Goal: Task Accomplishment & Management: Manage account settings

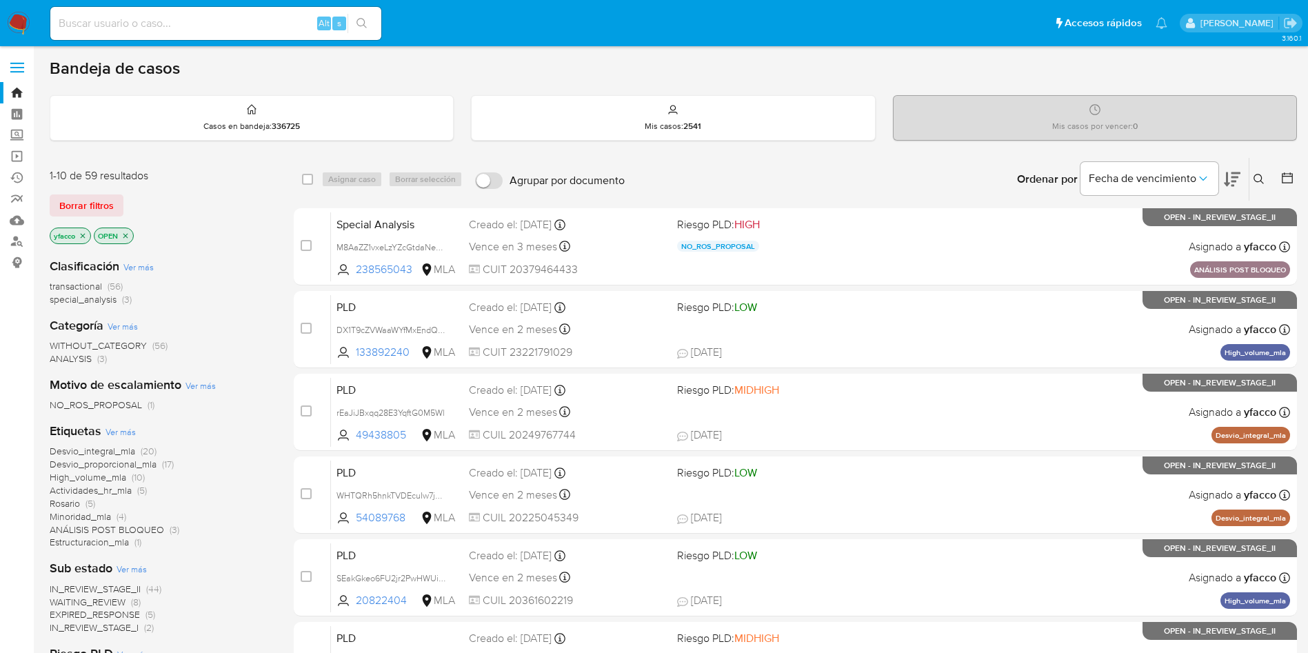
click at [268, 25] on input at bounding box center [215, 23] width 331 height 18
paste input "SXLwQ4q2VggHSHcseuWCZbQc"
type input "SXLwQ4q2VggHSHcseuWCZbQc"
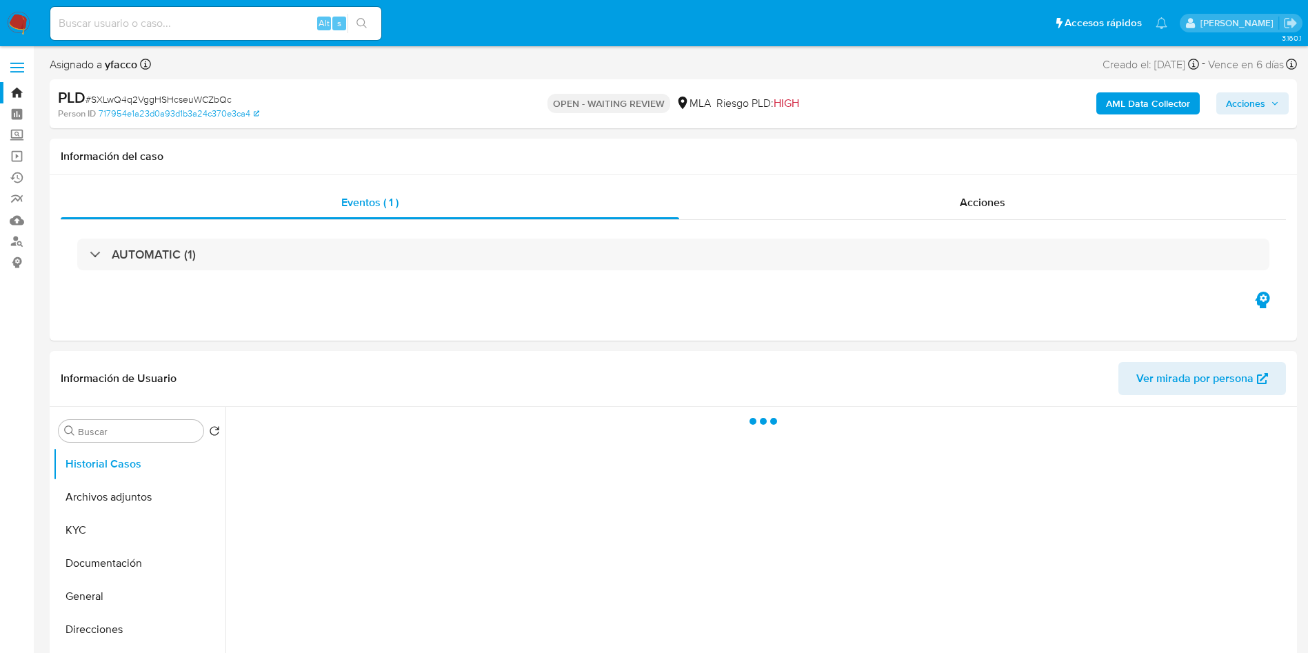
select select "10"
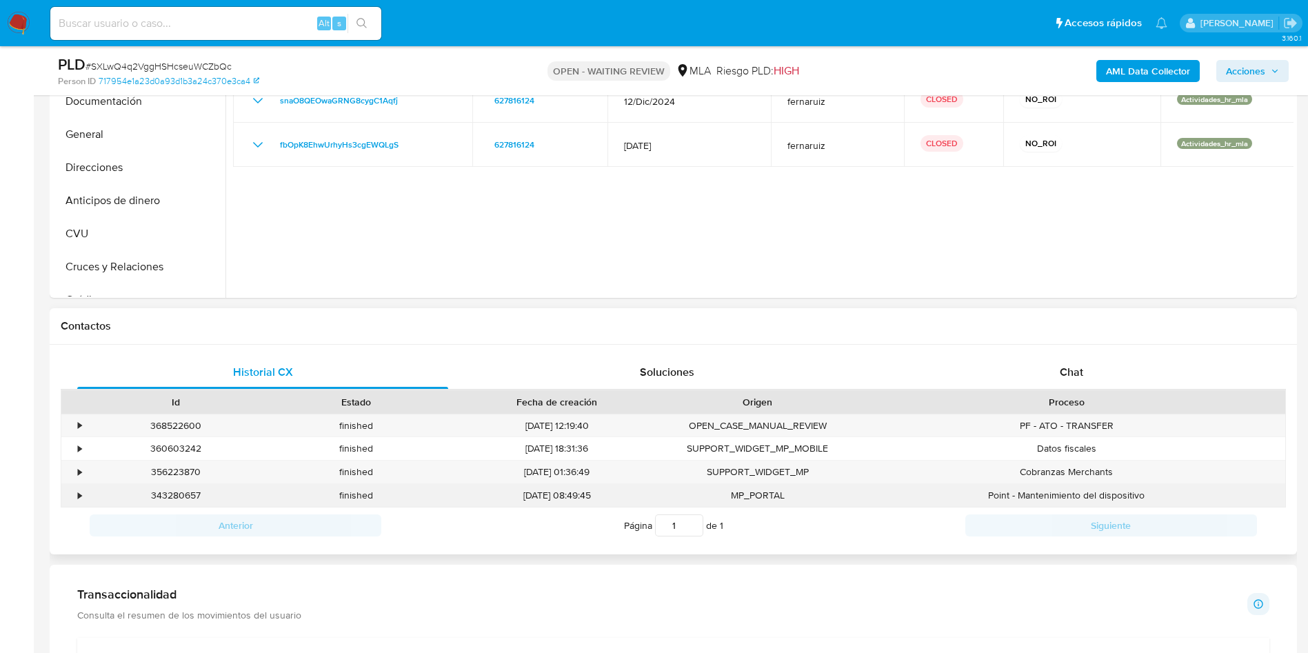
scroll to position [414, 0]
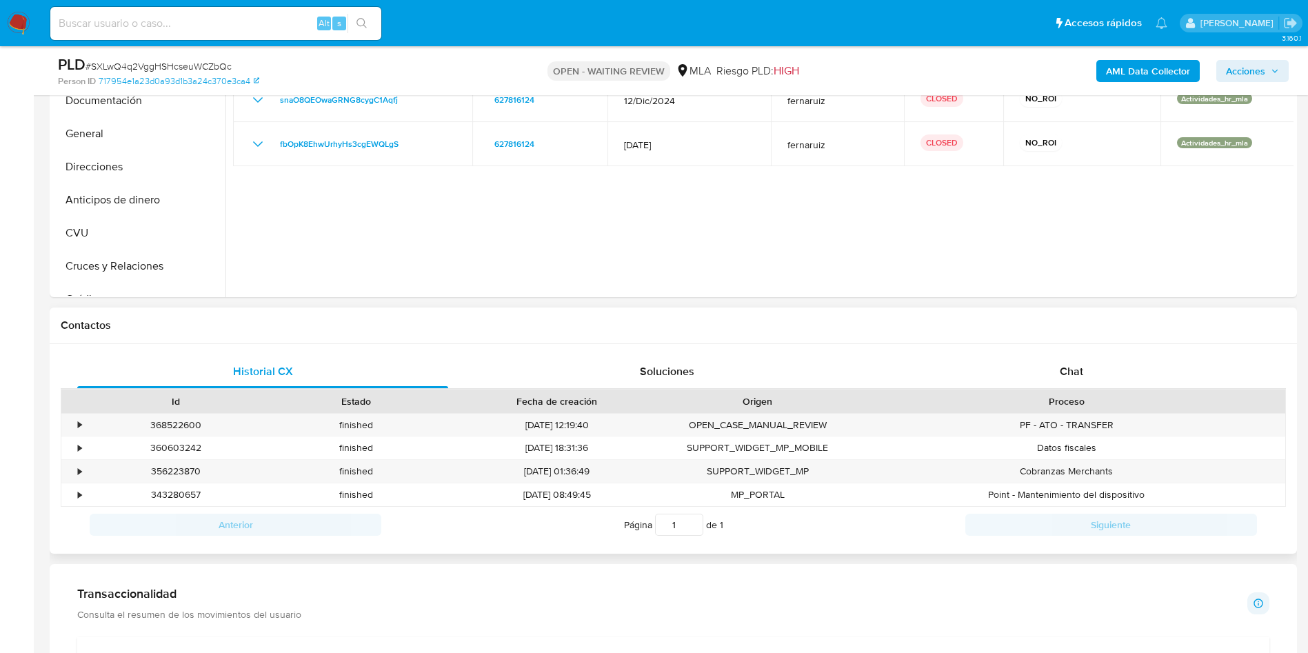
click at [1056, 387] on div "Chat" at bounding box center [1071, 371] width 371 height 33
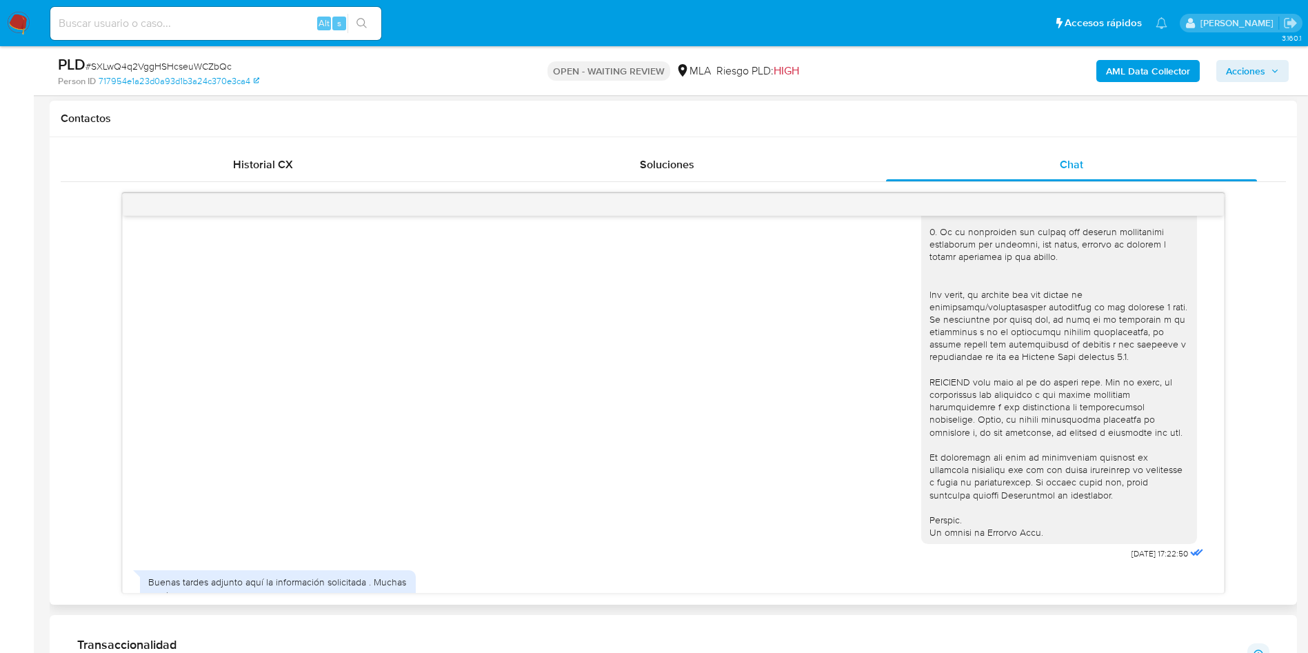
scroll to position [589, 0]
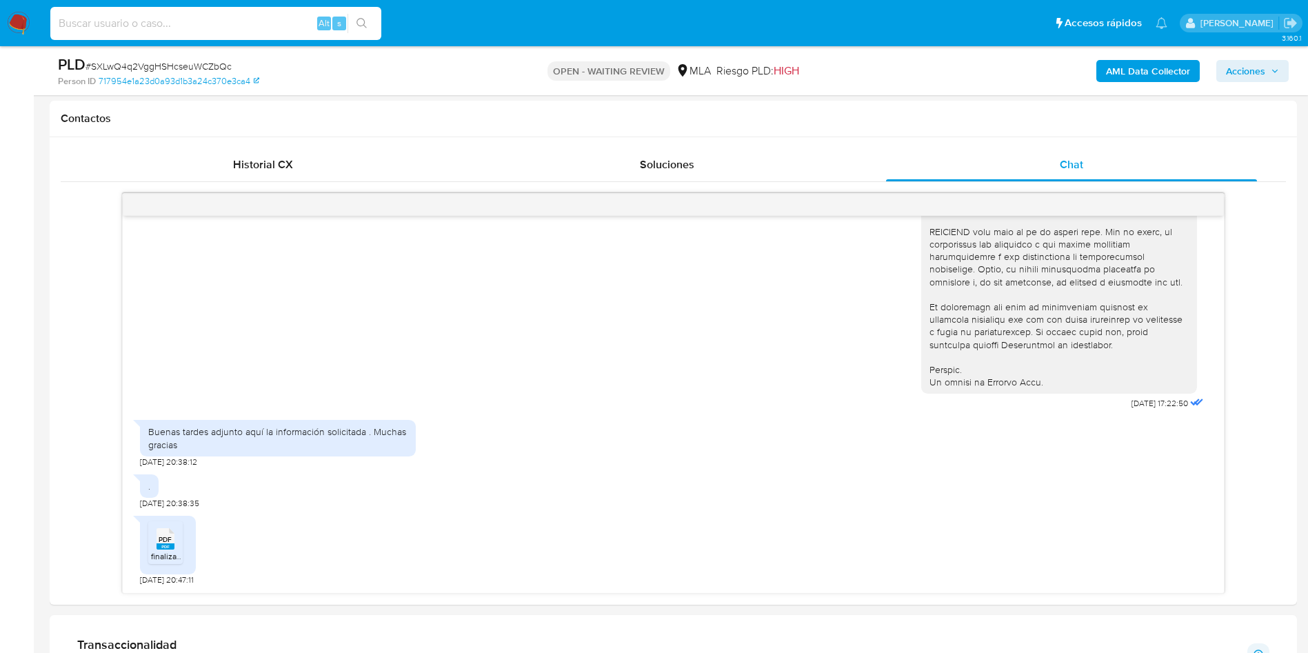
click at [188, 28] on input at bounding box center [215, 23] width 331 height 18
paste input "iH2zCkCOqGiDeme5E8qGj5xD"
type input "iH2zCkCOqGiDeme5E8qGj5xD"
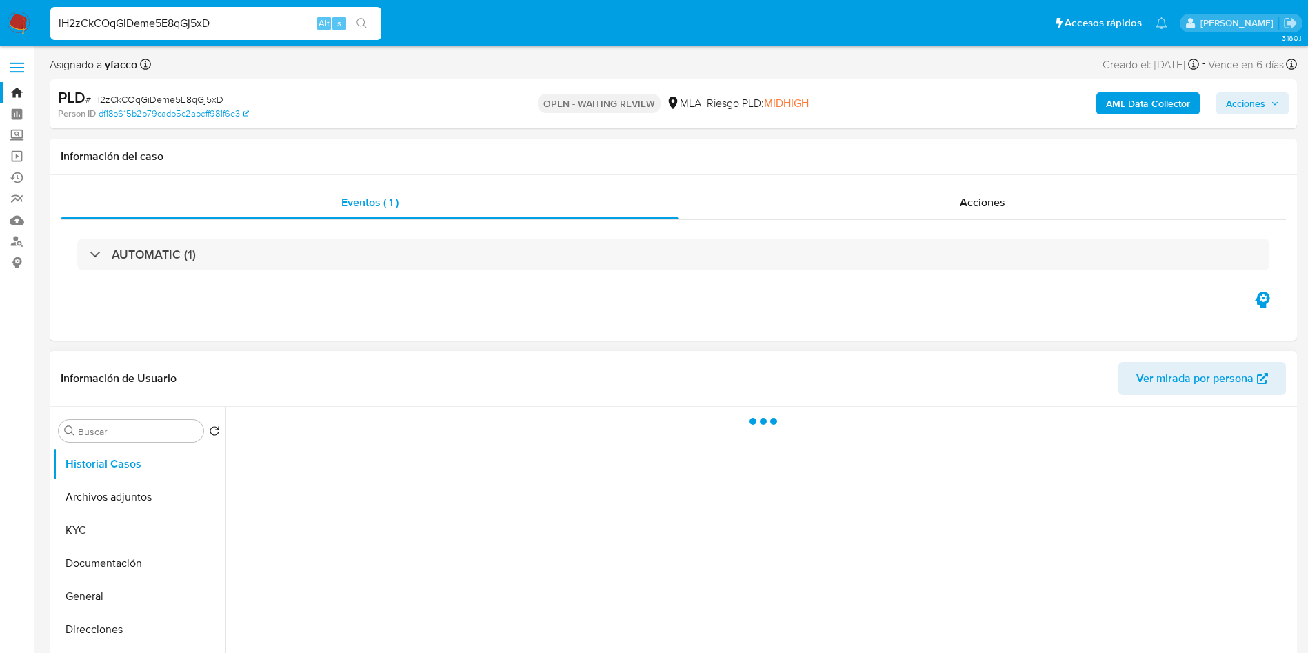
select select "10"
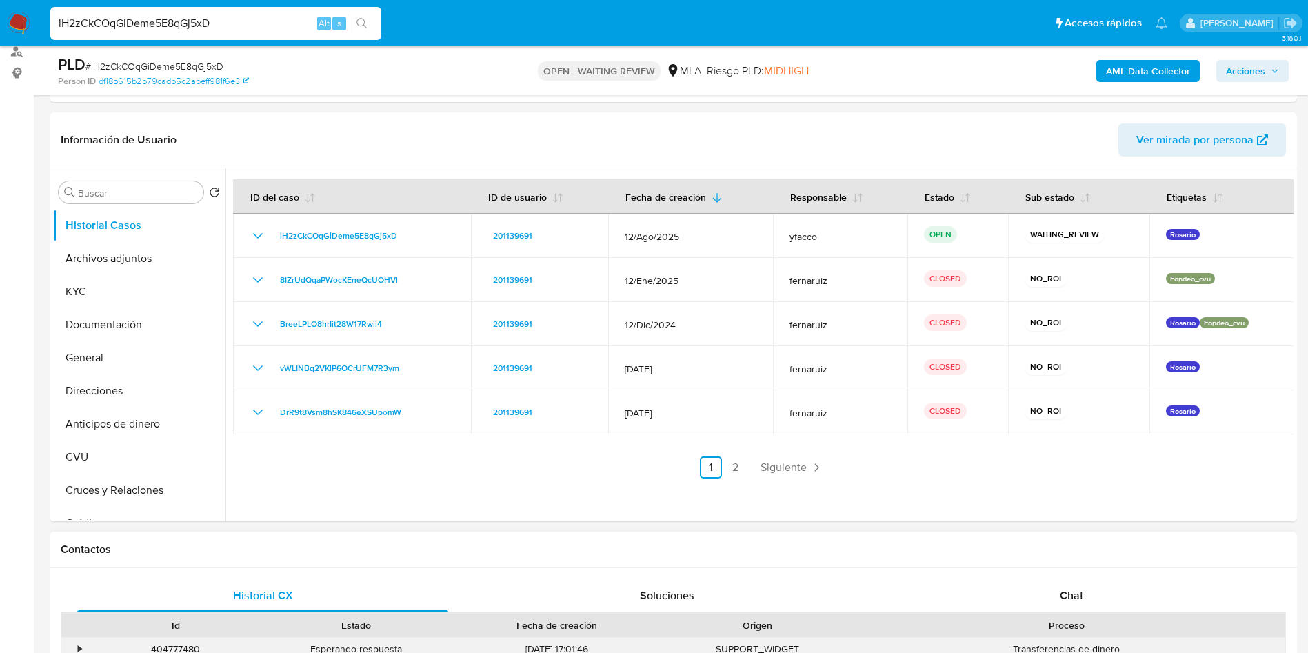
scroll to position [310, 0]
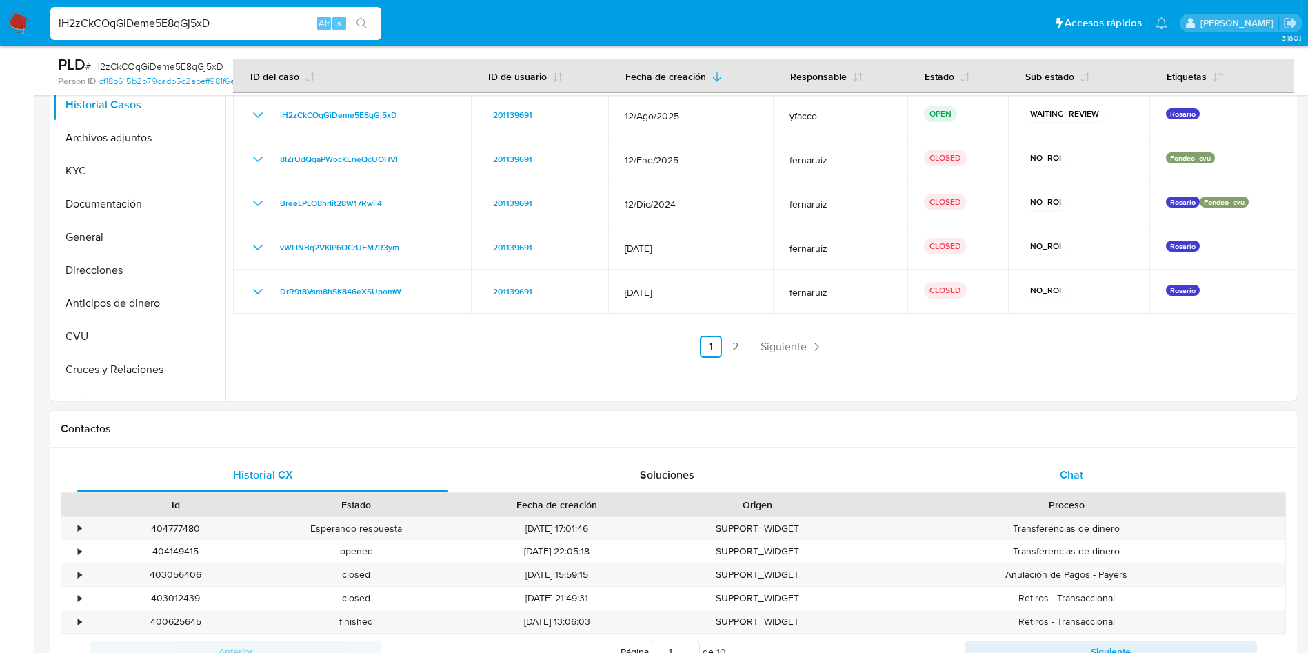
click at [1088, 465] on div "Chat" at bounding box center [1071, 475] width 371 height 33
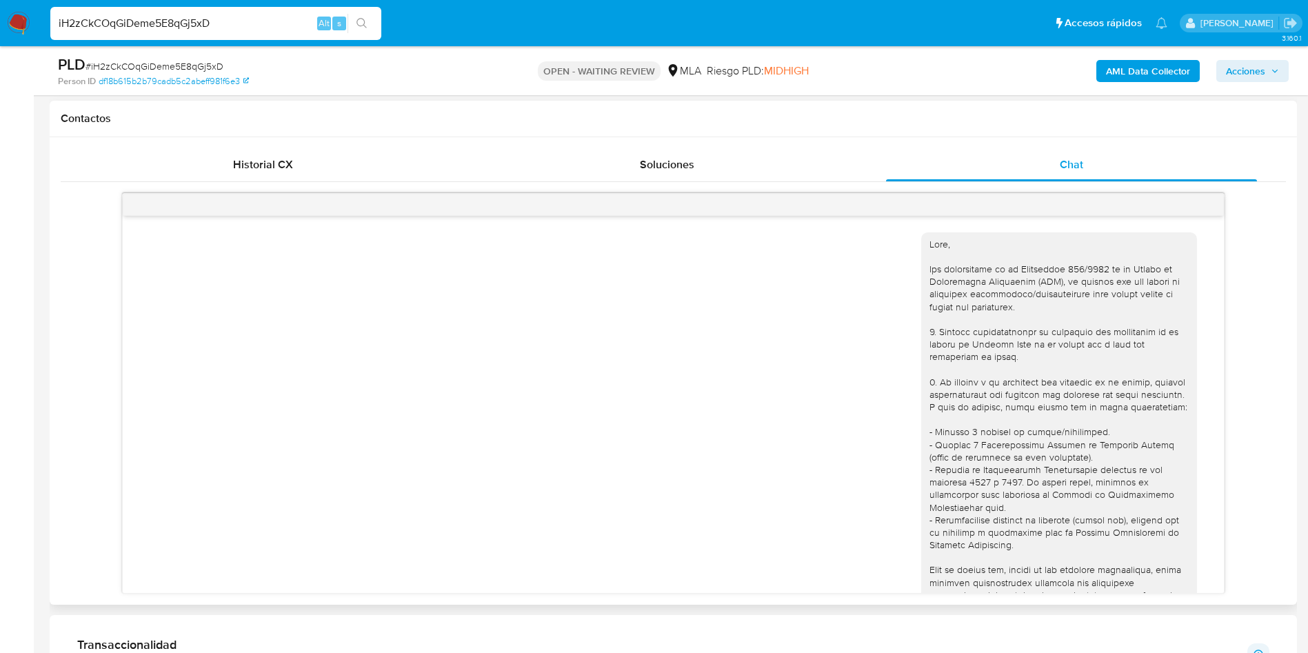
scroll to position [751, 0]
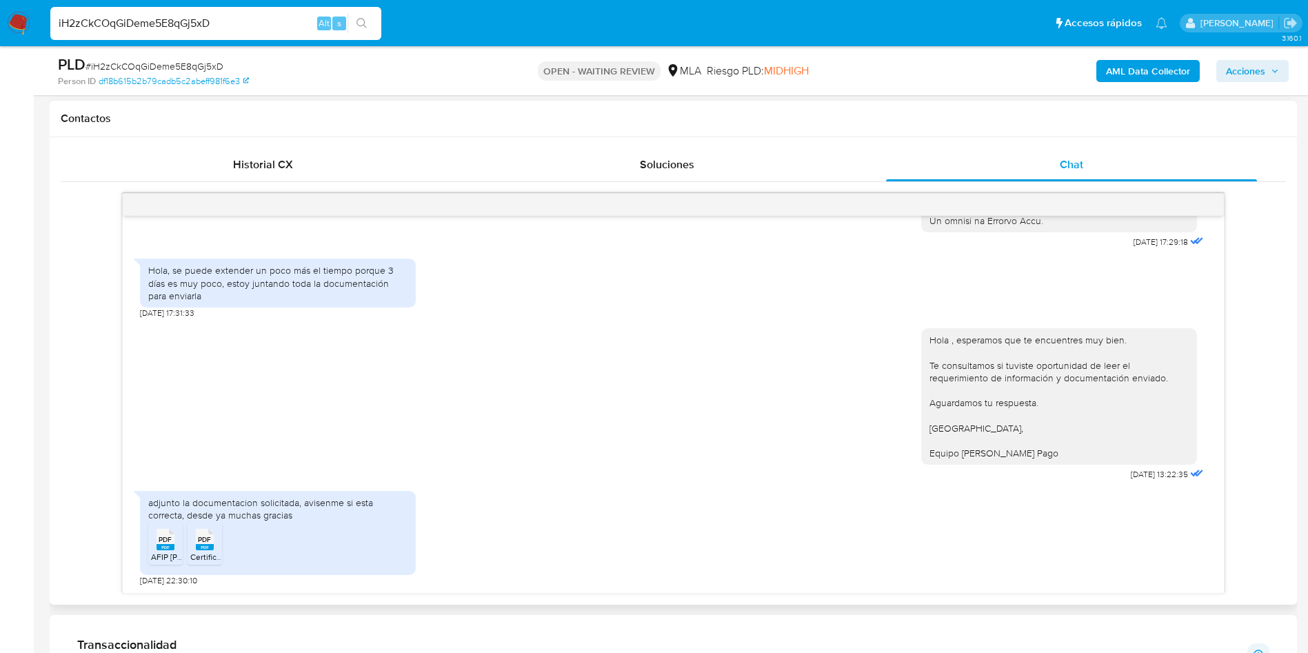
click at [200, 547] on rect at bounding box center [205, 547] width 18 height 6
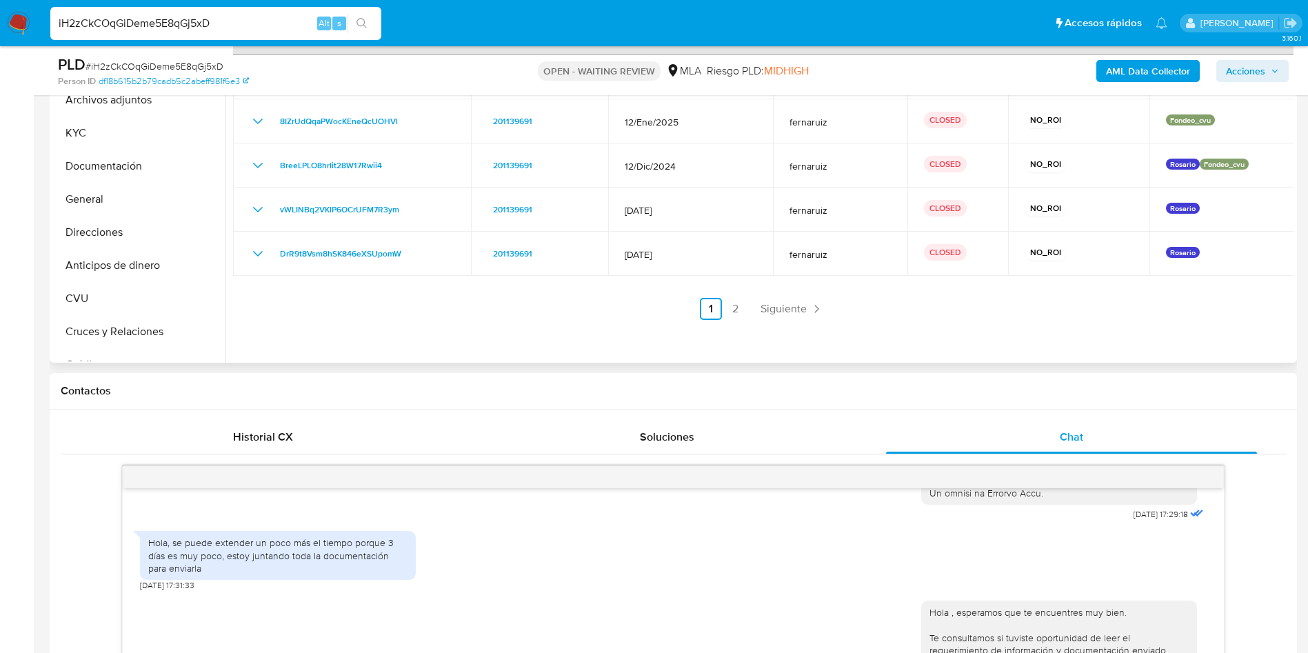
scroll to position [103, 0]
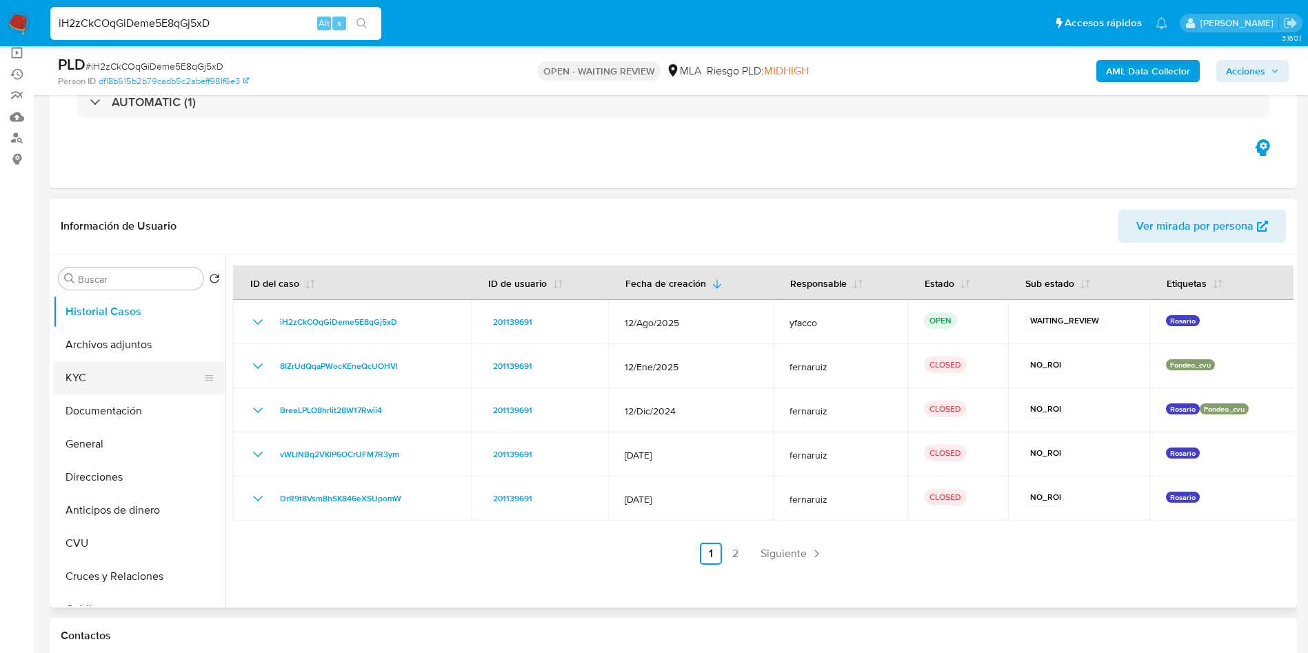
click at [103, 361] on button "KYC" at bounding box center [133, 377] width 161 height 33
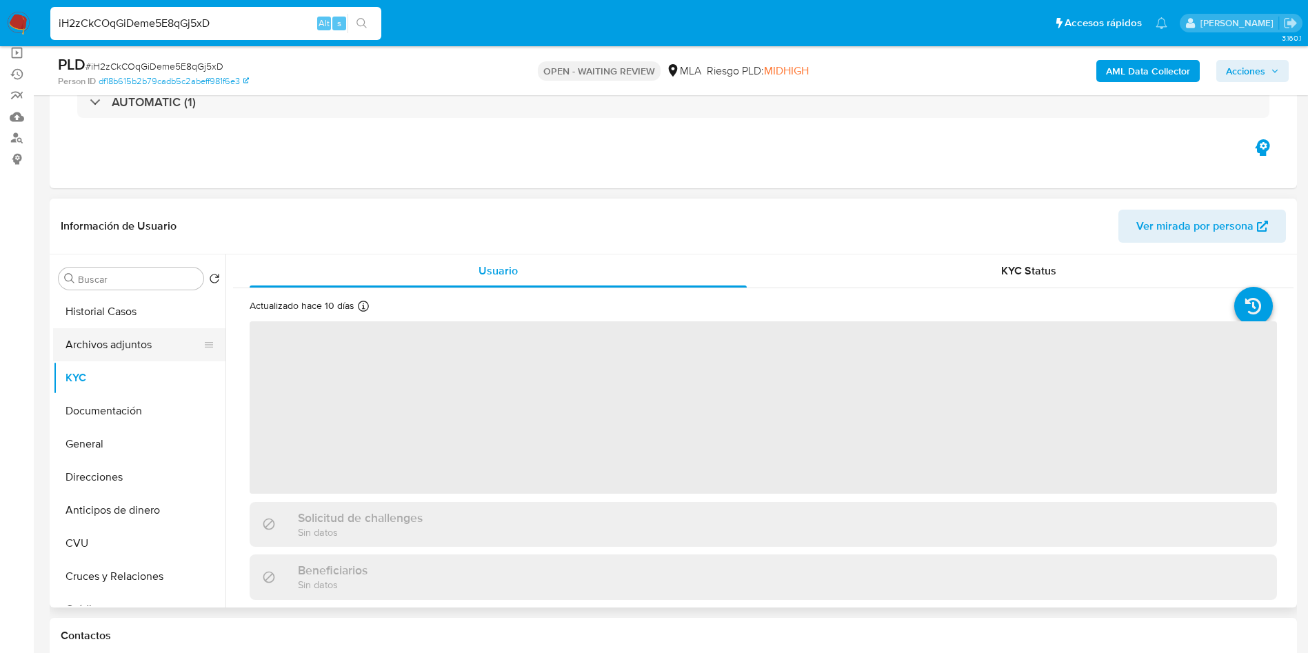
click at [109, 354] on button "Archivos adjuntos" at bounding box center [133, 344] width 161 height 33
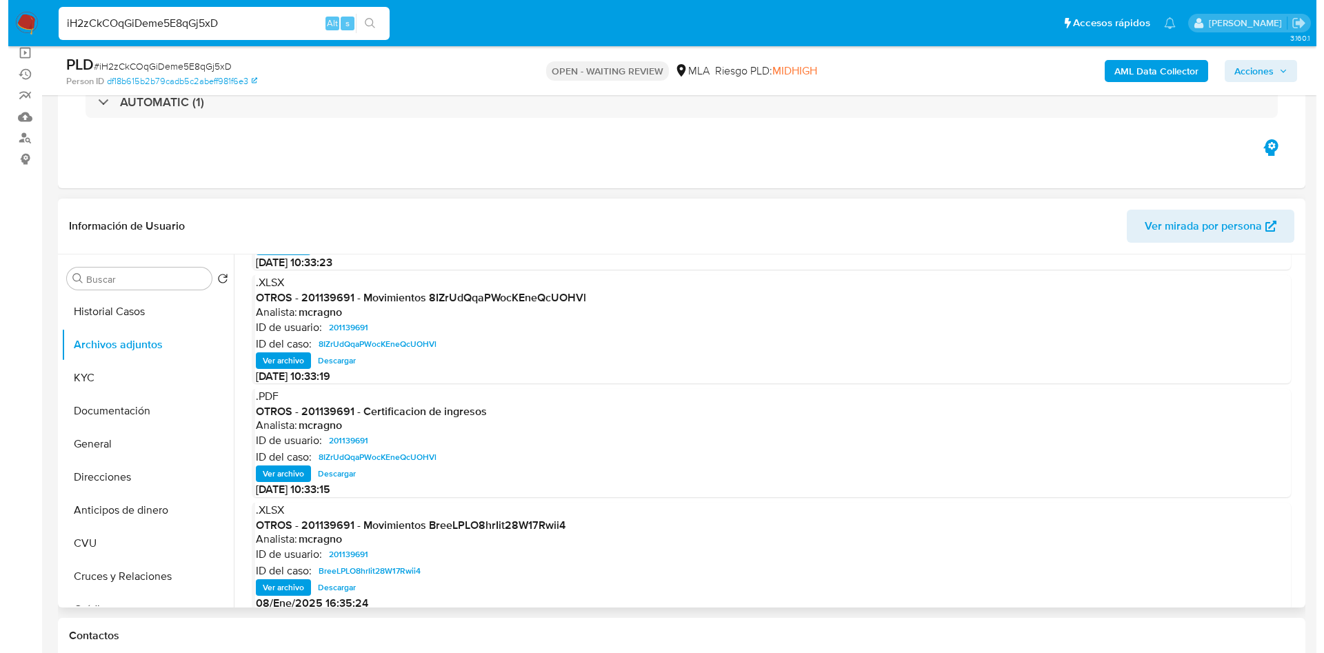
scroll to position [0, 0]
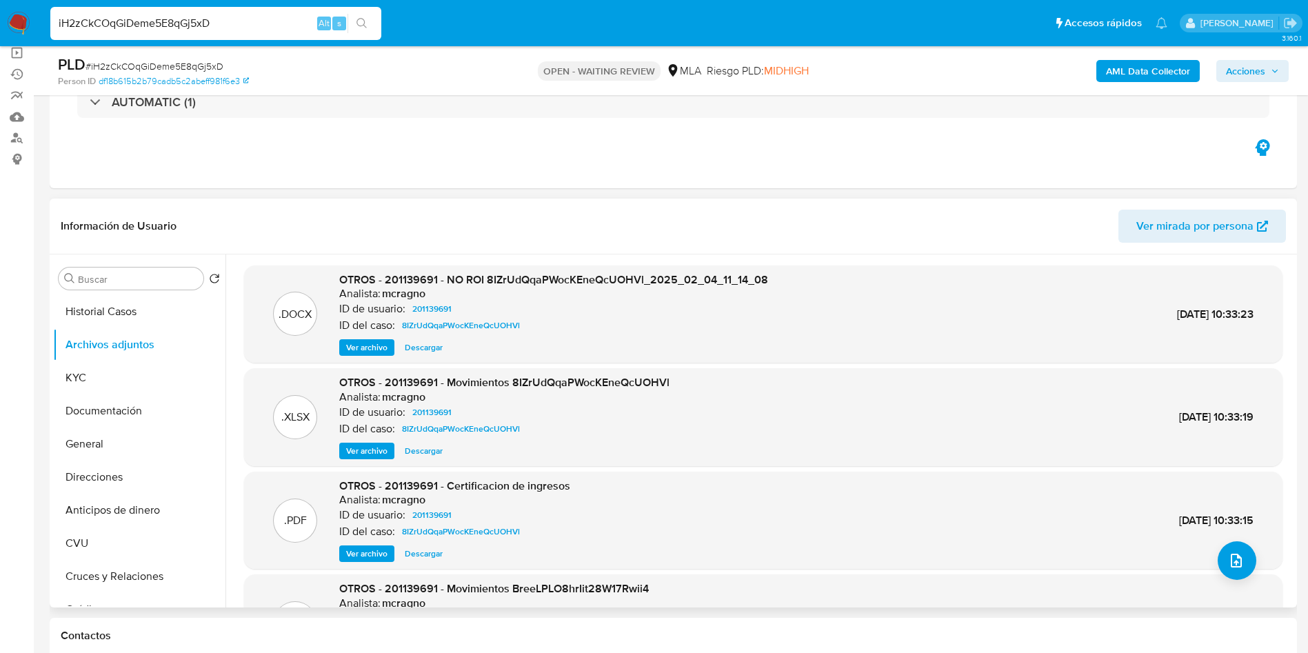
click at [354, 352] on span "Ver archivo" at bounding box center [366, 348] width 41 height 14
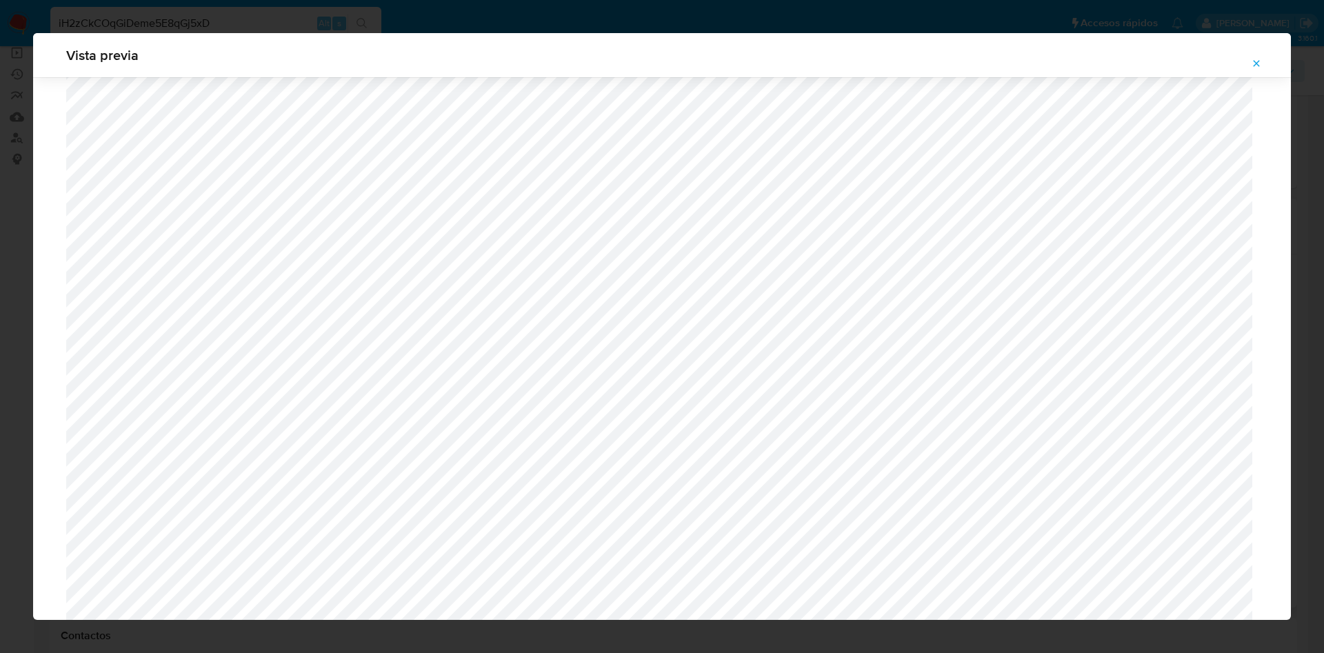
scroll to position [283, 0]
click at [1251, 62] on icon "Attachment preview" at bounding box center [1256, 63] width 11 height 11
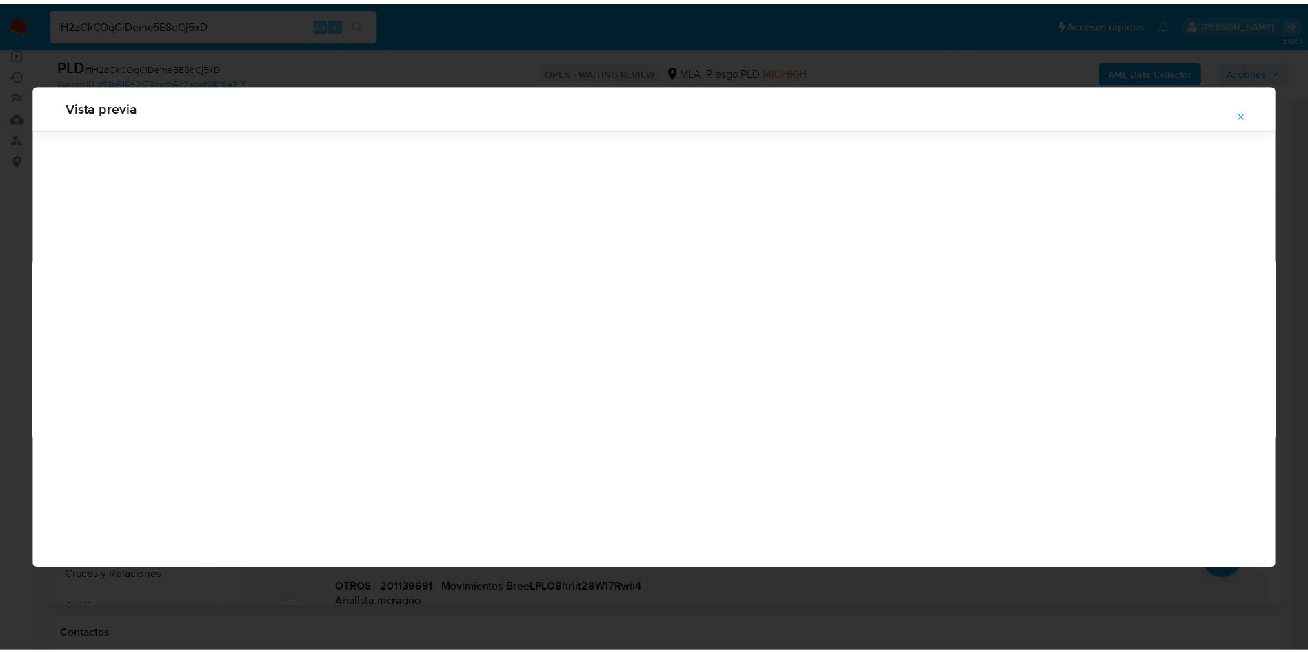
scroll to position [0, 0]
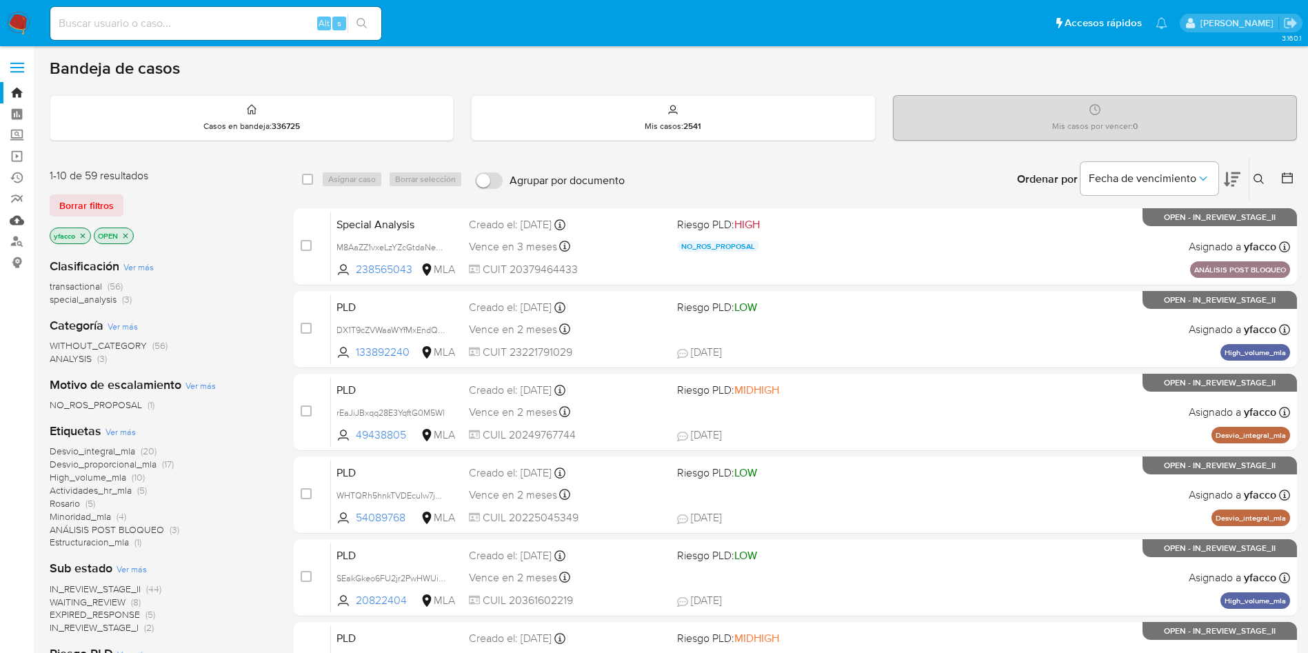
click at [12, 222] on link "Mulan" at bounding box center [82, 220] width 164 height 21
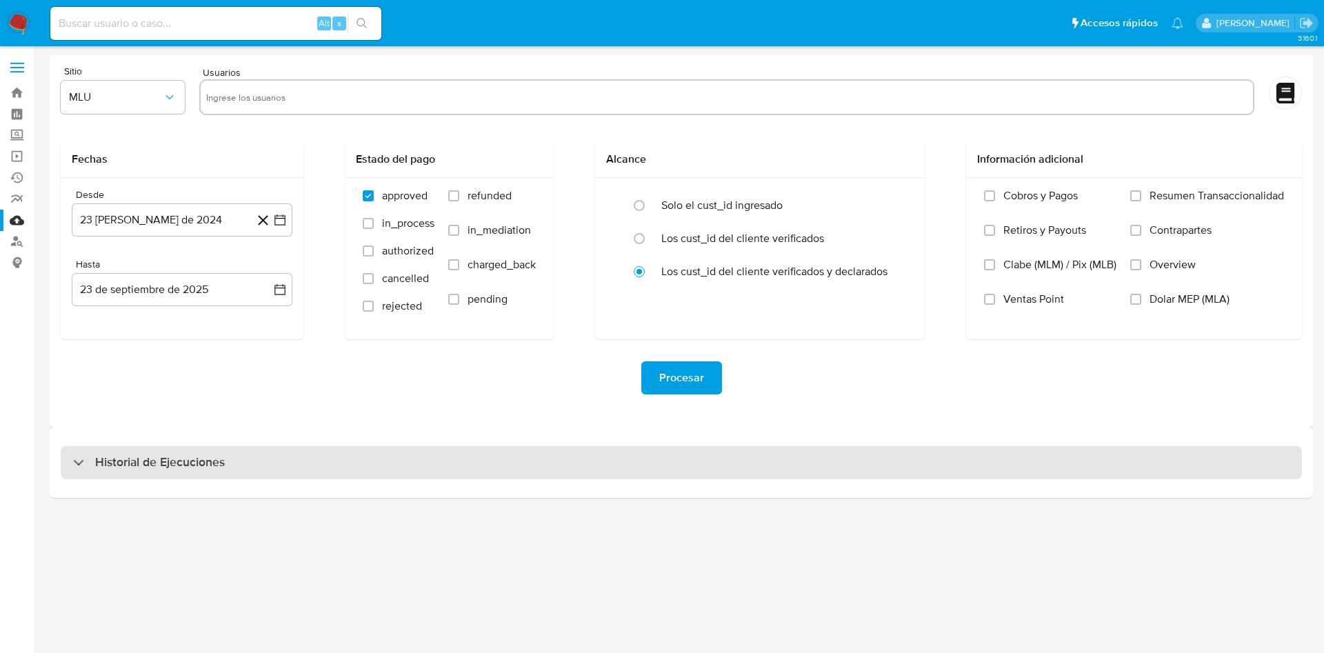
click at [192, 465] on h3 "Historial de Ejecuciones" at bounding box center [160, 462] width 130 height 17
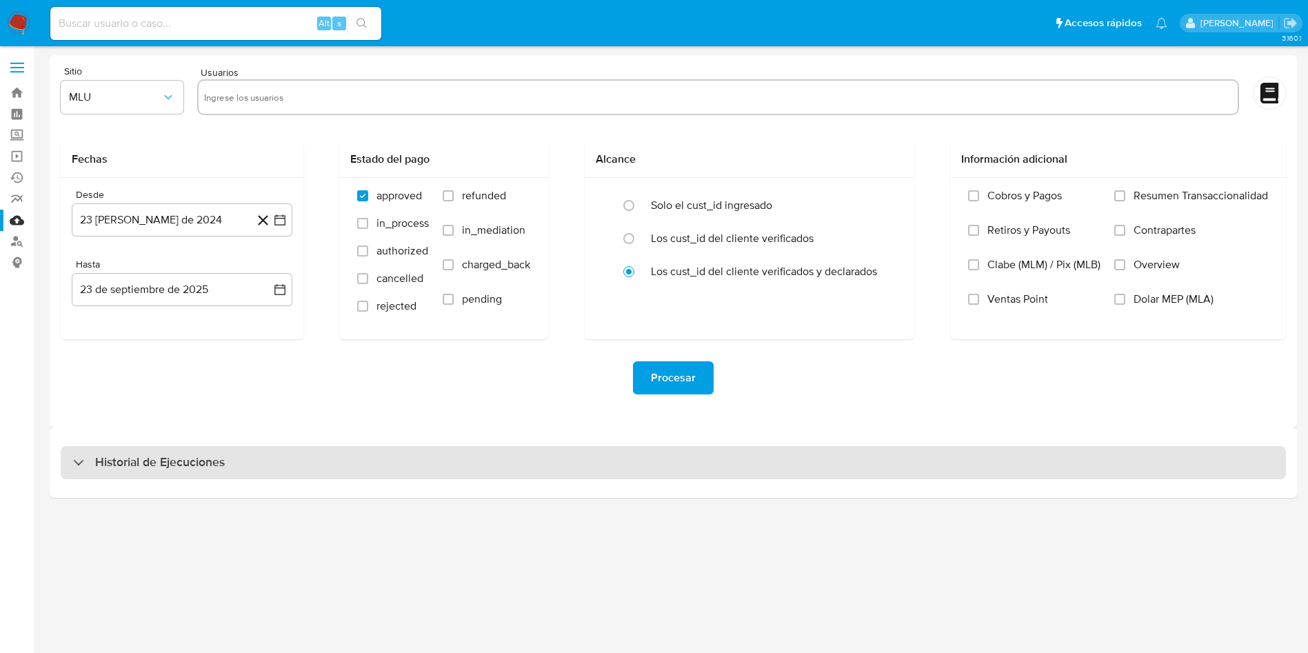
select select "10"
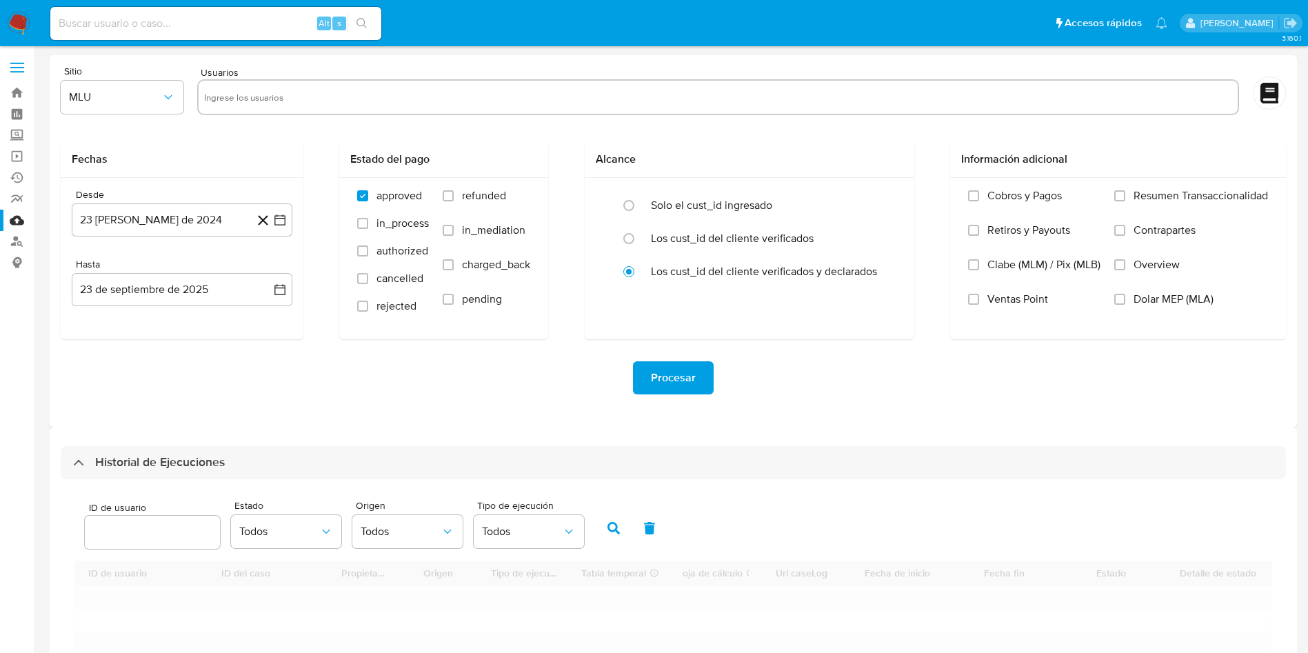
click at [172, 528] on input "number" at bounding box center [152, 532] width 135 height 18
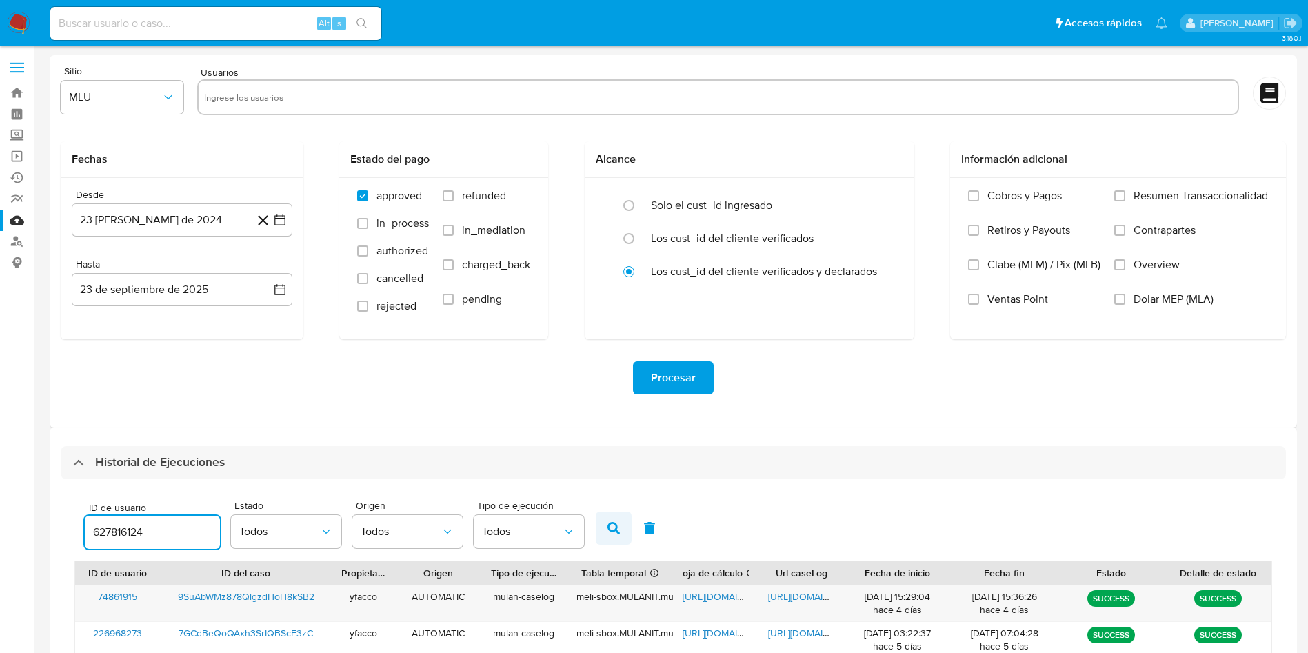
click at [598, 530] on button "button" at bounding box center [614, 528] width 36 height 33
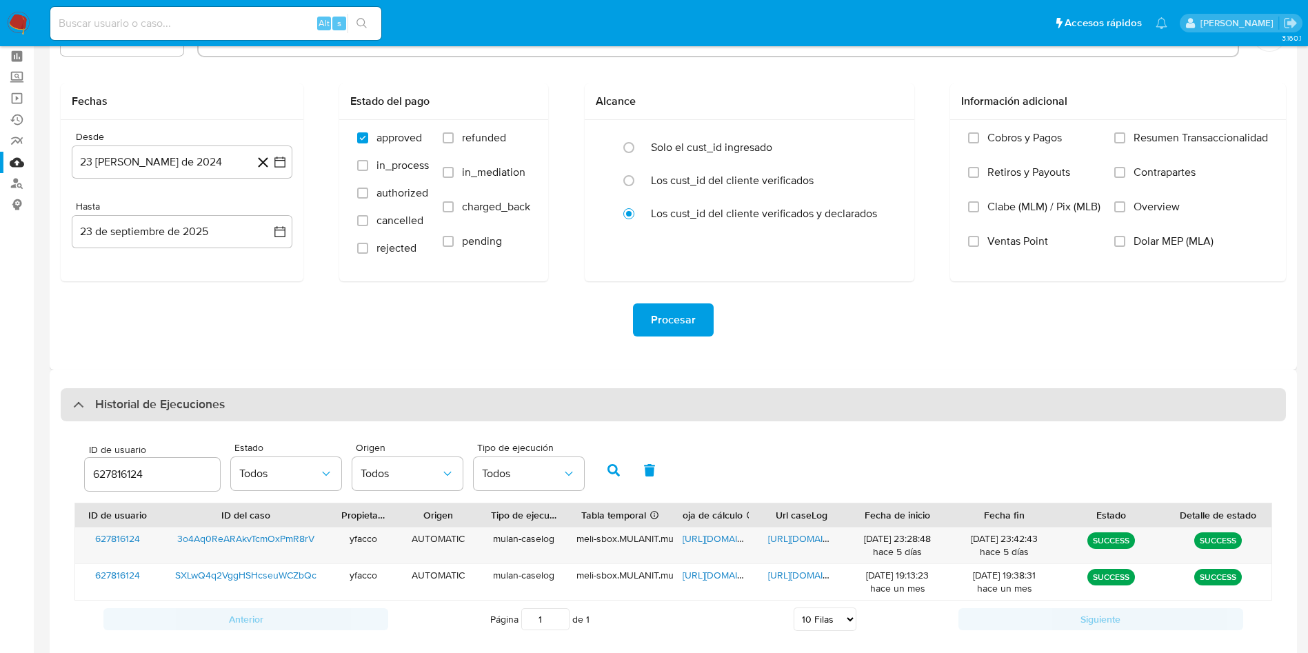
scroll to position [103, 0]
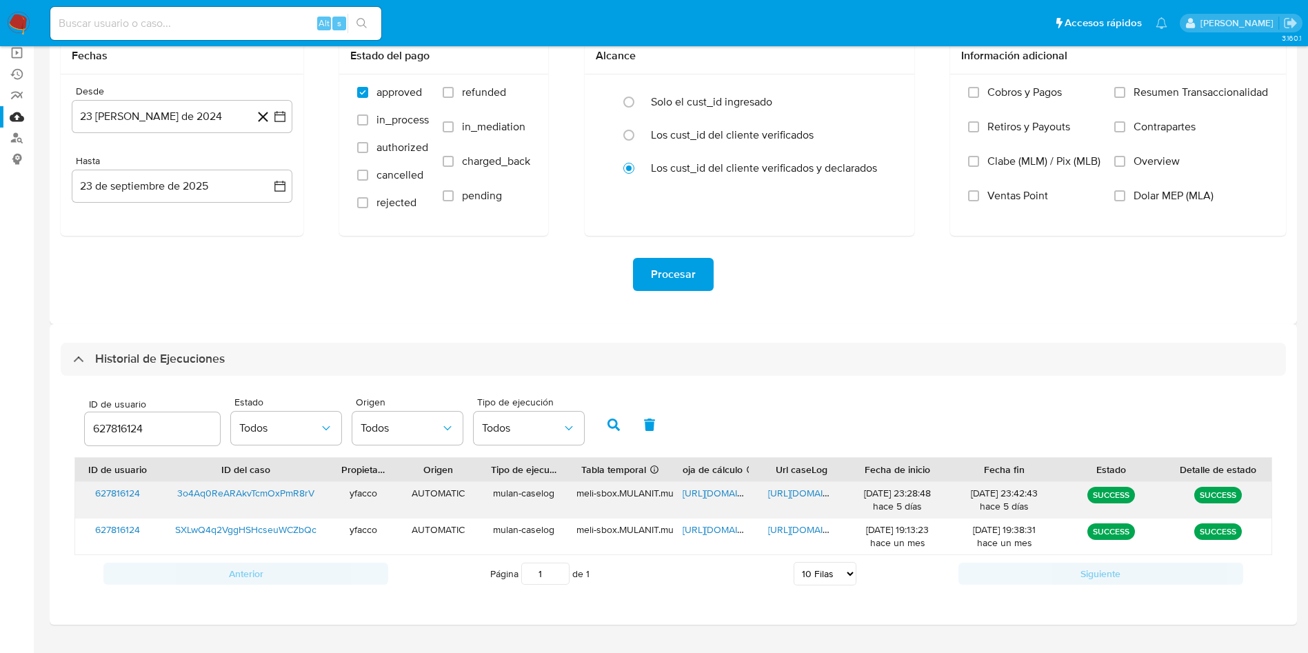
click at [783, 492] on span "https://docs.google.com/document/d/1xyrsqf7Mgmq8Trgt5JUrt77hFroV4MrbAoppbcKKs_c…" at bounding box center [815, 493] width 95 height 14
drag, startPoint x: 170, startPoint y: 428, endPoint x: 115, endPoint y: 412, distance: 57.4
click at [115, 412] on div "627816124" at bounding box center [152, 428] width 135 height 33
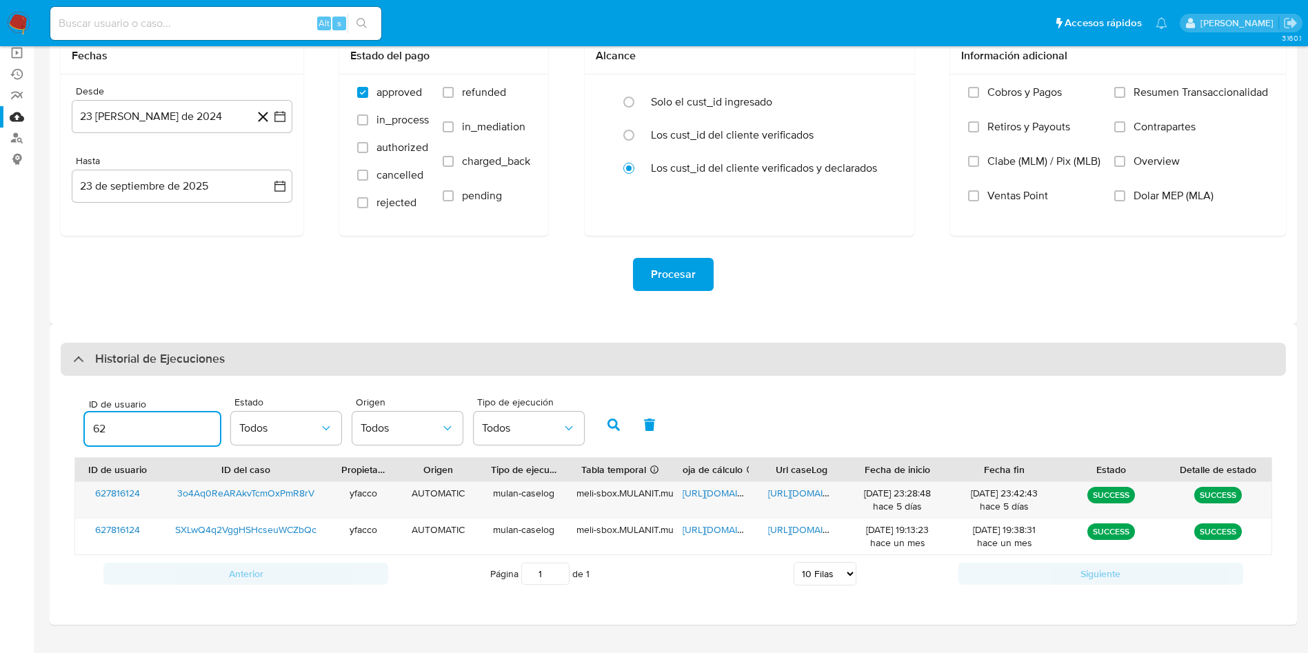
type input "6"
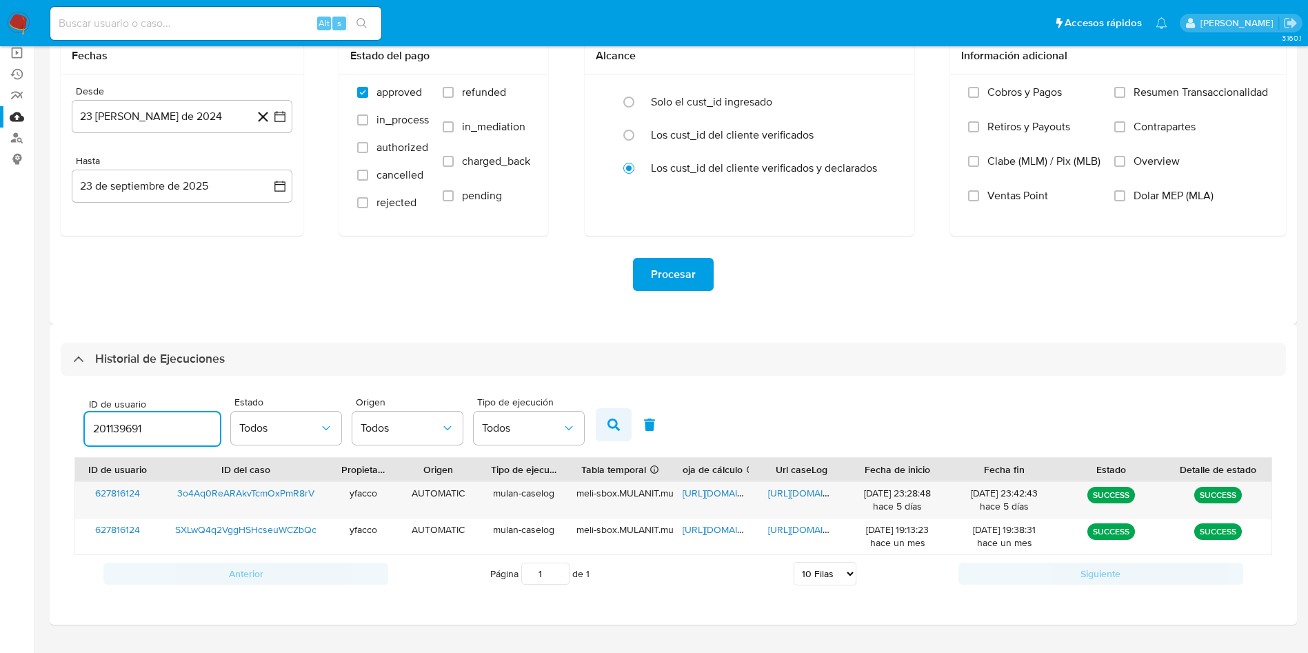
type input "201139691"
click at [608, 419] on icon "button" at bounding box center [613, 425] width 12 height 12
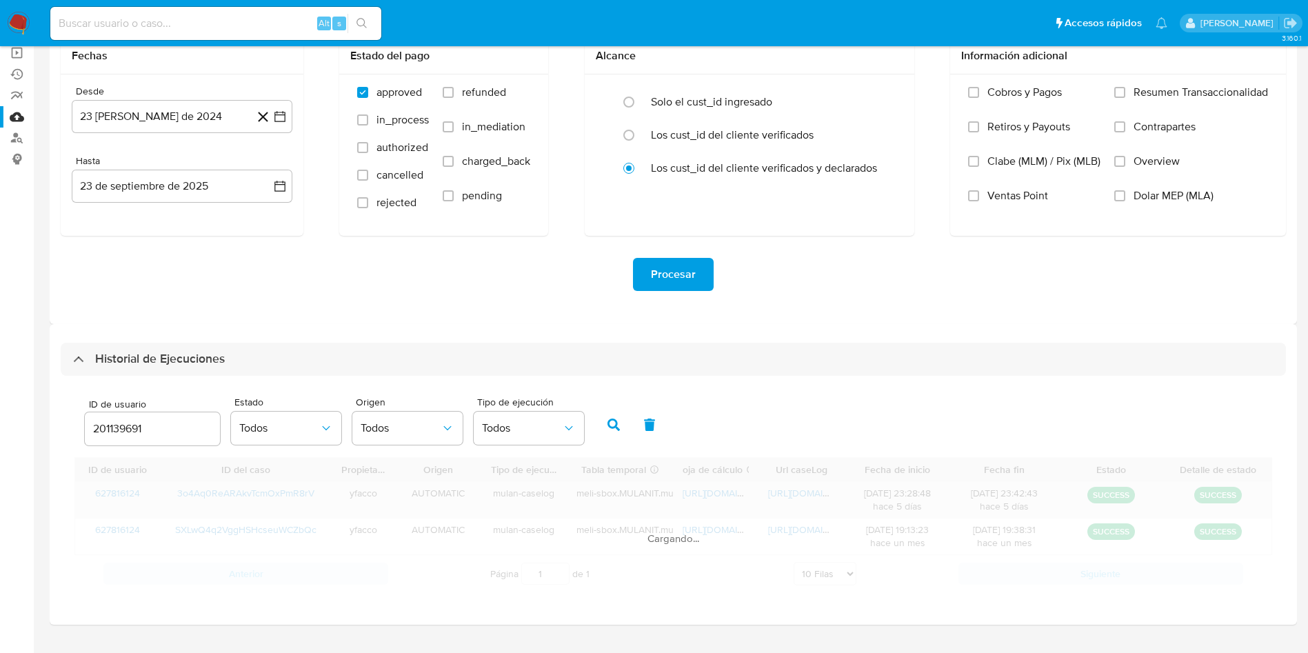
scroll to position [97, 0]
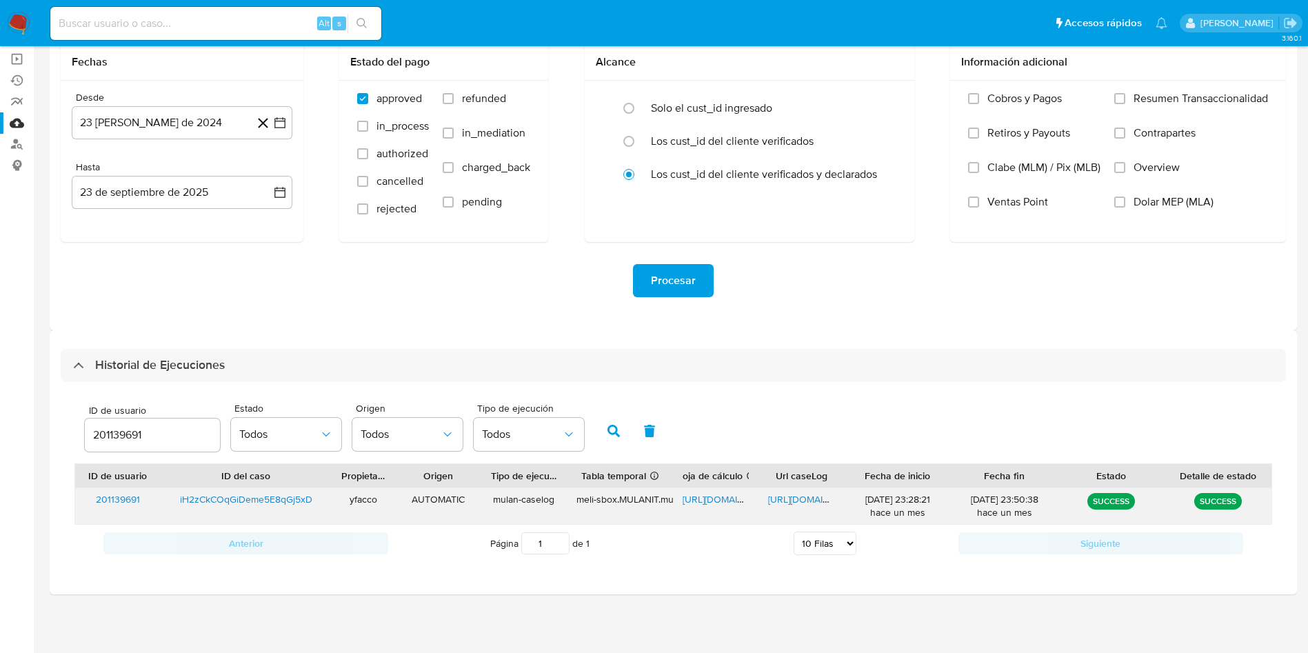
click at [805, 500] on span "https://docs.google.com/document/d/1jrCxw-EHdw00IHaDvWqHwgH7jpxotIYgSSzf8qgvLOI…" at bounding box center [815, 499] width 95 height 14
drag, startPoint x: 150, startPoint y: 439, endPoint x: 0, endPoint y: 396, distance: 156.1
click at [0, 403] on section "Bandeja Tablero Screening Búsqueda en Listas Watchlist Herramientas Operaciones…" at bounding box center [654, 278] width 1308 height 750
type input "1469886151"
click at [609, 438] on button "button" at bounding box center [614, 430] width 36 height 33
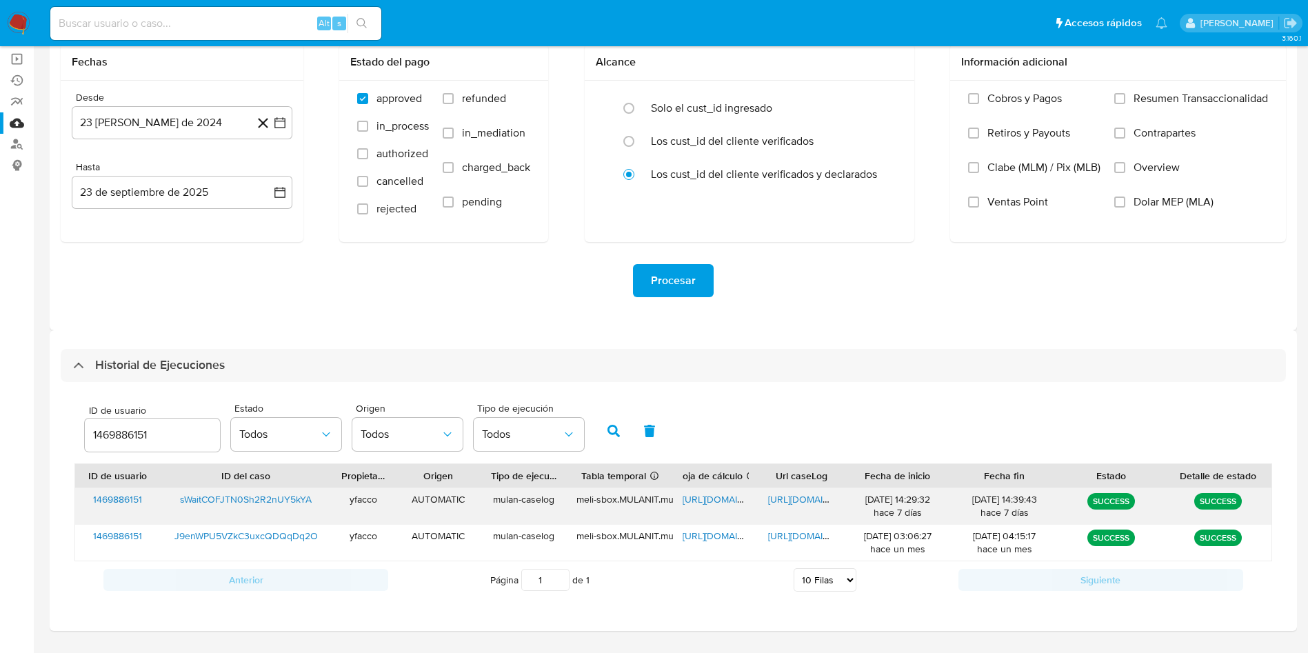
click at [778, 496] on span "https://docs.google.com/document/d/12Bsgm62Gr6GHyaeXKPN4gg4DVIJyVg_pDAQNNT265Wk…" at bounding box center [815, 499] width 95 height 14
drag, startPoint x: 153, startPoint y: 439, endPoint x: 28, endPoint y: 390, distance: 134.3
click at [28, 390] on section "Bandeja Tablero Screening Búsqueda en Listas Watchlist Herramientas Operaciones…" at bounding box center [654, 296] width 1308 height 786
type input "1842741160"
click at [598, 430] on button "button" at bounding box center [614, 430] width 36 height 33
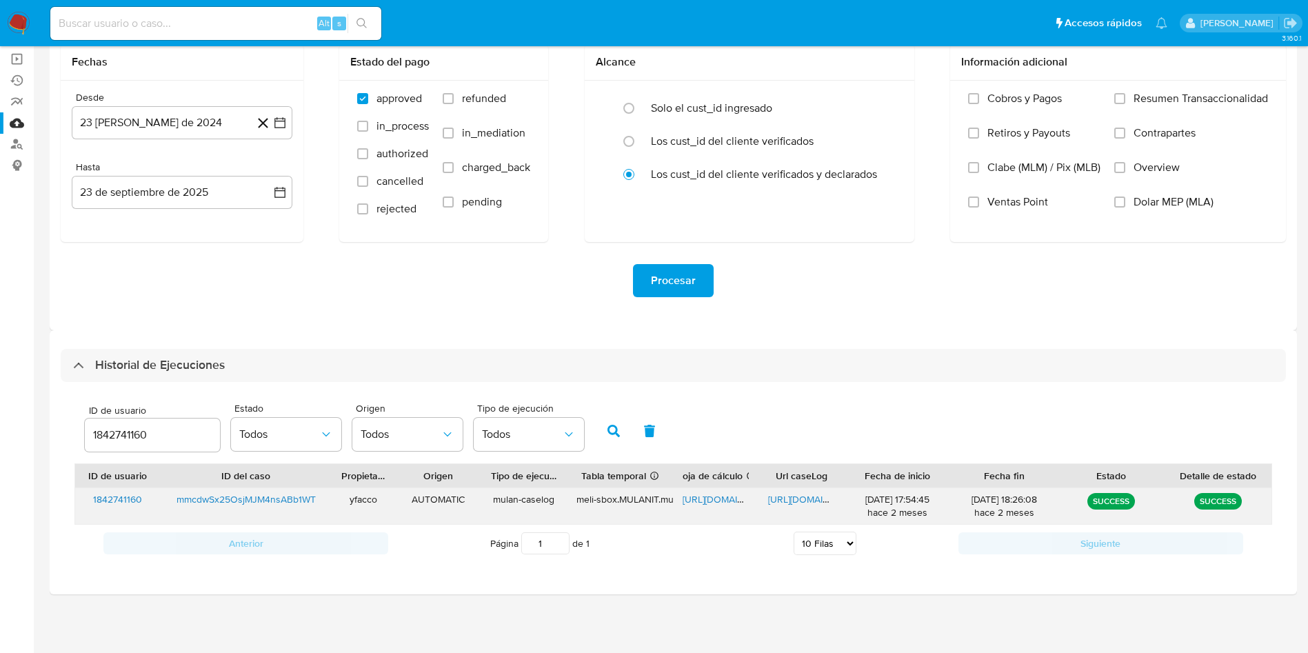
click at [785, 504] on span "https://docs.google.com/document/d/1TAdz7YD34XfGHf5REyo5VeJfTwHQZ64kkiHPY-phajI…" at bounding box center [815, 499] width 95 height 14
drag, startPoint x: 196, startPoint y: 436, endPoint x: 0, endPoint y: 338, distance: 219.2
click at [0, 365] on section "Bandeja Tablero Screening Búsqueda en Listas Watchlist Herramientas Operaciones…" at bounding box center [654, 278] width 1308 height 750
type input "627816124"
click at [621, 434] on button "button" at bounding box center [614, 430] width 36 height 33
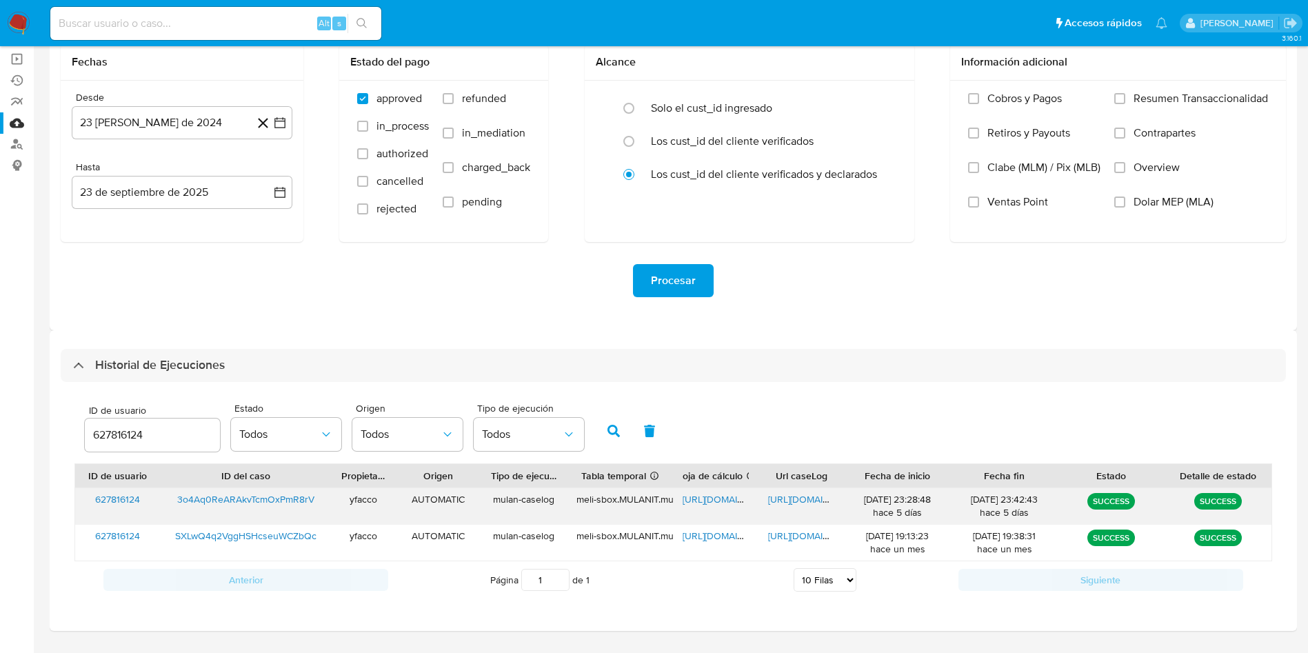
click at [780, 499] on span "https://docs.google.com/document/d/1xyrsqf7Mgmq8Trgt5JUrt77hFroV4MrbAoppbcKKs_c…" at bounding box center [815, 499] width 95 height 14
click at [718, 503] on span "https://docs.google.com/spreadsheets/d/1PQUpAWs0Tz3loPV3xJa79dMI72TC9t_AF2FDepy…" at bounding box center [730, 499] width 95 height 14
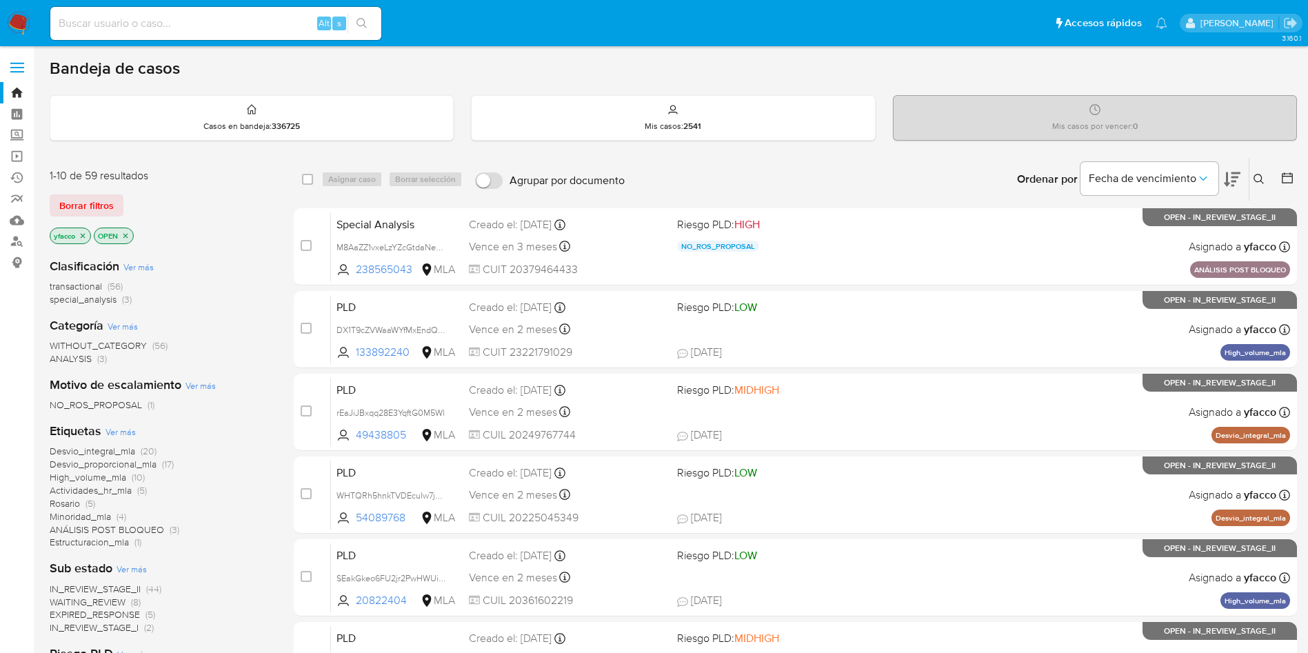
click at [249, 23] on input at bounding box center [215, 23] width 331 height 18
paste input "J9enWPU5VZkC3uxcQDQqDq2O"
type input "J9enWPU5VZkC3uxcQDQqDq2O"
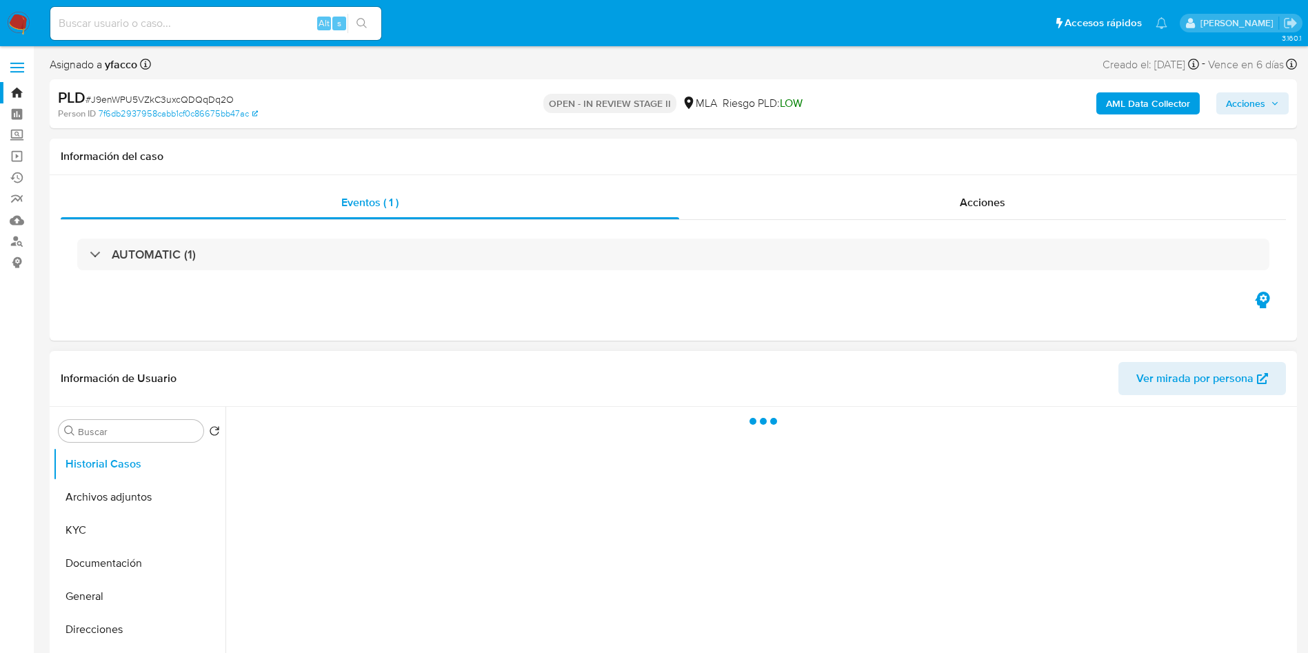
scroll to position [103, 0]
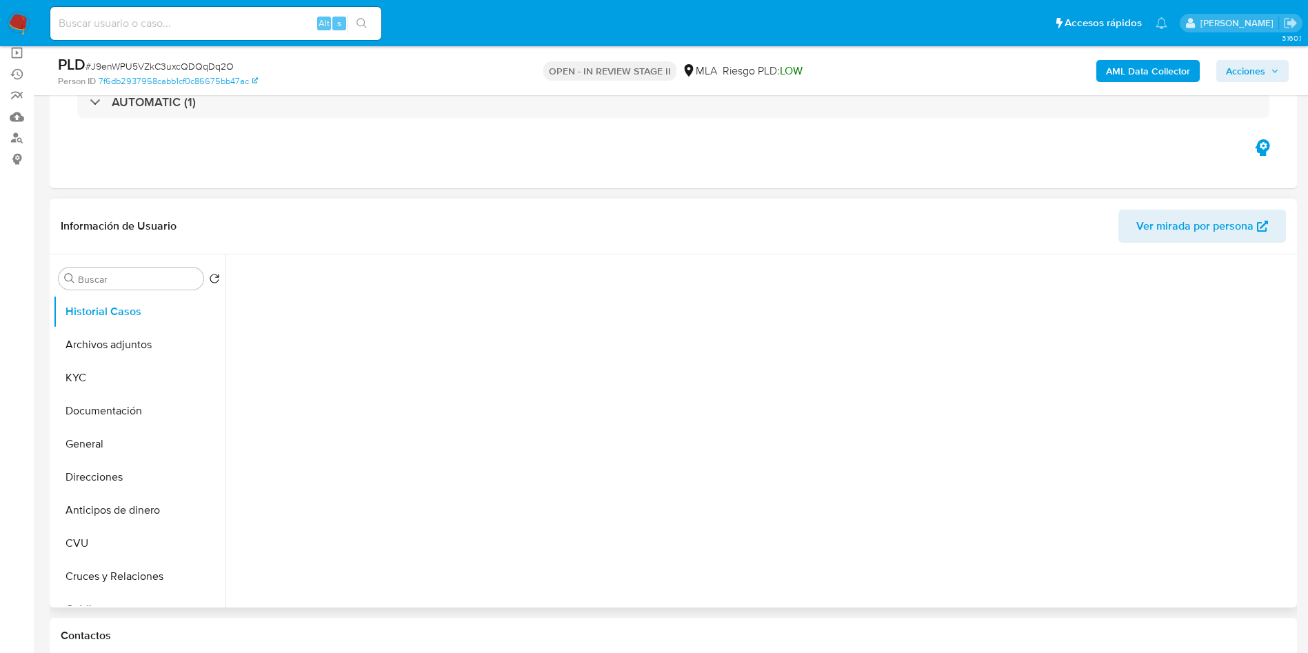
select select "10"
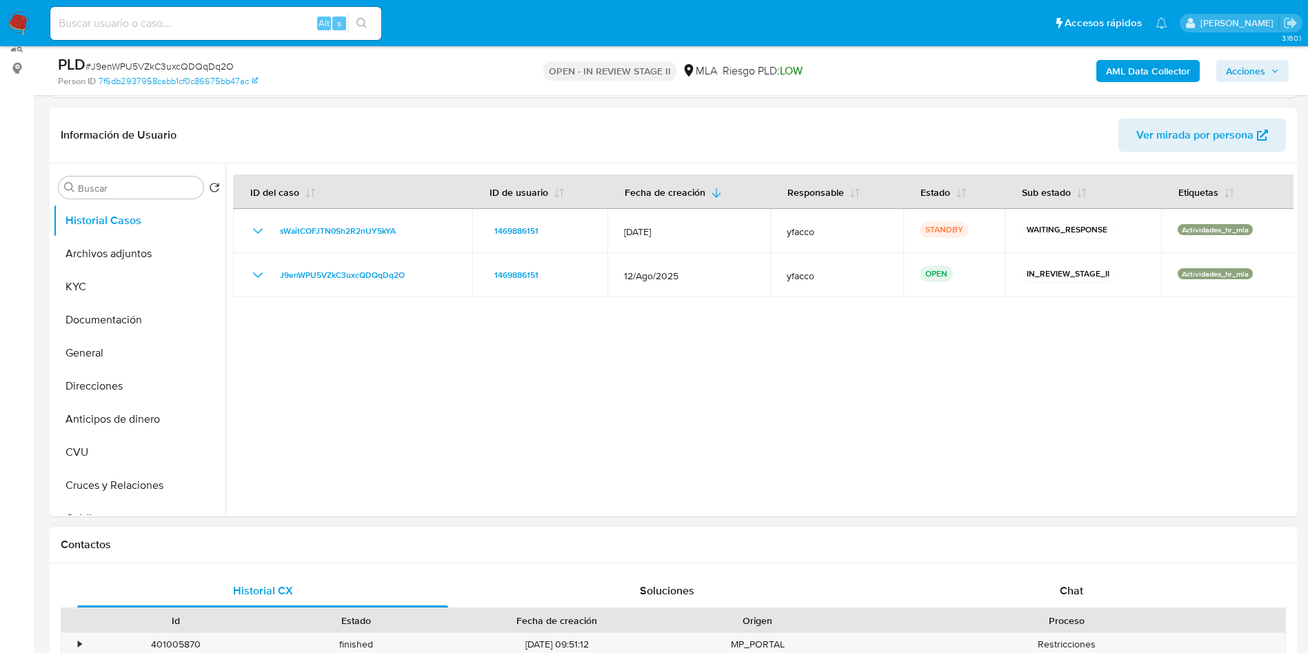
scroll to position [310, 0]
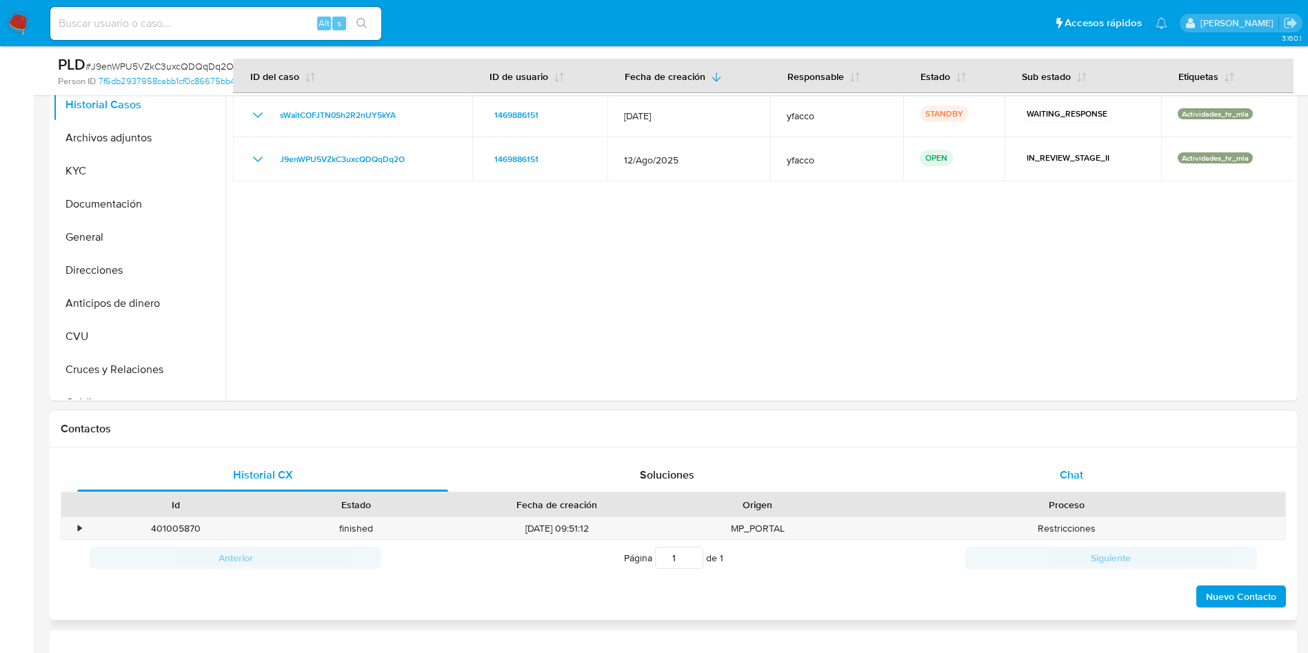
click at [1058, 484] on div "Chat" at bounding box center [1071, 475] width 371 height 33
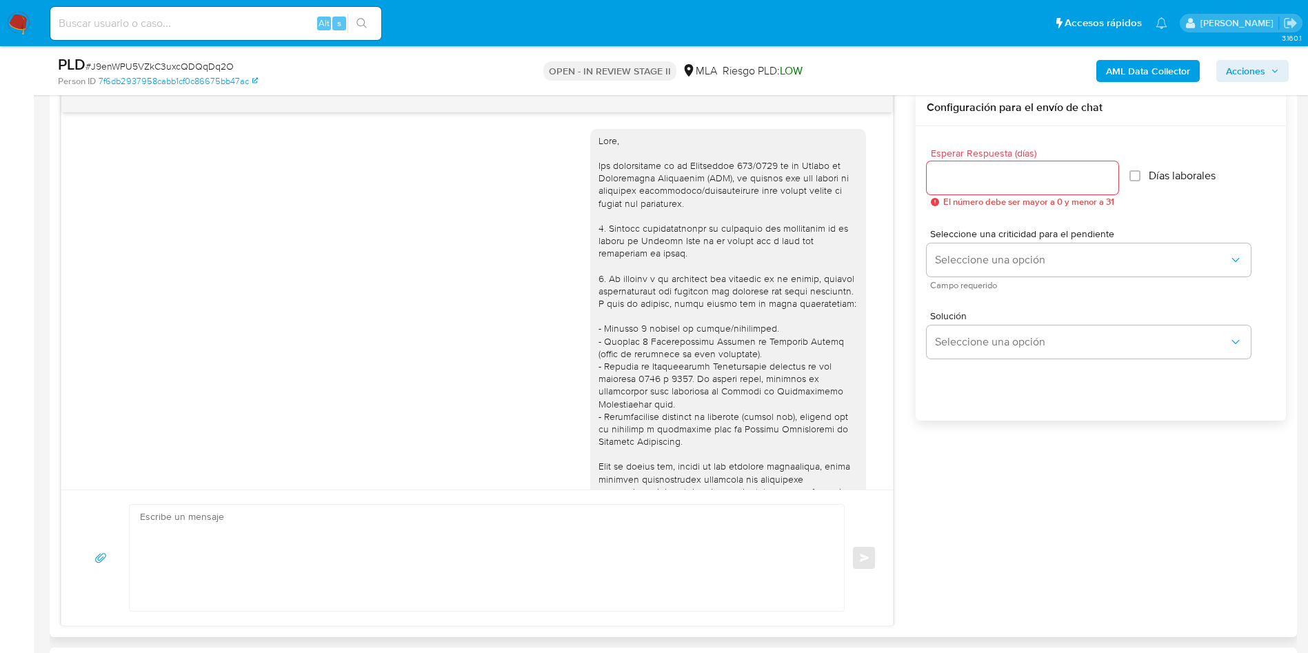
scroll to position [1083, 0]
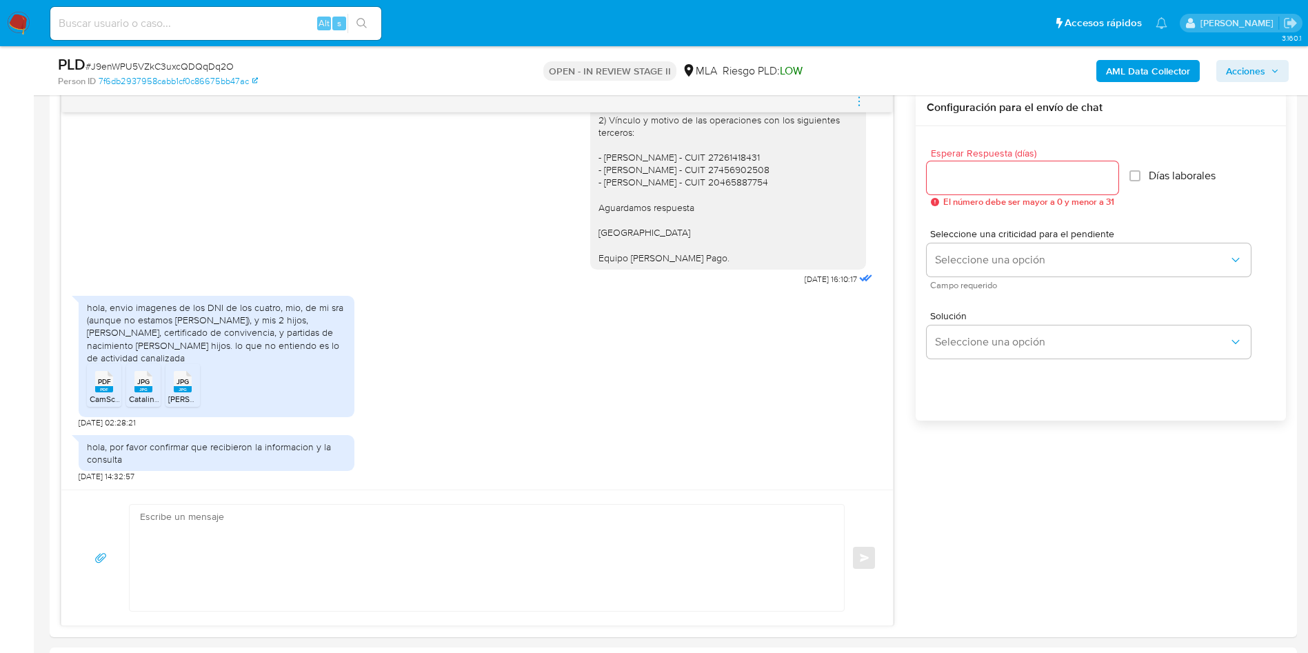
click at [202, 32] on div "Alt s" at bounding box center [215, 23] width 331 height 33
click at [204, 20] on input at bounding box center [215, 23] width 331 height 18
paste input "mmcdwSx25OsjMJM4nsABb1WT"
type input "mmcdwSx25OsjMJM4nsABb1WT"
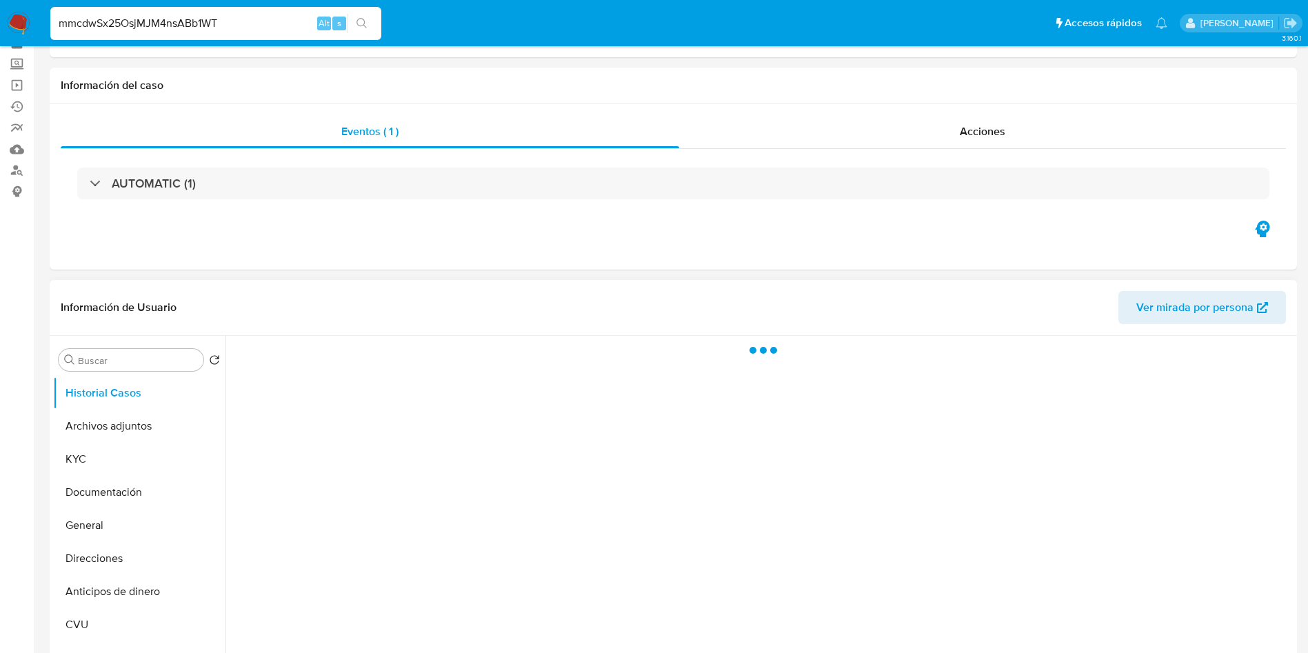
scroll to position [103, 0]
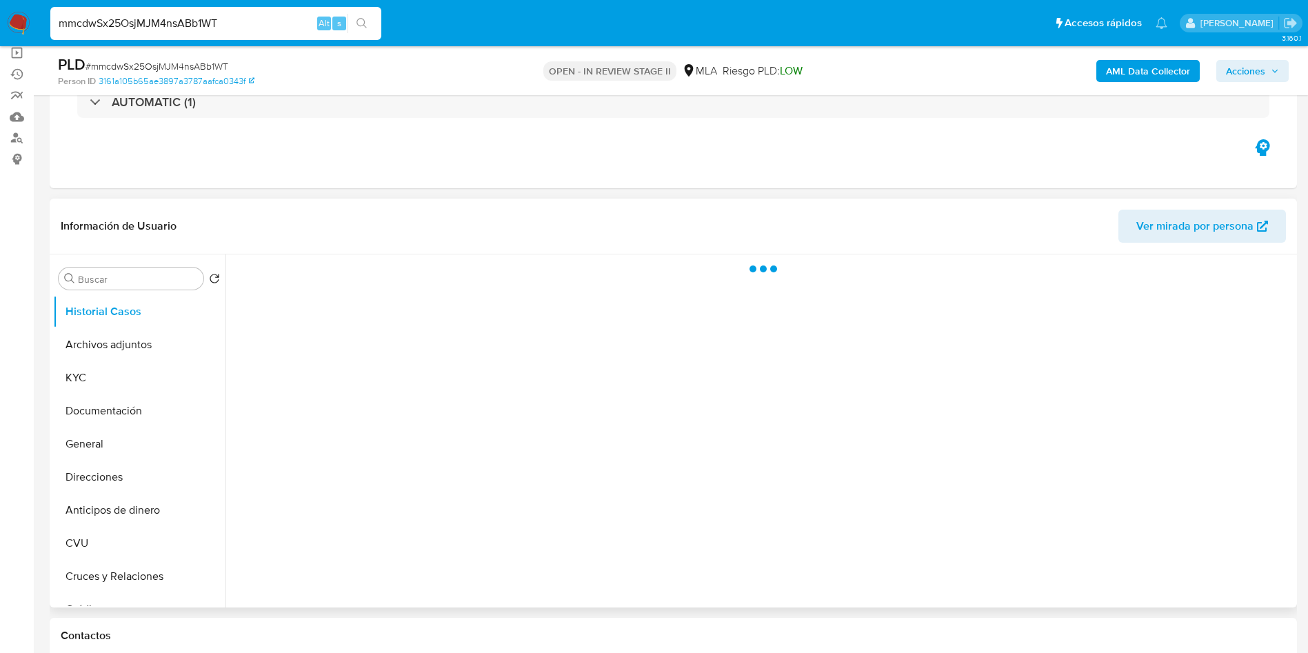
select select "10"
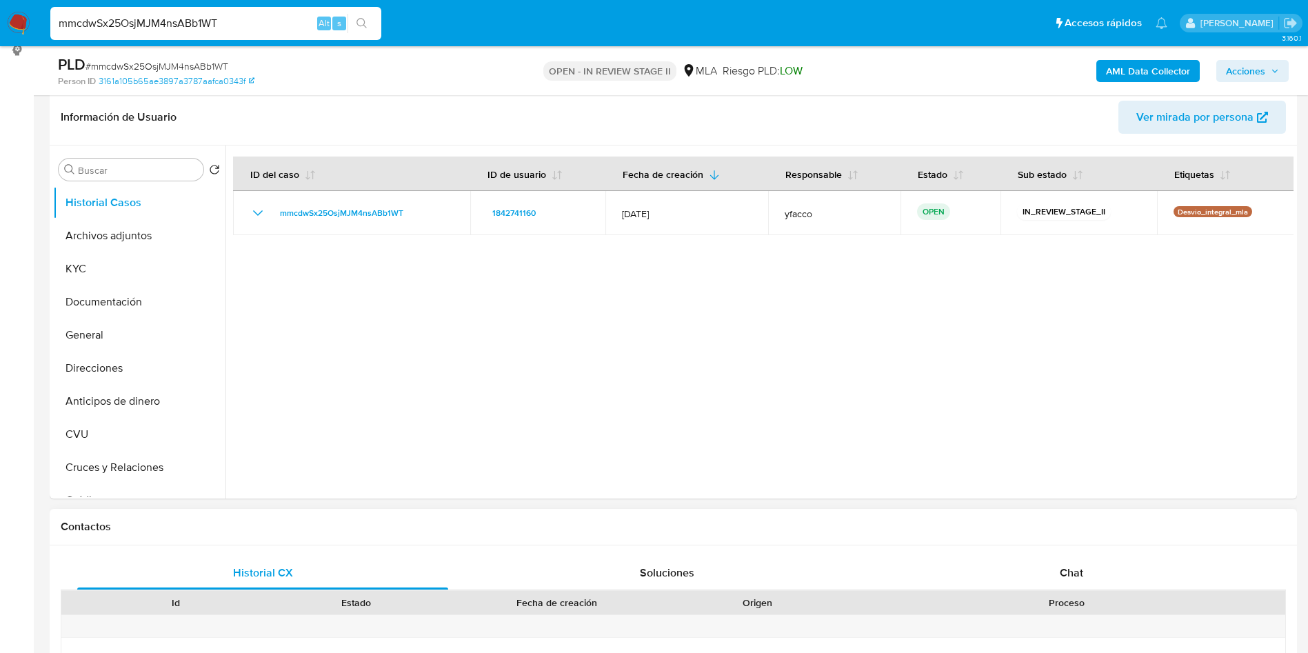
scroll to position [414, 0]
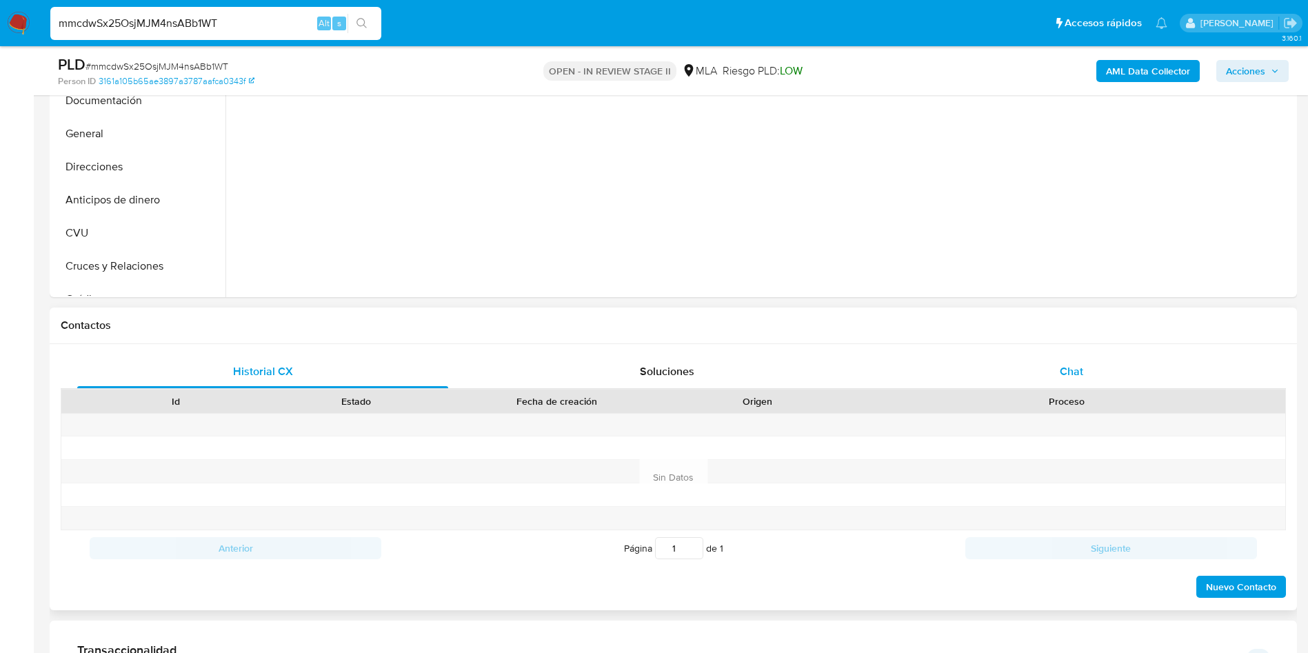
click at [1038, 387] on div "Chat" at bounding box center [1071, 371] width 371 height 33
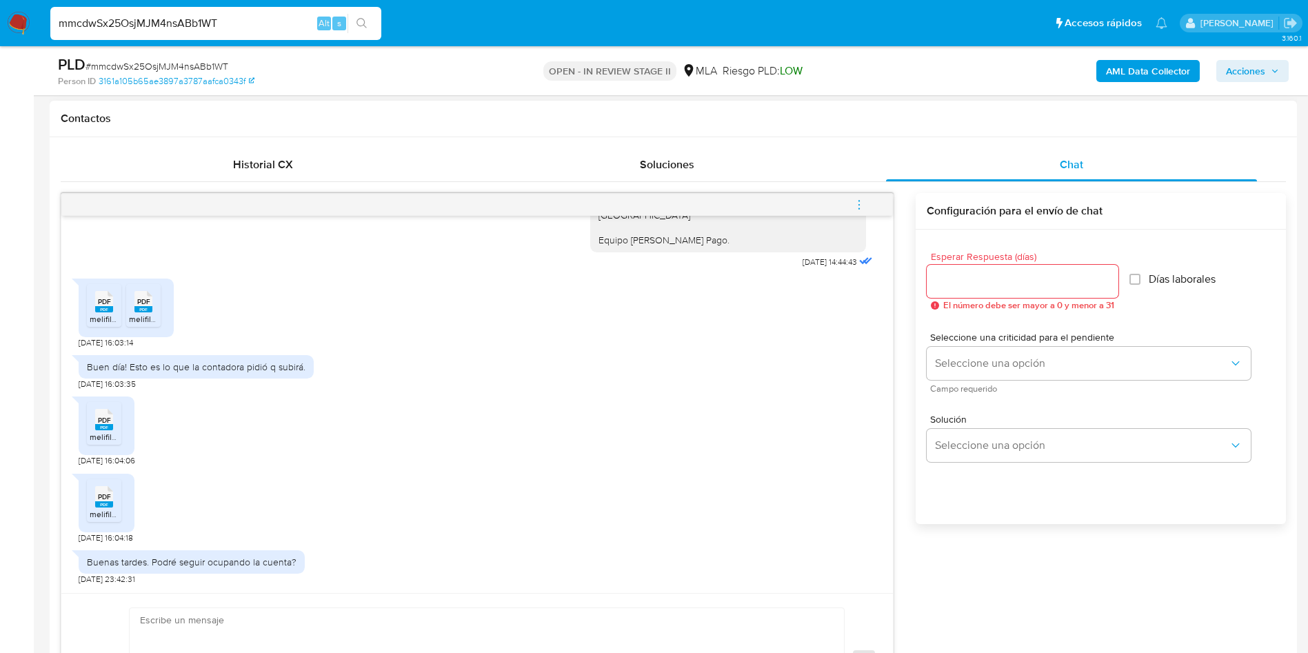
scroll to position [518, 0]
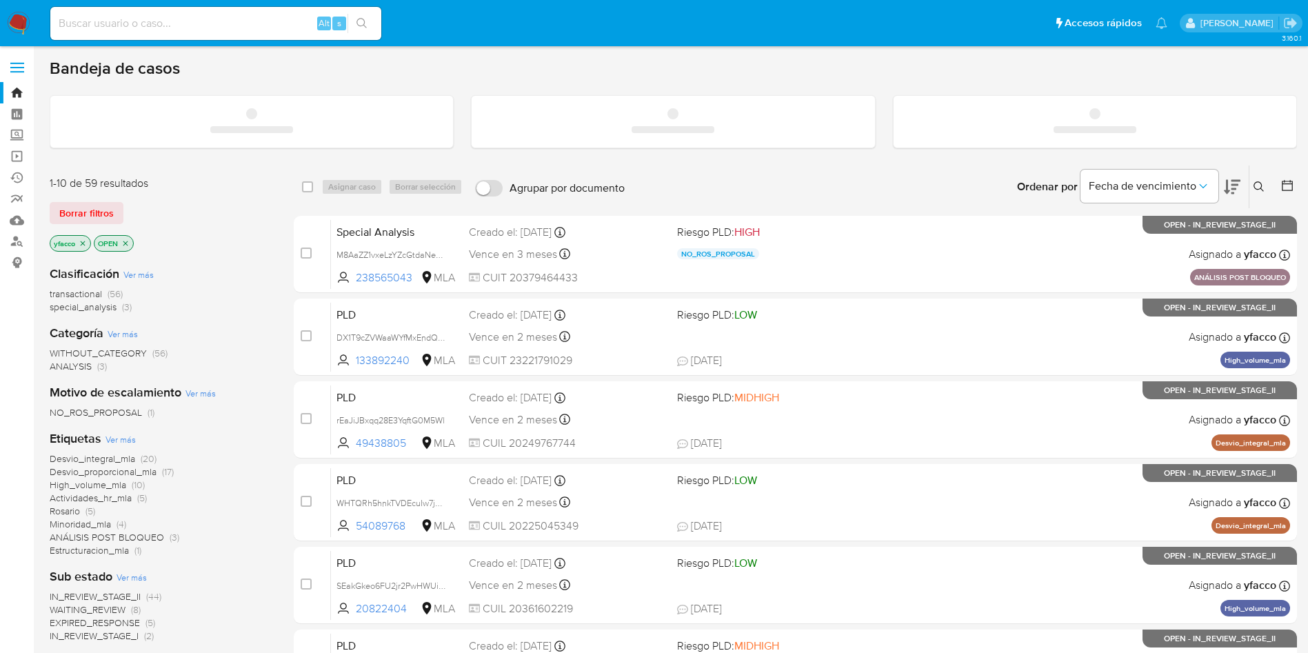
click at [253, 22] on input at bounding box center [215, 23] width 331 height 18
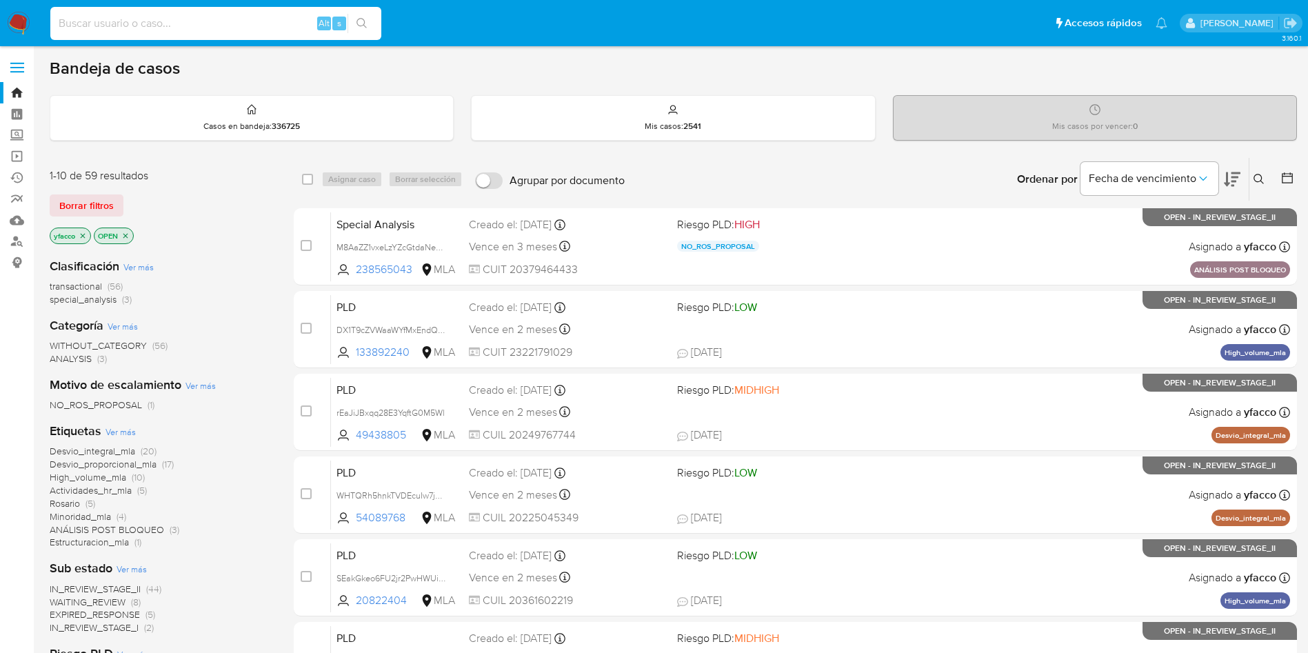
paste input "SXLwQ4q2VggHSHcseuWCZbQc"
type input "SXLwQ4q2VggHSHcseuWCZbQc"
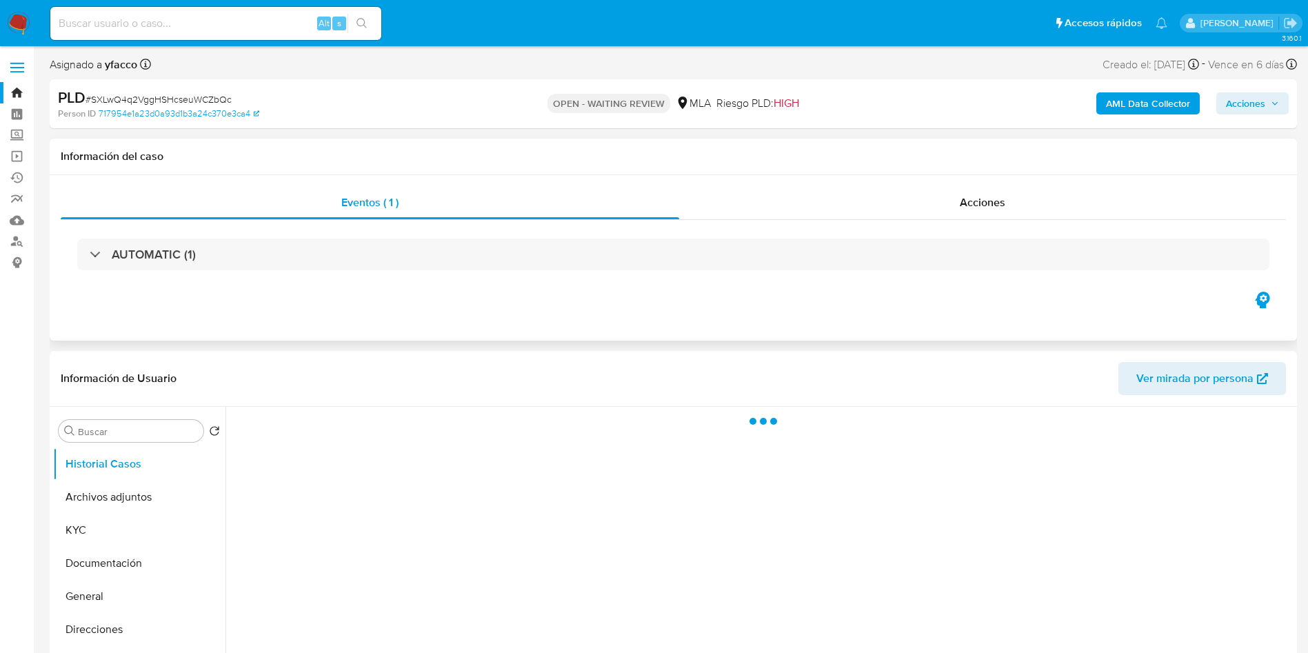
scroll to position [103, 0]
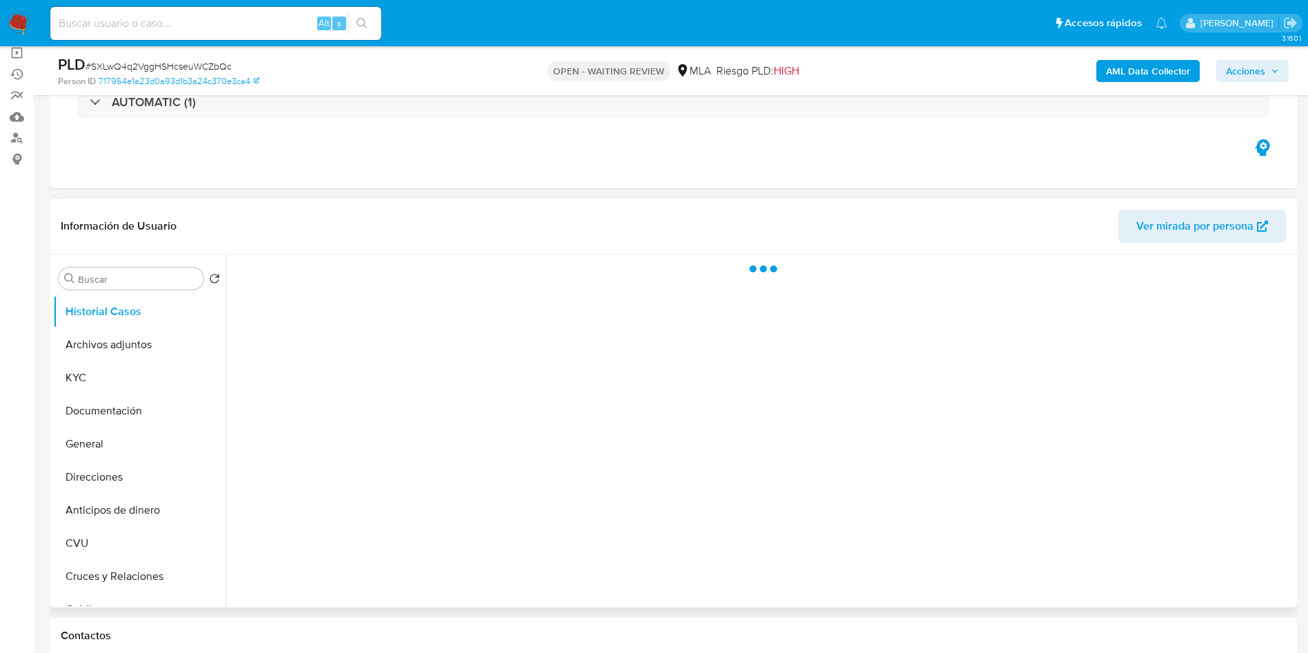
select select "10"
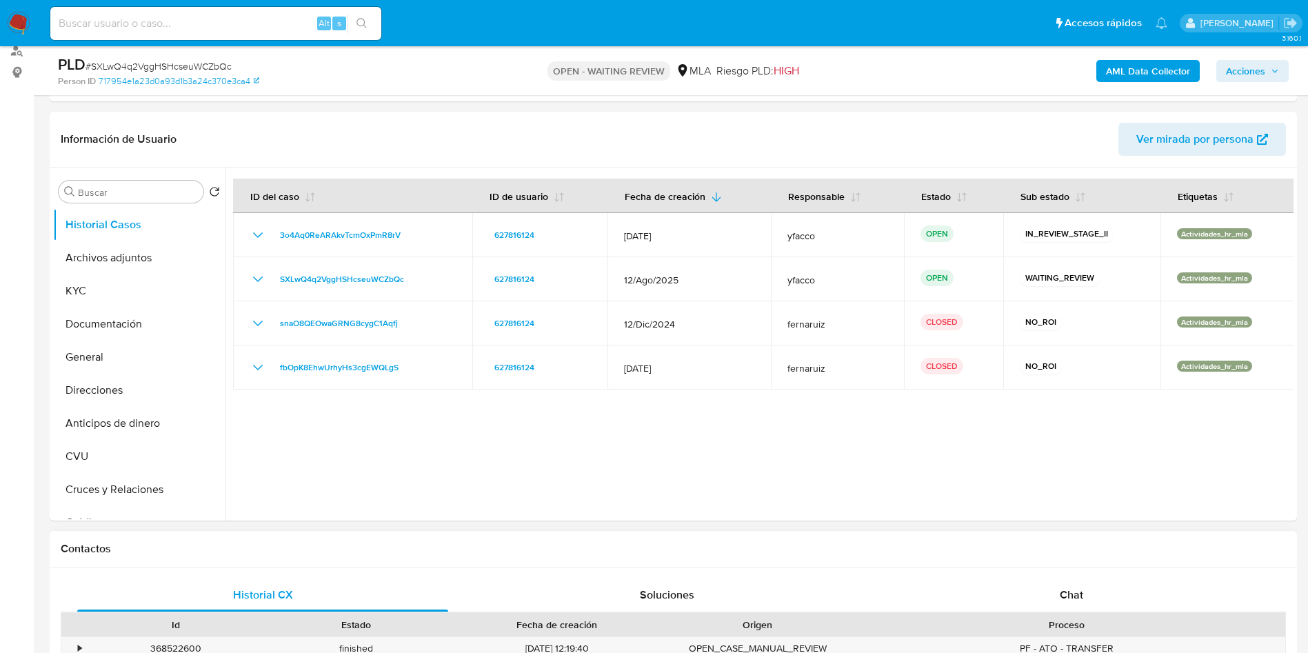
scroll to position [310, 0]
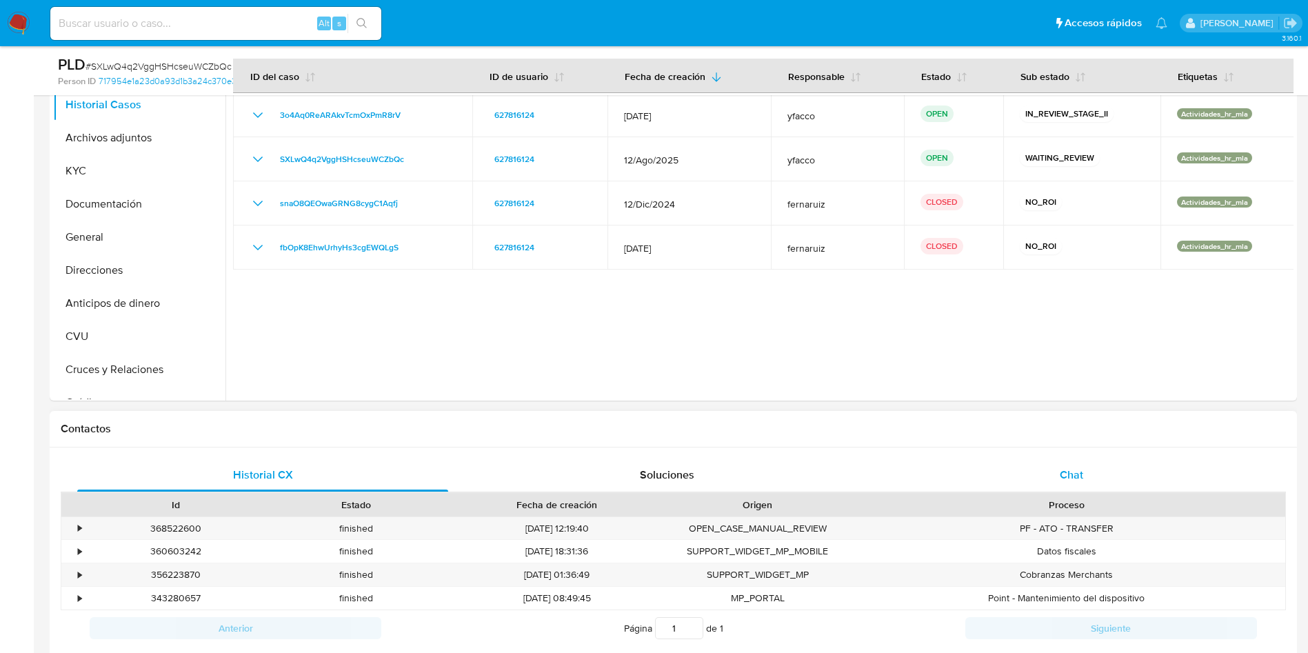
click at [1064, 467] on span "Chat" at bounding box center [1071, 475] width 23 height 16
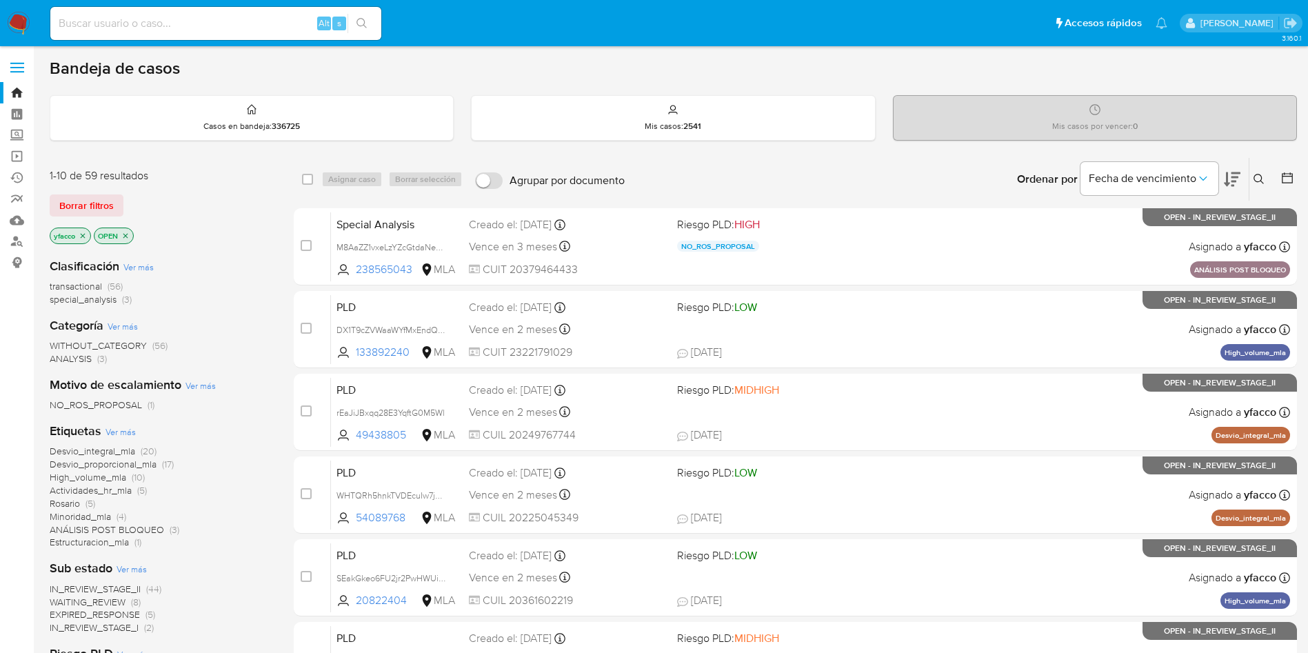
click at [96, 216] on div "1-10 de 59 resultados Borrar filtros yfacco OPEN" at bounding box center [160, 207] width 221 height 79
click at [95, 212] on span "Borrar filtros" at bounding box center [86, 205] width 54 height 19
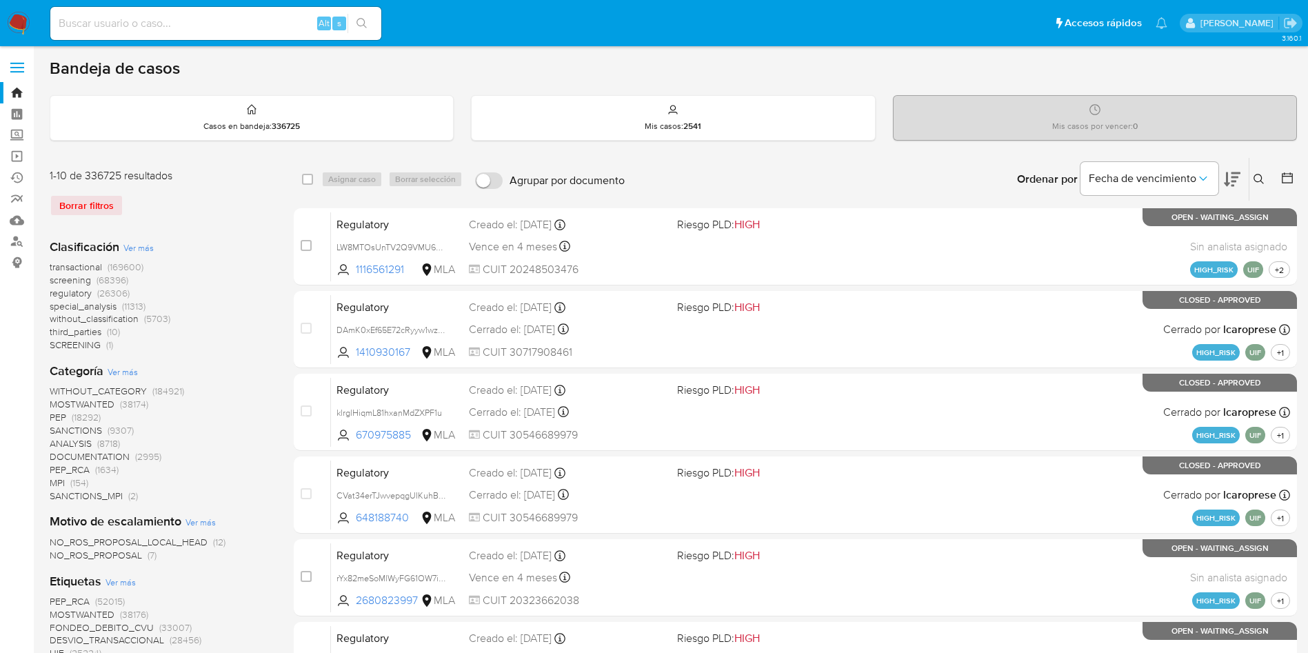
click at [1262, 177] on icon at bounding box center [1258, 179] width 11 height 11
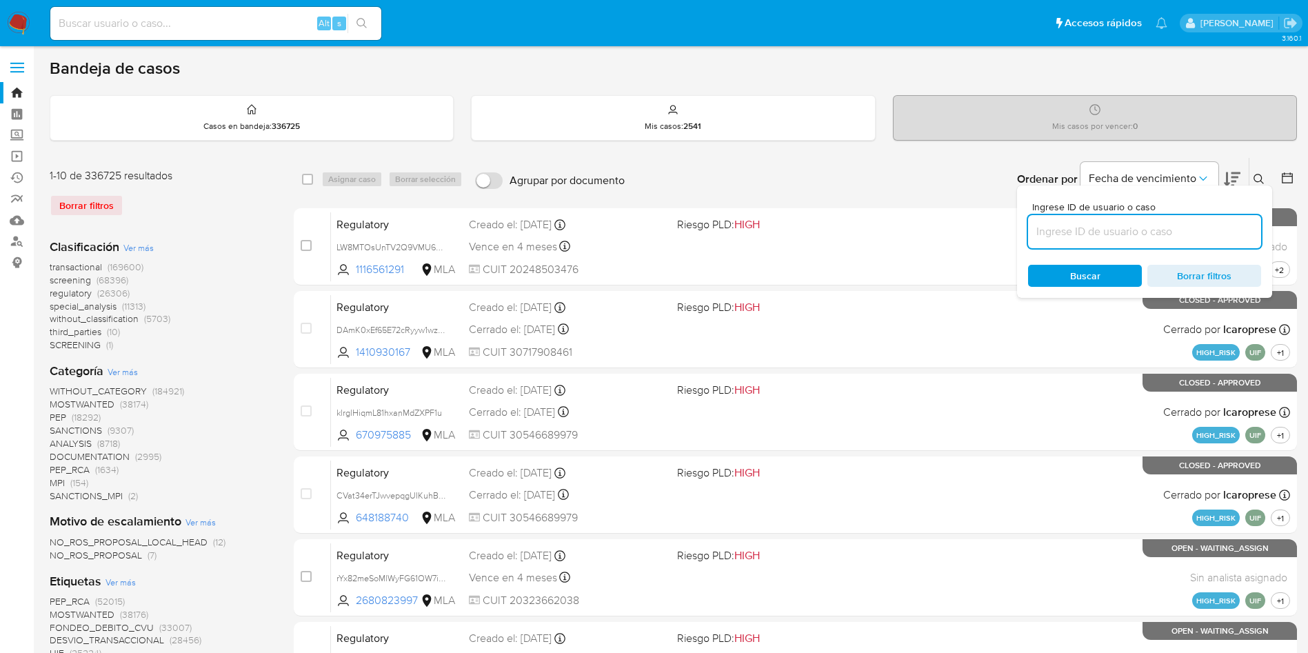
click at [1171, 236] on input at bounding box center [1144, 232] width 233 height 18
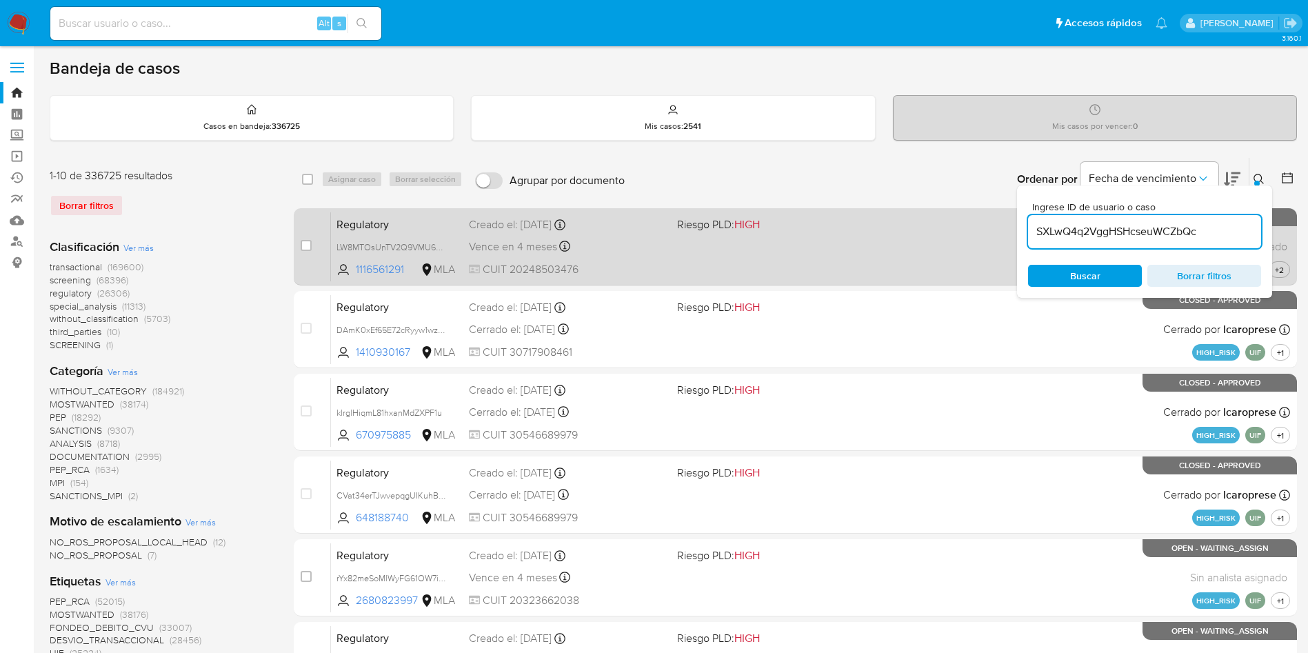
type input "SXLwQ4q2VggHSHcseuWCZbQc"
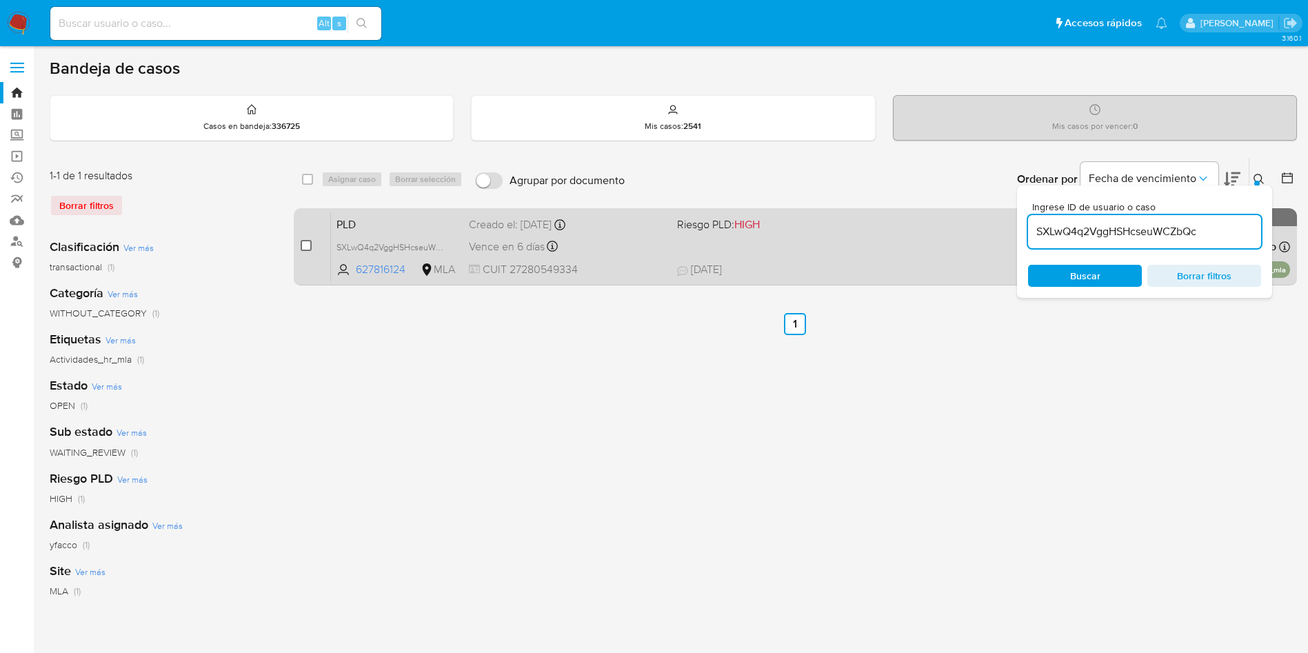
click at [309, 248] on input "checkbox" at bounding box center [306, 245] width 11 height 11
checkbox input "true"
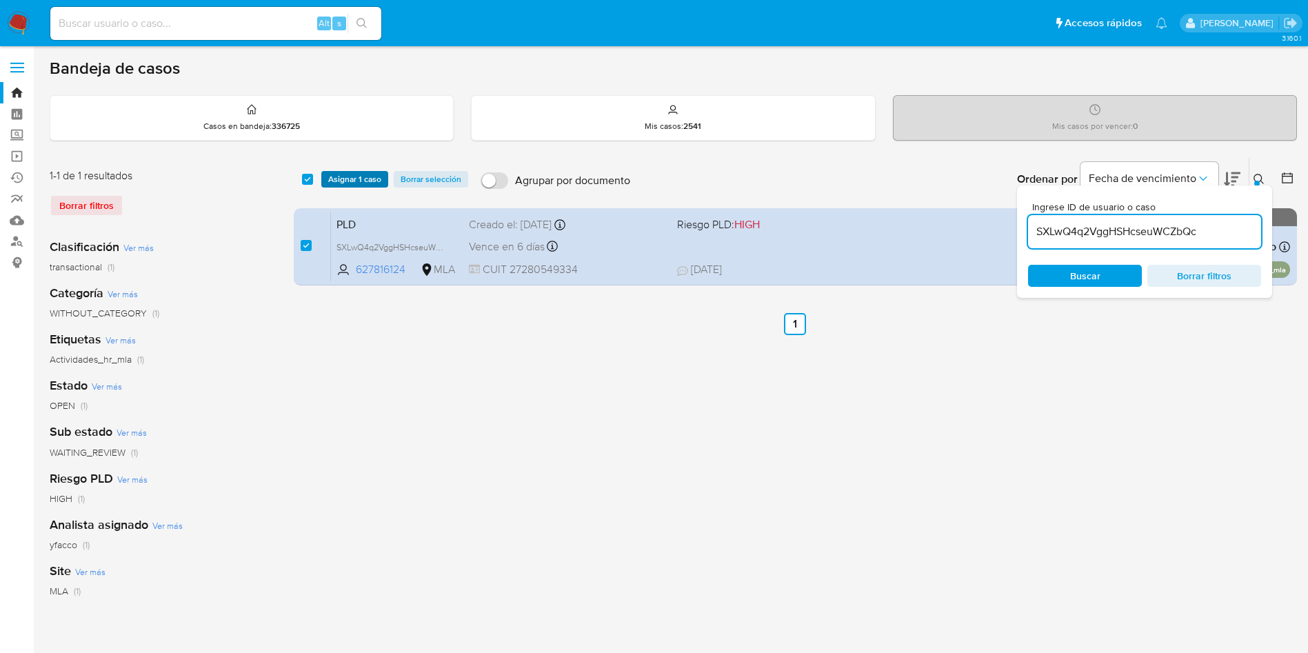
click at [345, 180] on span "Asignar 1 caso" at bounding box center [354, 179] width 53 height 14
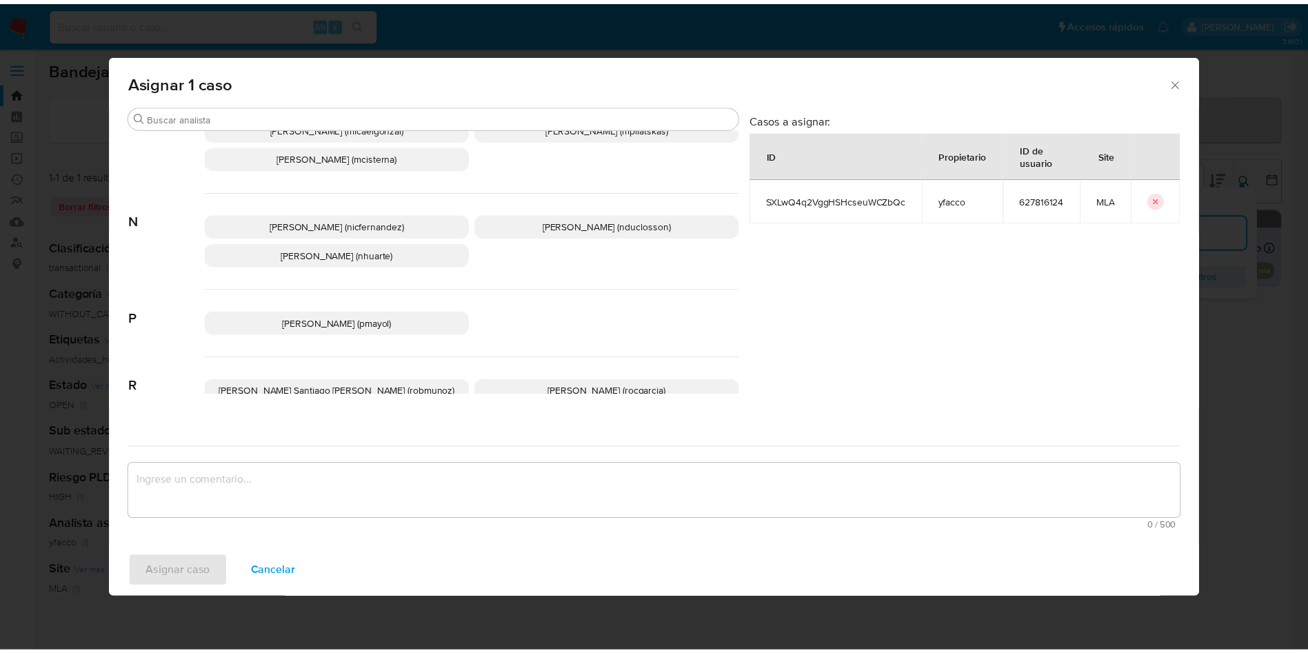
scroll to position [1232, 0]
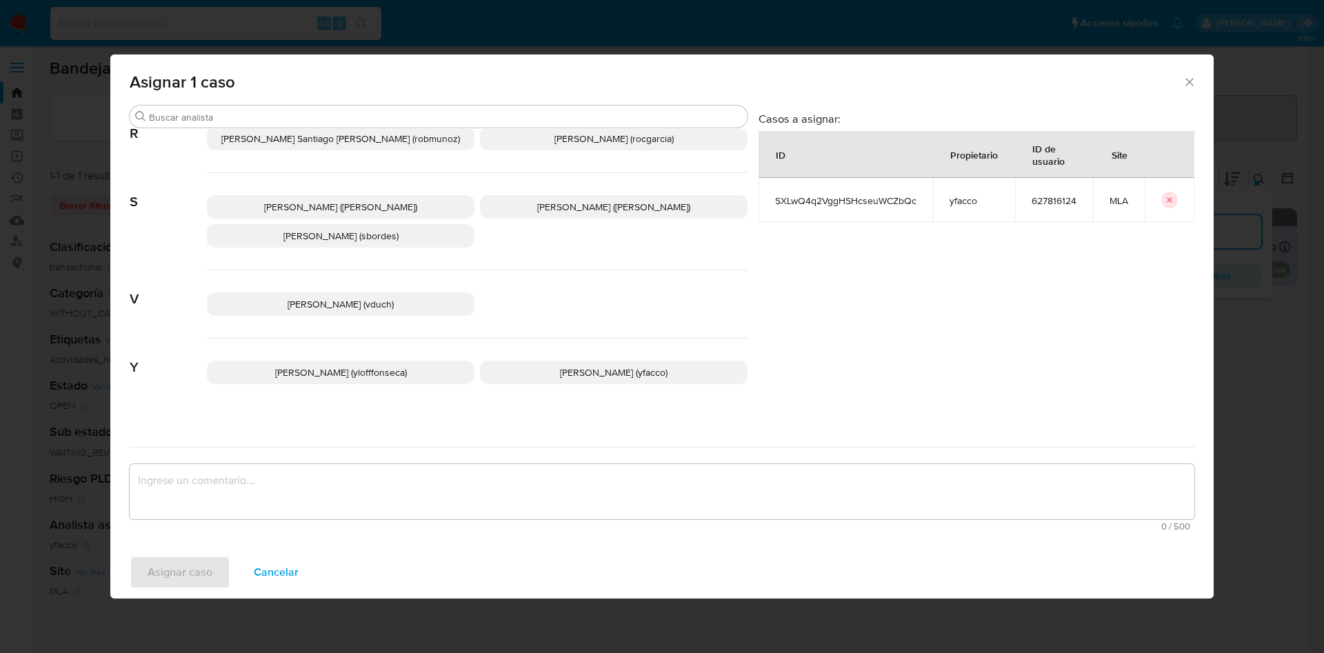
click at [534, 361] on p "Yesica Paola Facco (yfacco)" at bounding box center [614, 372] width 268 height 23
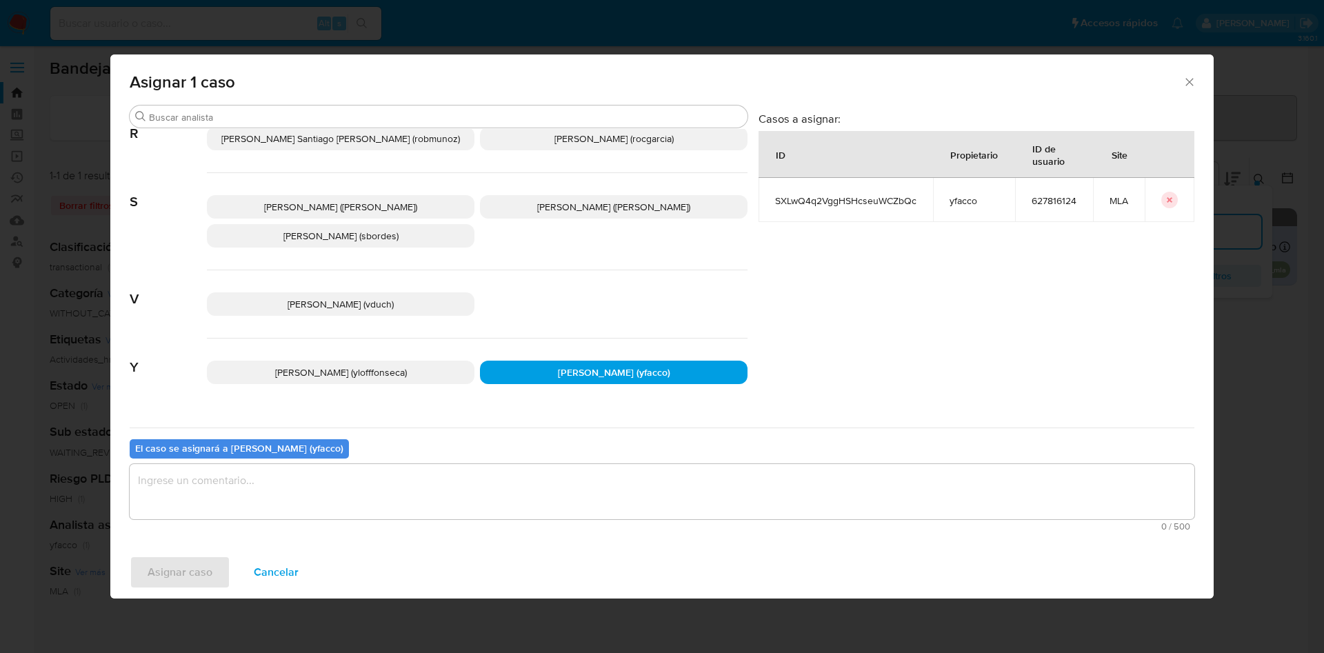
click at [404, 522] on span "0 / 500" at bounding box center [662, 526] width 1056 height 9
drag, startPoint x: 392, startPoint y: 498, endPoint x: 326, endPoint y: 504, distance: 66.5
click at [392, 497] on textarea "assign-modal" at bounding box center [662, 491] width 1065 height 55
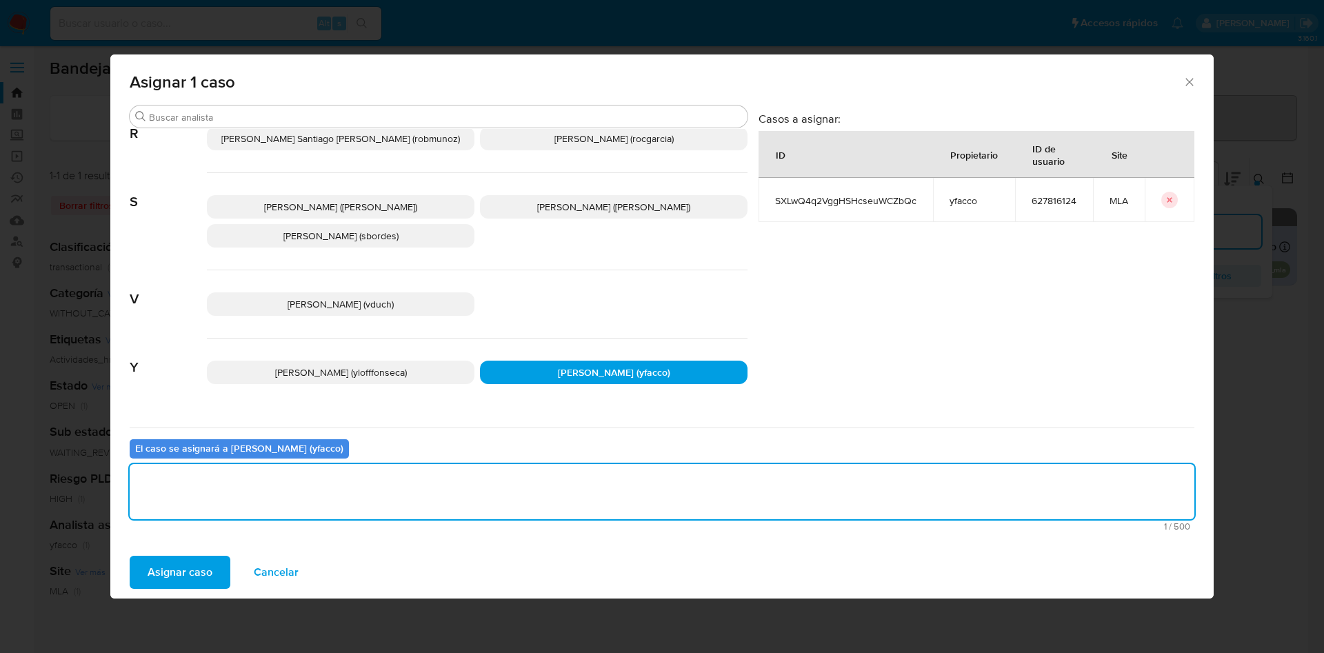
click at [208, 572] on span "Asignar caso" at bounding box center [180, 572] width 65 height 30
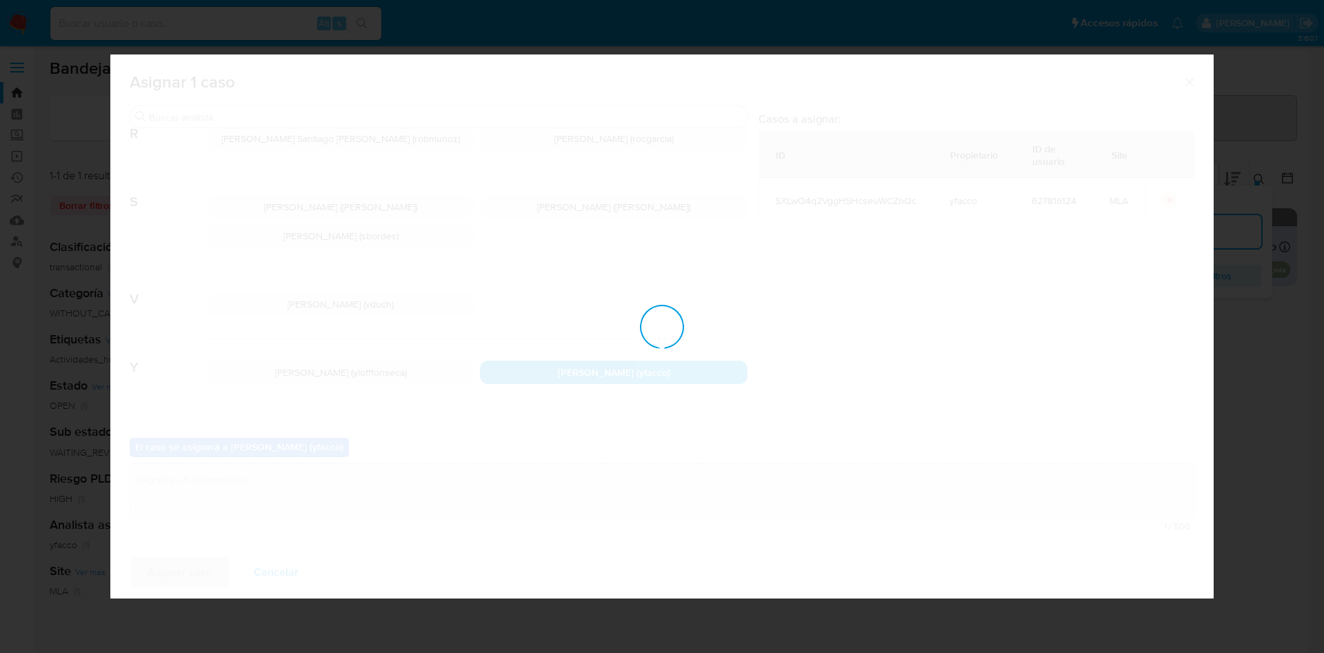
checkbox input "false"
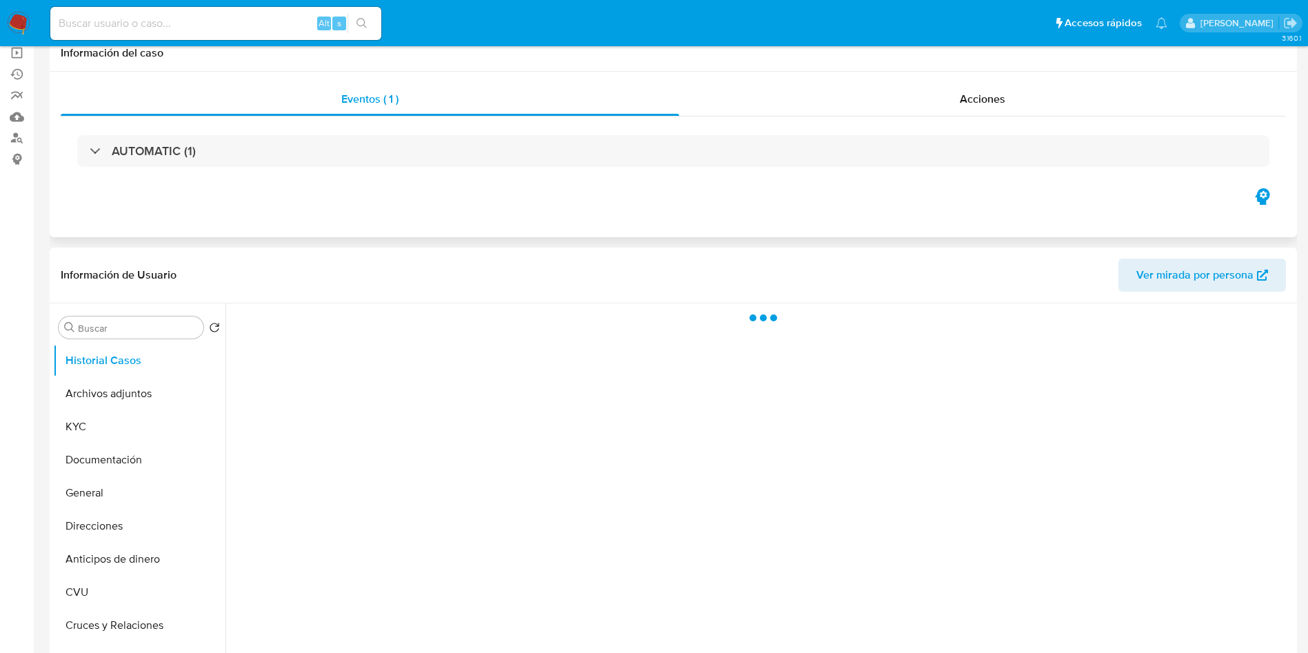
select select "10"
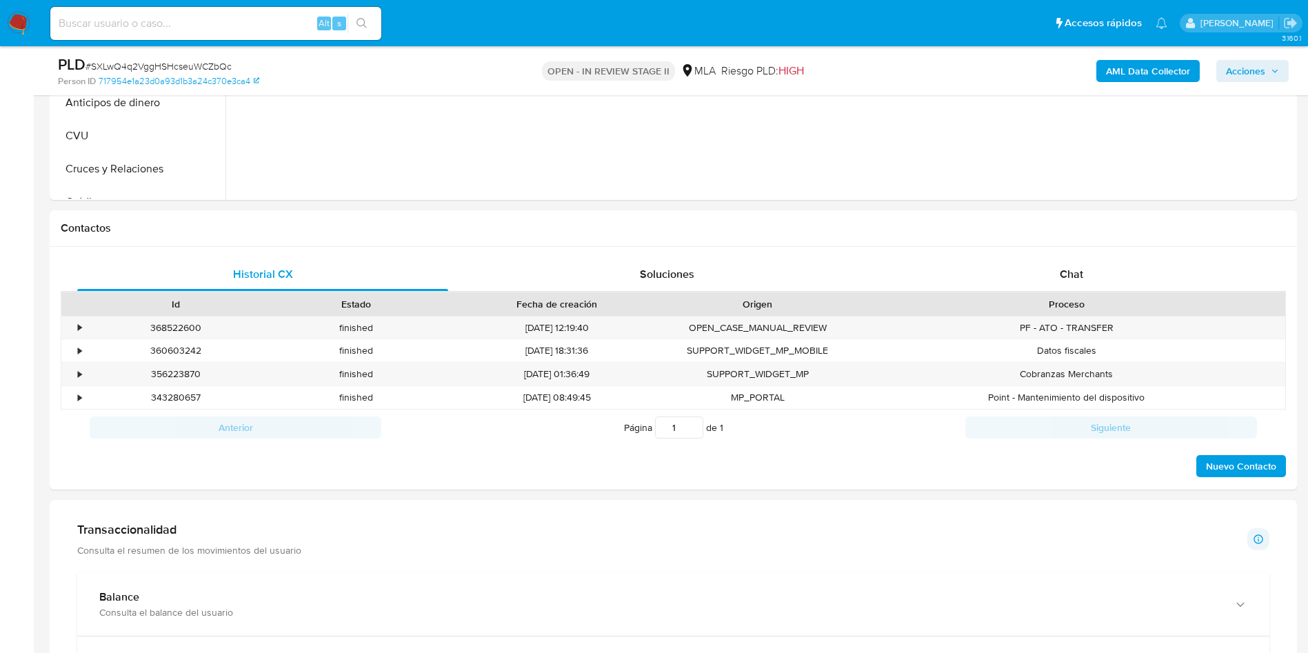
scroll to position [621, 0]
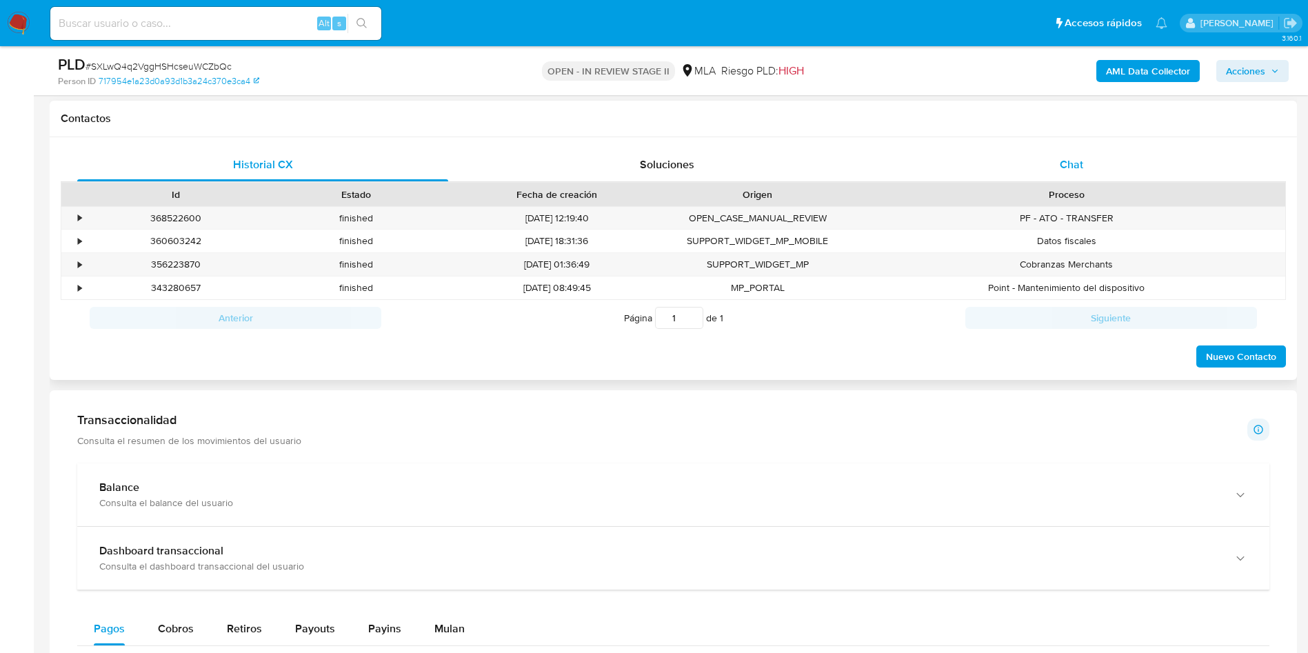
click at [1102, 157] on div "Chat" at bounding box center [1071, 164] width 371 height 33
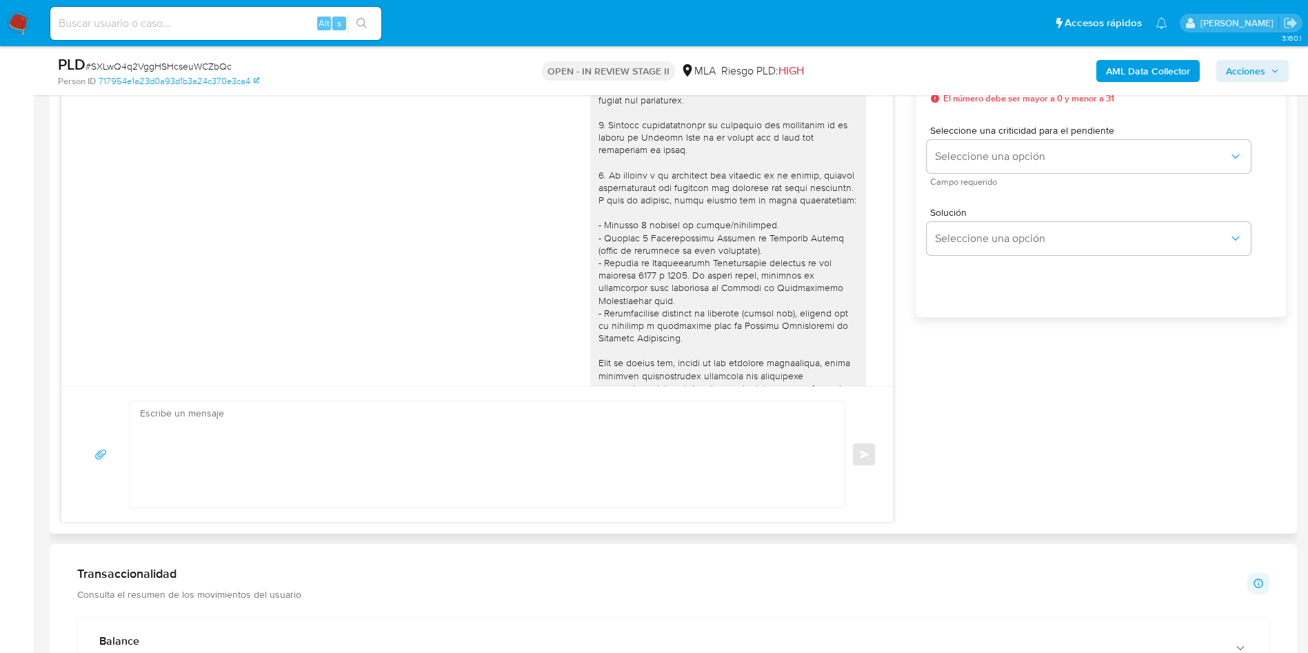
scroll to position [589, 0]
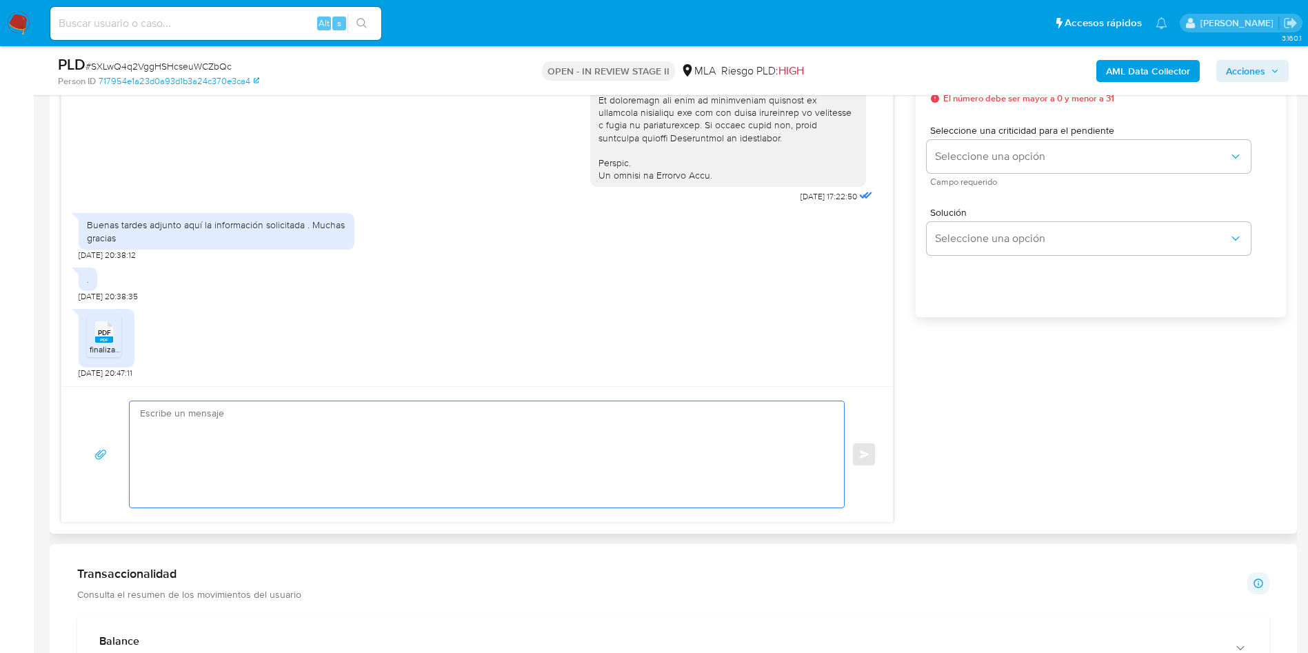
click at [270, 436] on textarea at bounding box center [483, 454] width 687 height 106
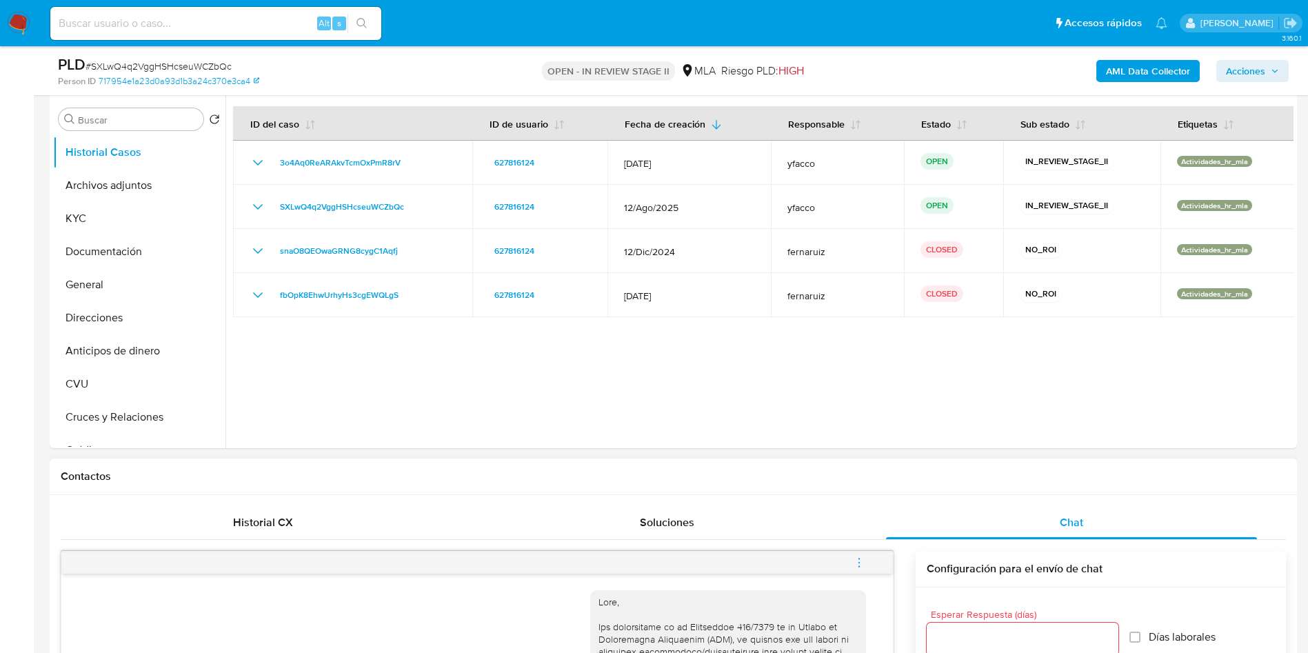
scroll to position [207, 0]
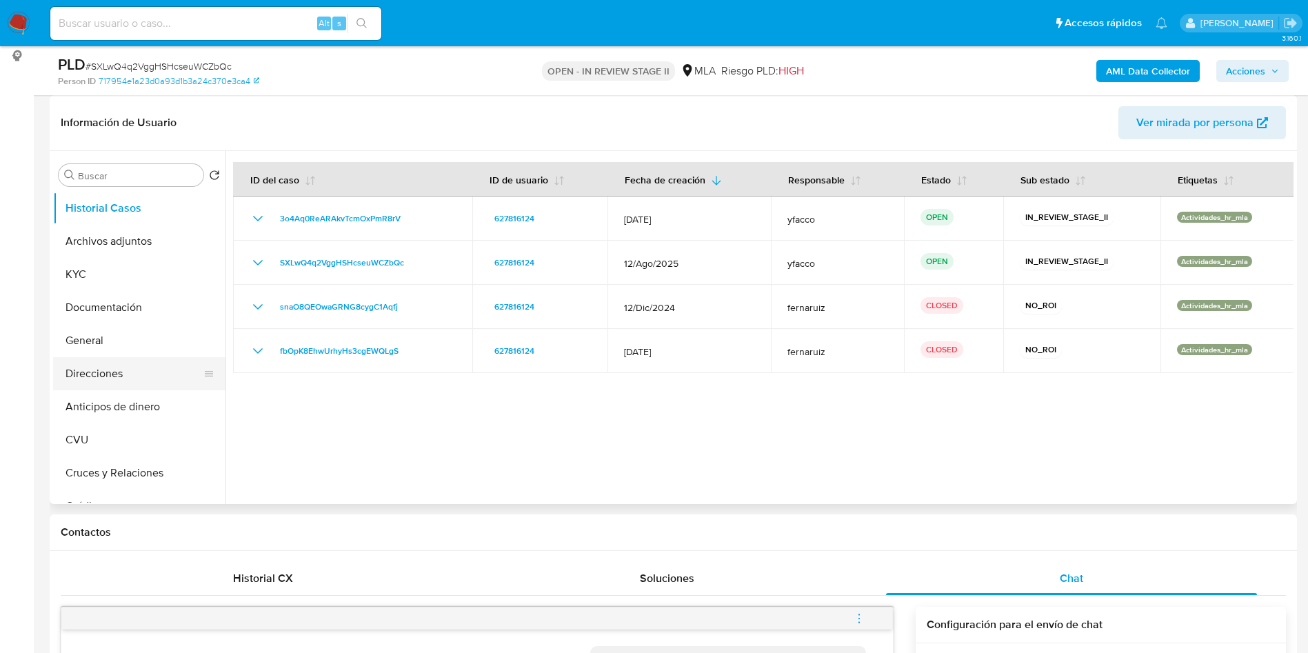
click at [91, 373] on button "Direcciones" at bounding box center [133, 373] width 161 height 33
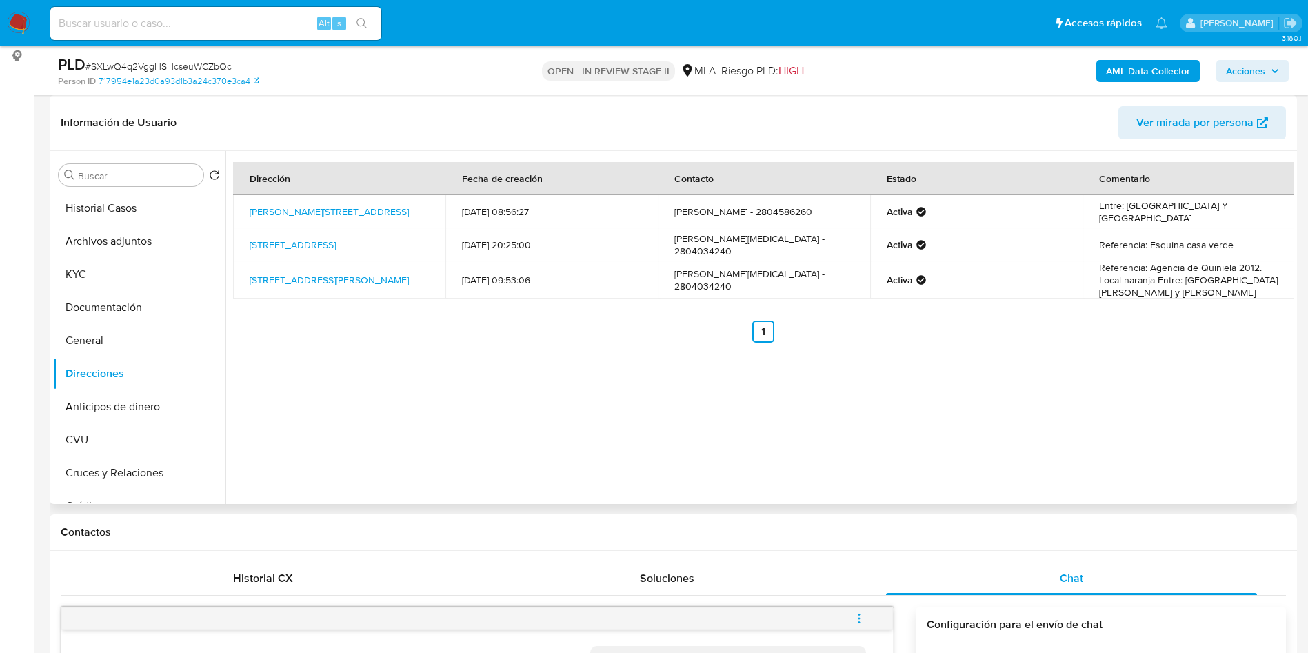
drag, startPoint x: 245, startPoint y: 274, endPoint x: 340, endPoint y: 288, distance: 96.1
click at [340, 288] on td "Avenida Fontana 491, Trelew, Chubut, 9100, Argentina 491" at bounding box center [339, 279] width 212 height 37
copy link "Avenida Fontana 491, Trelew, Chubut, 9100, Argentina 491"
click at [312, 348] on div "Dirección Fecha de creación Contacto Estado Comentario Hipolito Yrigoyen 670, T…" at bounding box center [759, 327] width 1068 height 353
drag, startPoint x: 247, startPoint y: 275, endPoint x: 339, endPoint y: 287, distance: 92.4
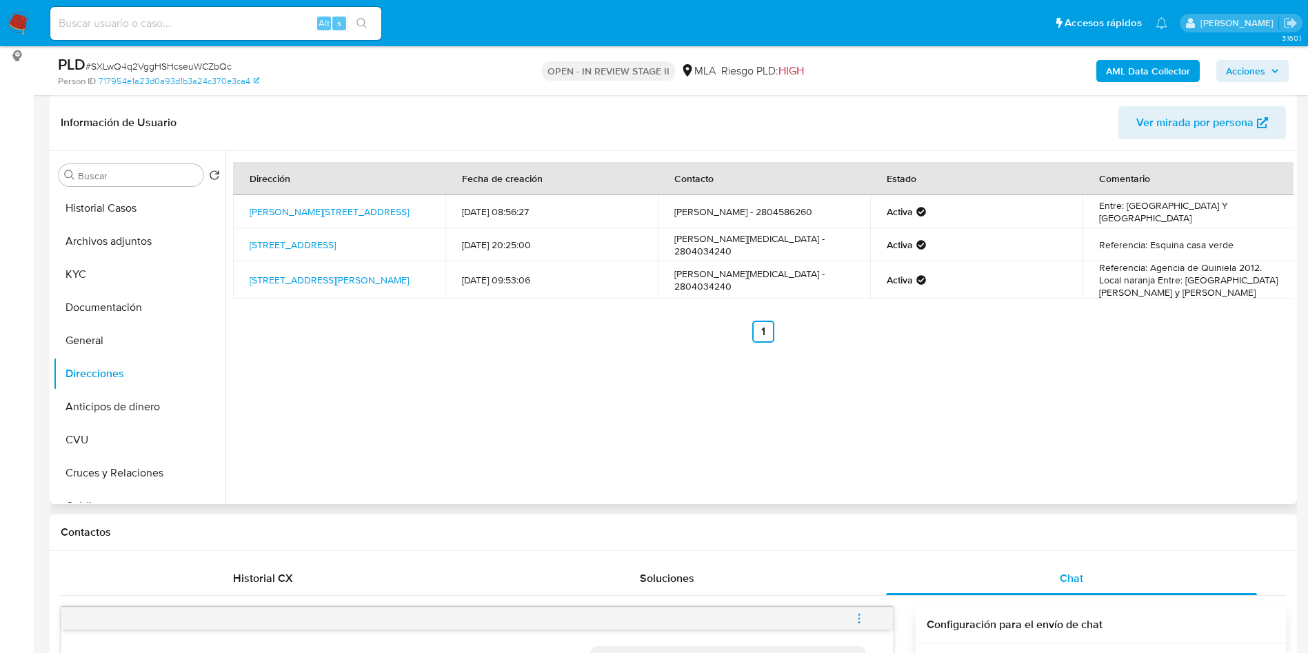
click at [339, 287] on td "Avenida Fontana 491, Trelew, Chubut, 9100, Argentina 491" at bounding box center [339, 279] width 212 height 37
copy link "Avenida Fontana 491, Trelew, Chubut, 9100, Argentina 491"
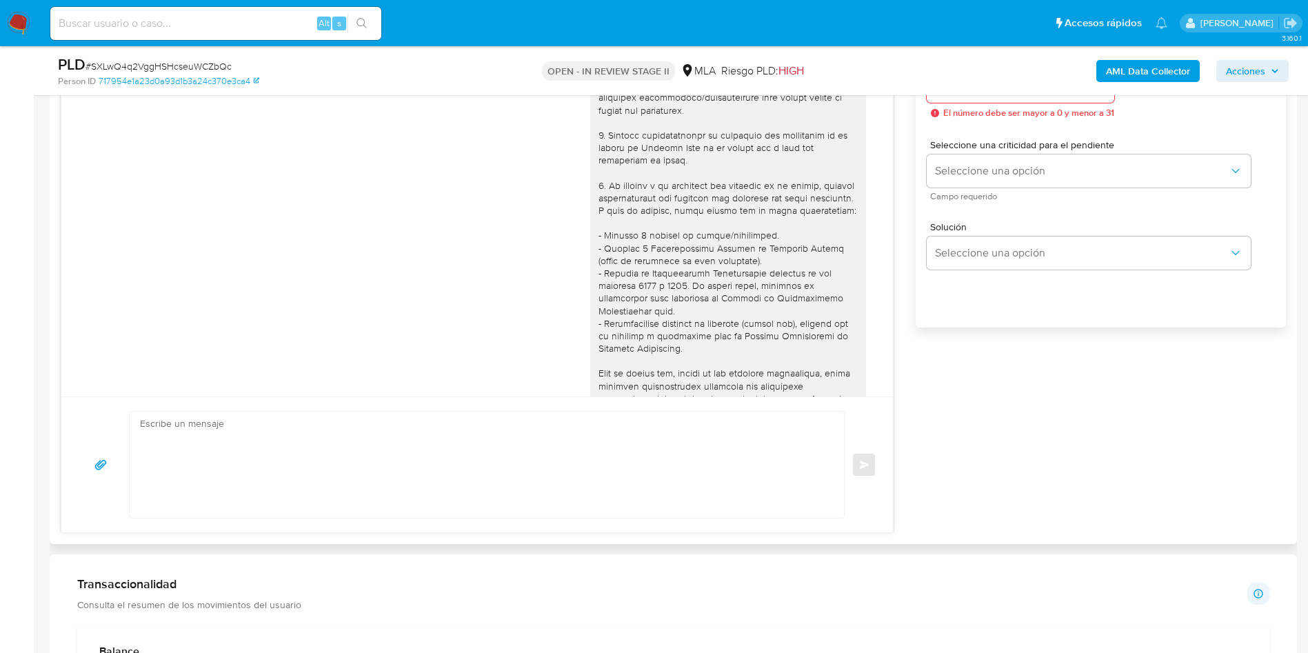
scroll to position [724, 0]
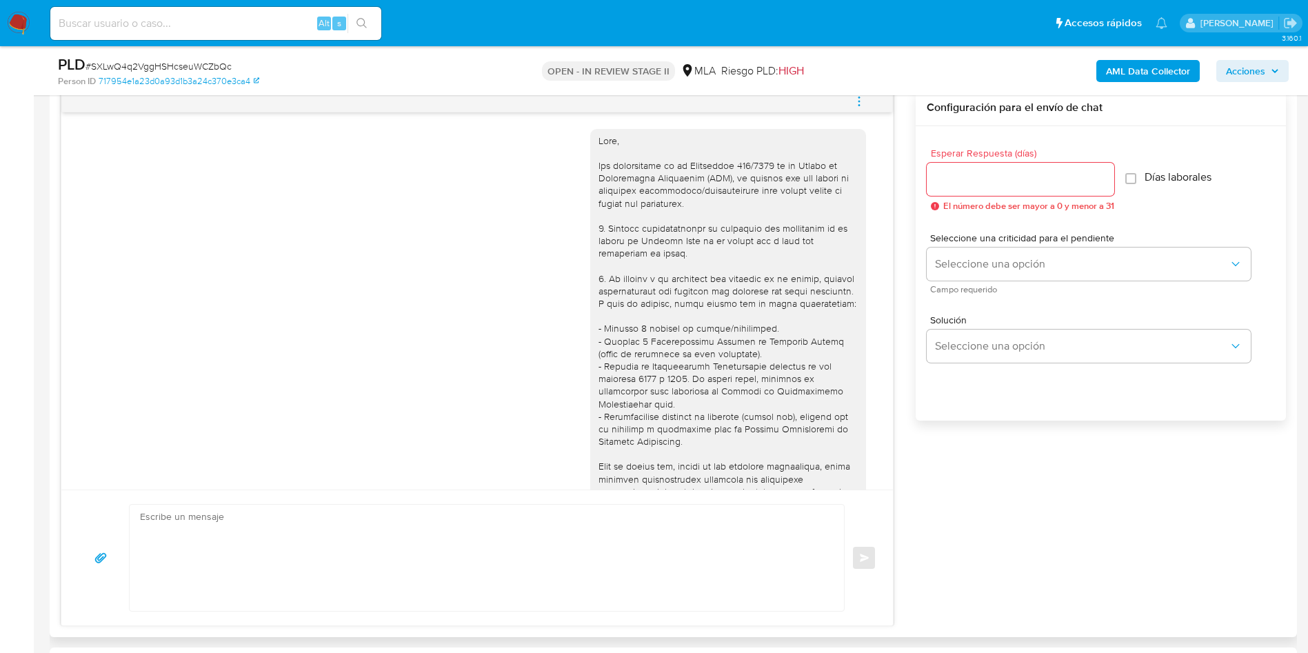
click at [694, 307] on div at bounding box center [727, 491] width 259 height 715
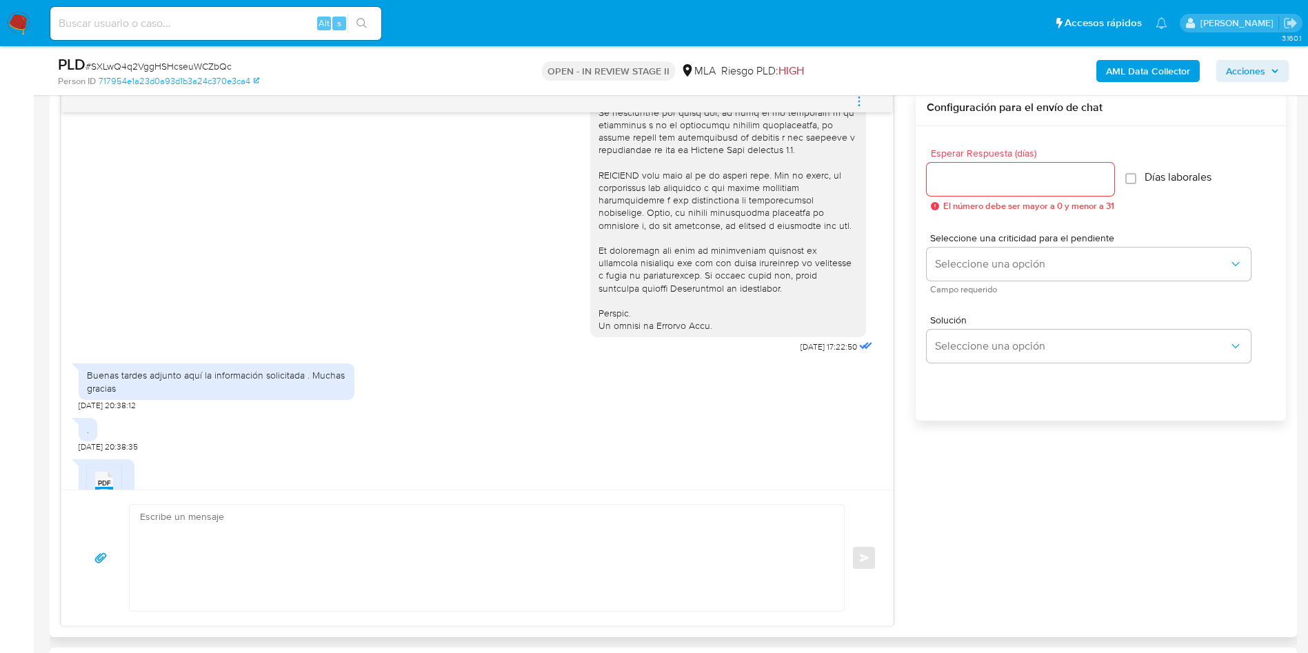
scroll to position [589, 0]
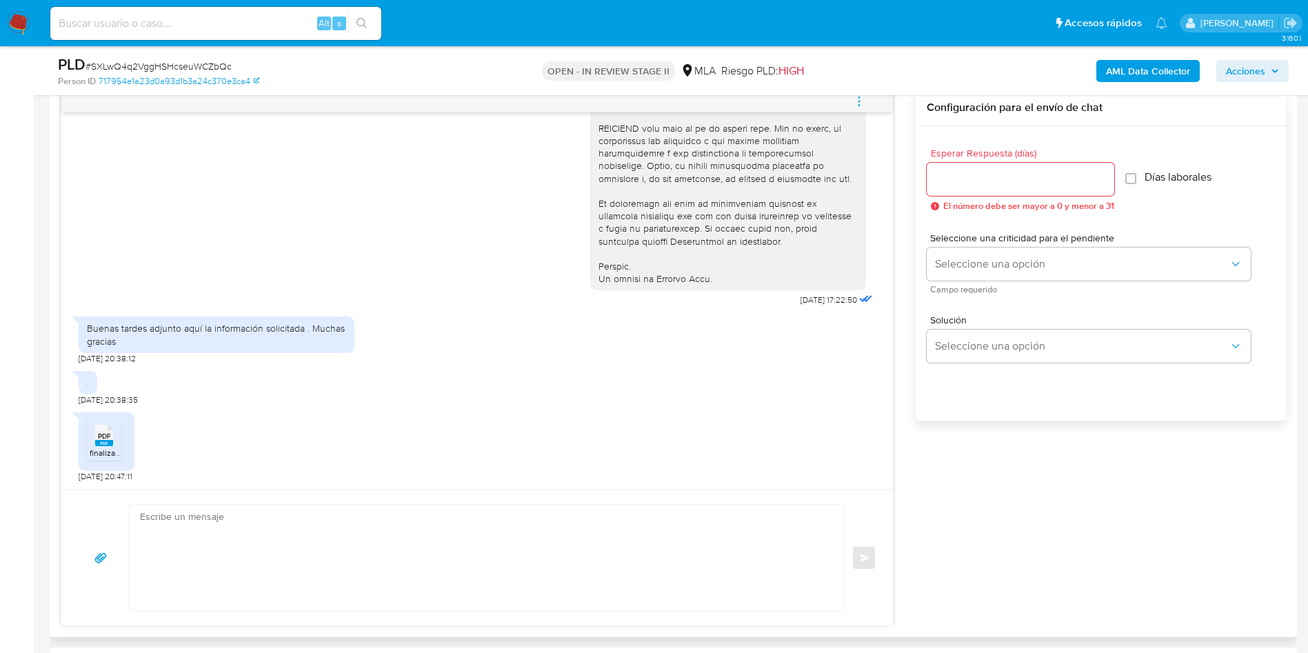
click at [263, 579] on textarea at bounding box center [483, 558] width 687 height 106
paste textarea "Hola XXX, Muchas gracias por la respuesta. Analizamos tu caso y notamos que la …"
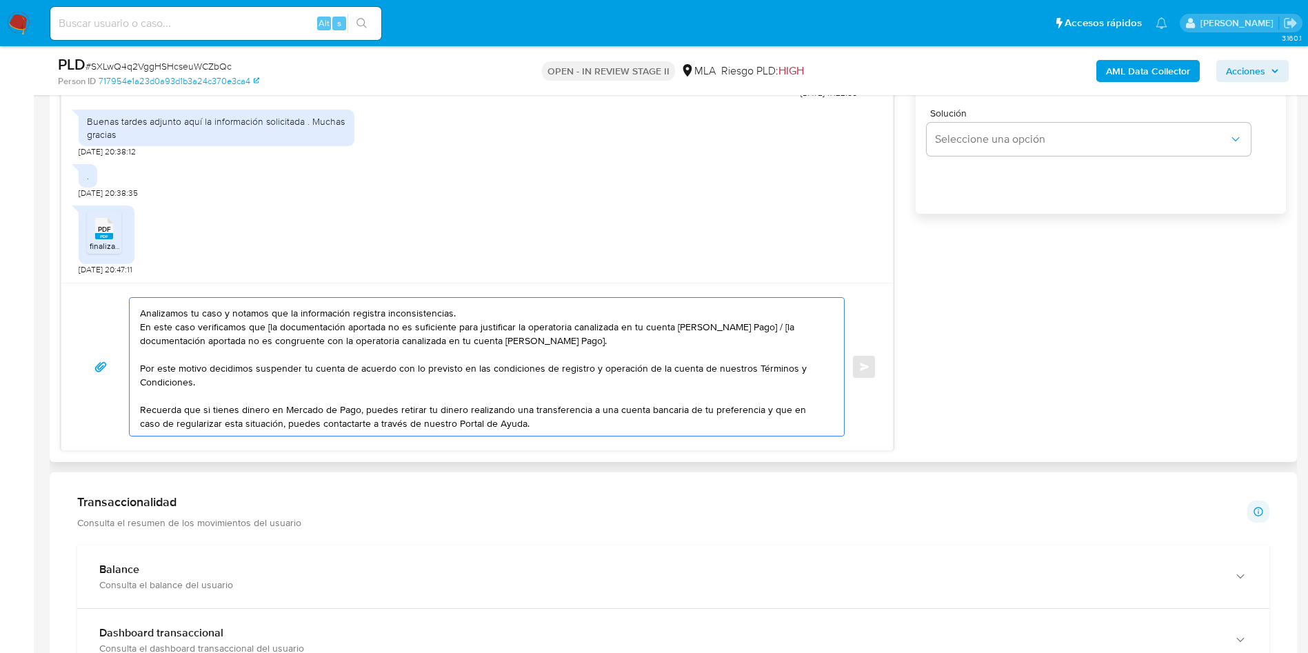
scroll to position [0, 0]
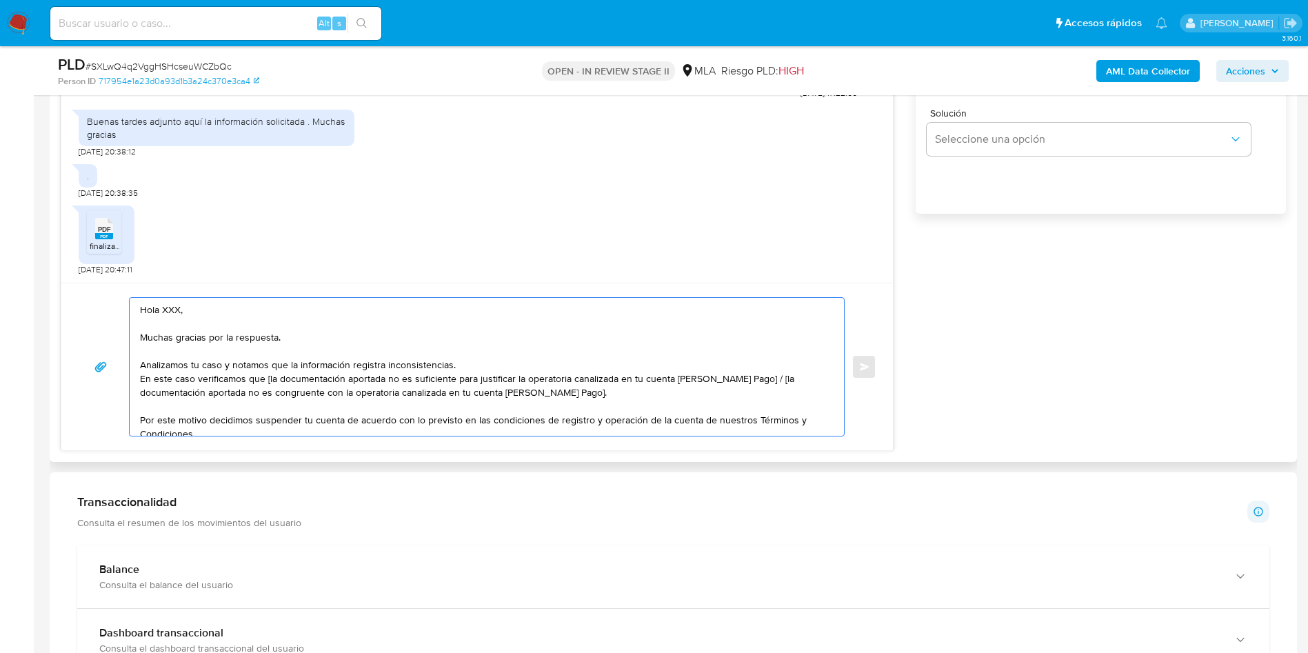
click at [174, 305] on textarea "Hola XXX, Muchas gracias por la respuesta. Analizamos tu caso y notamos que la …" at bounding box center [483, 367] width 687 height 138
click at [268, 376] on textarea "Hola, Muchas gracias por la respuesta. Analizamos tu caso y notamos que la info…" at bounding box center [483, 367] width 687 height 138
drag, startPoint x: 745, startPoint y: 381, endPoint x: 771, endPoint y: 396, distance: 30.3
click at [771, 396] on textarea "Hola, Muchas gracias por la respuesta. Analizamos tu caso y notamos que la info…" at bounding box center [483, 367] width 687 height 138
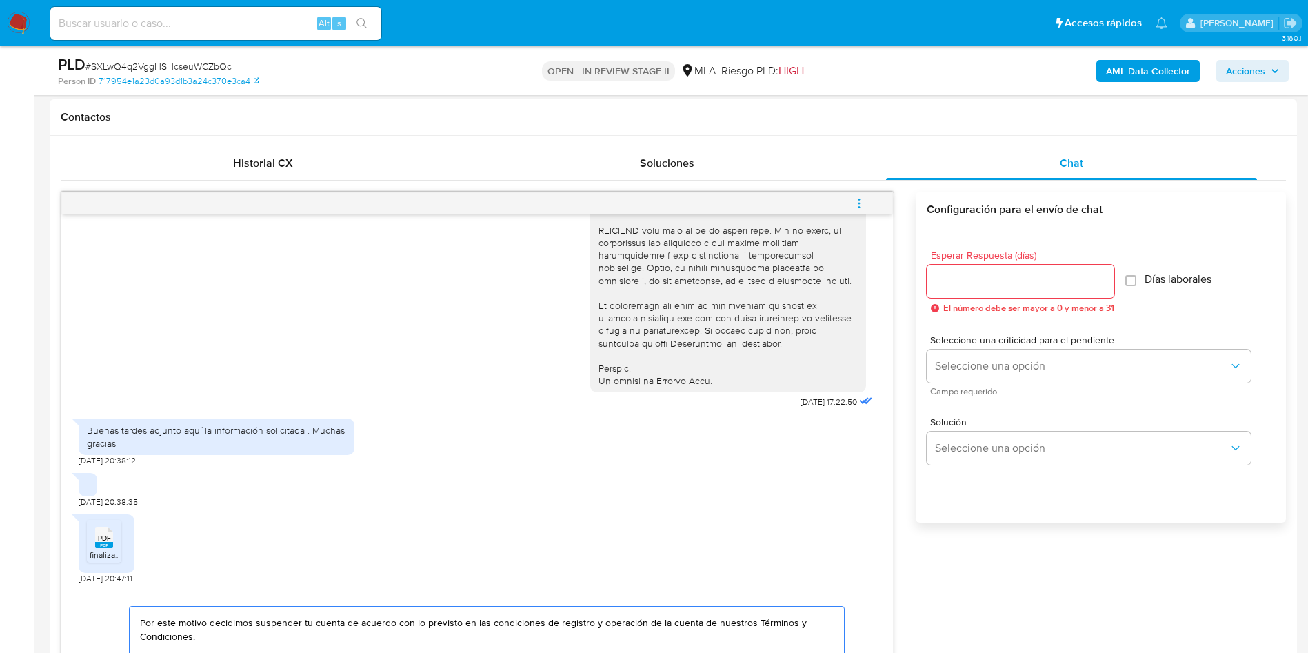
scroll to position [621, 0]
type textarea "Hola, Muchas gracias por la respuesta. Analizamos tu caso y notamos que la info…"
click at [1002, 278] on input "Esperar Respuesta (días)" at bounding box center [1021, 283] width 188 height 18
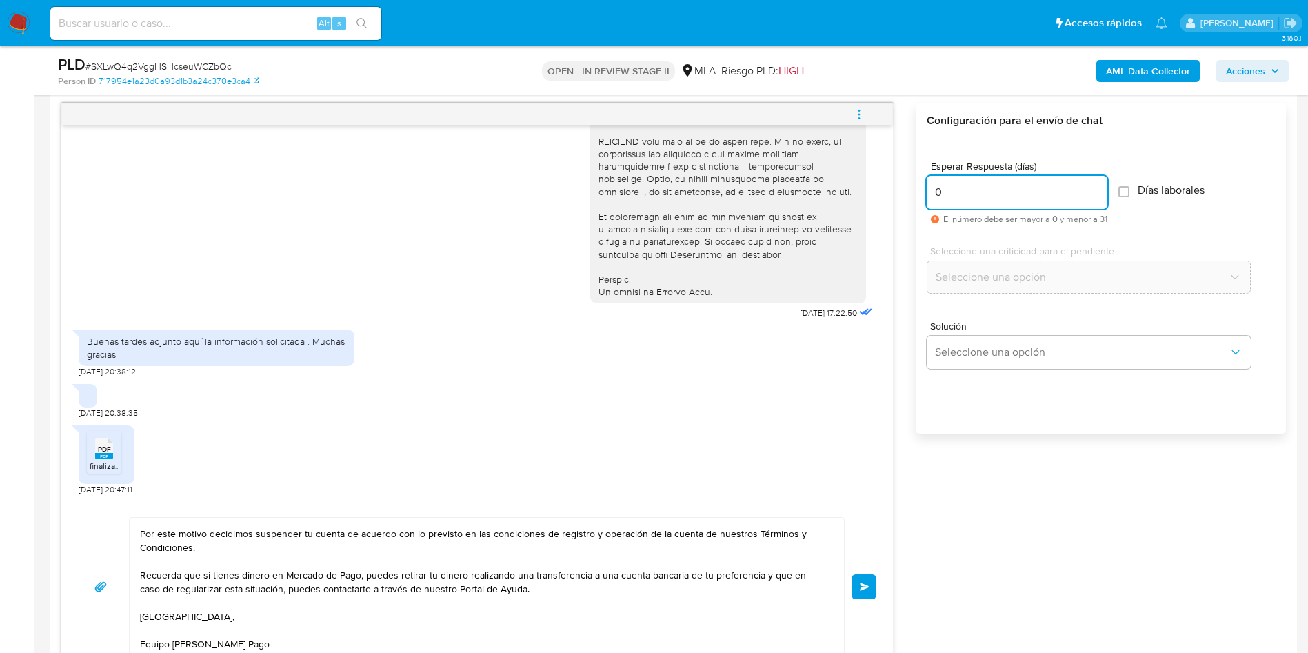
scroll to position [827, 0]
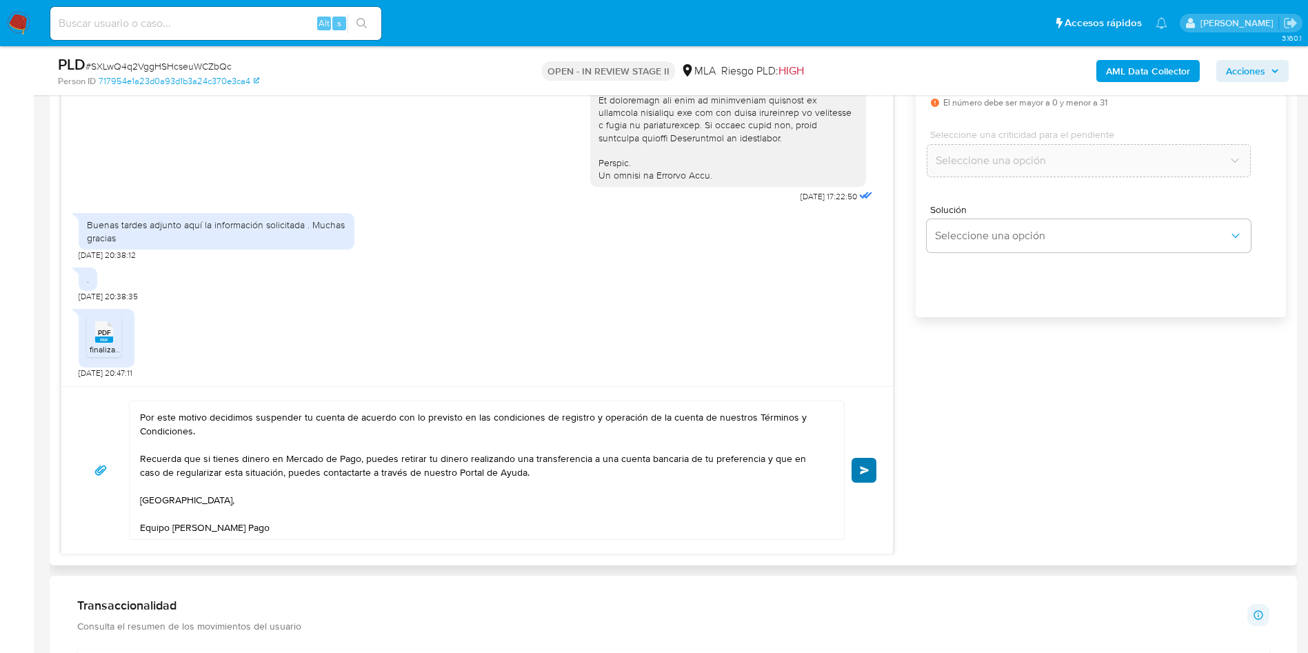
type input "0"
click at [862, 480] on button "Enviar" at bounding box center [864, 470] width 25 height 25
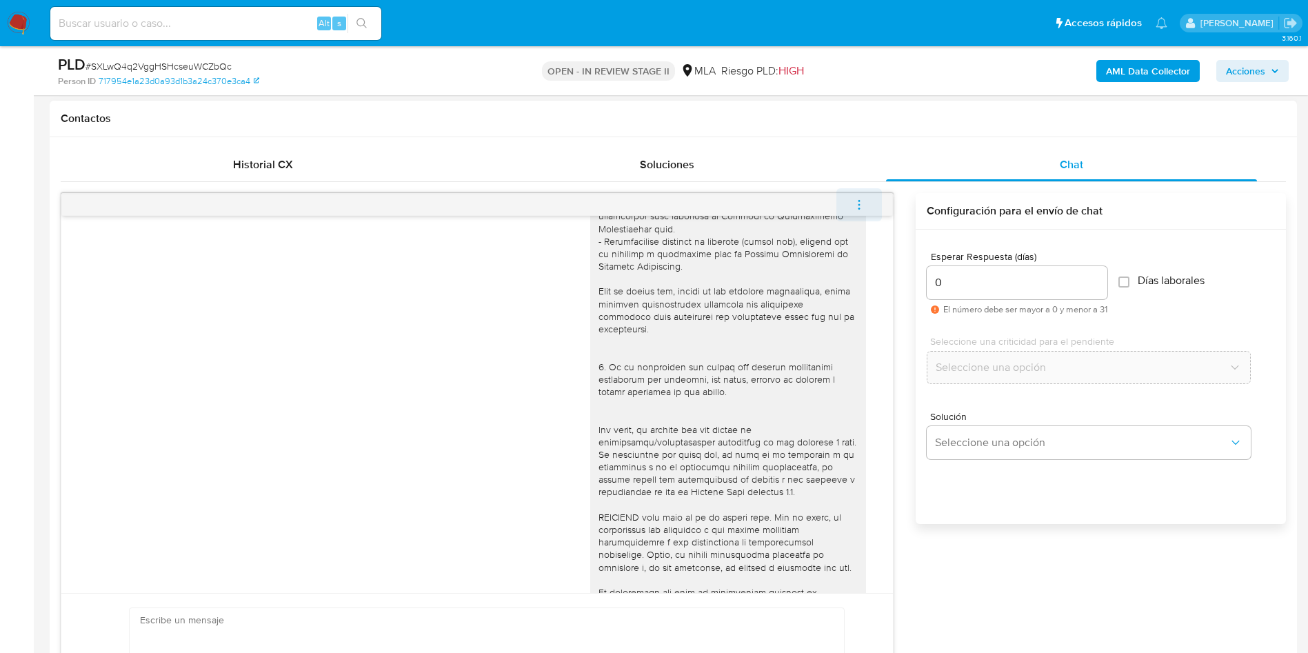
scroll to position [918, 0]
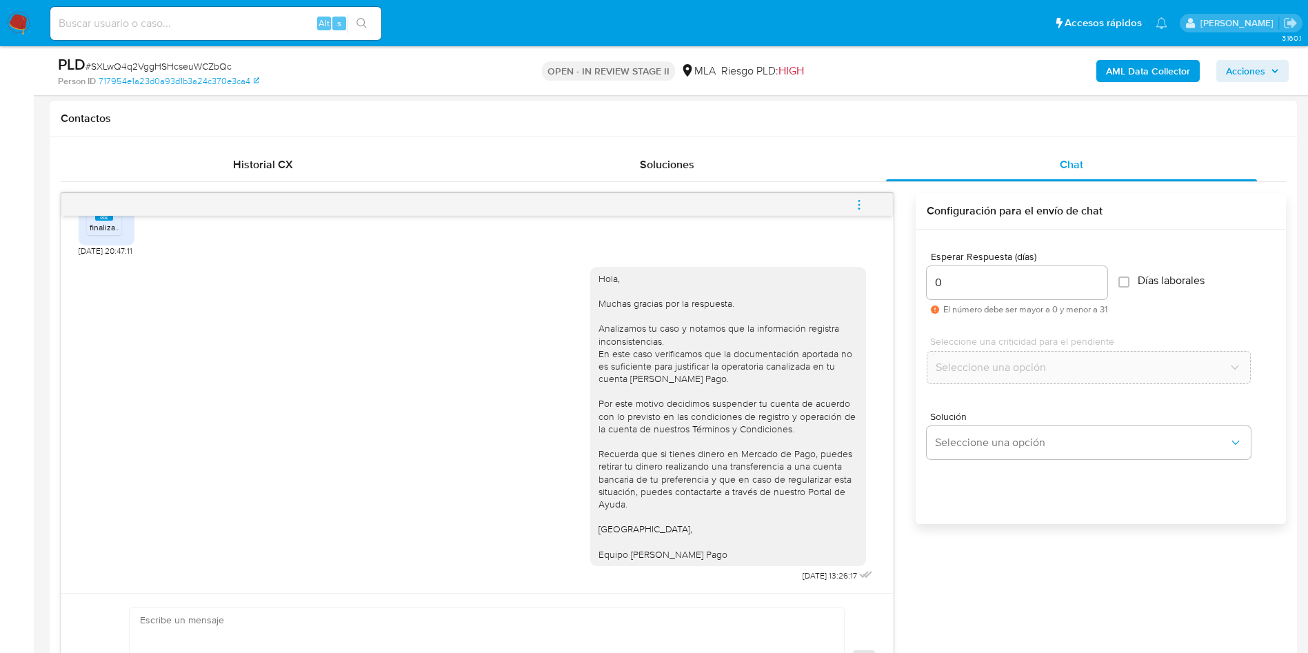
click at [867, 210] on button "menu-action" at bounding box center [859, 204] width 46 height 33
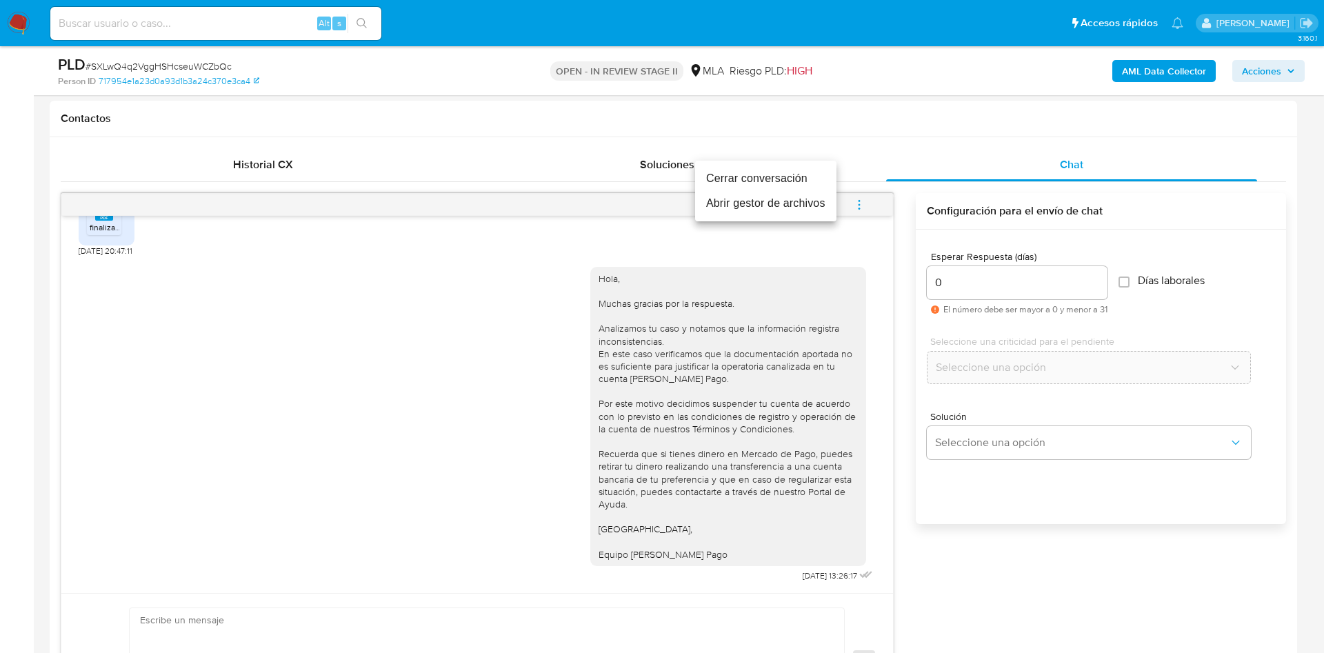
click at [759, 171] on li "Cerrar conversación" at bounding box center [765, 178] width 141 height 25
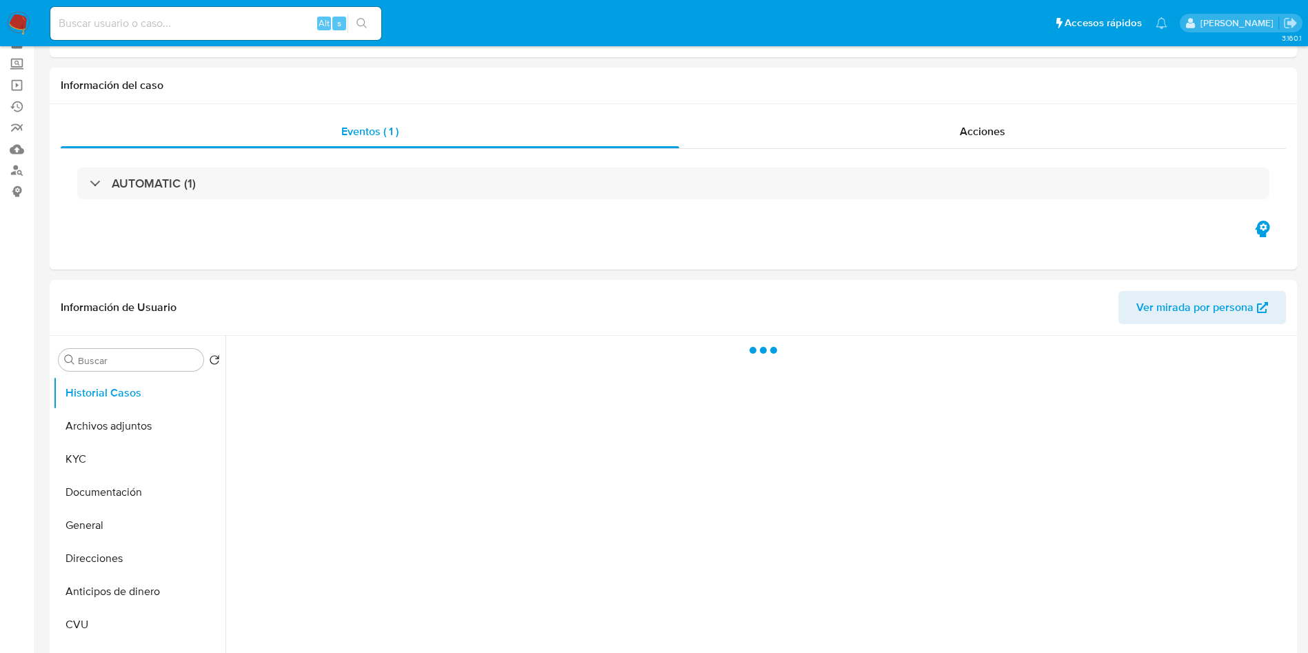
scroll to position [103, 0]
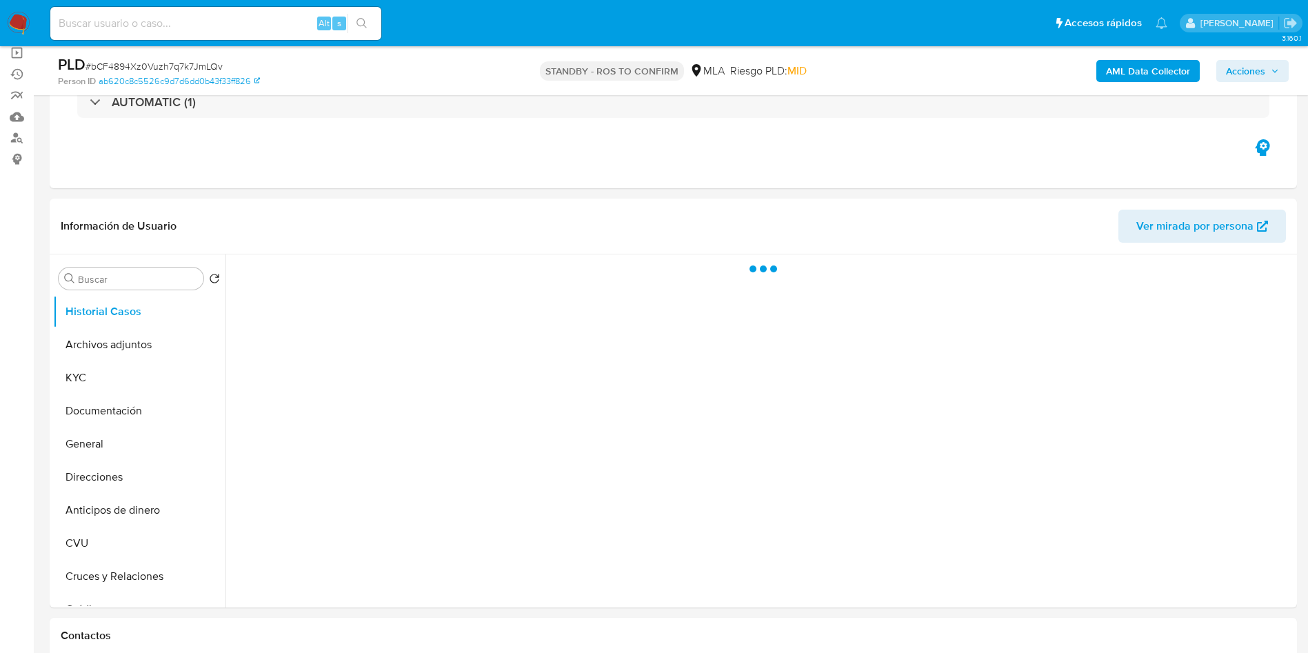
select select "10"
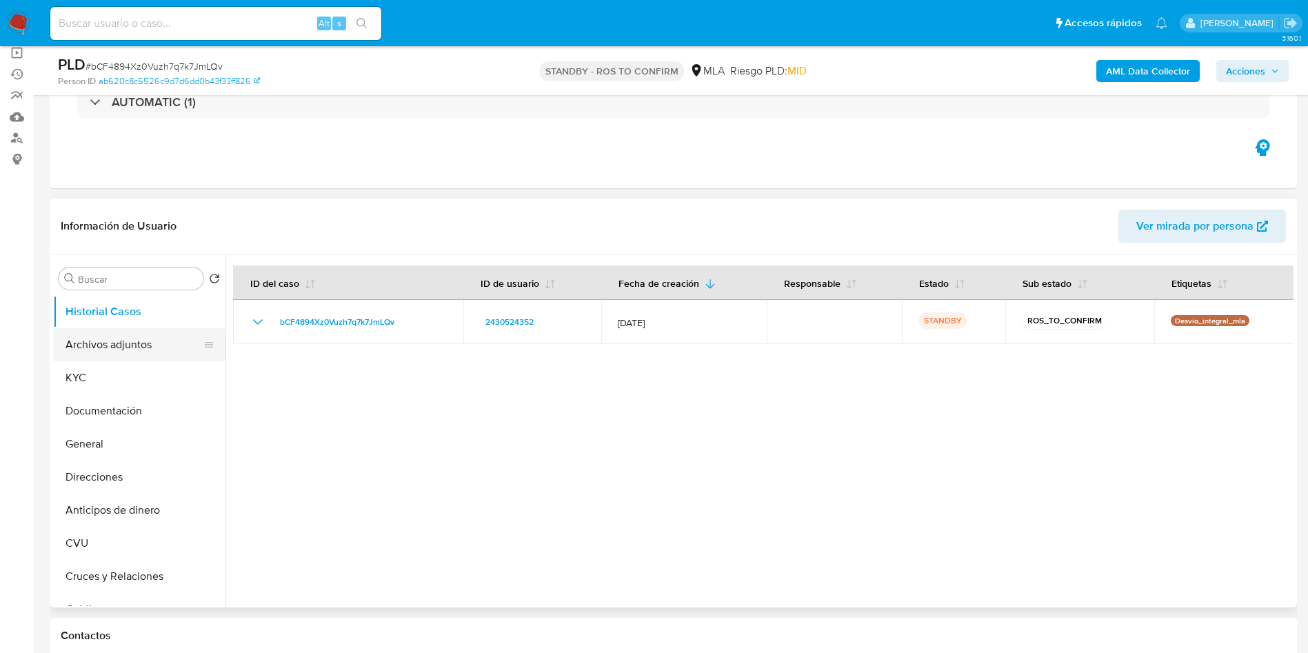
click at [132, 349] on button "Archivos adjuntos" at bounding box center [133, 344] width 161 height 33
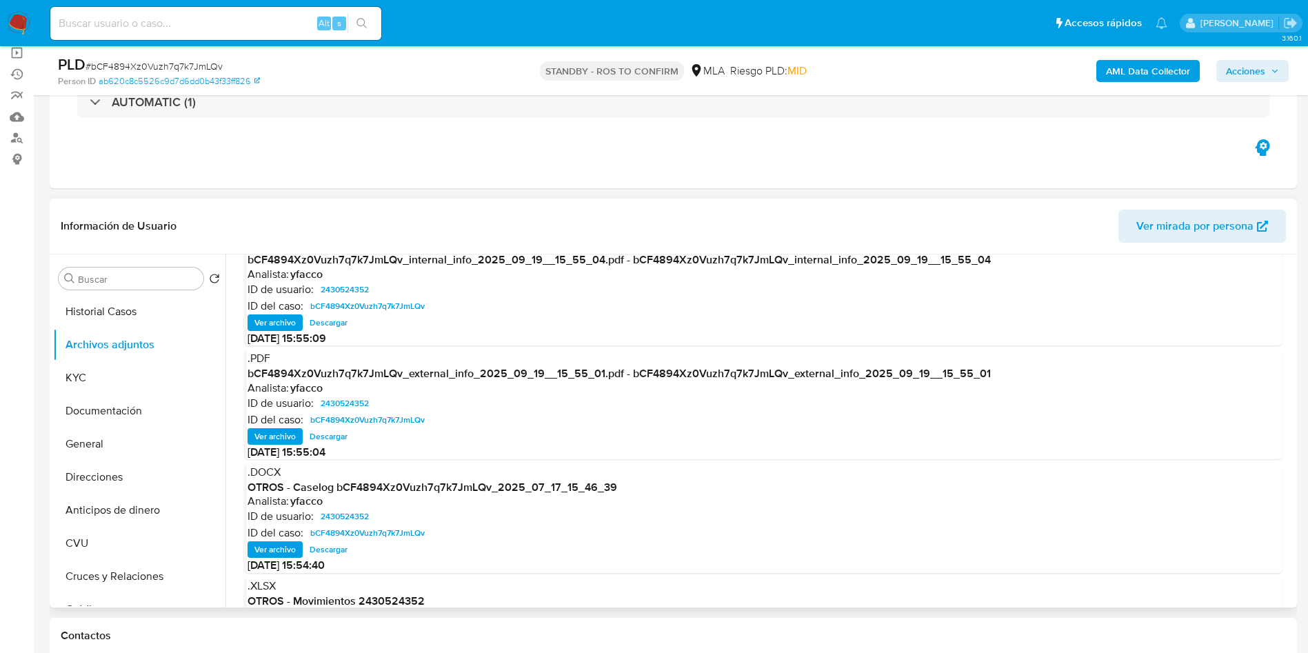
scroll to position [0, 0]
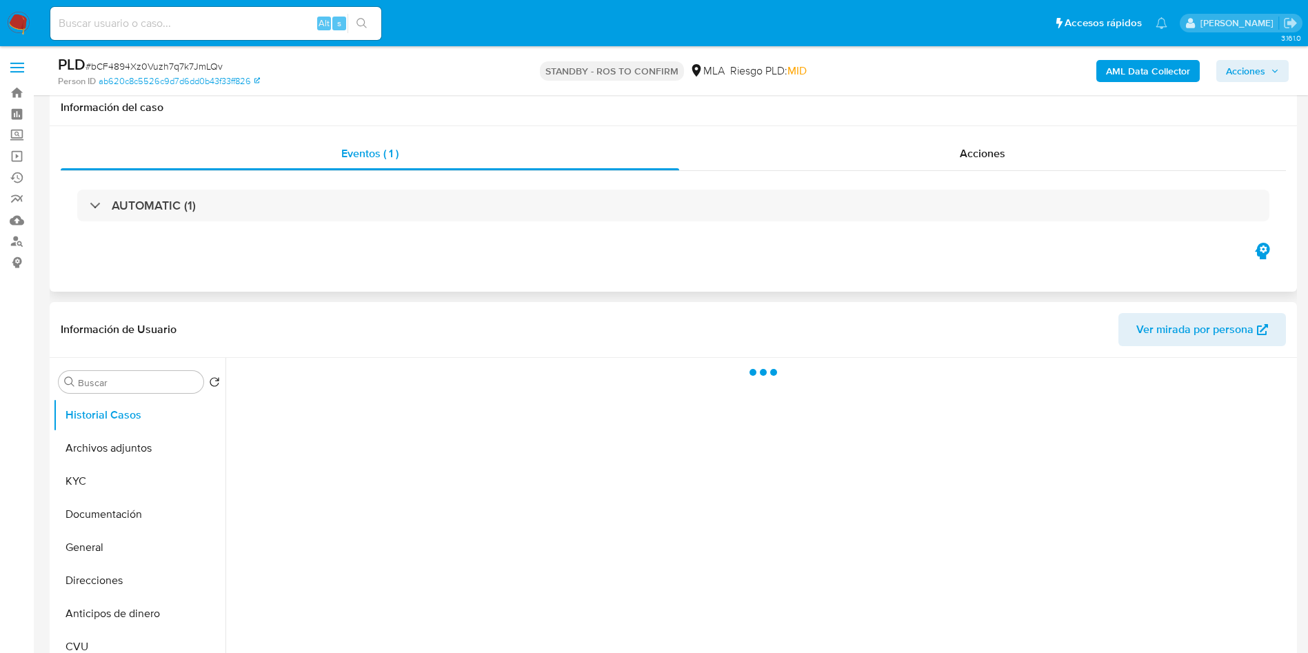
scroll to position [103, 0]
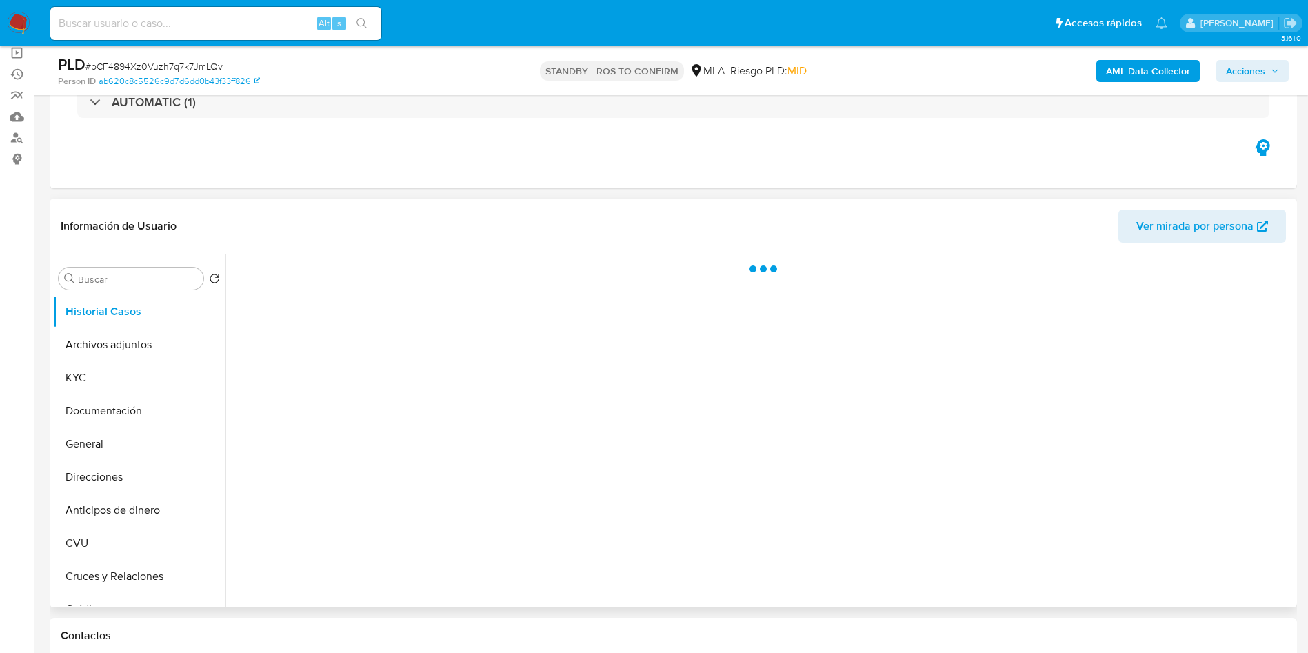
select select "10"
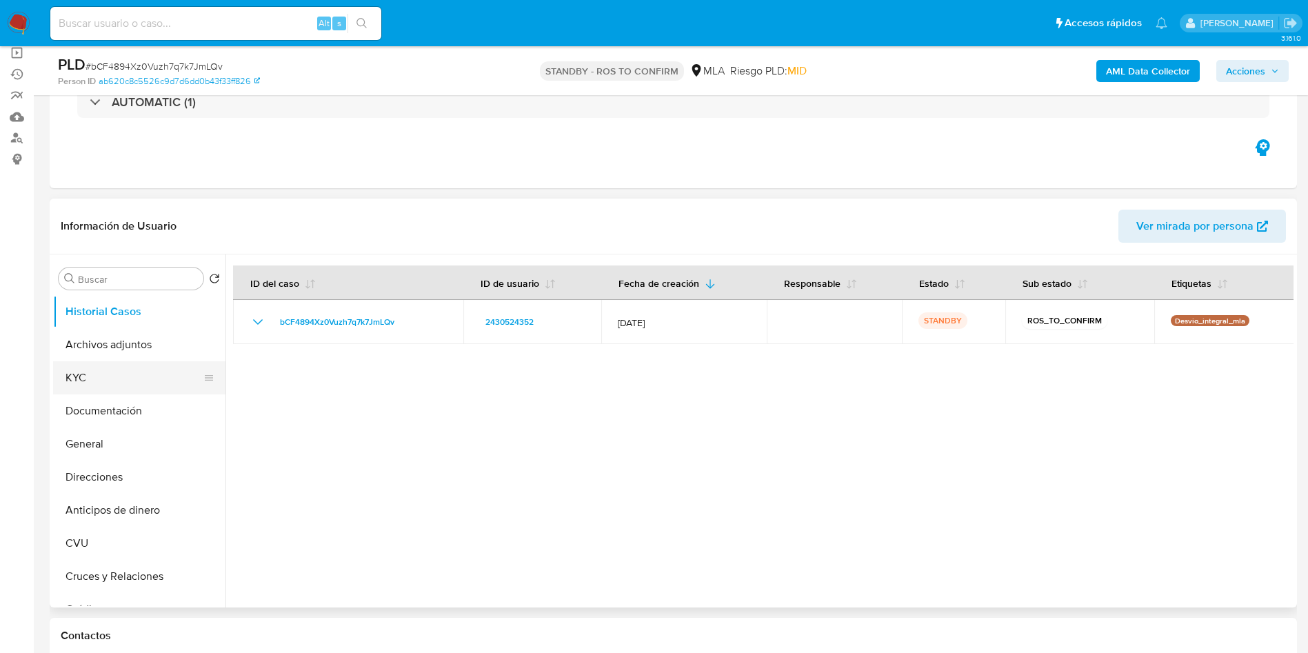
click at [121, 374] on button "KYC" at bounding box center [133, 377] width 161 height 33
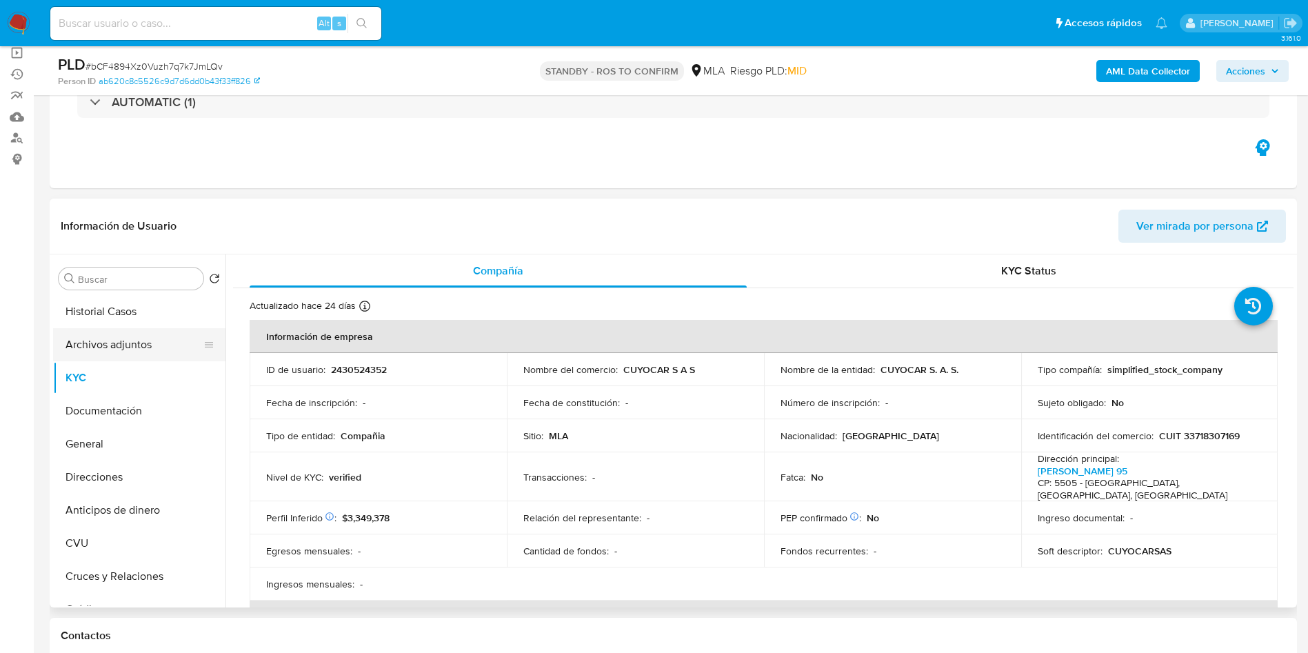
click at [143, 348] on button "Archivos adjuntos" at bounding box center [133, 344] width 161 height 33
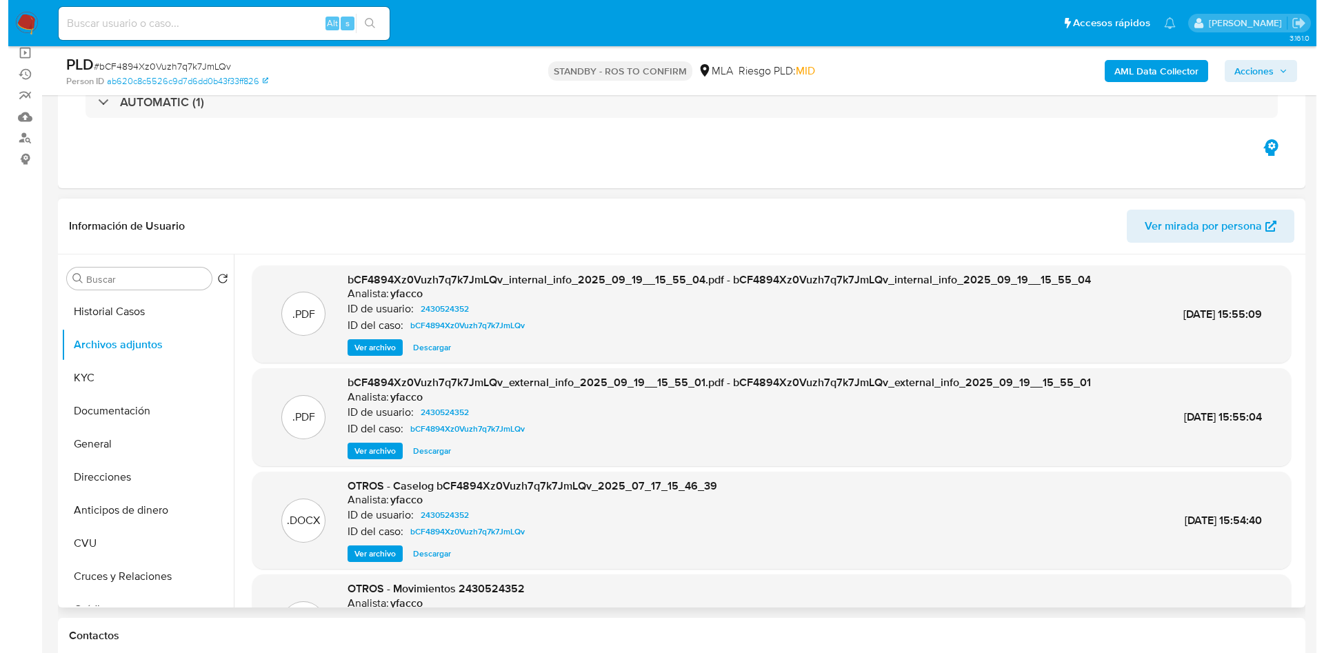
scroll to position [77, 0]
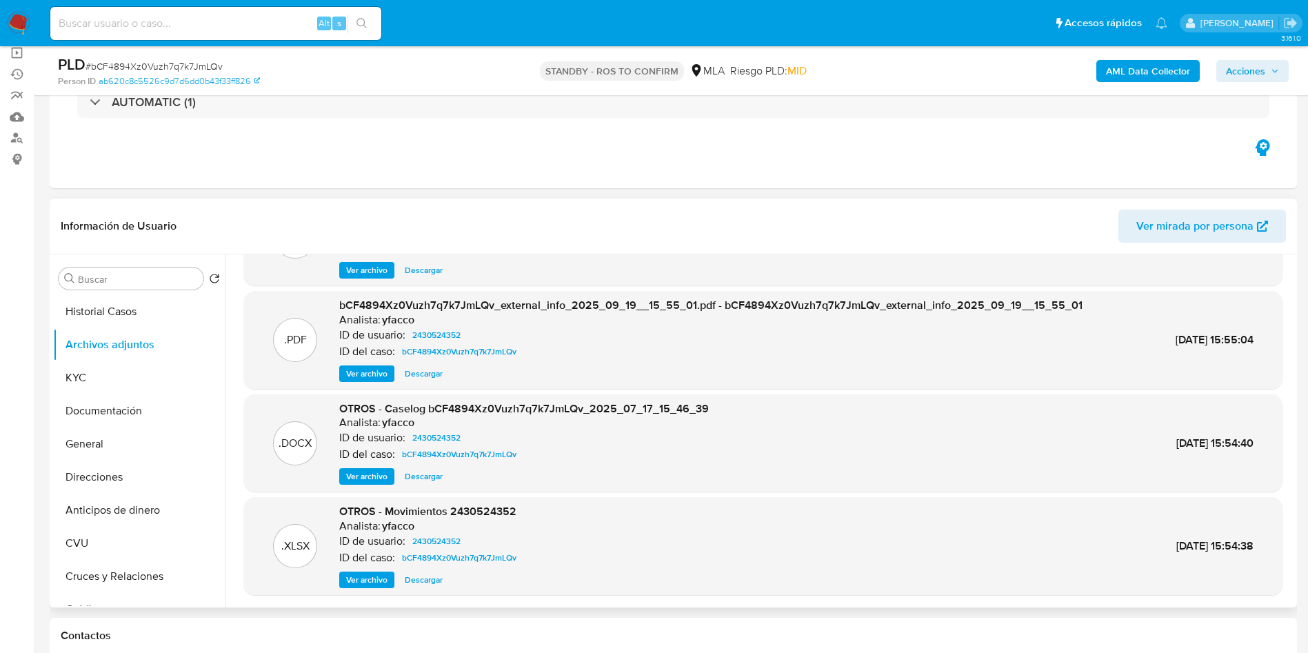
click at [365, 474] on span "Ver archivo" at bounding box center [366, 477] width 41 height 14
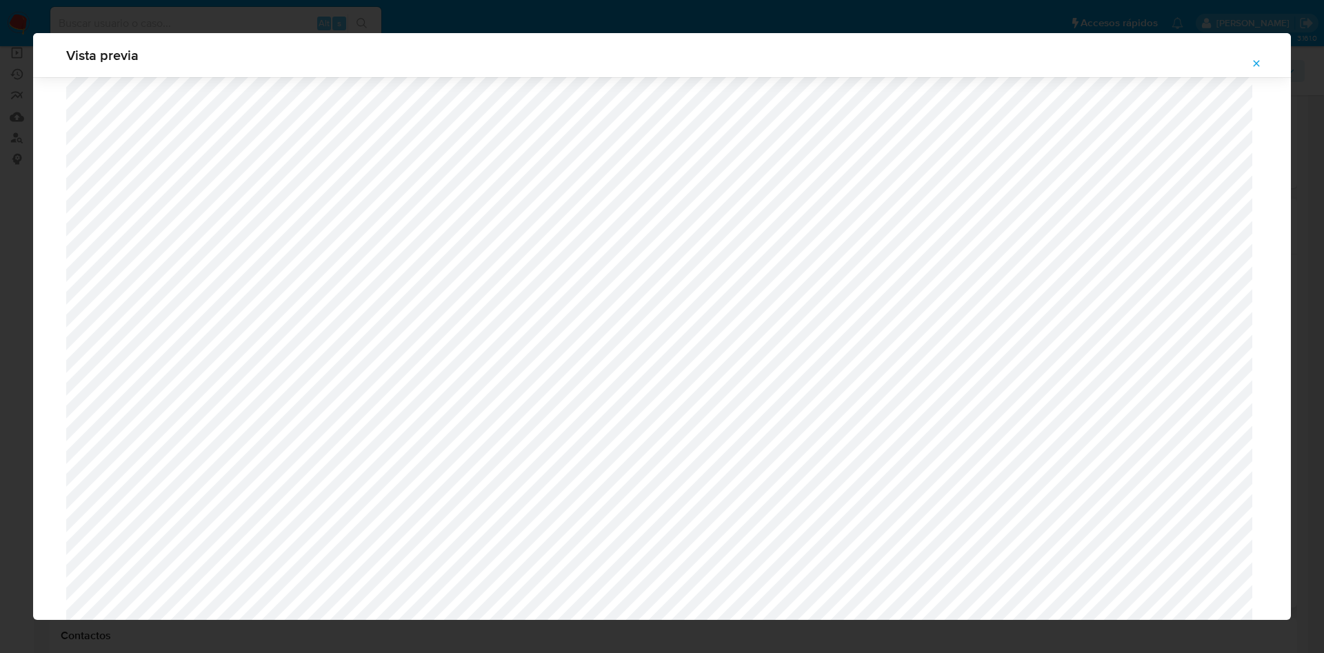
scroll to position [283, 0]
click at [1249, 62] on button "Attachment preview" at bounding box center [1256, 63] width 30 height 22
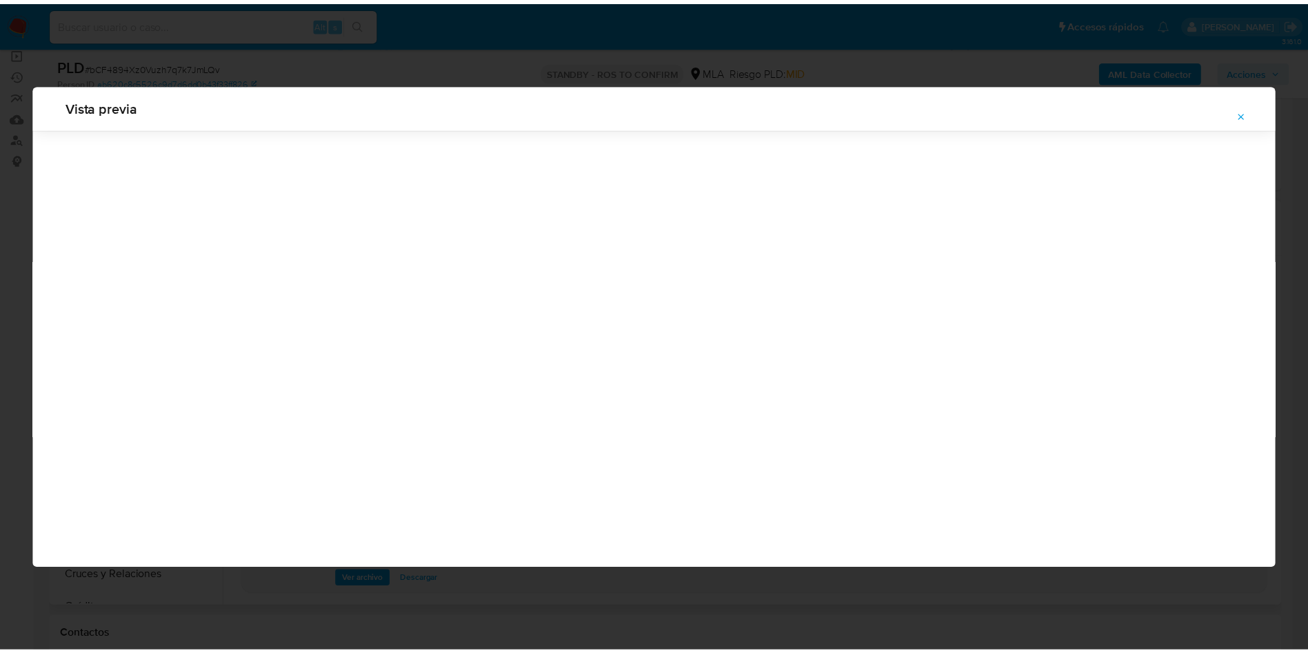
scroll to position [0, 0]
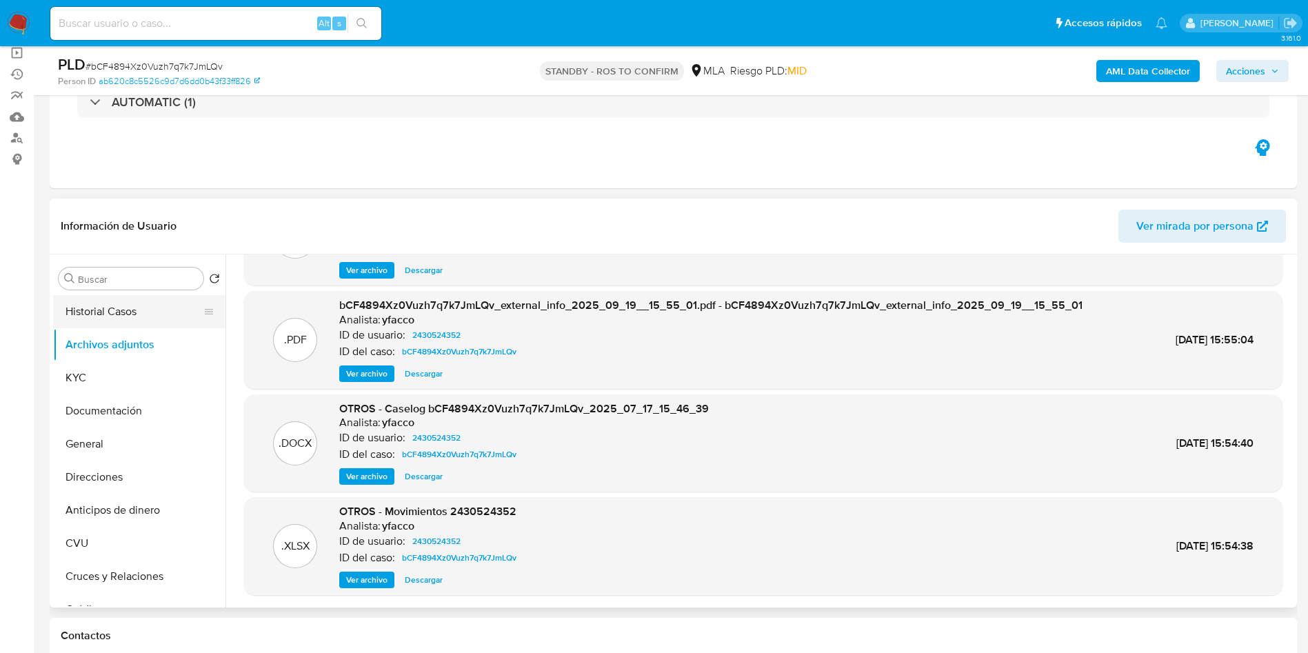
click at [80, 312] on button "Historial Casos" at bounding box center [133, 311] width 161 height 33
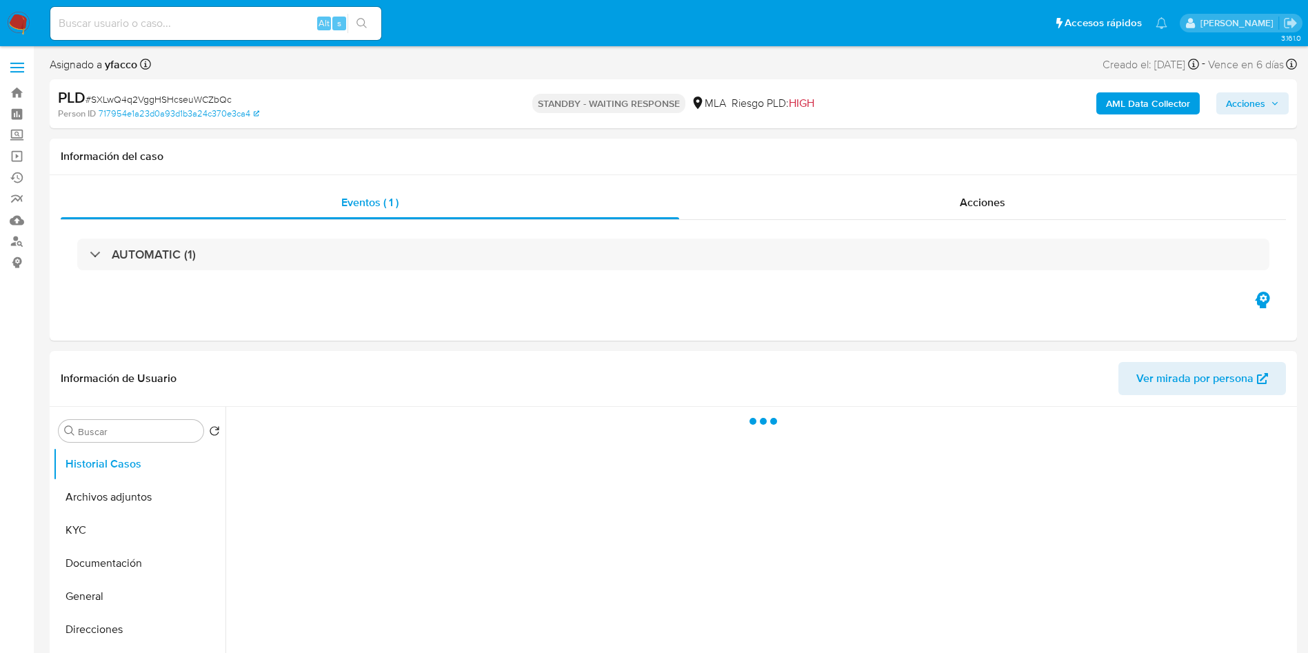
select select "10"
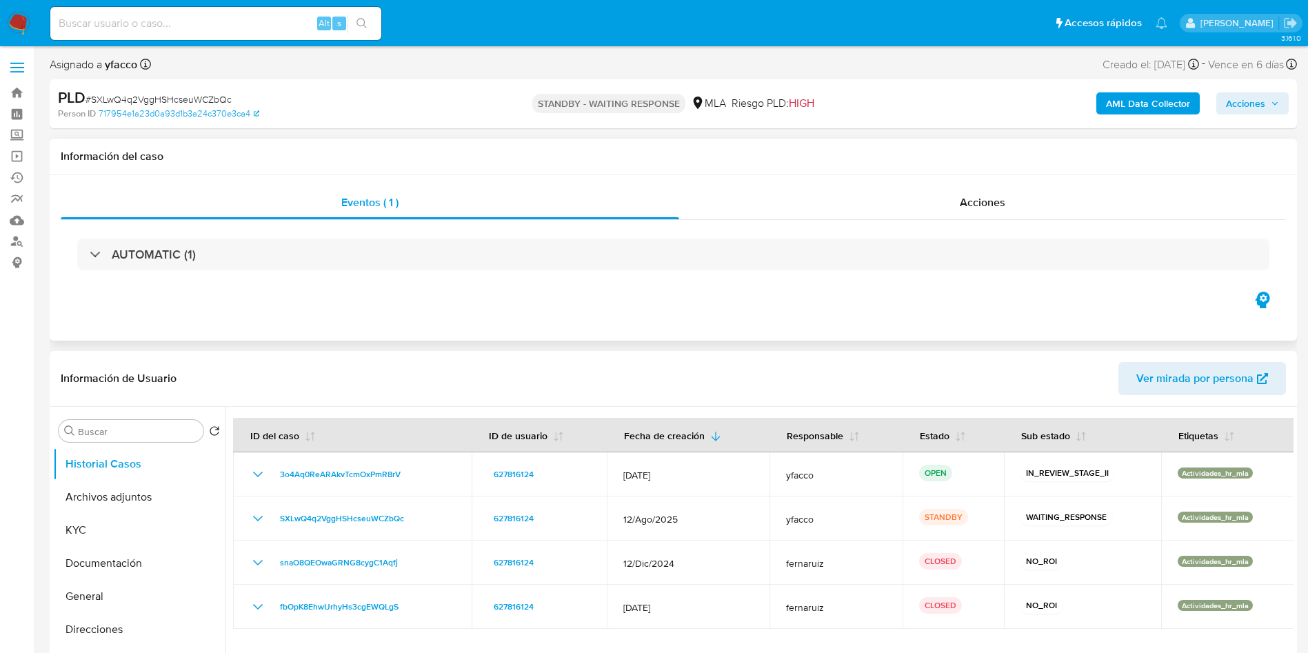
scroll to position [103, 0]
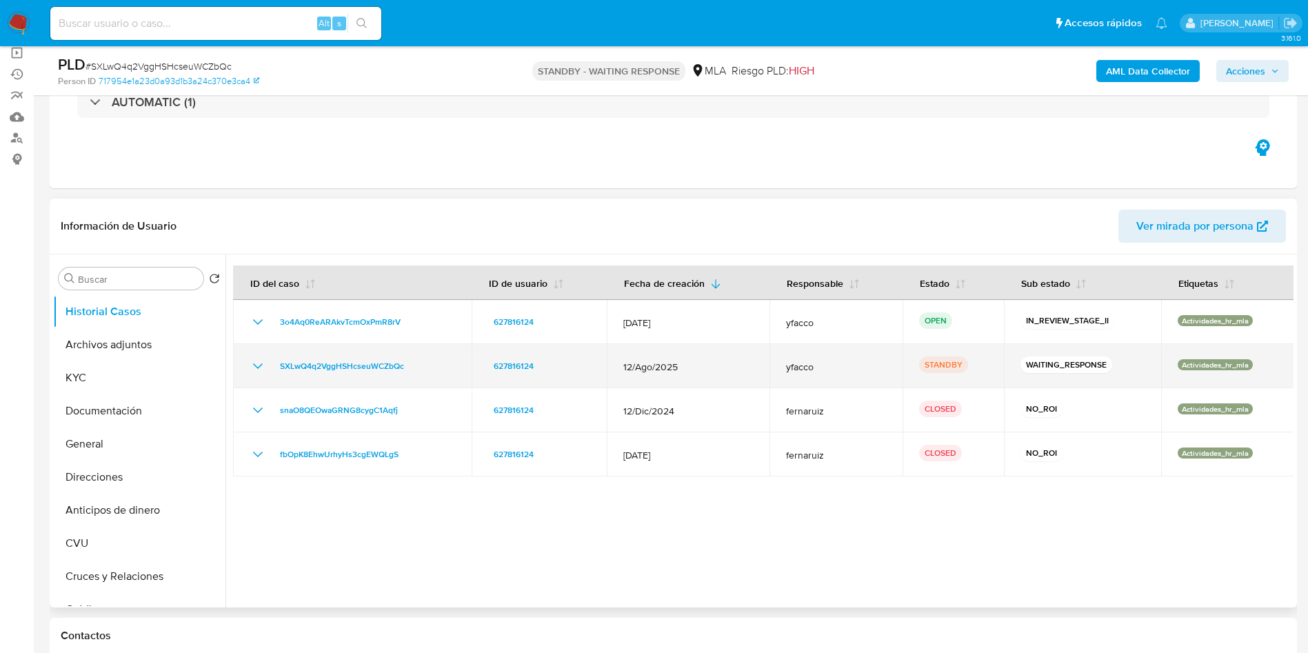
drag, startPoint x: 272, startPoint y: 367, endPoint x: 409, endPoint y: 364, distance: 137.2
click at [409, 364] on div "SXLwQ4q2VggHSHcseuWCZbQc" at bounding box center [352, 366] width 205 height 17
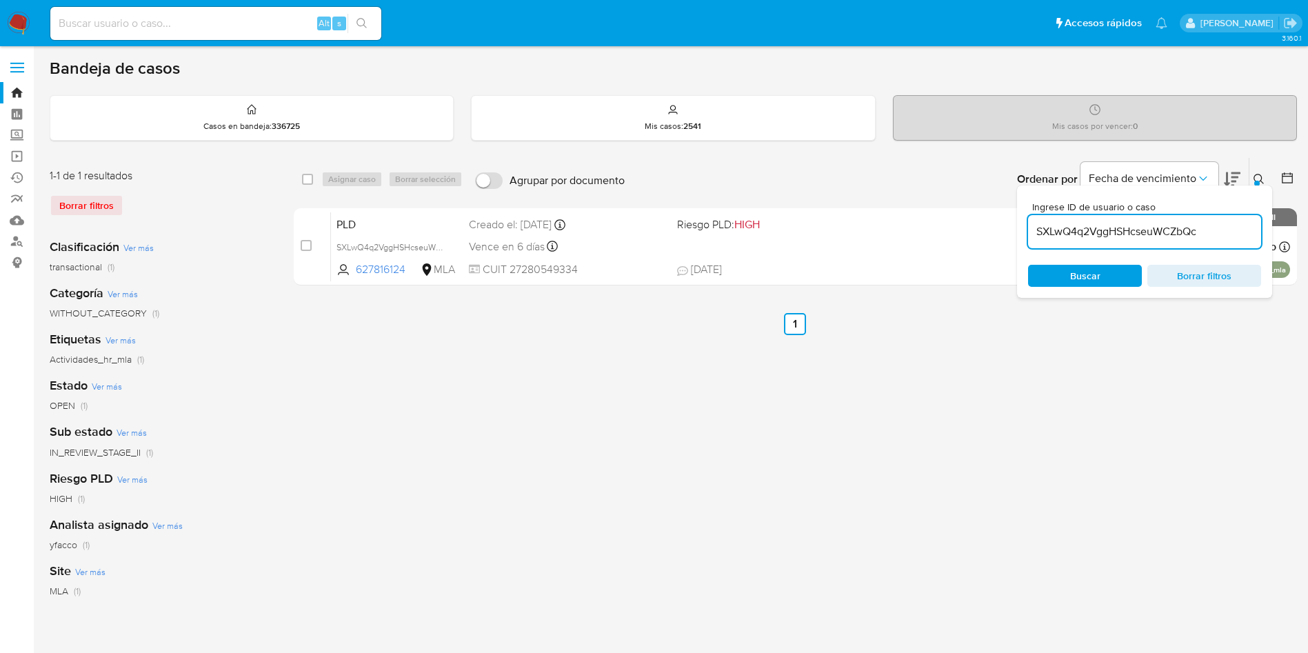
click at [1198, 234] on input "SXLwQ4q2VggHSHcseuWCZbQc" at bounding box center [1144, 232] width 233 height 18
click at [1199, 234] on input "SXLwQ4q2VggHSHcseuWCZbQc" at bounding box center [1144, 232] width 233 height 18
paste input "SXLwQ4q2VggHSHcseuWCZbQc"
type input "SXLwQ4q2VggHSHcseuWCZbQc"
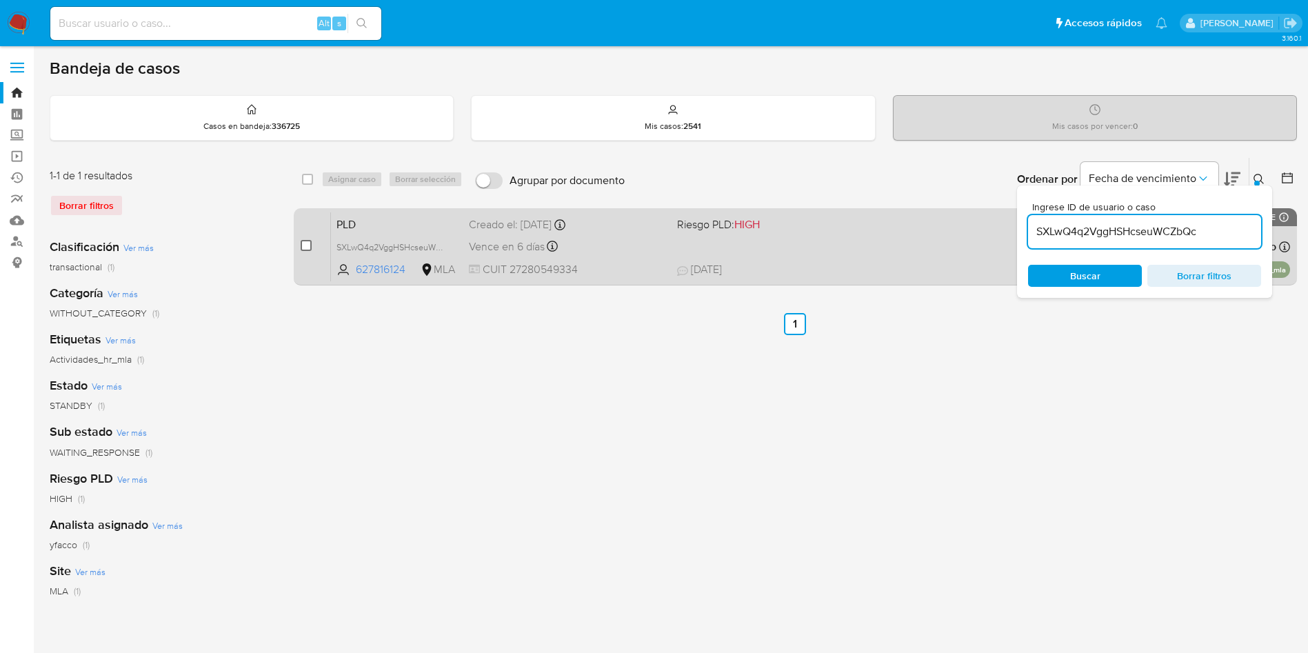
click at [309, 243] on input "checkbox" at bounding box center [306, 245] width 11 height 11
checkbox input "true"
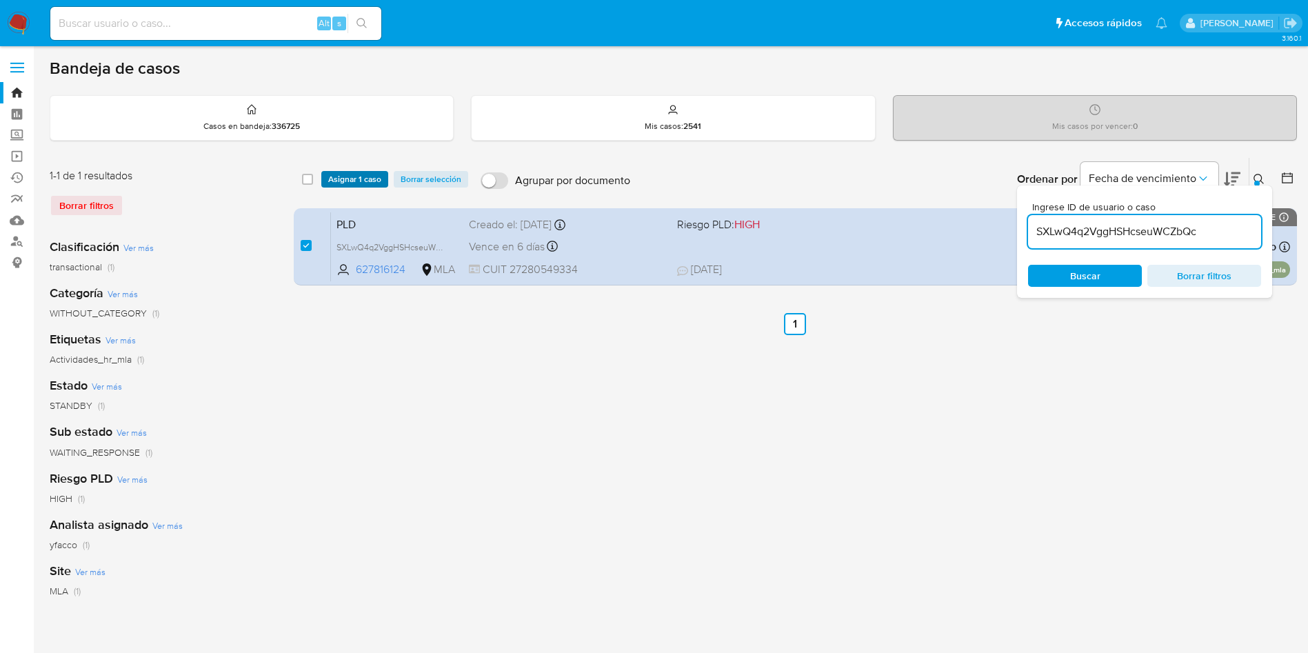
click at [347, 179] on span "Asignar 1 caso" at bounding box center [354, 179] width 53 height 14
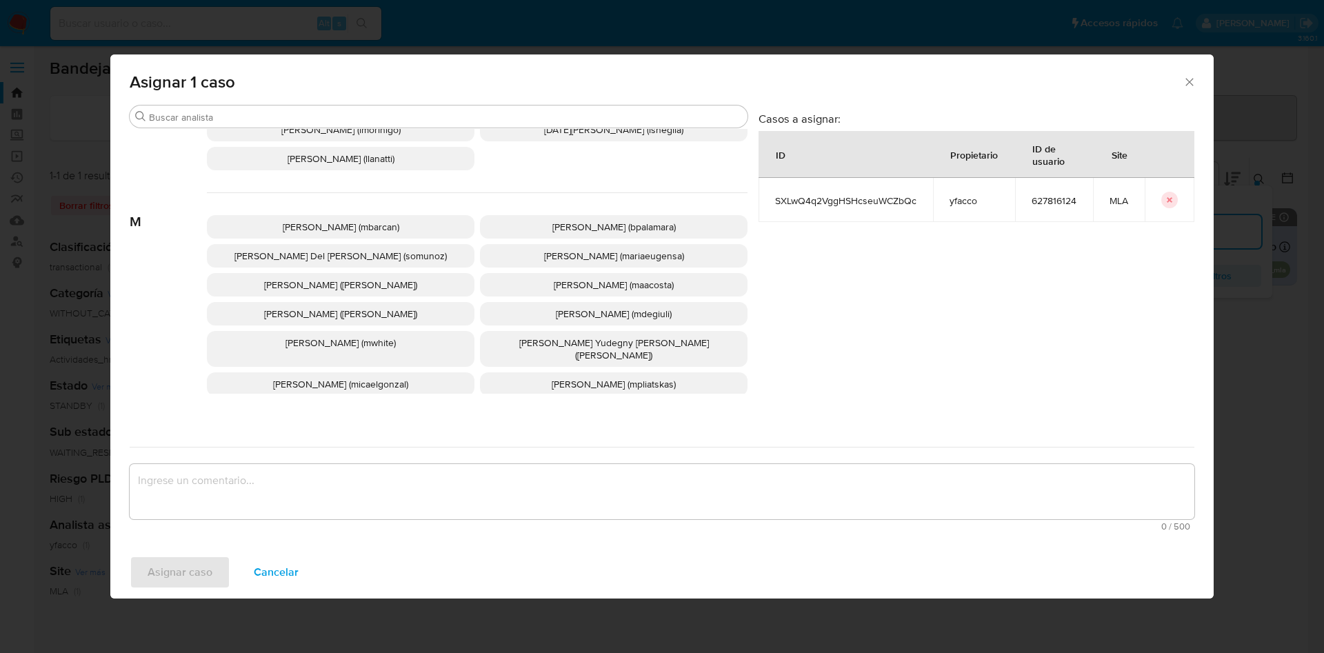
scroll to position [1232, 0]
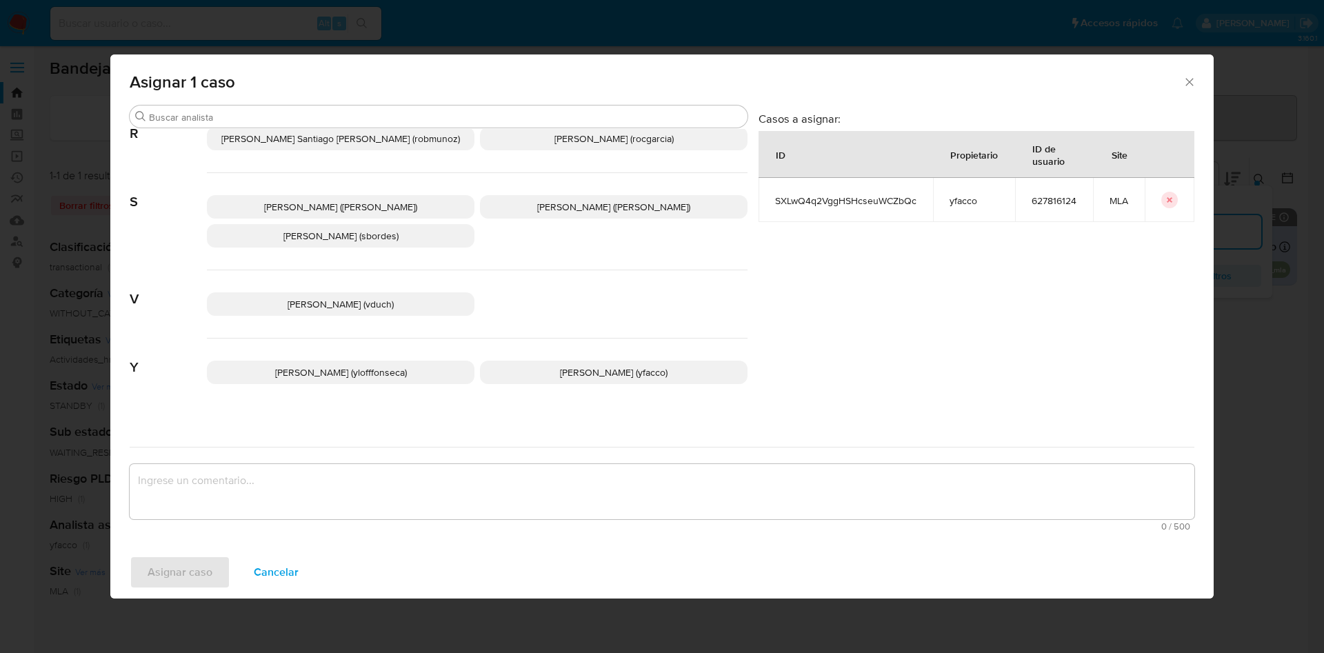
click at [527, 361] on p "Yesica Paola Facco (yfacco)" at bounding box center [614, 372] width 268 height 23
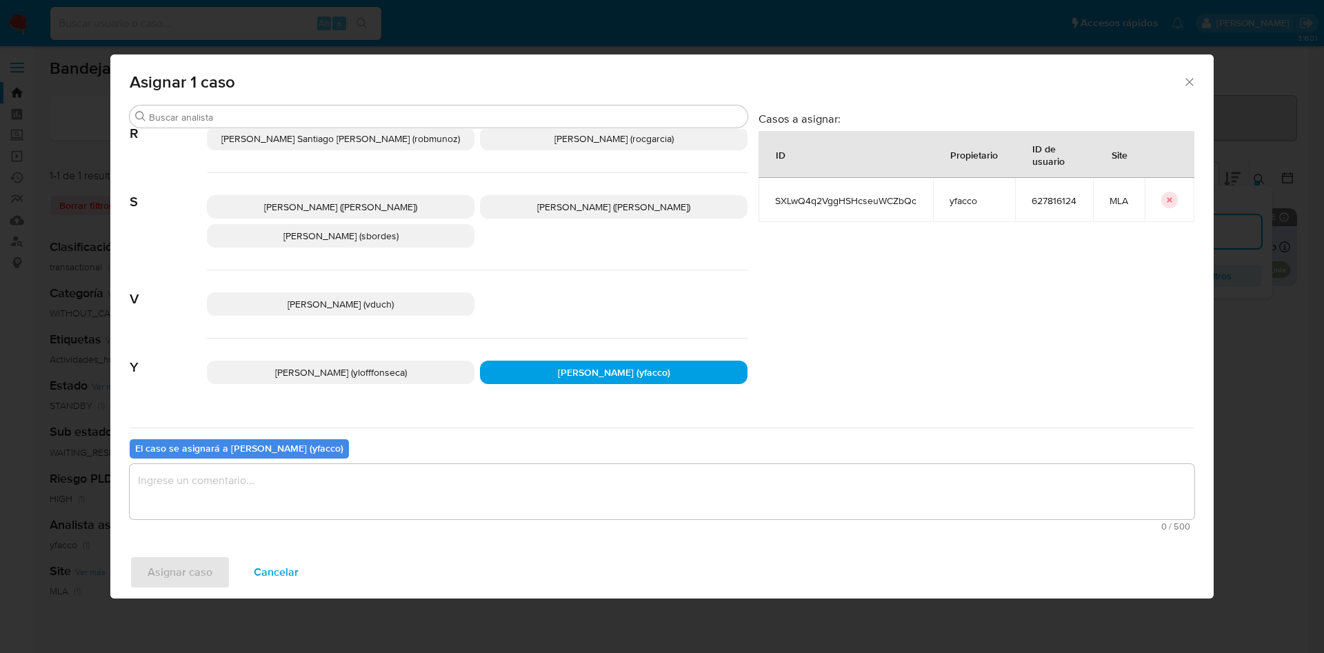
click at [437, 492] on textarea "assign-modal" at bounding box center [662, 491] width 1065 height 55
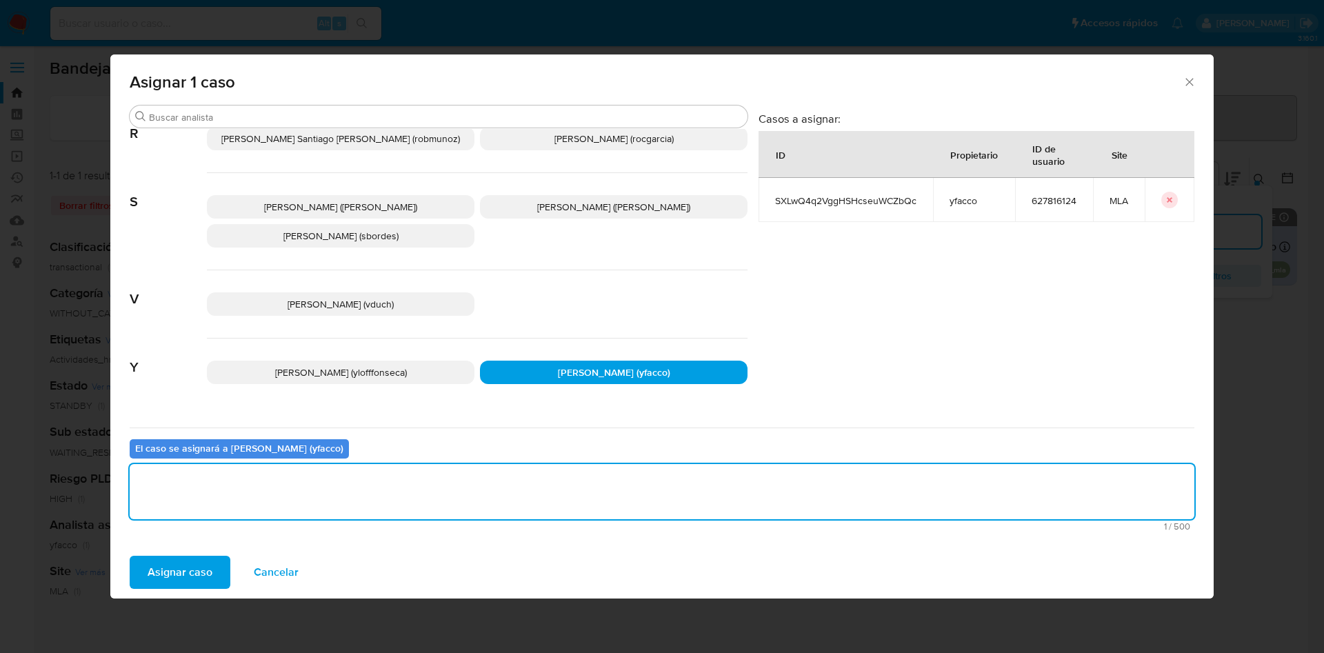
click at [174, 572] on span "Asignar caso" at bounding box center [180, 572] width 65 height 30
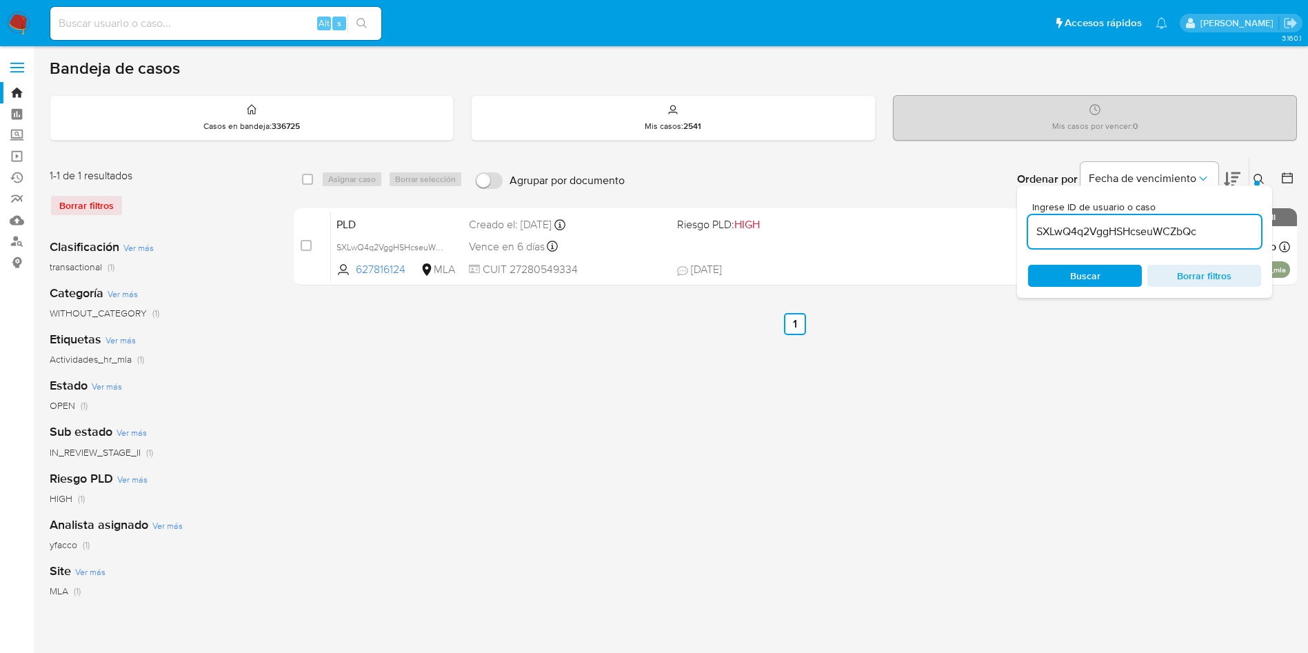
click at [1221, 231] on input "SXLwQ4q2VggHSHcseuWCZbQc" at bounding box center [1144, 232] width 233 height 18
click at [1221, 232] on input "SXLwQ4q2VggHSHcseuWCZbQc" at bounding box center [1144, 232] width 233 height 18
paste input "sWaitCOFJTN0Sh2R2nUY5kYA"
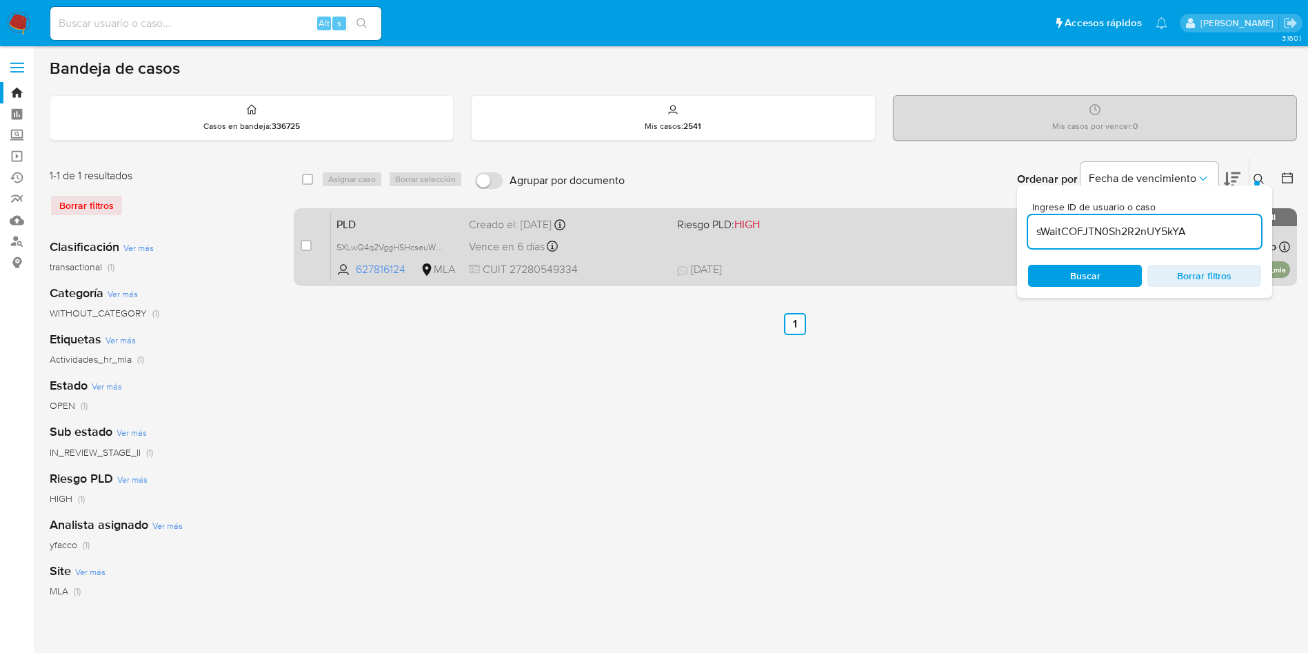
type input "sWaitCOFJTN0Sh2R2nUY5kYA"
click at [308, 240] on input "checkbox" at bounding box center [306, 245] width 11 height 11
checkbox input "true"
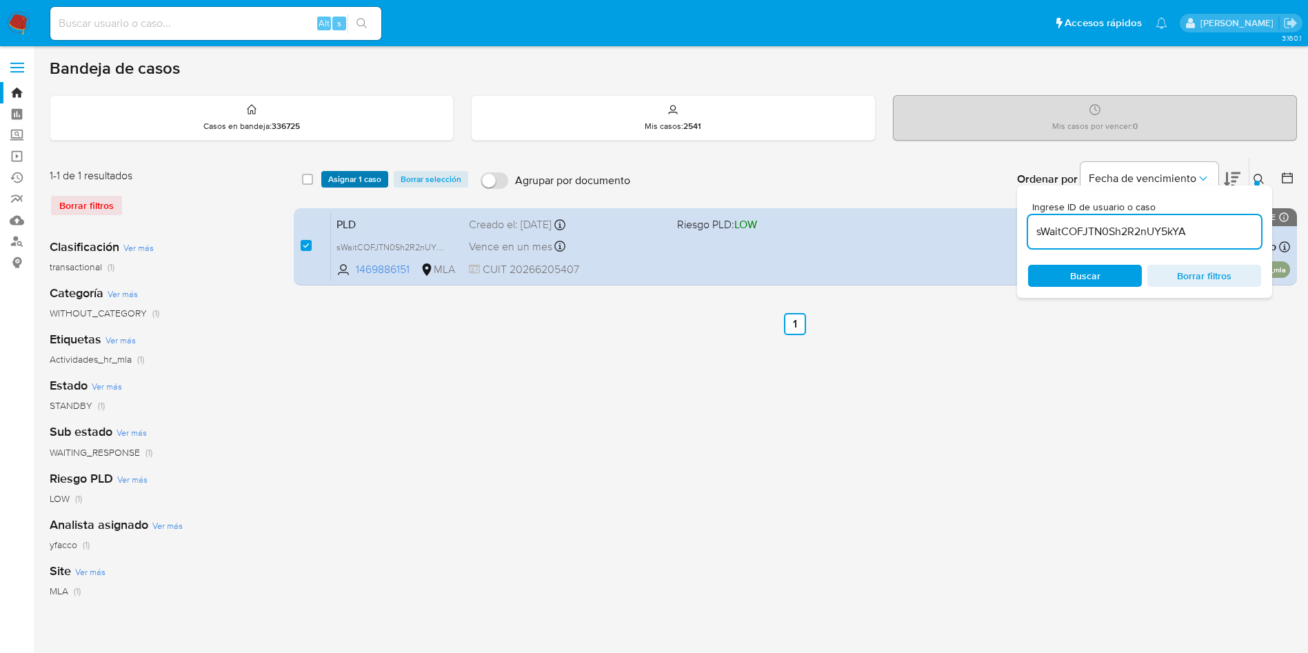
click at [355, 183] on span "Asignar 1 caso" at bounding box center [354, 179] width 53 height 14
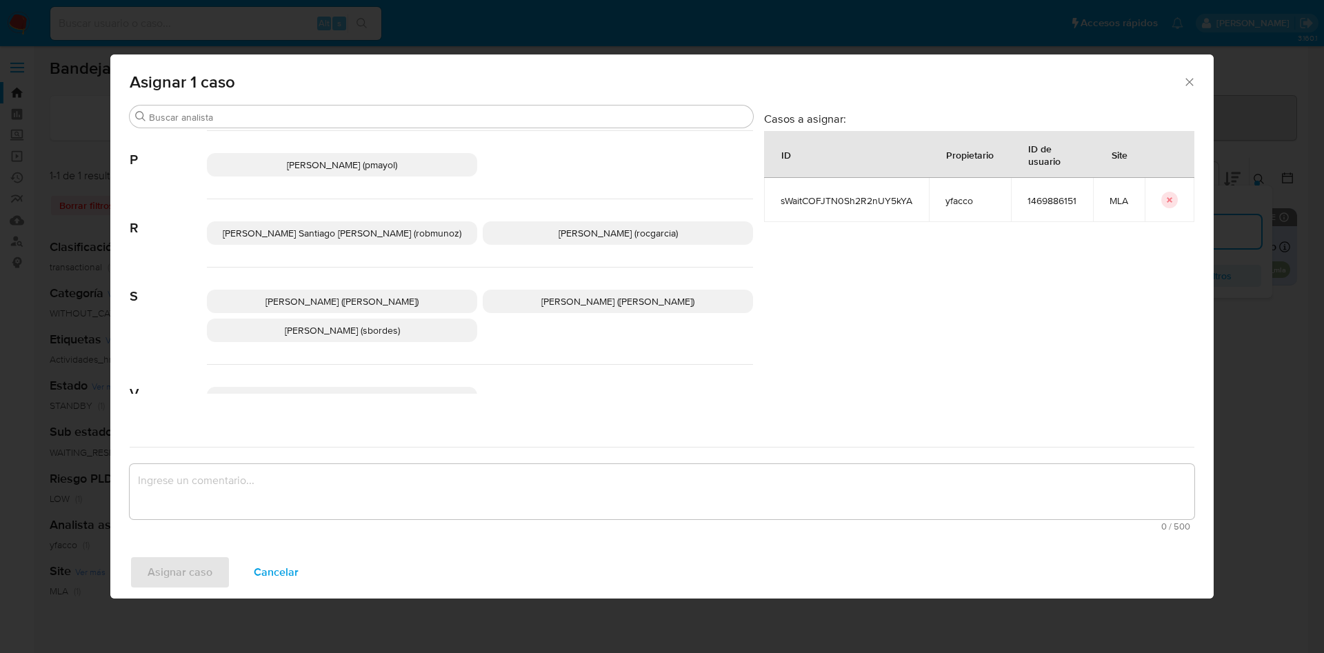
scroll to position [1232, 0]
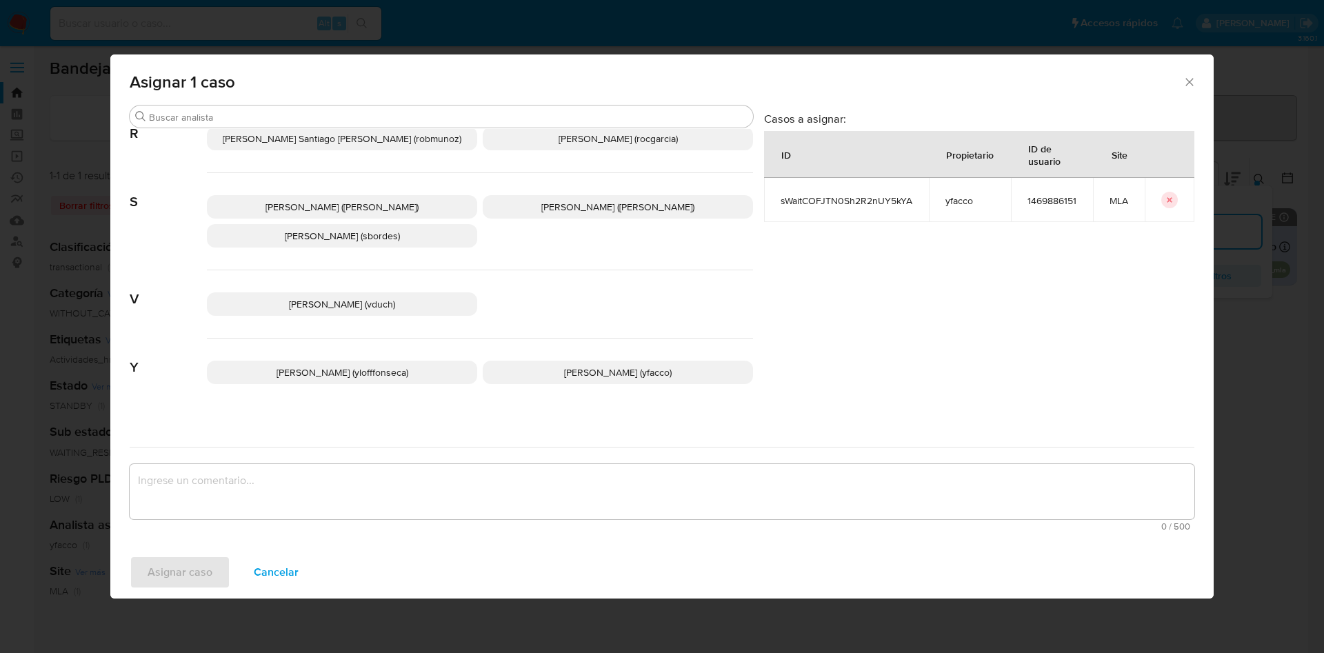
click at [564, 366] on span "Yesica Paola Facco (yfacco)" at bounding box center [618, 372] width 108 height 14
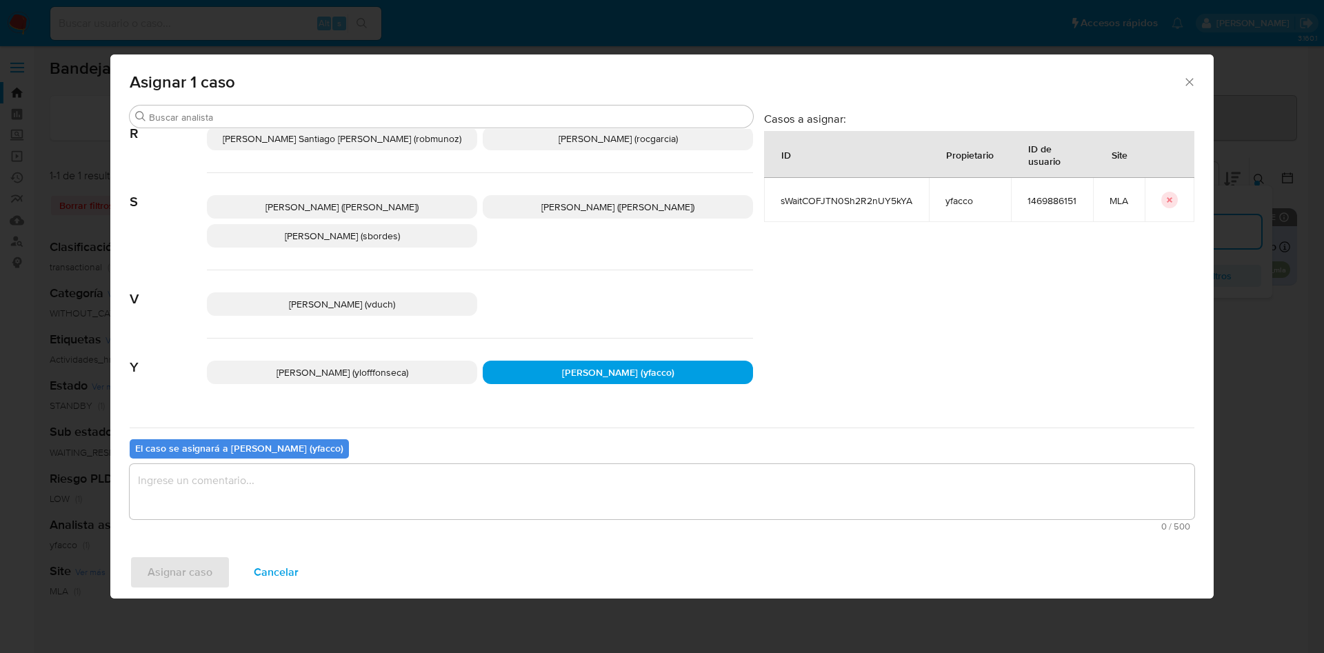
click at [367, 494] on textarea "assign-modal" at bounding box center [662, 491] width 1065 height 55
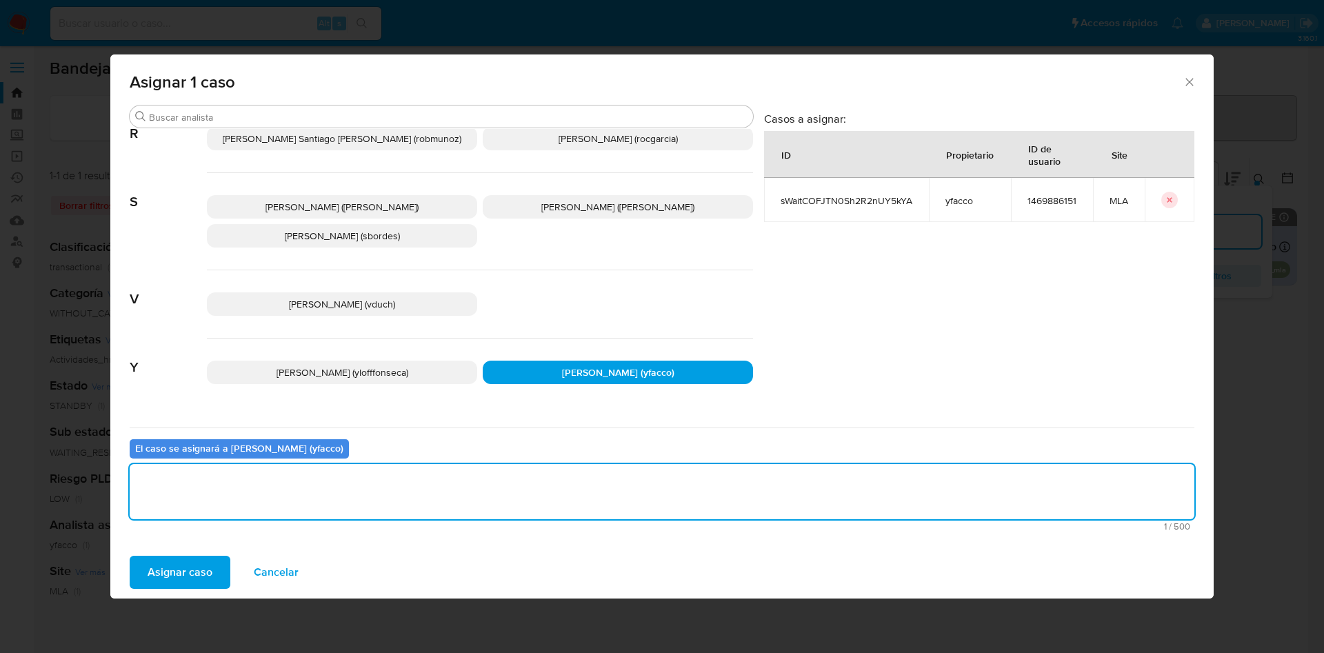
click at [165, 569] on span "Asignar caso" at bounding box center [180, 572] width 65 height 30
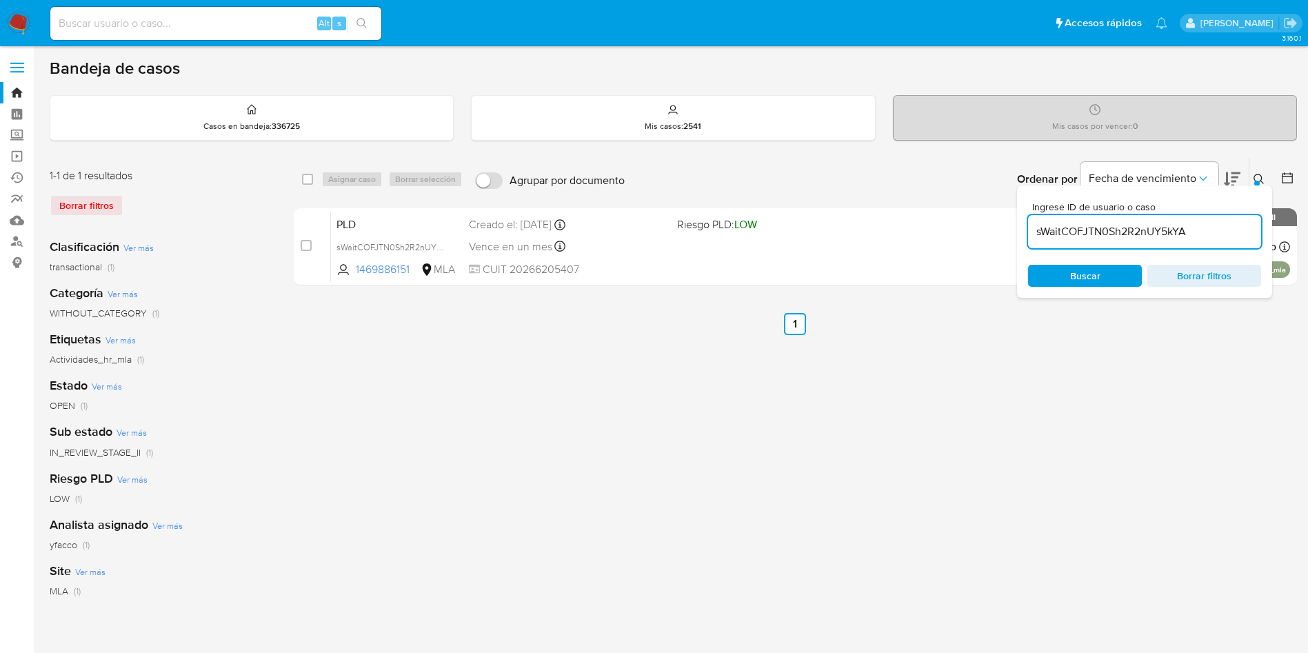
click at [1196, 228] on input "sWaitCOFJTN0Sh2R2nUY5kYA" at bounding box center [1144, 232] width 233 height 18
paste input "J9enWPU5VZkC3uxcQDQqDq2O"
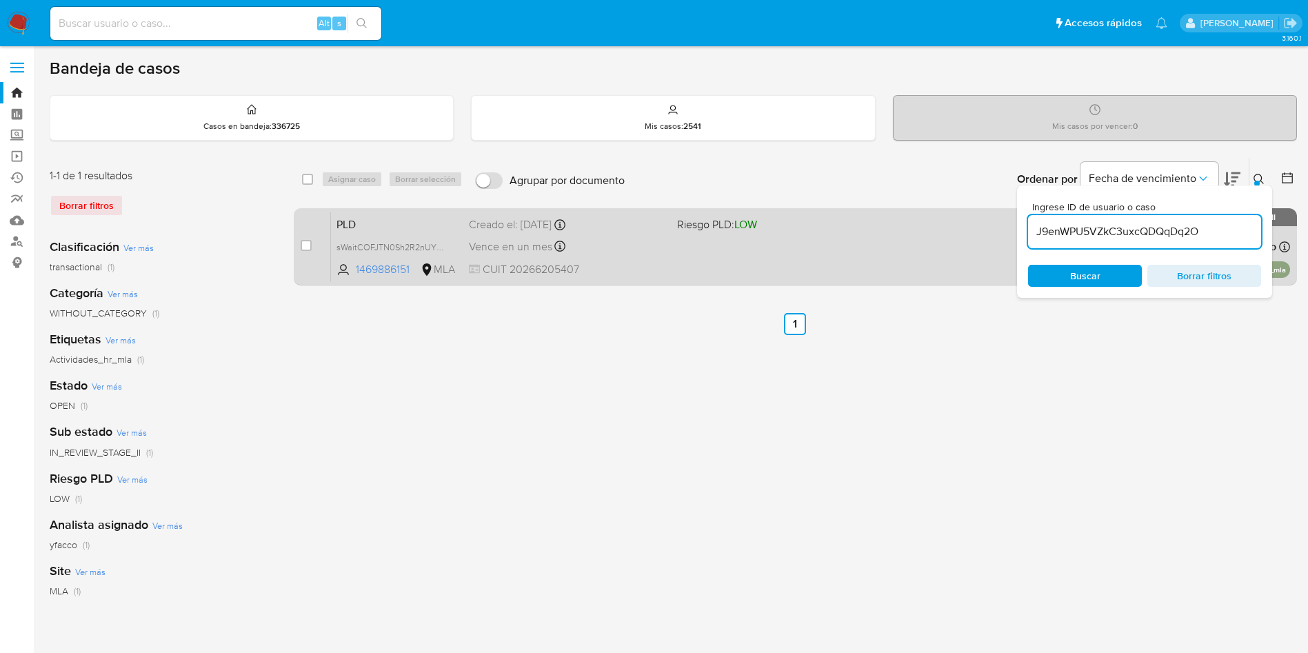
type input "J9enWPU5VZkC3uxcQDQqDq2O"
click at [305, 244] on input "checkbox" at bounding box center [306, 245] width 11 height 11
checkbox input "true"
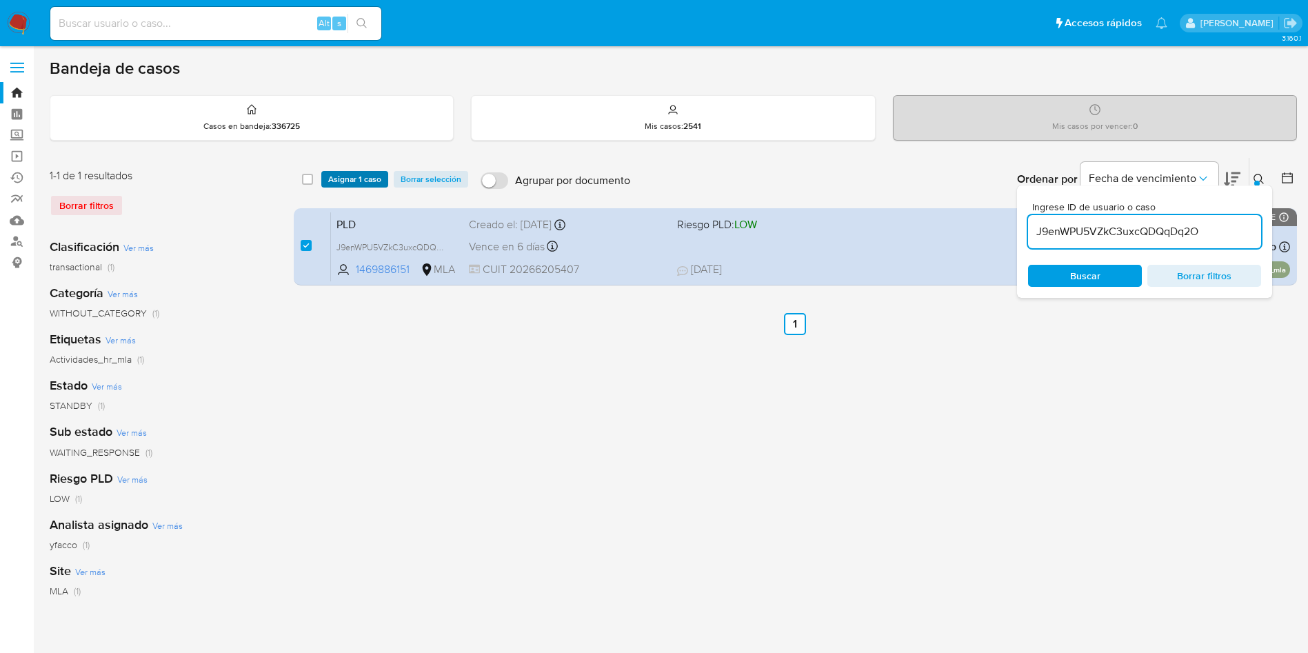
click at [340, 183] on span "Asignar 1 caso" at bounding box center [354, 179] width 53 height 14
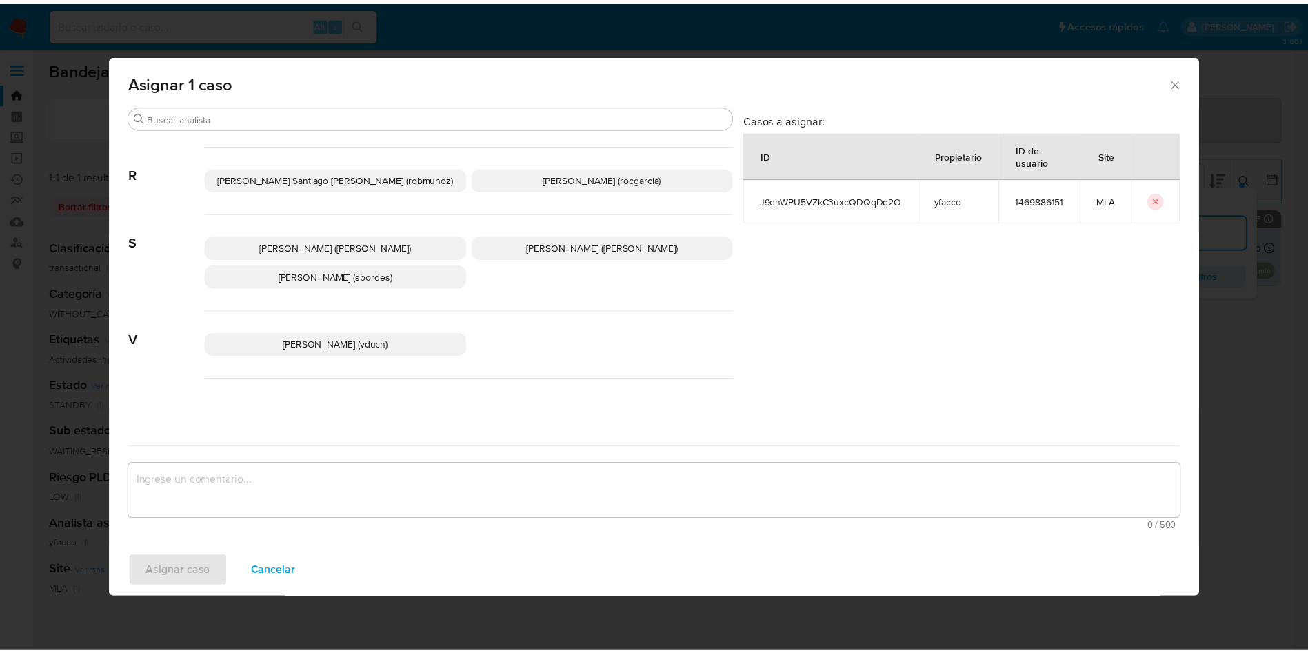
scroll to position [1232, 0]
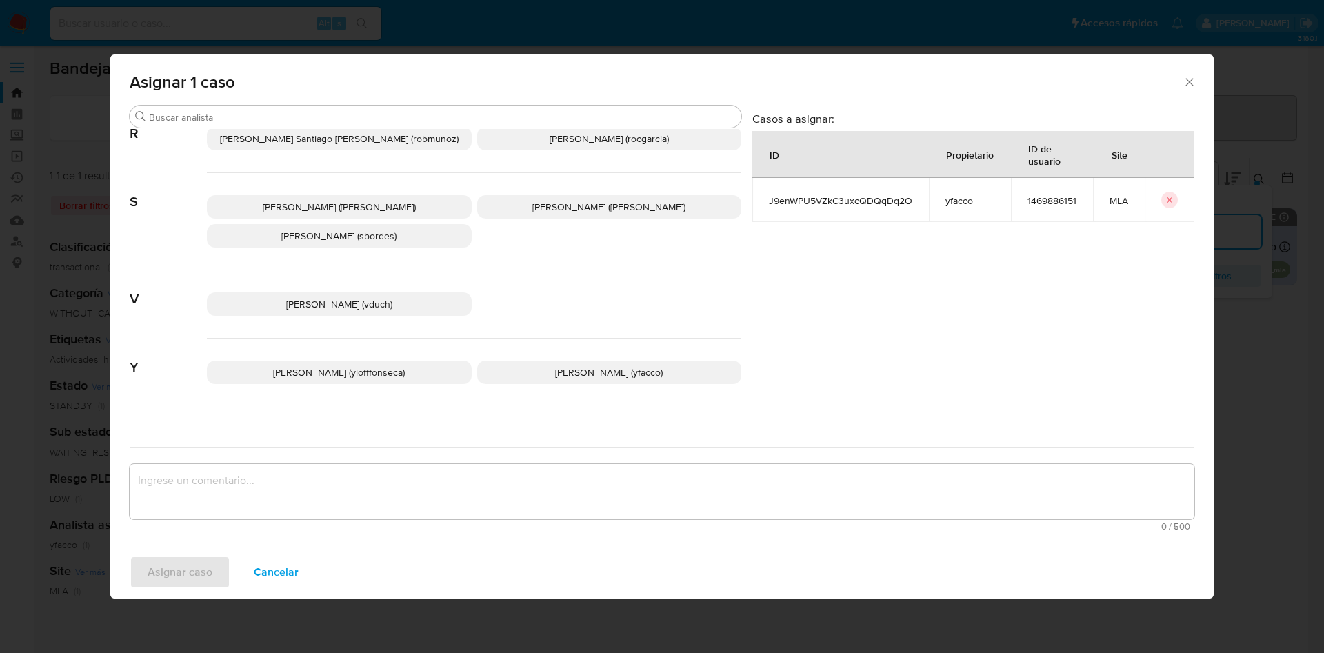
click at [555, 365] on span "Yesica Paola Facco (yfacco)" at bounding box center [609, 372] width 108 height 14
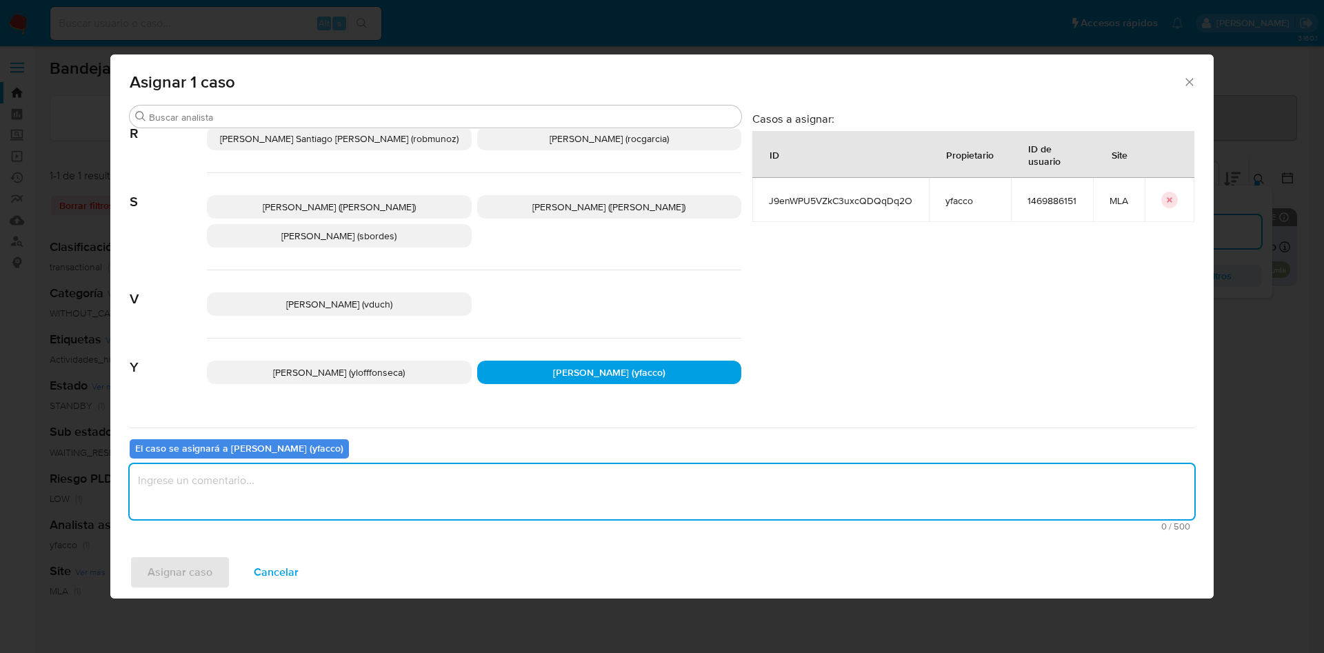
click at [508, 476] on textarea "assign-modal" at bounding box center [662, 491] width 1065 height 55
click at [199, 578] on span "Asignar caso" at bounding box center [180, 572] width 65 height 30
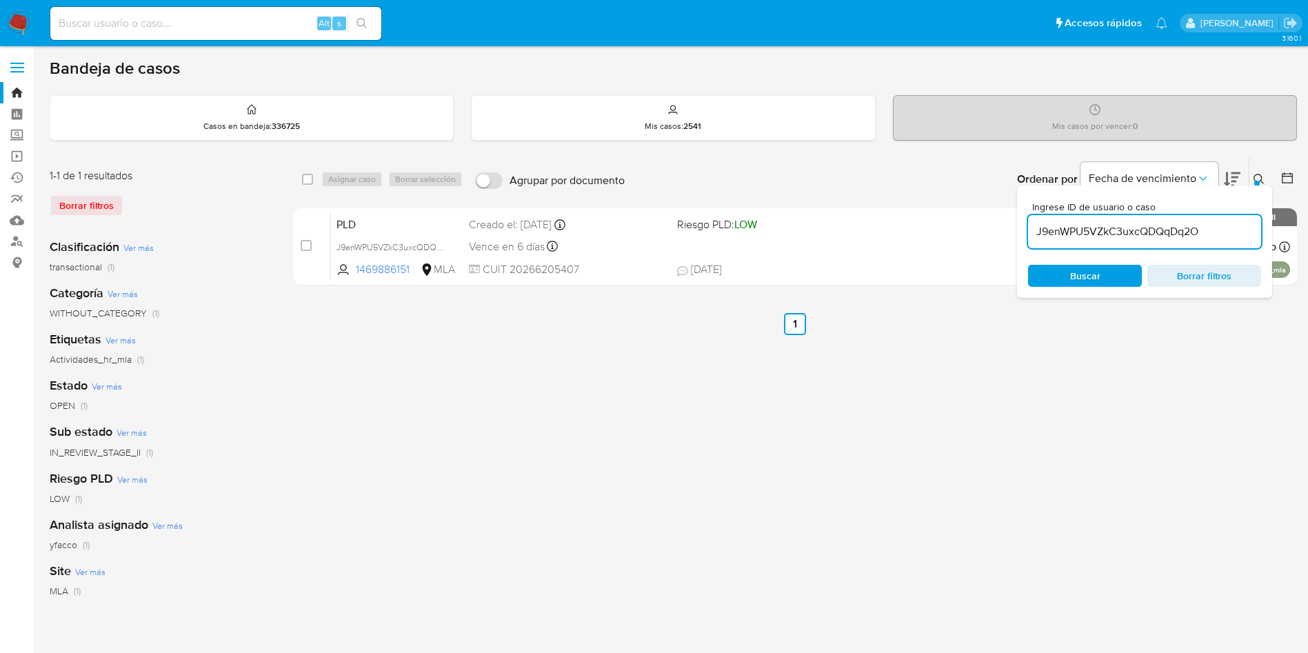
click at [1225, 231] on input "J9enWPU5VZkC3uxcQDQqDq2O" at bounding box center [1144, 232] width 233 height 18
paste input "bRJiQNsvS2848UjPwQatd8cN"
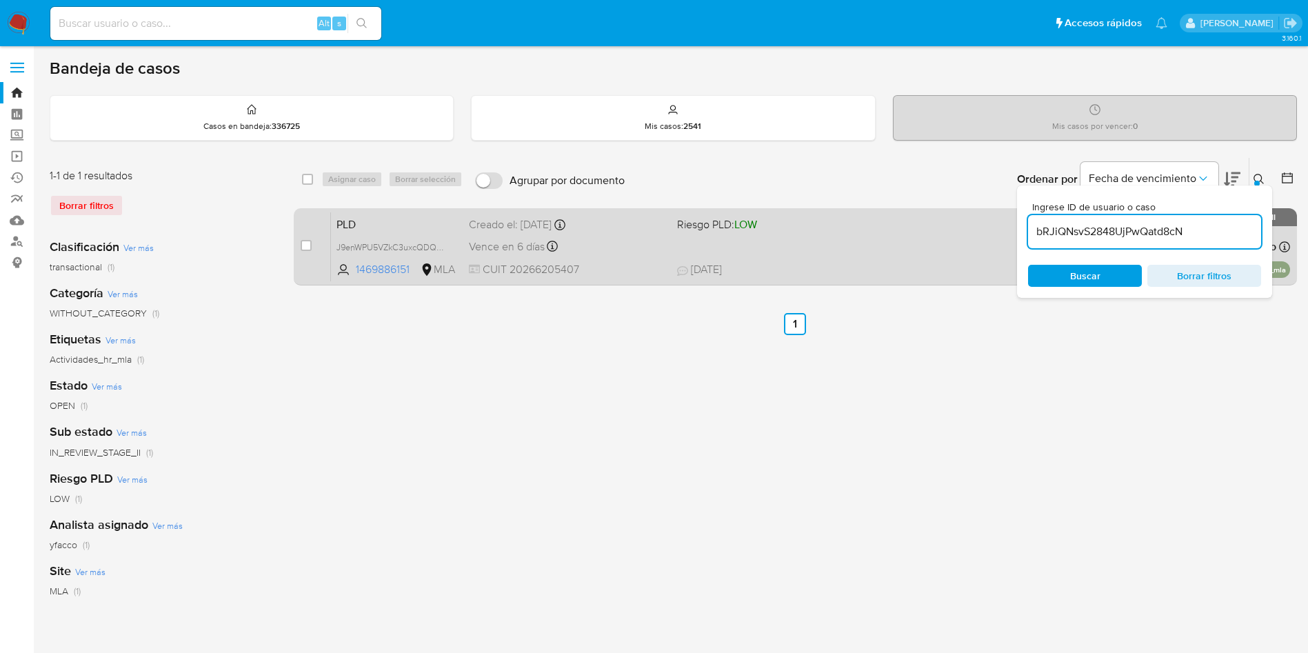
type input "bRJiQNsvS2848UjPwQatd8cN"
click at [305, 244] on input "checkbox" at bounding box center [306, 245] width 11 height 11
checkbox input "true"
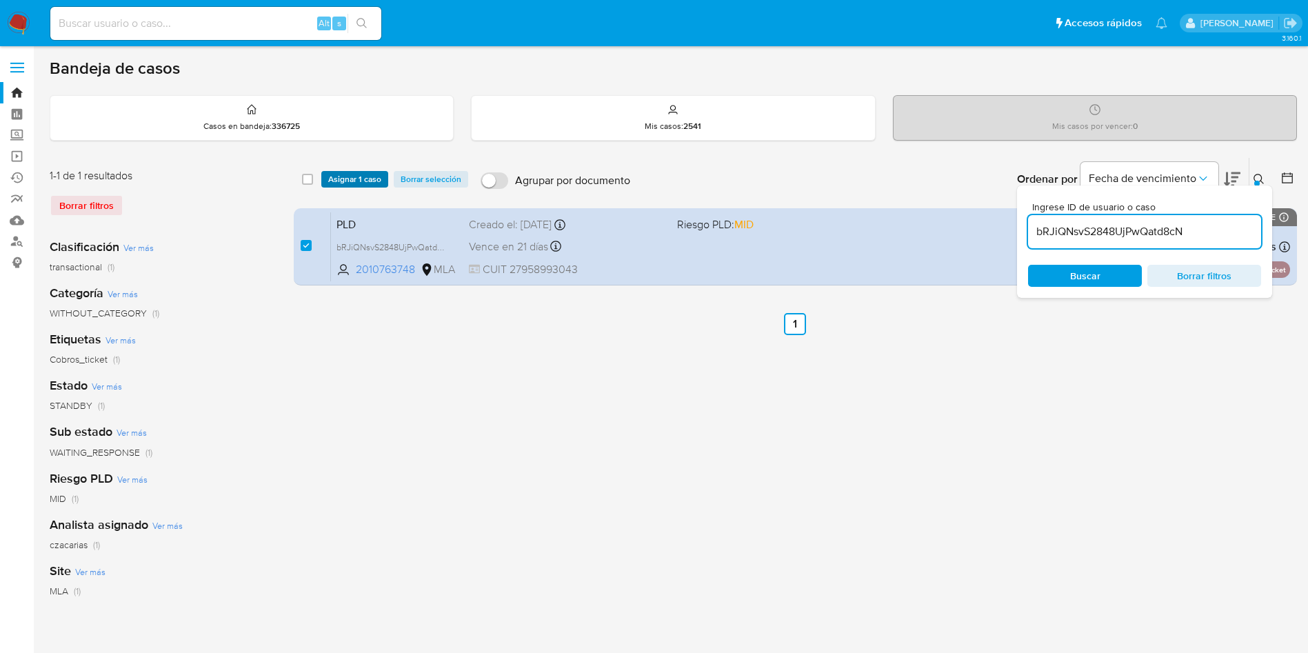
click at [337, 186] on span "Asignar 1 caso" at bounding box center [354, 179] width 53 height 14
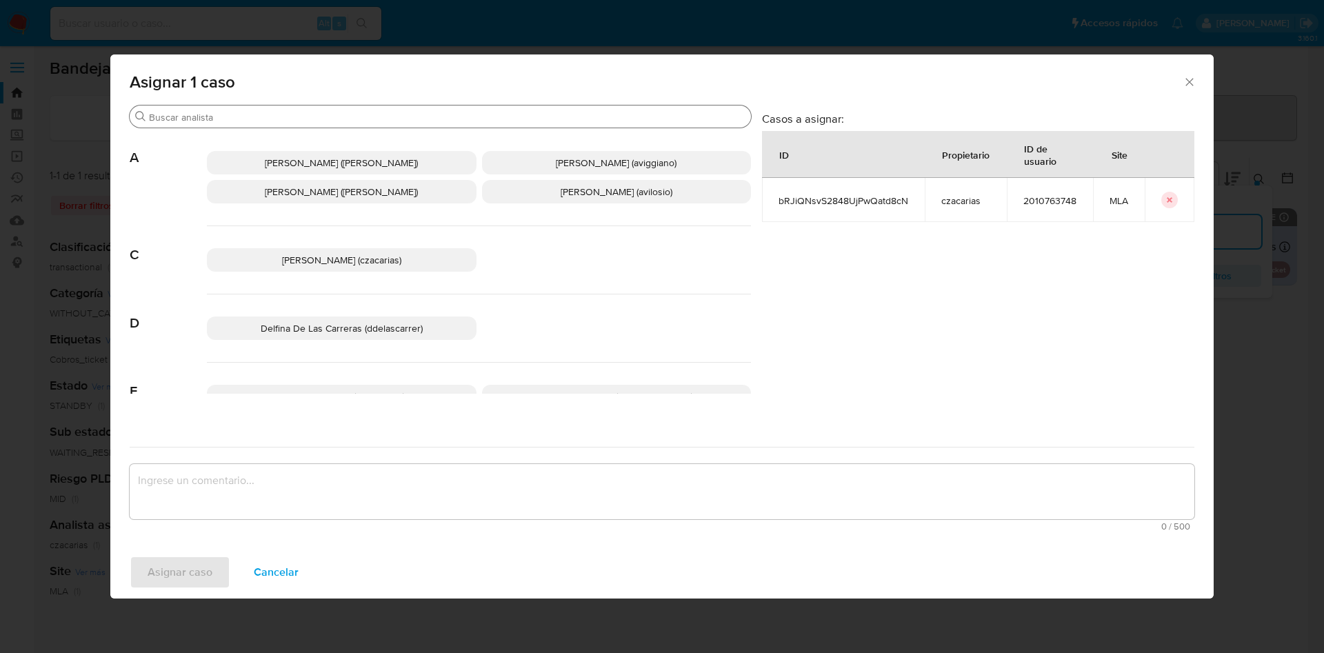
click at [278, 111] on input "Buscar" at bounding box center [447, 117] width 596 height 12
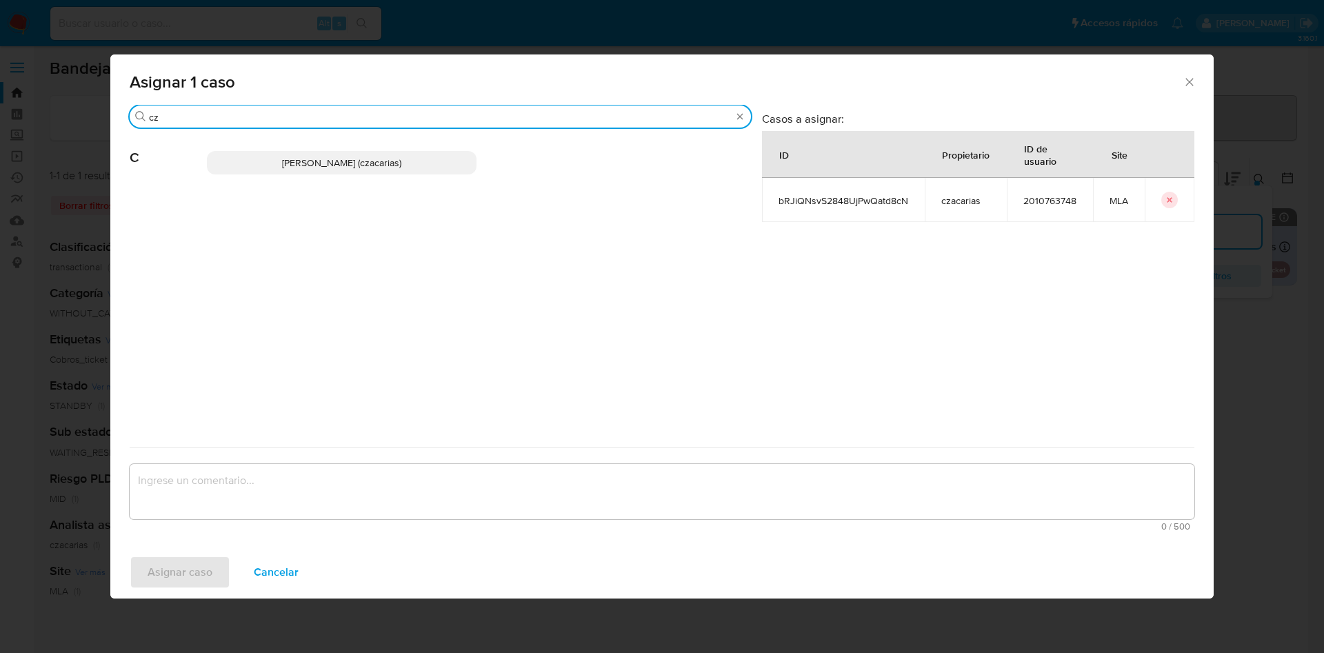
type input "cz"
click at [314, 159] on span "Cecilia Zacarias (czacarias)" at bounding box center [341, 163] width 119 height 14
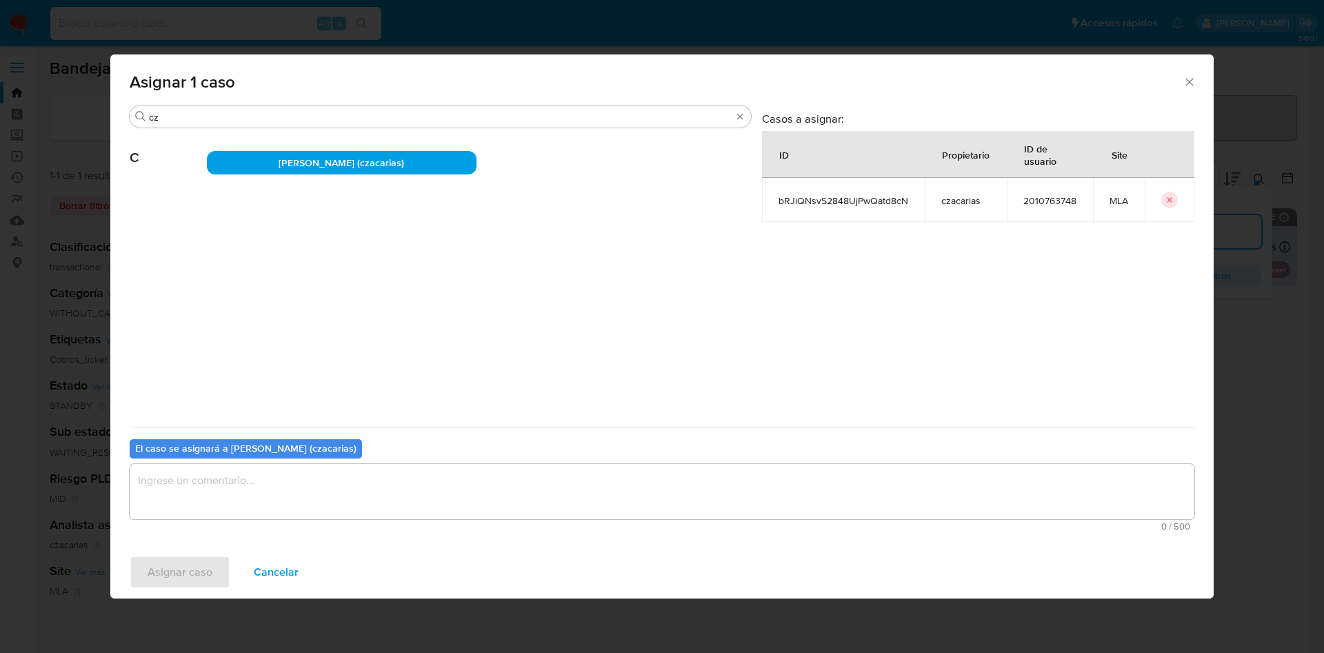
click at [162, 474] on textarea "assign-modal" at bounding box center [662, 491] width 1065 height 55
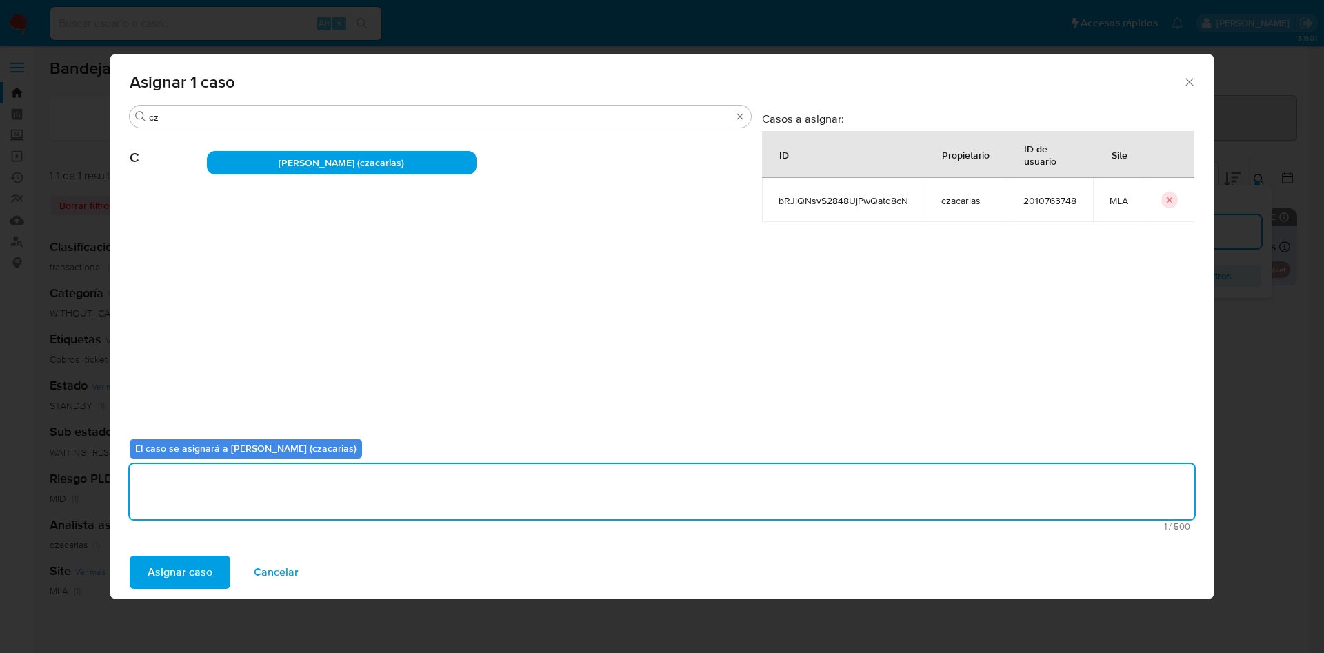
click at [168, 570] on span "Asignar caso" at bounding box center [180, 572] width 65 height 30
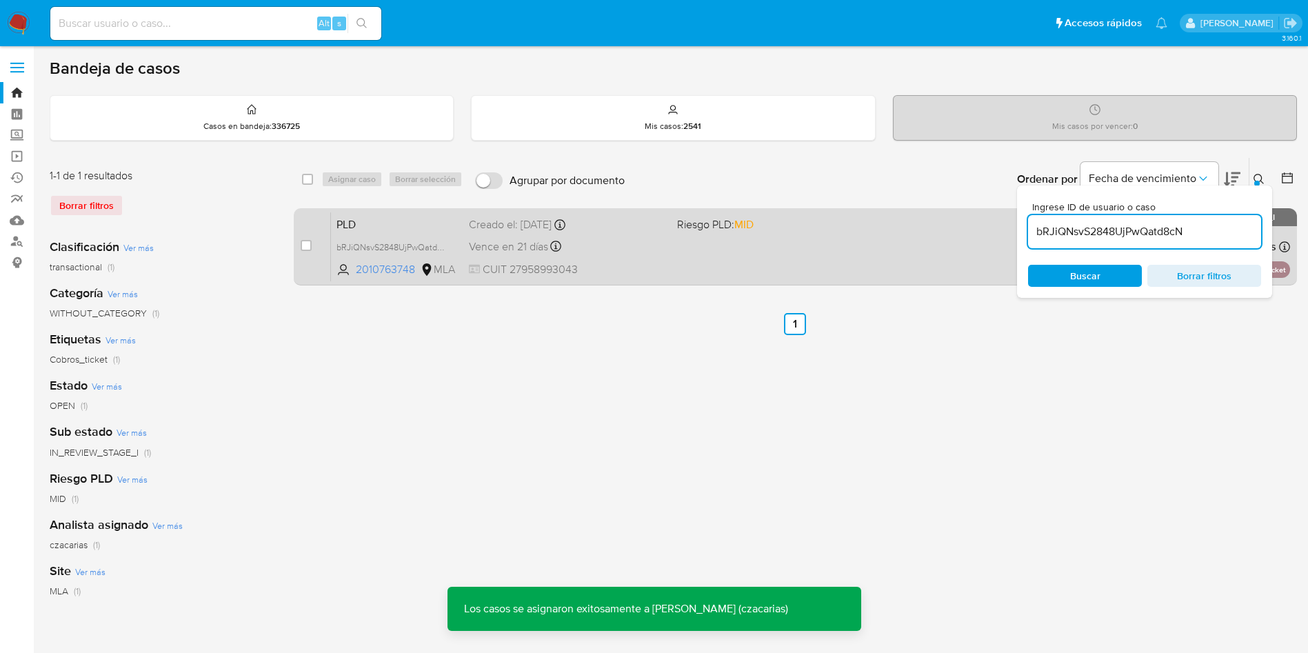
click at [609, 257] on div "PLD bRJiQNsvS2848UjPwQatd8cN 2010763748 MLA Riesgo PLD: MID Creado el: 12/08/20…" at bounding box center [810, 247] width 959 height 70
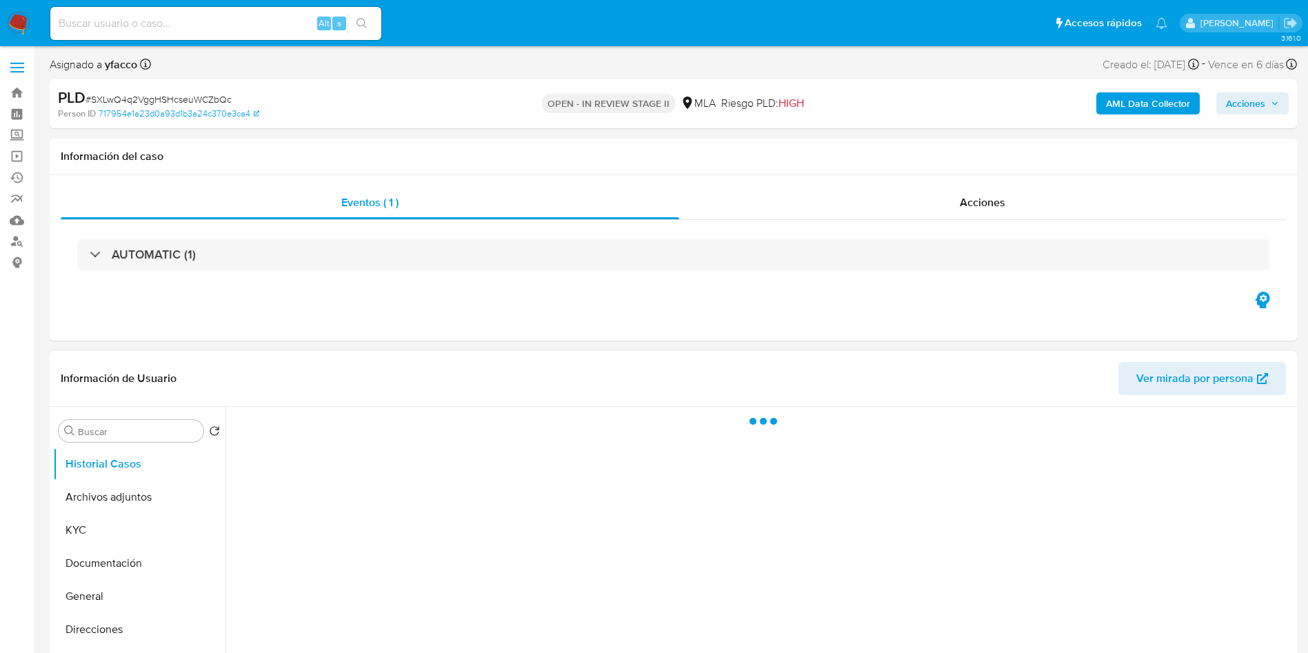
select select "10"
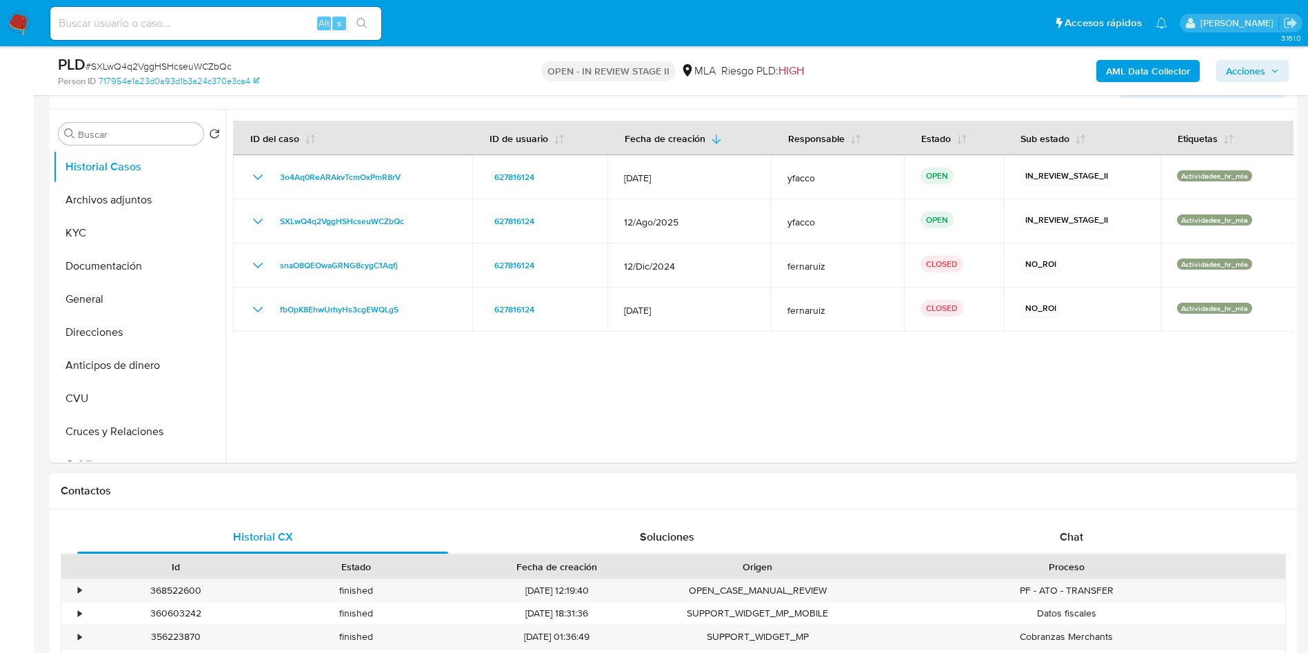
scroll to position [517, 0]
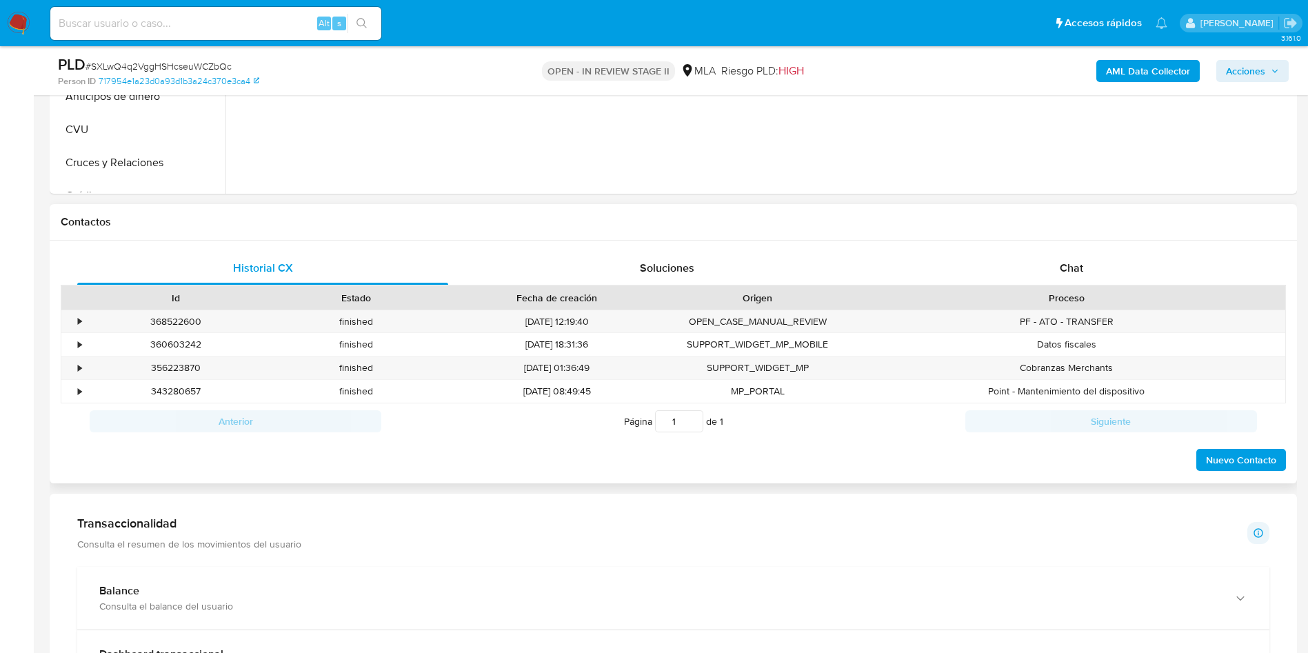
click at [1060, 297] on div "Proceso" at bounding box center [1067, 298] width 418 height 14
click at [1051, 269] on div "Chat" at bounding box center [1071, 268] width 371 height 33
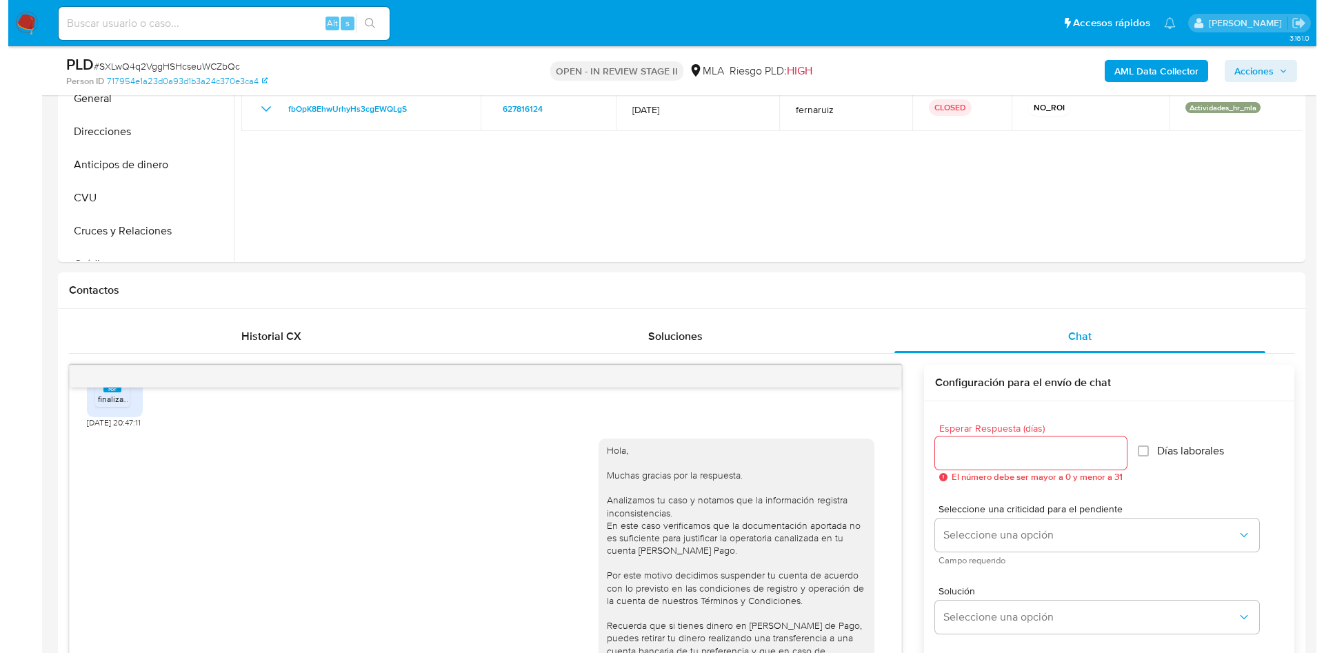
scroll to position [207, 0]
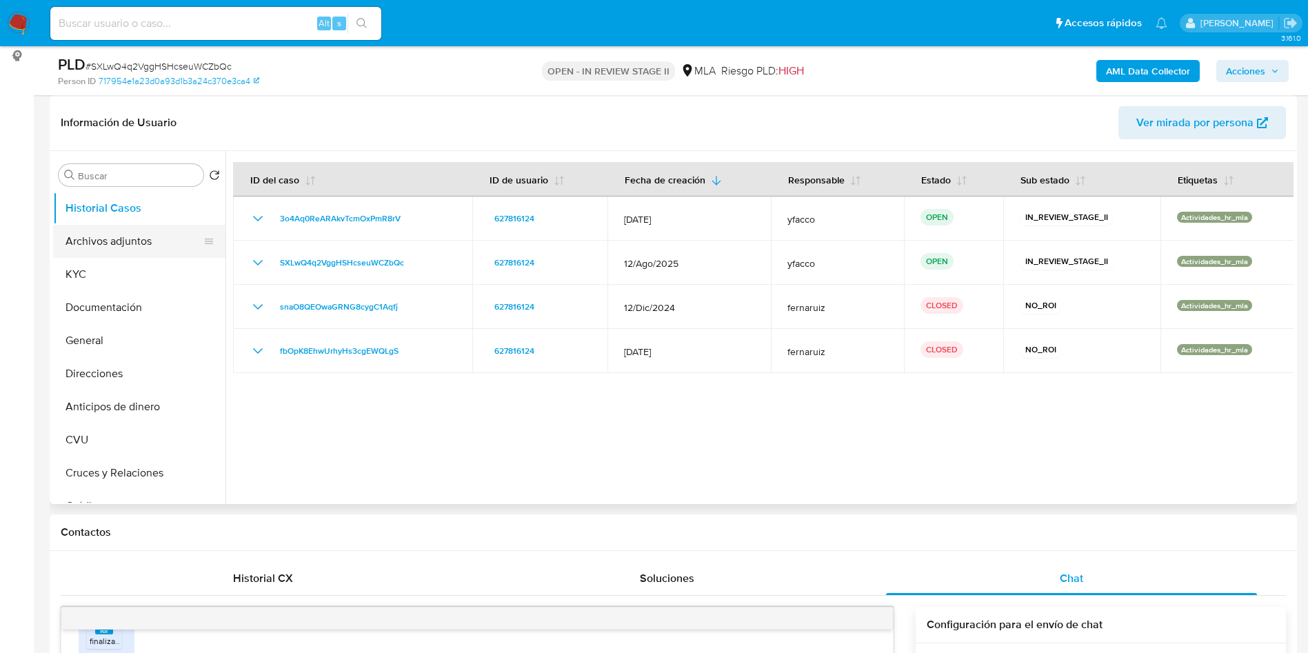
click at [104, 256] on button "Archivos adjuntos" at bounding box center [133, 241] width 161 height 33
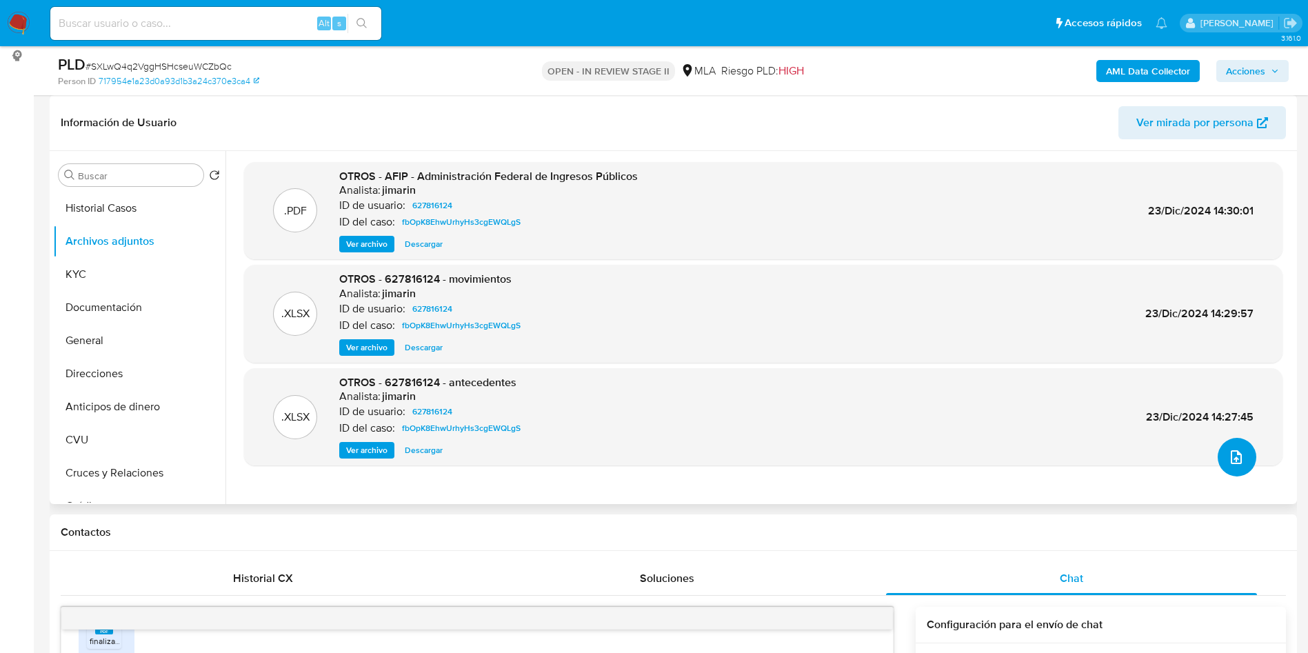
click at [1219, 458] on button "upload-file" at bounding box center [1237, 457] width 39 height 39
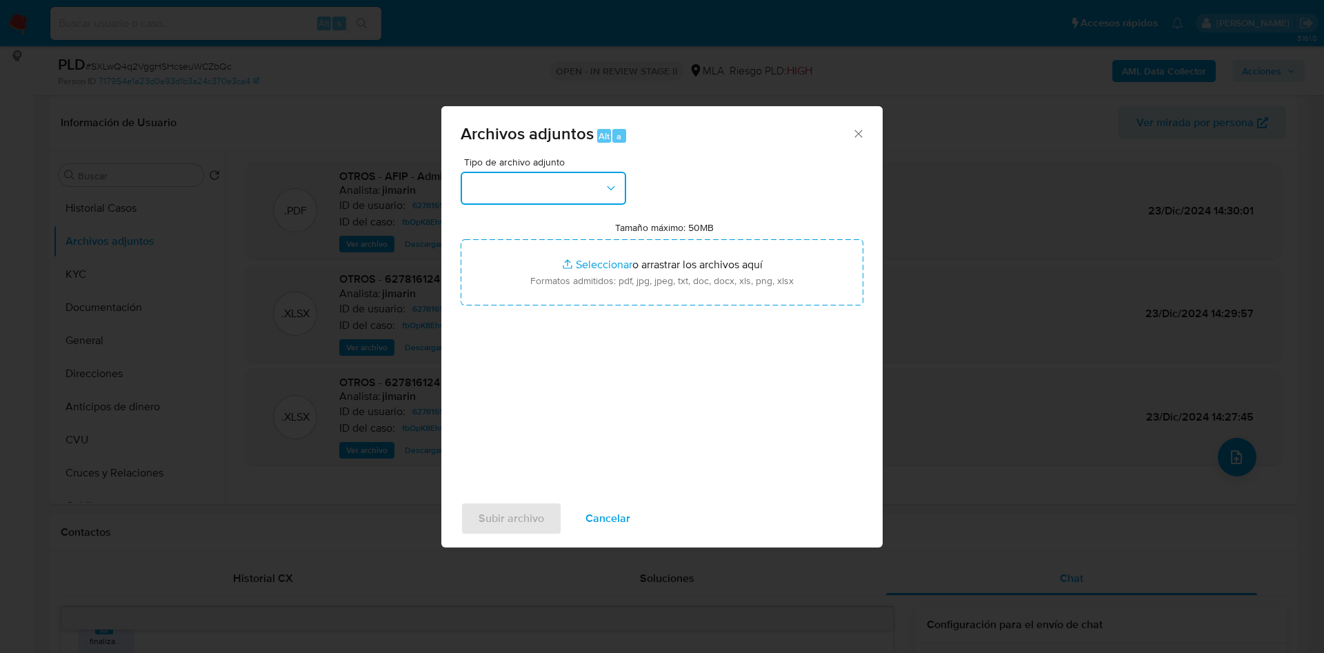
click at [594, 193] on button "button" at bounding box center [543, 188] width 165 height 33
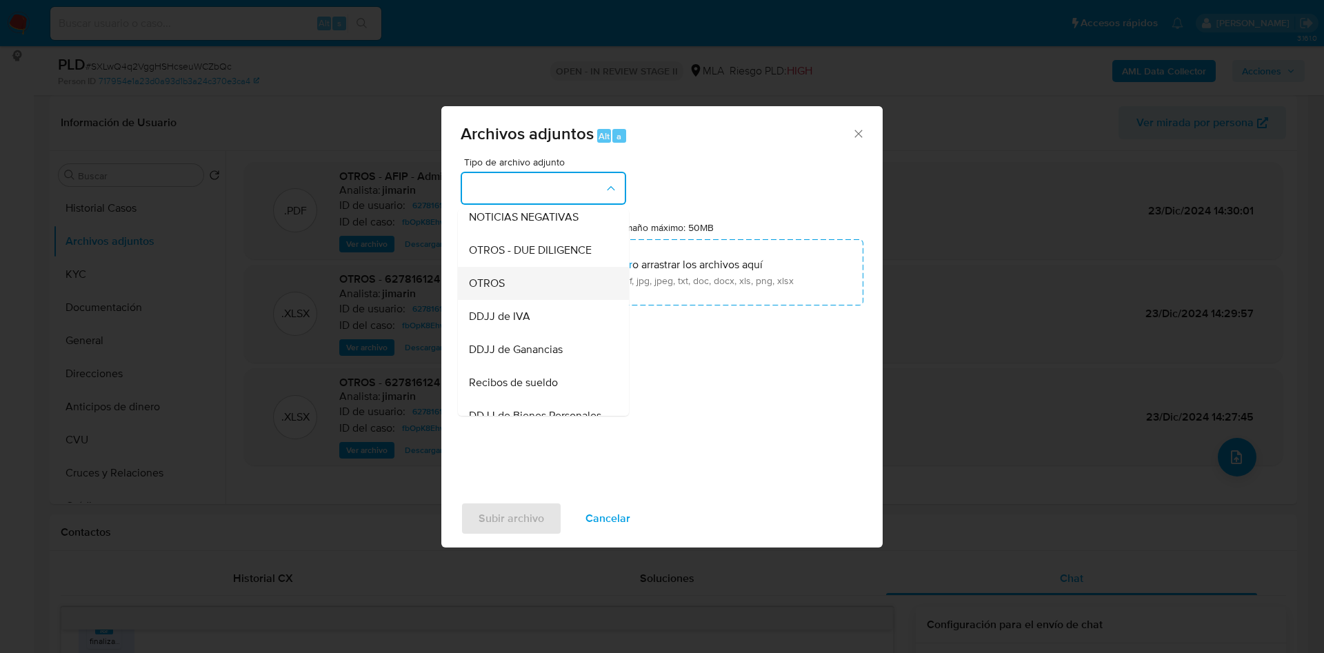
click at [493, 290] on span "OTROS" at bounding box center [487, 283] width 36 height 14
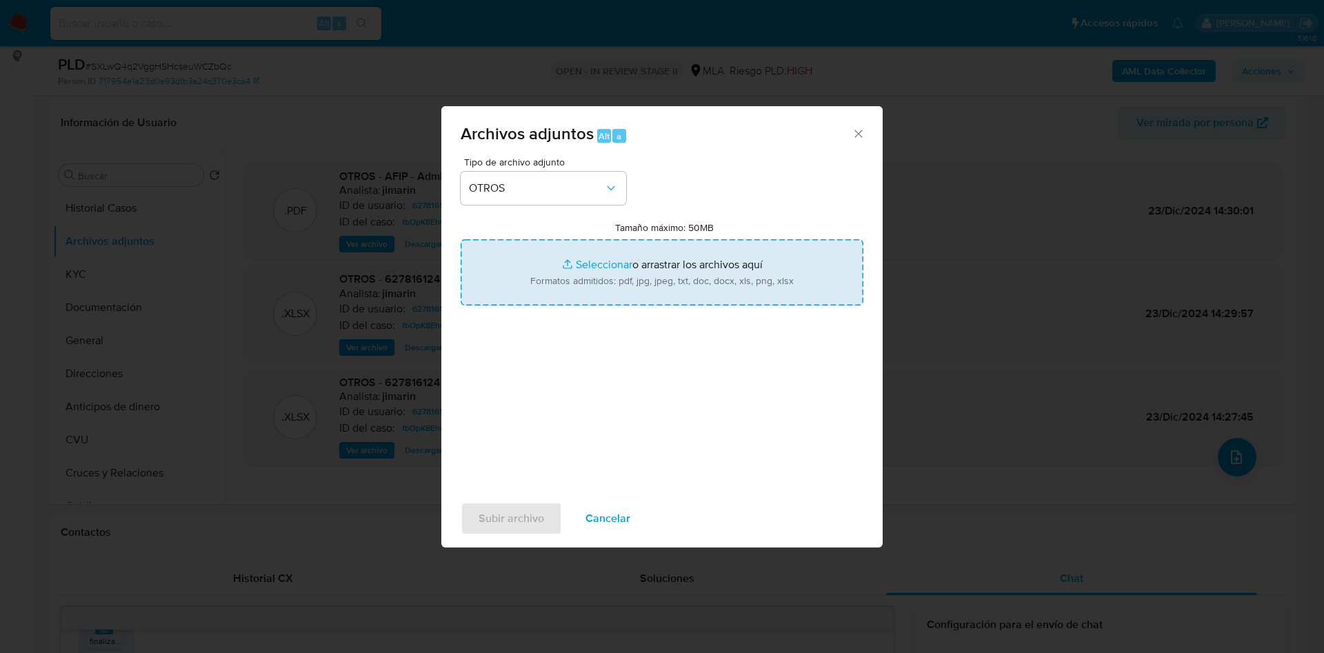
click at [592, 255] on input "Tamaño máximo: 50MB Seleccionar archivos" at bounding box center [662, 272] width 403 height 66
type input "C:\fakepath\Caselog 3o4Aq0ReARAkvTcmOxPmR8rV_2025_09_17_22_41_46.docx"
click at [607, 256] on input "Tamaño máximo: 50MB Seleccionar archivos" at bounding box center [662, 272] width 403 height 66
type input "C:\fakepath\Movimientos 627816124.xlsx"
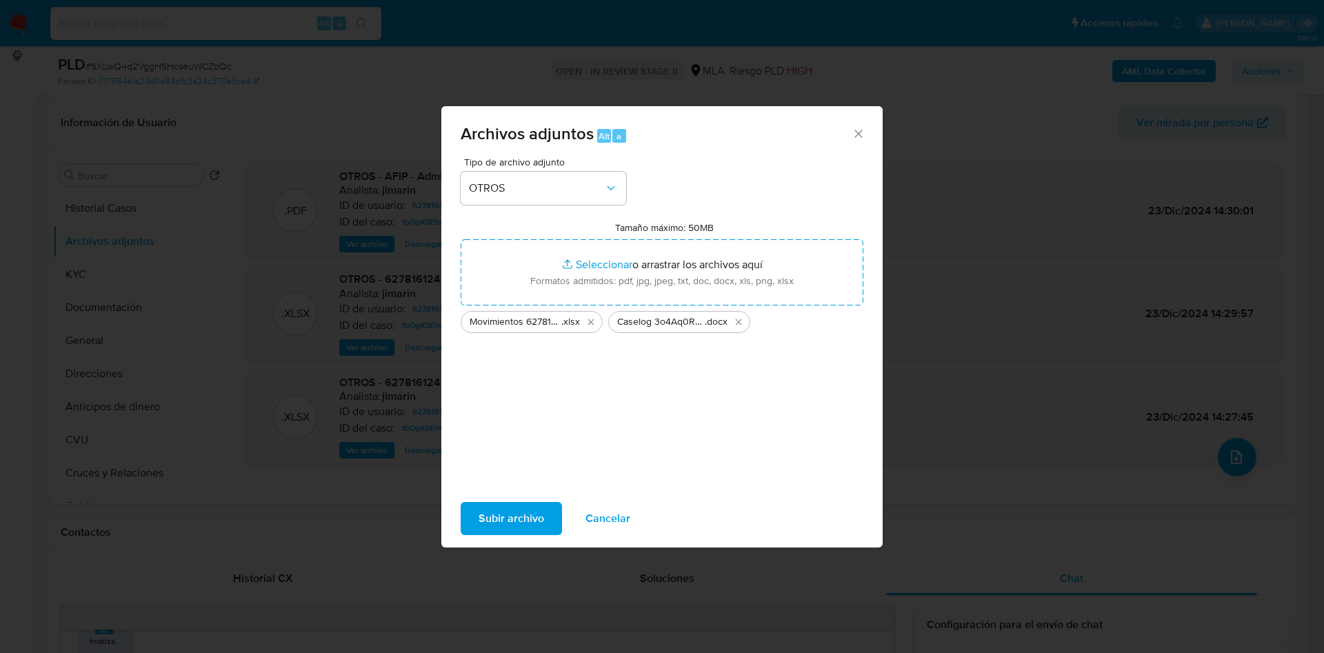
click at [498, 512] on span "Subir archivo" at bounding box center [511, 518] width 66 height 30
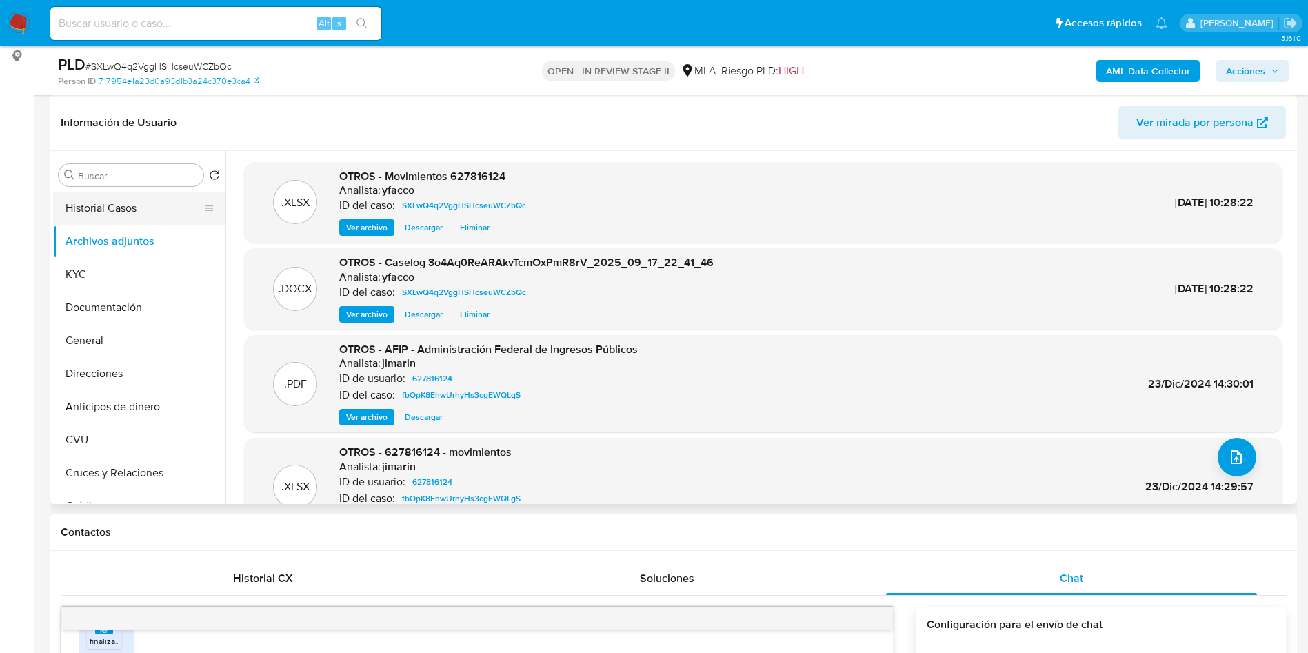
click at [123, 203] on button "Historial Casos" at bounding box center [133, 208] width 161 height 33
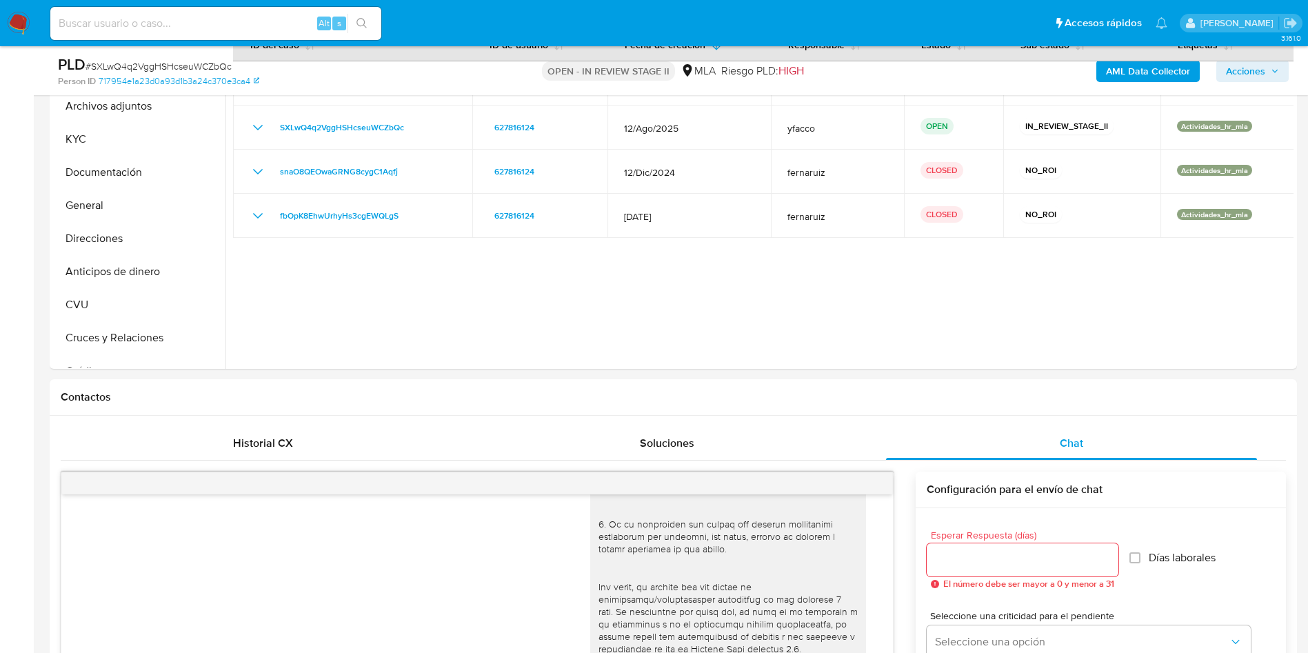
scroll to position [310, 0]
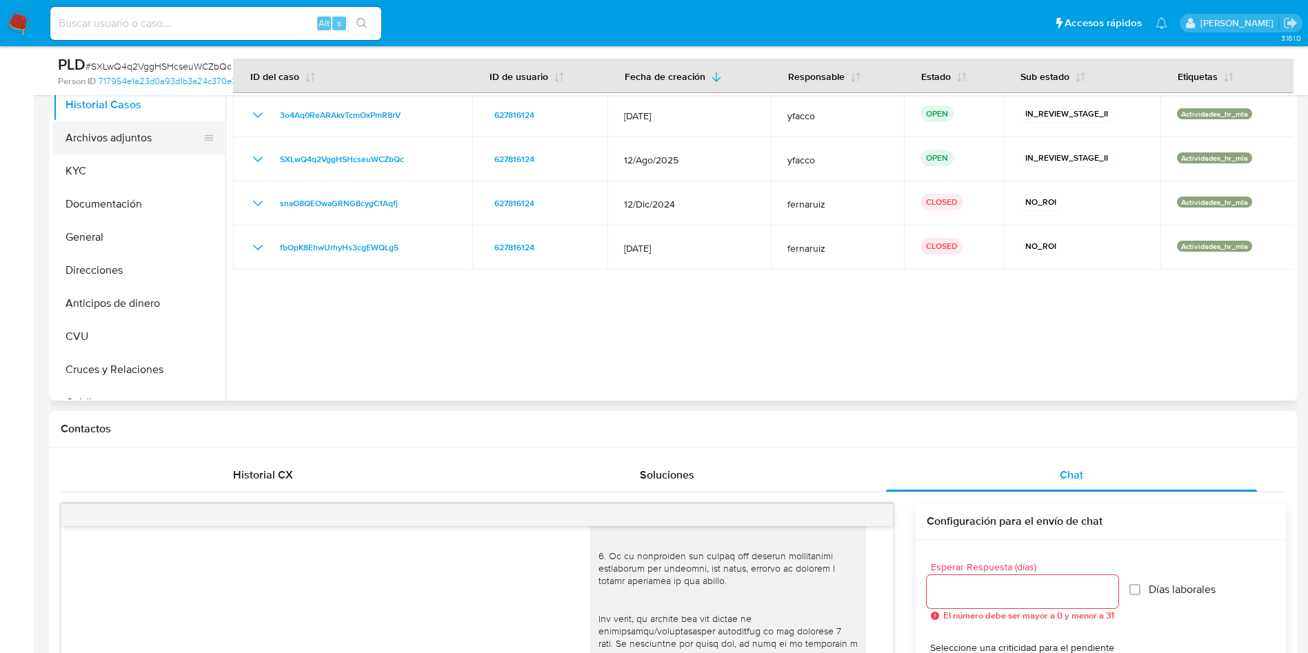
drag, startPoint x: 98, startPoint y: 142, endPoint x: 112, endPoint y: 149, distance: 15.4
click at [98, 141] on button "Archivos adjuntos" at bounding box center [133, 137] width 161 height 33
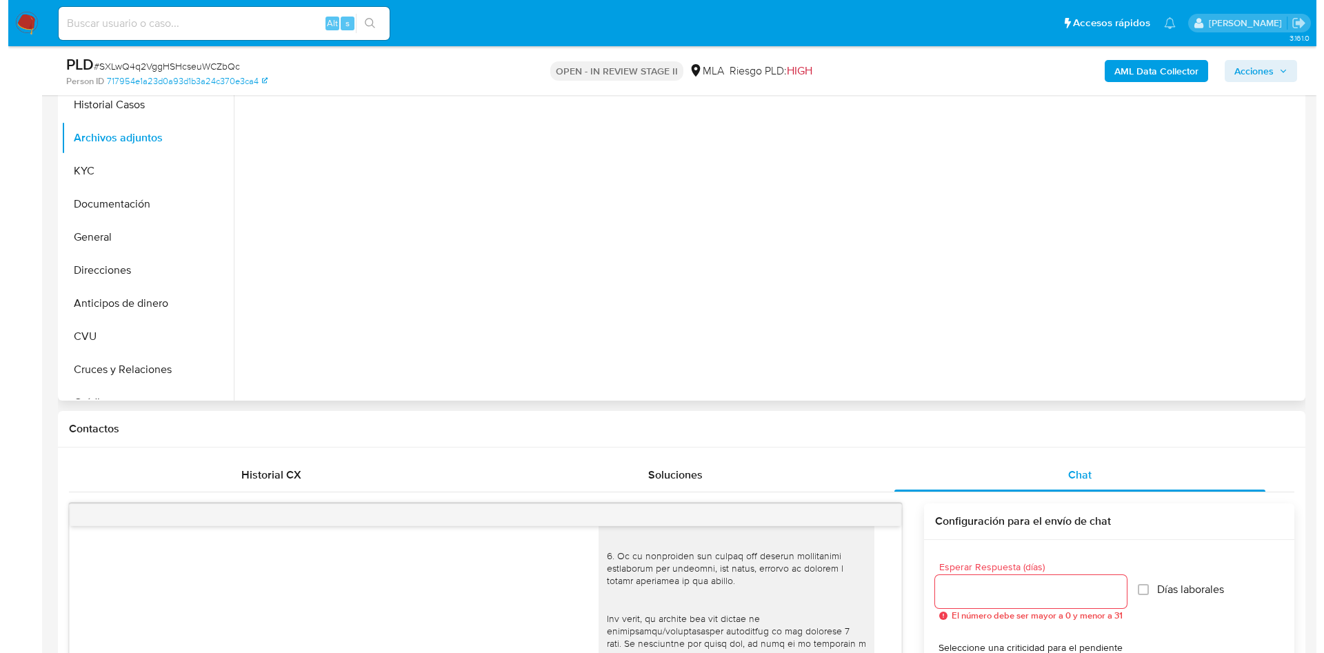
scroll to position [103, 0]
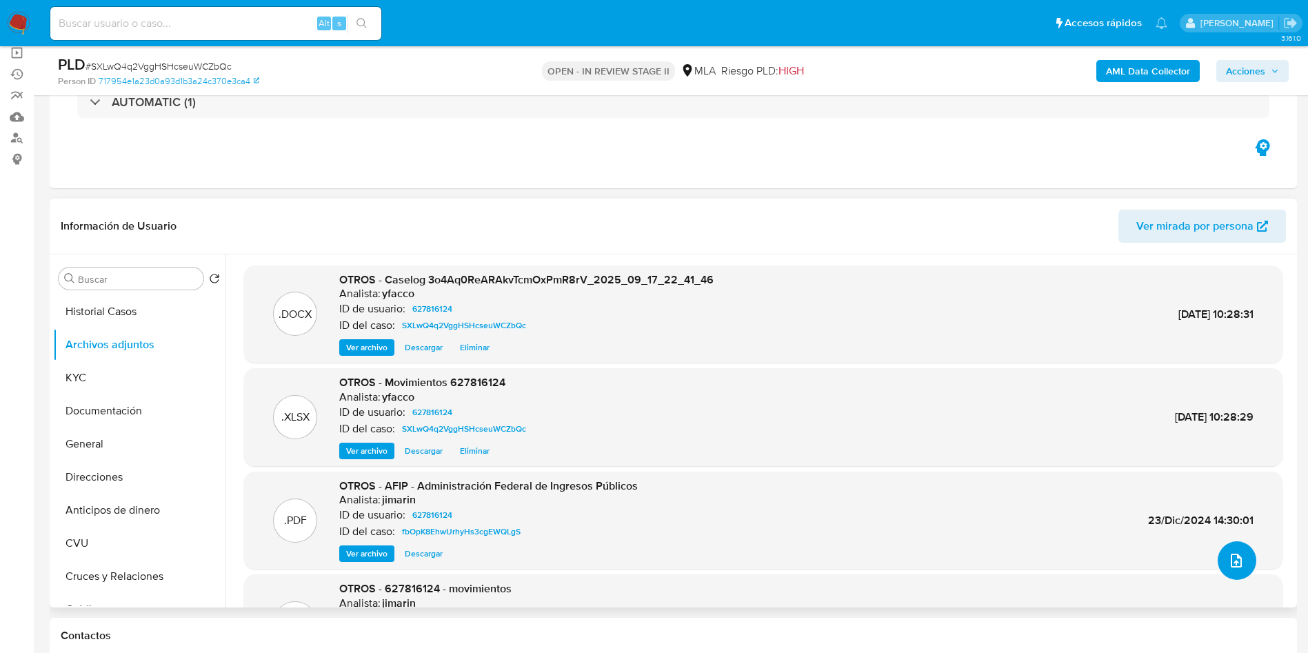
click at [1242, 559] on button "upload-file" at bounding box center [1237, 560] width 39 height 39
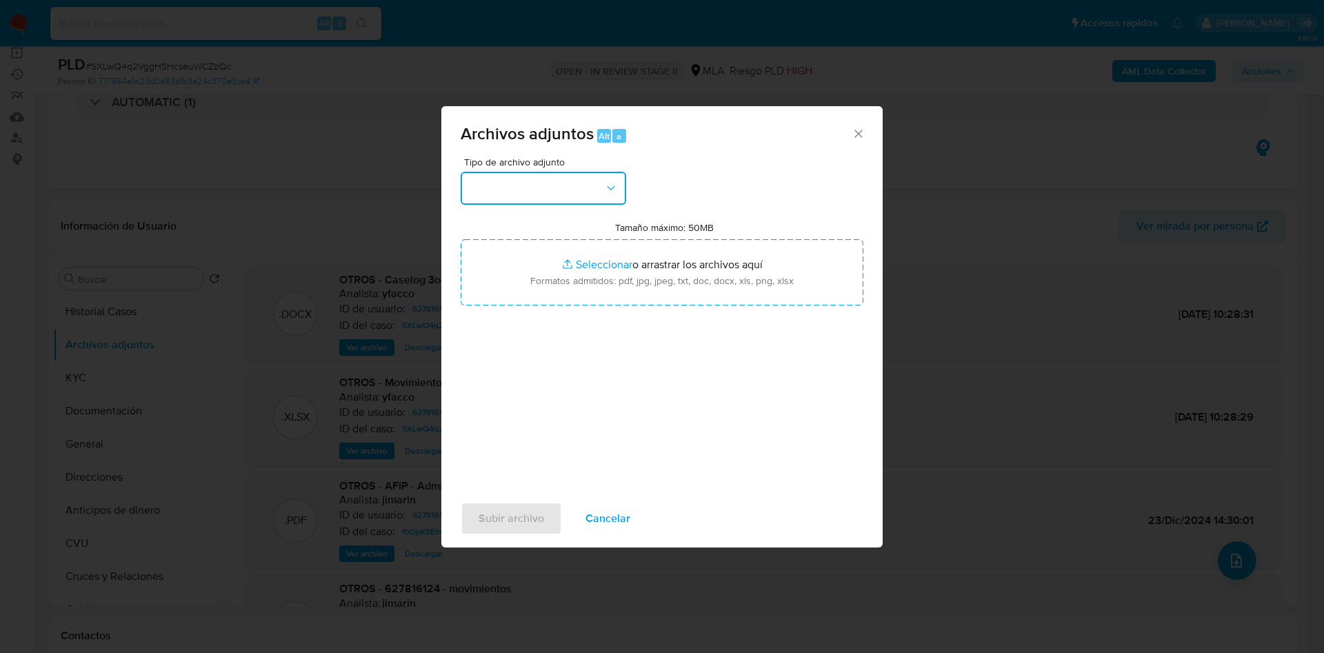
click at [588, 199] on button "button" at bounding box center [543, 188] width 165 height 33
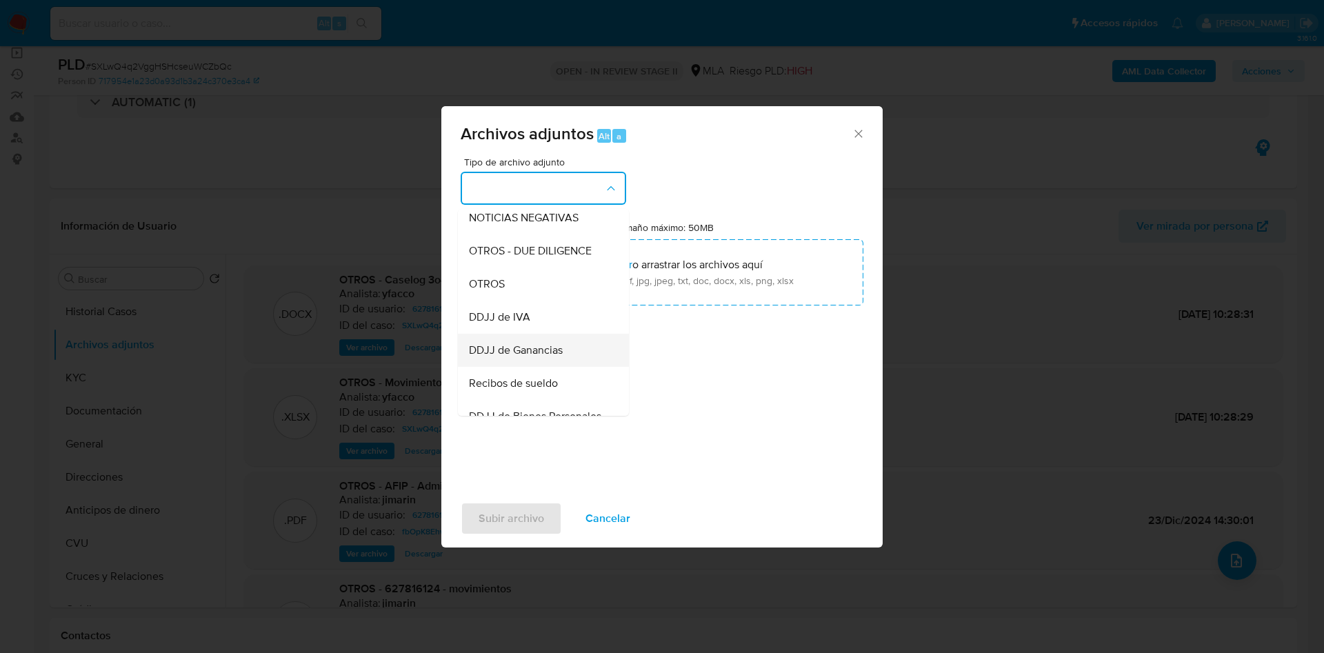
scroll to position [207, 0]
click at [482, 290] on span "OTROS" at bounding box center [487, 283] width 36 height 14
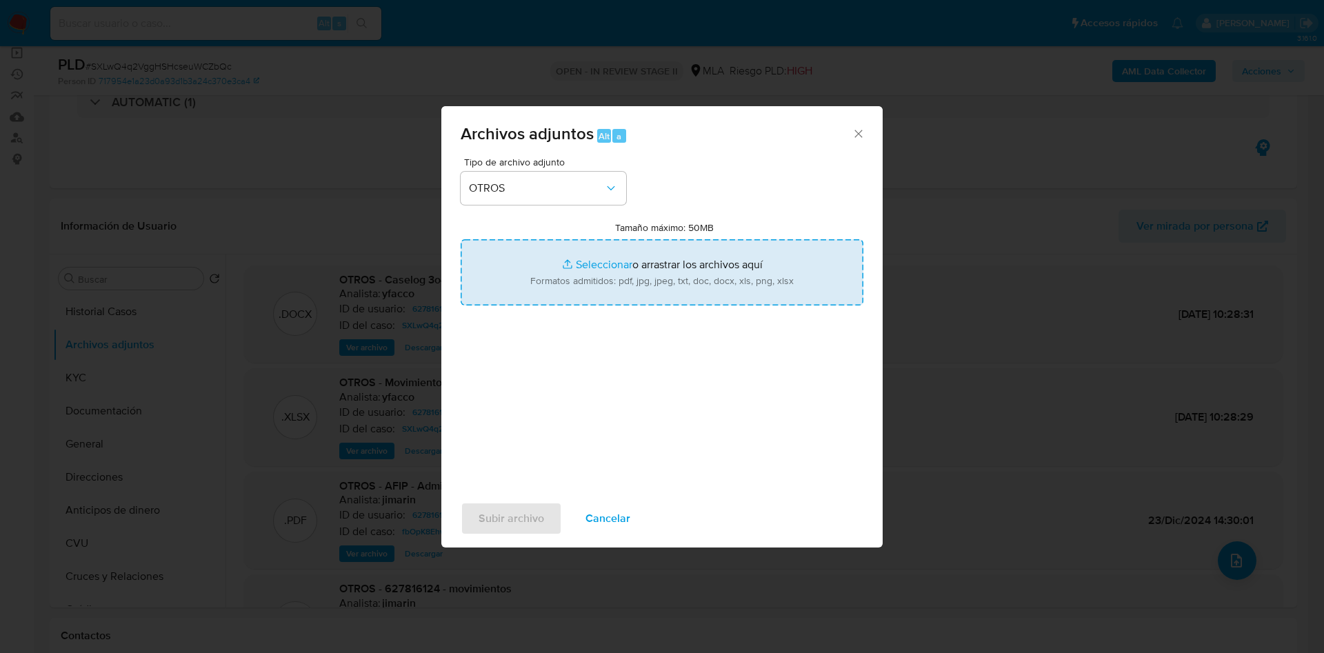
click at [618, 256] on input "Tamaño máximo: 50MB Seleccionar archivos" at bounding box center [662, 272] width 403 height 66
type input "C:\fakepath\Miriam Yasmin Lillo.pdf"
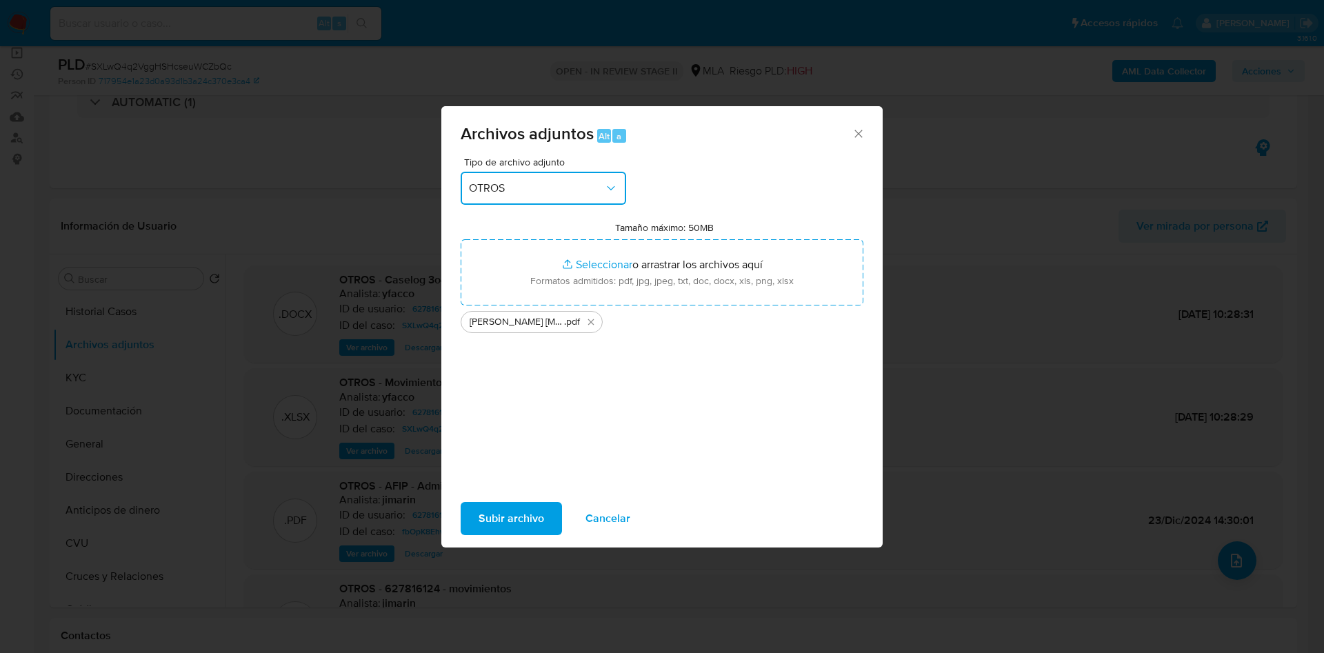
click at [533, 190] on span "OTROS" at bounding box center [536, 188] width 135 height 14
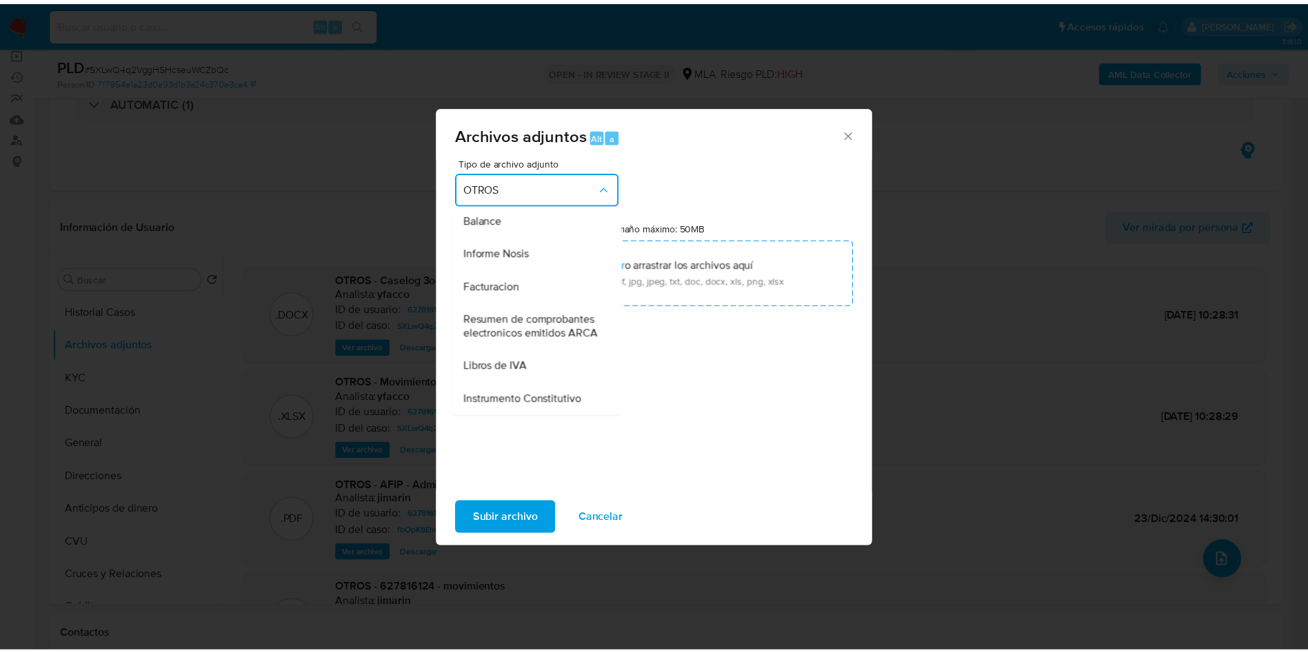
scroll to position [605, 0]
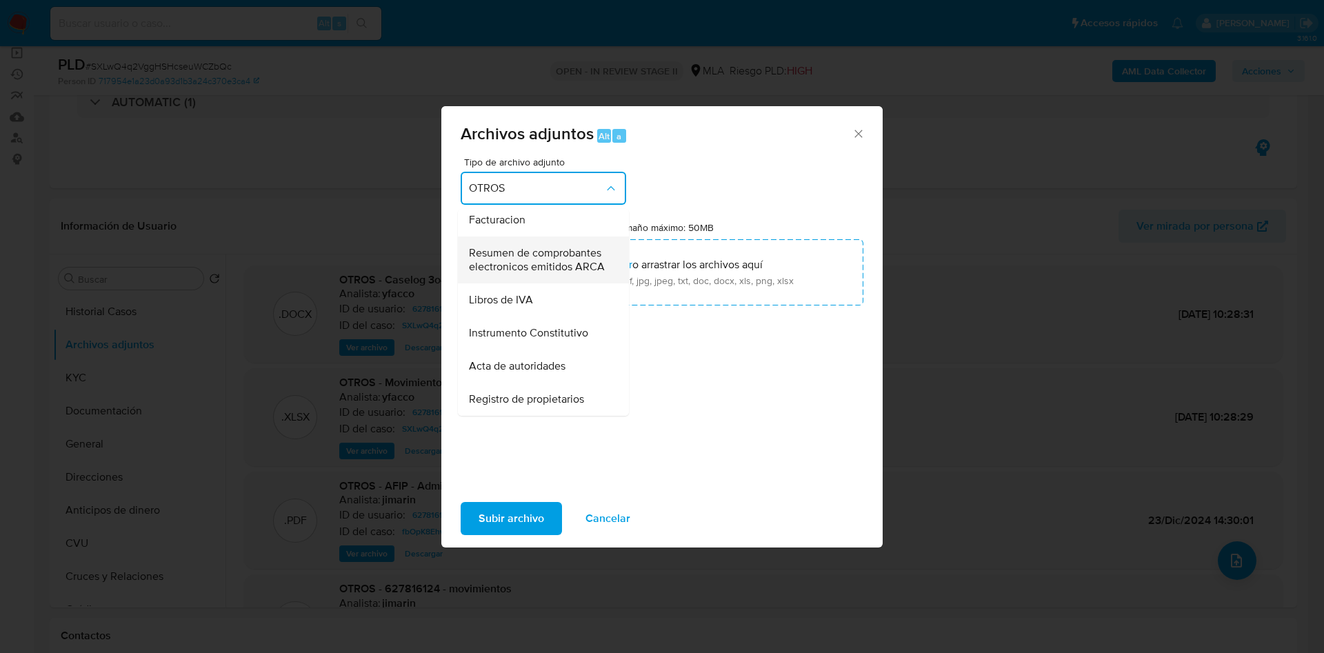
click at [539, 257] on span "Resumen de comprobantes electronicos emitidos ARCA" at bounding box center [539, 260] width 141 height 28
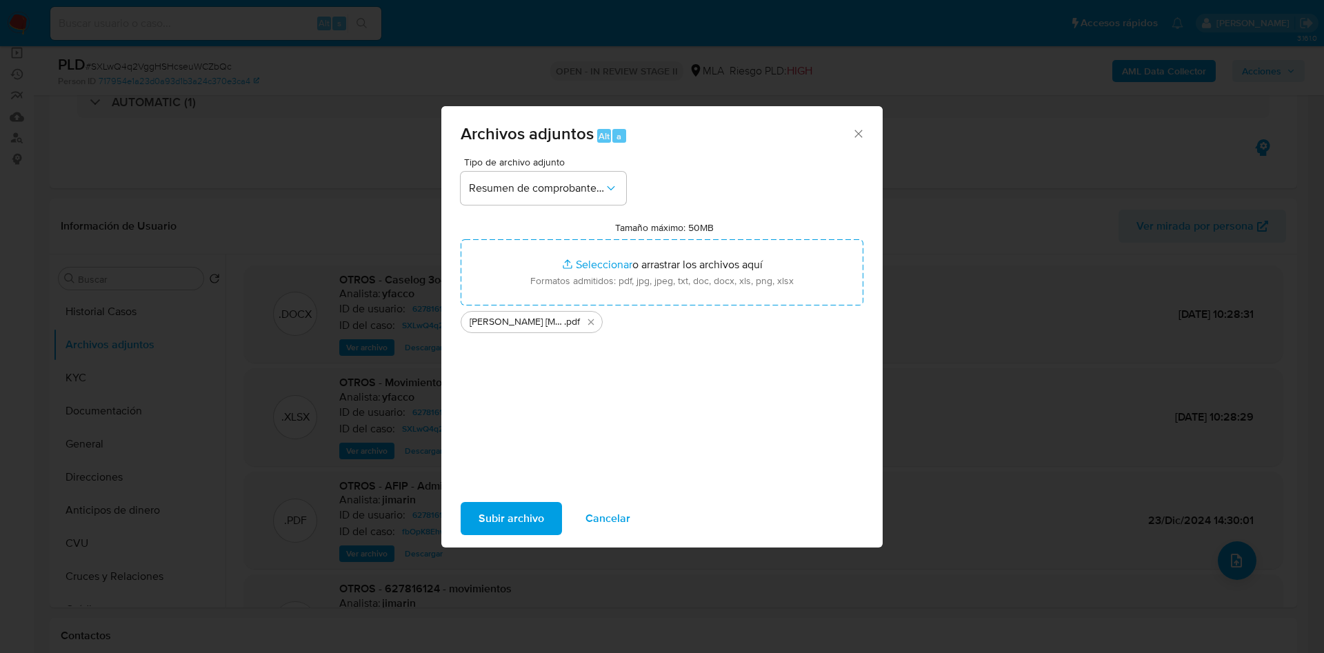
click at [510, 523] on span "Subir archivo" at bounding box center [511, 518] width 66 height 30
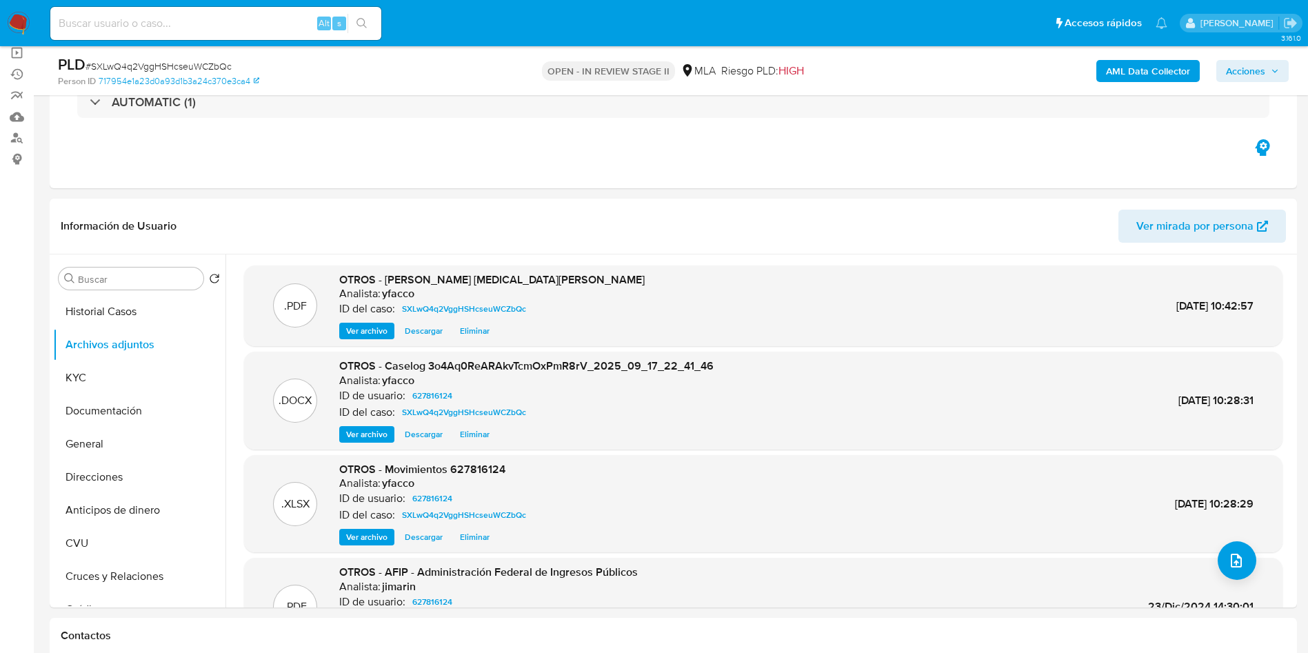
click at [1135, 82] on div "AML Data Collector Acciones" at bounding box center [1085, 70] width 407 height 32
click at [1127, 74] on b "AML Data Collector" at bounding box center [1148, 71] width 84 height 22
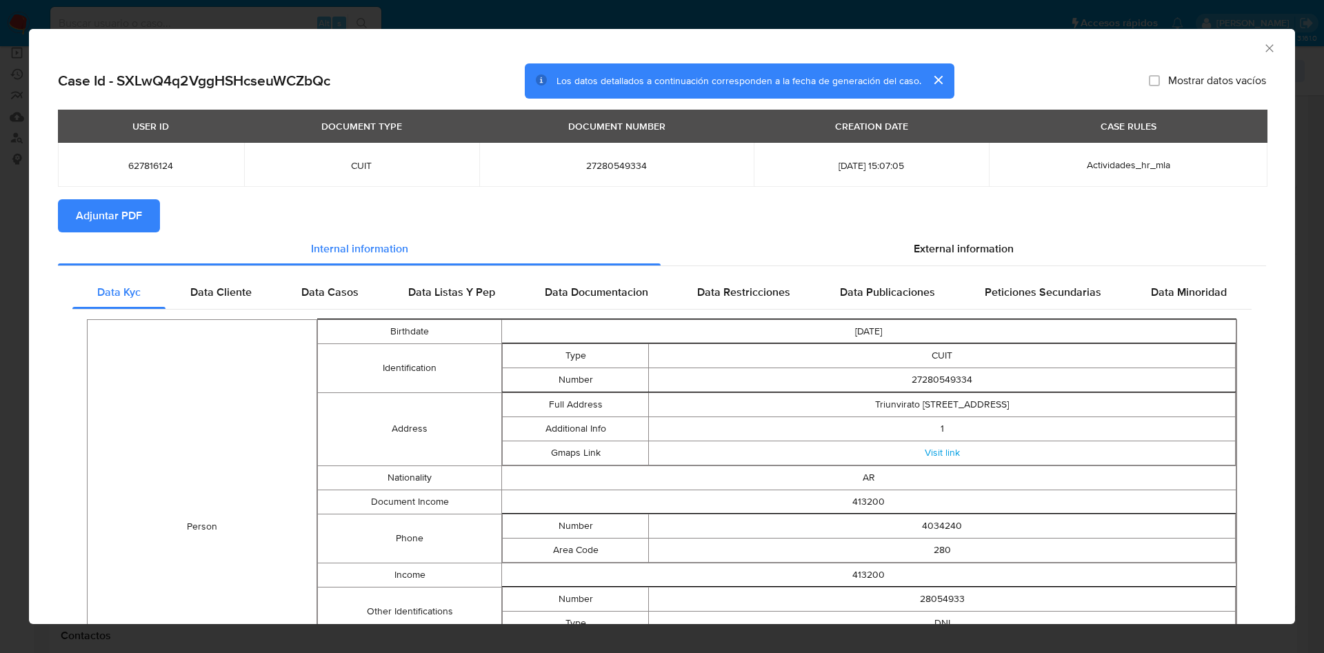
click at [108, 210] on span "Adjuntar PDF" at bounding box center [109, 216] width 66 height 30
click at [1262, 53] on icon "Cerrar ventana" at bounding box center [1269, 48] width 14 height 14
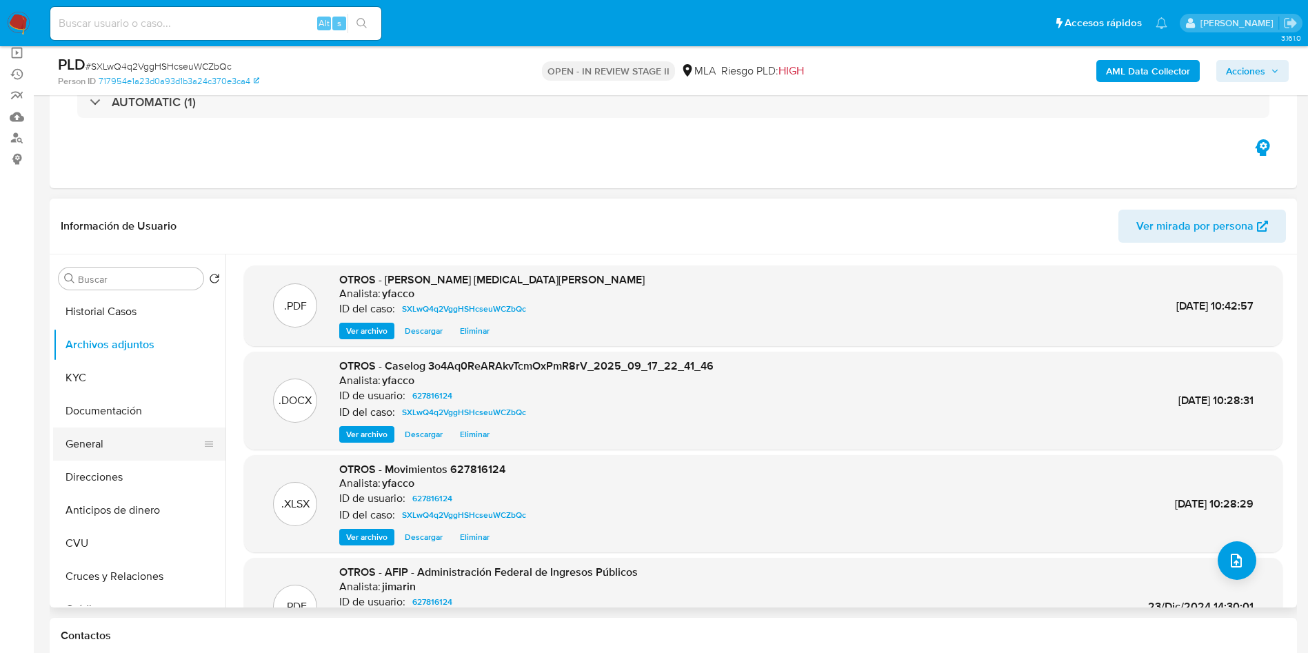
drag, startPoint x: 119, startPoint y: 472, endPoint x: 156, endPoint y: 443, distance: 46.6
click at [119, 472] on button "Direcciones" at bounding box center [139, 477] width 172 height 33
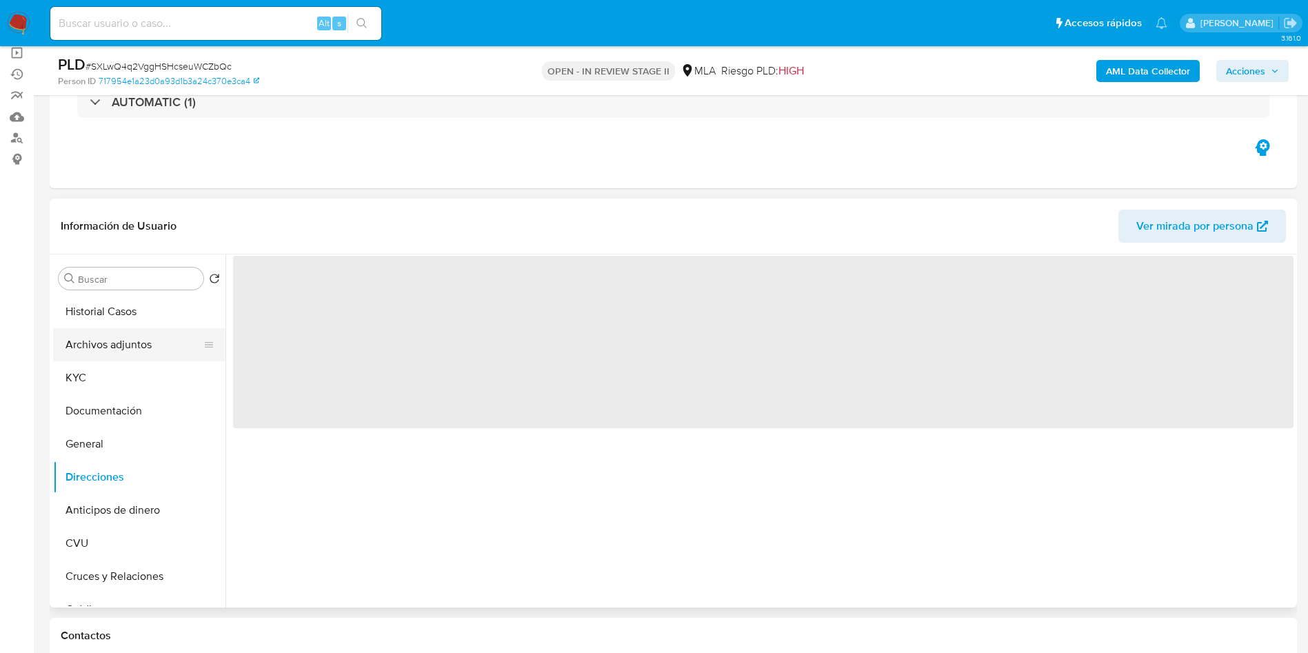
click at [166, 347] on button "Archivos adjuntos" at bounding box center [133, 344] width 161 height 33
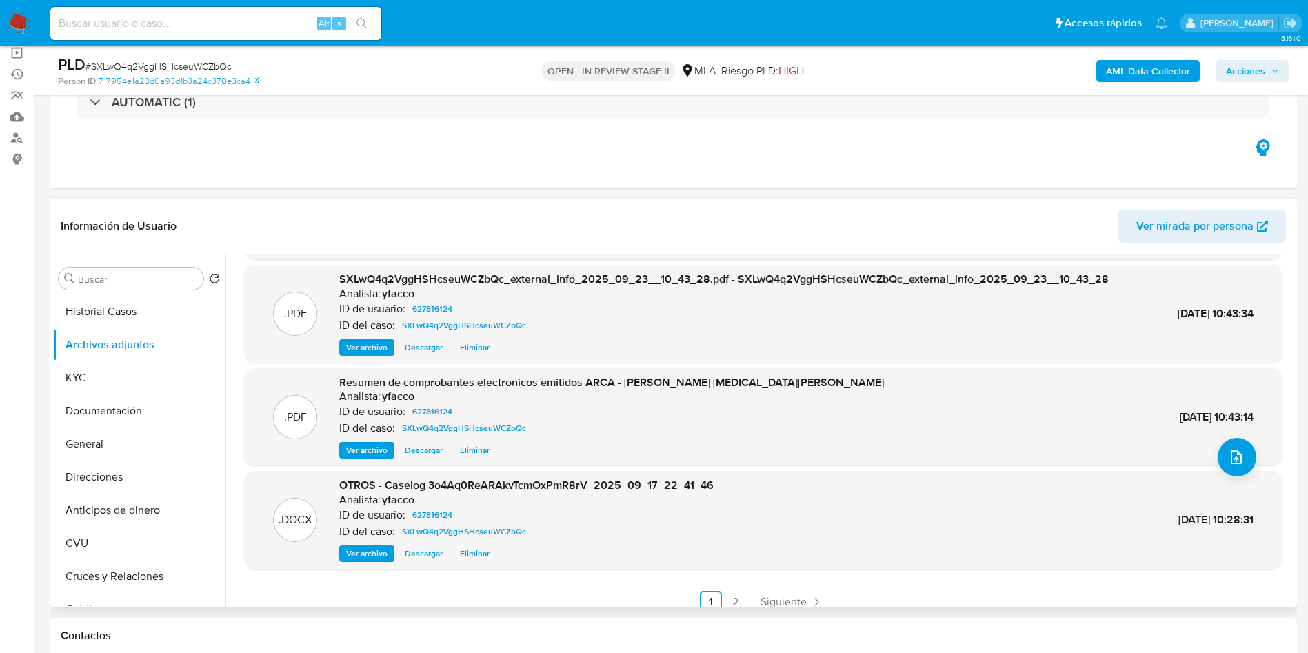
scroll to position [116, 0]
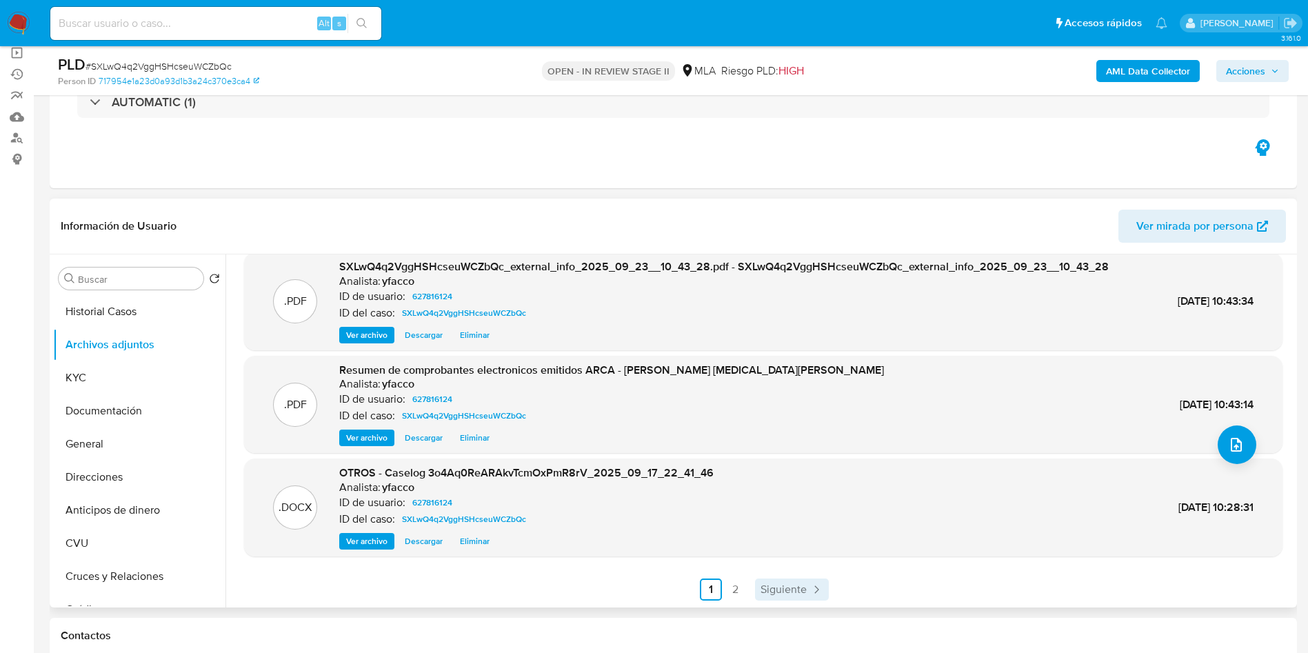
click at [794, 593] on span "Siguiente" at bounding box center [783, 589] width 46 height 11
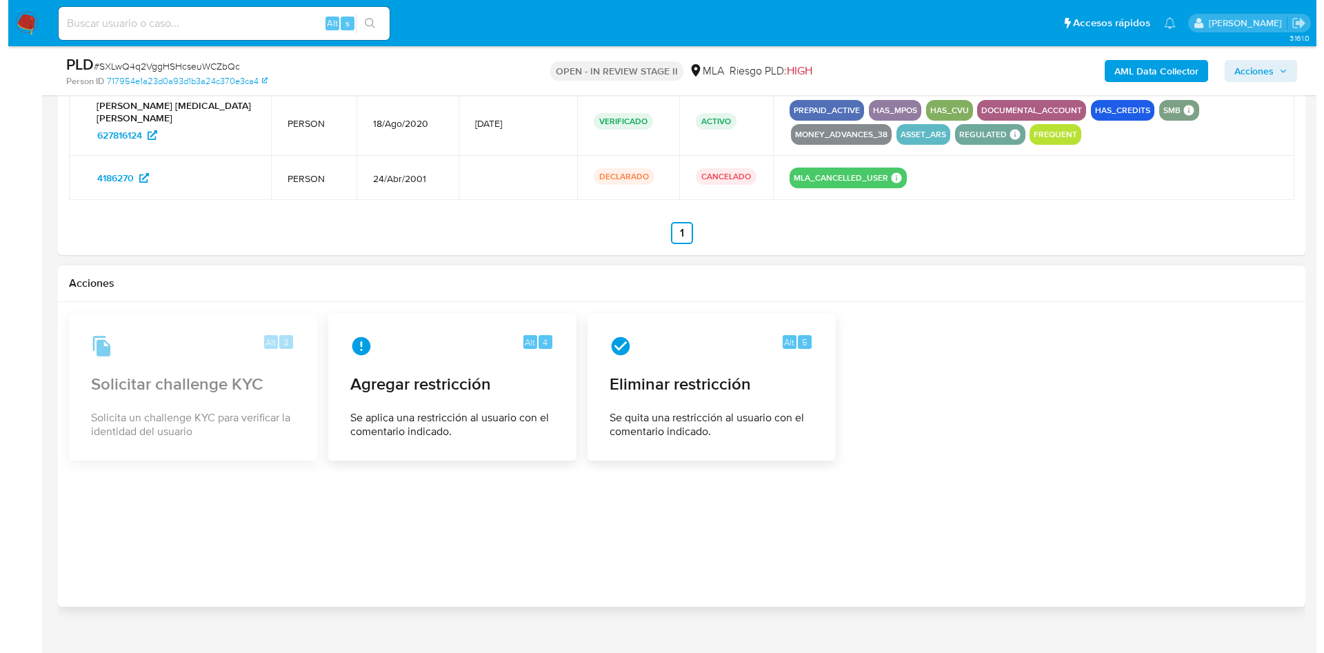
scroll to position [2236, 0]
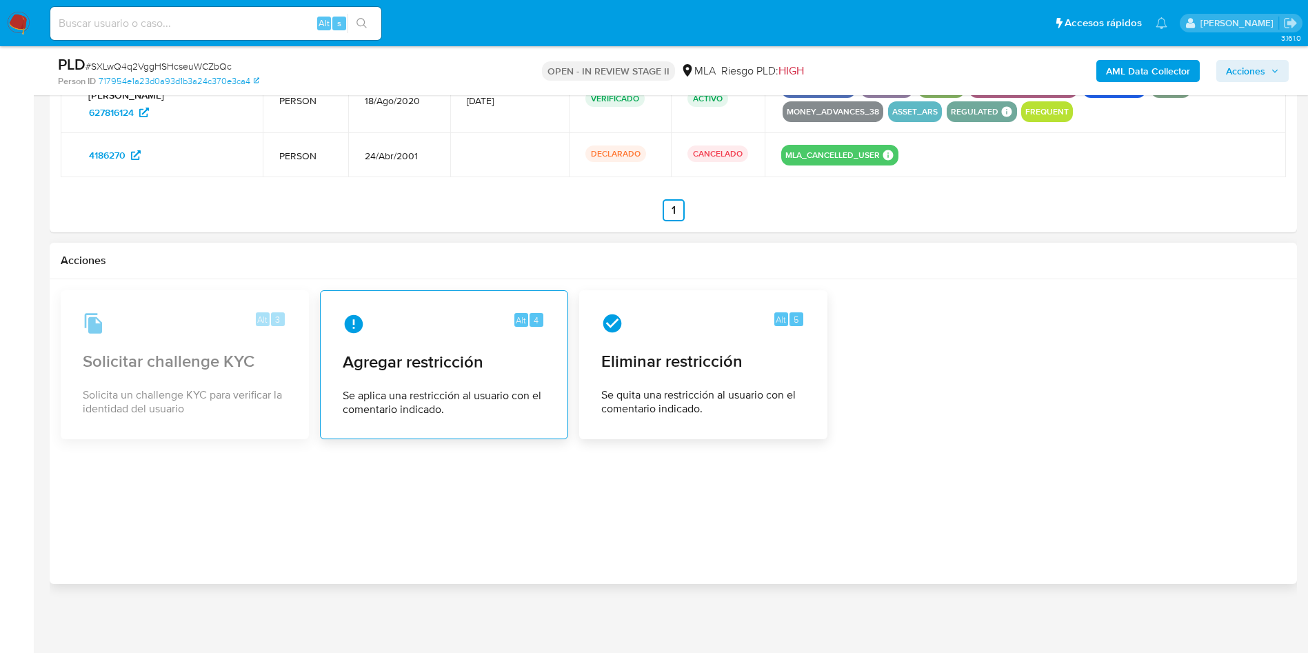
click at [399, 374] on div "Alt 4 Agregar restricción Se aplica una restricción al usuario con el comentari…" at bounding box center [444, 364] width 225 height 125
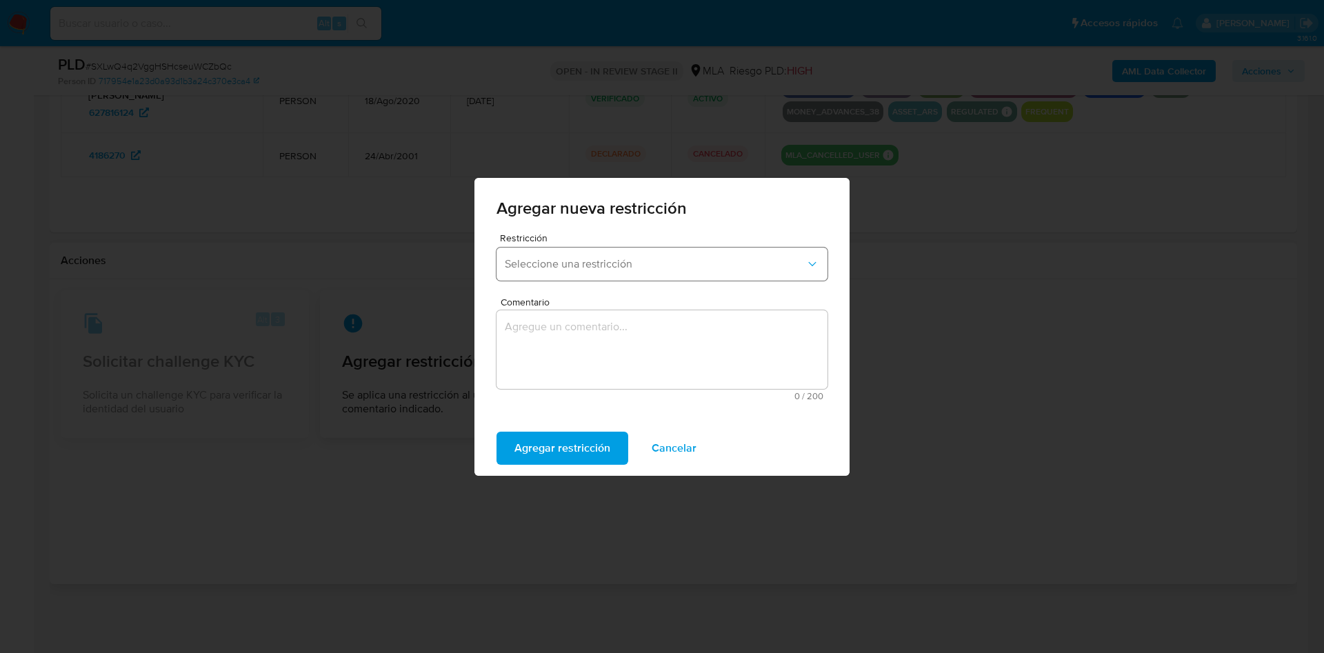
click at [611, 262] on span "Seleccione una restricción" at bounding box center [655, 264] width 301 height 14
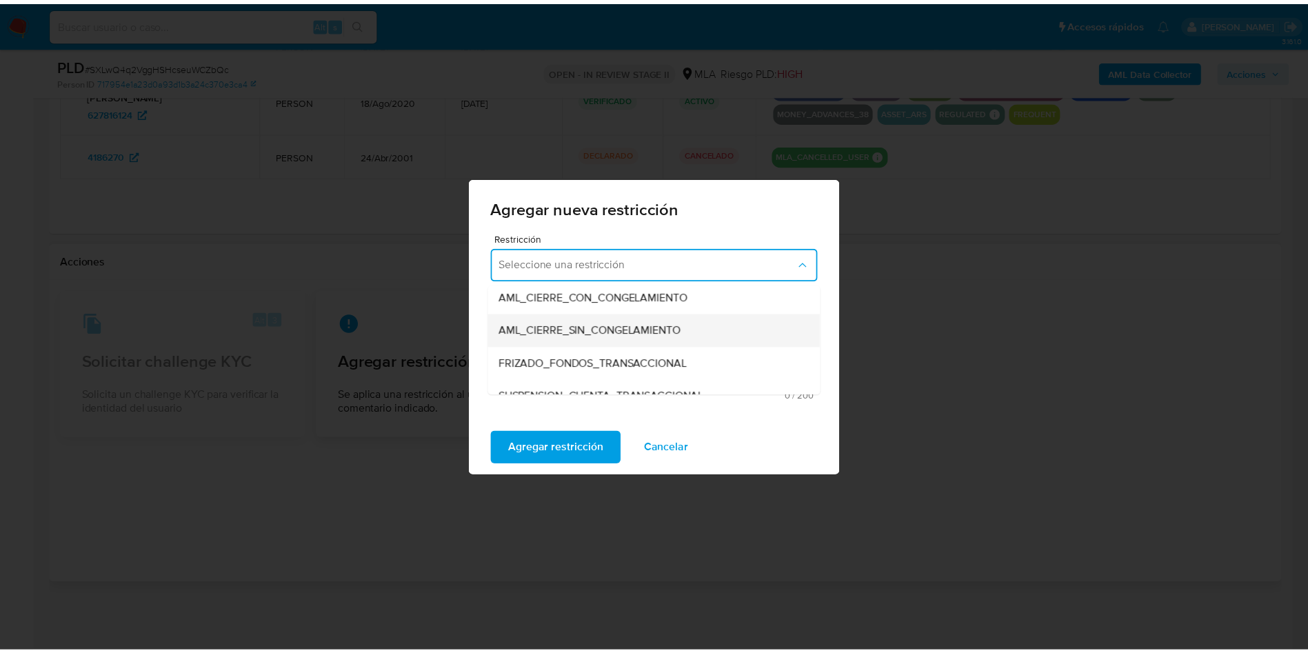
scroll to position [207, 0]
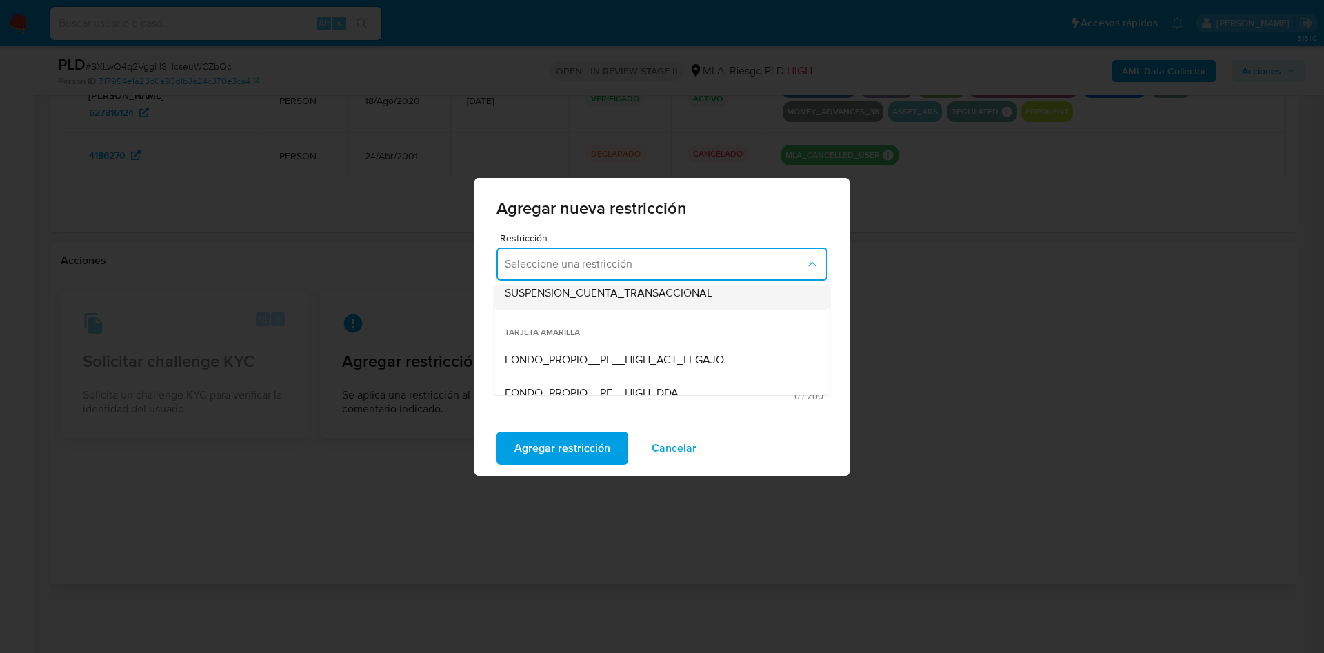
click at [614, 286] on span "SUSPENSION_CUENTA_TRANSACCIONAL" at bounding box center [609, 293] width 208 height 14
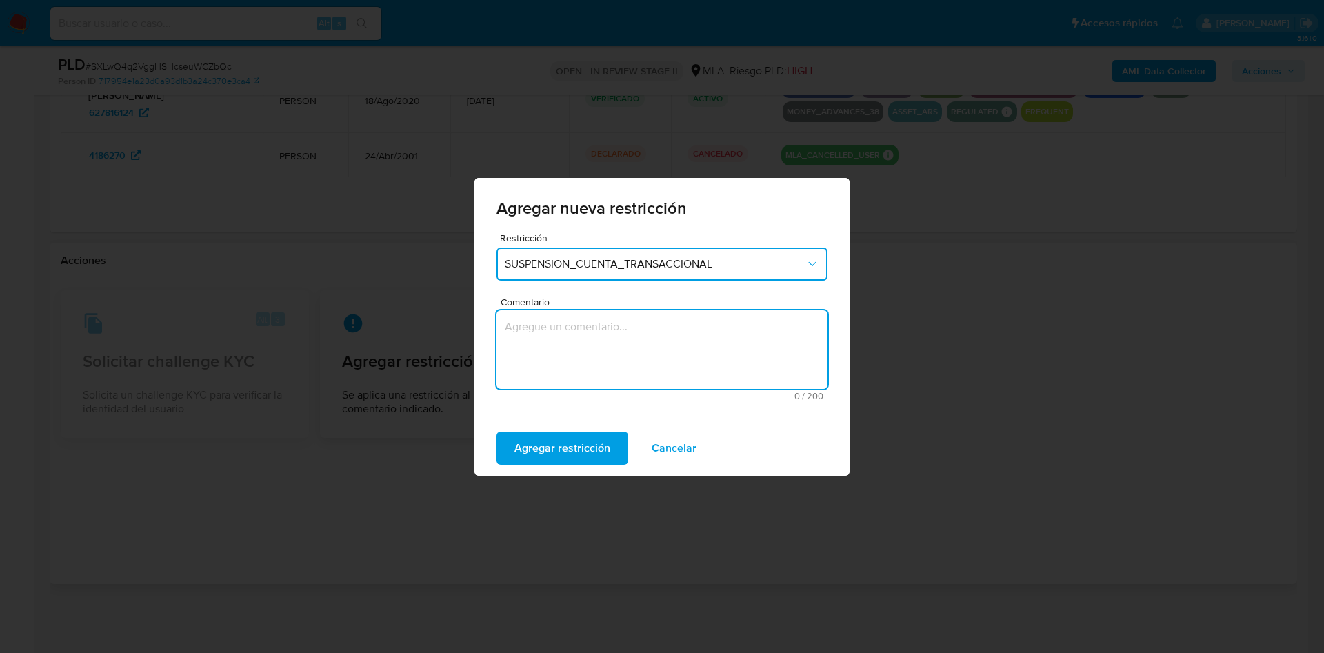
click at [584, 364] on textarea "Comentario" at bounding box center [661, 349] width 331 height 79
type textarea "AML"
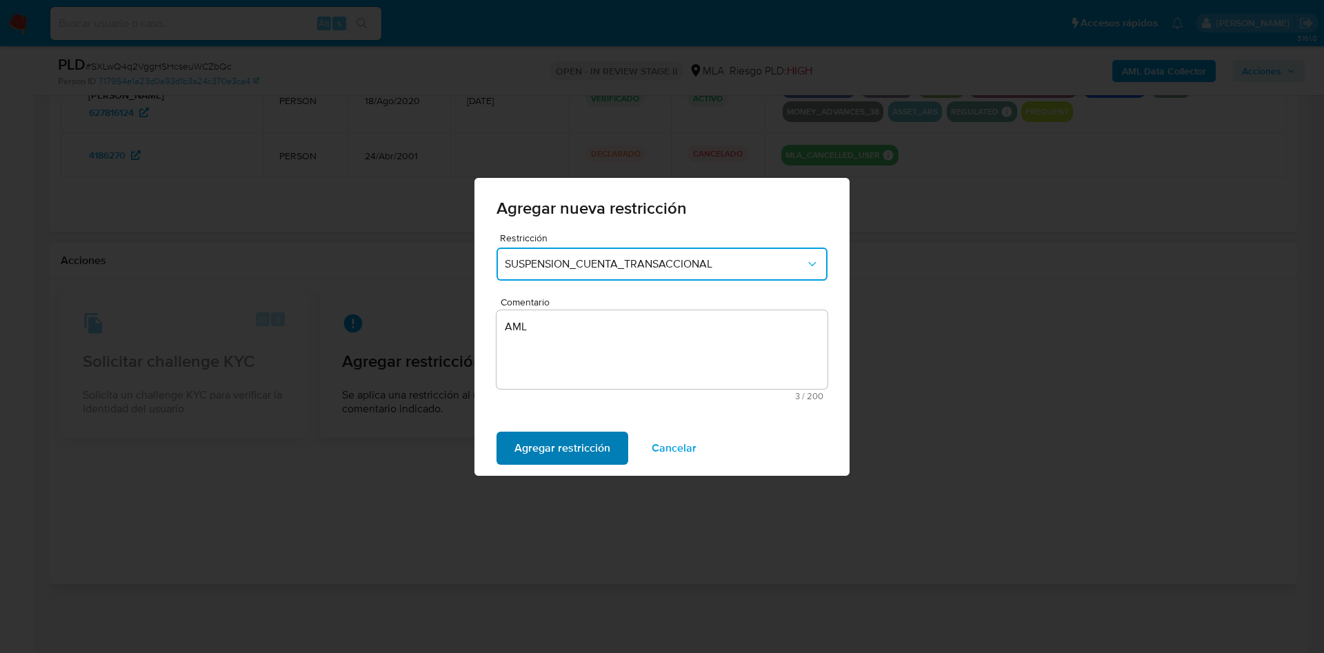
click at [578, 458] on span "Agregar restricción" at bounding box center [562, 448] width 96 height 30
click at [514, 438] on button "Confirmar" at bounding box center [538, 448] width 85 height 33
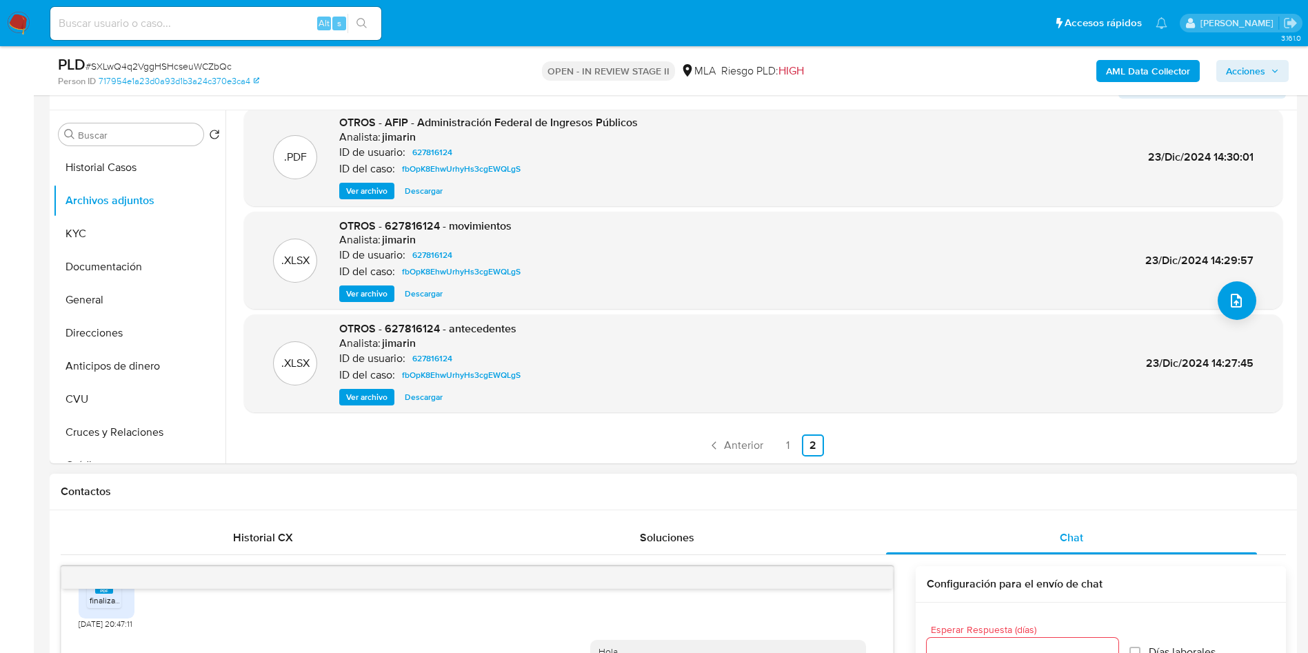
scroll to position [64, 0]
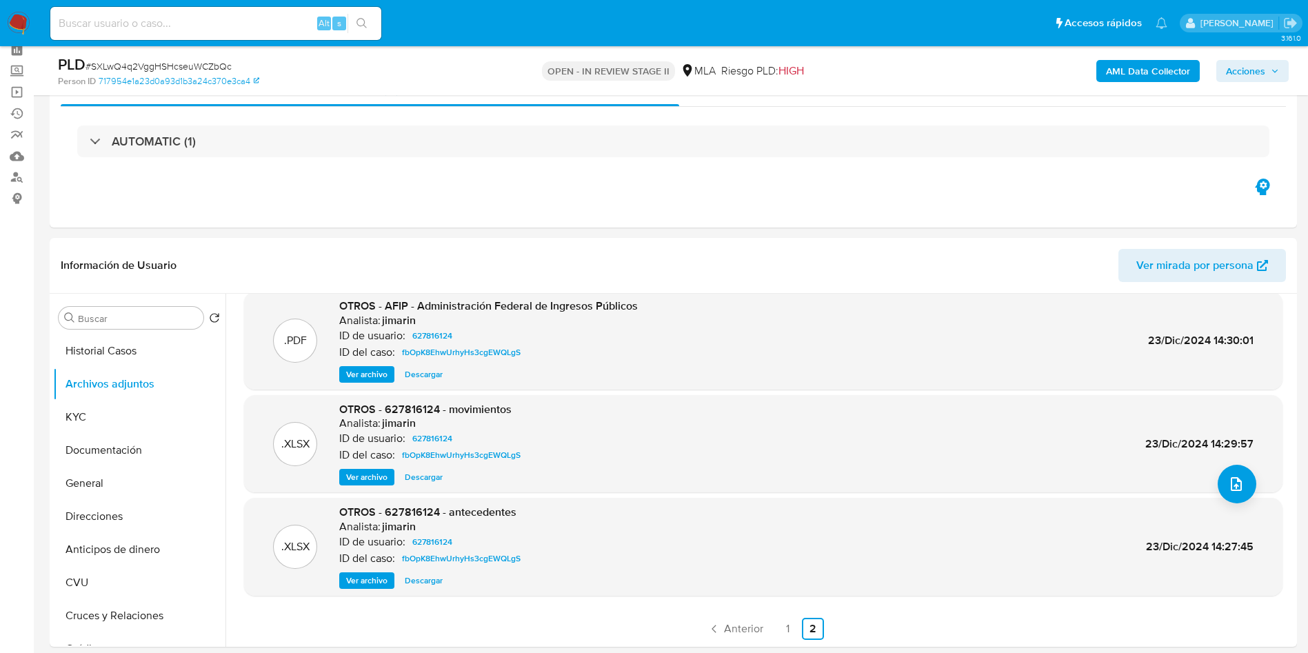
click at [1273, 85] on div "AML Data Collector Acciones" at bounding box center [1085, 70] width 407 height 32
click at [1253, 61] on span "Acciones" at bounding box center [1245, 71] width 39 height 22
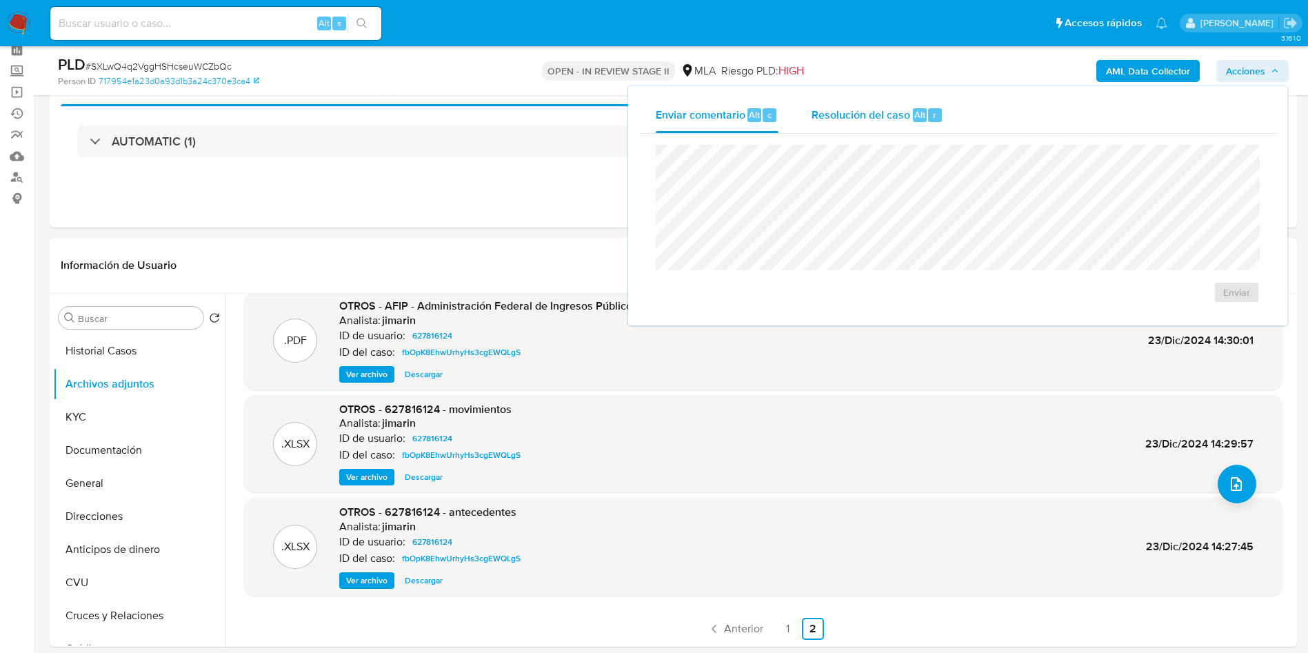
click at [945, 124] on button "Resolución del caso Alt r" at bounding box center [877, 115] width 165 height 36
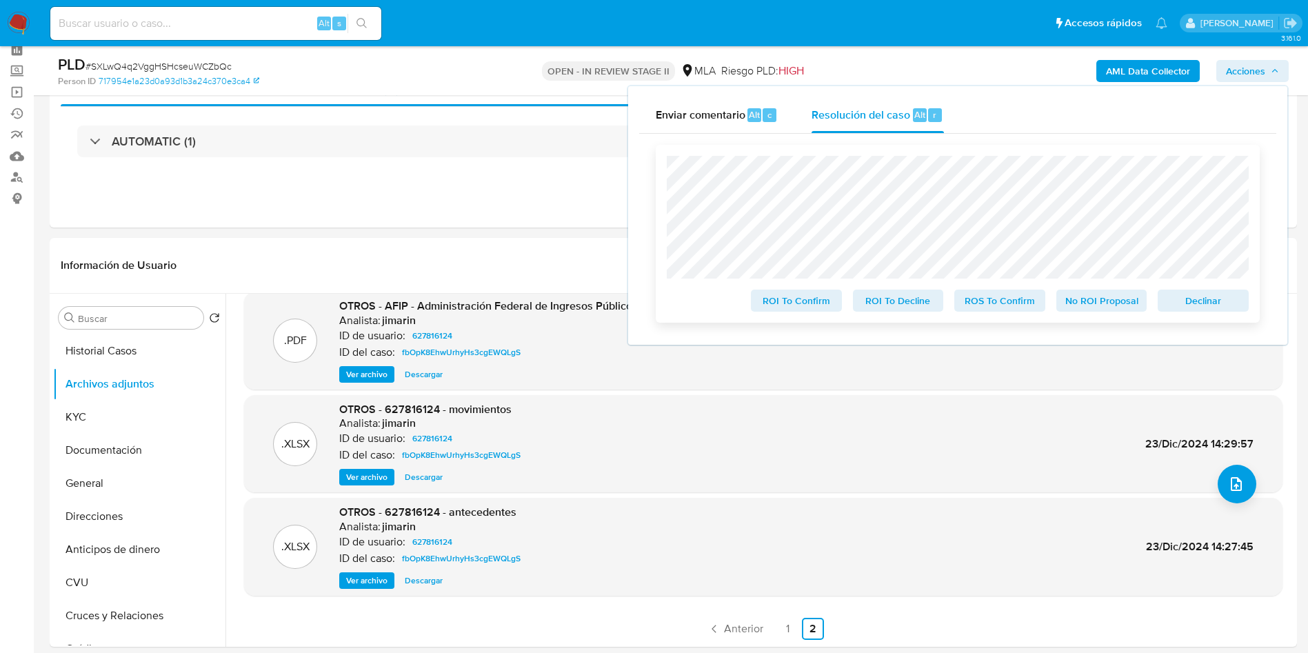
click at [984, 310] on span "ROS To Confirm" at bounding box center [1000, 300] width 72 height 19
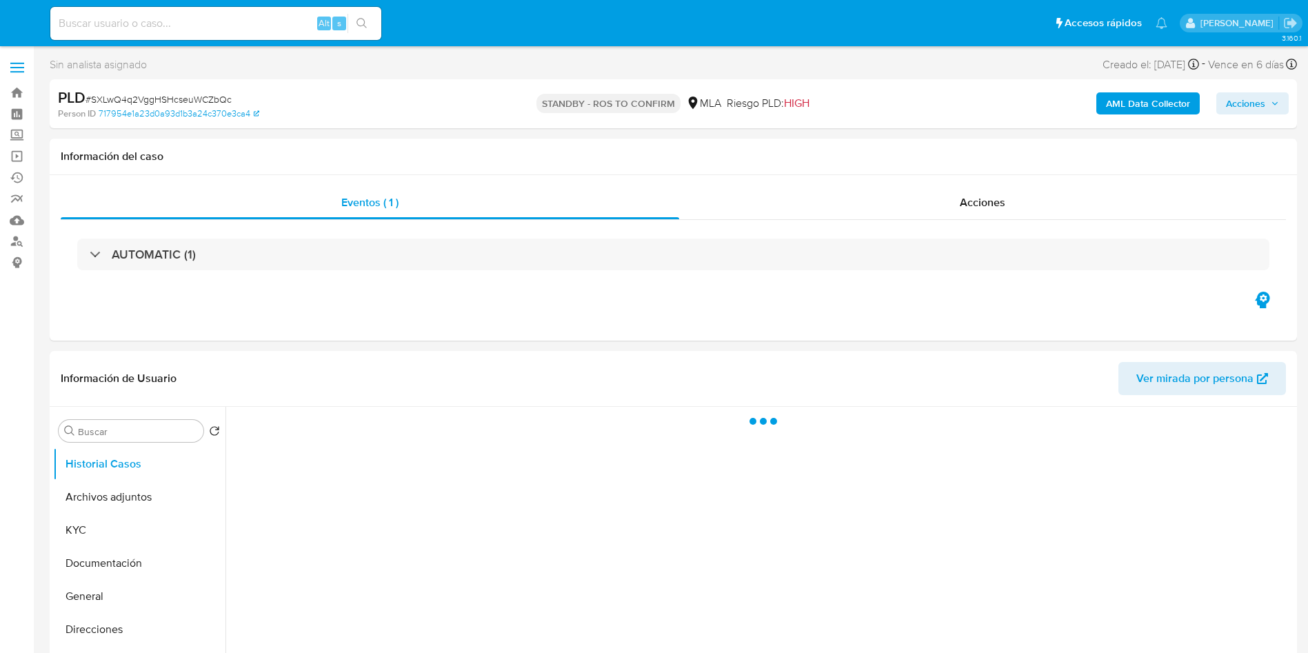
select select "10"
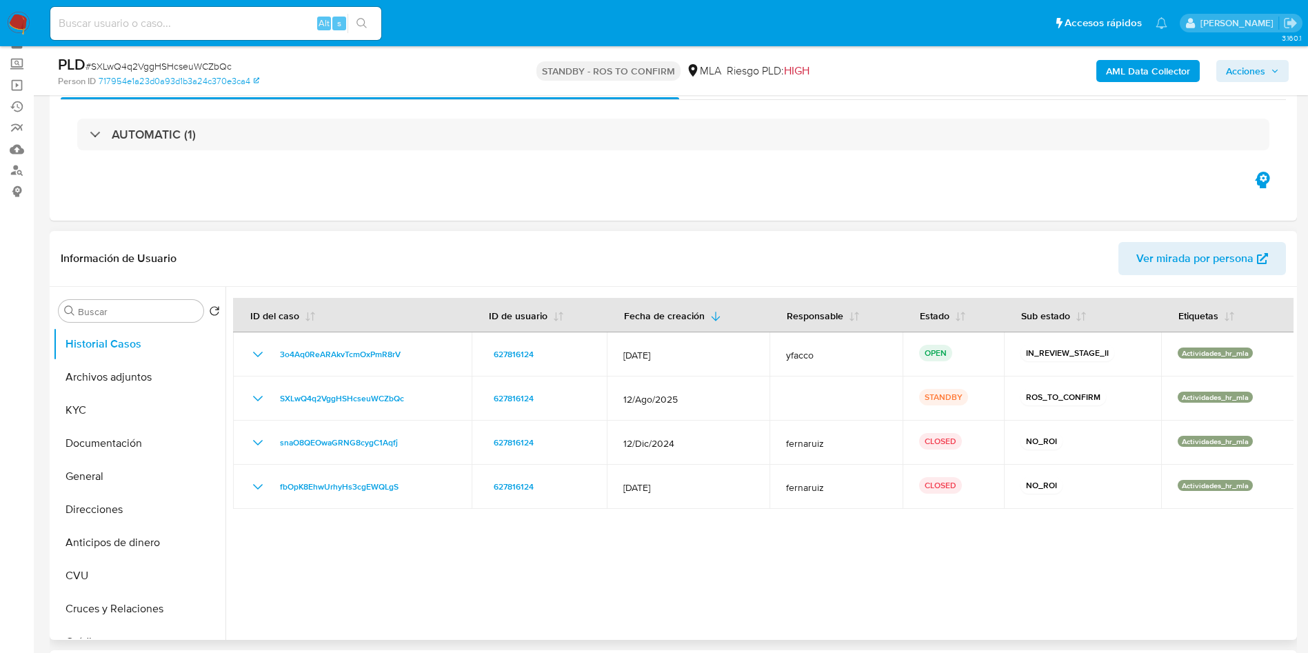
scroll to position [103, 0]
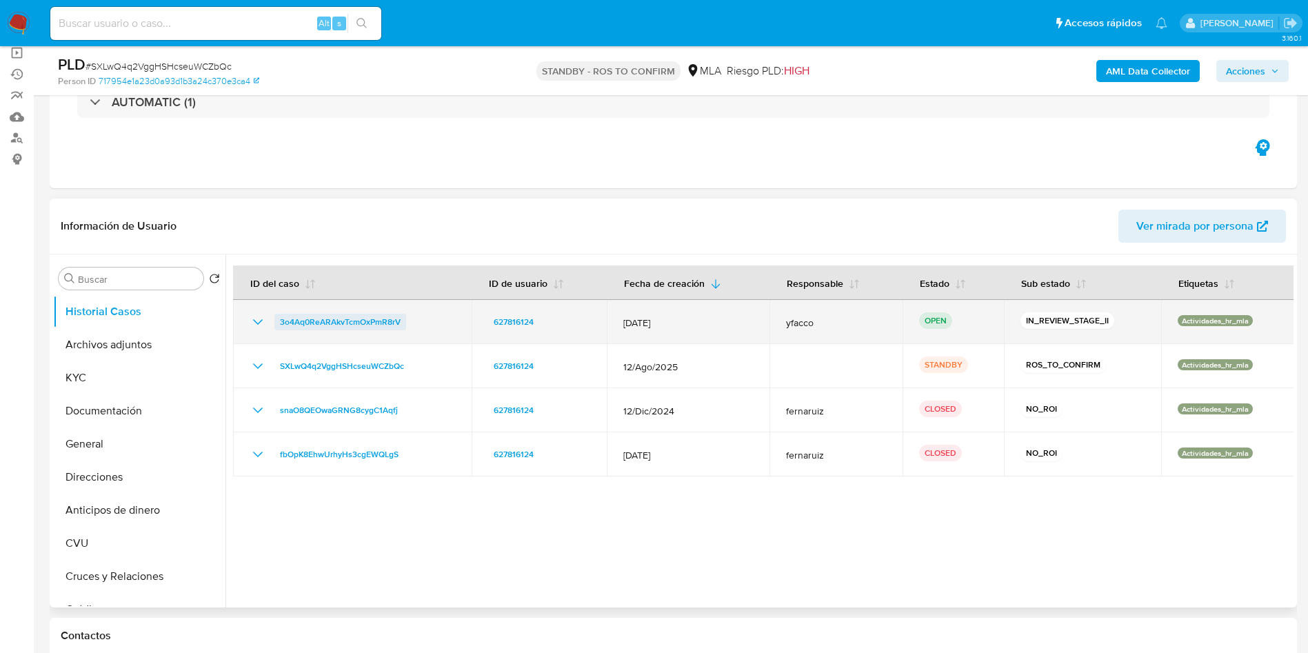
click at [388, 324] on span "3o4Aq0ReARAkvTcmOxPmR8rV" at bounding box center [340, 322] width 121 height 17
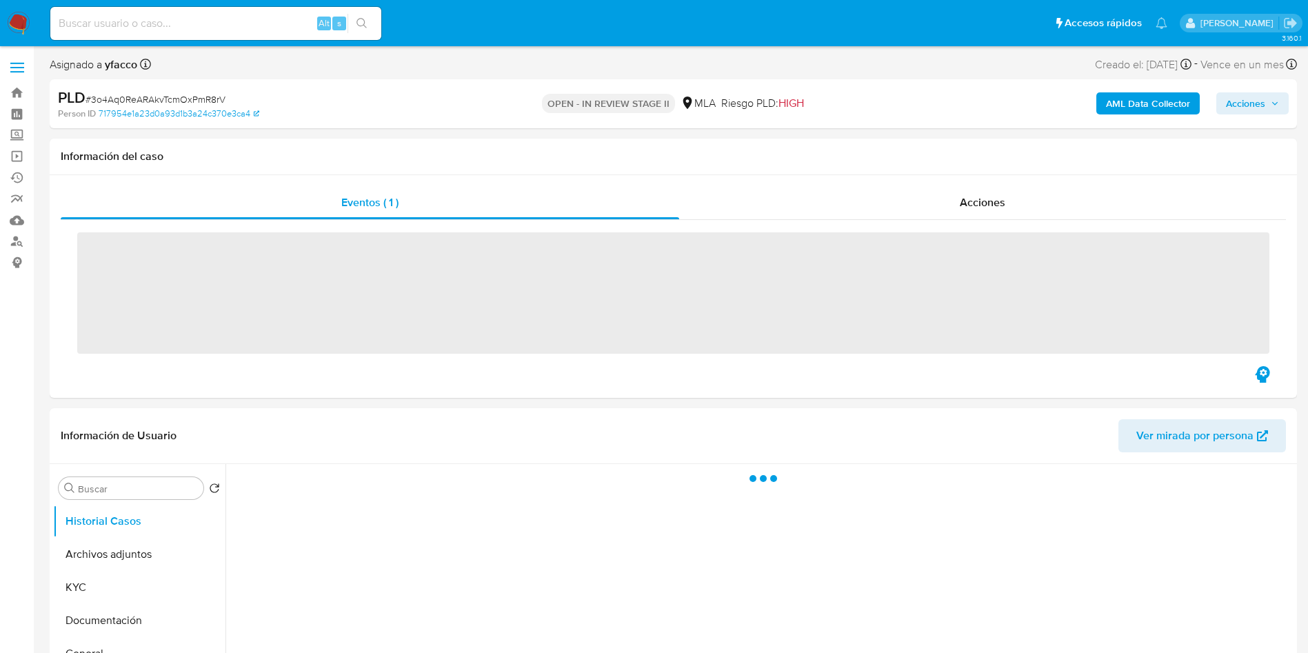
click at [1247, 107] on span "Acciones" at bounding box center [1245, 103] width 39 height 22
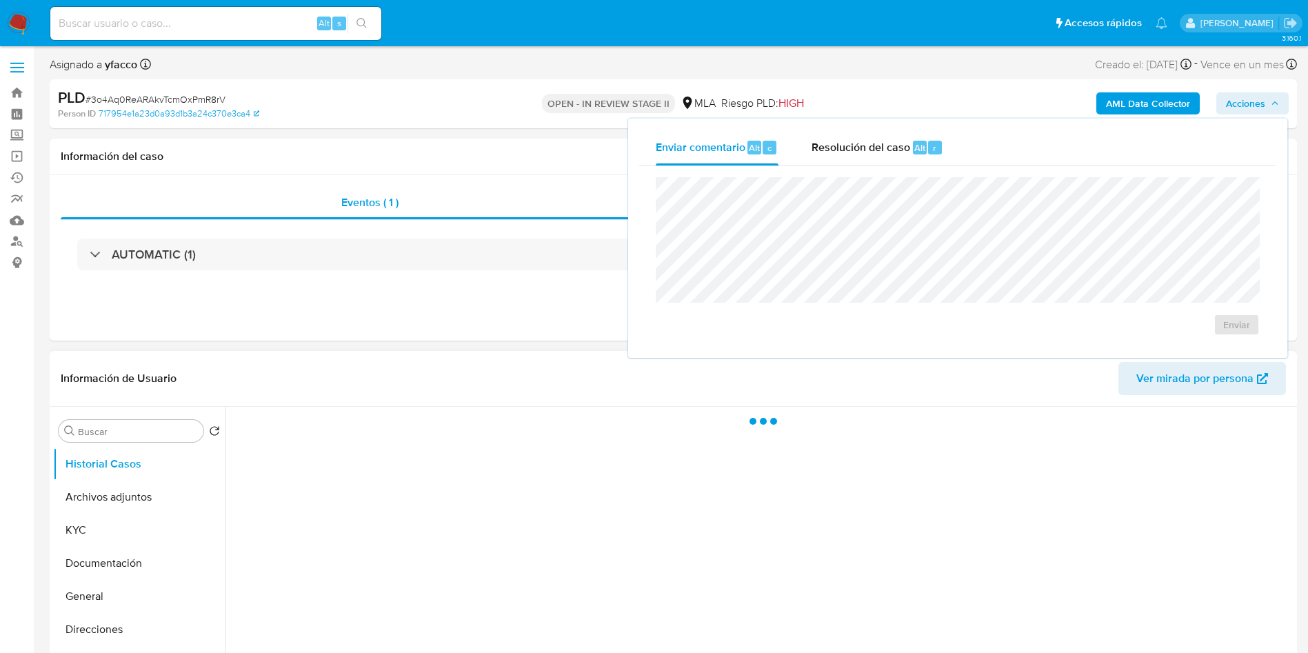
select select "10"
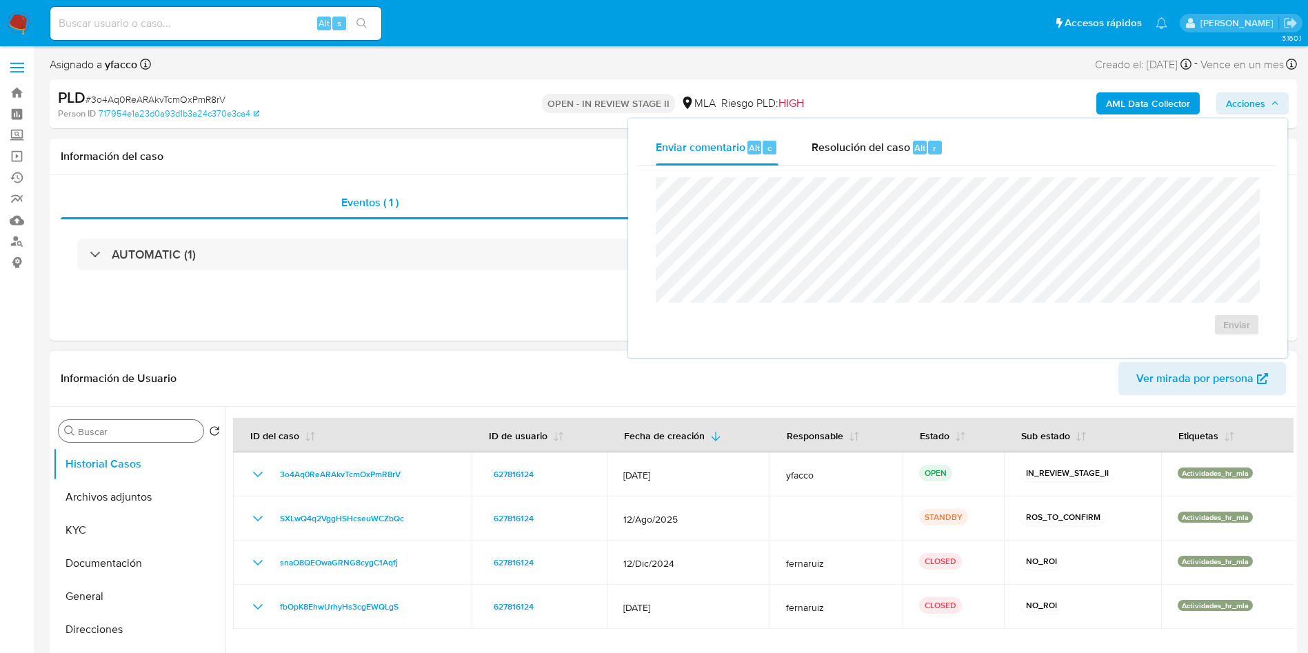
click at [103, 436] on input "Buscar" at bounding box center [138, 431] width 120 height 12
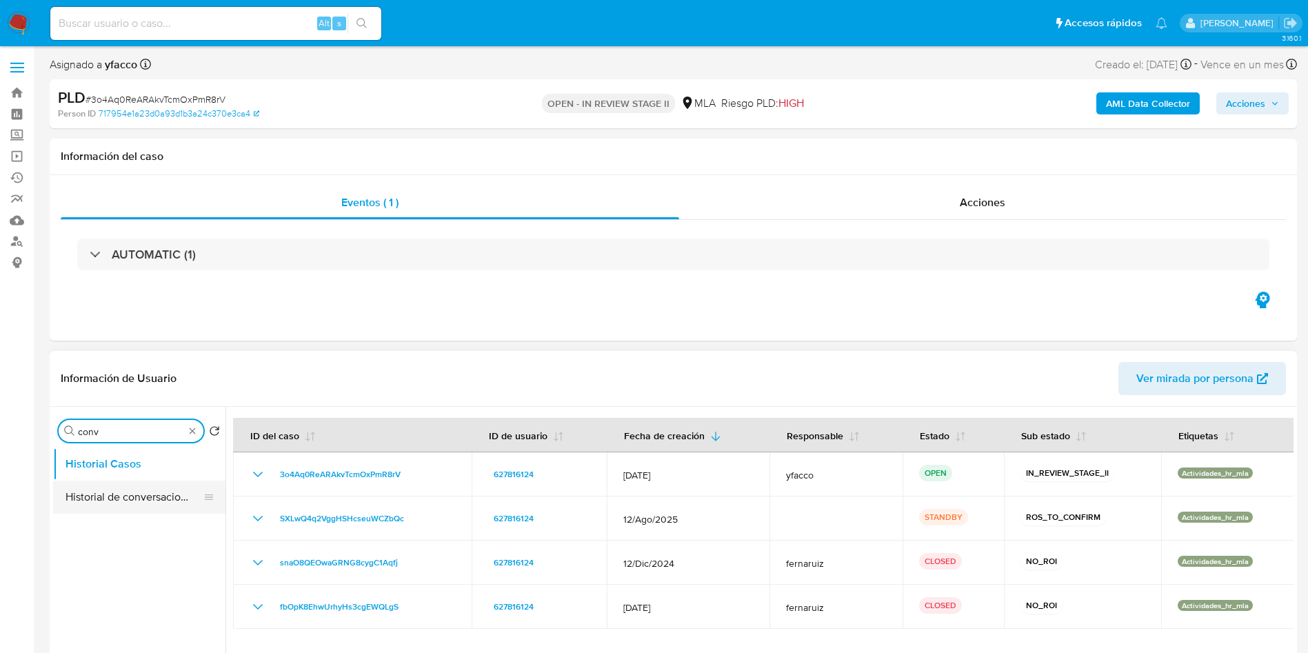
type input "conv"
click at [119, 493] on button "Historial de conversaciones" at bounding box center [133, 497] width 161 height 33
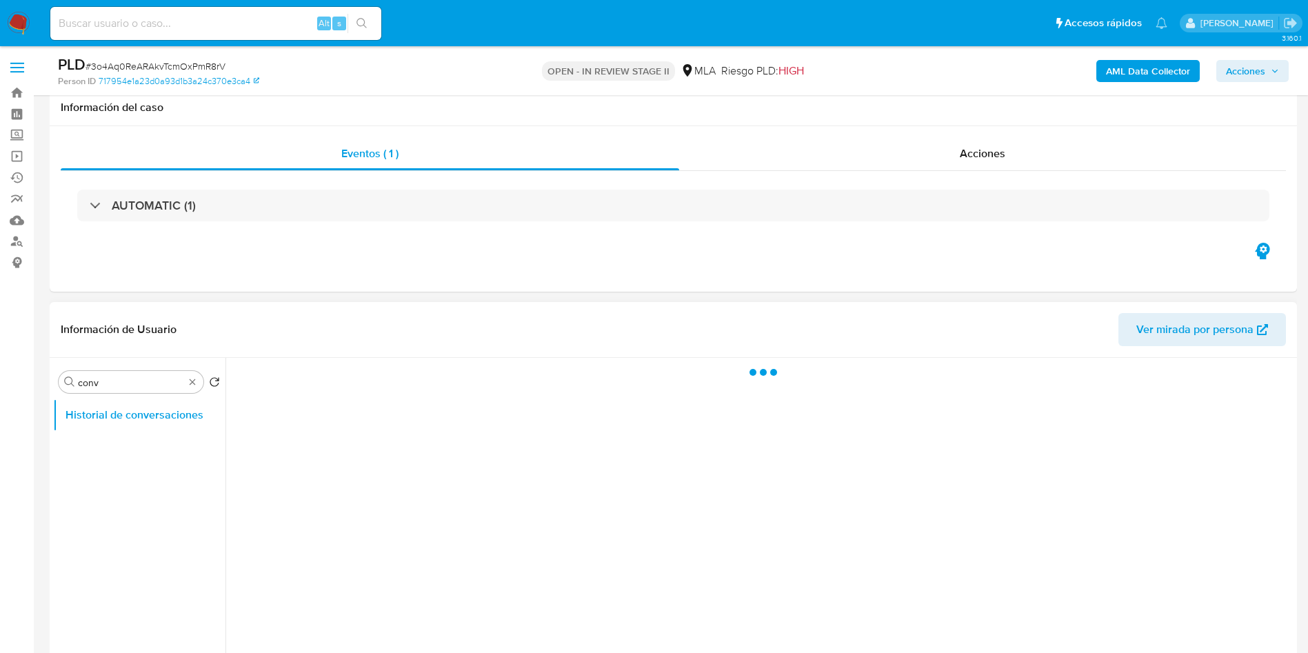
scroll to position [103, 0]
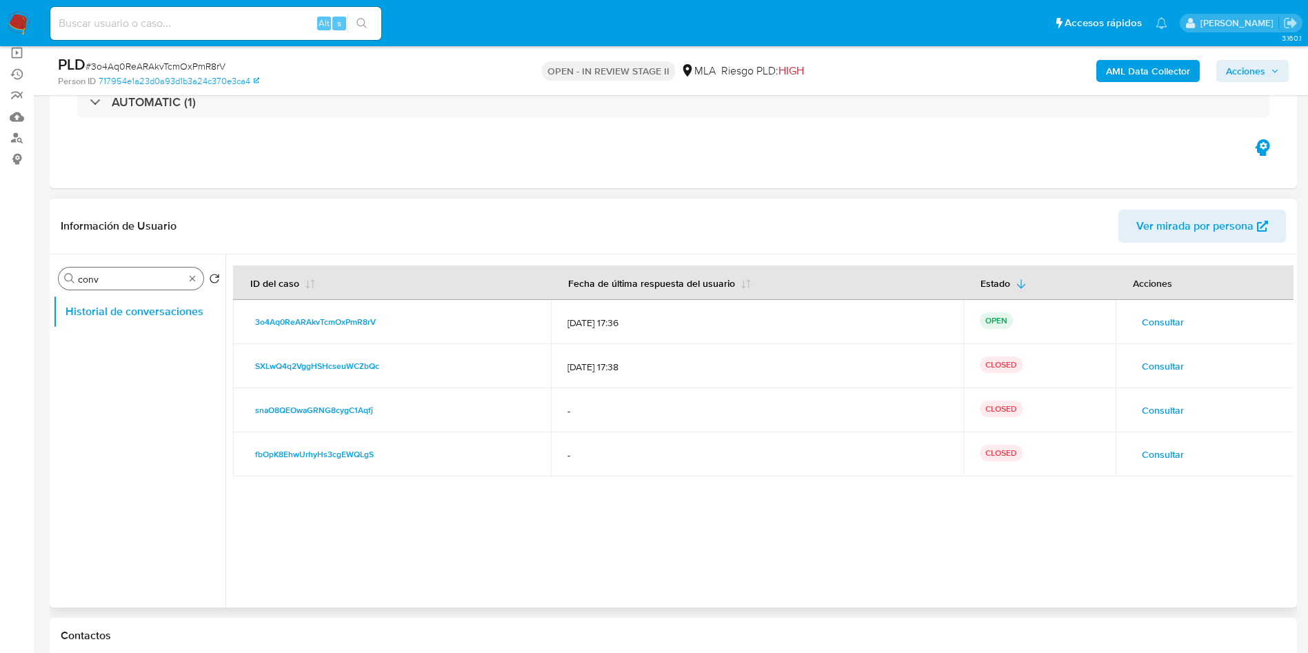
click at [199, 275] on div "Buscar conv" at bounding box center [131, 279] width 145 height 22
click at [199, 278] on div "Buscar conv" at bounding box center [131, 279] width 145 height 22
click at [183, 286] on div "Buscar conv" at bounding box center [131, 279] width 145 height 22
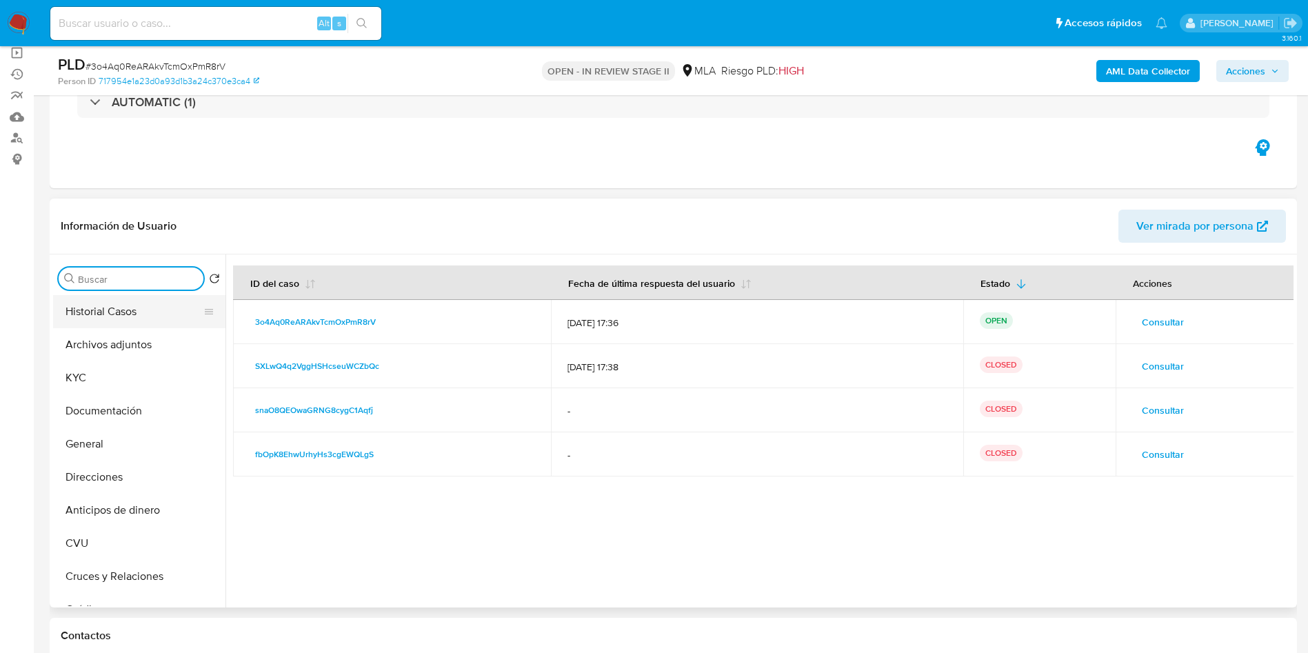
click at [143, 313] on button "Historial Casos" at bounding box center [133, 311] width 161 height 33
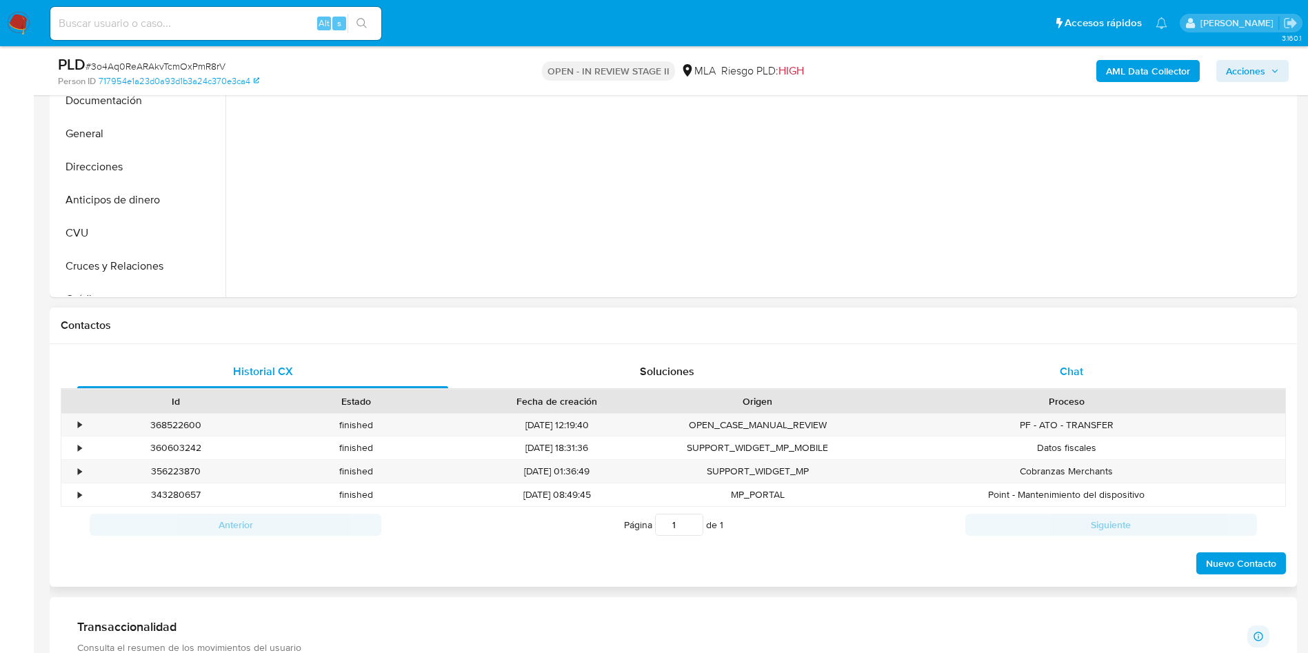
click at [1034, 384] on div "Chat" at bounding box center [1071, 371] width 371 height 33
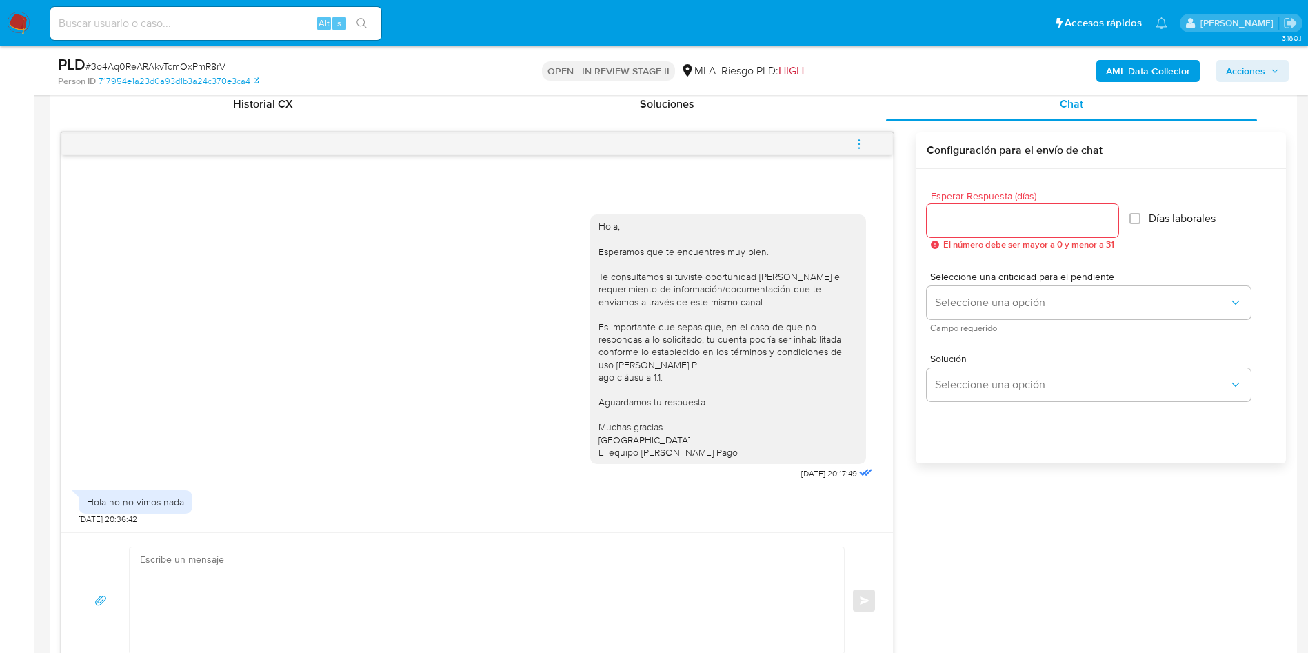
scroll to position [724, 0]
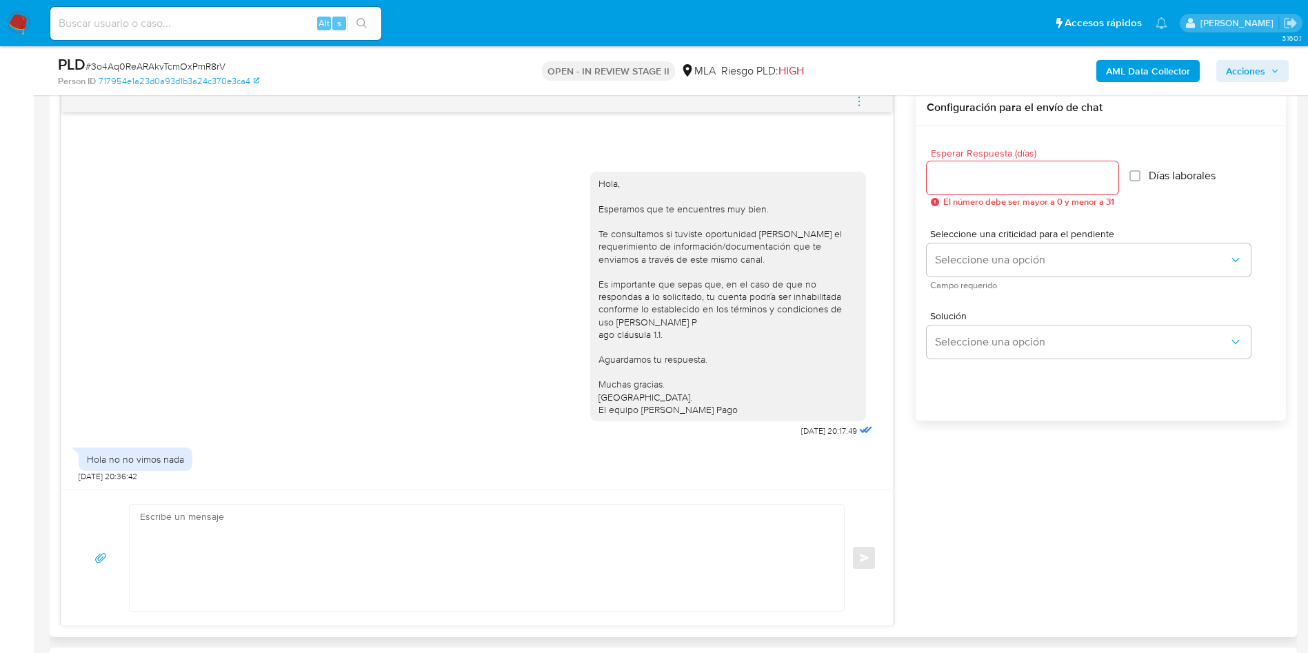
click at [168, 388] on div "Hola, Esperamos que te encuentres muy bien. Te consultamos si tuviste oportunid…" at bounding box center [477, 301] width 797 height 279
click at [858, 99] on icon "menu-action" at bounding box center [859, 101] width 12 height 12
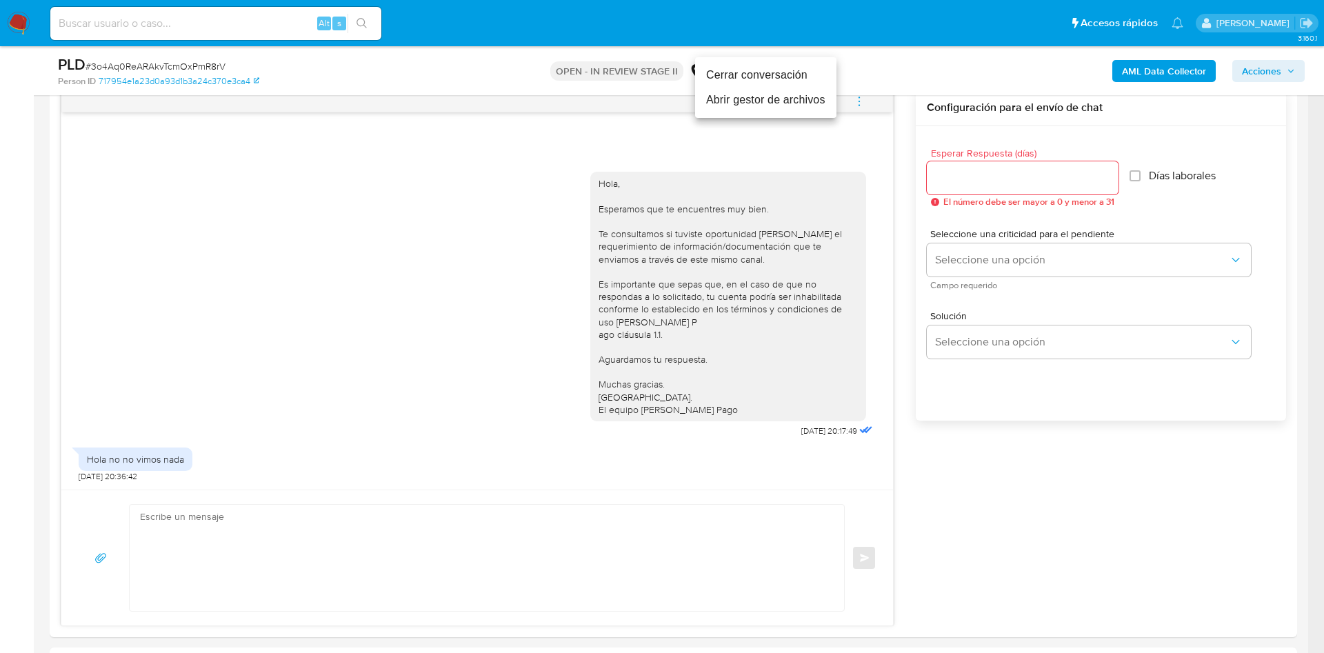
click at [737, 81] on li "Cerrar conversación" at bounding box center [765, 75] width 141 height 25
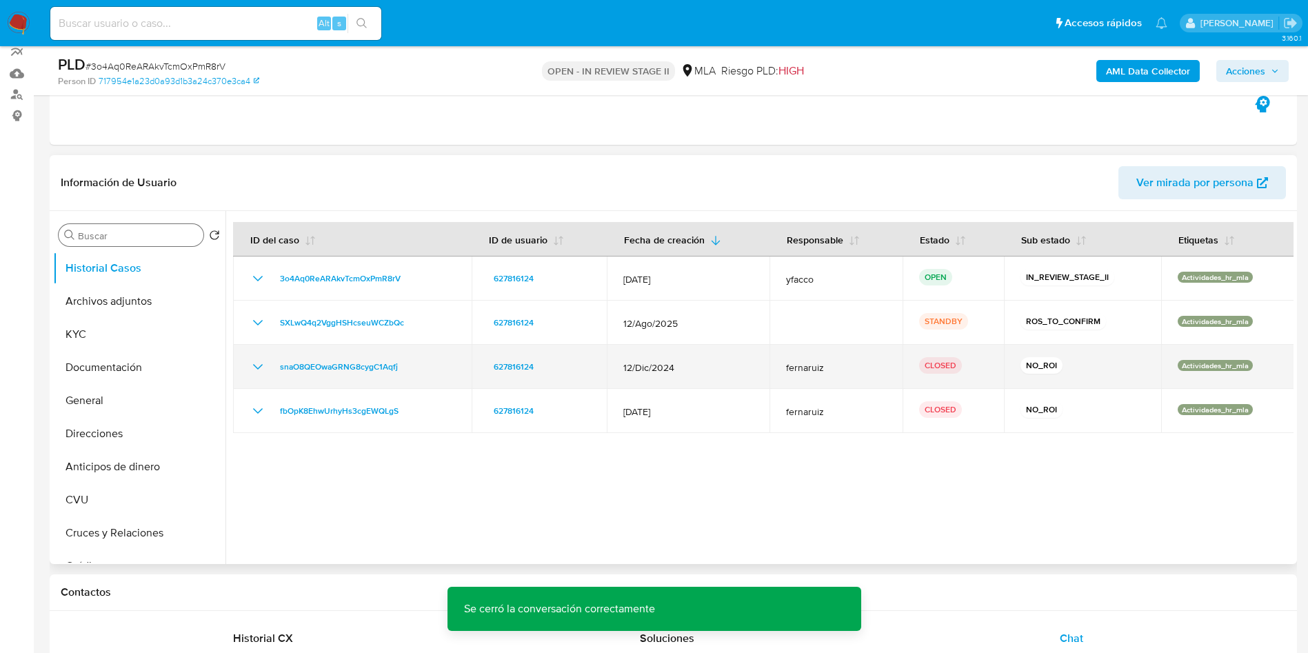
scroll to position [0, 0]
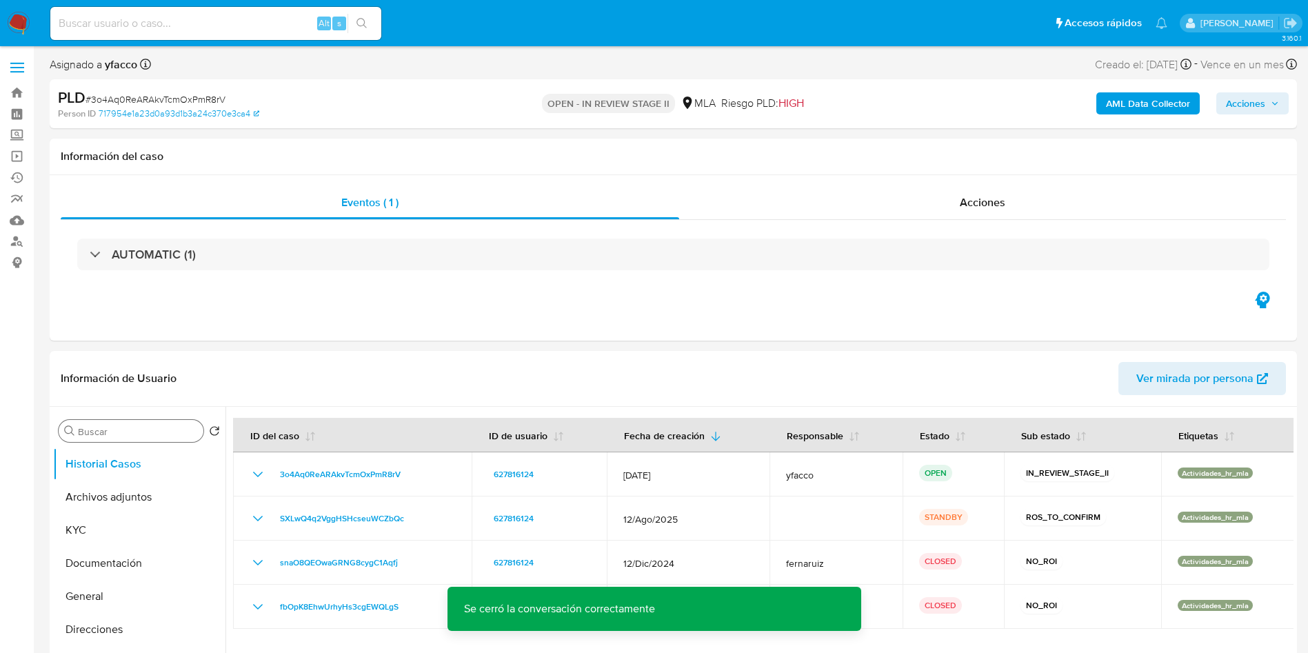
click at [1240, 112] on span "Acciones" at bounding box center [1245, 103] width 39 height 22
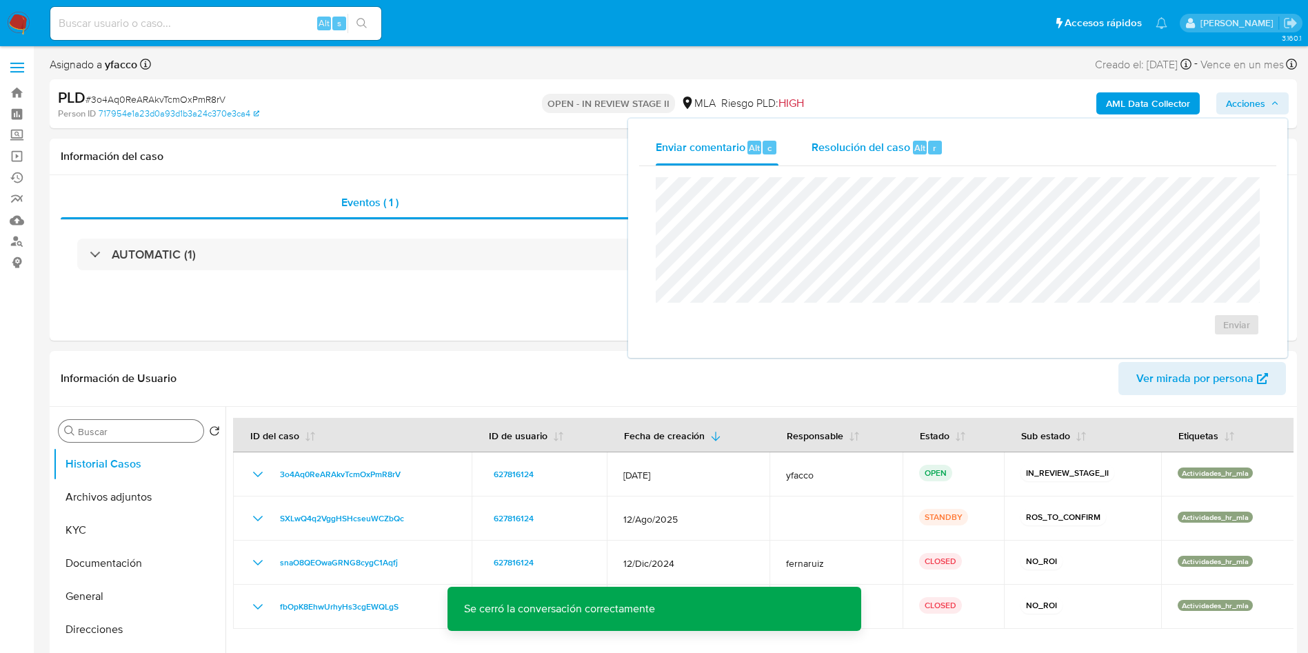
click at [873, 152] on span "Resolución del caso" at bounding box center [861, 147] width 99 height 16
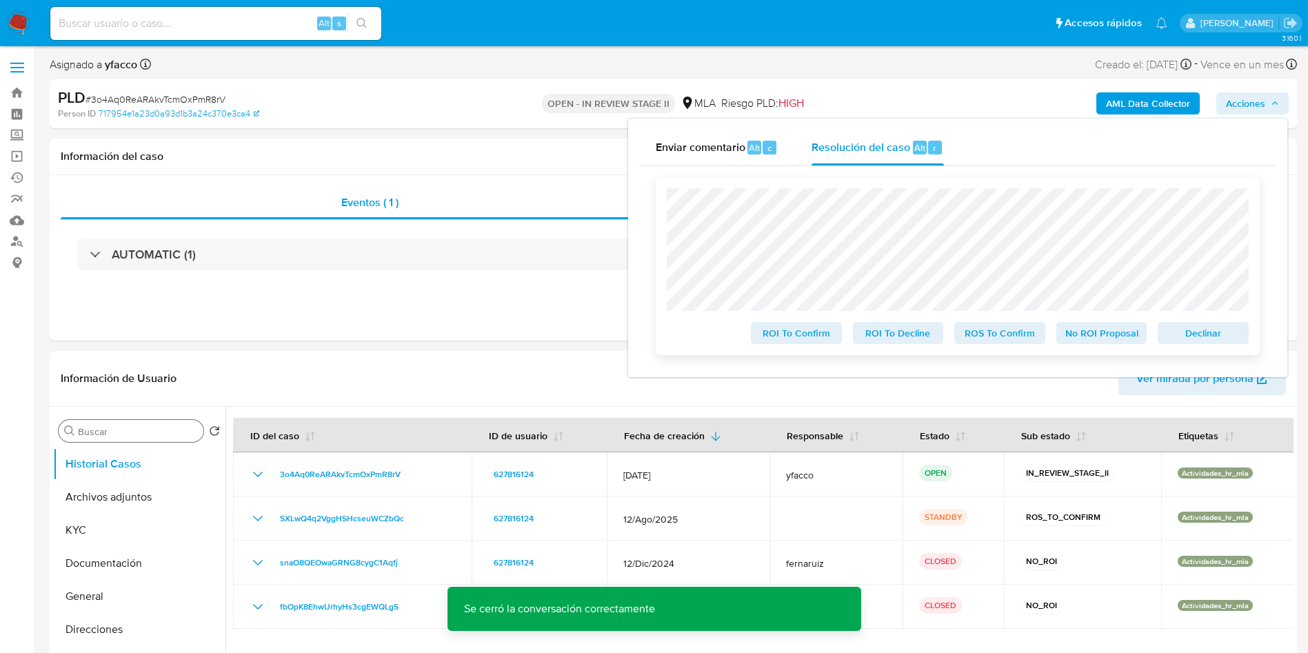
click at [991, 343] on span "ROS To Confirm" at bounding box center [1000, 332] width 72 height 19
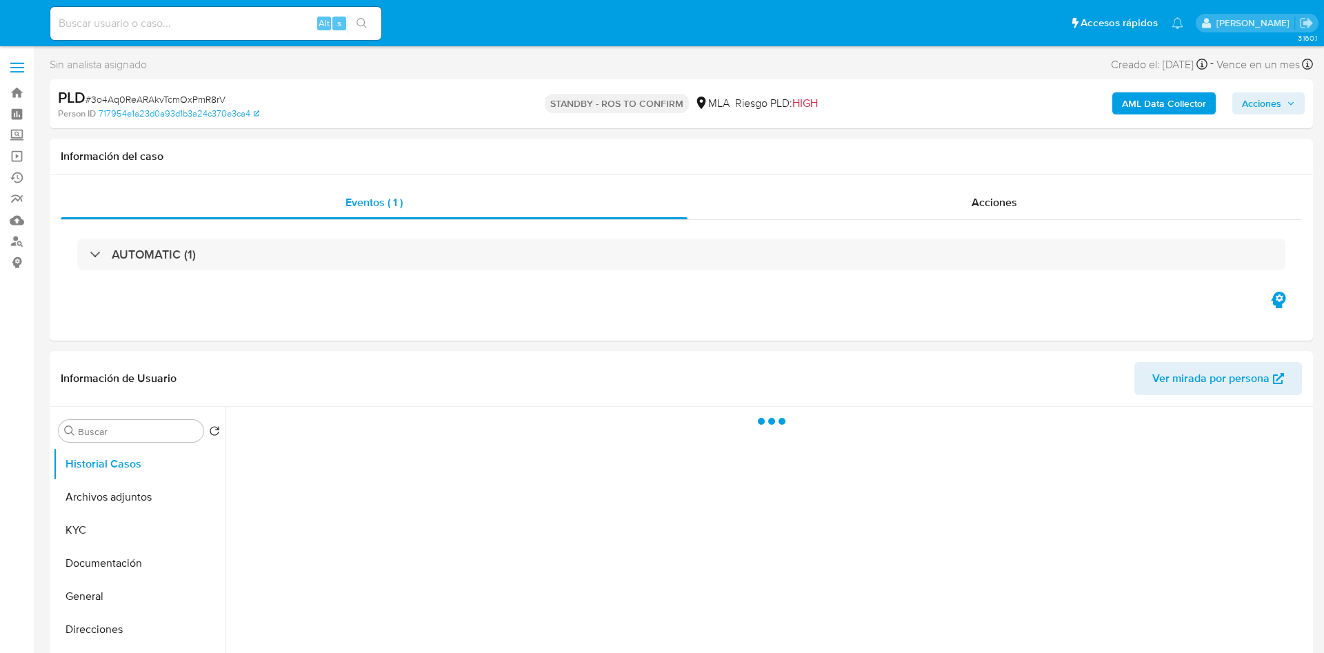
select select "10"
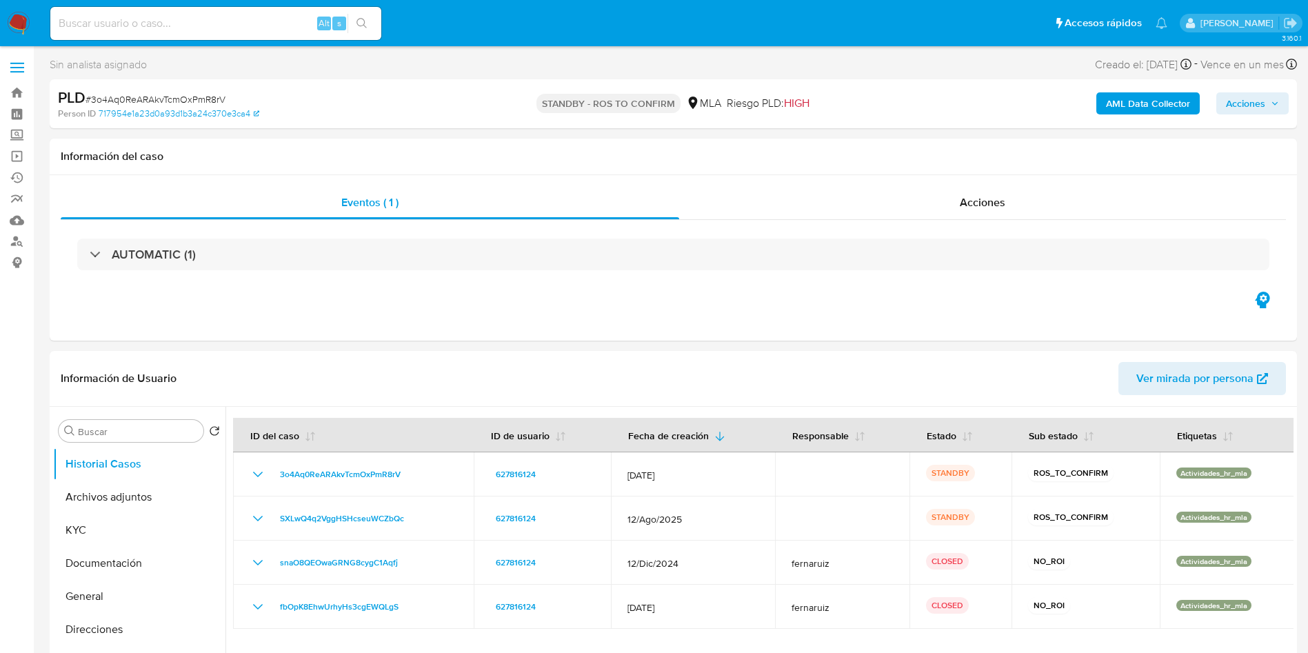
click at [266, 24] on input at bounding box center [215, 23] width 331 height 18
paste input "J9enWPU5VZkC3uxcQDQqDq2O"
type input "J9enWPU5VZkC3uxcQDQqDq2O"
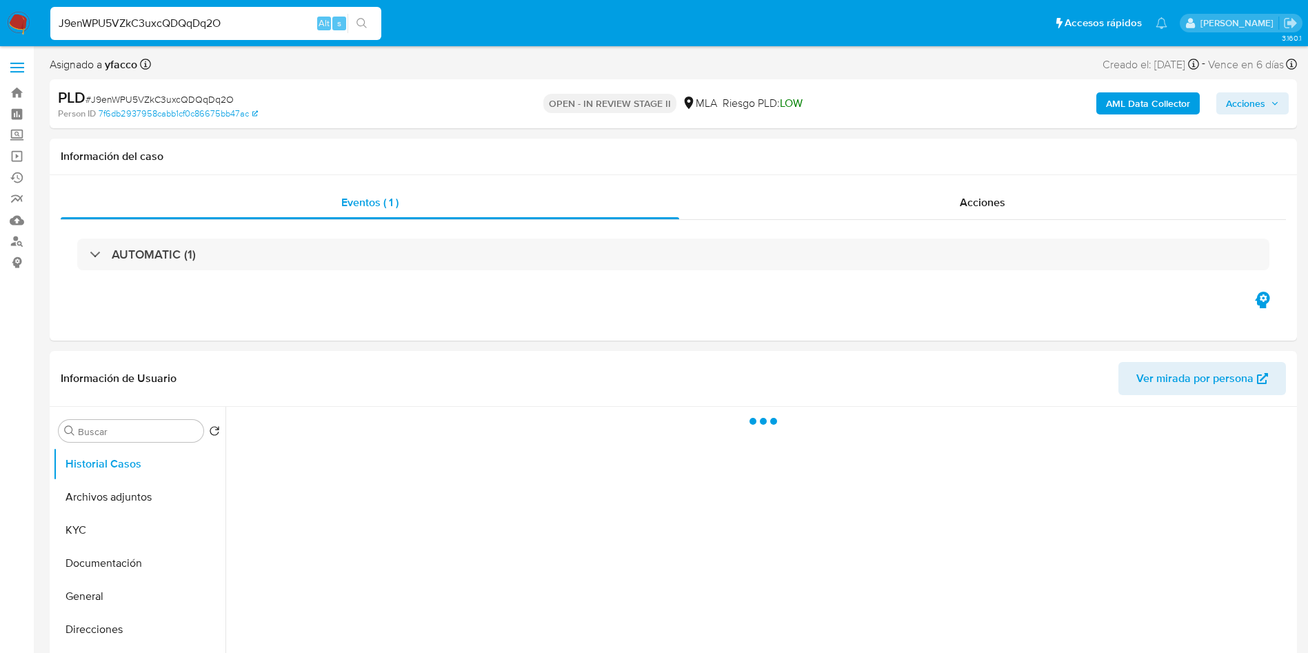
select select "10"
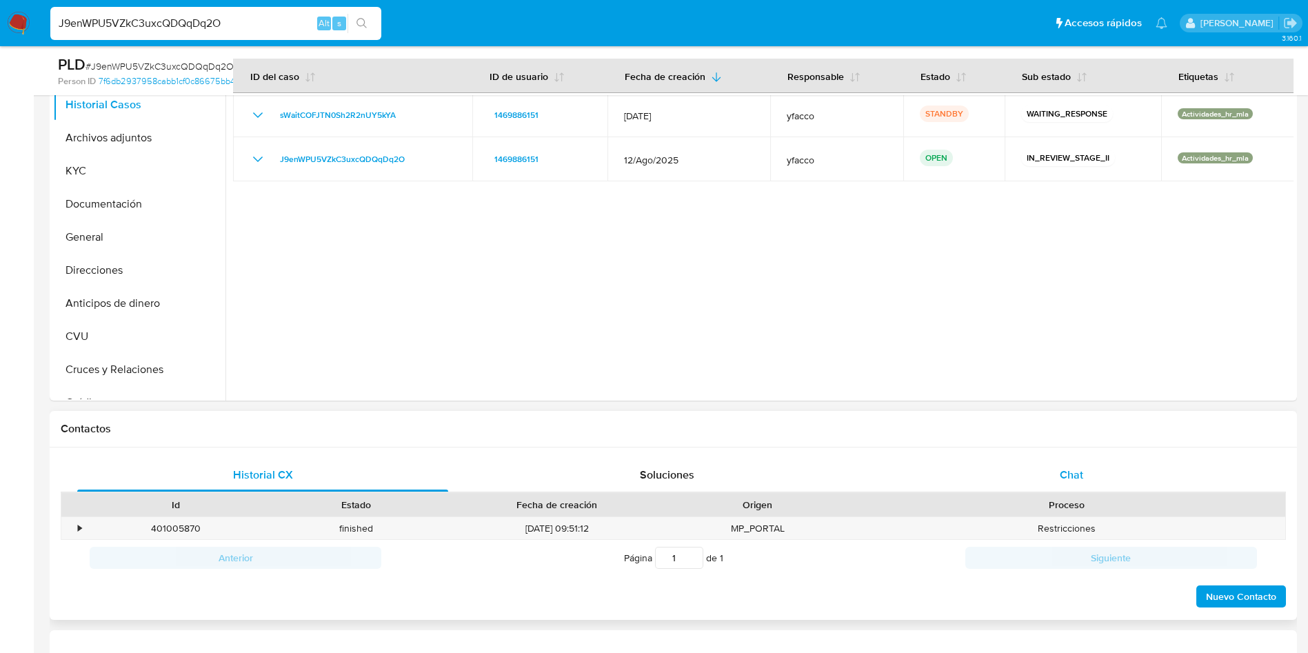
click at [1082, 483] on div "Chat" at bounding box center [1071, 475] width 371 height 33
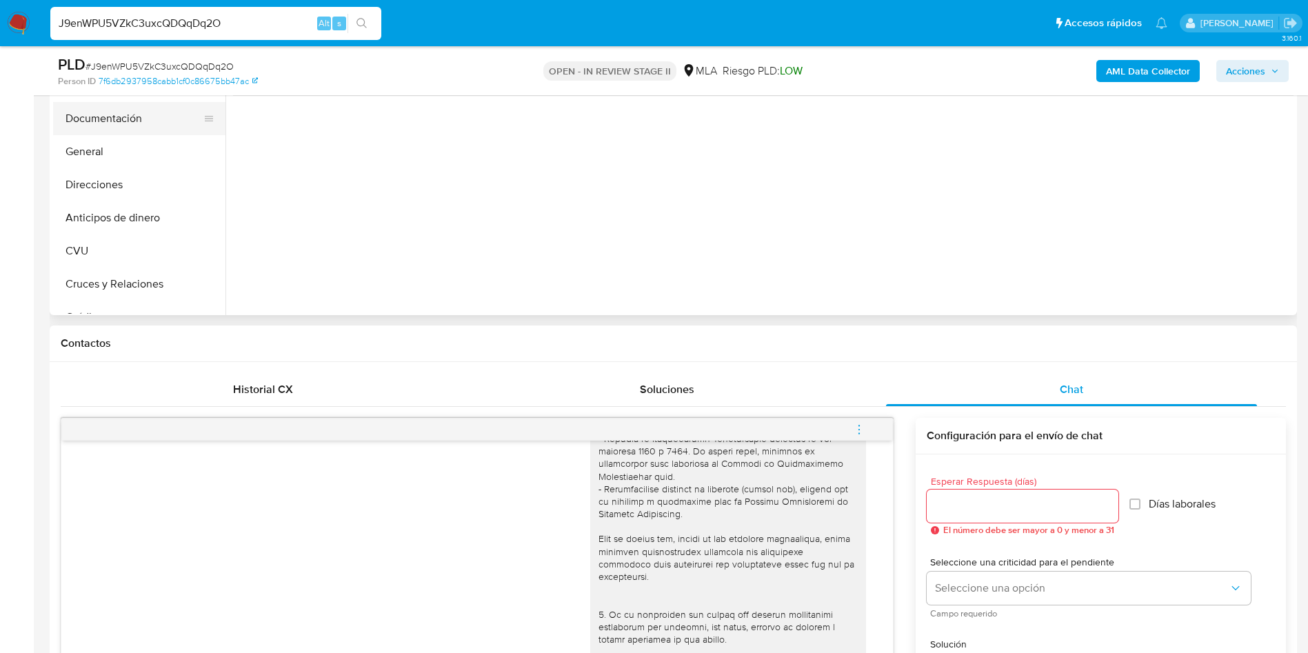
scroll to position [207, 0]
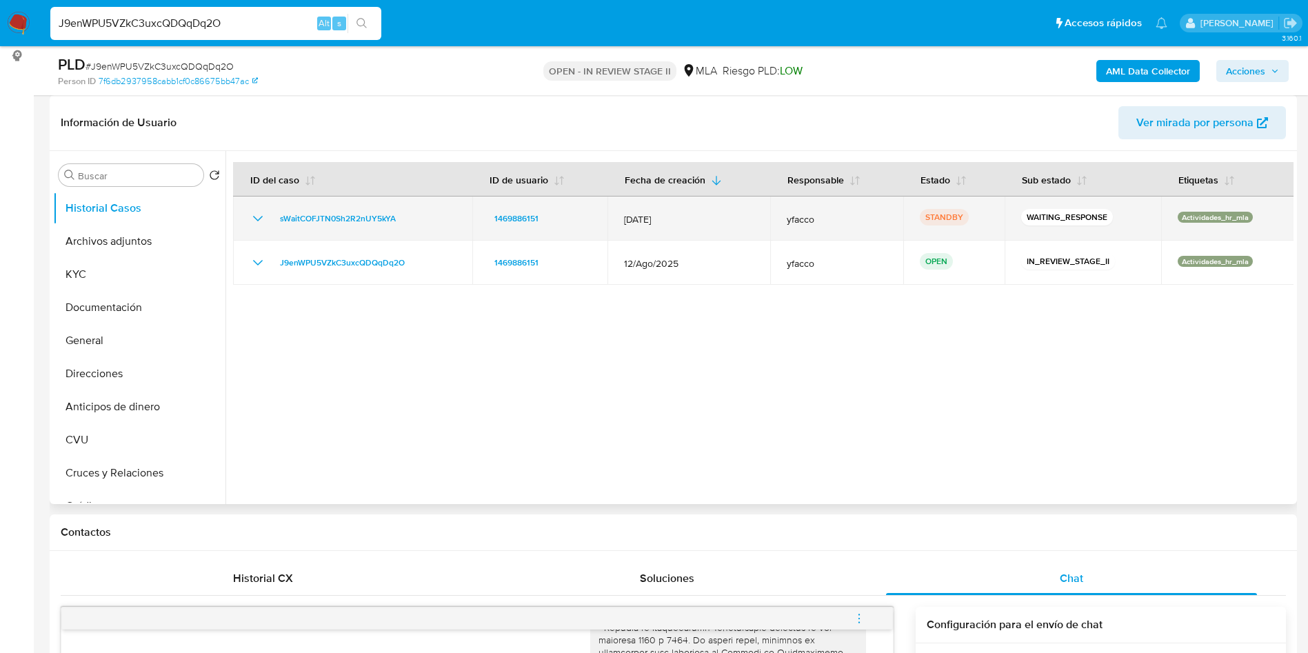
drag, startPoint x: 268, startPoint y: 223, endPoint x: 418, endPoint y: 226, distance: 150.3
click at [418, 226] on div "sWaitCOFJTN0Sh2R2nUY5kYA" at bounding box center [353, 218] width 206 height 17
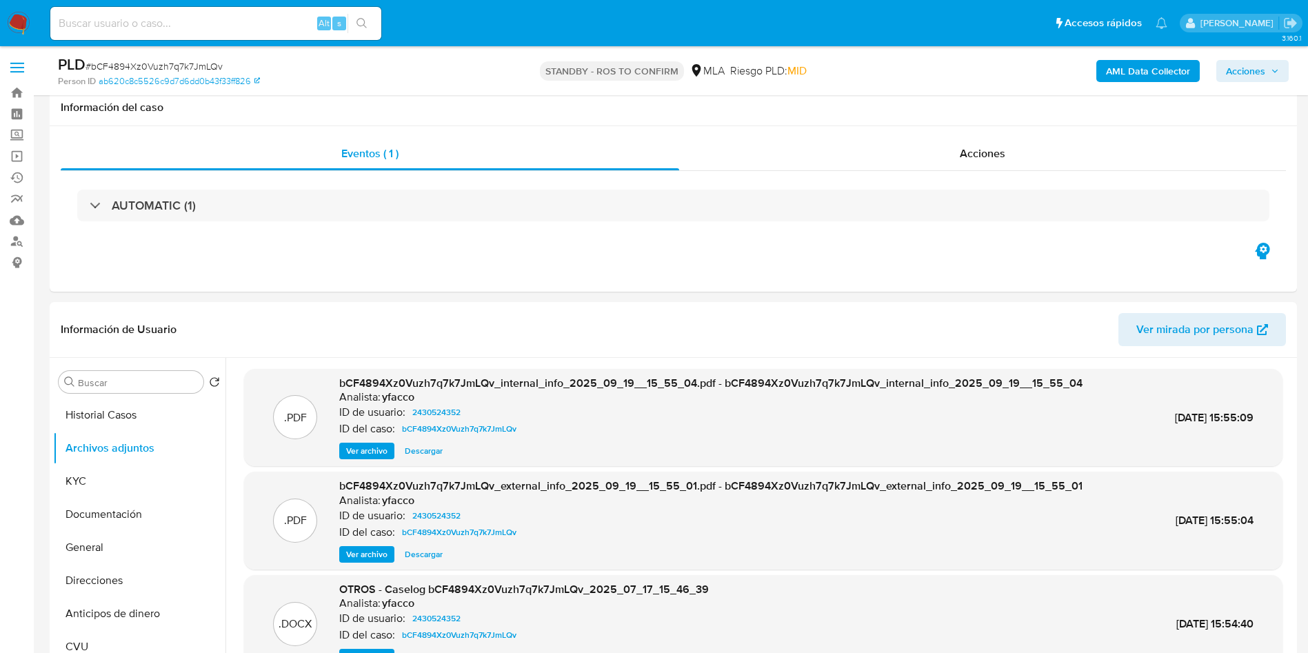
select select "10"
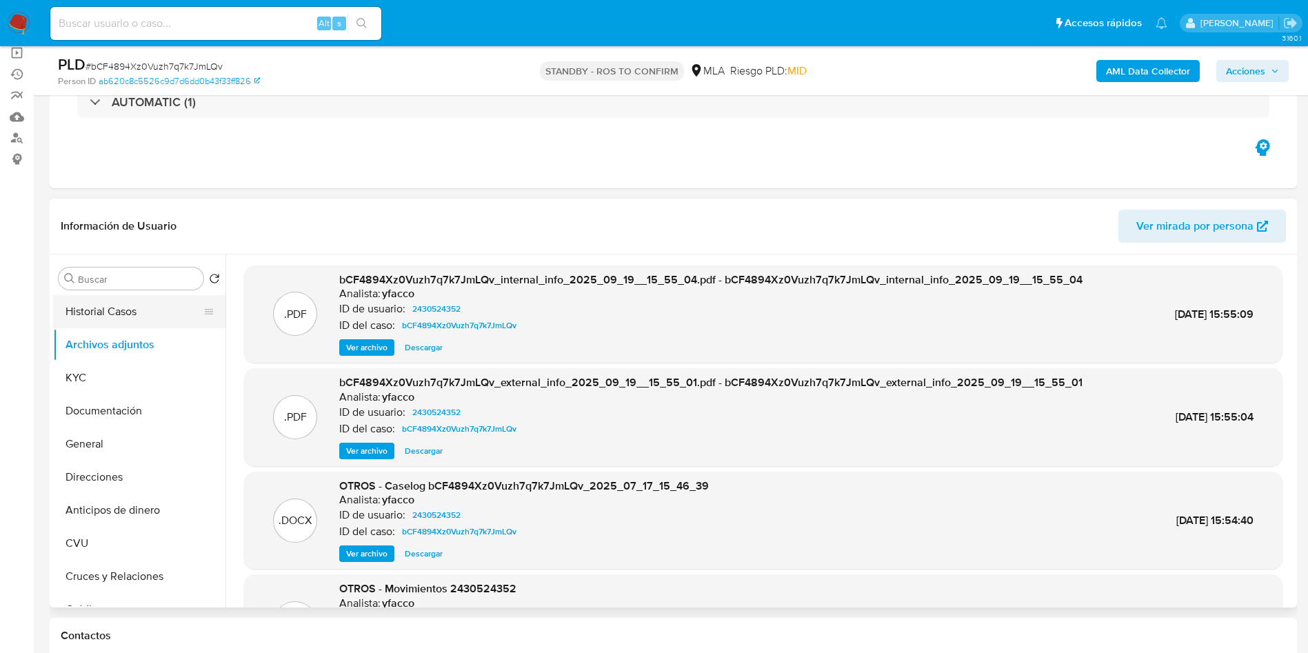
click at [154, 316] on button "Historial Casos" at bounding box center [133, 311] width 161 height 33
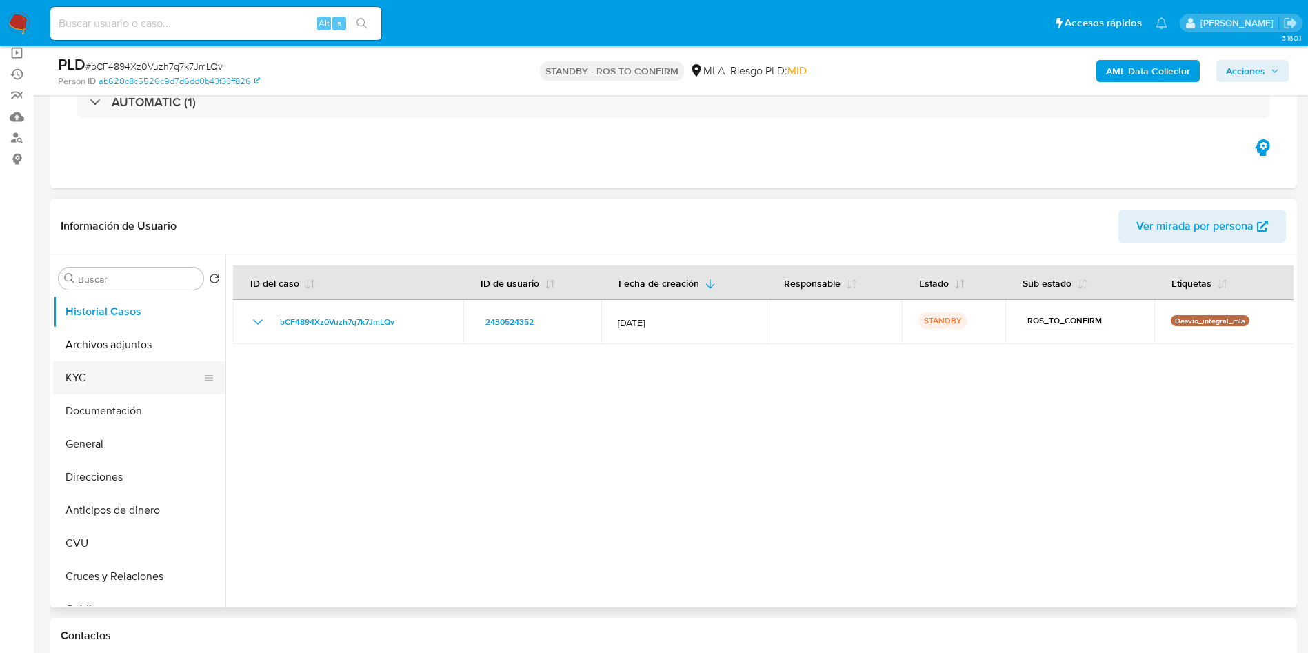
click at [115, 367] on button "KYC" at bounding box center [133, 377] width 161 height 33
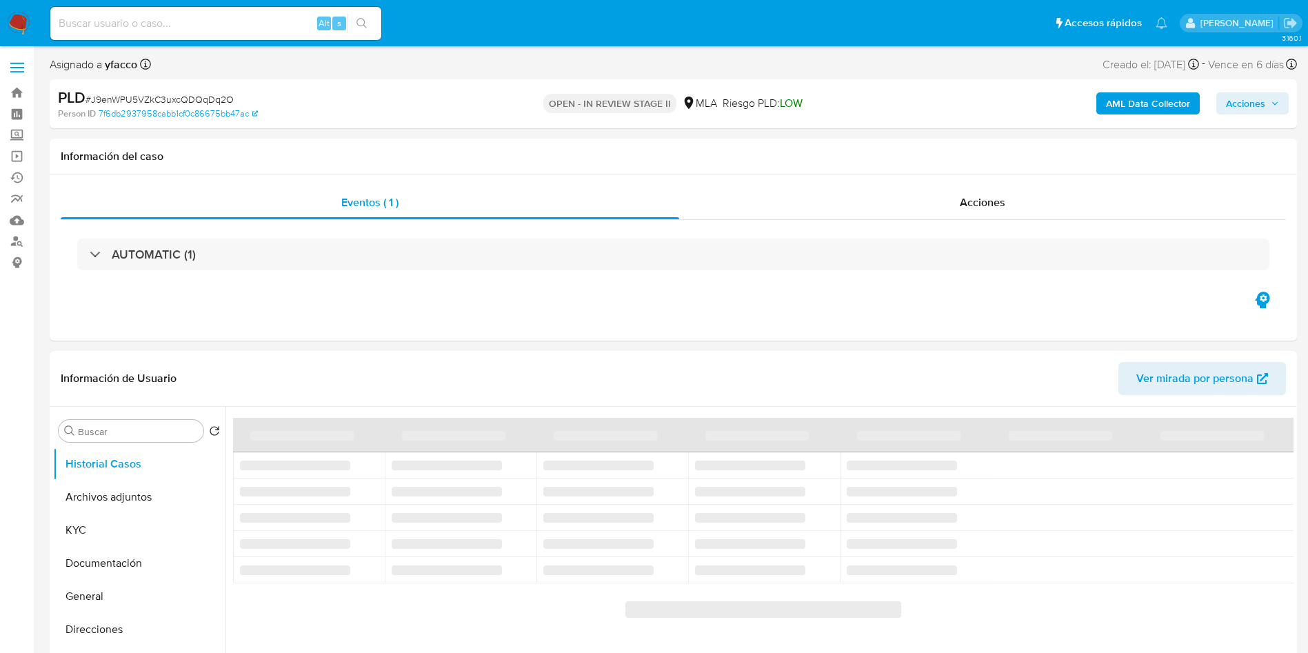
select select "10"
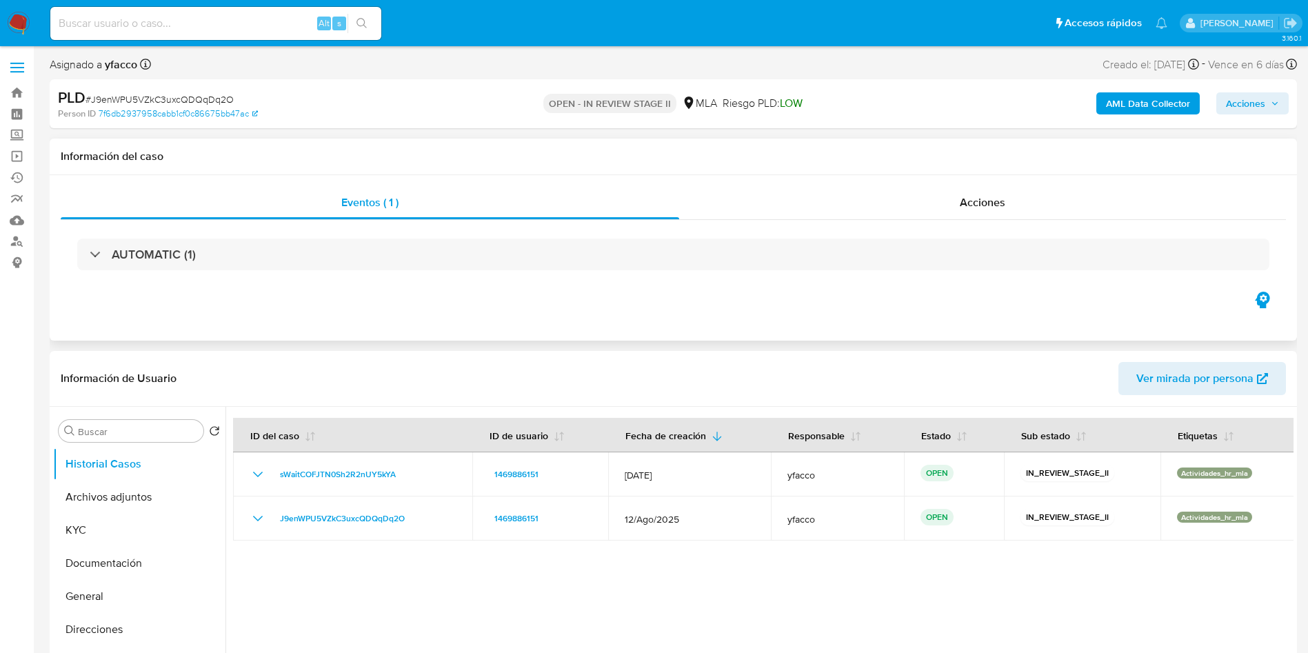
click at [605, 310] on div "Eventos ( 1 ) Acciones AUTOMATIC (1)" at bounding box center [673, 257] width 1247 height 165
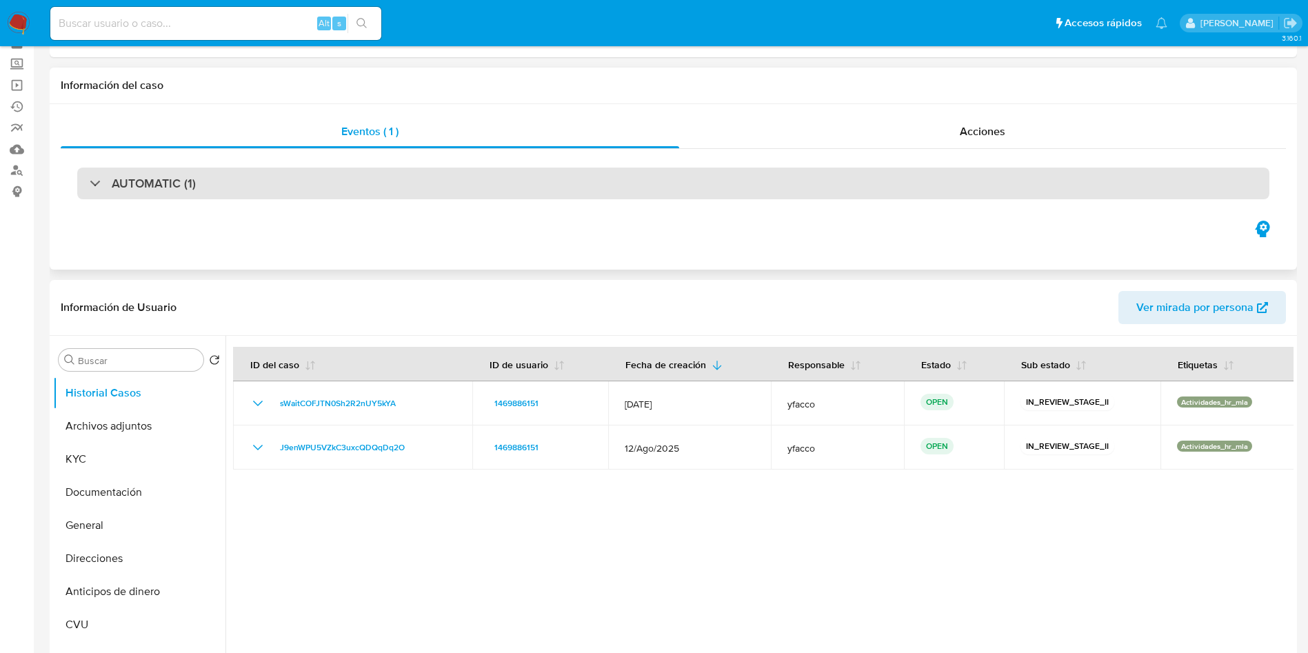
scroll to position [103, 0]
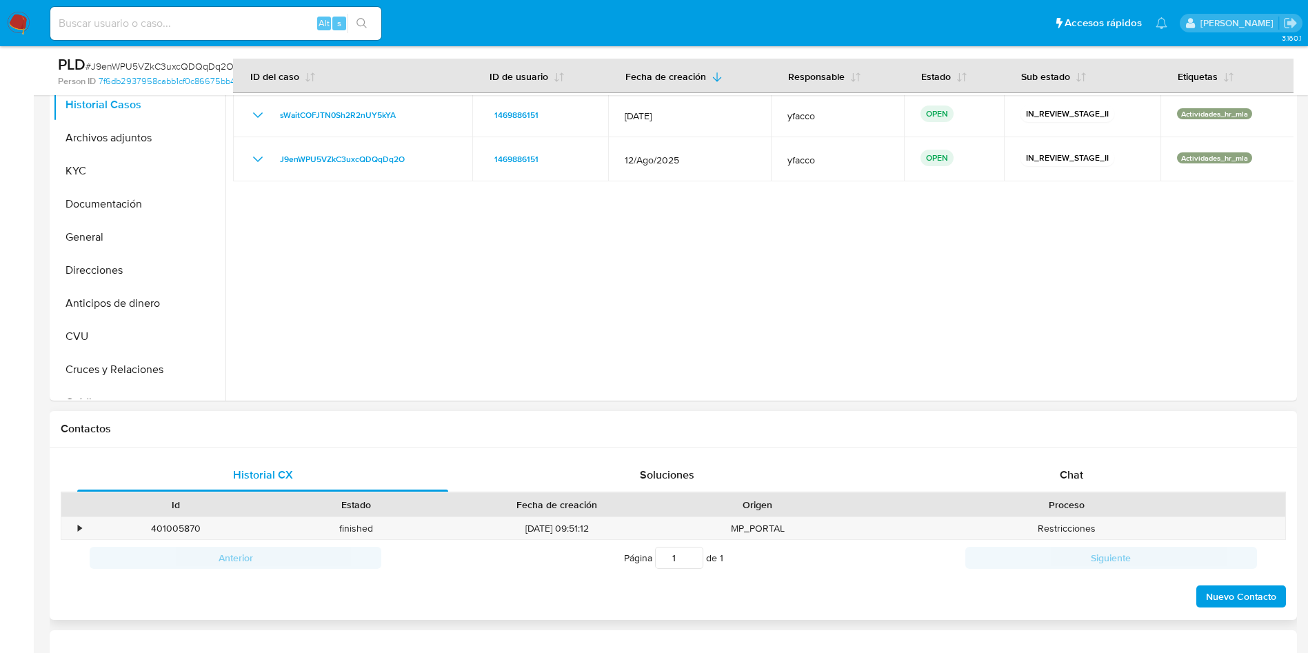
click at [1042, 460] on div "Chat" at bounding box center [1071, 475] width 371 height 33
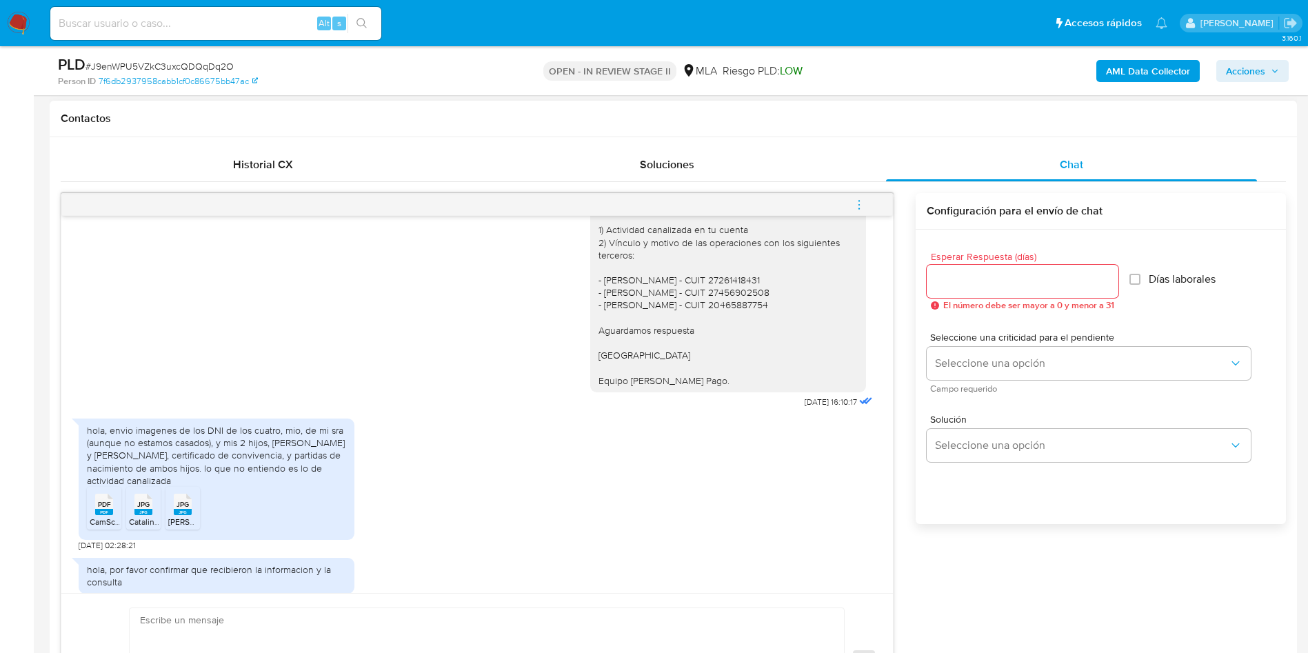
scroll to position [1083, 0]
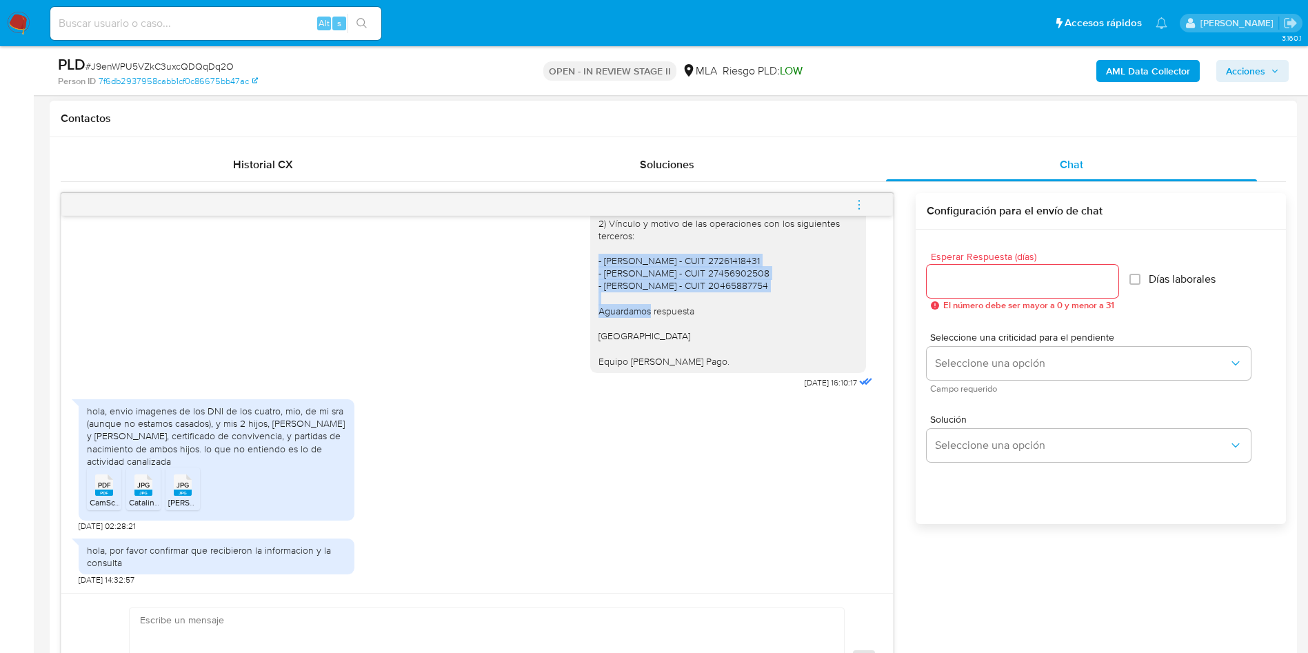
drag, startPoint x: 583, startPoint y: 265, endPoint x: 746, endPoint y: 281, distance: 164.2
click at [746, 281] on div "Buenos días, Gracias por la documentación enviada. En esta oportunidad, necesit…" at bounding box center [727, 253] width 259 height 225
copy div "- Valeria Maricel Semenzin - CUIT 27261418431 - Catalina Perez - CUIT 274569025…"
click at [97, 487] on icon at bounding box center [104, 484] width 18 height 21
drag, startPoint x: 135, startPoint y: 487, endPoint x: 159, endPoint y: 490, distance: 24.3
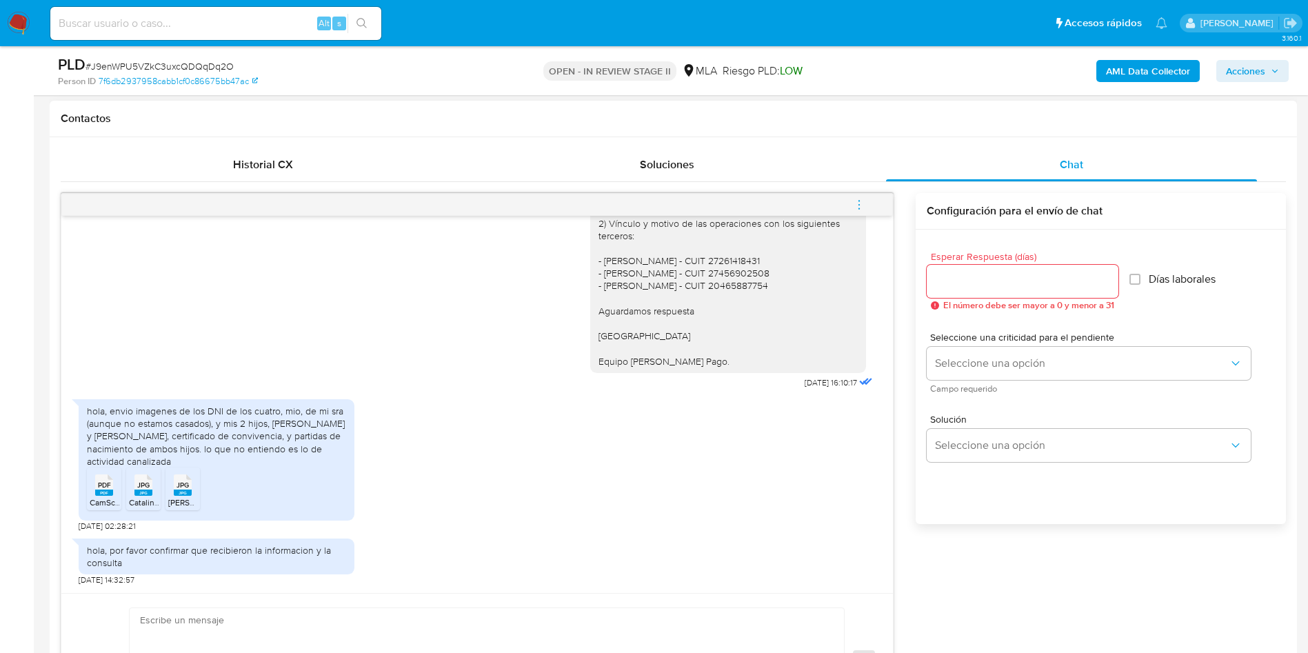
click at [136, 487] on icon at bounding box center [143, 484] width 18 height 21
click at [174, 491] on rect at bounding box center [183, 493] width 18 height 6
click at [112, 497] on span "CamScanner 18-09-2025 23.12.pdf" at bounding box center [144, 502] width 108 height 12
click at [144, 496] on icon "JPG" at bounding box center [143, 485] width 18 height 24
click at [177, 494] on rect at bounding box center [183, 493] width 18 height 6
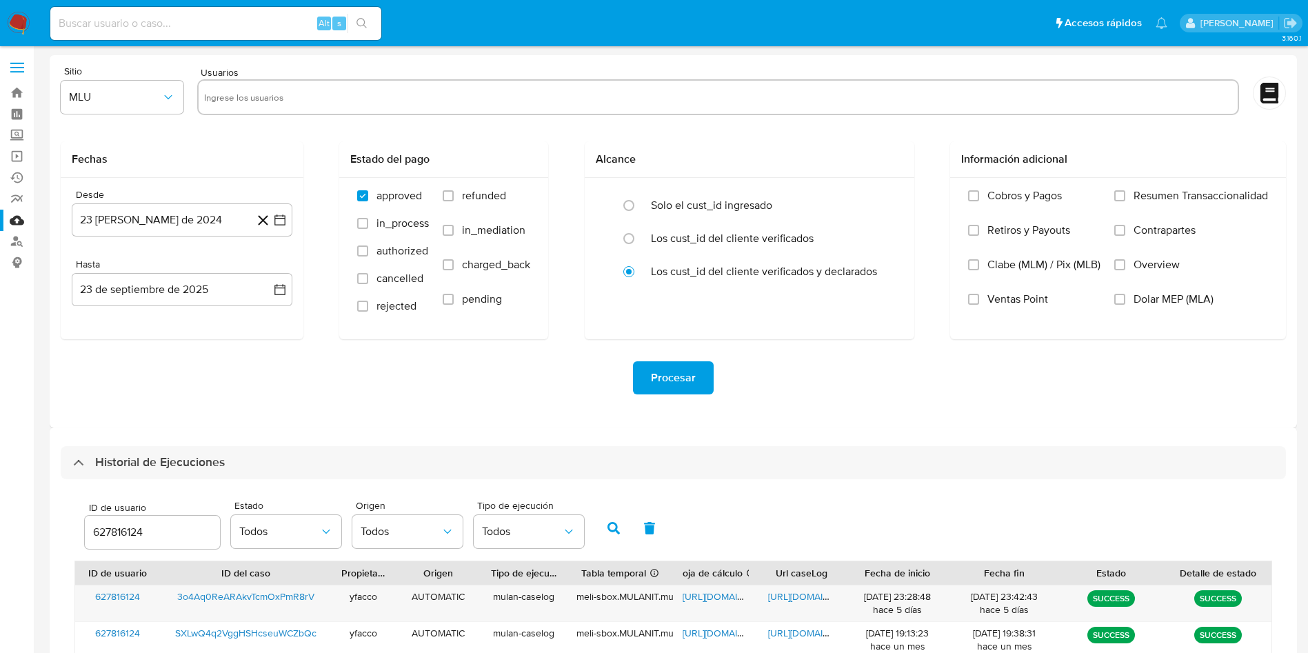
select select "10"
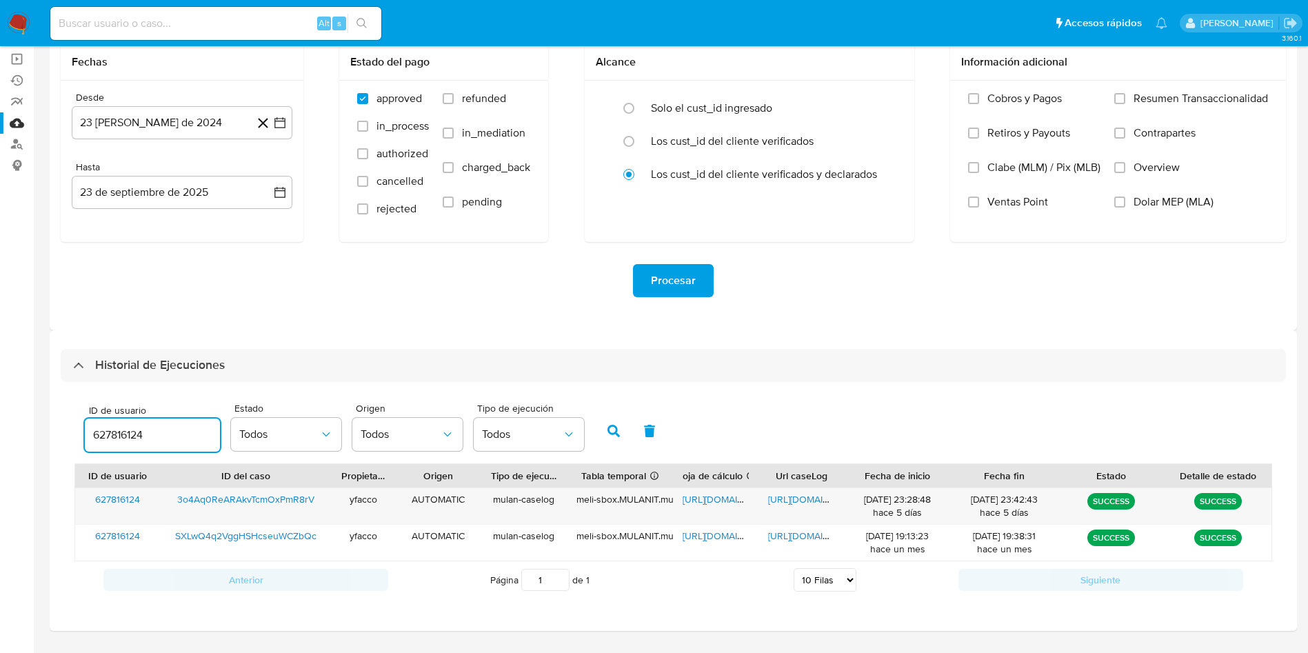
drag, startPoint x: 154, startPoint y: 437, endPoint x: 0, endPoint y: 319, distance: 193.8
click at [0, 319] on section "Bandeja Tablero Screening Búsqueda en Listas Watchlist Herramientas Operaciones…" at bounding box center [654, 296] width 1308 height 786
type input "1469886151"
click at [616, 416] on button "button" at bounding box center [614, 430] width 36 height 33
click at [775, 496] on span "https://docs.google.com/document/d/12Bsgm62Gr6GHyaeXKPN4gg4DVIJyVg_pDAQNNT265Wk…" at bounding box center [815, 499] width 95 height 14
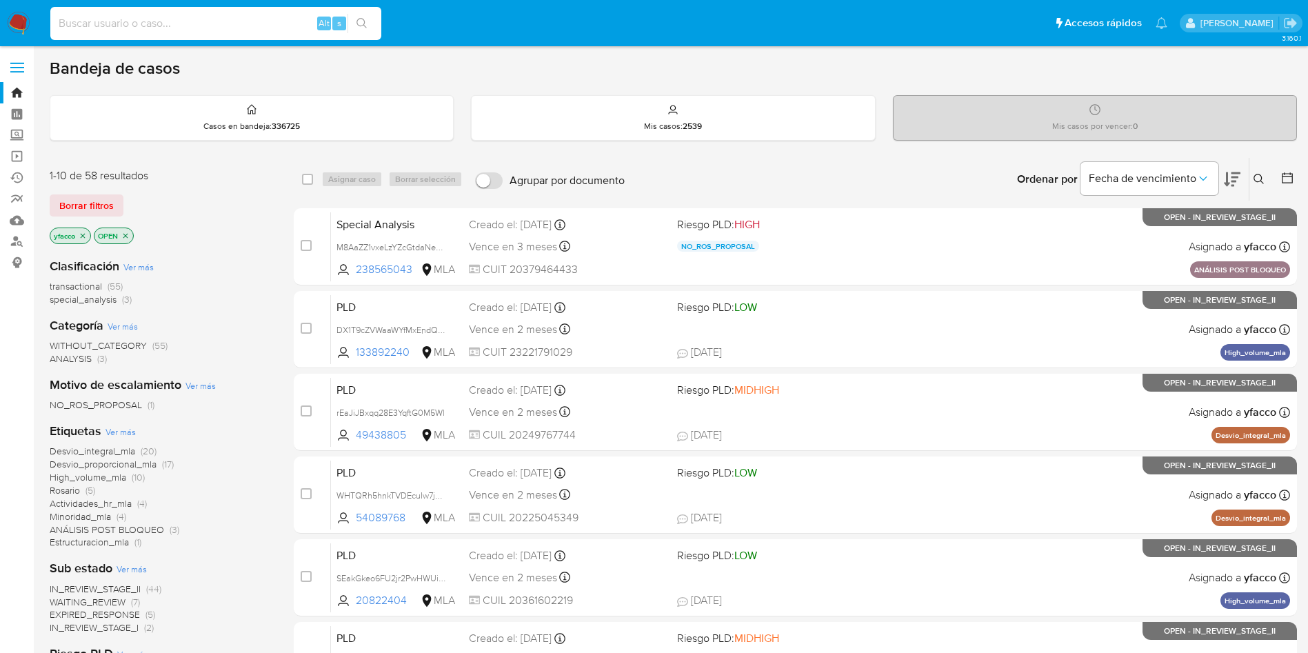
click at [272, 27] on input at bounding box center [215, 23] width 331 height 18
paste input "J9enWPU5VZkC3uxcQDQqDq2O"
type input "J9enWPU5VZkC3uxcQDQqDq2O"
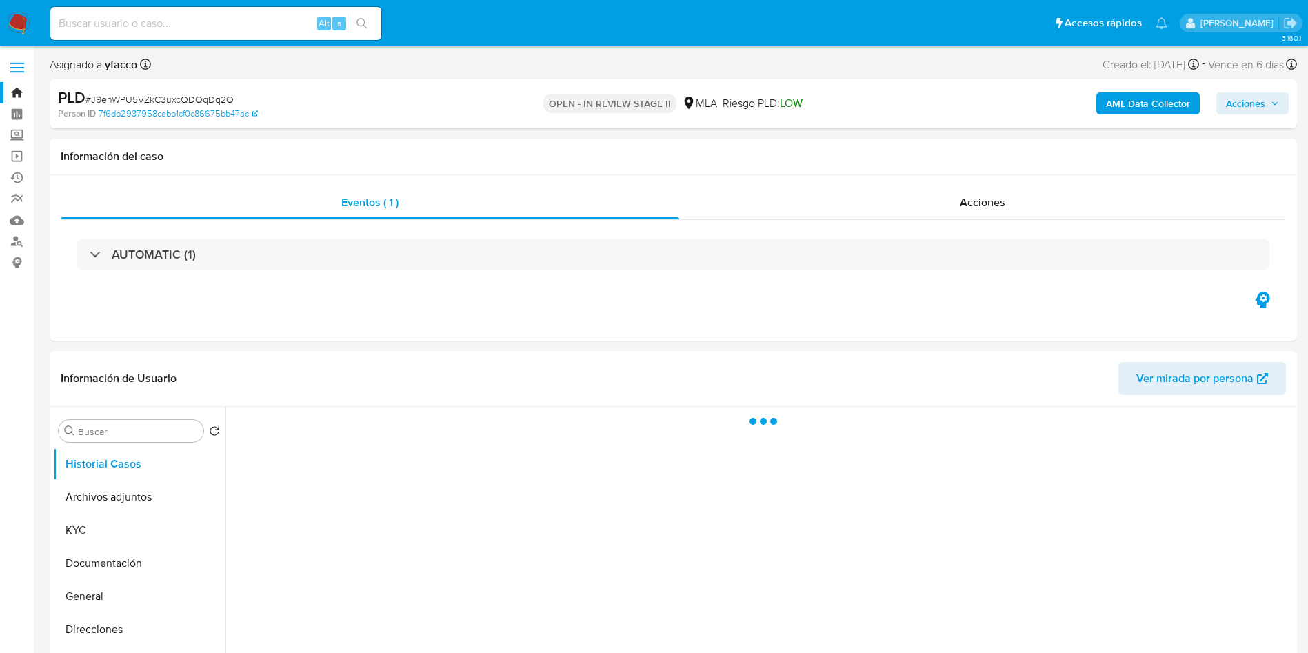
select select "10"
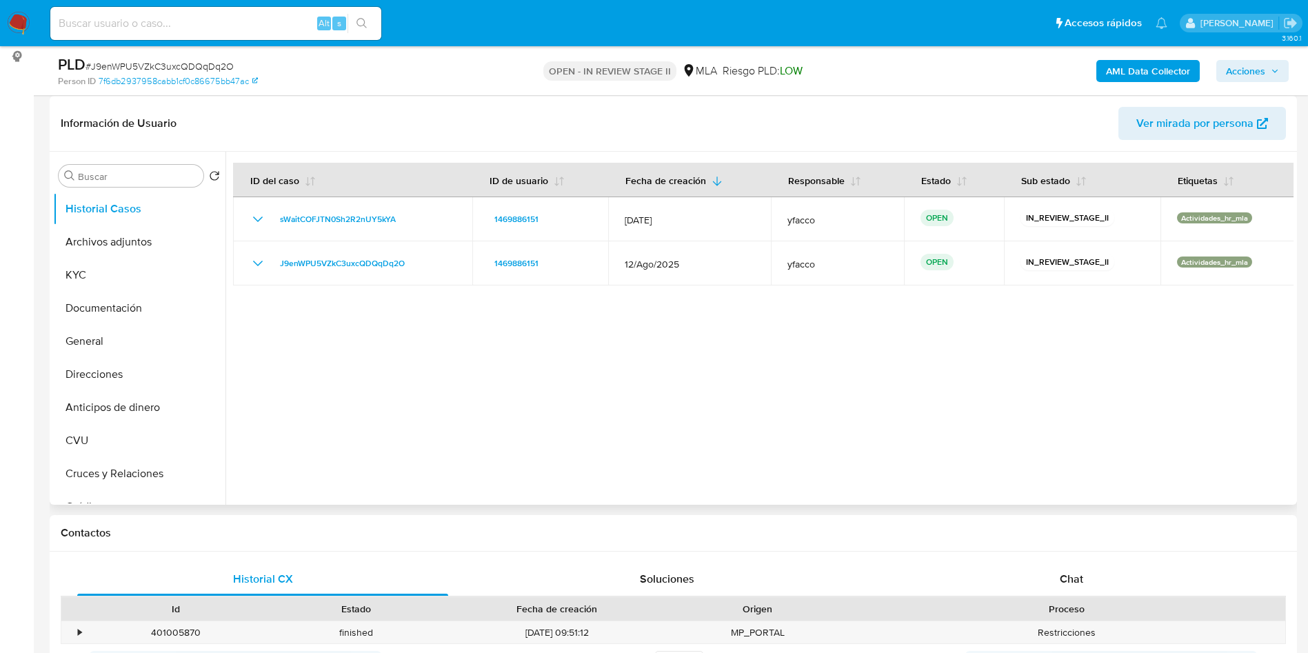
scroll to position [207, 0]
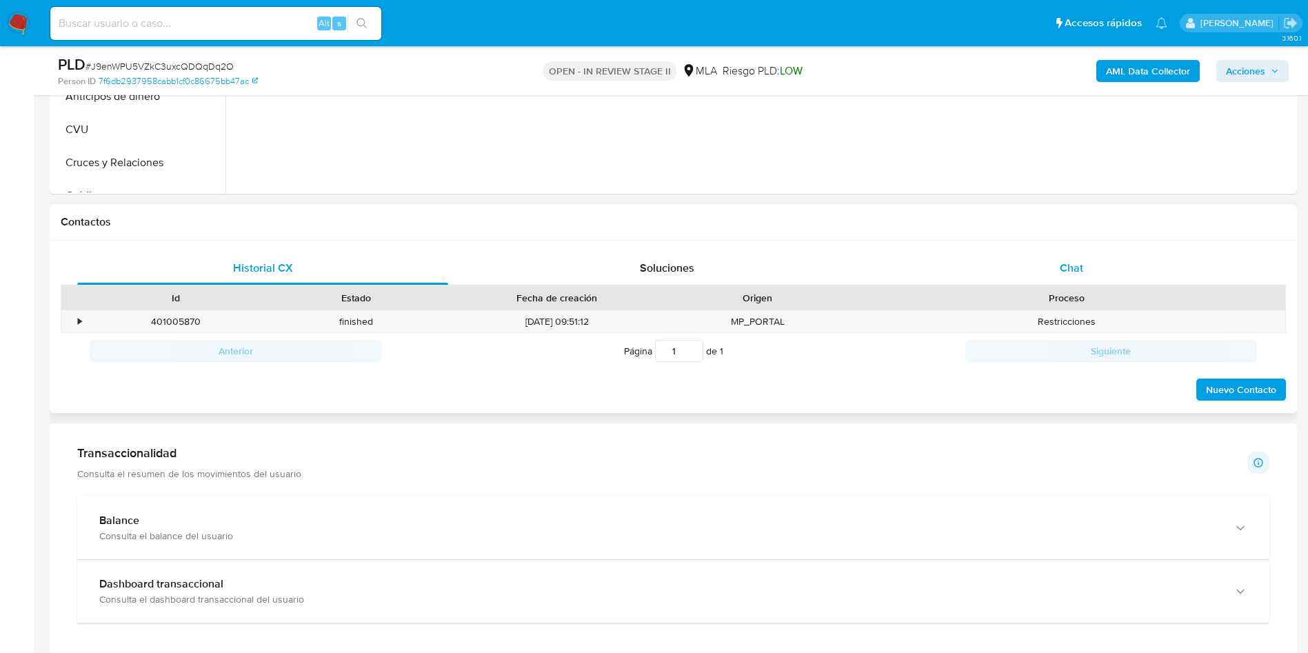
click at [1051, 276] on div "Chat" at bounding box center [1071, 268] width 371 height 33
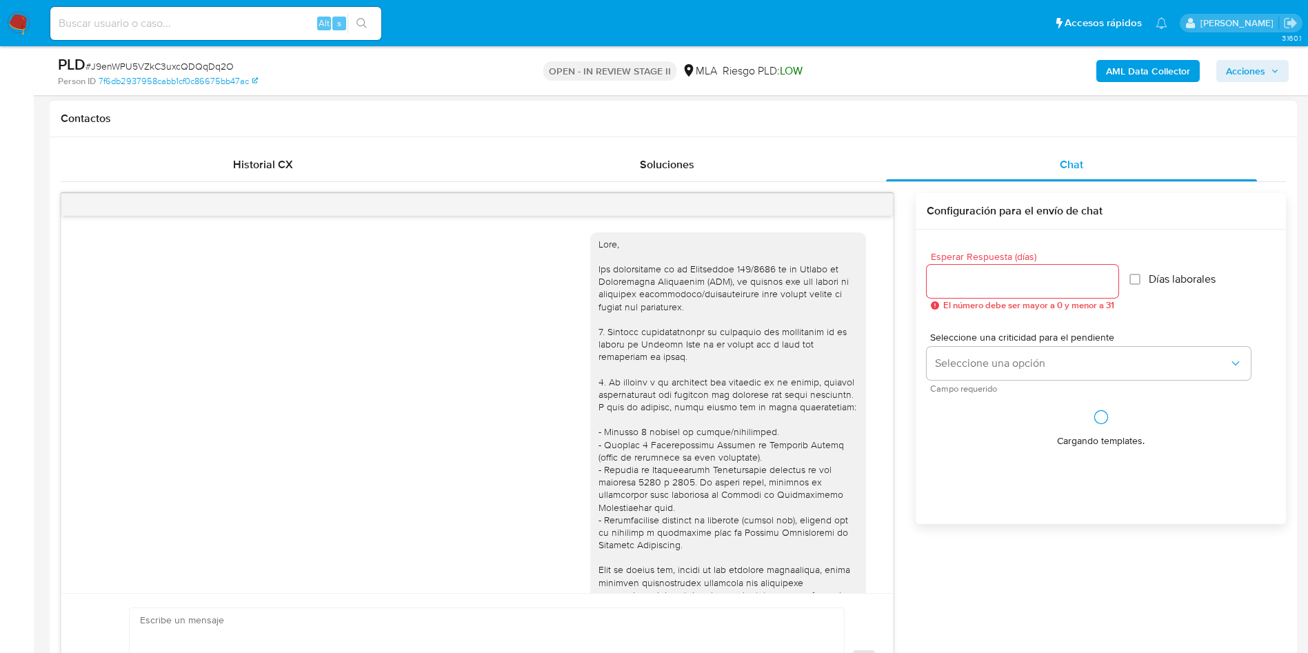
scroll to position [1083, 0]
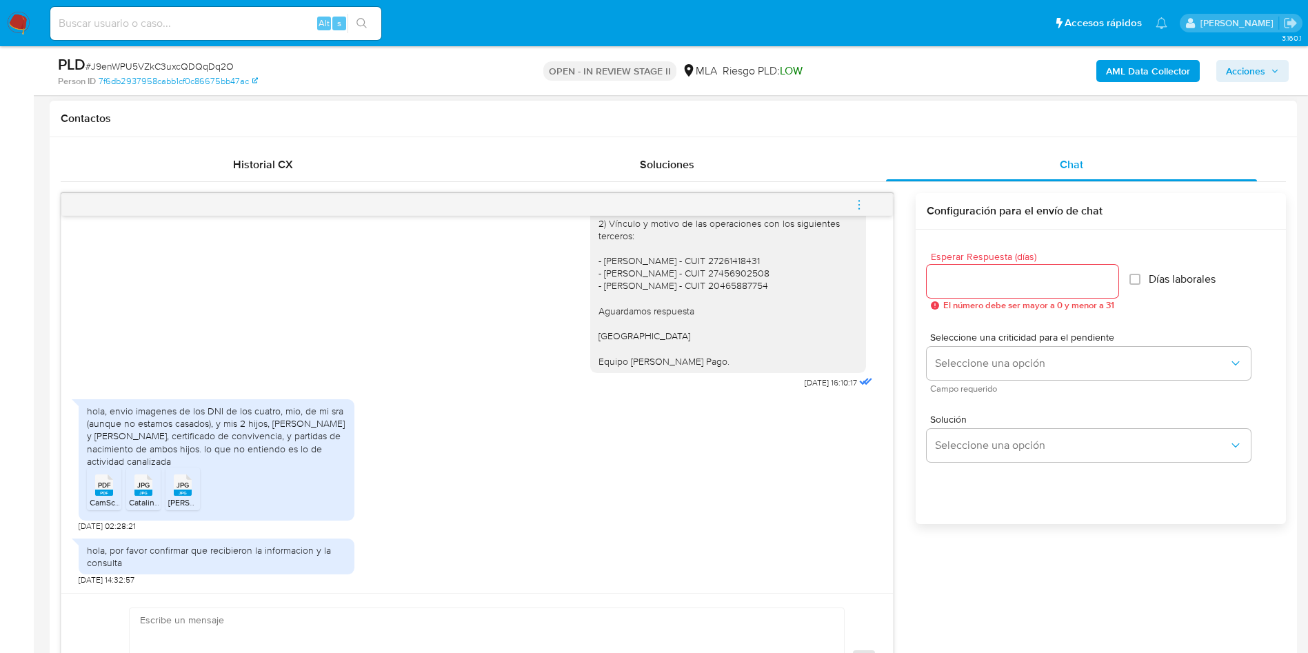
click at [98, 496] on icon "PDF" at bounding box center [104, 485] width 18 height 24
click at [141, 498] on span "Catalina.jpg" at bounding box center [150, 502] width 43 height 12
click at [171, 492] on div "JPG JPG" at bounding box center [182, 483] width 29 height 27
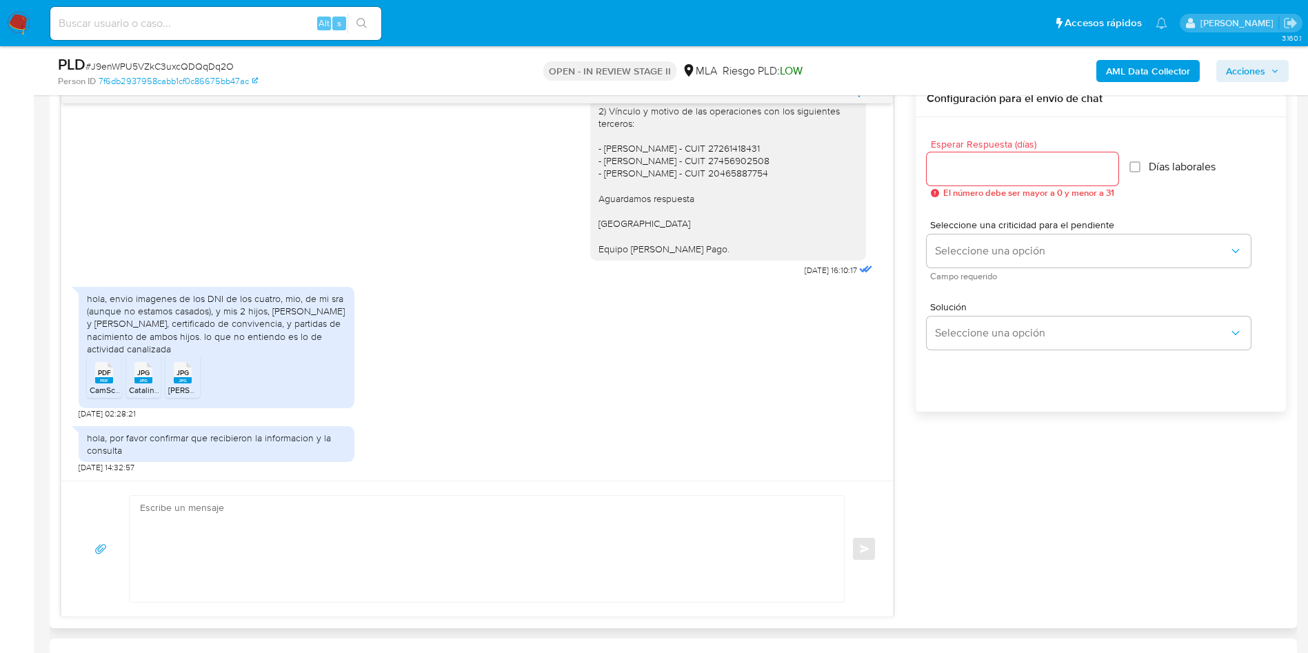
scroll to position [827, 0]
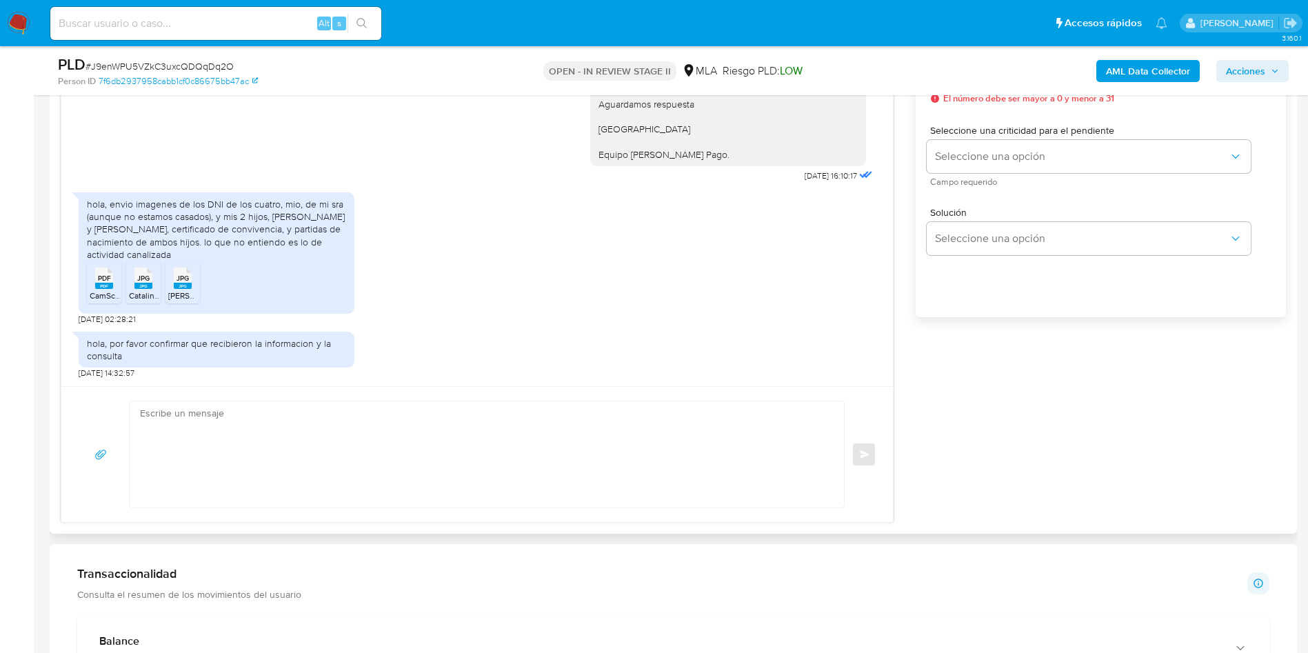
click at [360, 437] on textarea at bounding box center [483, 454] width 687 height 106
paste textarea "Hola Muchas gracias por la respuesta. Nos pondremos en contacto nuevamente en c…"
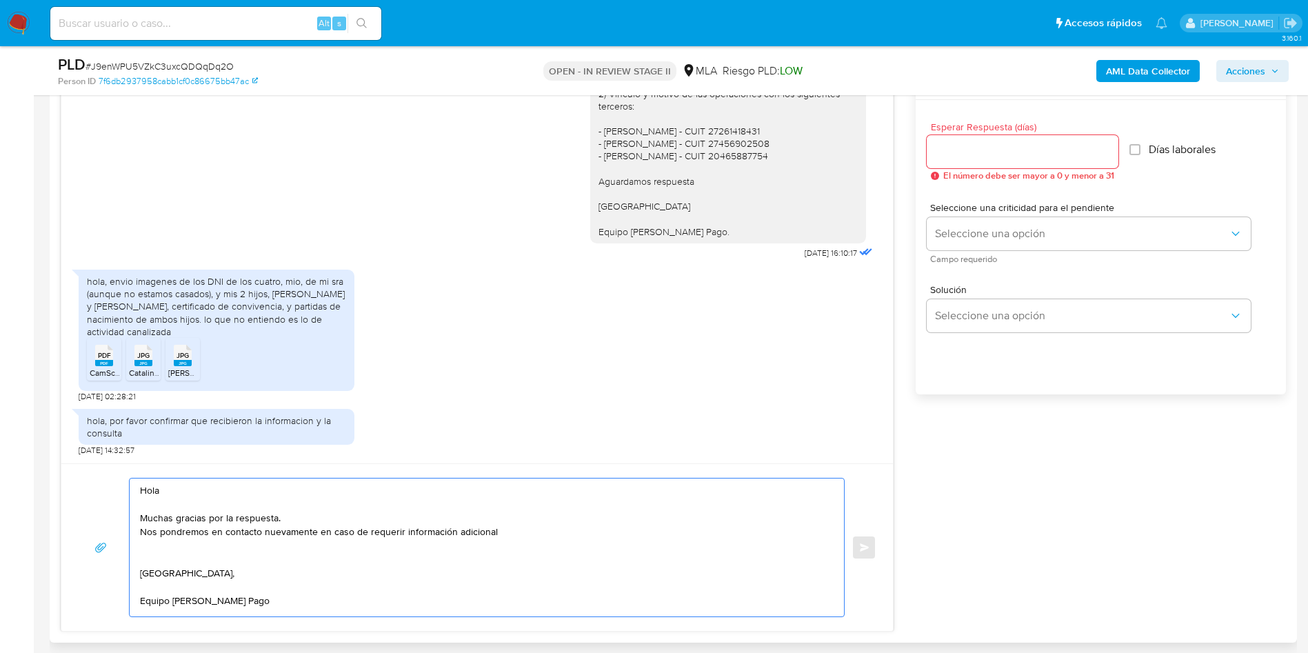
scroll to position [724, 0]
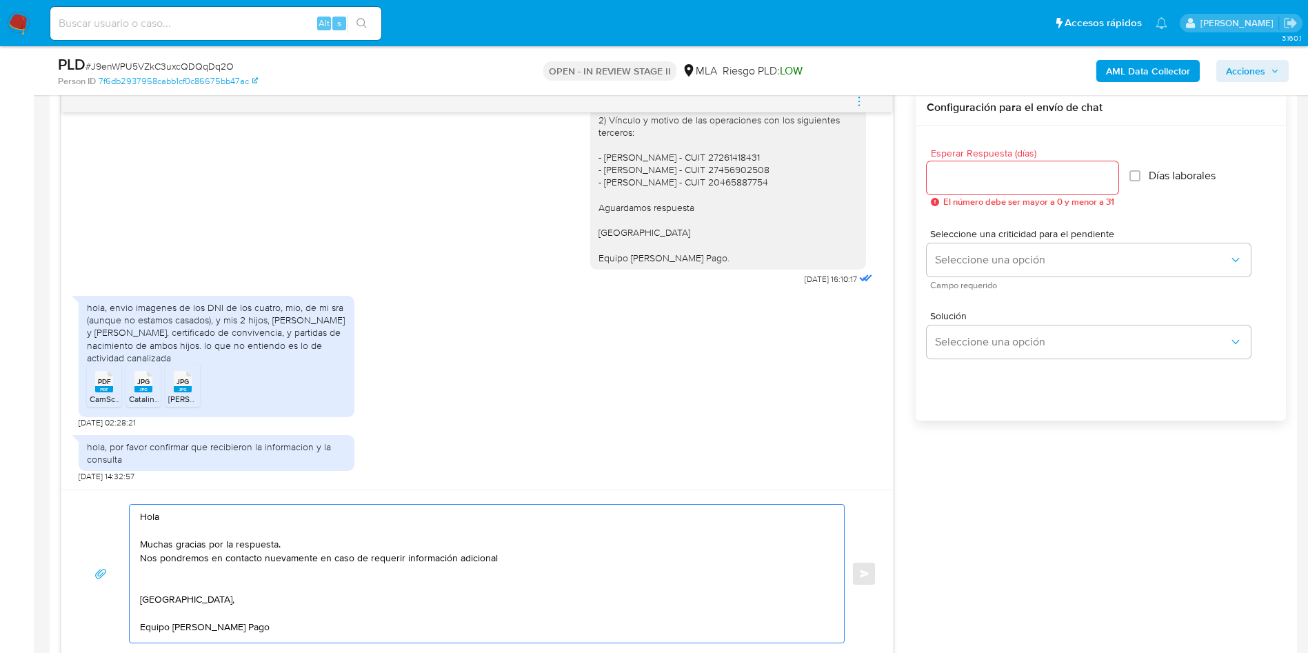
type textarea "Hola Muchas gracias por la respuesta. Nos pondremos en contacto nuevamente en c…"
click at [997, 181] on input "Esperar Respuesta (días)" at bounding box center [1023, 178] width 192 height 18
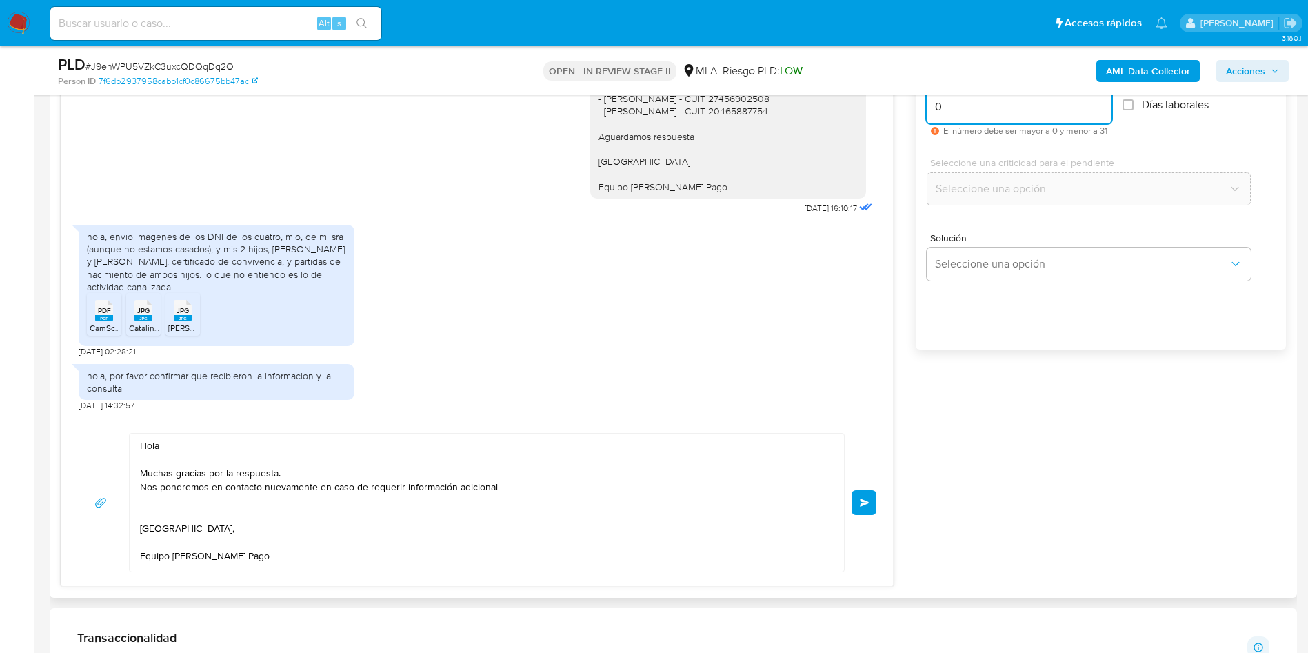
scroll to position [827, 0]
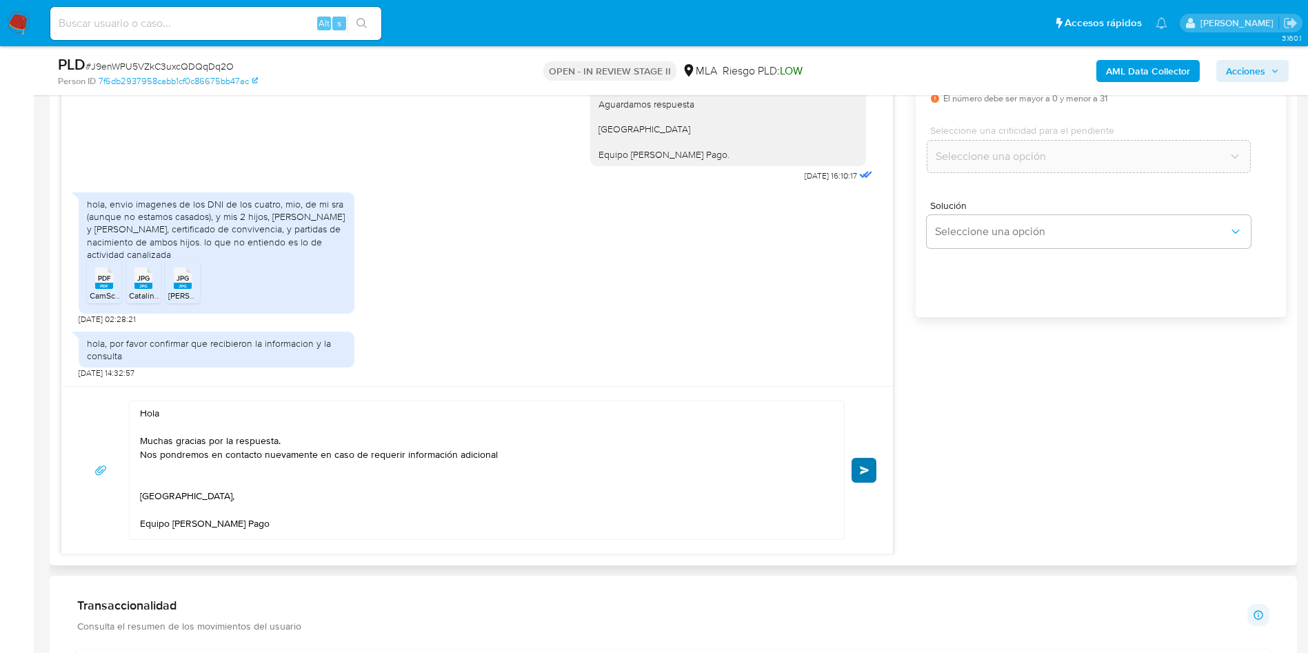
type input "0"
click at [871, 465] on button "Enviar" at bounding box center [864, 470] width 25 height 25
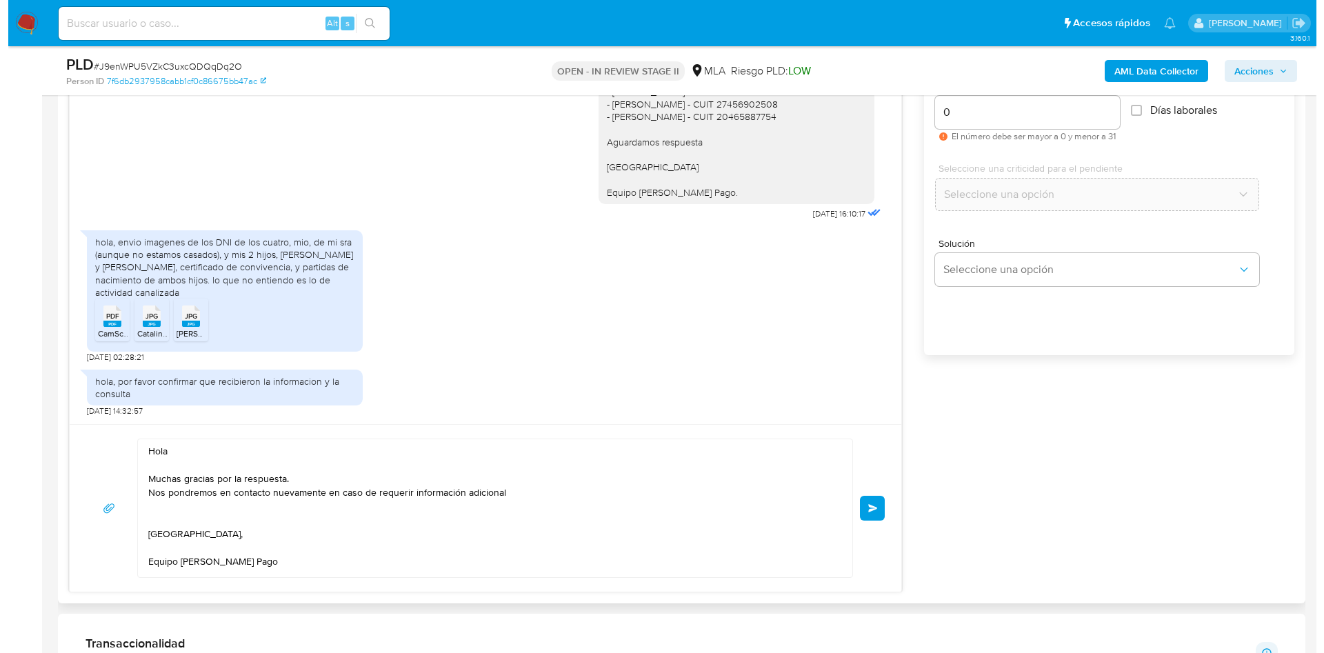
scroll to position [517, 0]
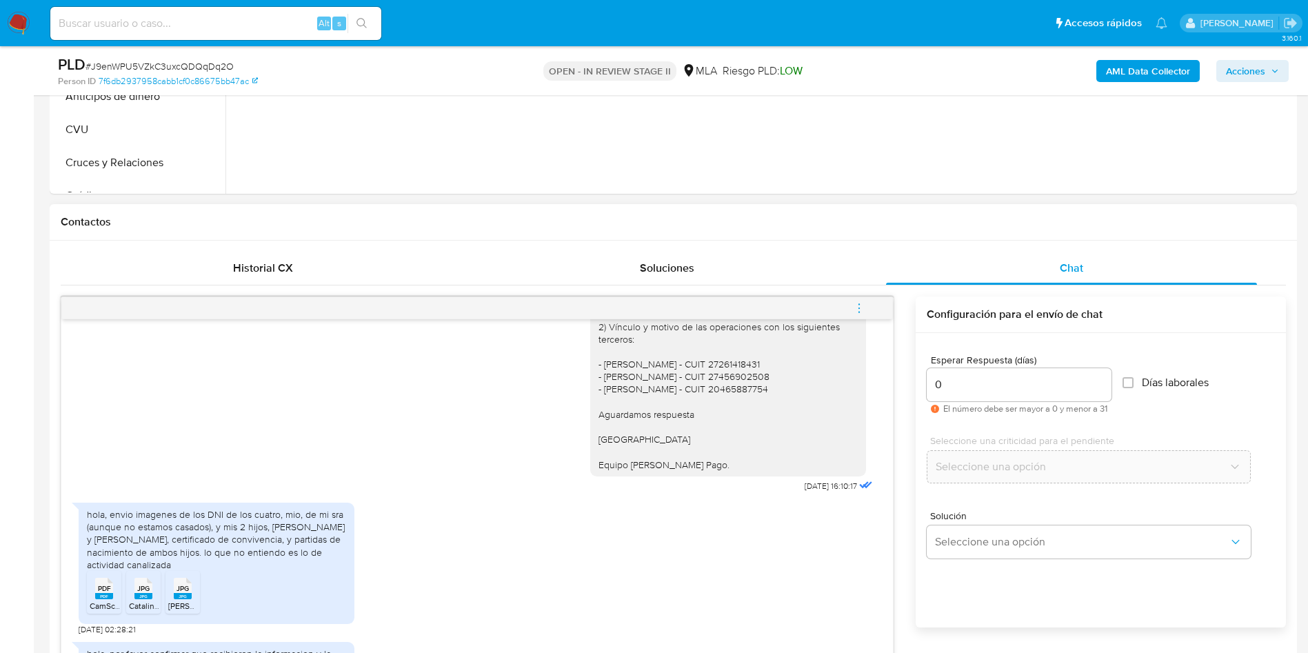
click at [853, 313] on icon "menu-action" at bounding box center [859, 308] width 12 height 12
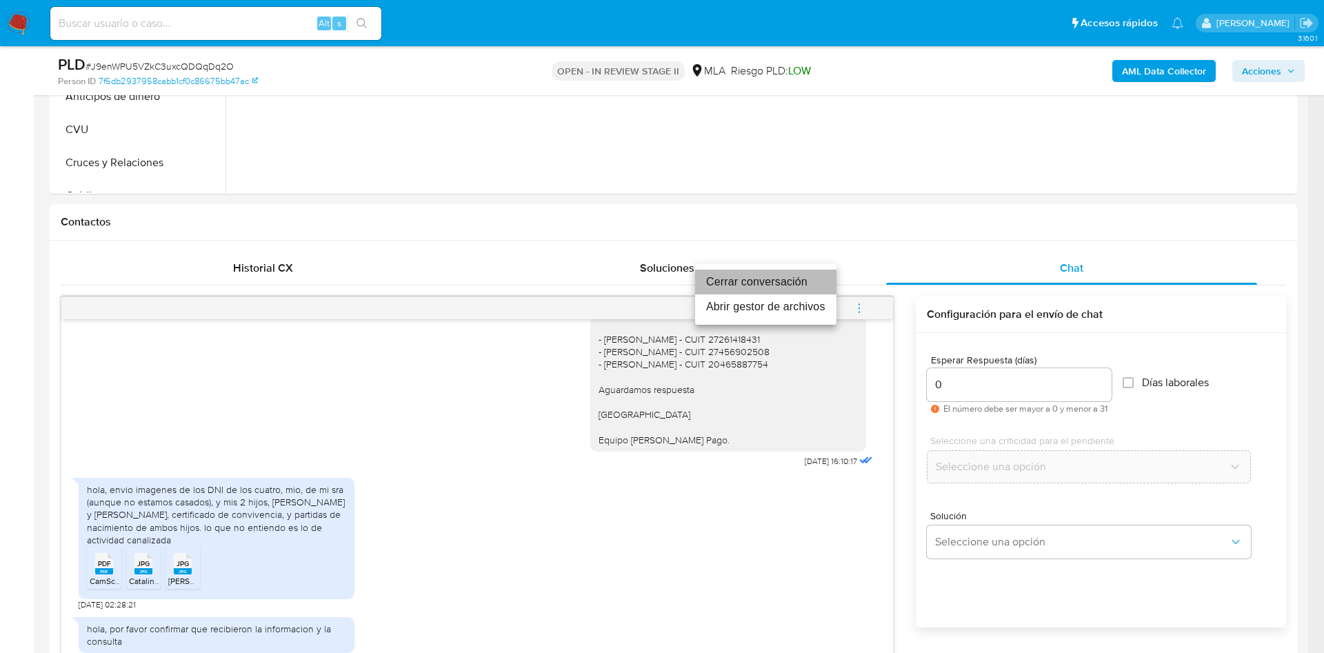
scroll to position [0, 0]
click at [802, 275] on li "Cerrar conversación" at bounding box center [765, 282] width 141 height 25
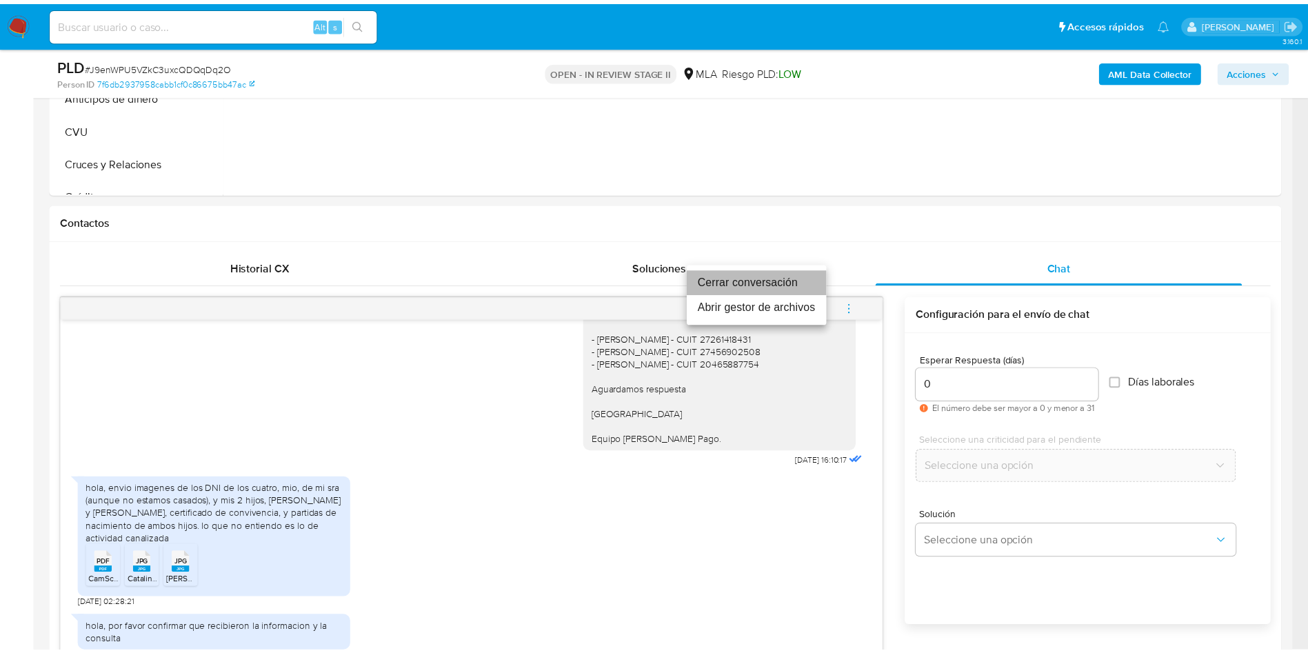
scroll to position [1249, 0]
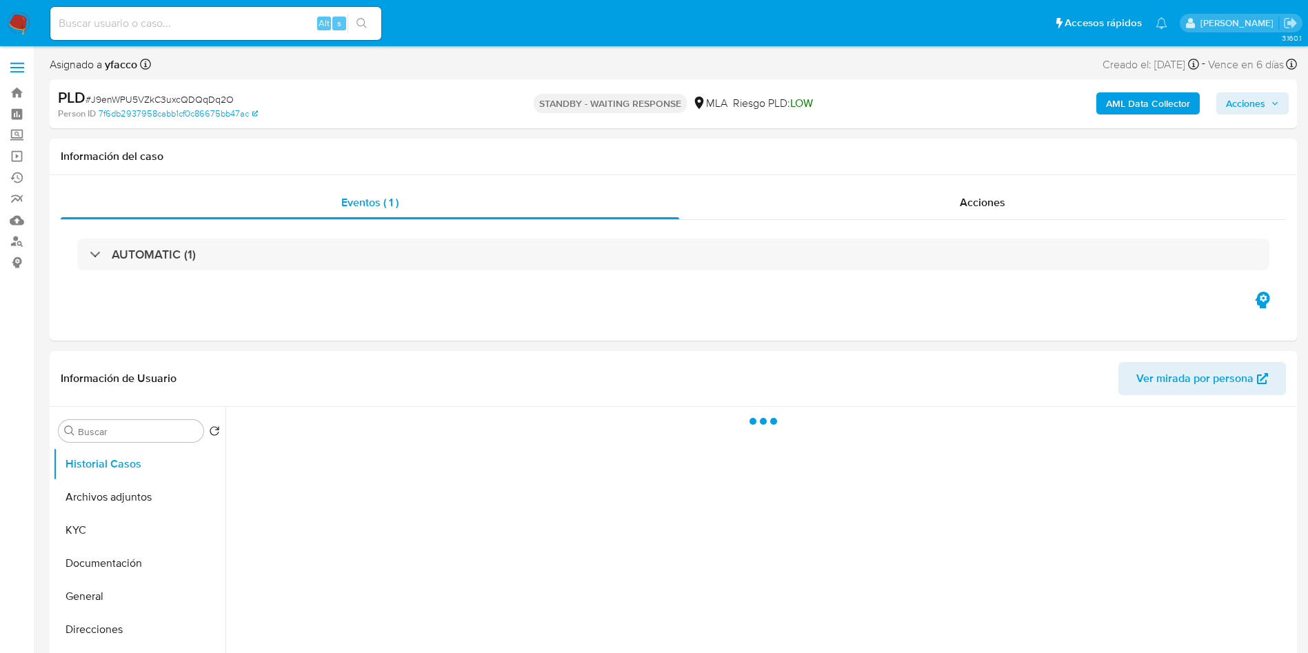
select select "10"
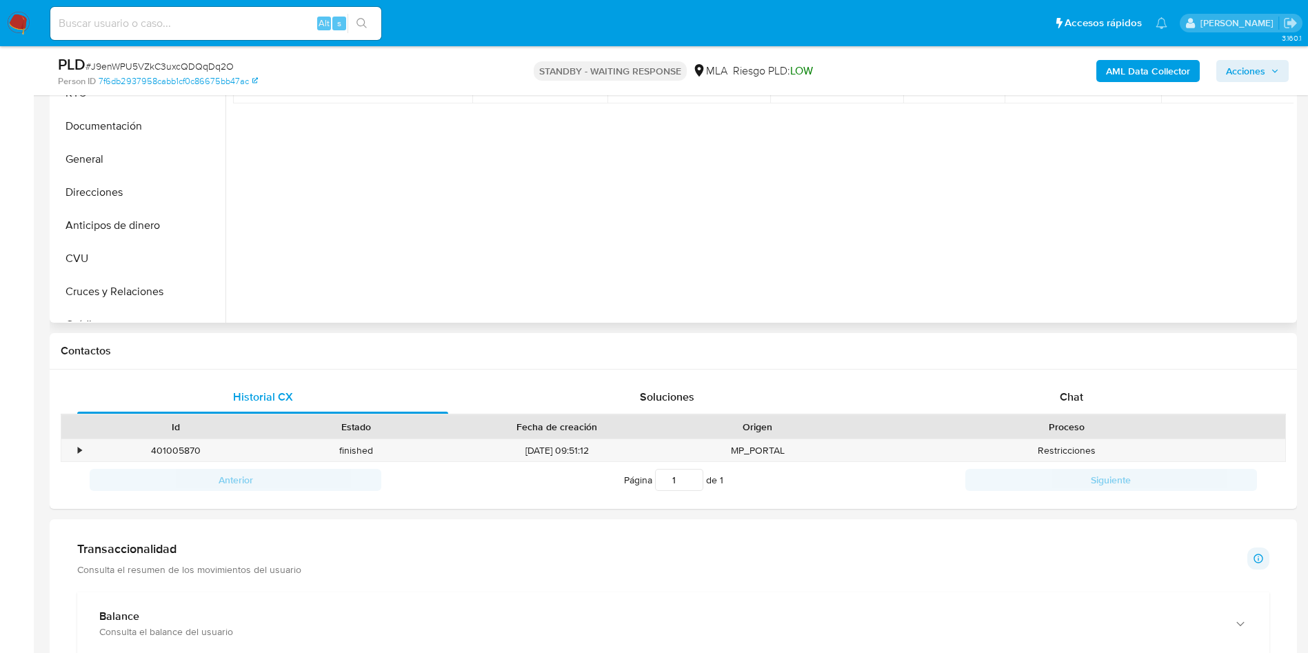
scroll to position [517, 0]
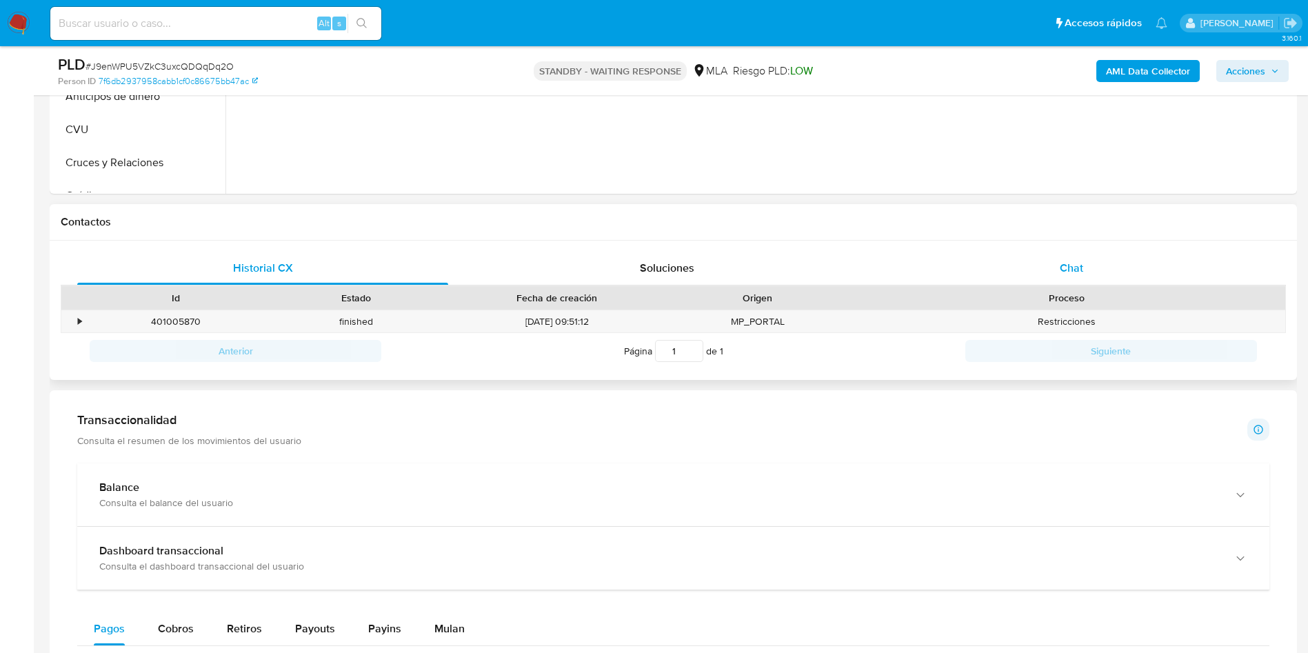
click at [1078, 278] on div "Chat" at bounding box center [1071, 268] width 371 height 33
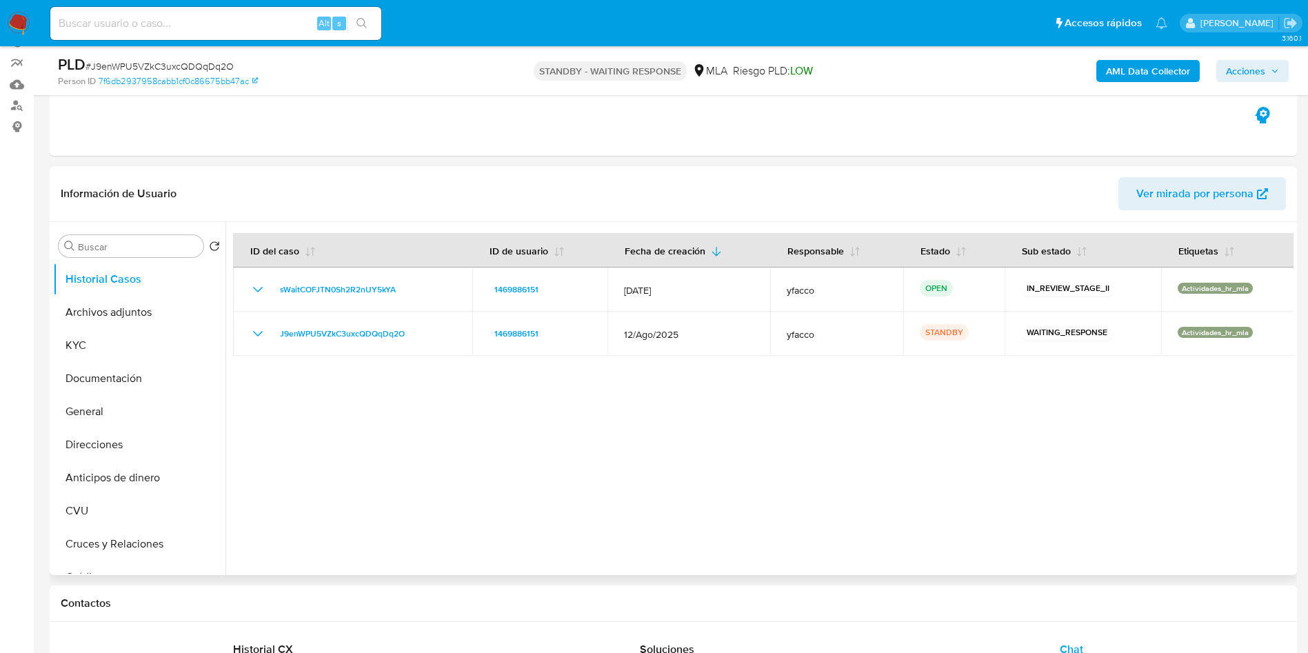
scroll to position [0, 0]
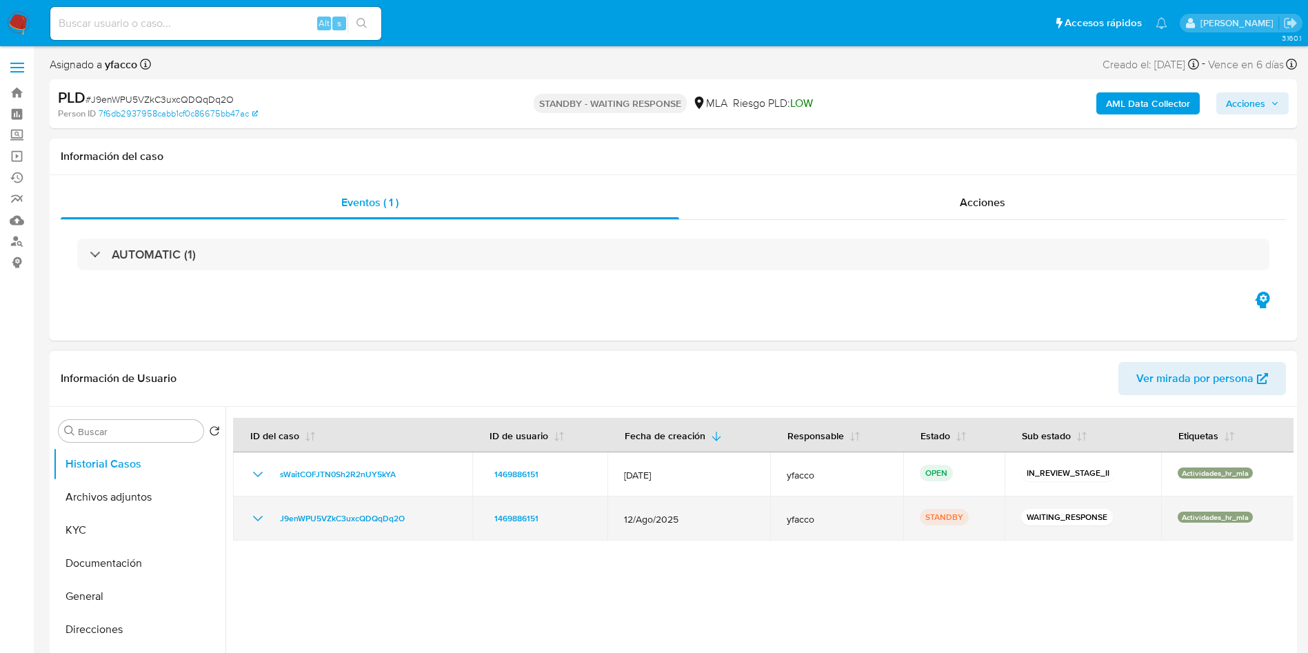
drag, startPoint x: 268, startPoint y: 521, endPoint x: 420, endPoint y: 525, distance: 152.4
click at [420, 525] on div "J9enWPU5VZkC3uxcQDQqDq2O" at bounding box center [353, 518] width 206 height 17
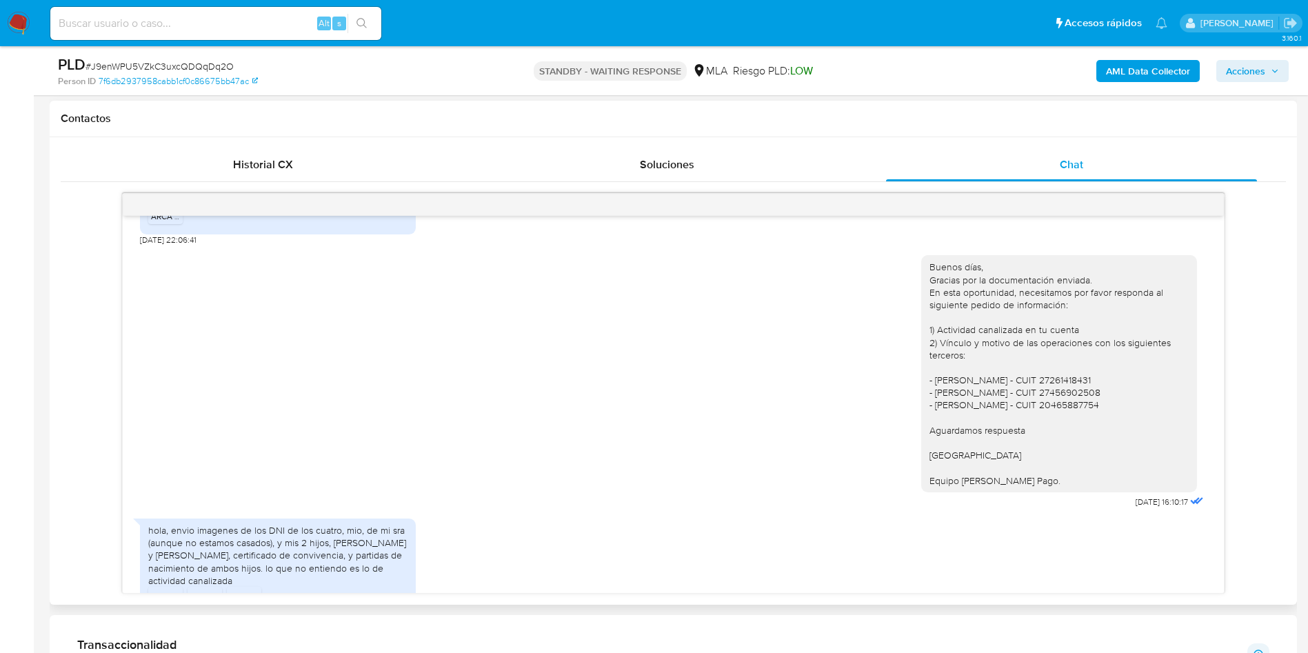
scroll to position [207, 0]
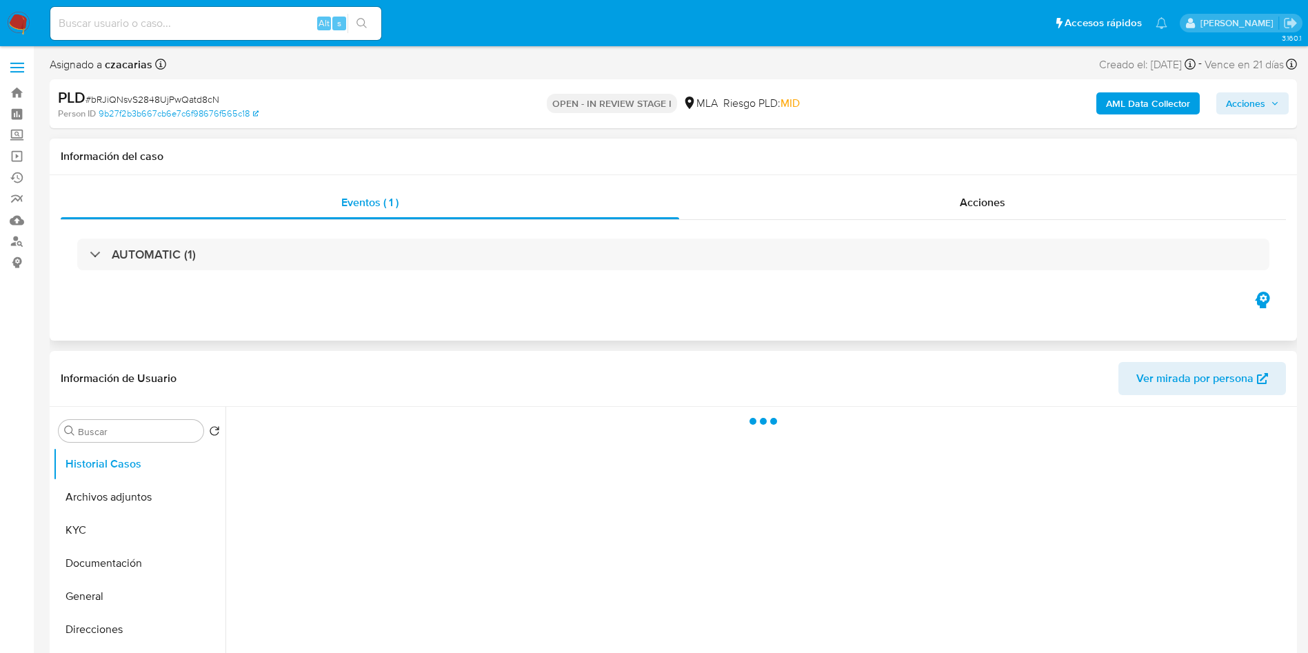
select select "10"
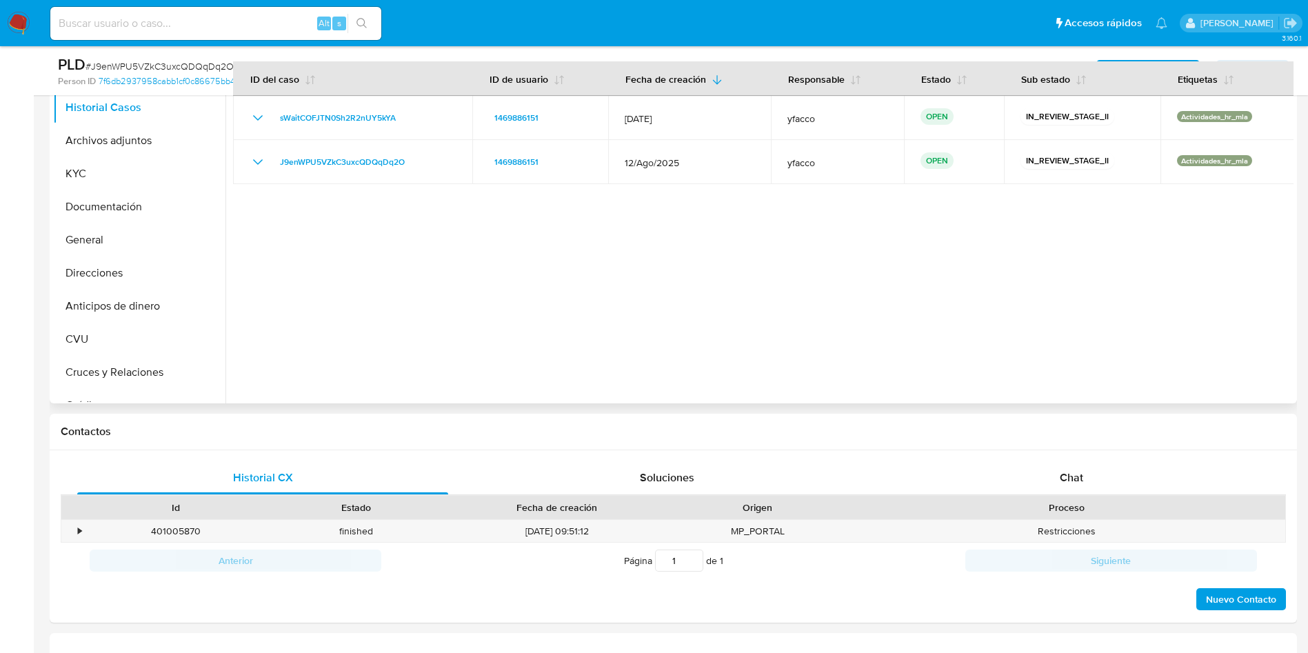
scroll to position [310, 0]
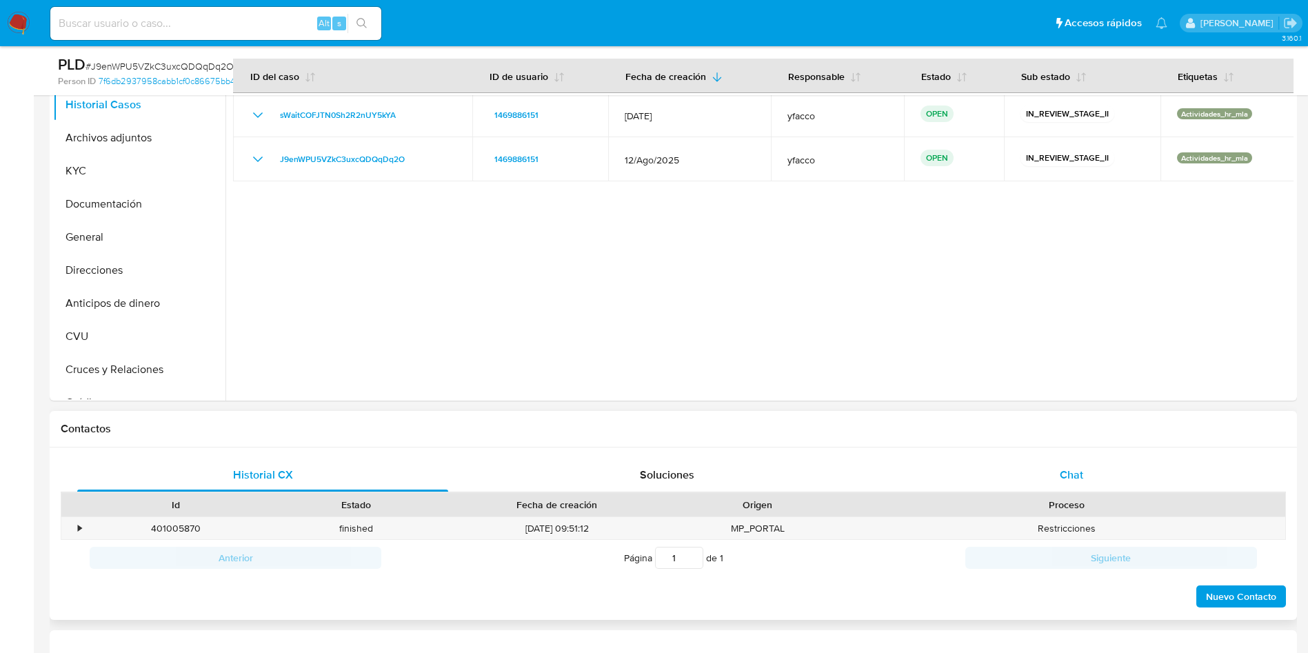
click at [1088, 478] on div "Chat" at bounding box center [1071, 475] width 371 height 33
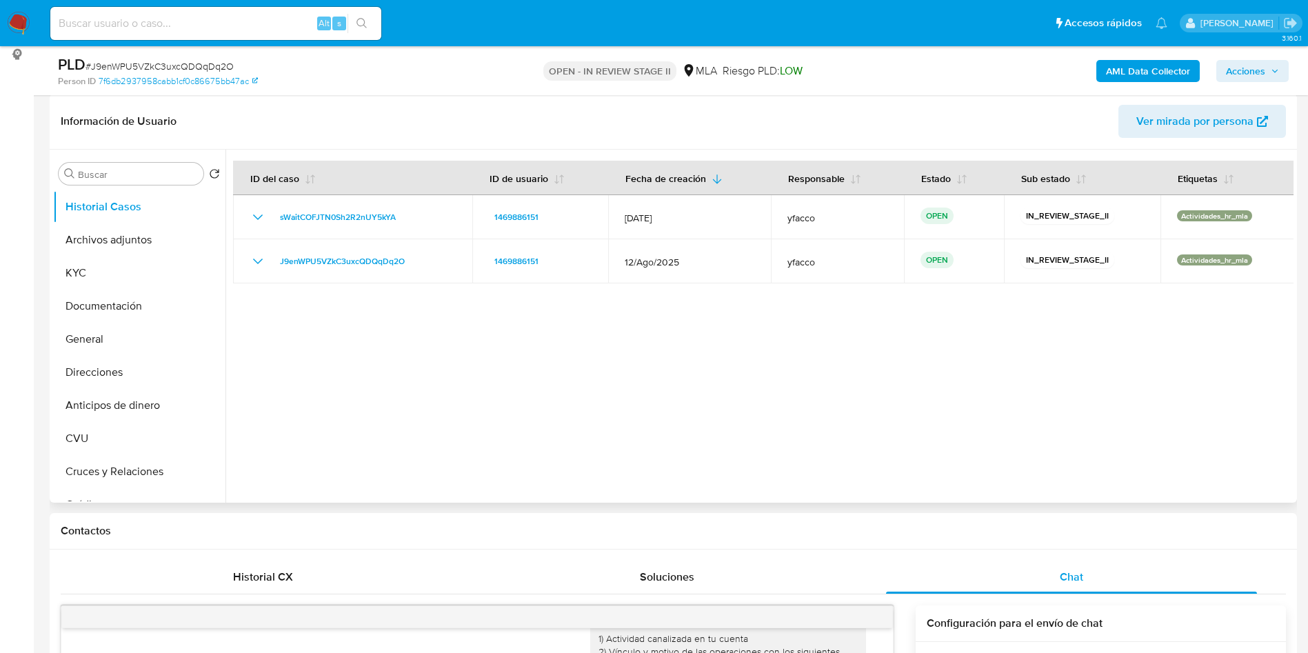
scroll to position [207, 0]
click at [153, 243] on button "Archivos adjuntos" at bounding box center [133, 241] width 161 height 33
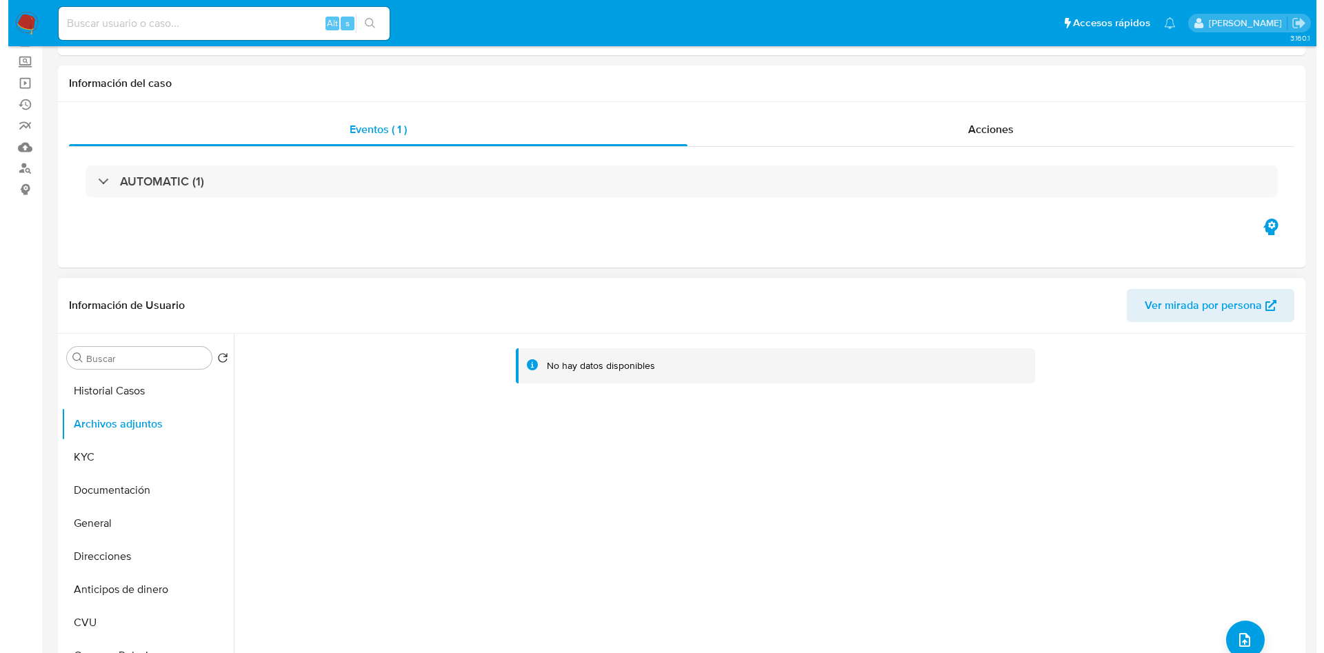
scroll to position [0, 0]
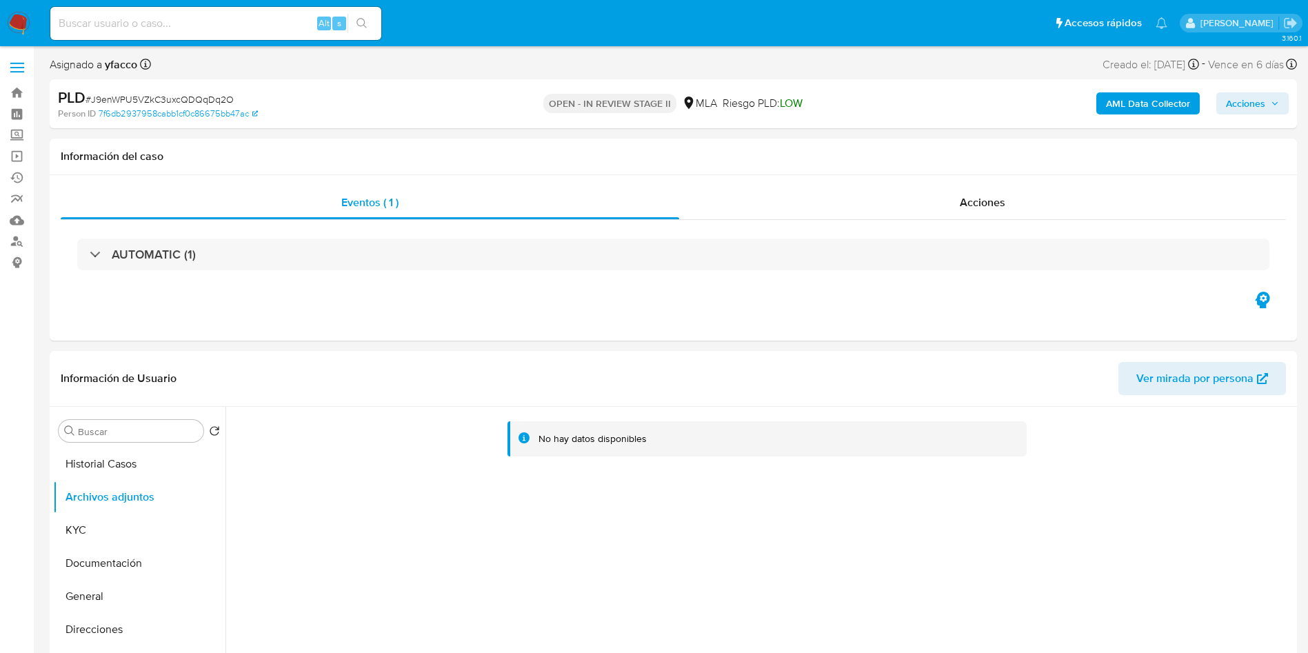
click at [1131, 98] on b "AML Data Collector" at bounding box center [1148, 103] width 84 height 22
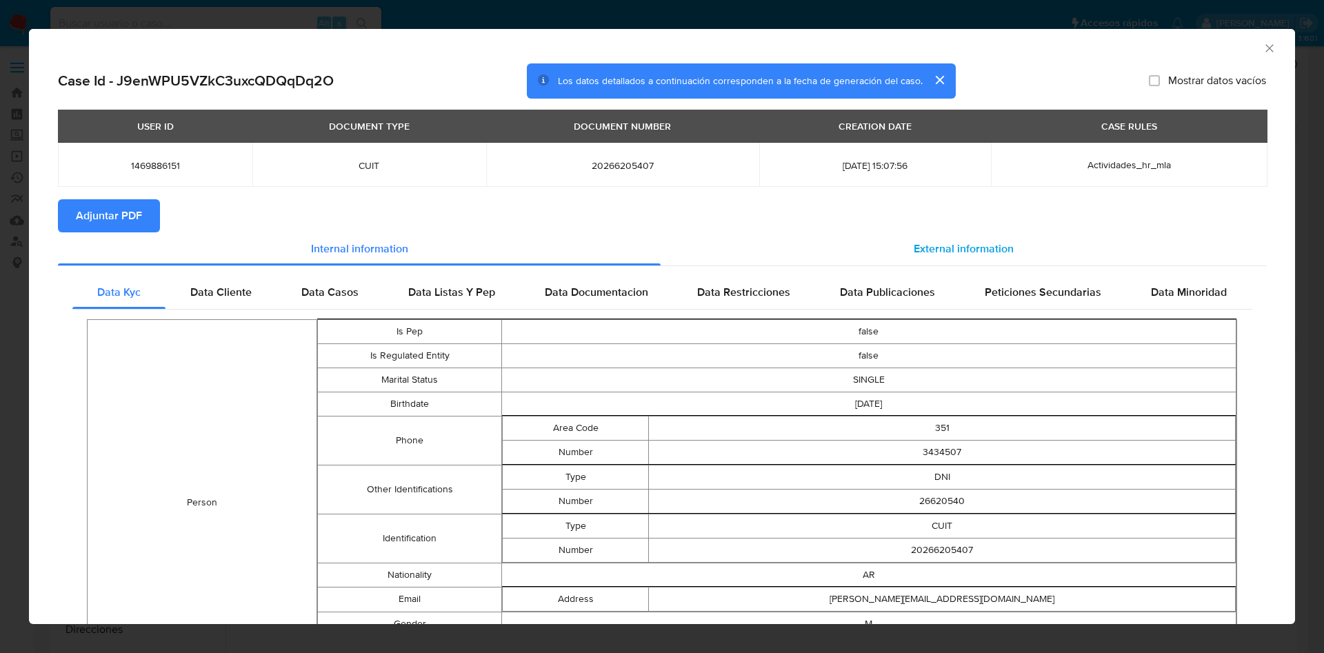
click at [974, 246] on span "External information" at bounding box center [964, 249] width 100 height 16
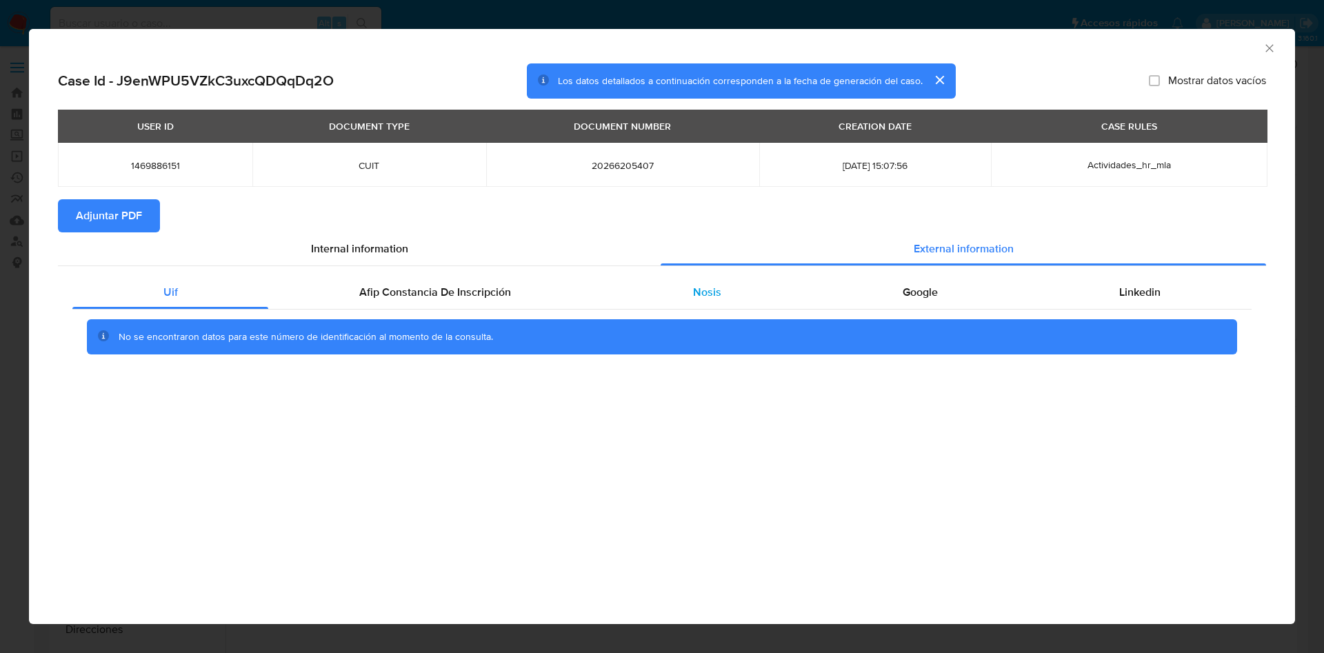
click at [706, 297] on span "Nosis" at bounding box center [707, 292] width 28 height 16
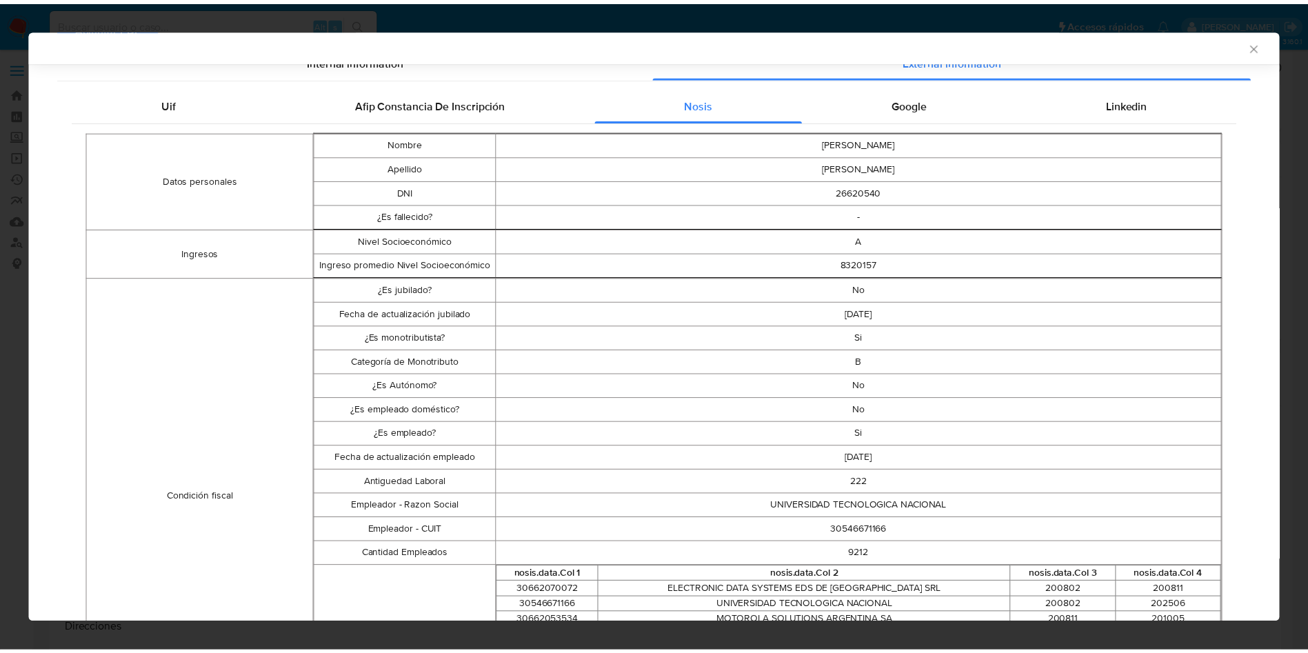
scroll to position [204, 0]
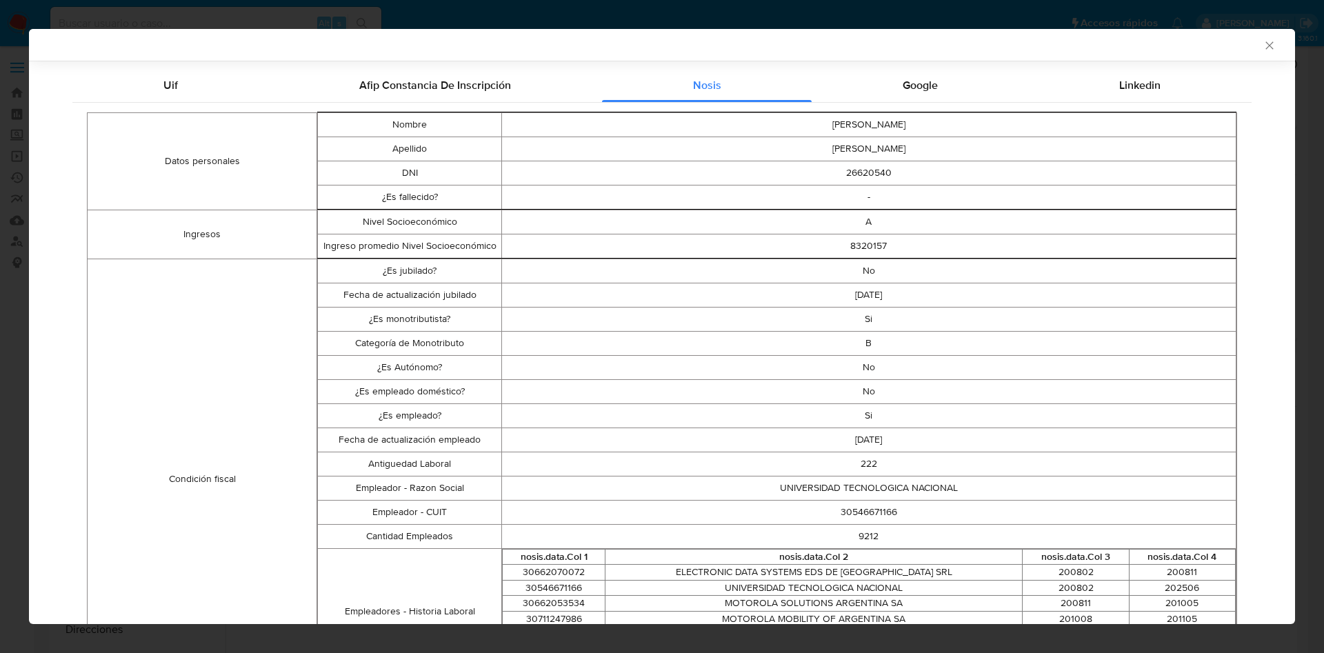
click at [847, 511] on td "30546671166" at bounding box center [868, 512] width 734 height 24
copy td "30546671166"
click at [1262, 48] on icon "Cerrar ventana" at bounding box center [1269, 46] width 14 height 14
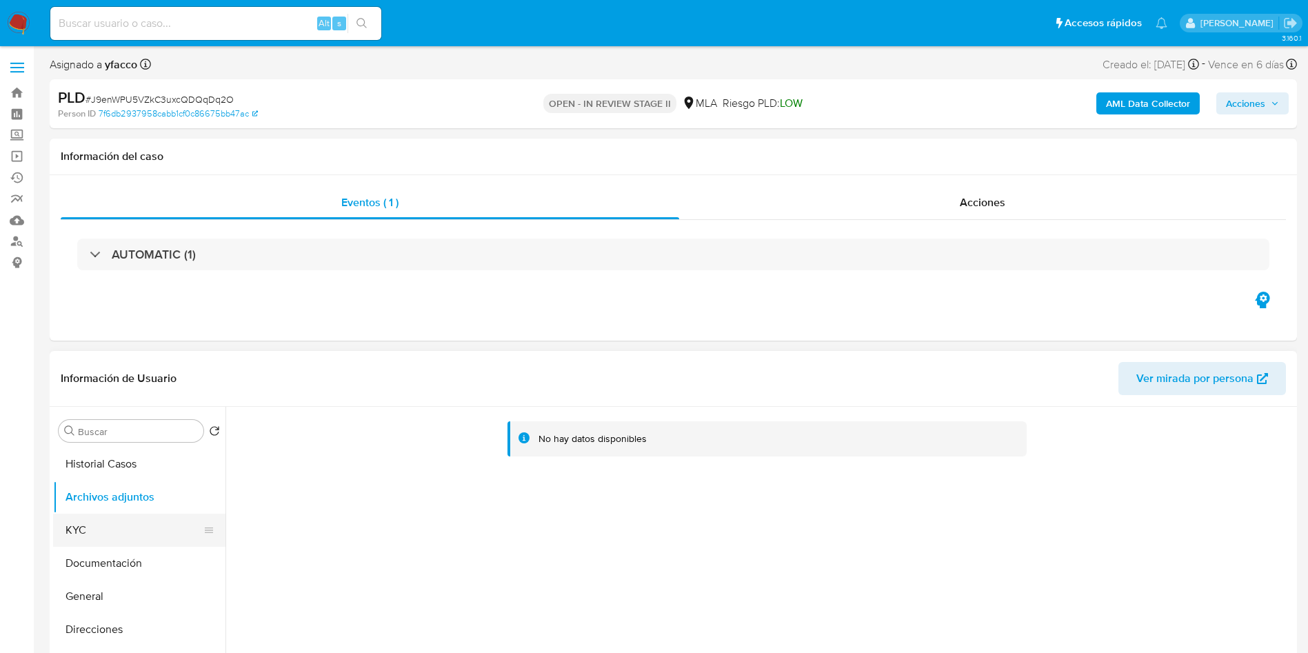
click at [97, 543] on button "KYC" at bounding box center [133, 530] width 161 height 33
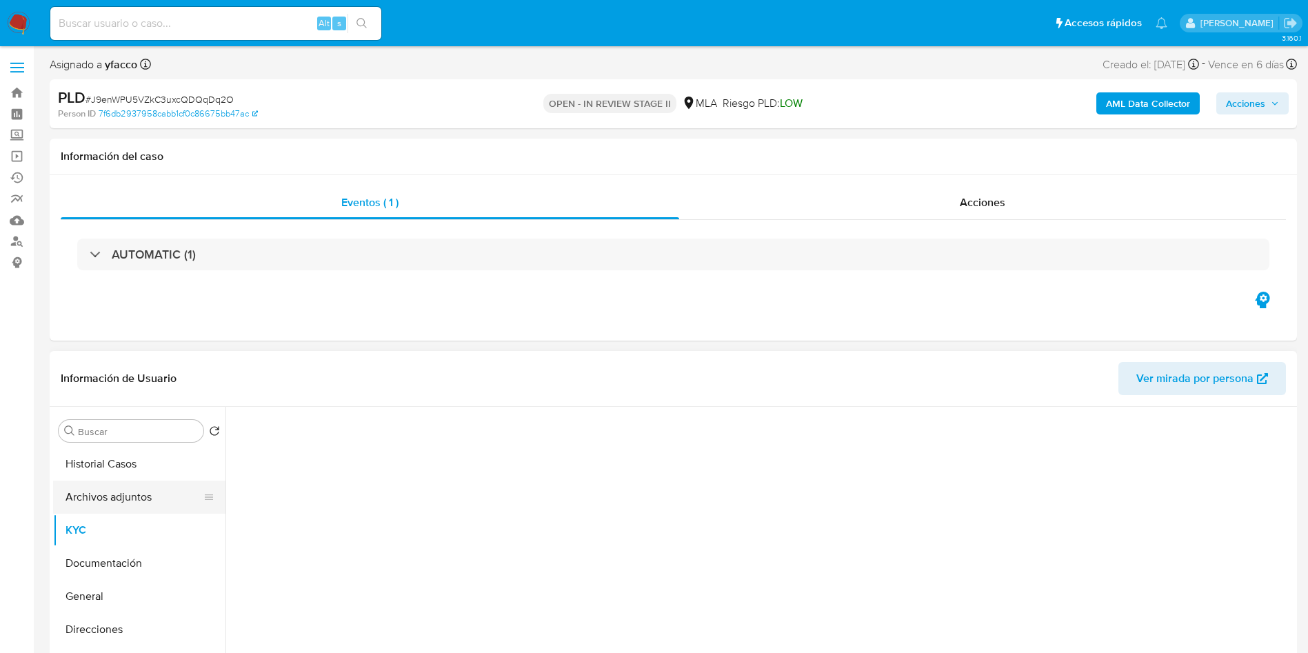
click at [114, 498] on button "Archivos adjuntos" at bounding box center [133, 497] width 161 height 33
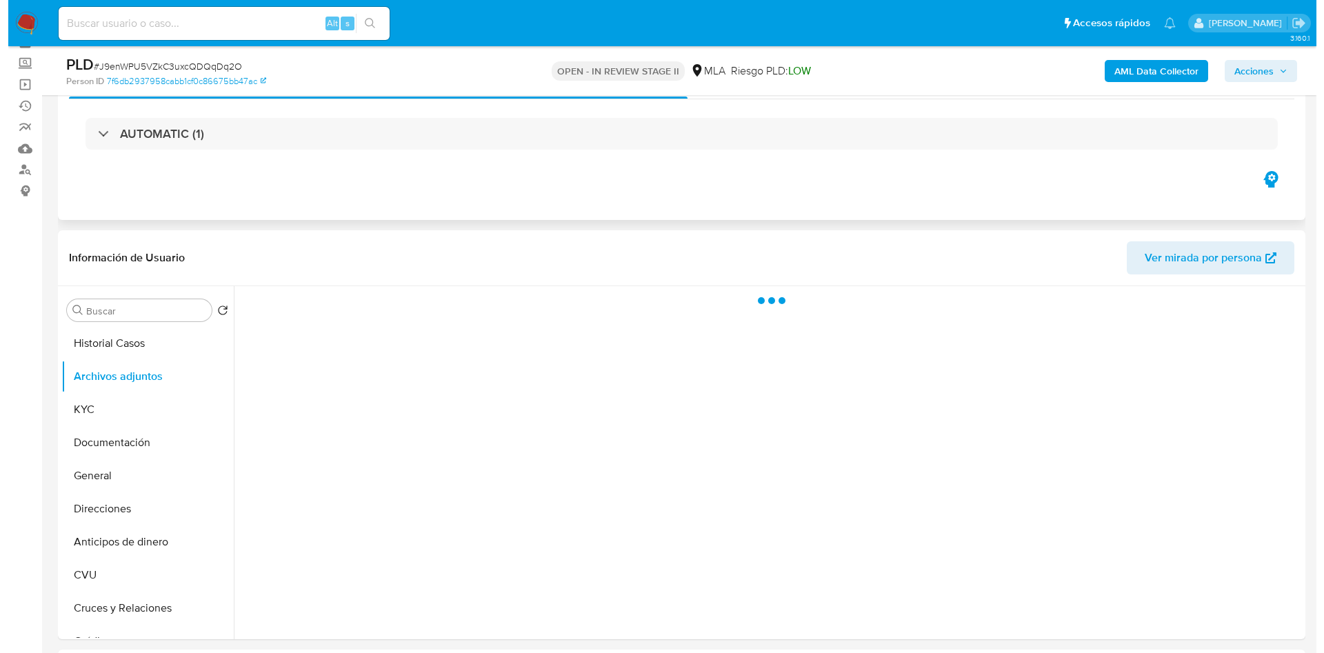
scroll to position [103, 0]
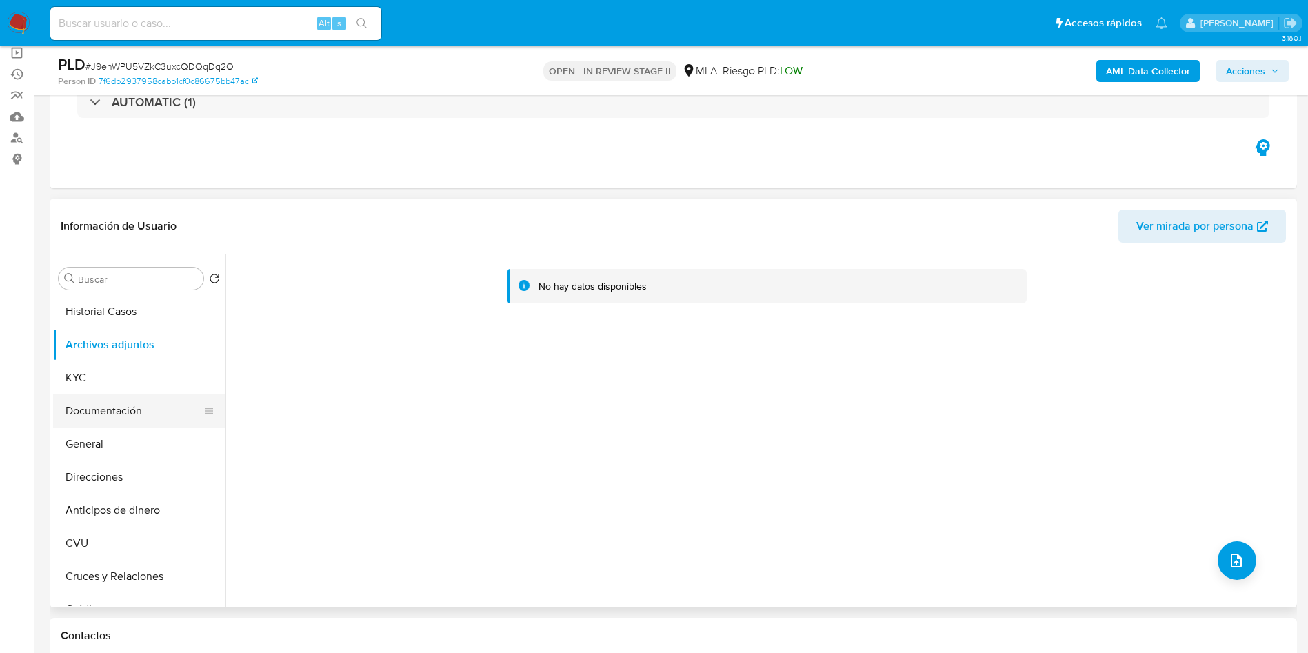
click at [118, 400] on button "Documentación" at bounding box center [133, 410] width 161 height 33
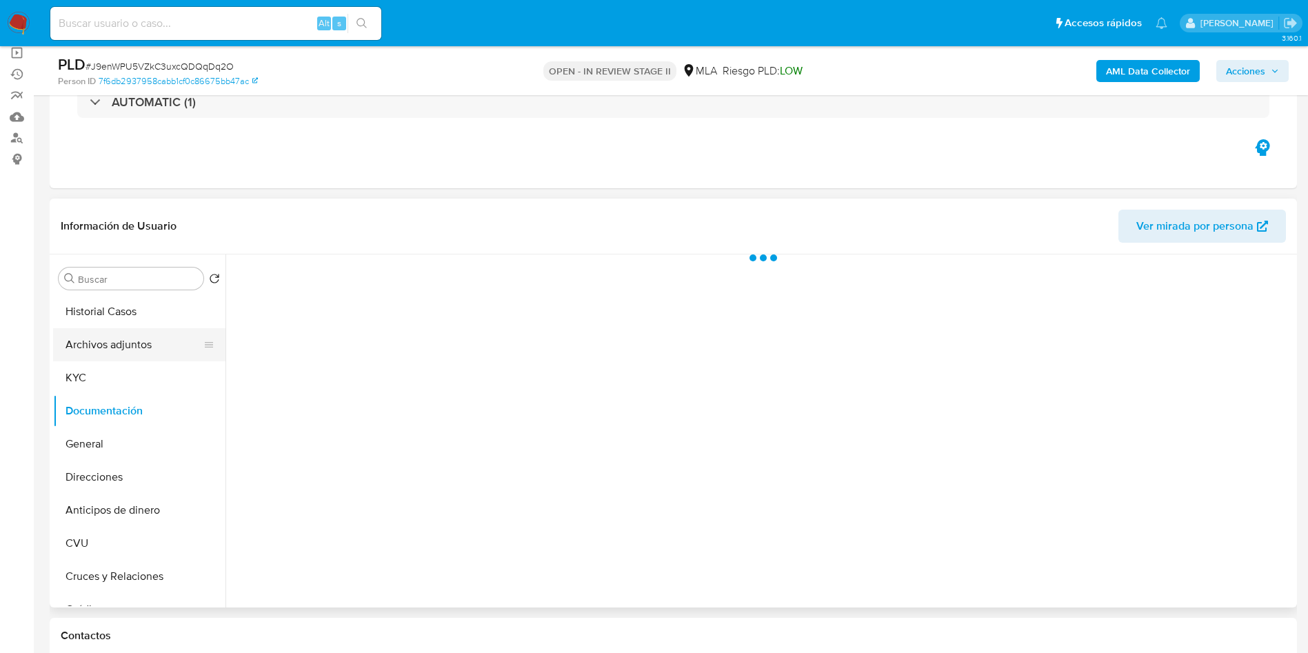
click at [121, 333] on button "Archivos adjuntos" at bounding box center [133, 344] width 161 height 33
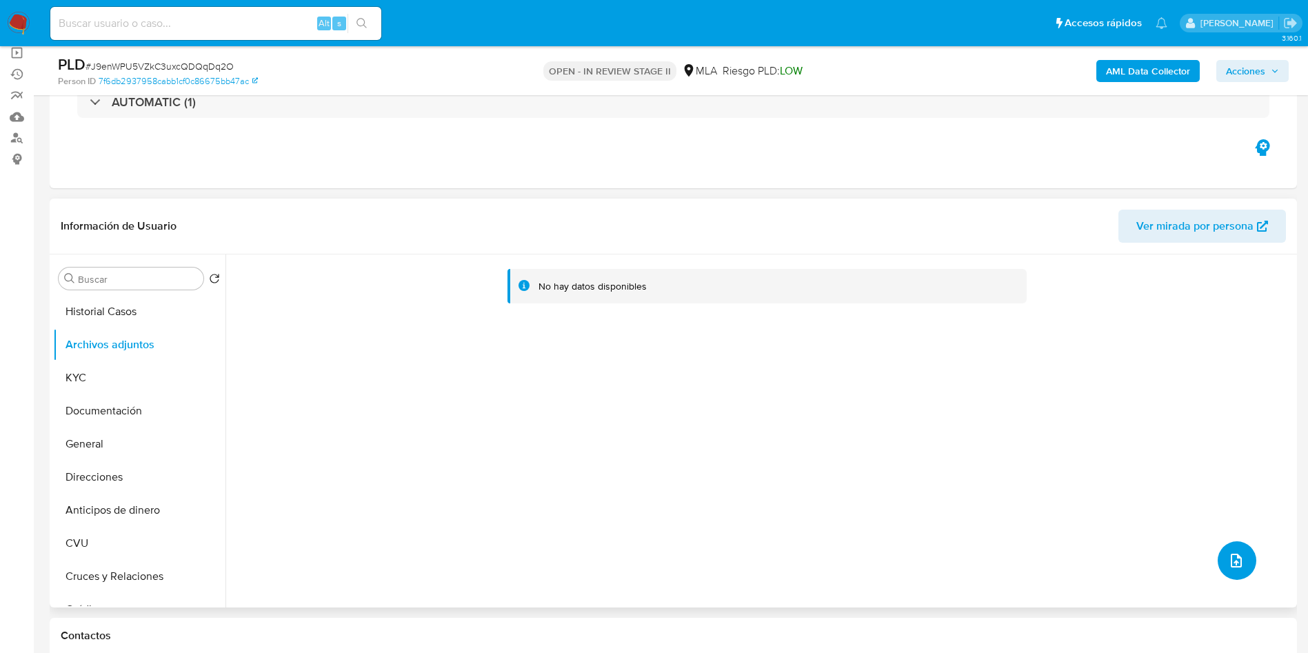
click at [1231, 561] on icon "upload-file" at bounding box center [1236, 561] width 11 height 14
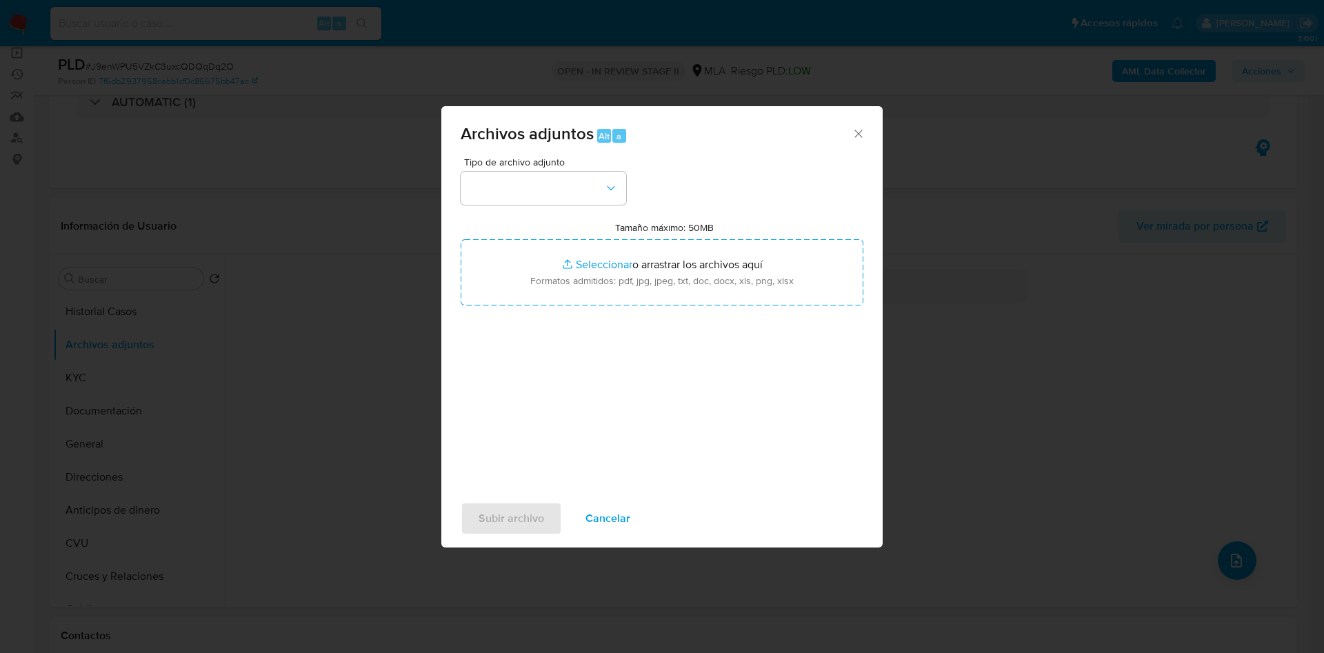
click at [523, 163] on span "Tipo de archivo adjunto" at bounding box center [546, 162] width 165 height 10
click at [540, 193] on button "button" at bounding box center [543, 188] width 165 height 33
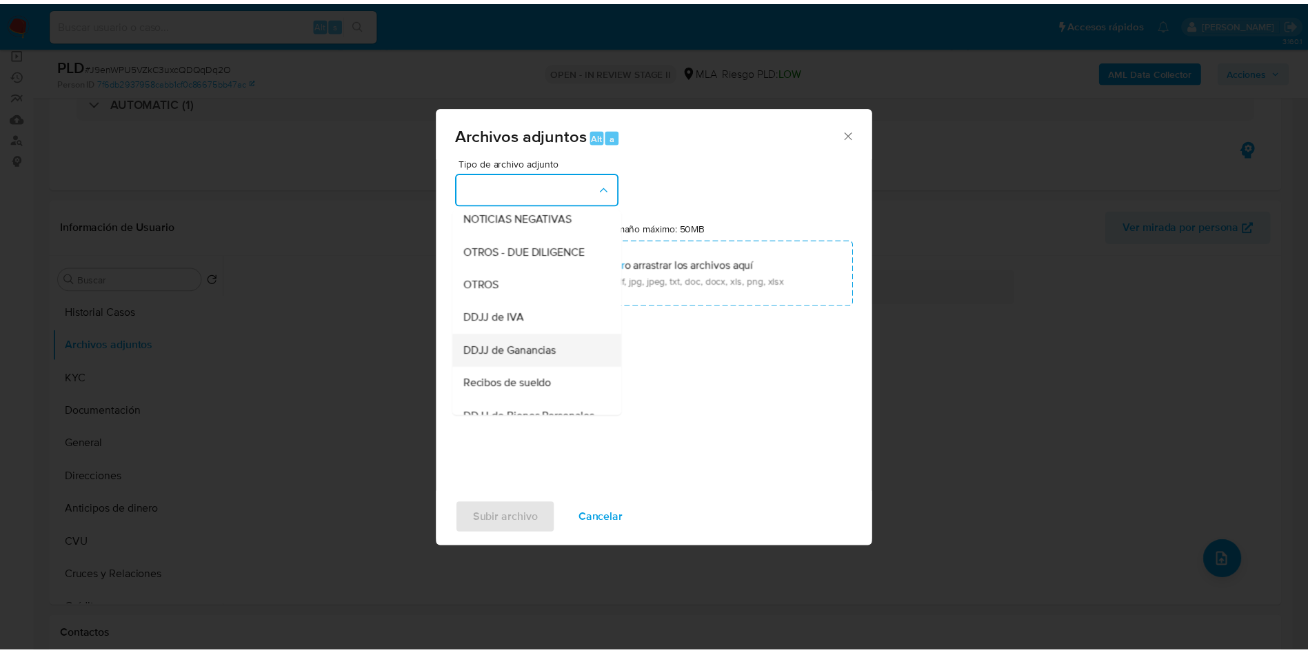
scroll to position [207, 0]
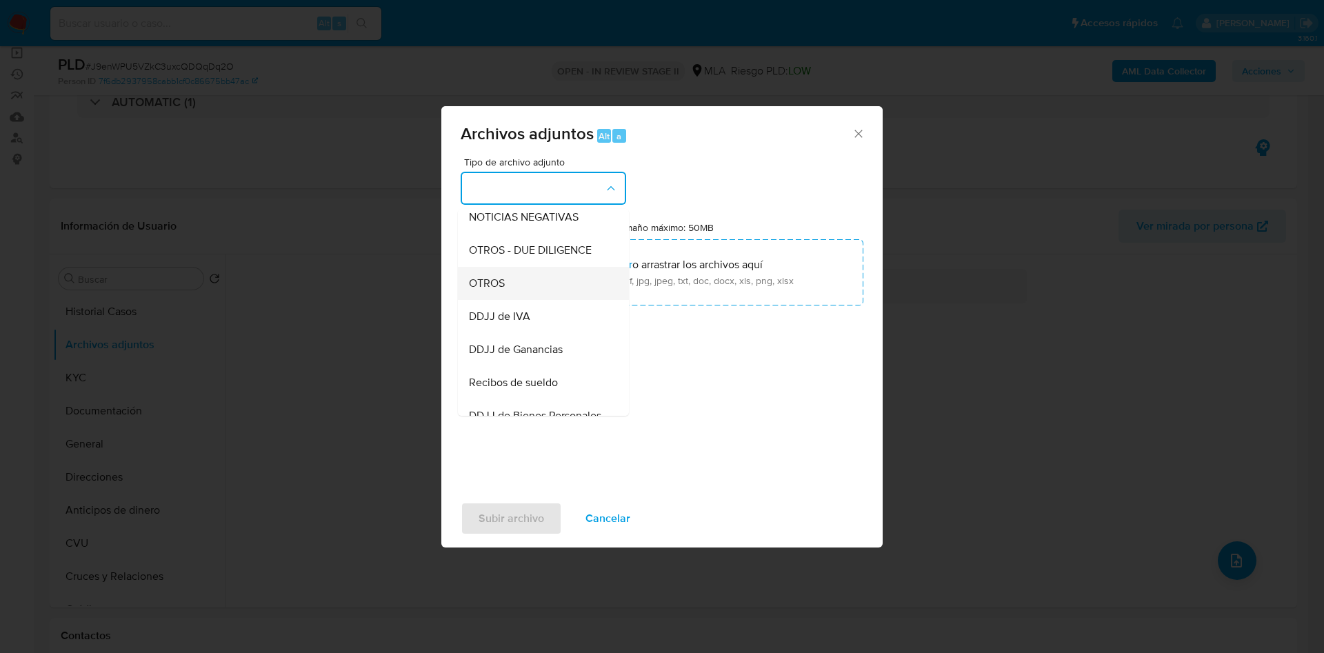
click at [485, 290] on span "OTROS" at bounding box center [487, 283] width 36 height 14
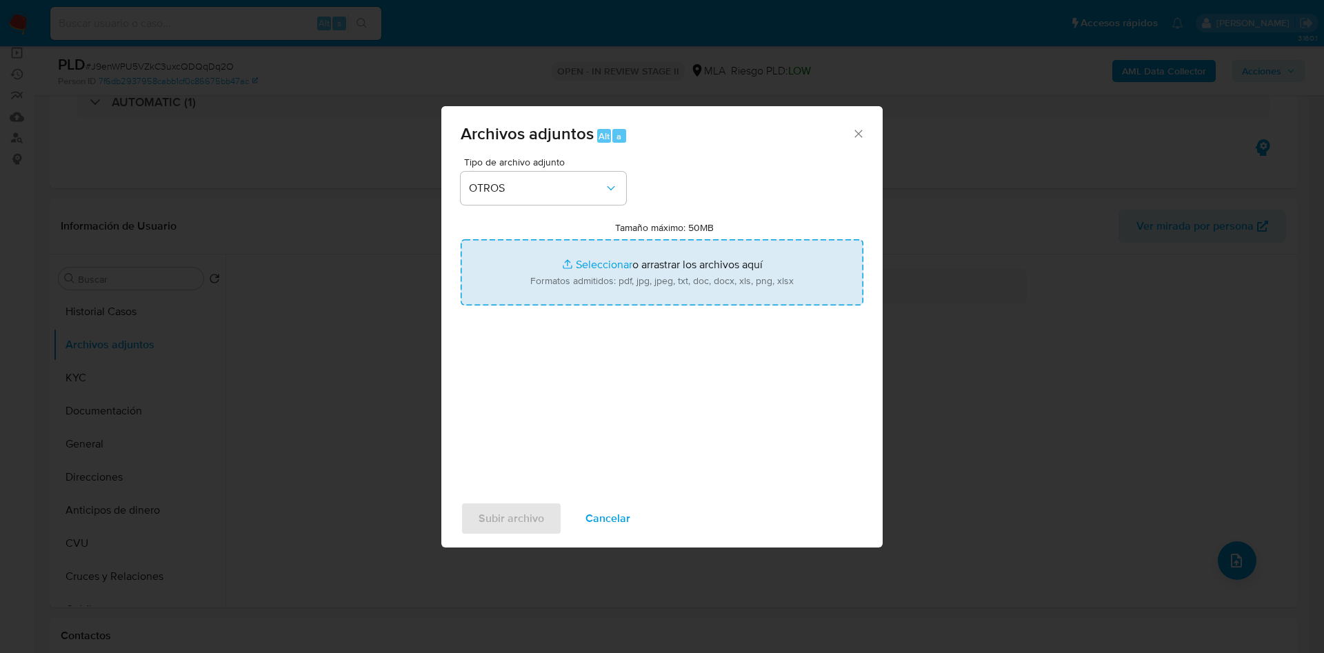
click at [595, 257] on input "Tamaño máximo: 50MB Seleccionar archivos" at bounding box center [662, 272] width 403 height 66
type input "C:\fakepath\Caselog sWaitCOFJTN0Sh2R2nUY5kYA_2025_09_16_13_37_51.docx"
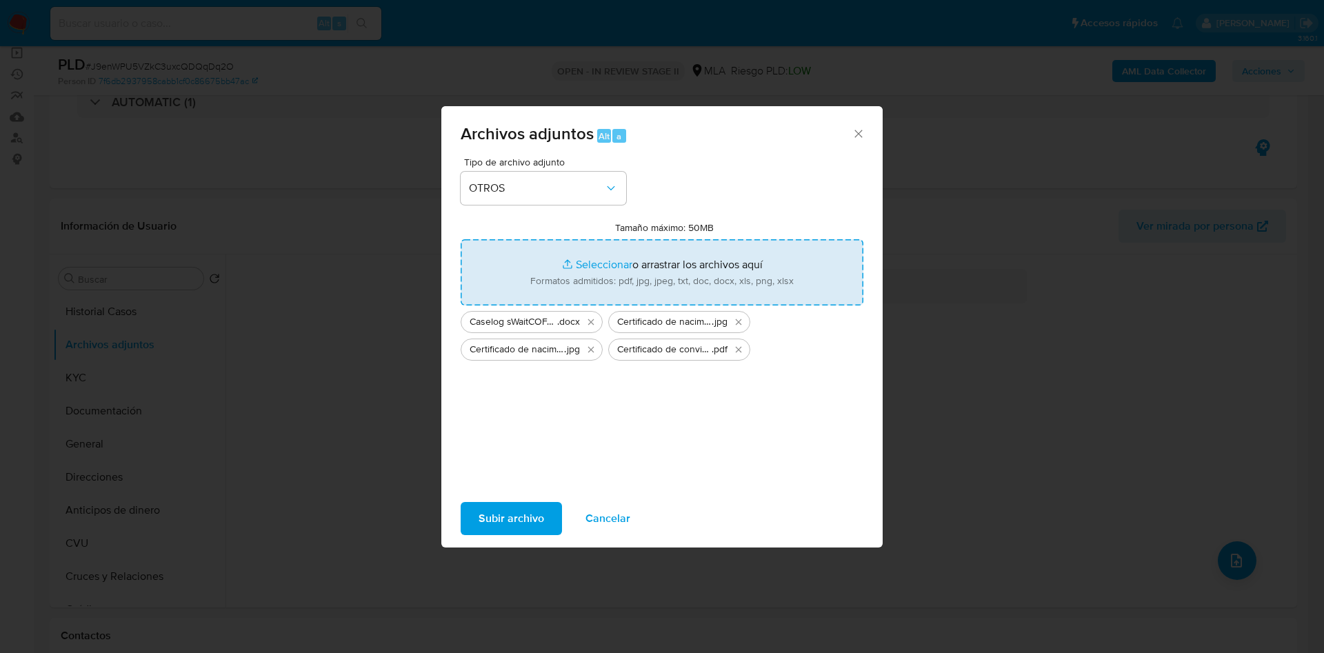
click at [603, 265] on input "Tamaño máximo: 50MB Seleccionar archivos" at bounding box center [662, 272] width 403 height 66
type input "C:\fakepath\Movimientos 1469886151.xlsx"
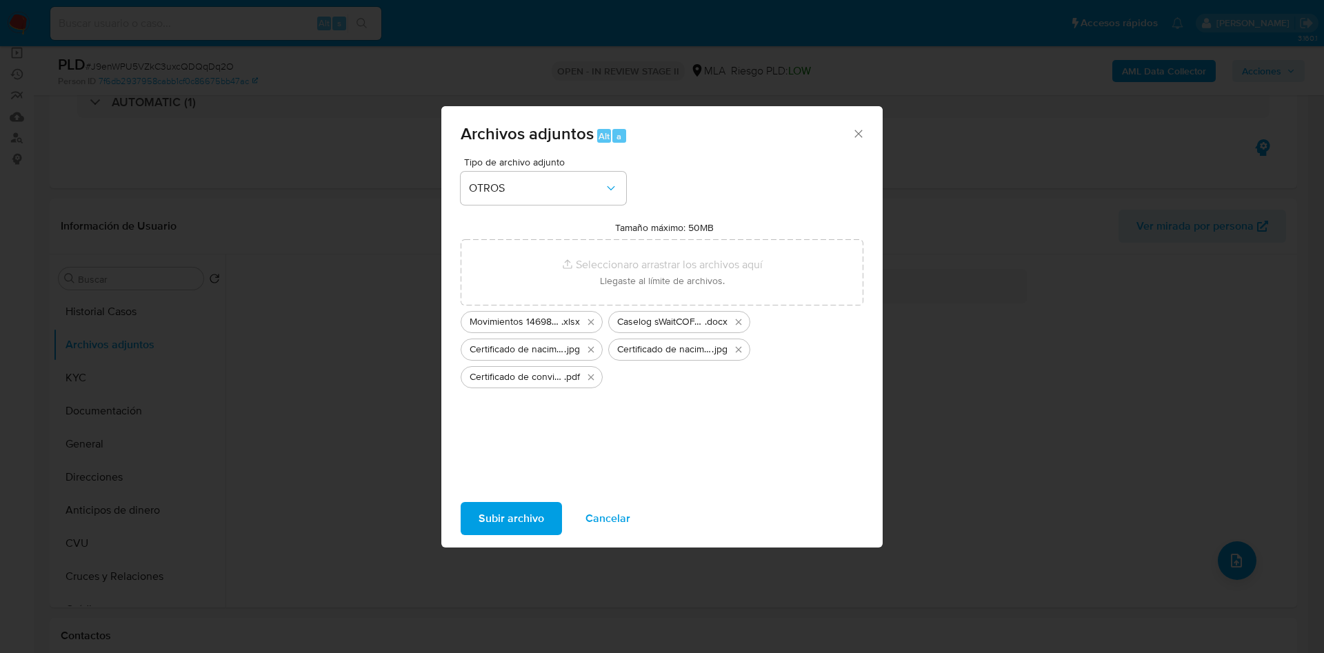
click at [491, 510] on span "Subir archivo" at bounding box center [511, 518] width 66 height 30
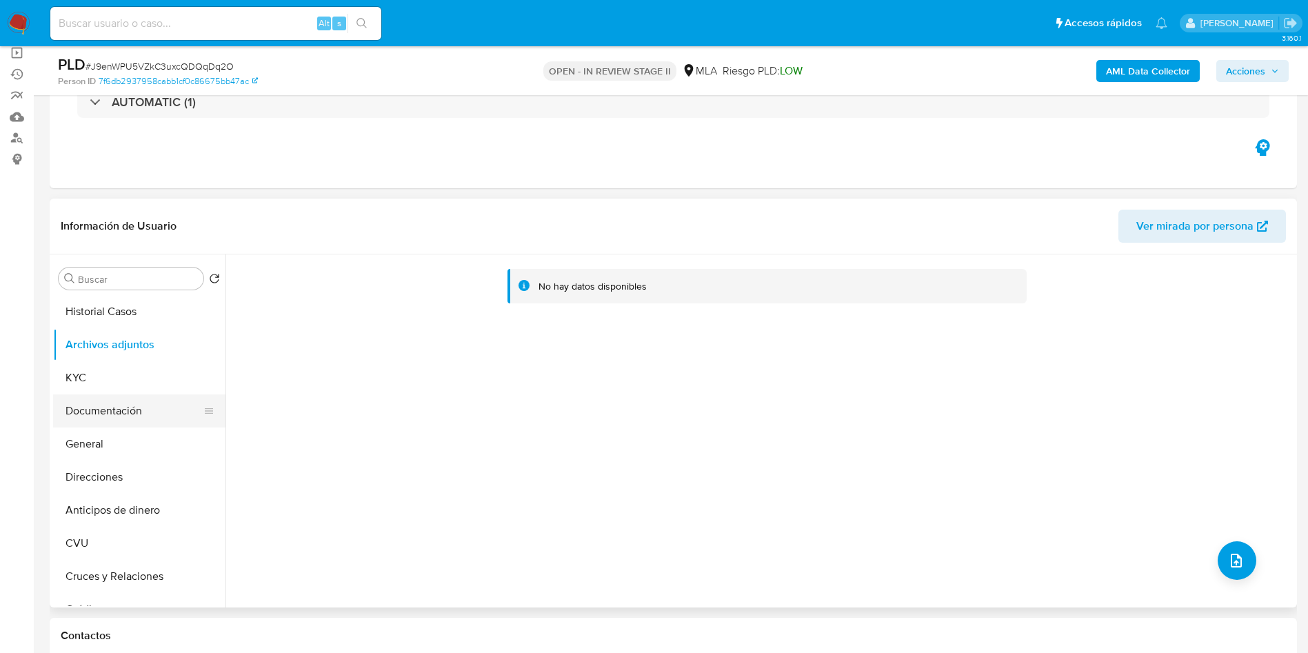
click at [76, 425] on button "Documentación" at bounding box center [133, 410] width 161 height 33
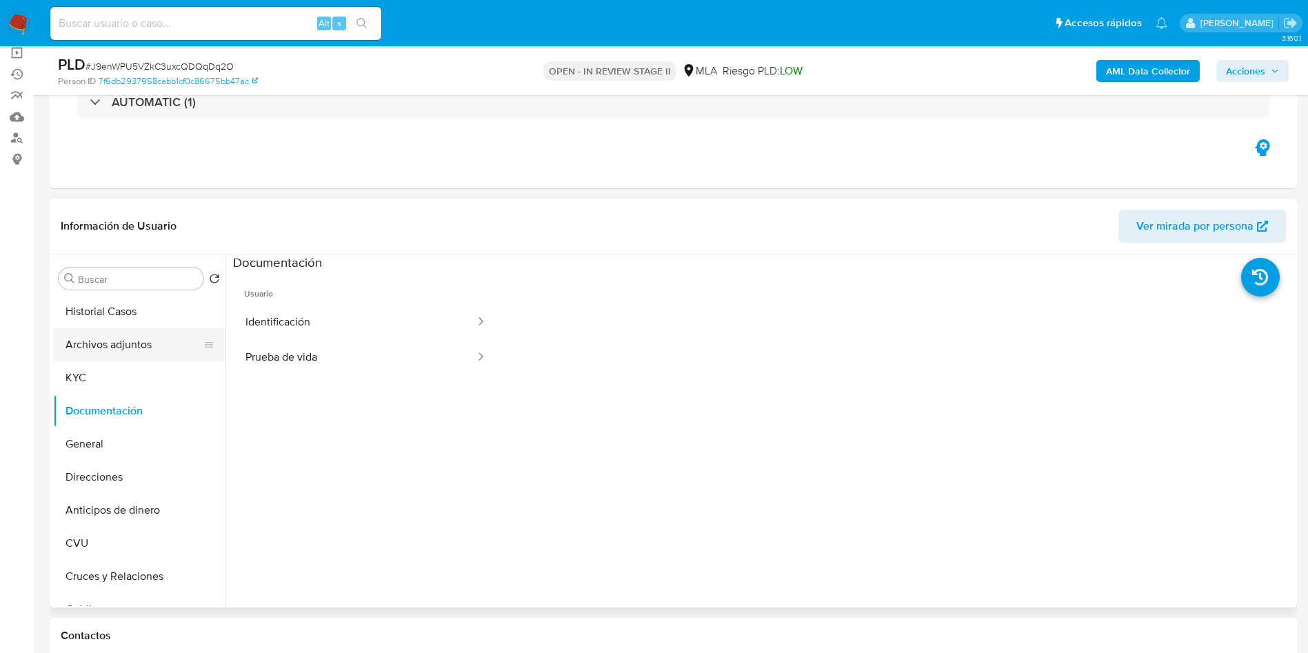
click at [117, 341] on button "Archivos adjuntos" at bounding box center [133, 344] width 161 height 33
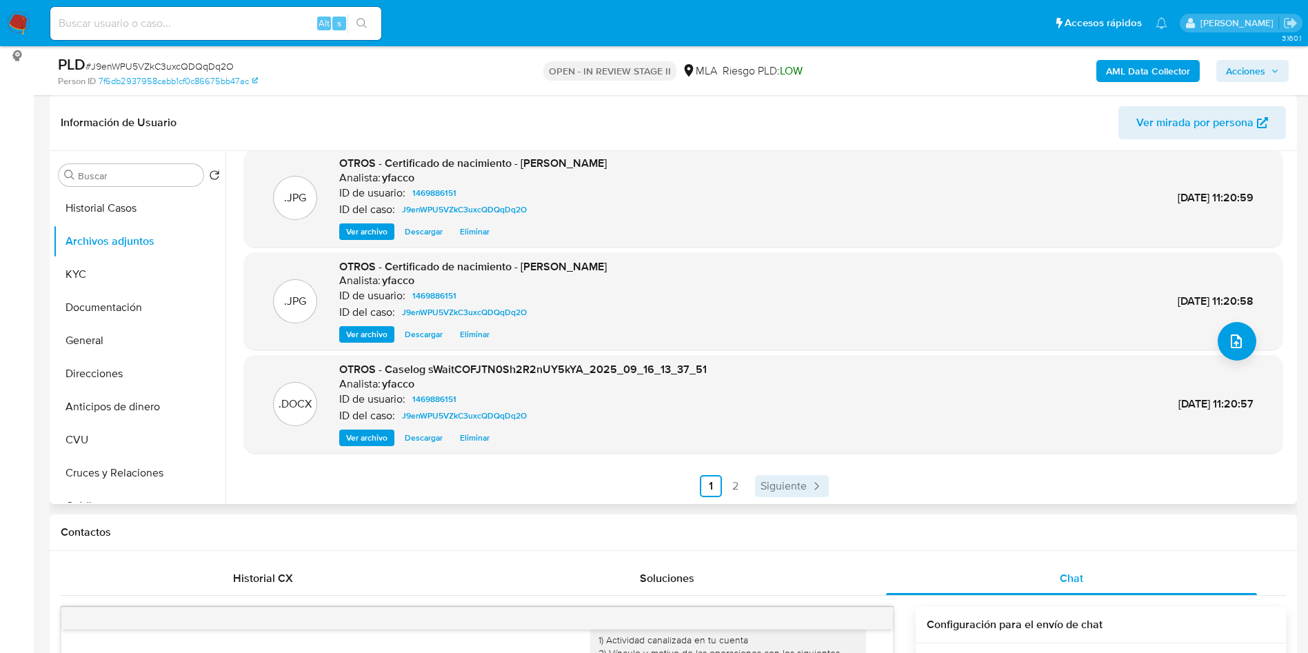
click at [778, 496] on link "Siguiente" at bounding box center [792, 486] width 74 height 22
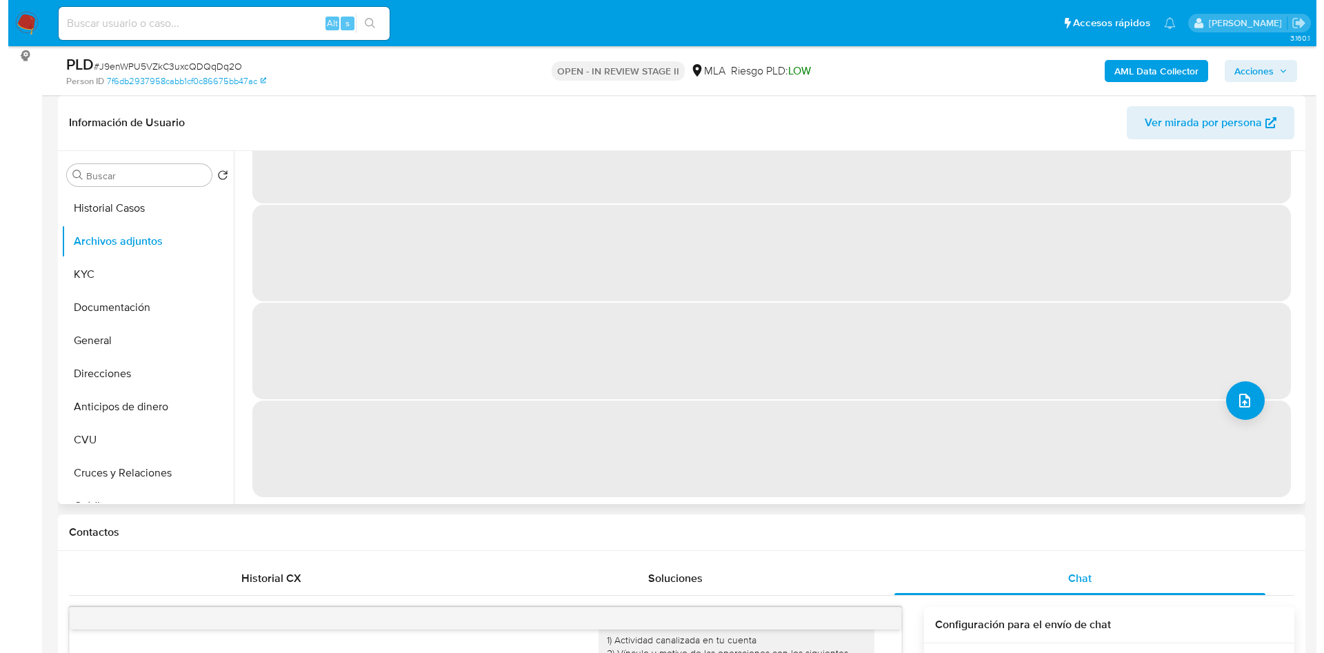
scroll to position [0, 0]
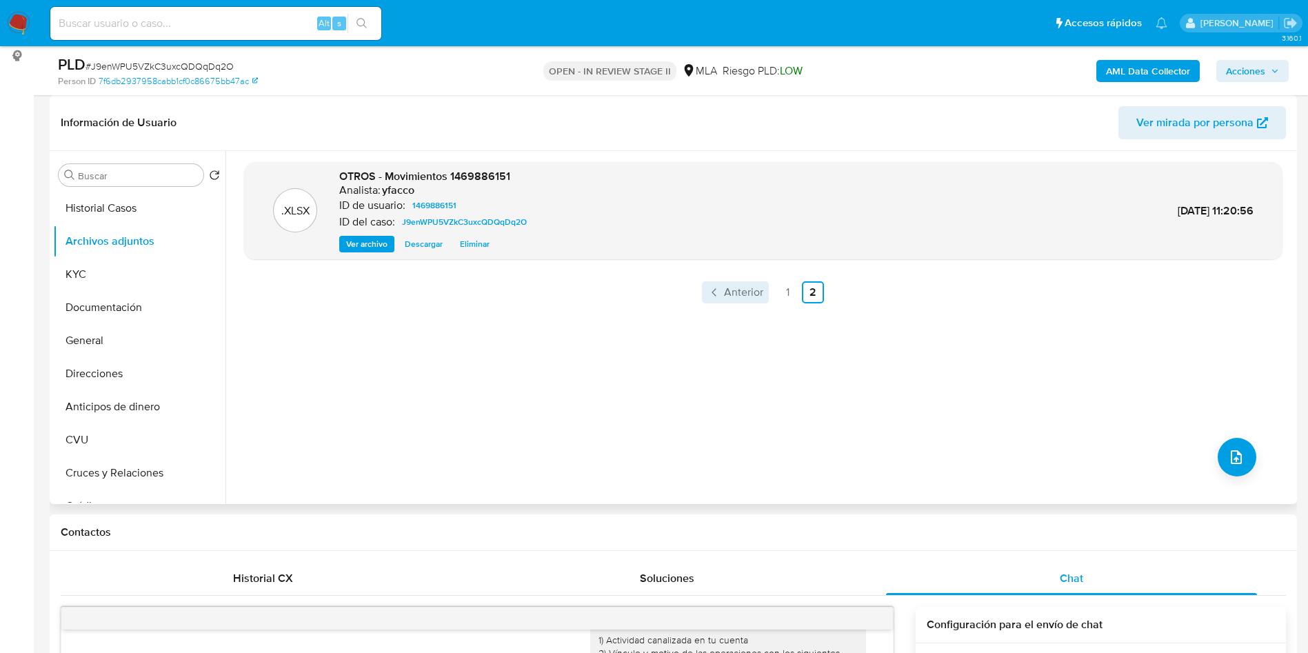
click at [740, 294] on span "Anterior" at bounding box center [743, 292] width 39 height 11
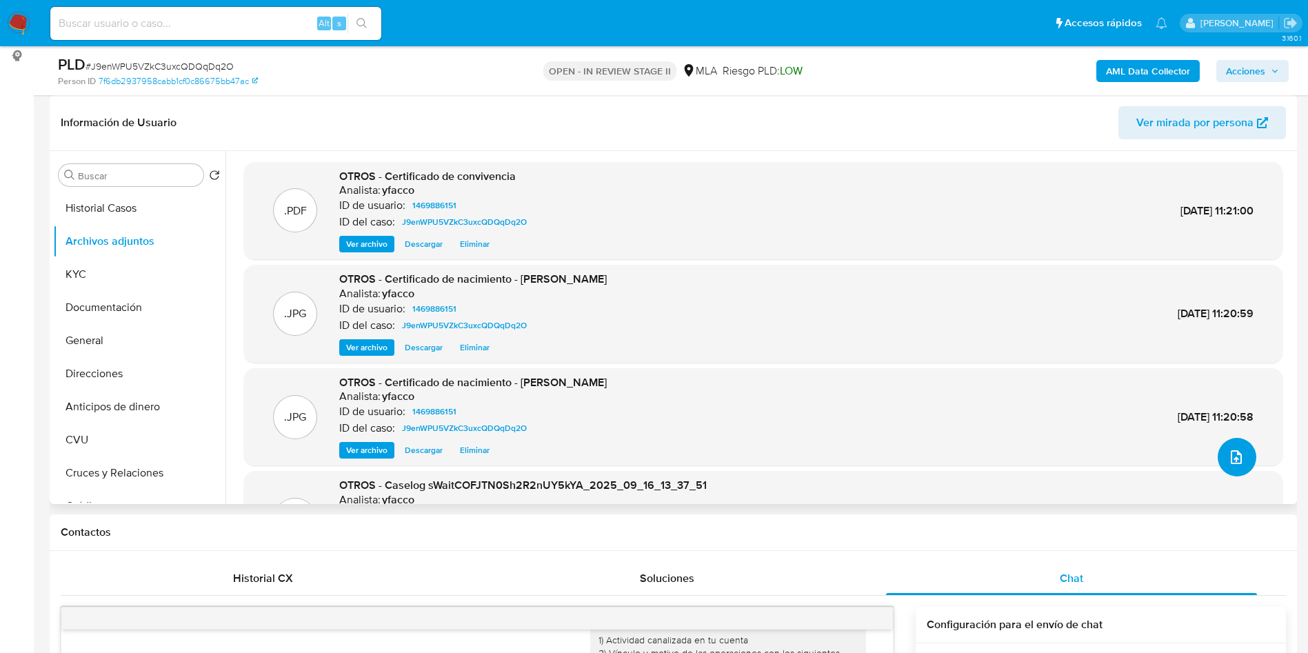
click at [1234, 454] on icon "upload-file" at bounding box center [1236, 457] width 11 height 14
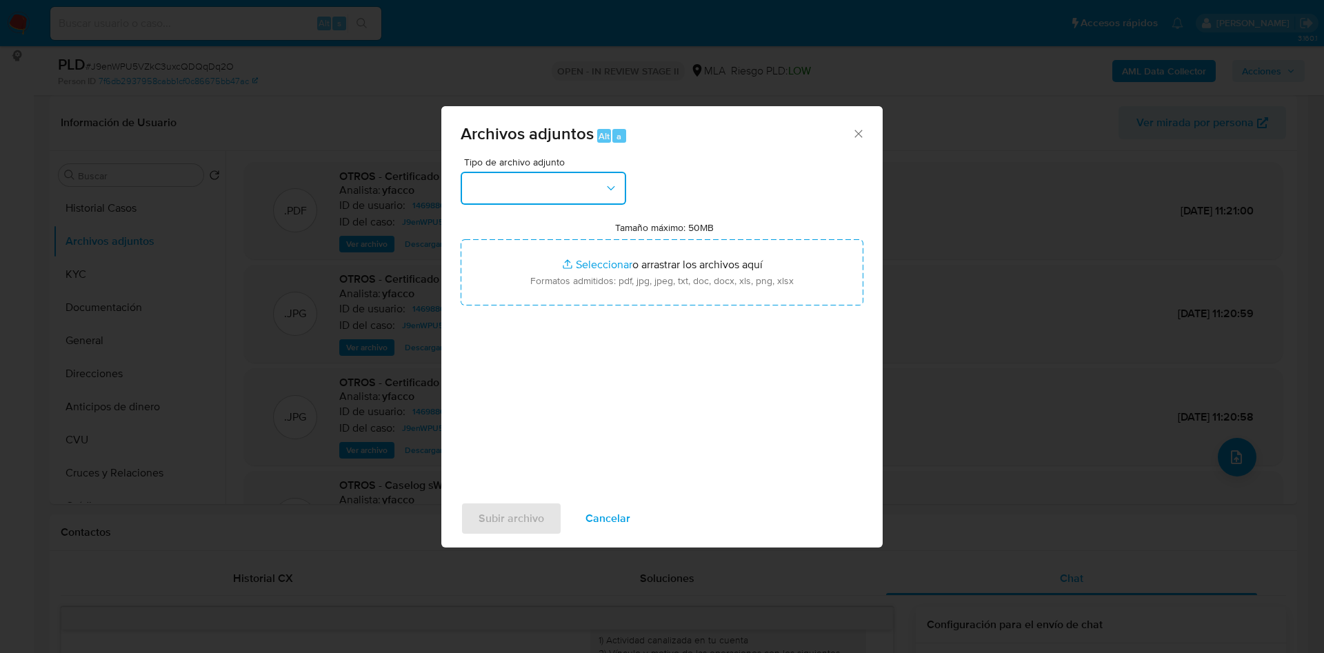
click at [579, 187] on button "button" at bounding box center [543, 188] width 165 height 33
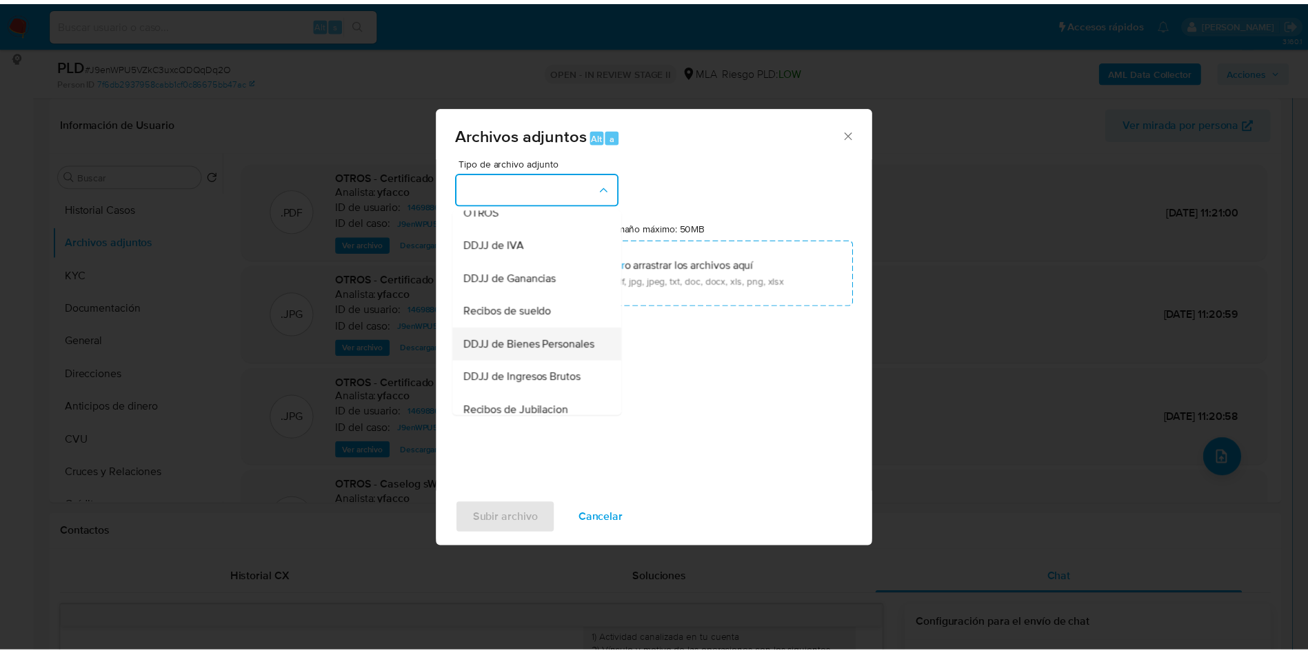
scroll to position [310, 0]
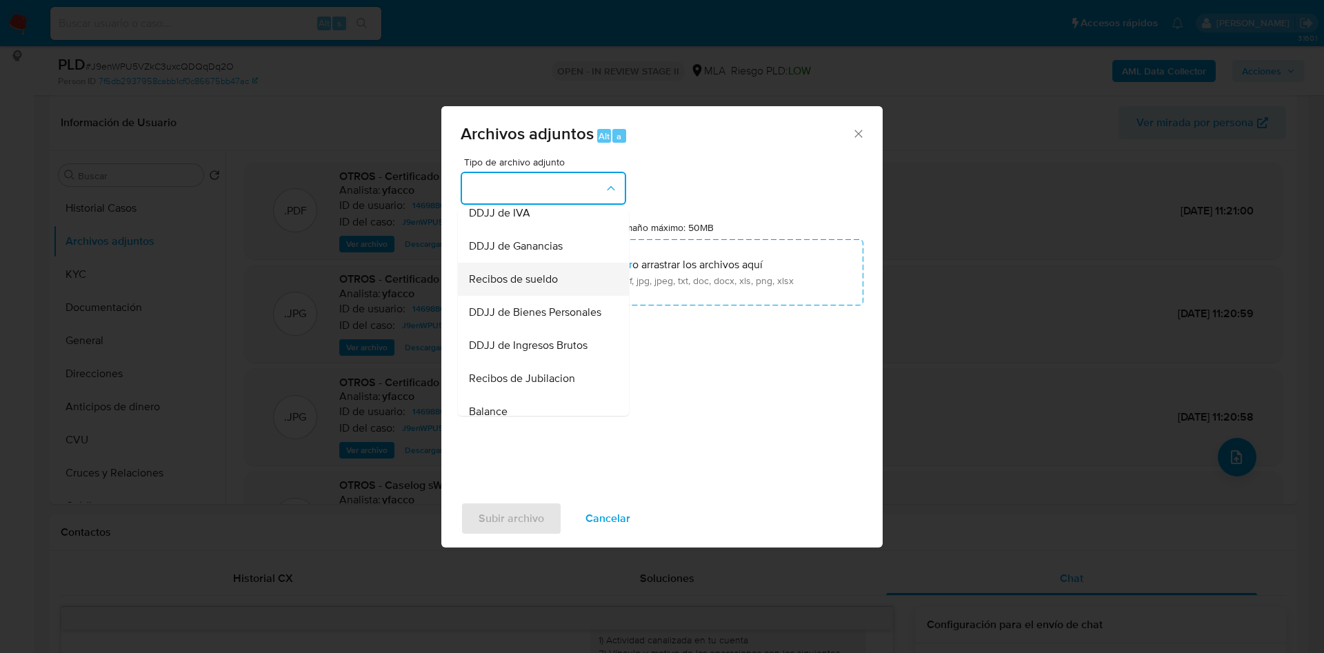
click at [510, 286] on span "Recibos de sueldo" at bounding box center [513, 279] width 89 height 14
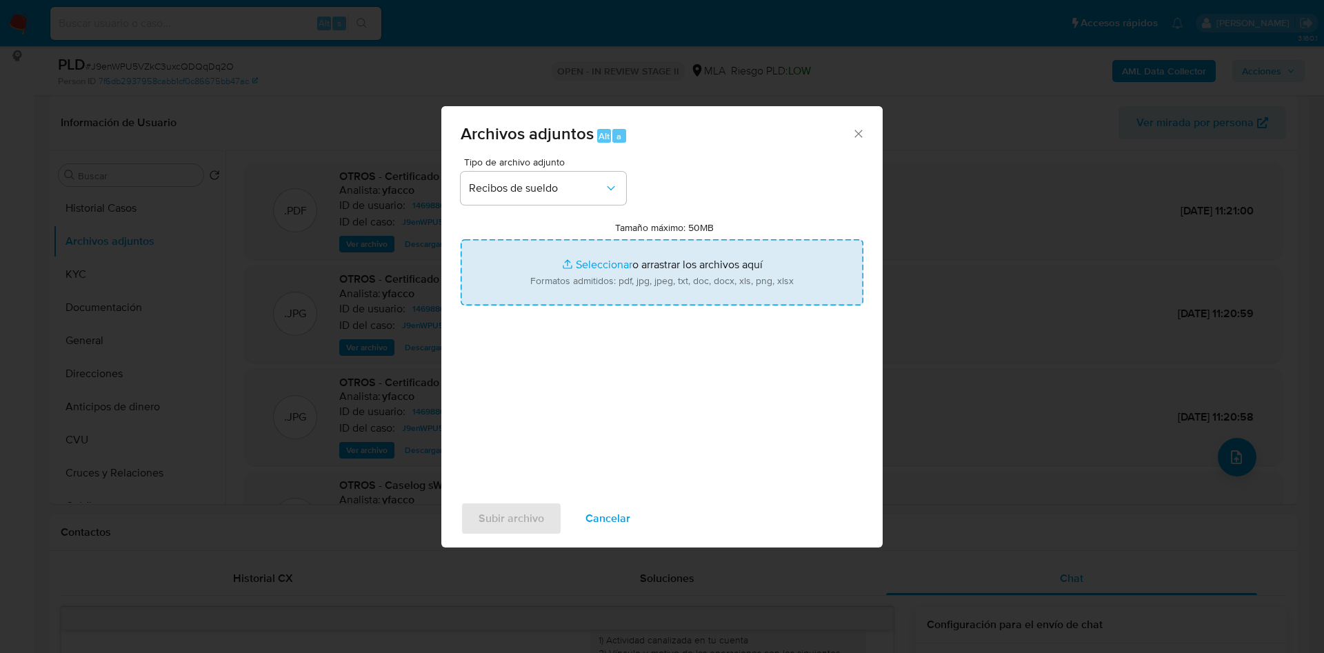
click at [575, 262] on input "Tamaño máximo: 50MB Seleccionar archivos" at bounding box center [662, 272] width 403 height 66
type input "C:\fakepath\Ramiro Perez.pdf"
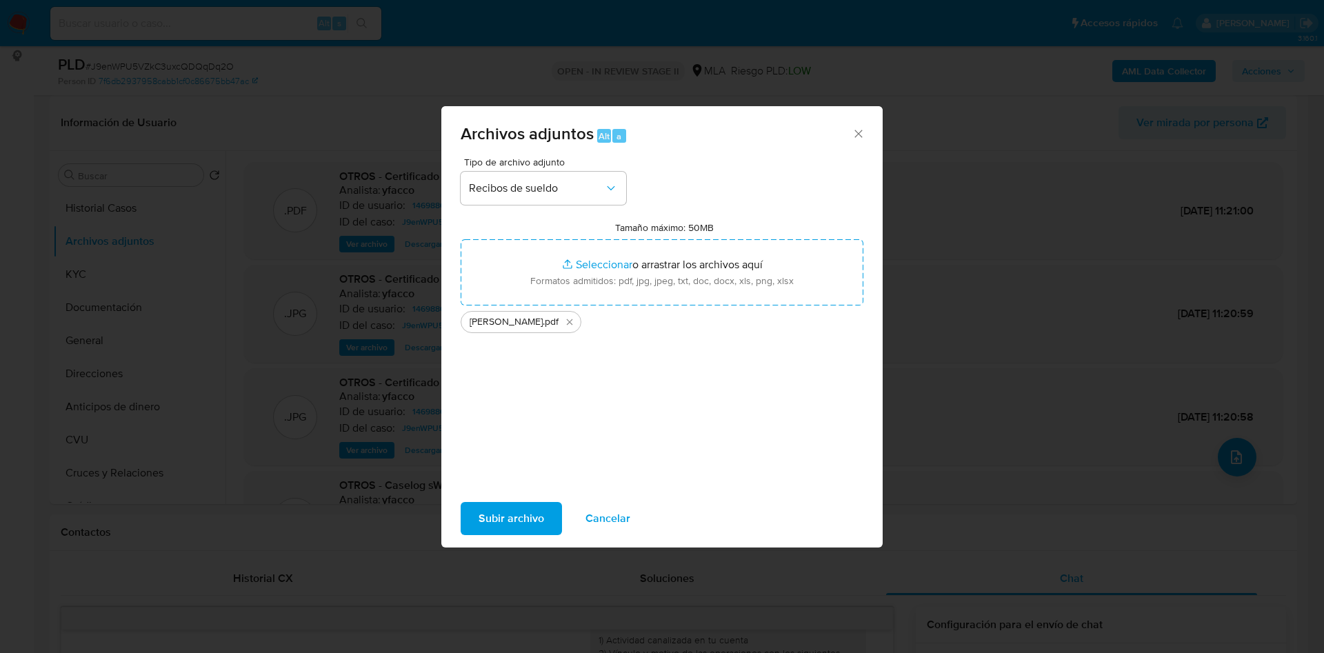
click at [486, 525] on span "Subir archivo" at bounding box center [511, 518] width 66 height 30
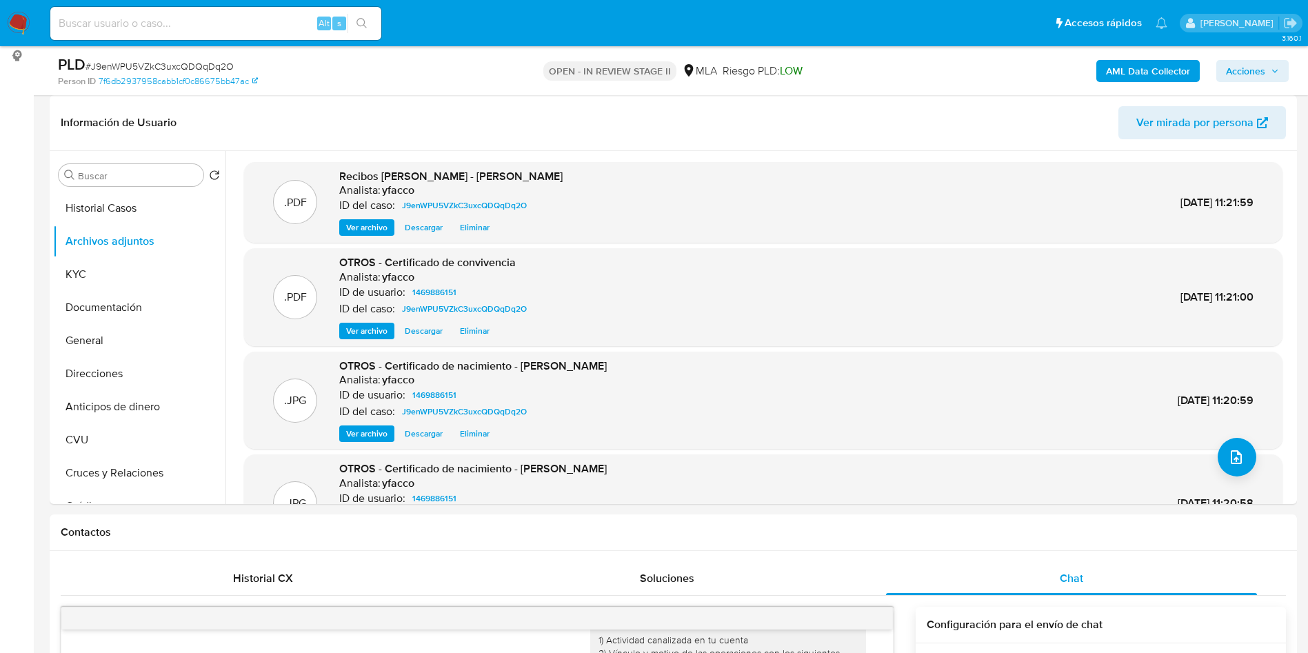
click at [1106, 72] on b "AML Data Collector" at bounding box center [1148, 71] width 84 height 22
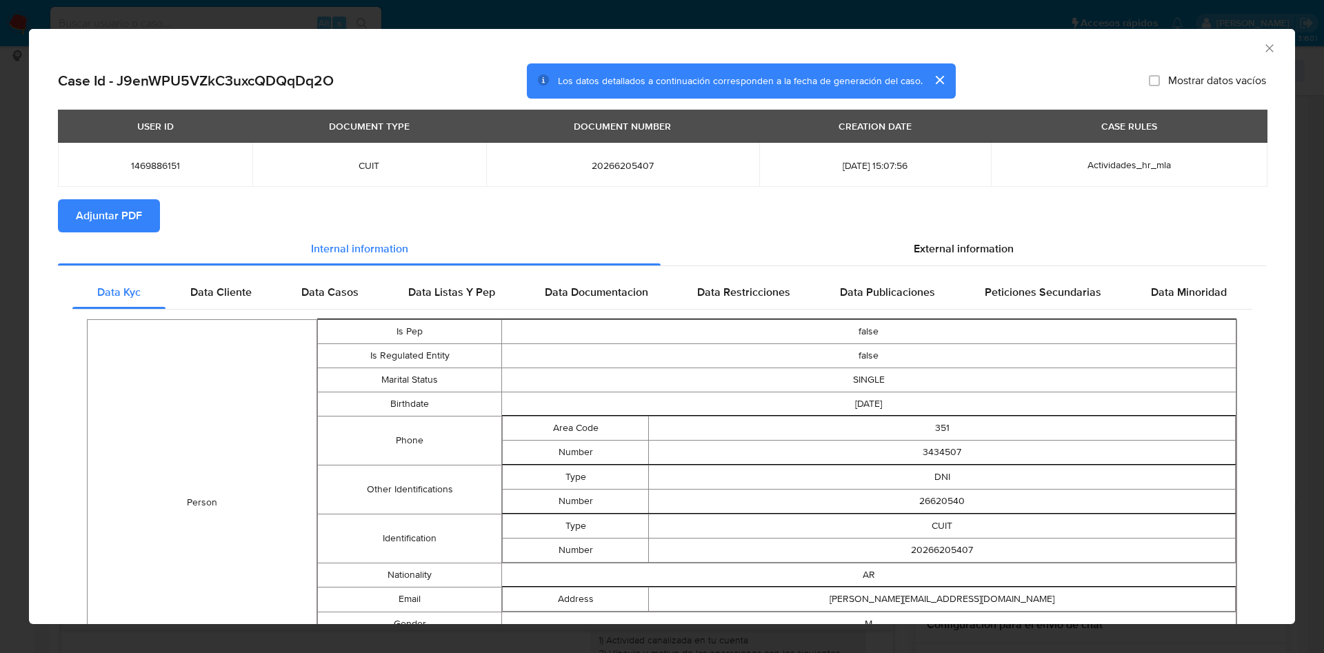
click at [146, 218] on button "Adjuntar PDF" at bounding box center [109, 215] width 102 height 33
click at [1262, 49] on icon "Cerrar ventana" at bounding box center [1269, 48] width 14 height 14
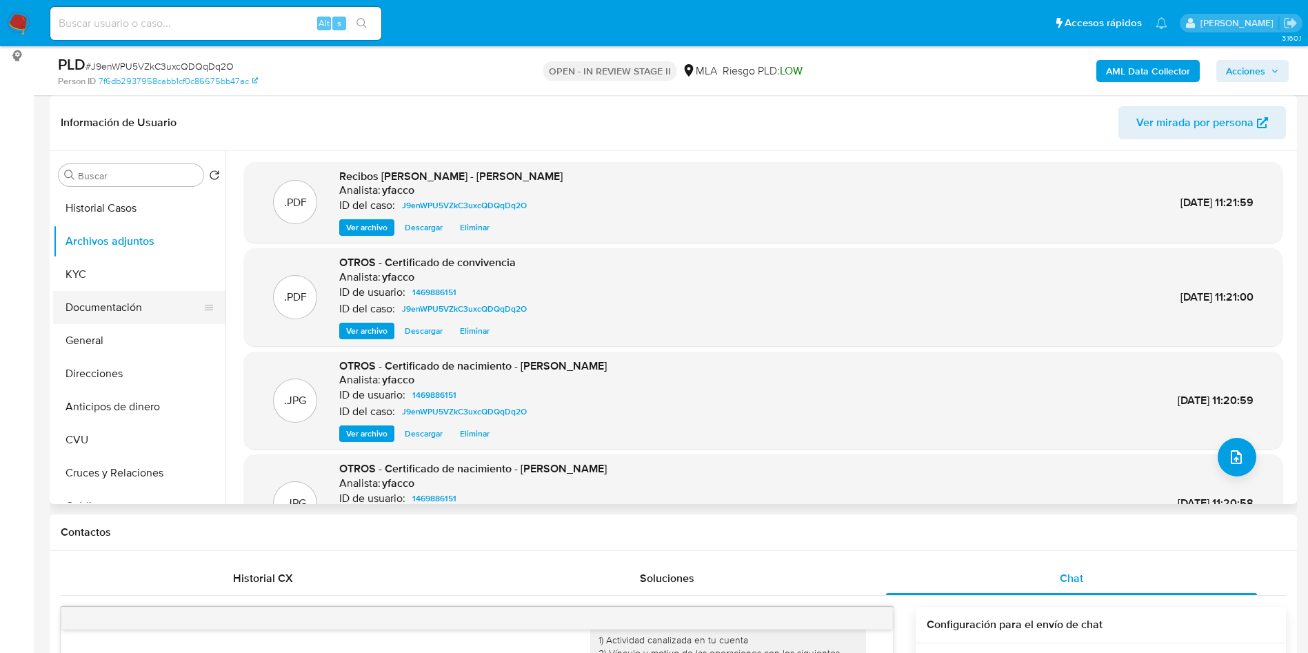
click at [132, 305] on button "Documentación" at bounding box center [133, 307] width 161 height 33
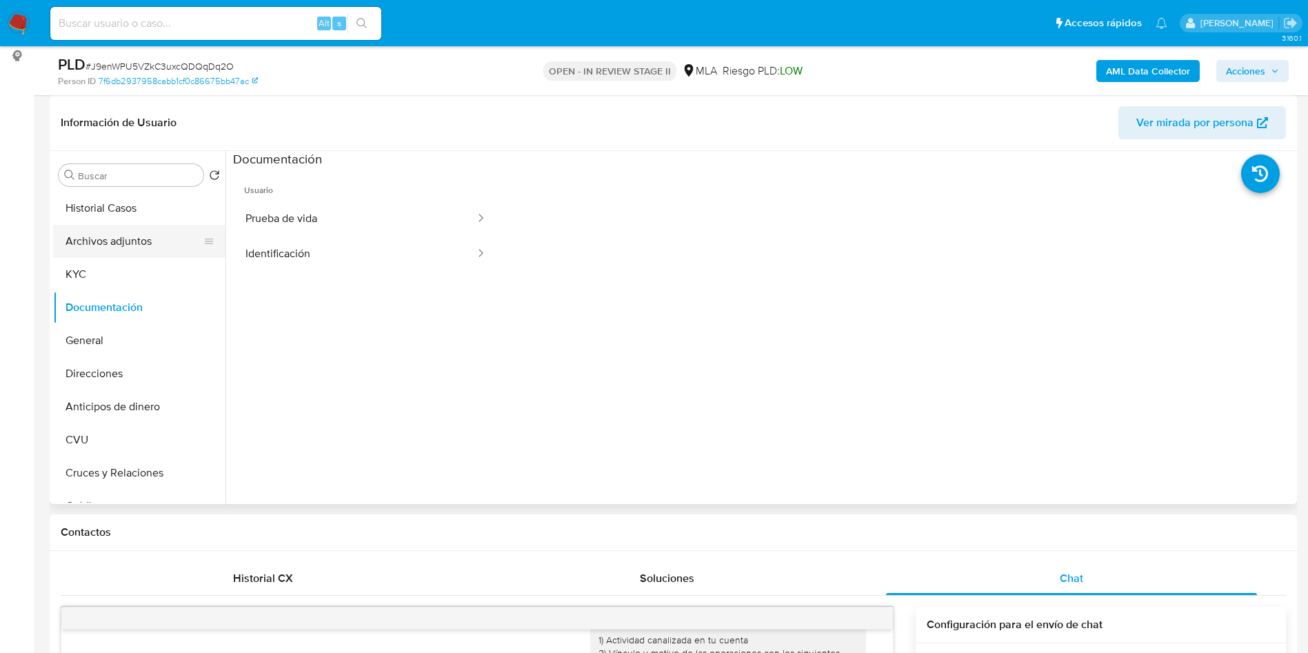
click at [141, 237] on button "Archivos adjuntos" at bounding box center [133, 241] width 161 height 33
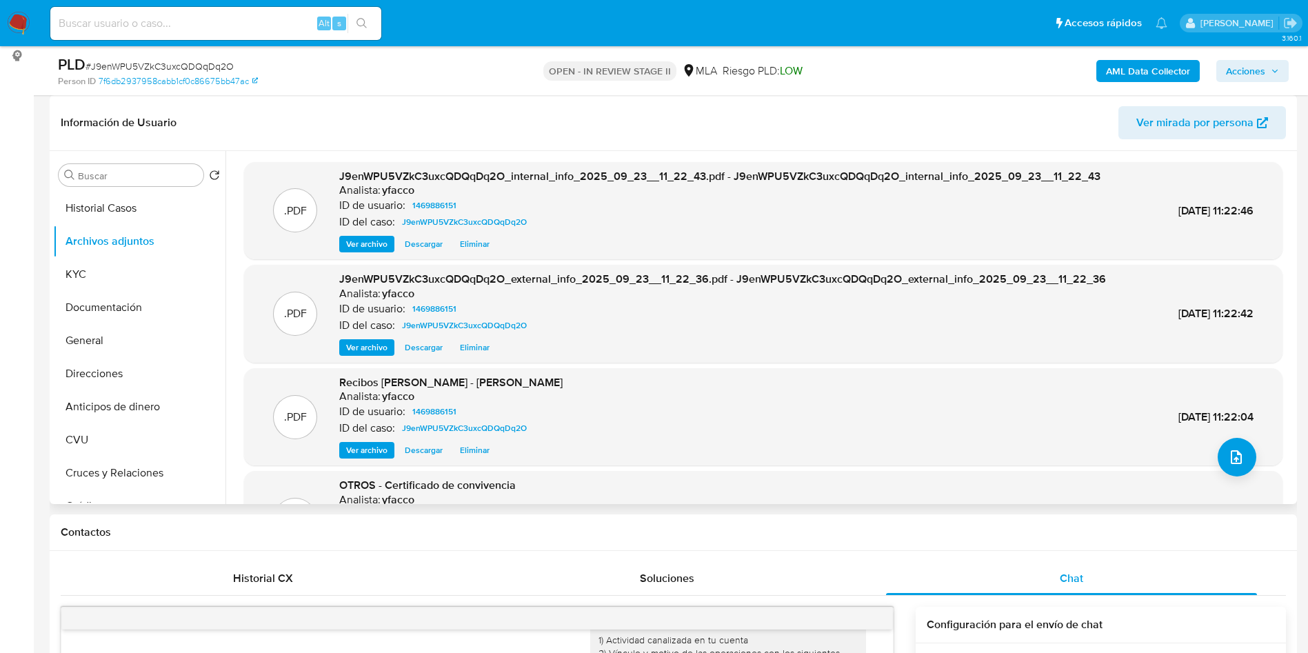
scroll to position [103, 0]
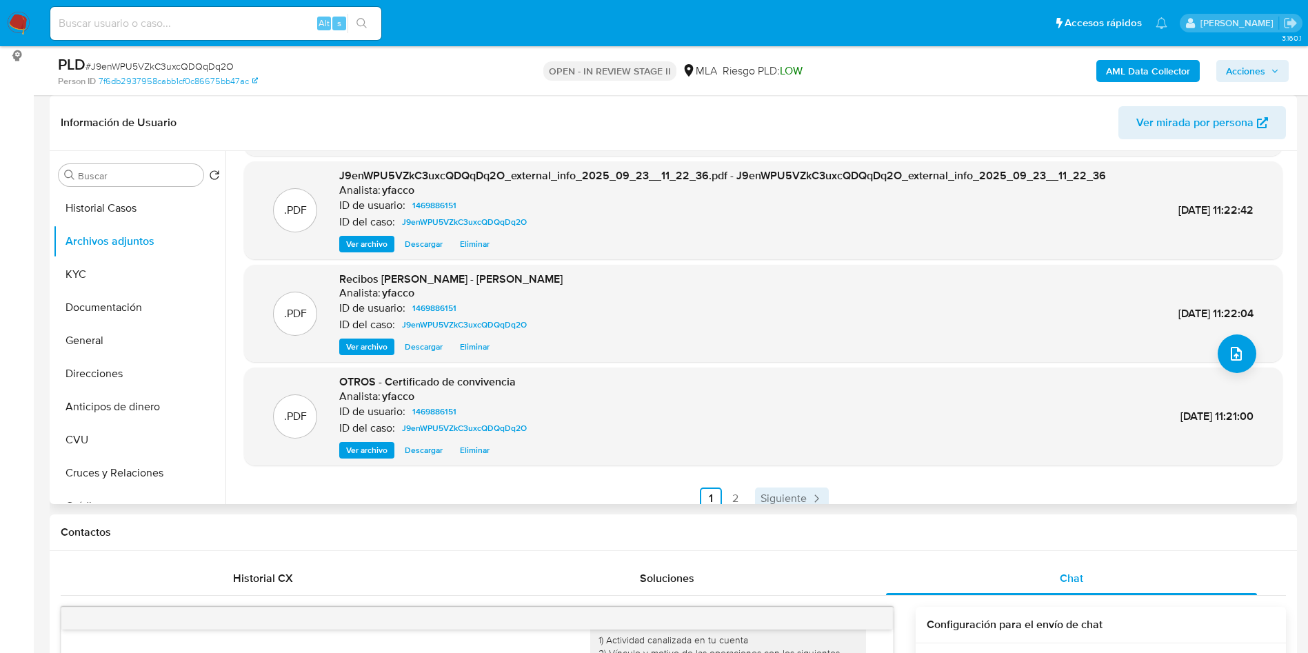
click at [798, 497] on span "Siguiente" at bounding box center [783, 498] width 46 height 11
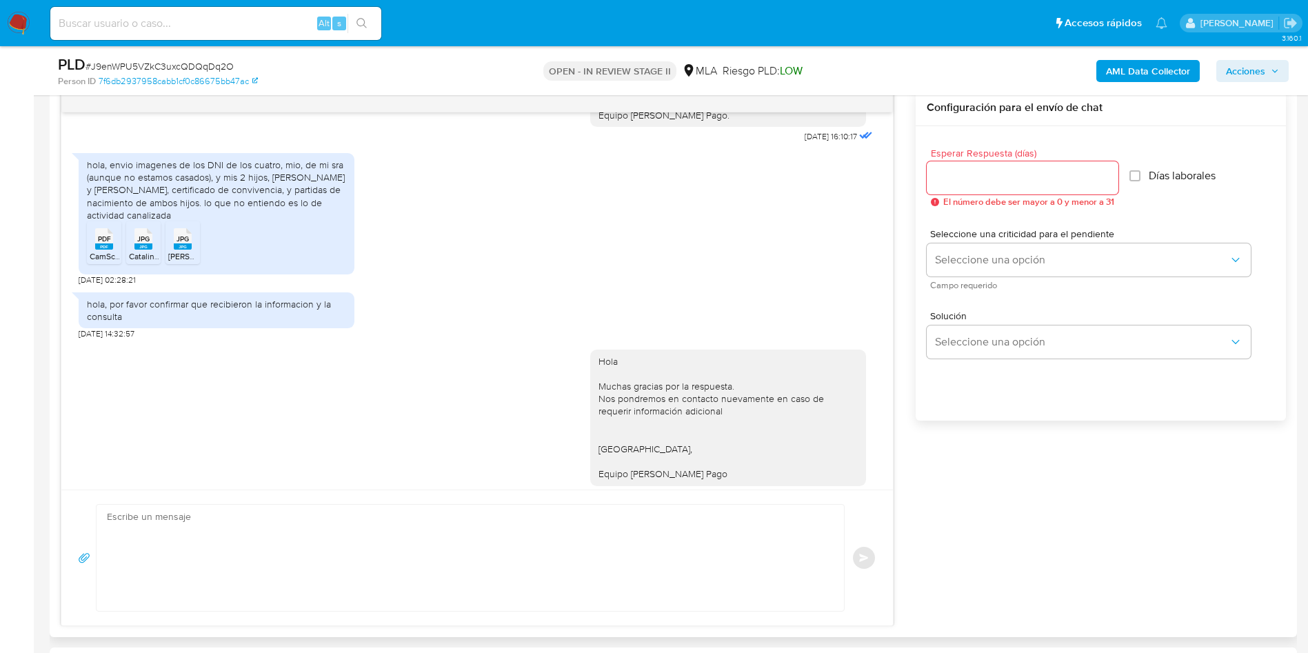
scroll to position [1249, 0]
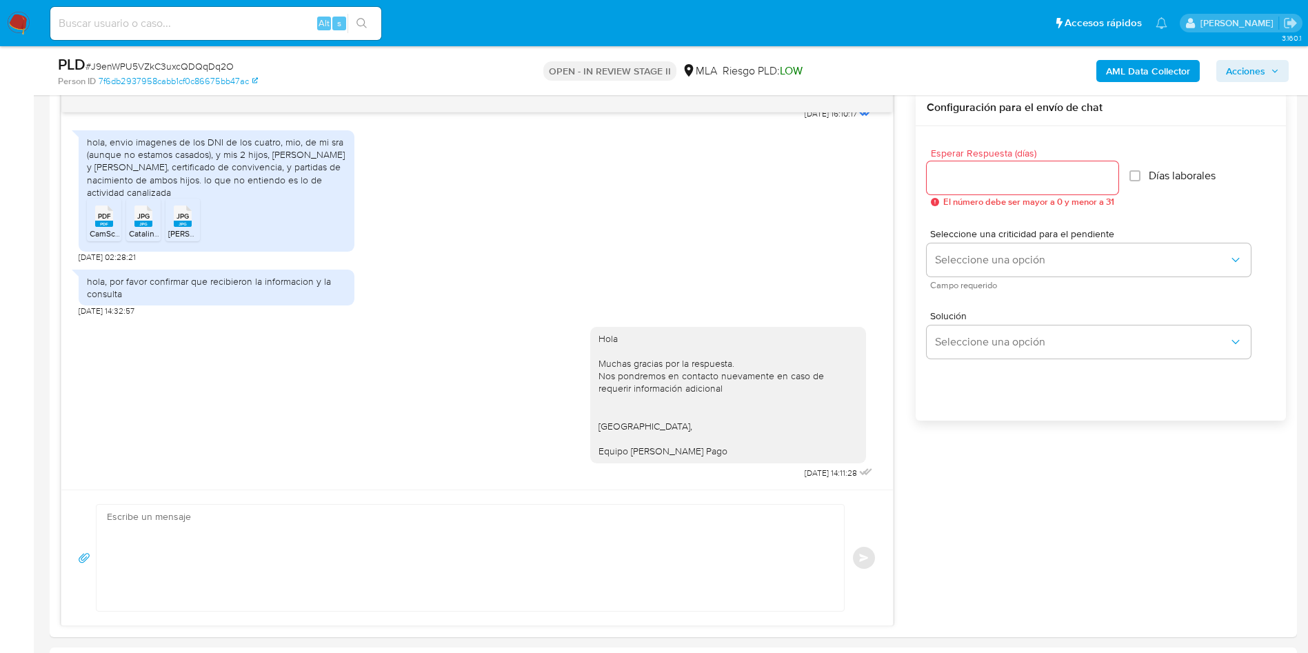
click at [1237, 69] on span "Acciones" at bounding box center [1245, 71] width 39 height 22
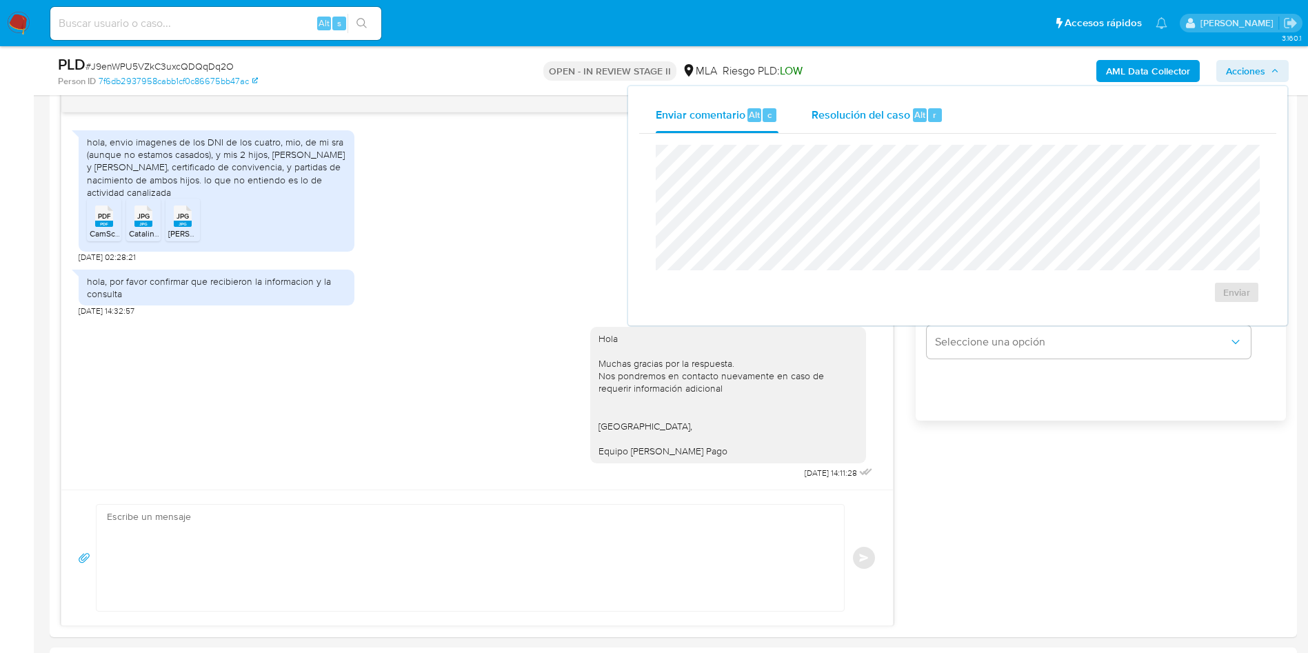
click at [914, 124] on div "Resolución del caso Alt r" at bounding box center [878, 115] width 132 height 36
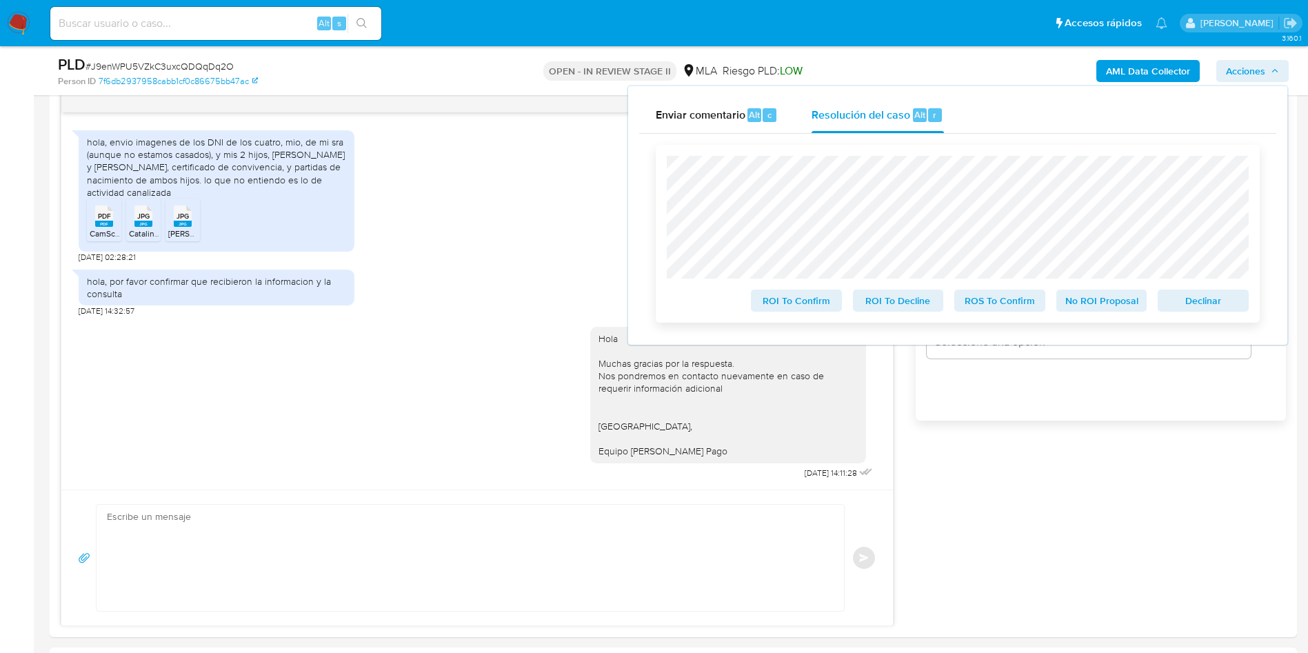
click at [1091, 304] on span "No ROI Proposal" at bounding box center [1102, 300] width 72 height 19
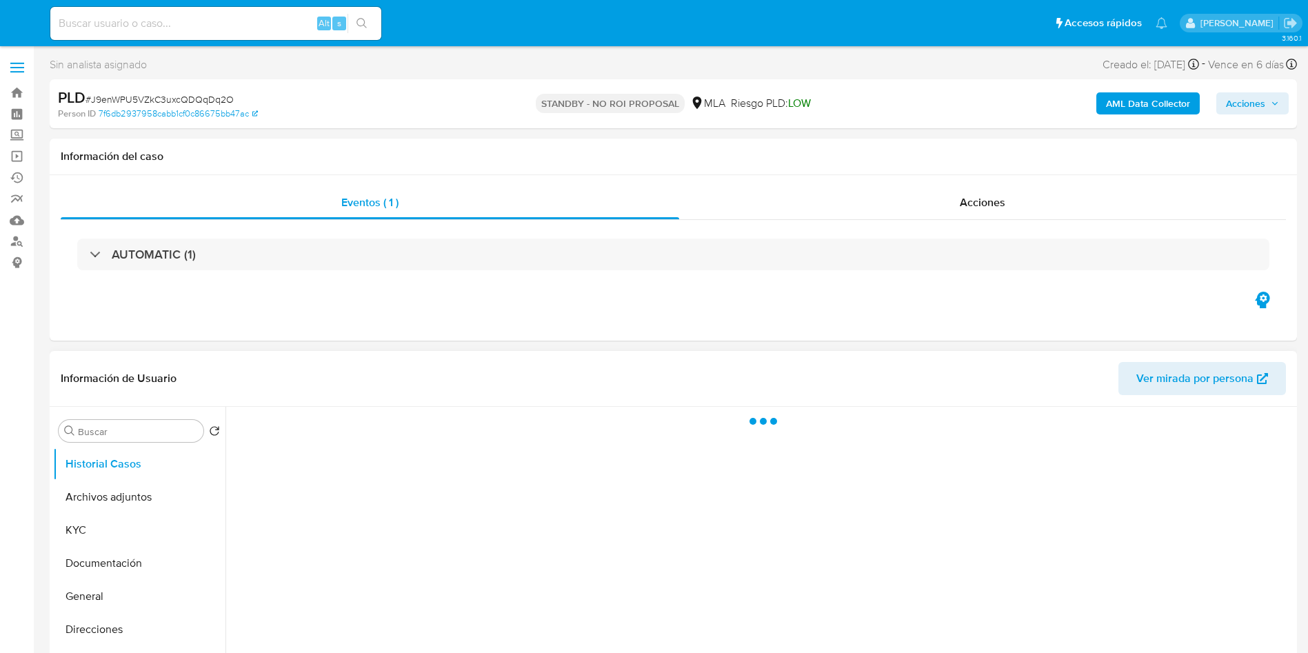
select select "10"
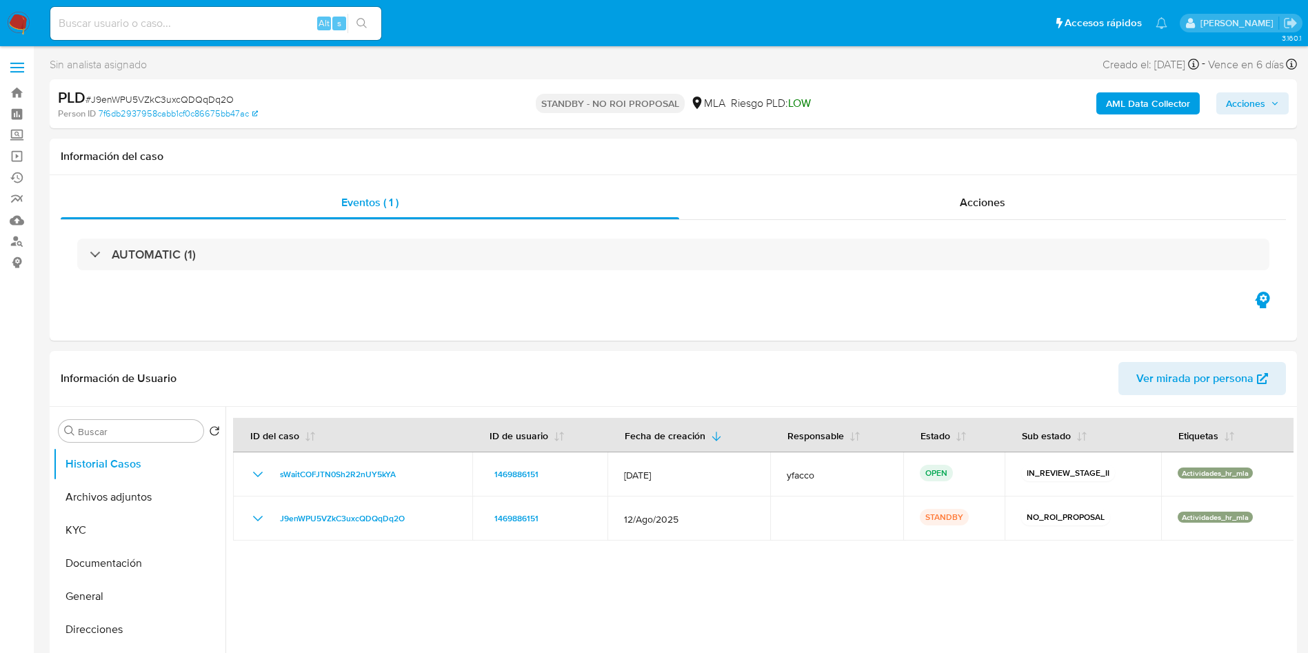
scroll to position [103, 0]
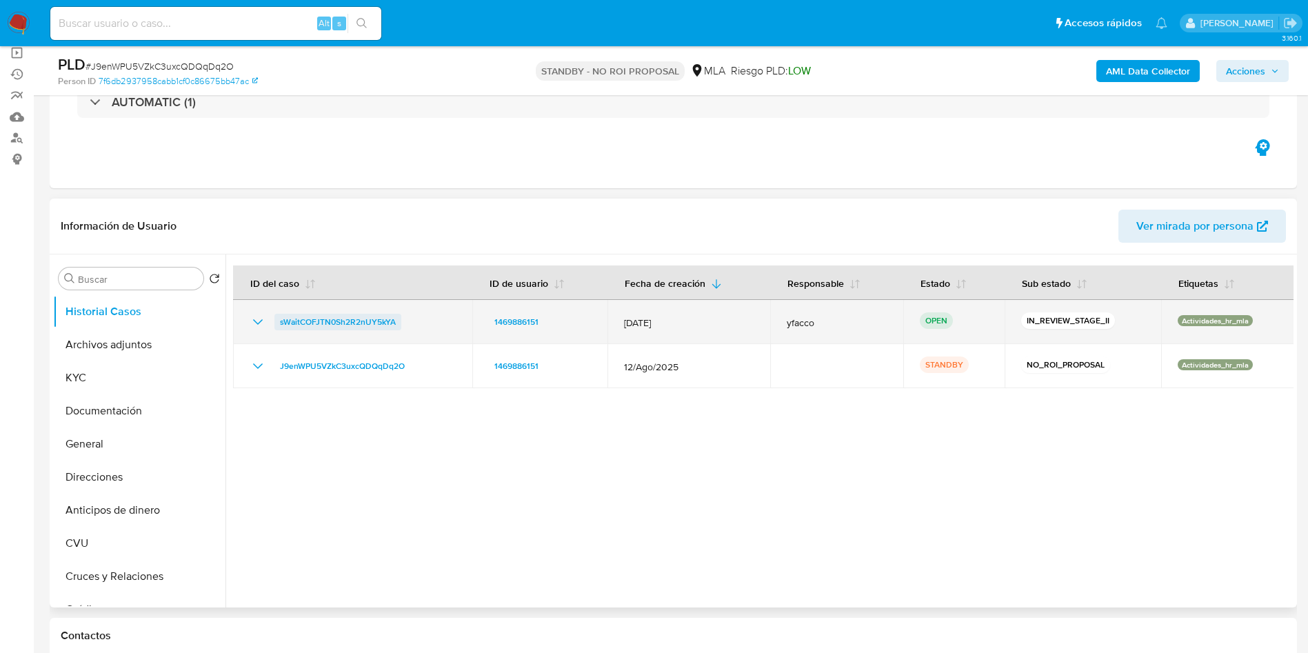
click at [370, 325] on span "sWaitCOFJTN0Sh2R2nUY5kYA" at bounding box center [338, 322] width 116 height 17
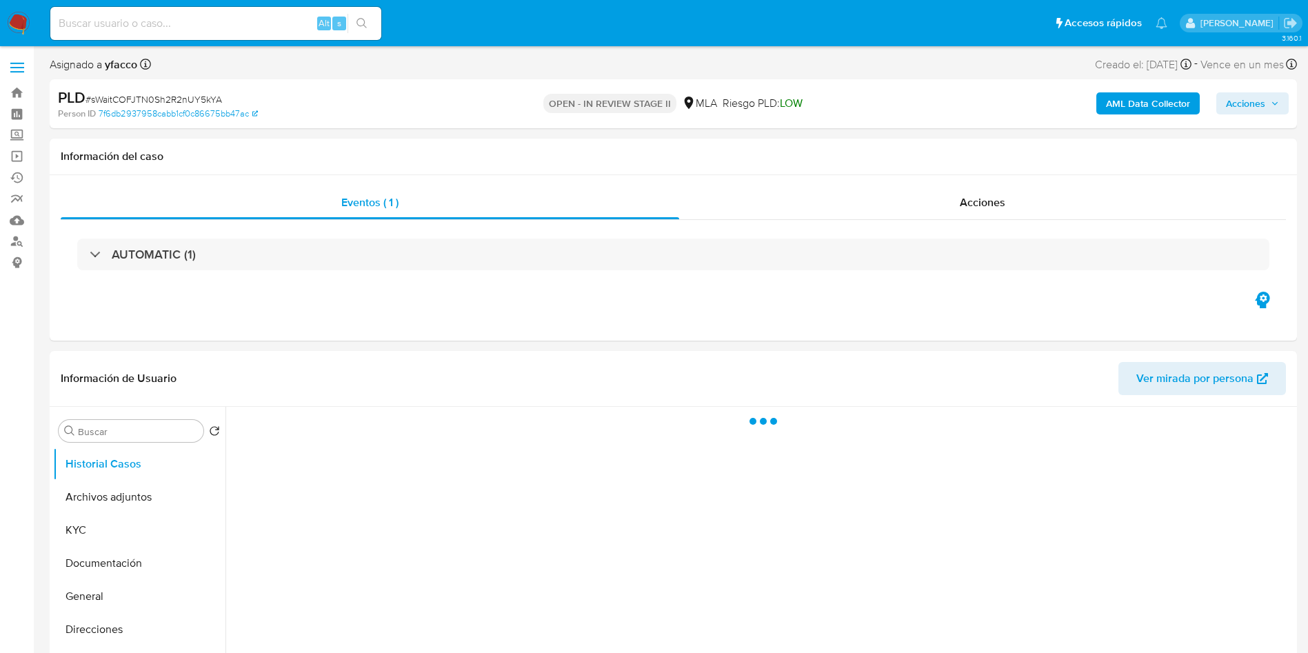
select select "10"
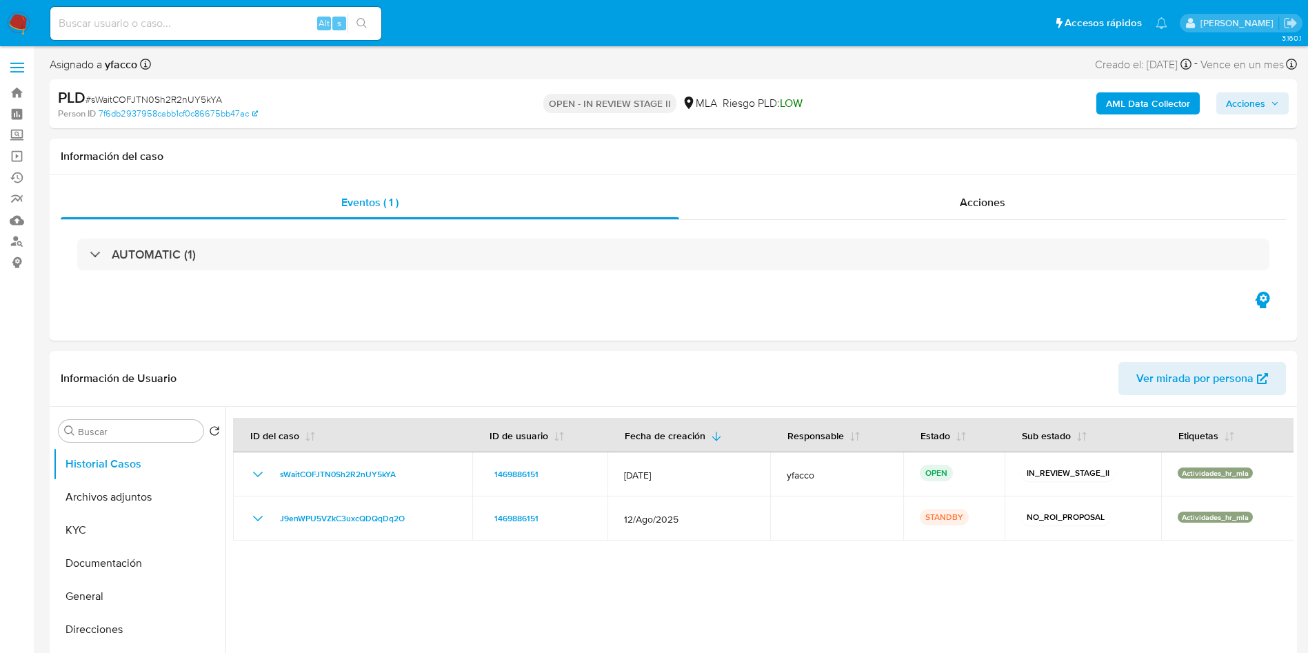
click at [1251, 101] on span "Acciones" at bounding box center [1245, 103] width 39 height 22
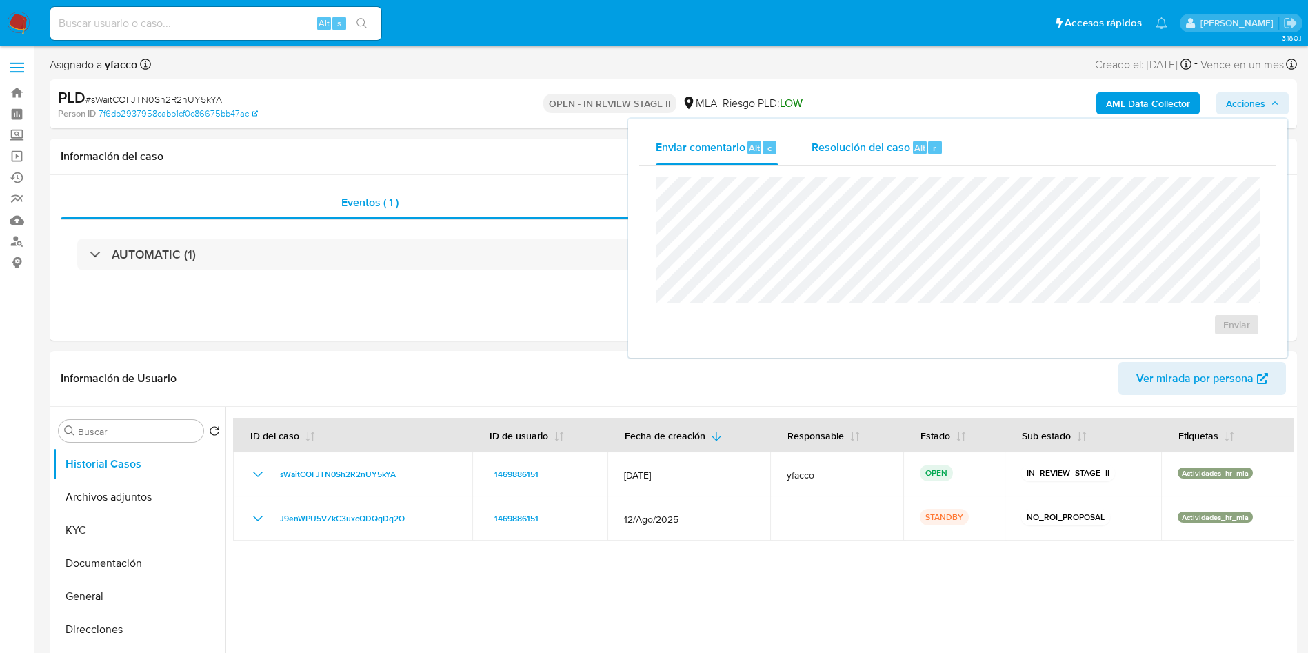
click at [923, 152] on span "Alt" at bounding box center [919, 147] width 11 height 13
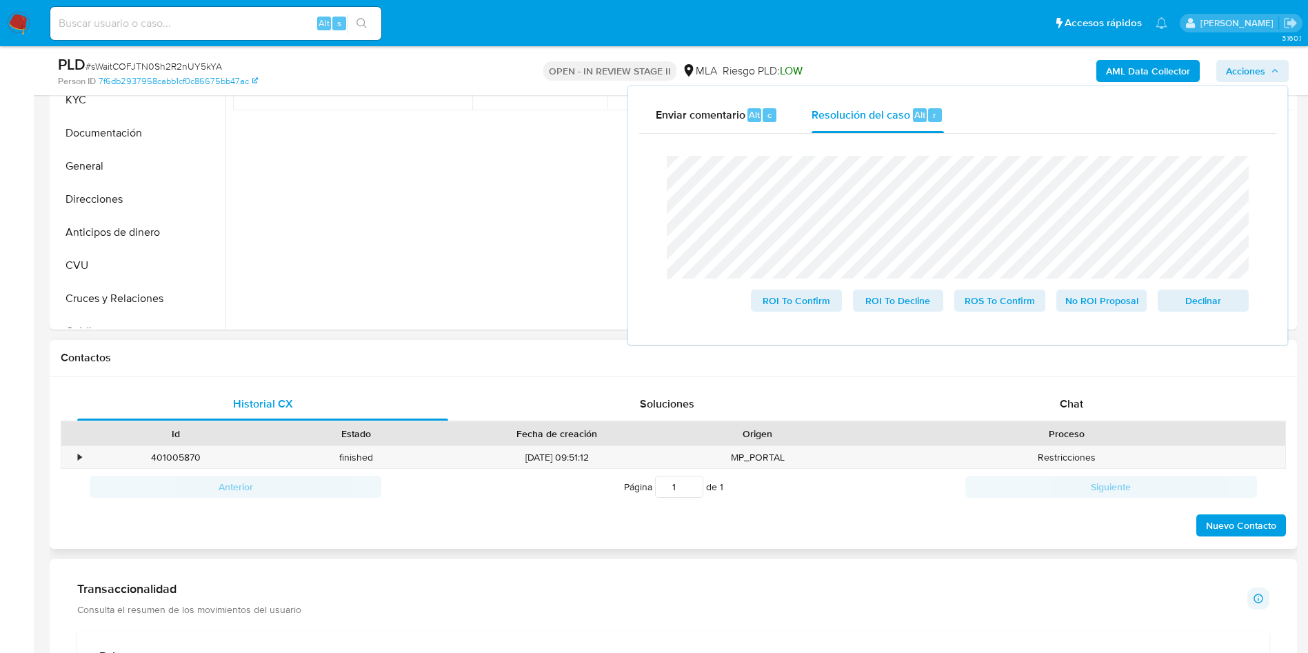
scroll to position [414, 0]
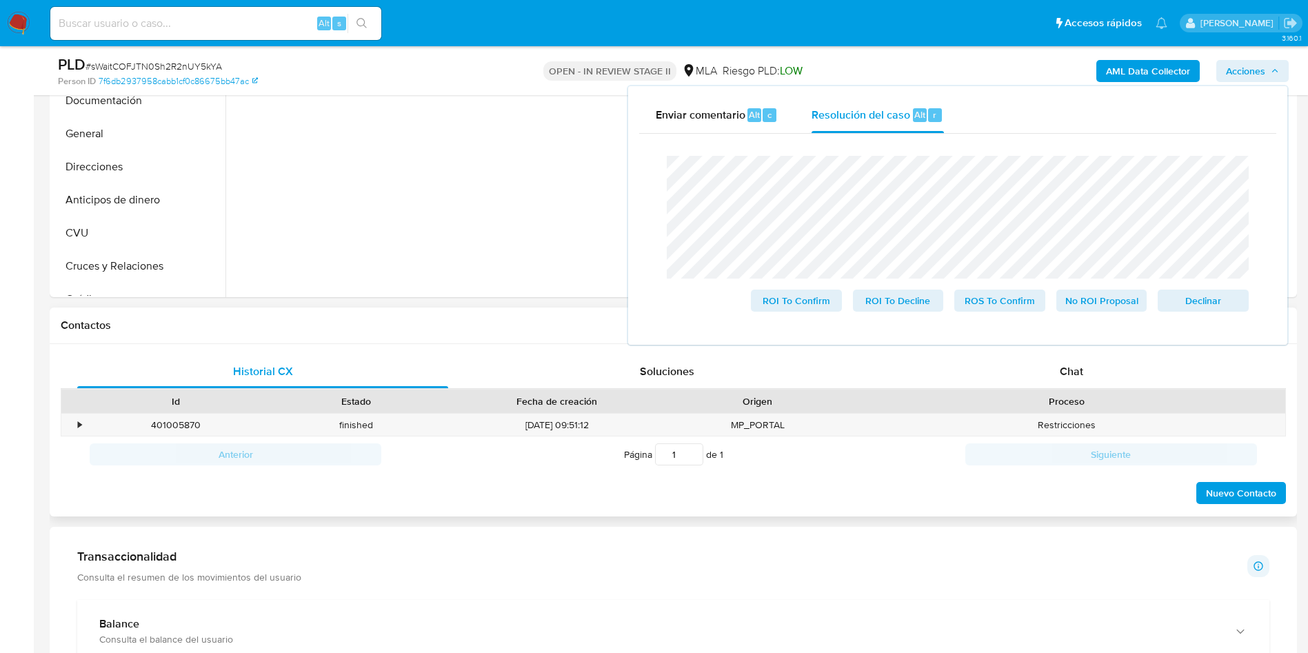
click at [1060, 399] on div "Proceso" at bounding box center [1067, 401] width 418 height 14
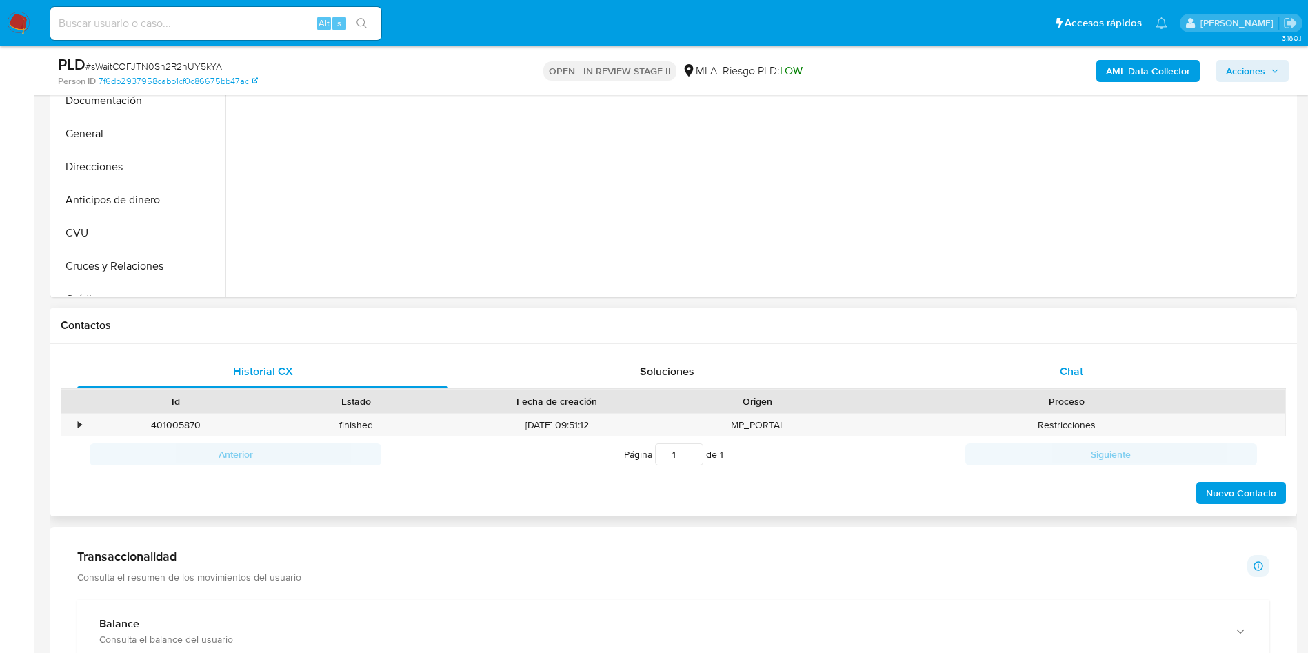
click at [1056, 376] on div "Chat" at bounding box center [1071, 371] width 371 height 33
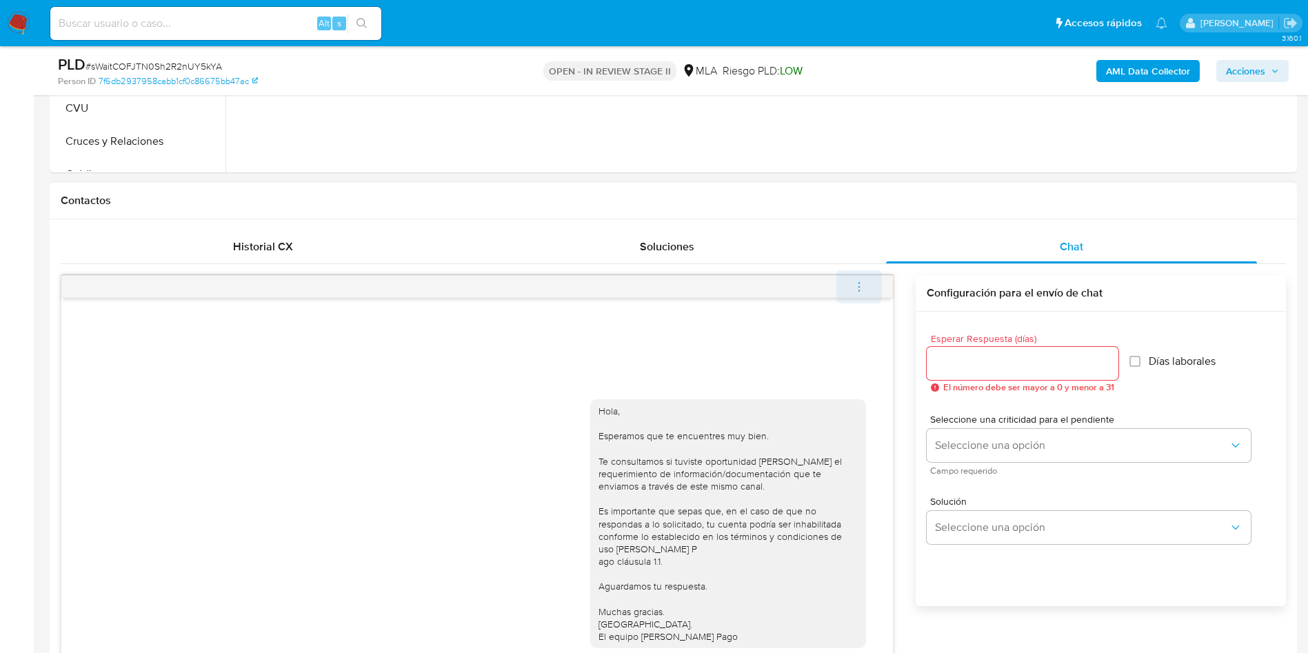
scroll to position [517, 0]
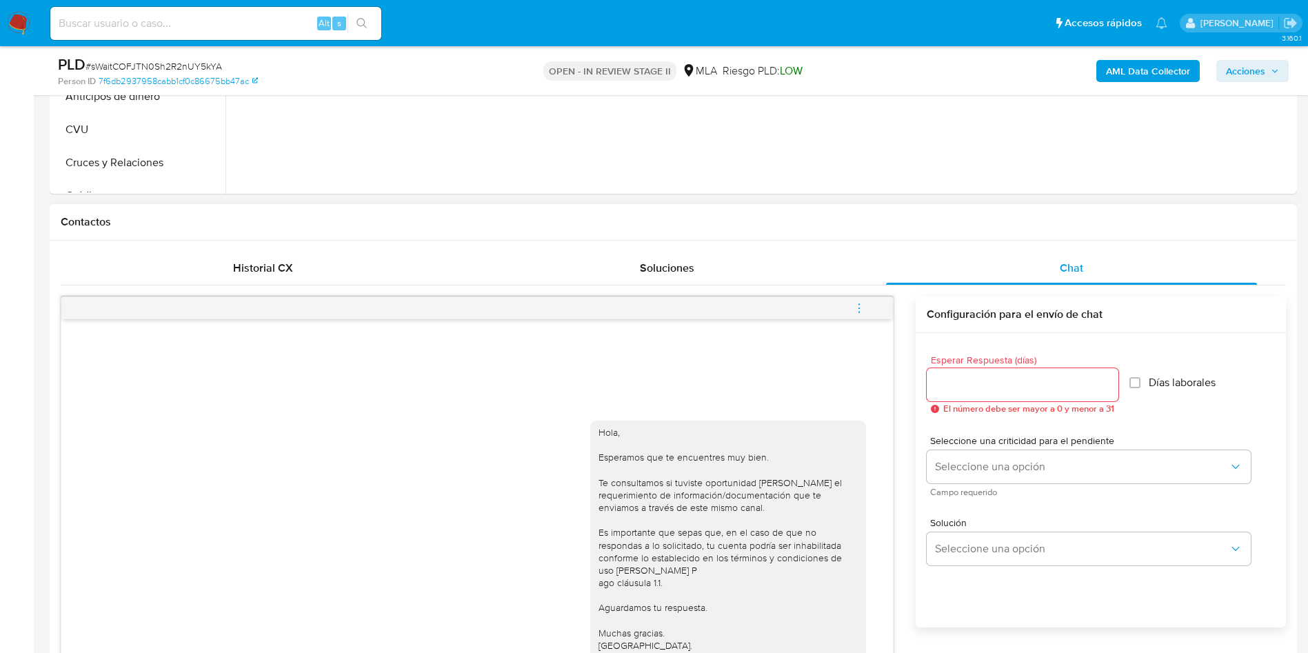
click at [861, 313] on icon "menu-action" at bounding box center [859, 308] width 12 height 12
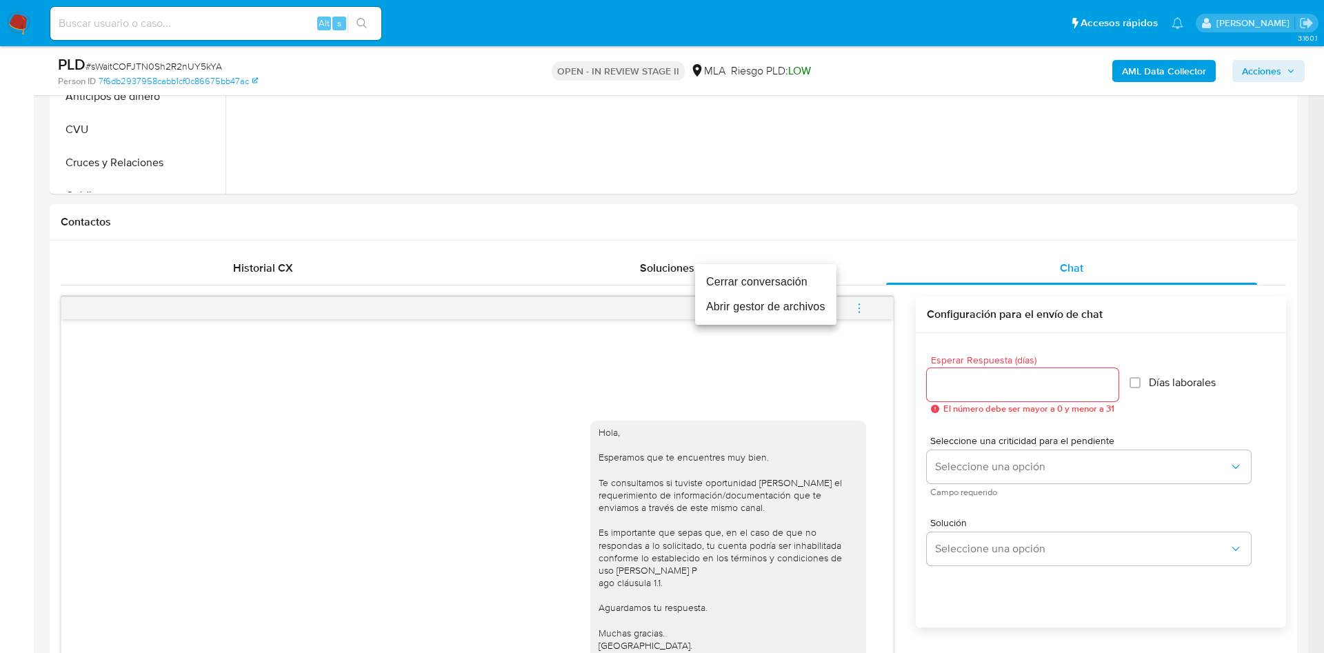
click at [720, 280] on li "Cerrar conversación" at bounding box center [765, 282] width 141 height 25
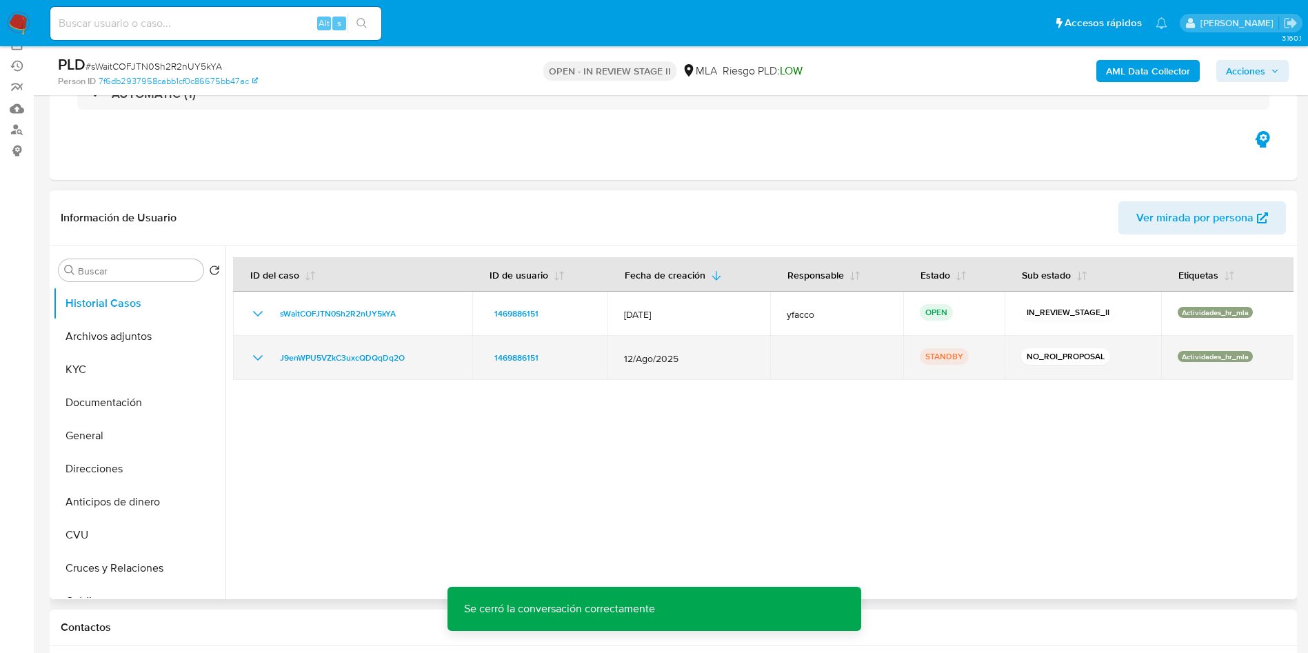
scroll to position [103, 0]
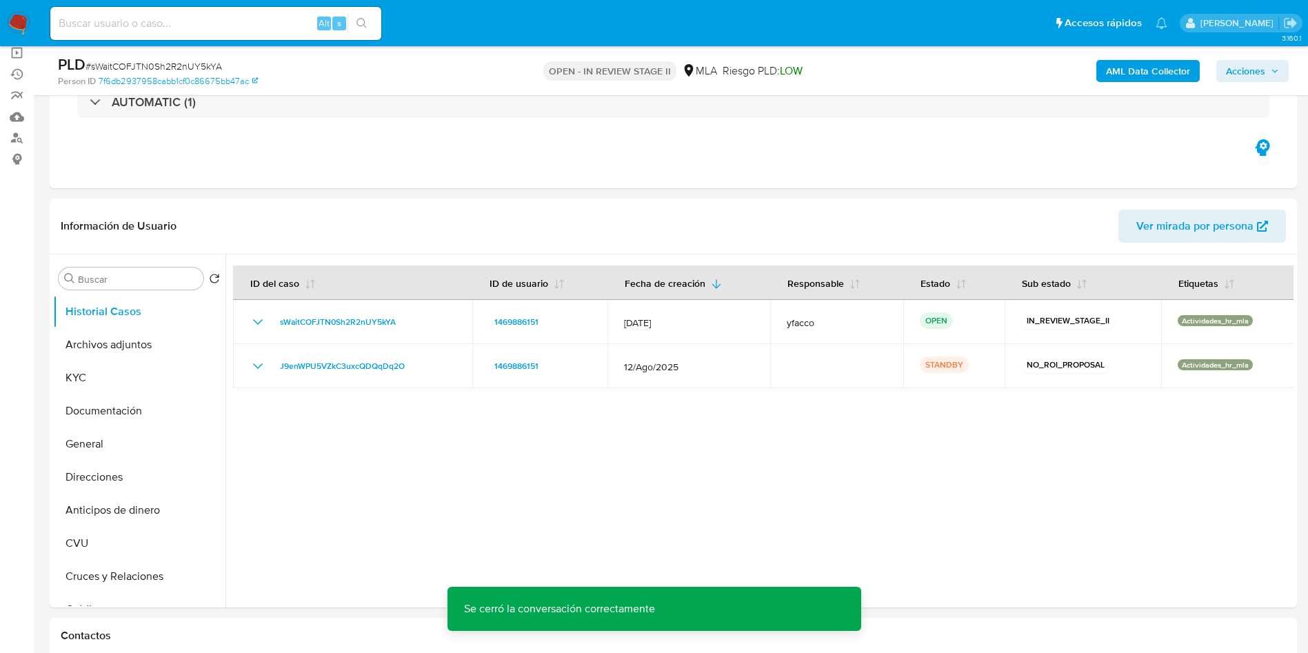
click at [1230, 66] on span "Acciones" at bounding box center [1245, 71] width 39 height 22
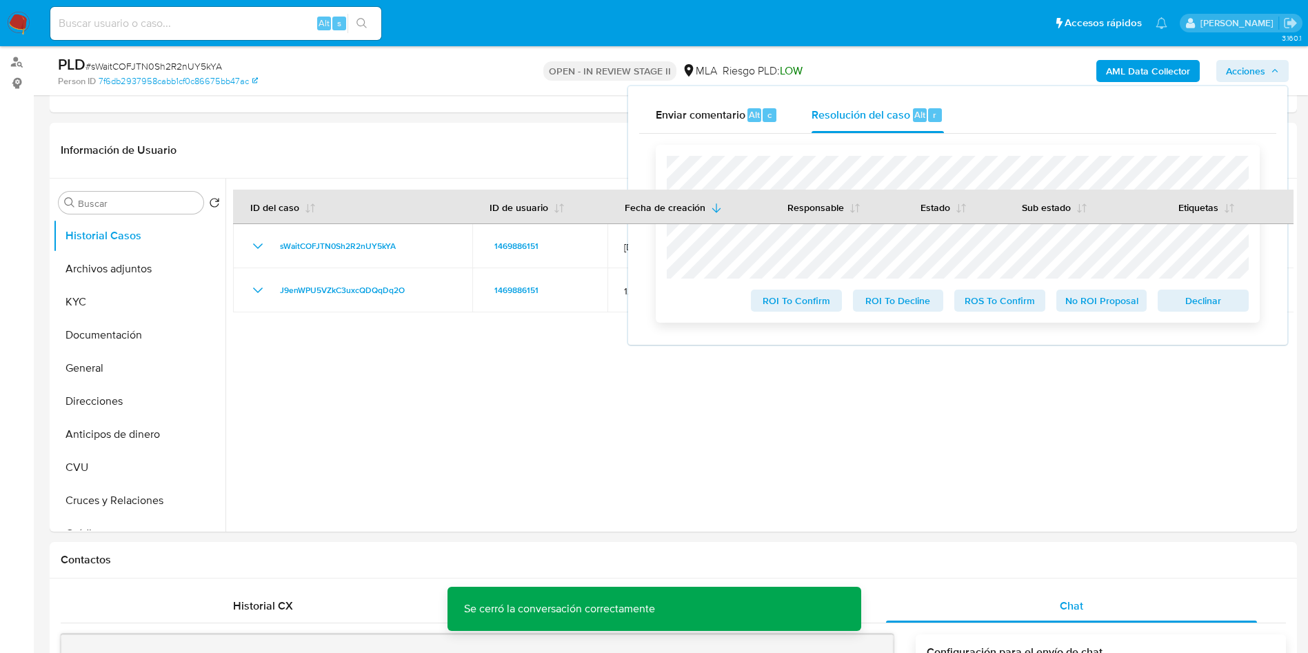
scroll to position [207, 0]
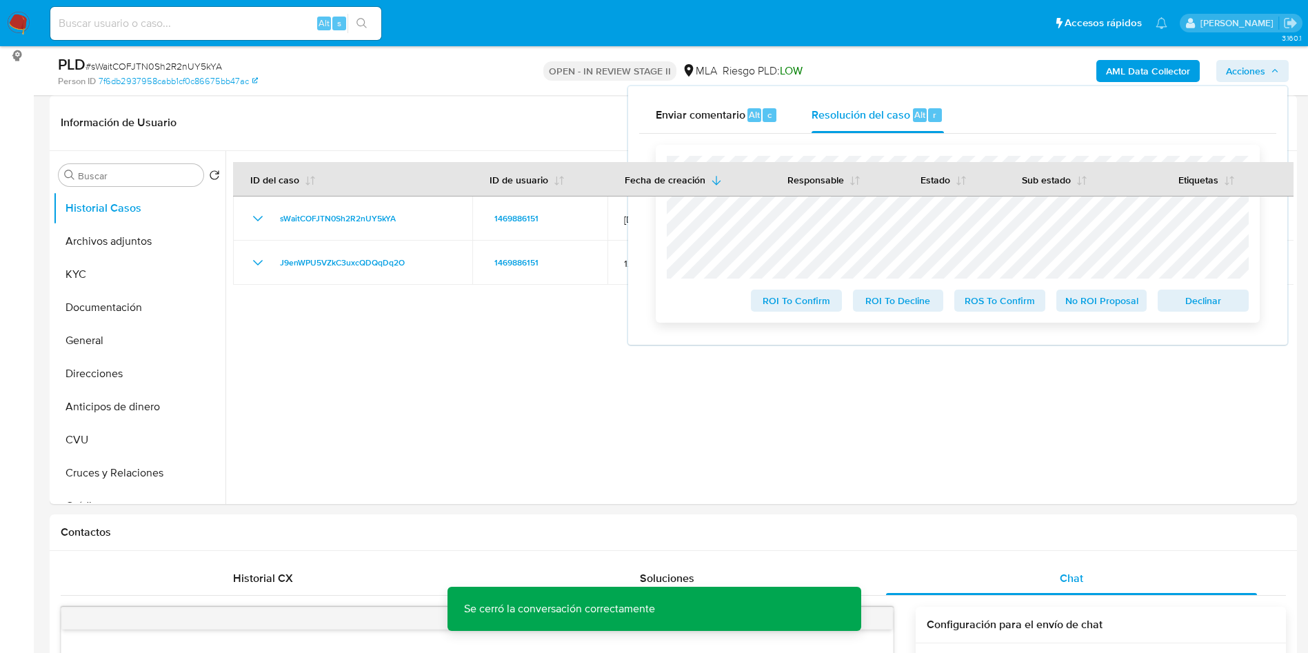
click at [1082, 303] on span "No ROI Proposal" at bounding box center [1102, 300] width 72 height 19
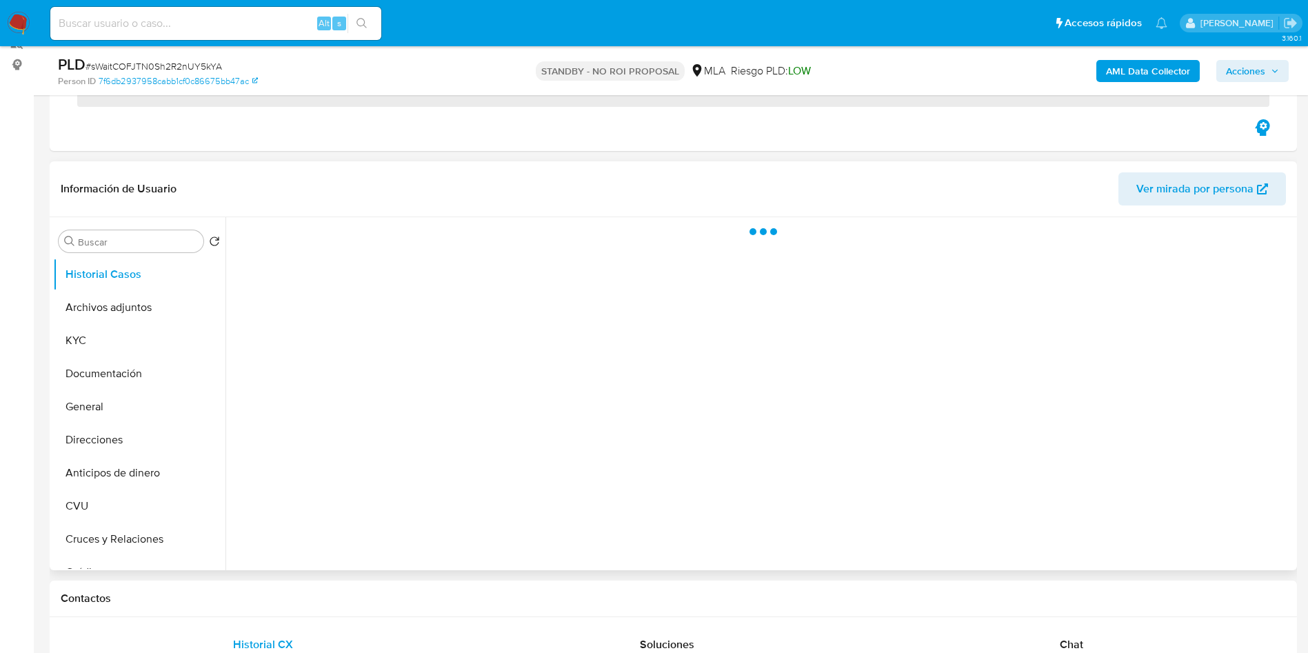
scroll to position [207, 0]
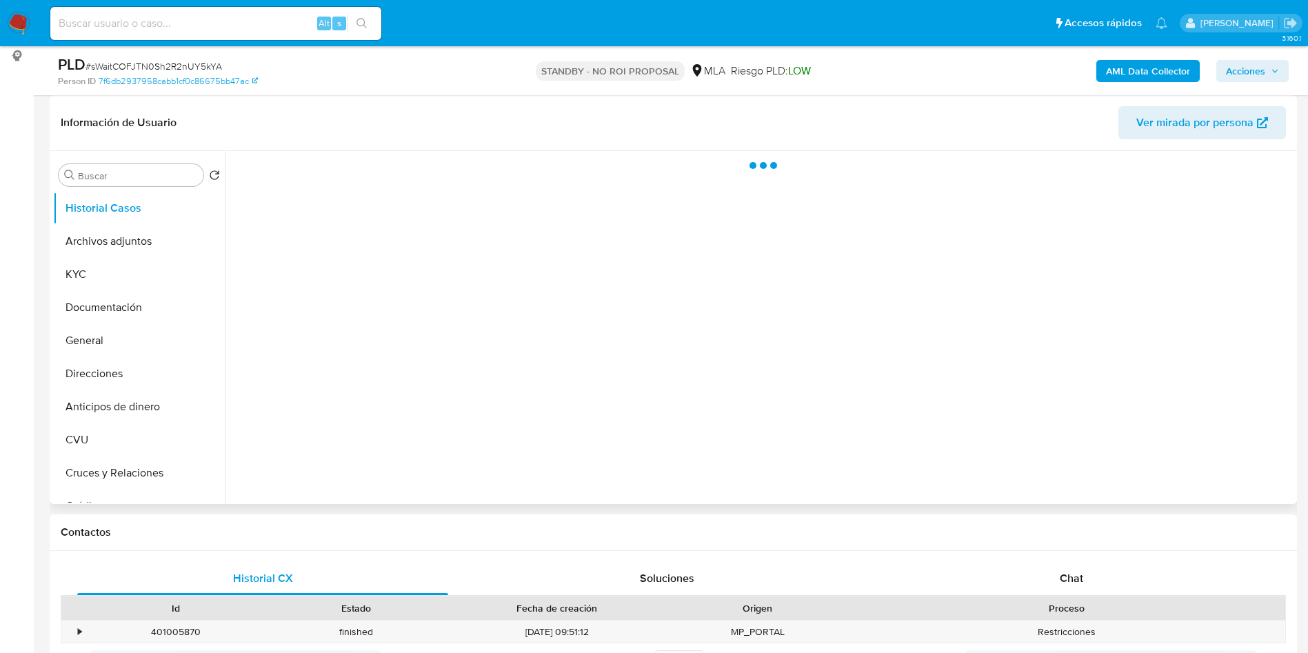
select select "10"
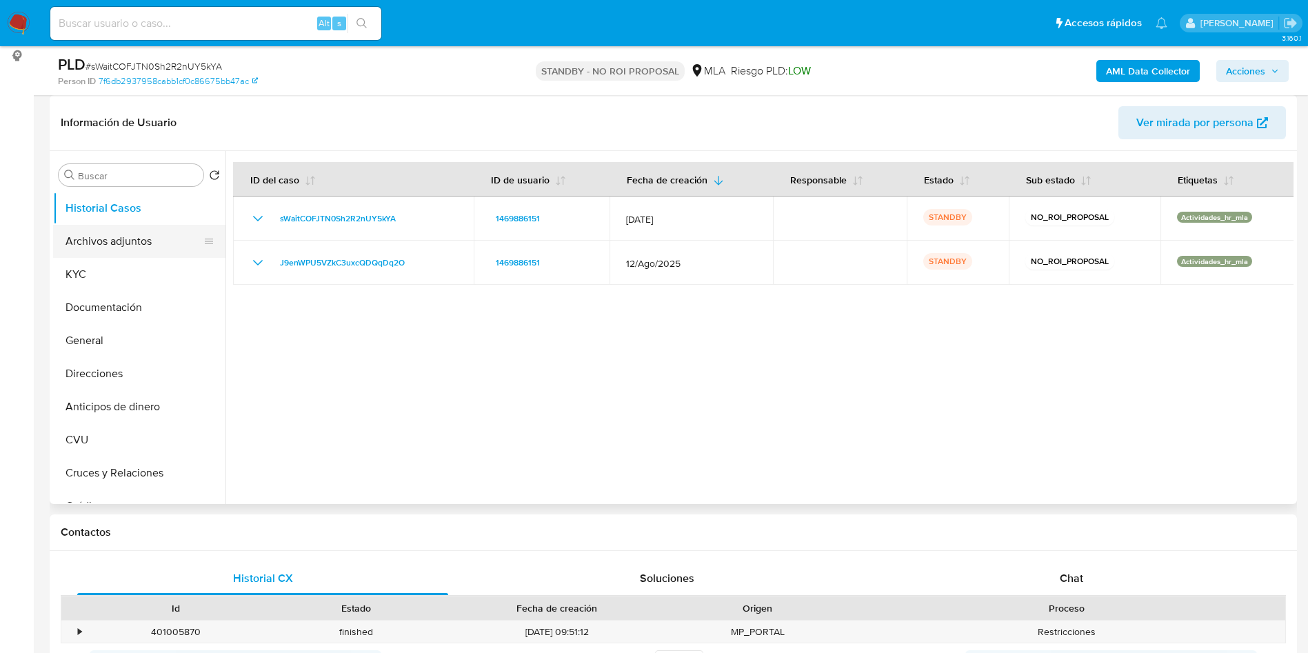
click at [124, 250] on button "Archivos adjuntos" at bounding box center [133, 241] width 161 height 33
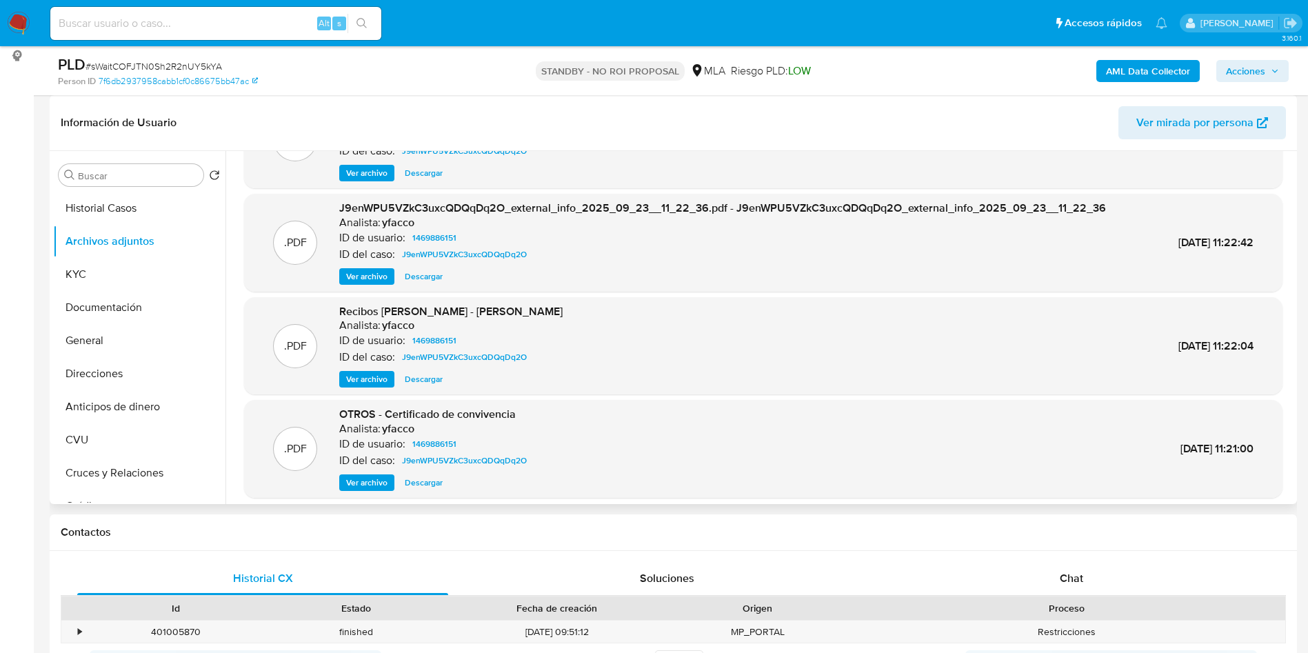
scroll to position [103, 0]
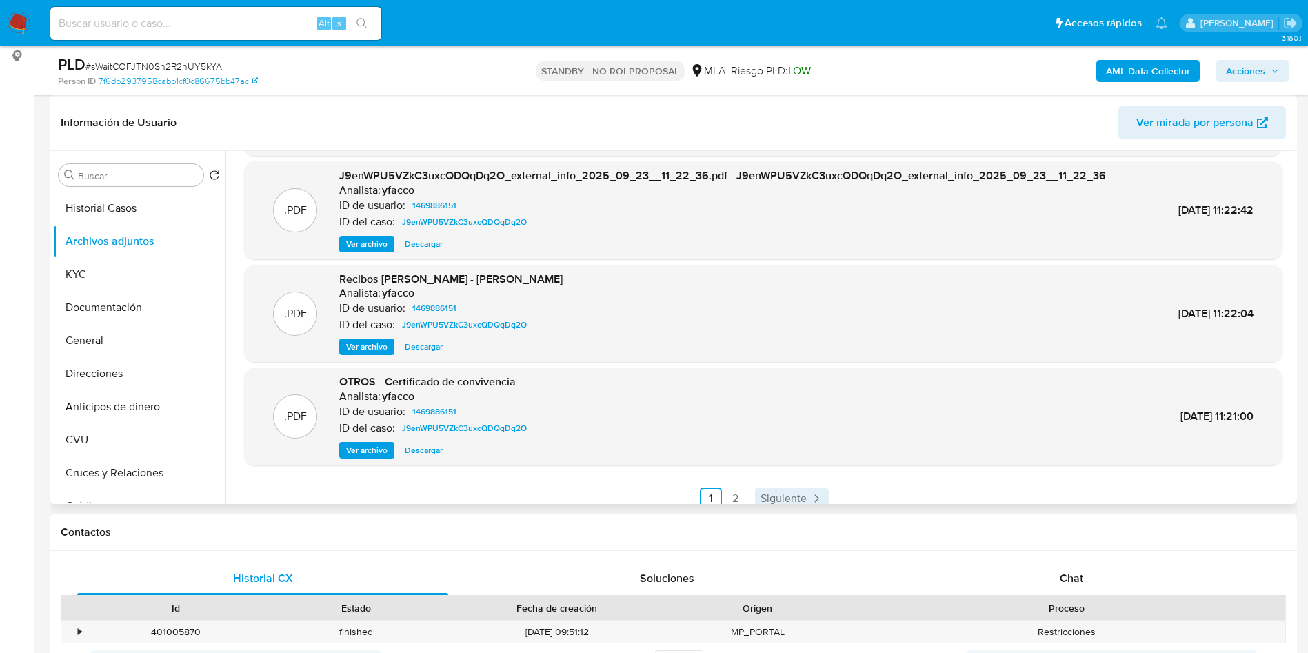
click at [783, 496] on span "Siguiente" at bounding box center [783, 498] width 46 height 11
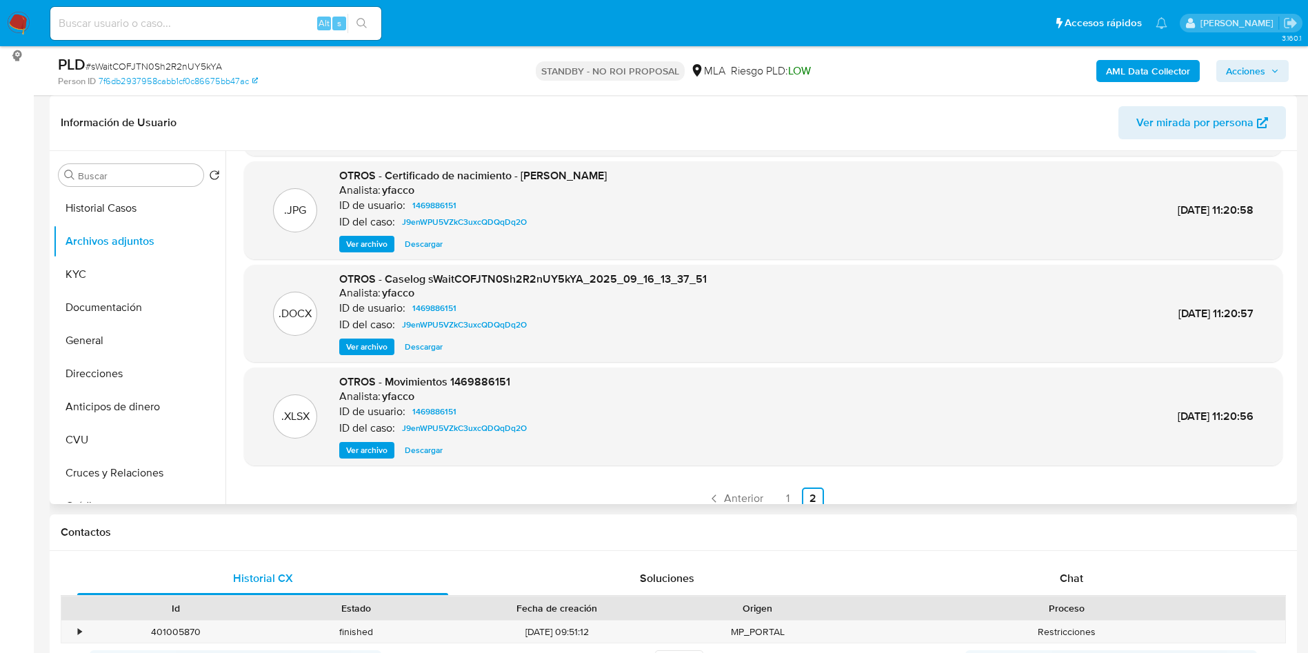
click at [354, 343] on span "Ver archivo" at bounding box center [366, 347] width 41 height 14
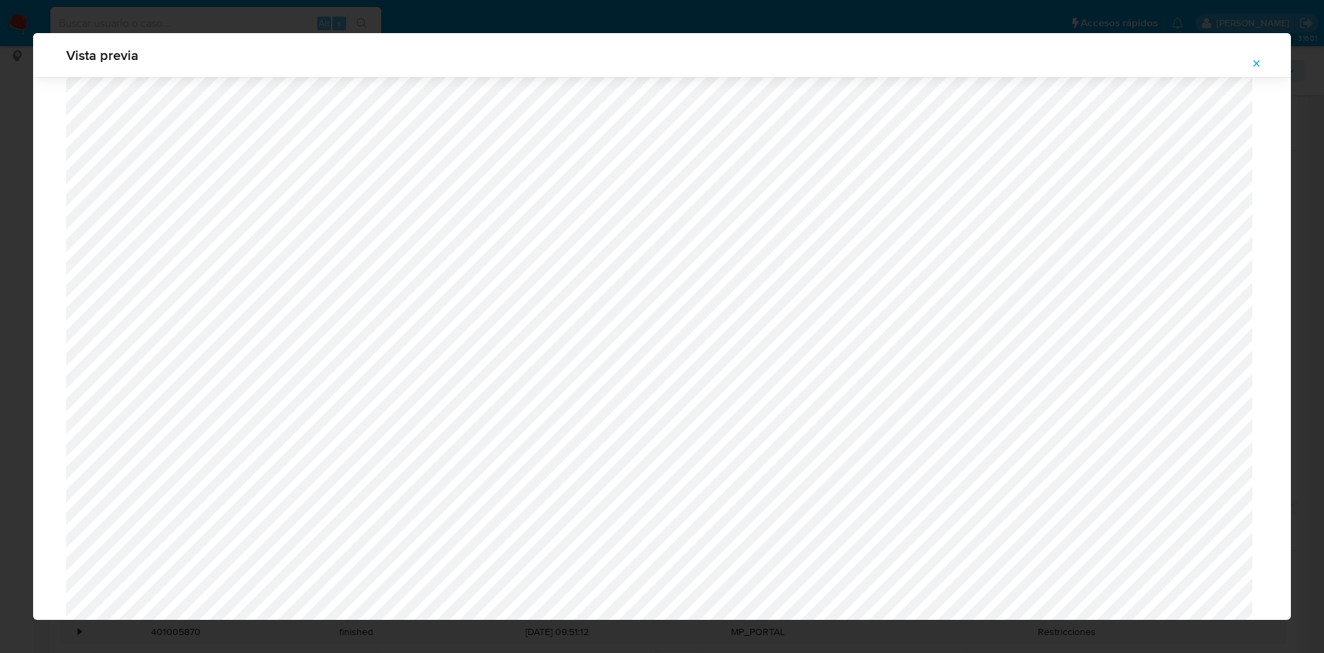
scroll to position [386, 0]
click at [1253, 59] on icon "Attachment preview" at bounding box center [1256, 63] width 11 height 11
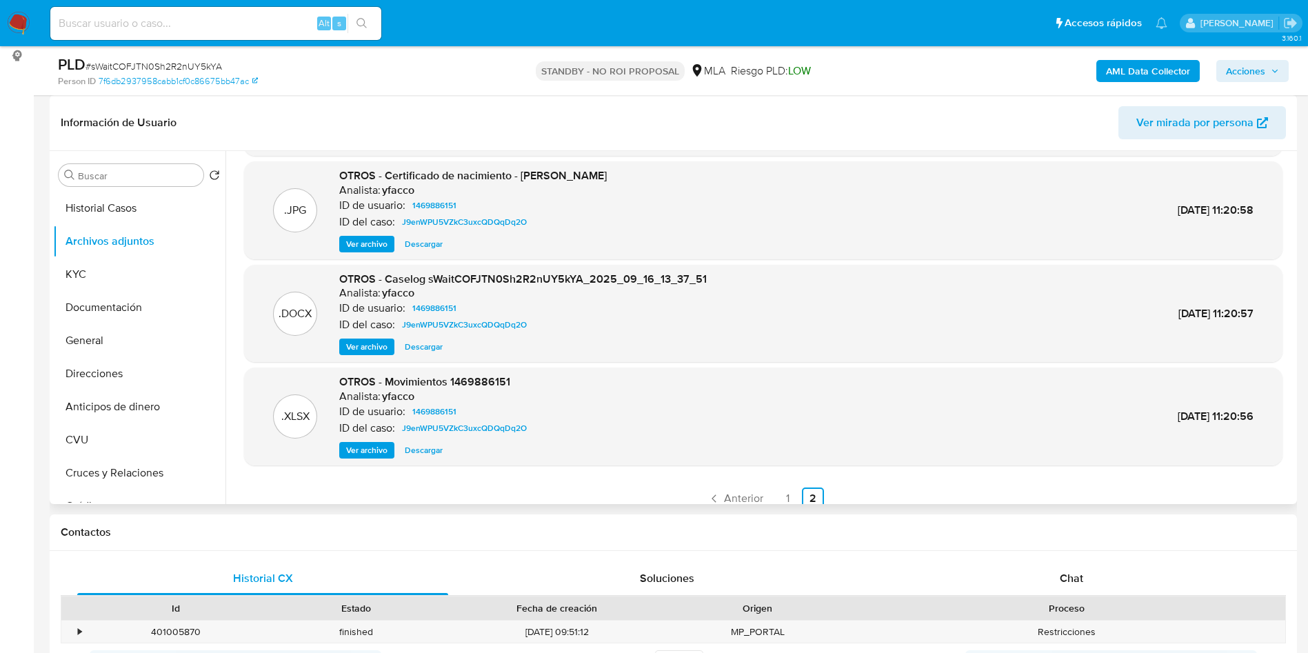
click at [363, 451] on span "Ver archivo" at bounding box center [366, 450] width 41 height 14
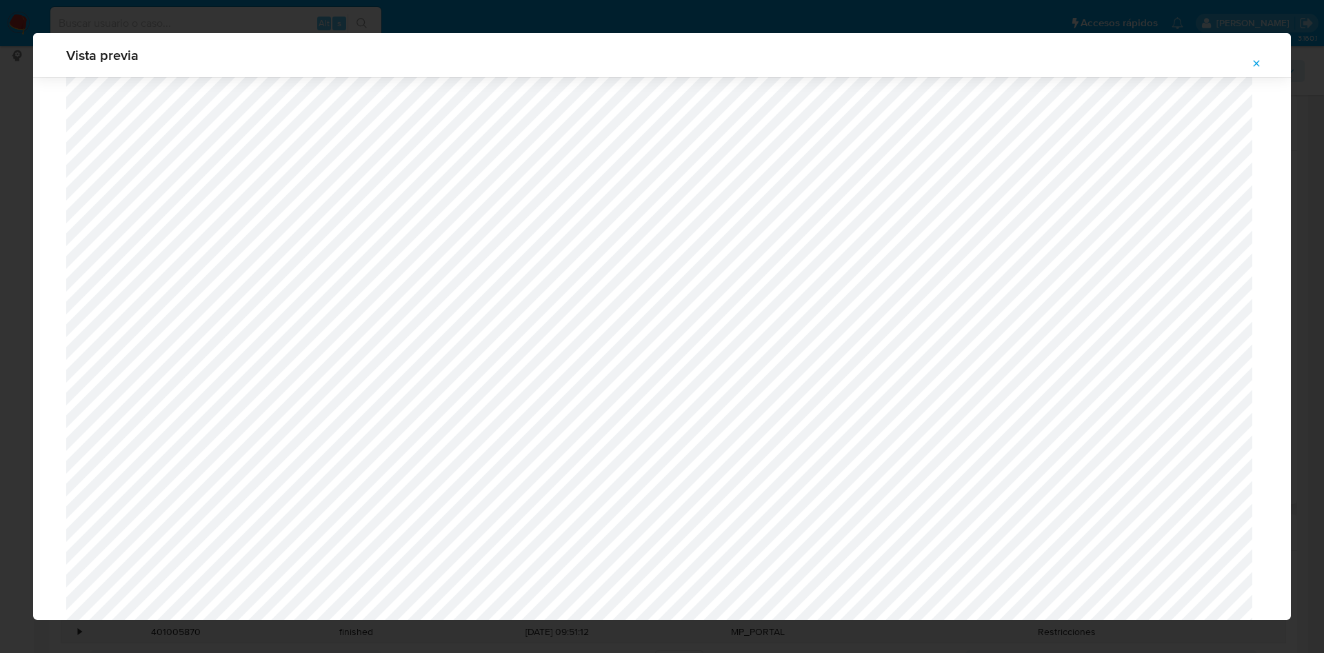
scroll to position [2041, 0]
click at [1251, 61] on icon "Attachment preview" at bounding box center [1256, 63] width 11 height 11
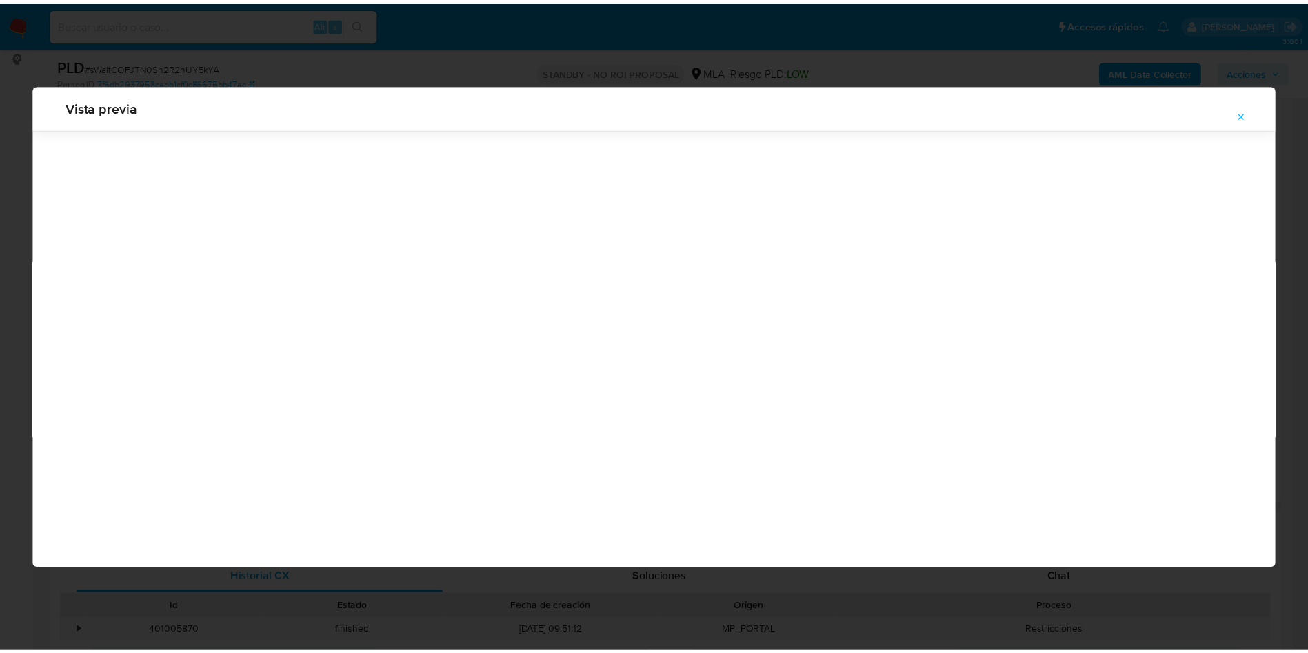
scroll to position [0, 0]
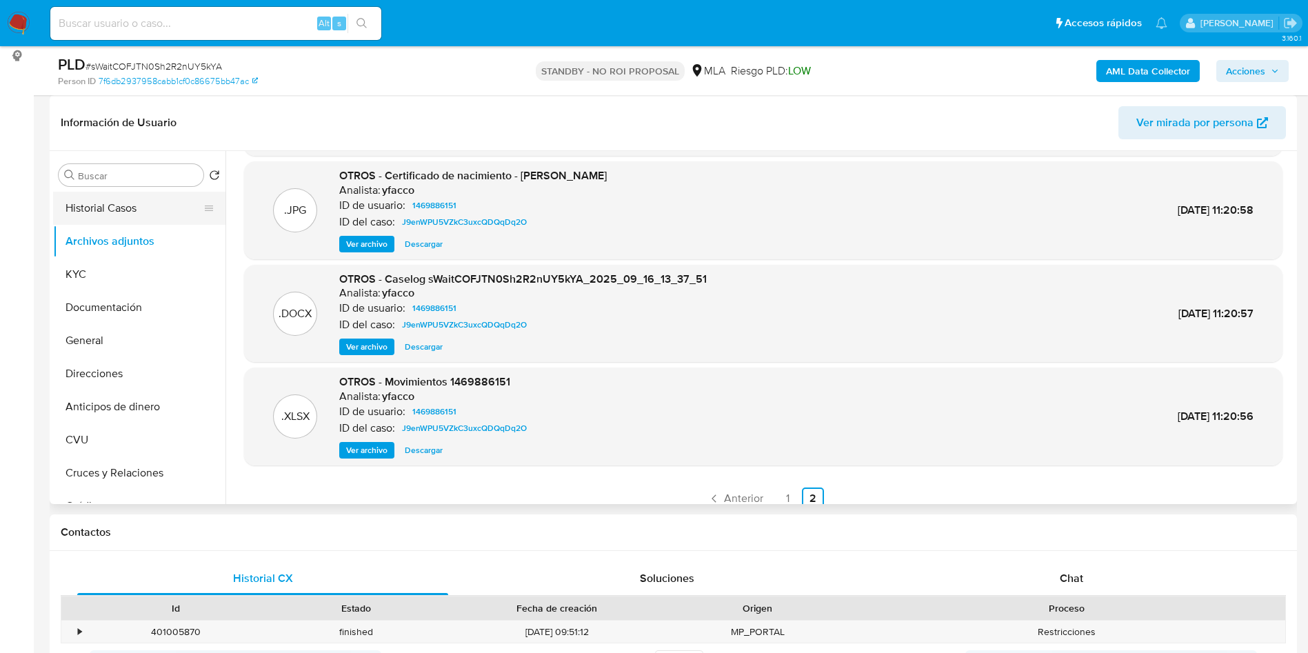
click at [80, 202] on button "Historial Casos" at bounding box center [133, 208] width 161 height 33
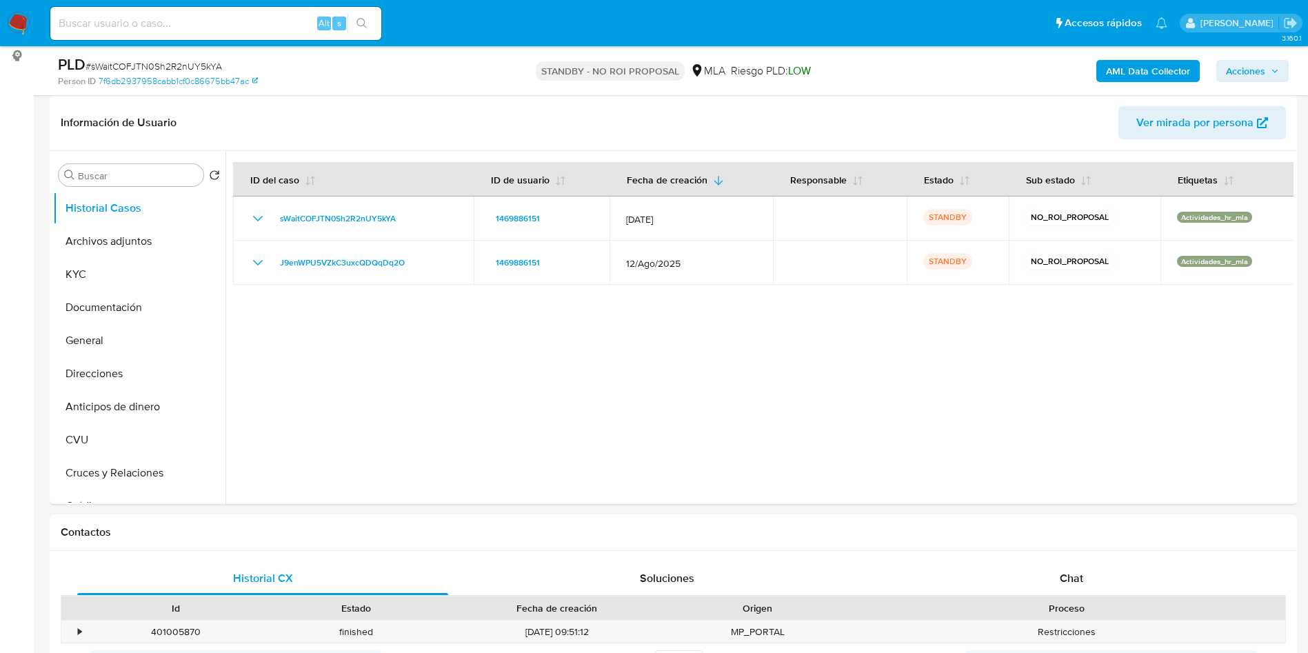
click at [304, 29] on input at bounding box center [215, 23] width 331 height 18
paste input "mmcdwSx25OsjMJM4nsABb1WT"
type input "mmcdwSx25OsjMJM4nsABb1WT"
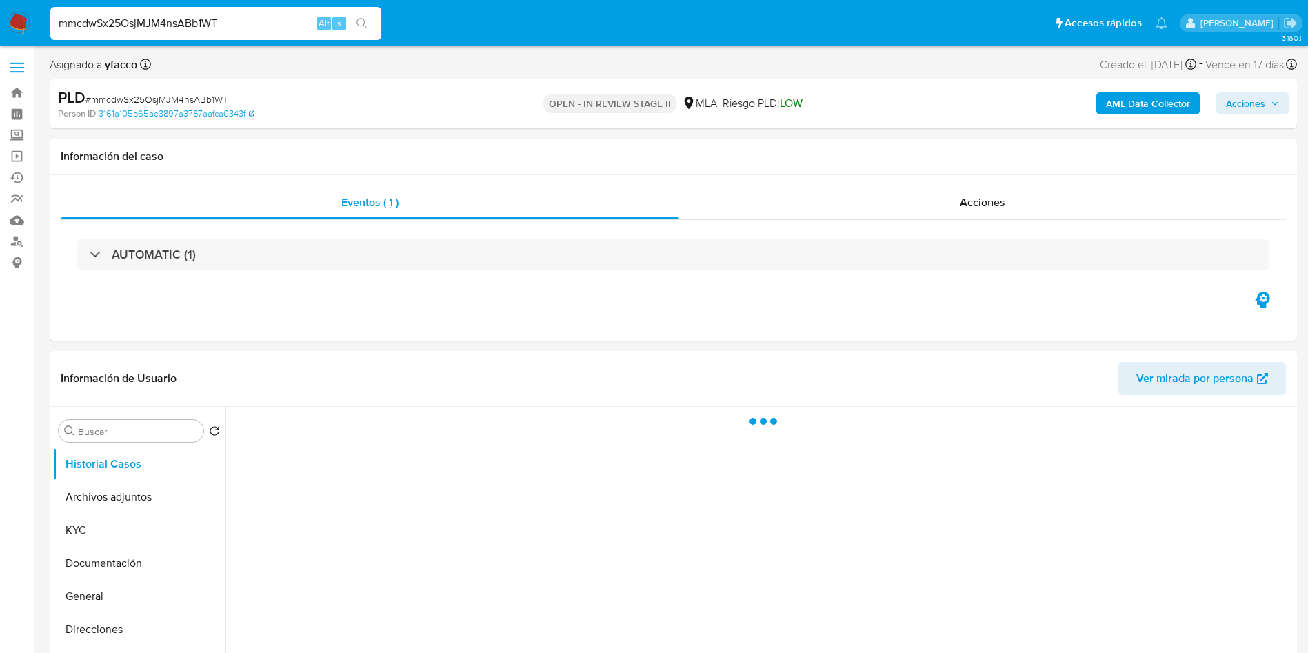
select select "10"
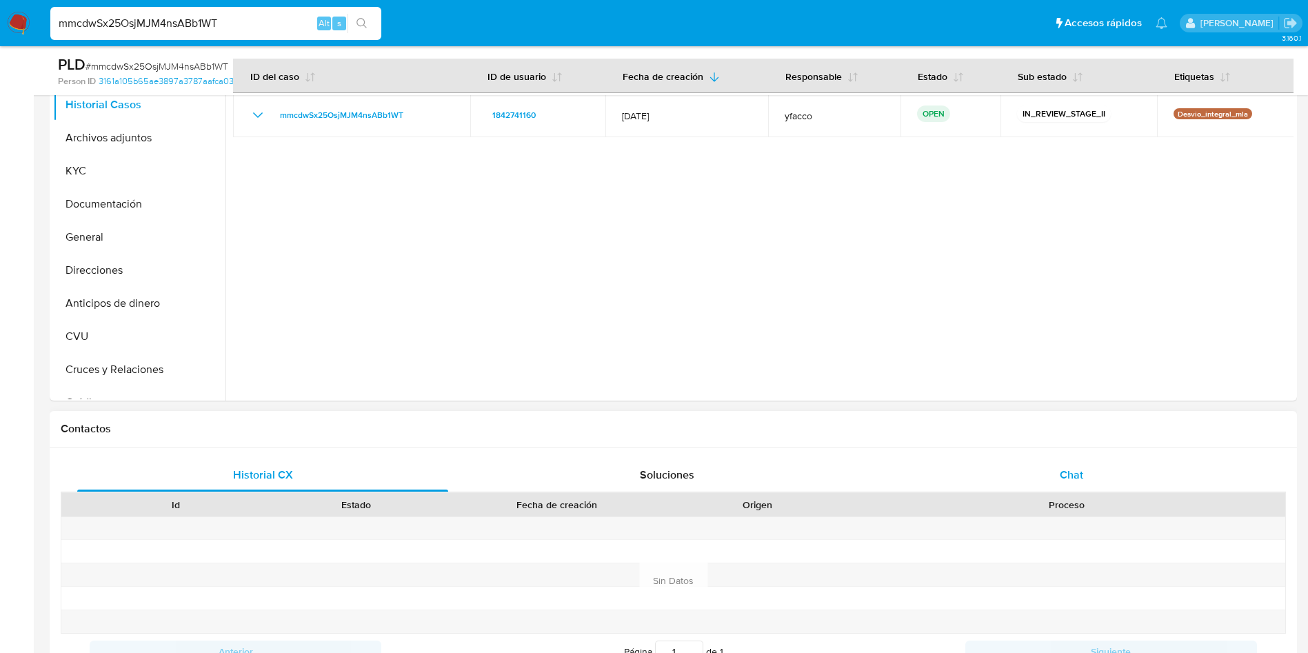
click at [1047, 481] on div "Chat" at bounding box center [1071, 475] width 371 height 33
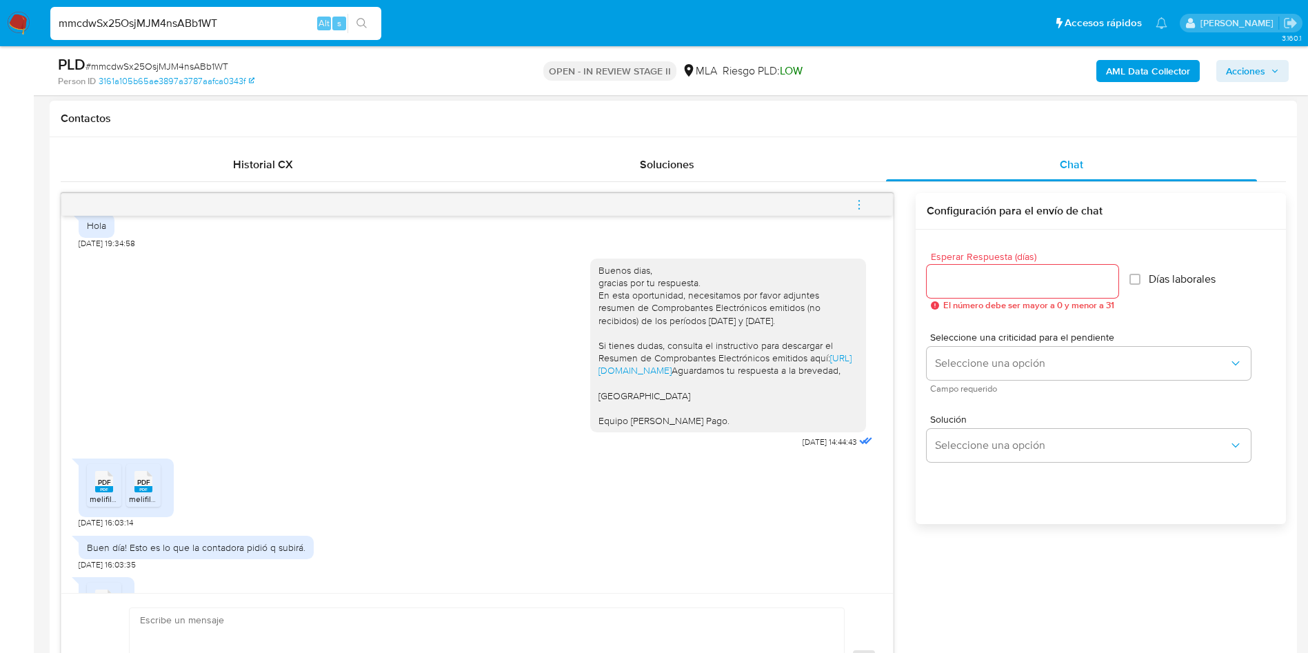
scroll to position [1448, 0]
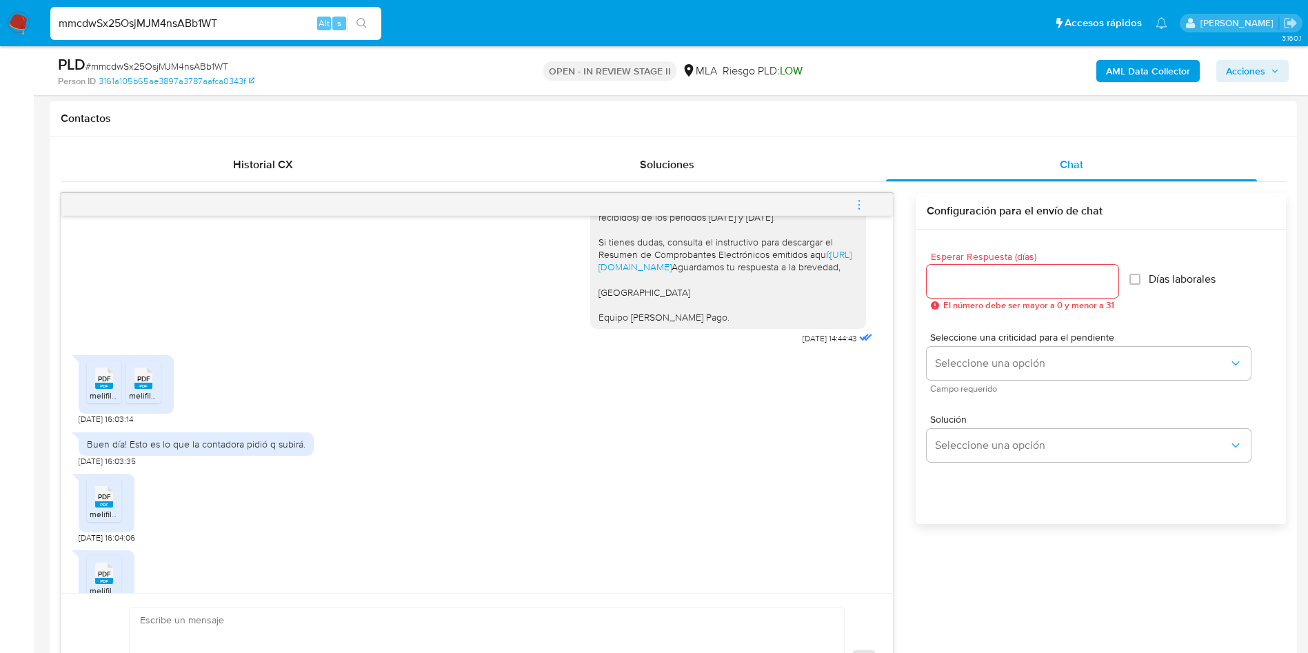
click at [97, 401] on span "melifile1623062618567344549.pdf" at bounding box center [154, 396] width 128 height 12
click at [147, 401] on span "melifile2098009214556000255.pdf" at bounding box center [194, 396] width 130 height 12
click at [90, 509] on div "PDF PDF" at bounding box center [104, 495] width 29 height 27
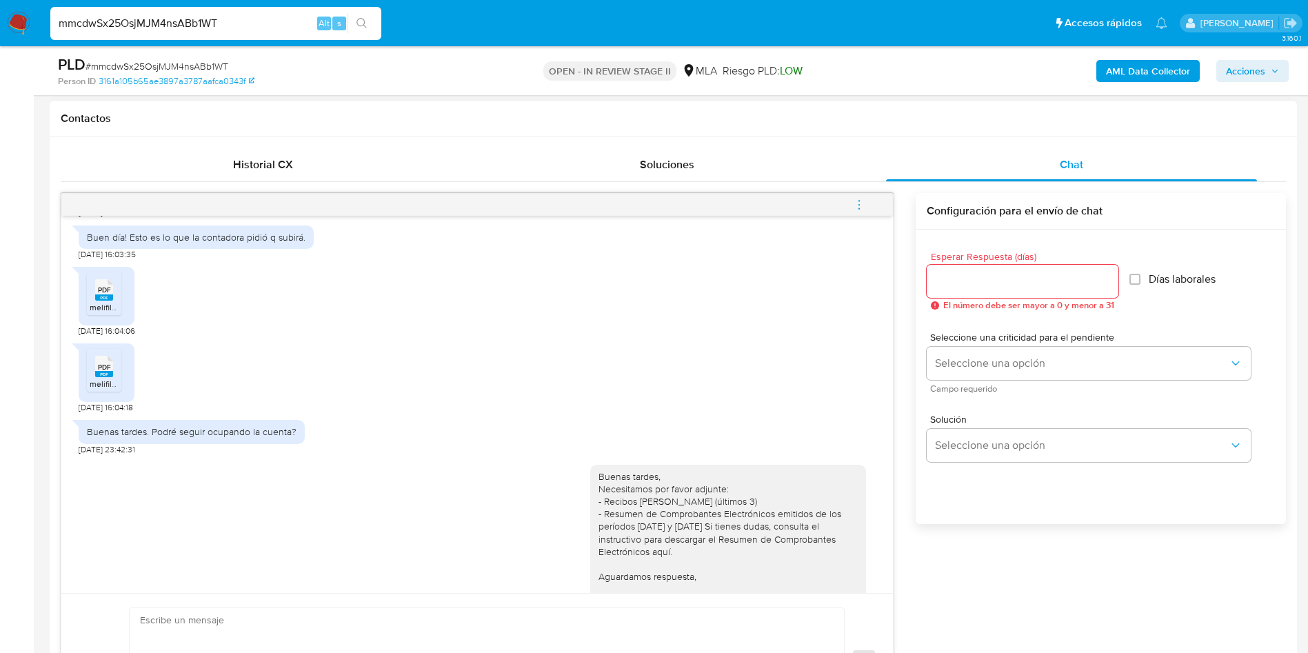
scroll to position [1758, 0]
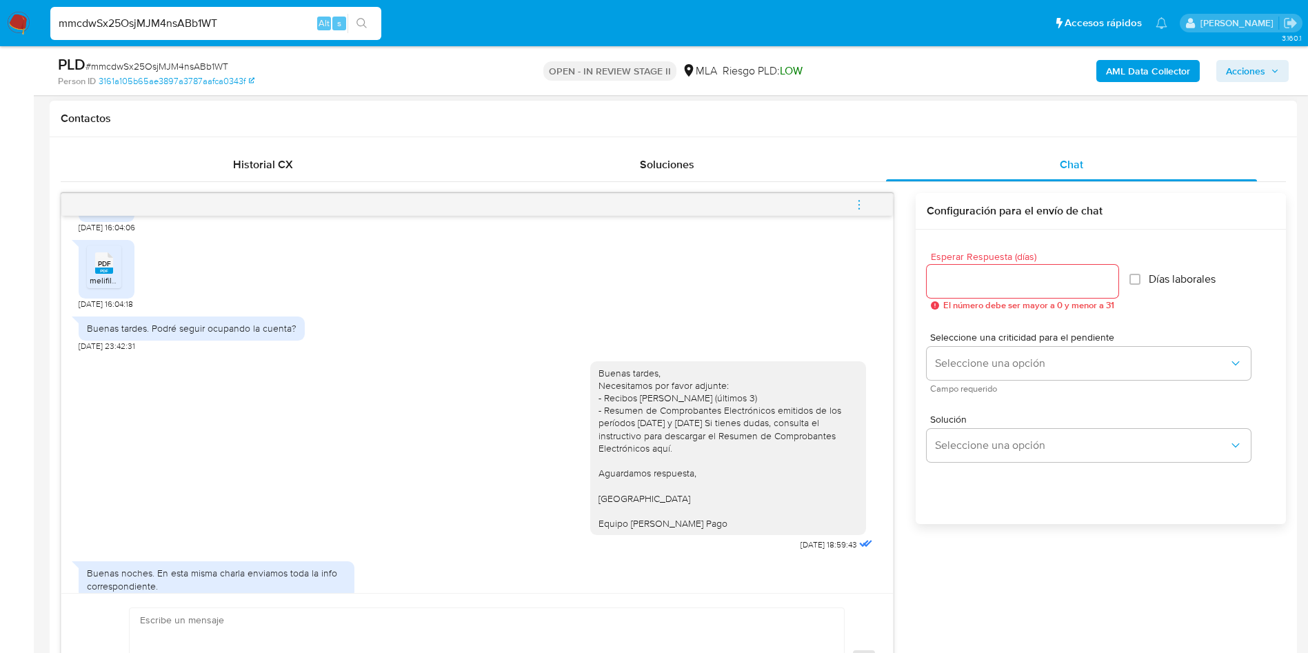
click at [110, 286] on span "melifile2880125295297449199.pdf" at bounding box center [154, 280] width 128 height 12
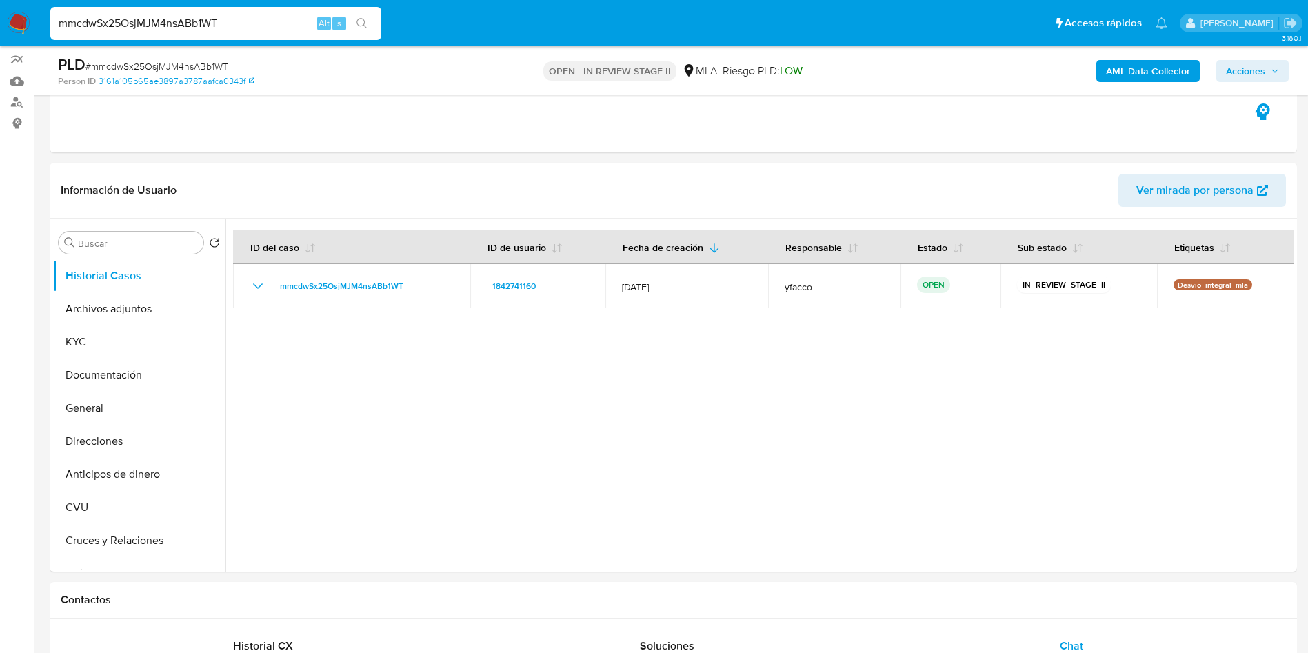
scroll to position [103, 0]
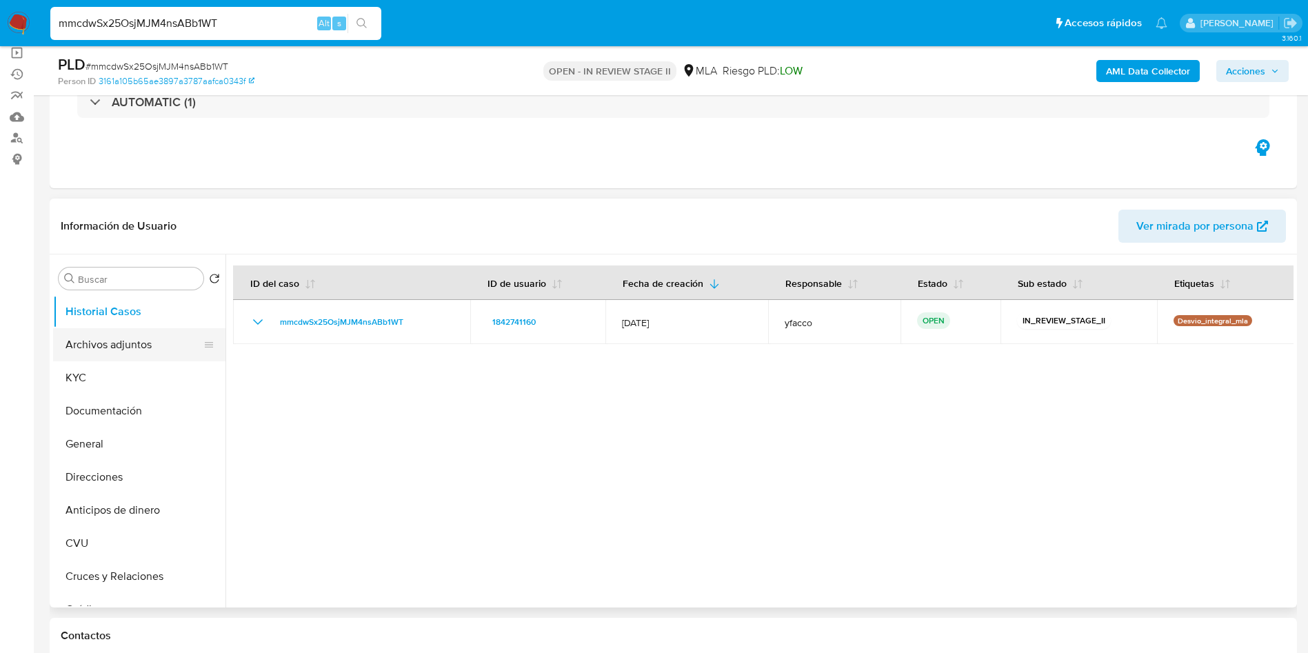
click at [113, 335] on button "Archivos adjuntos" at bounding box center [133, 344] width 161 height 33
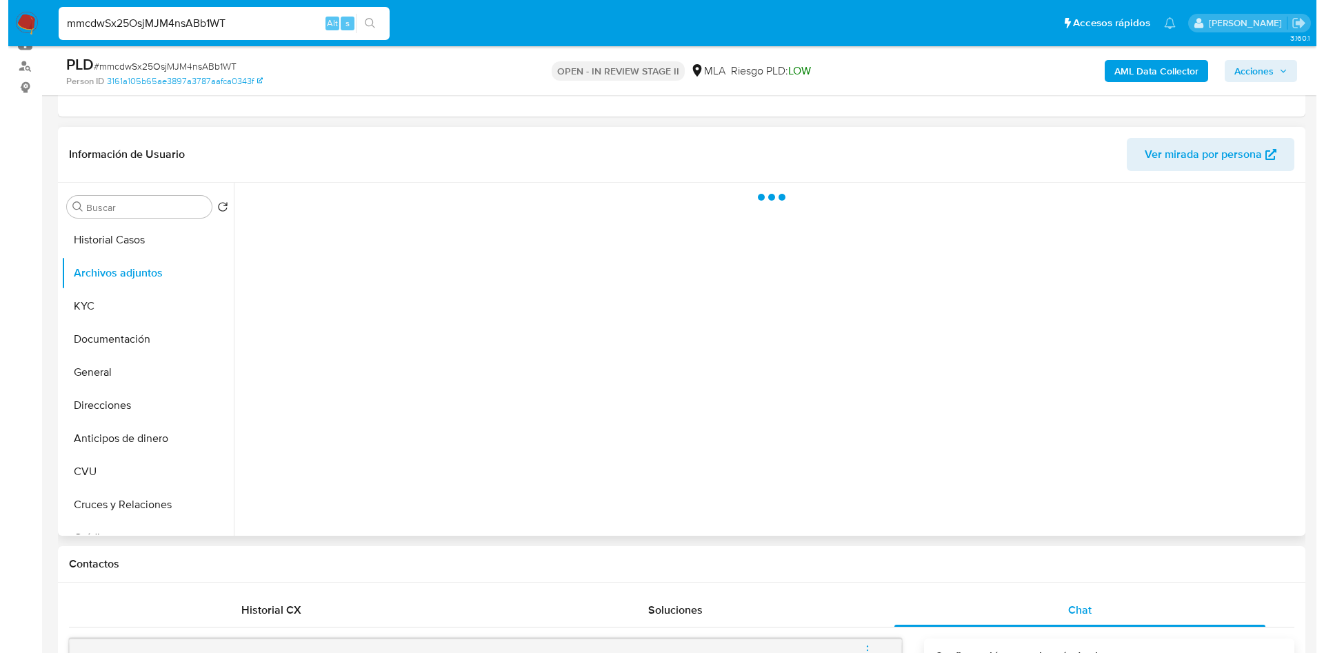
scroll to position [207, 0]
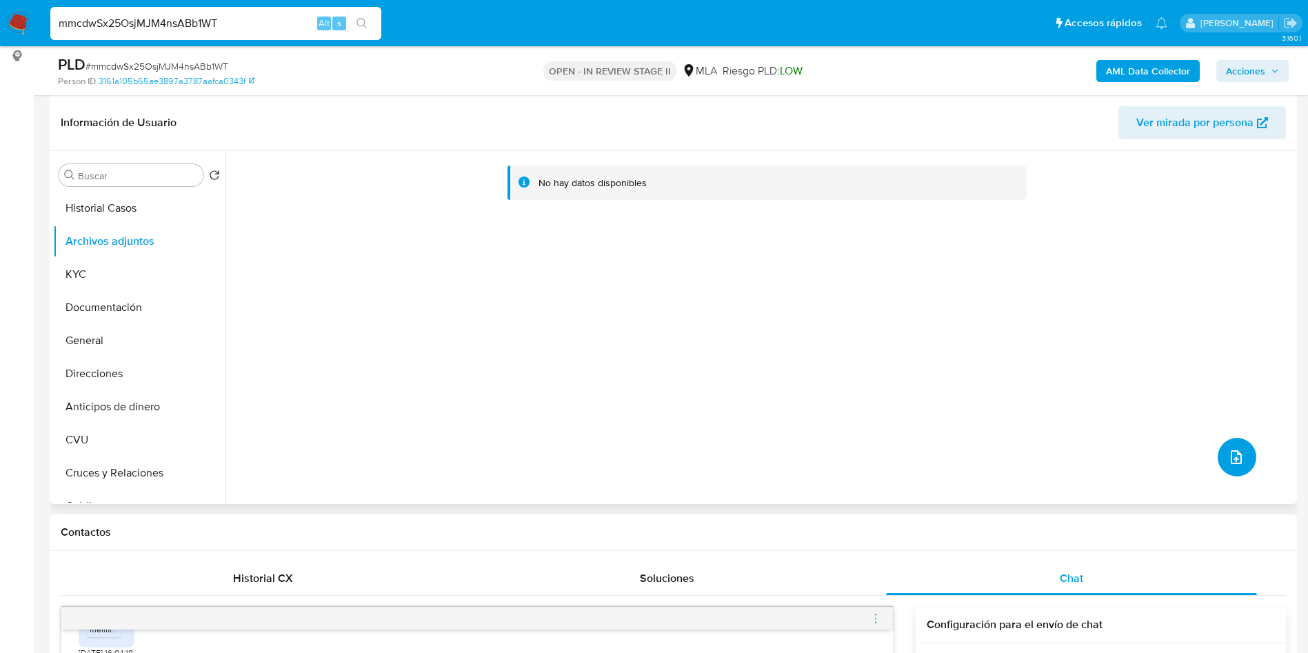
click at [1239, 459] on button "upload-file" at bounding box center [1237, 457] width 39 height 39
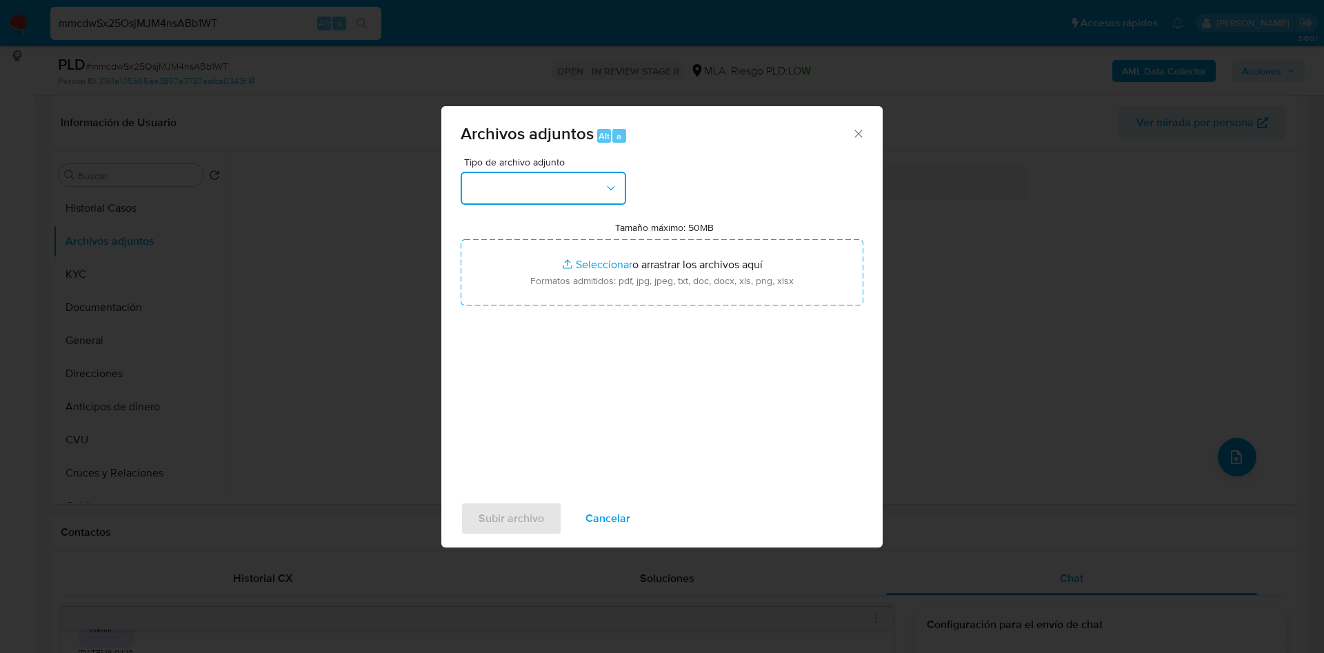
click at [554, 199] on button "button" at bounding box center [543, 188] width 165 height 33
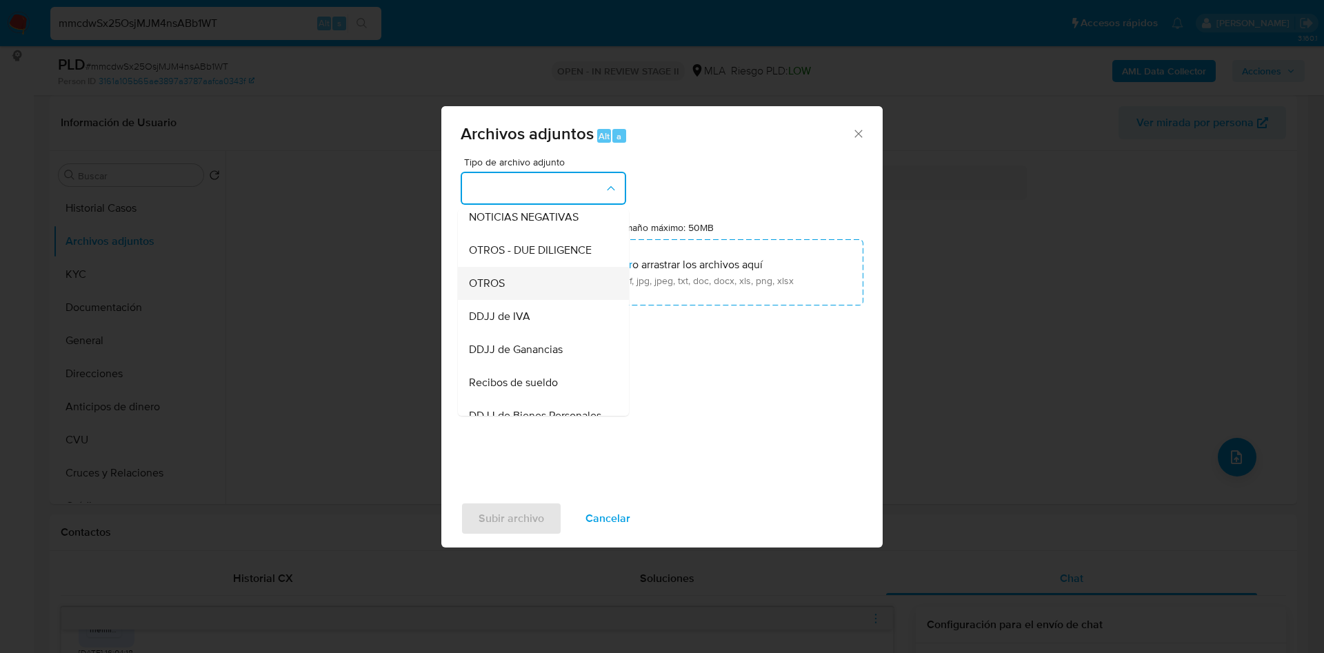
click at [496, 288] on span "OTROS" at bounding box center [487, 283] width 36 height 14
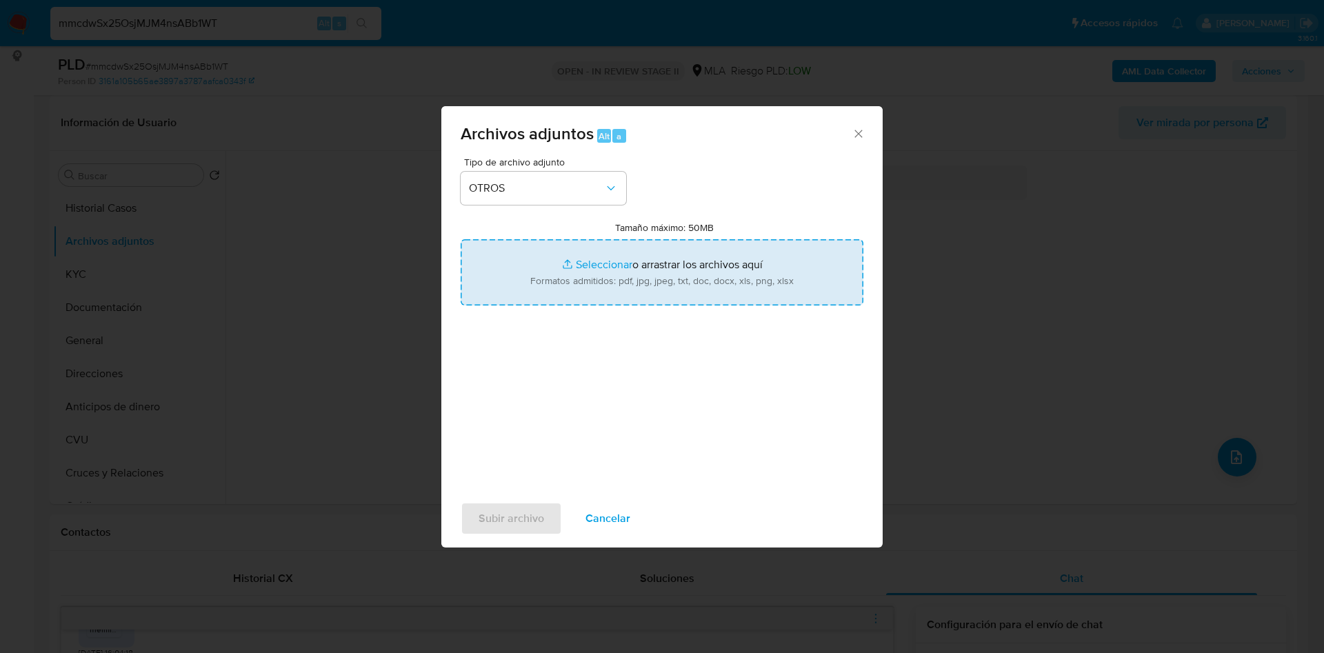
click at [602, 259] on input "Tamaño máximo: 50MB Seleccionar archivos" at bounding box center [662, 272] width 403 height 66
type input "C:\fakepath\Cristian Alexis Sierra Troncoso.pdf"
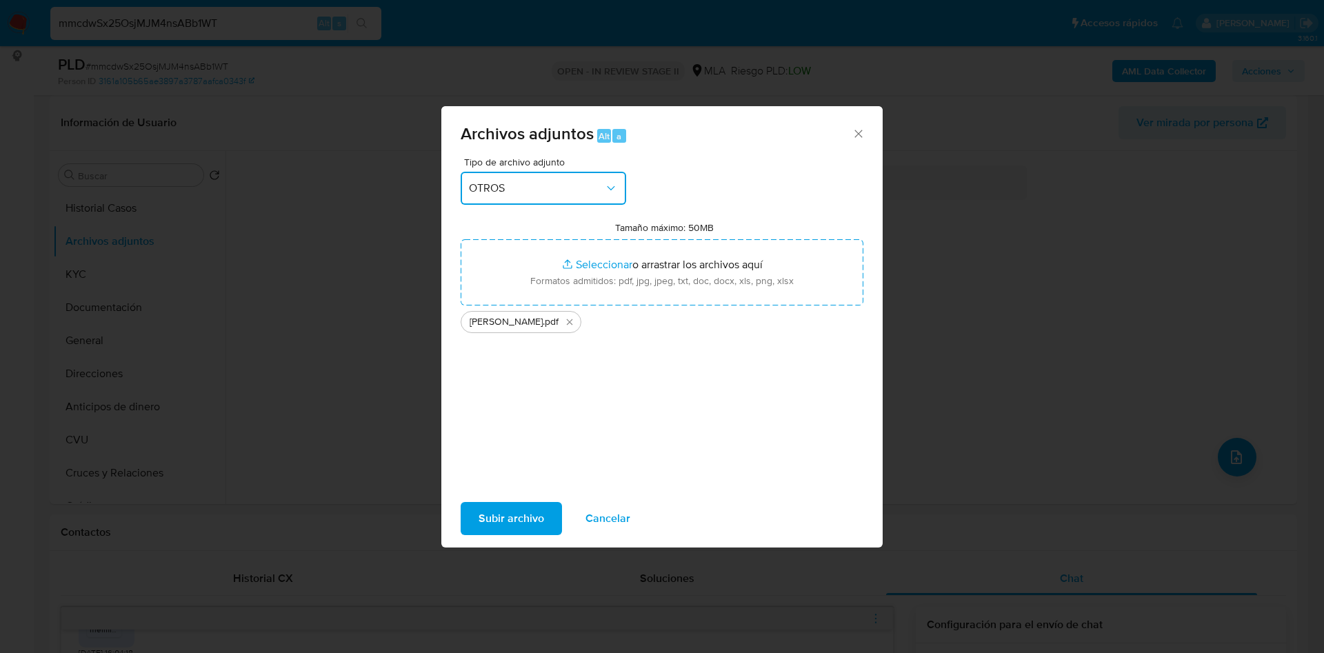
click at [528, 183] on span "OTROS" at bounding box center [536, 188] width 135 height 14
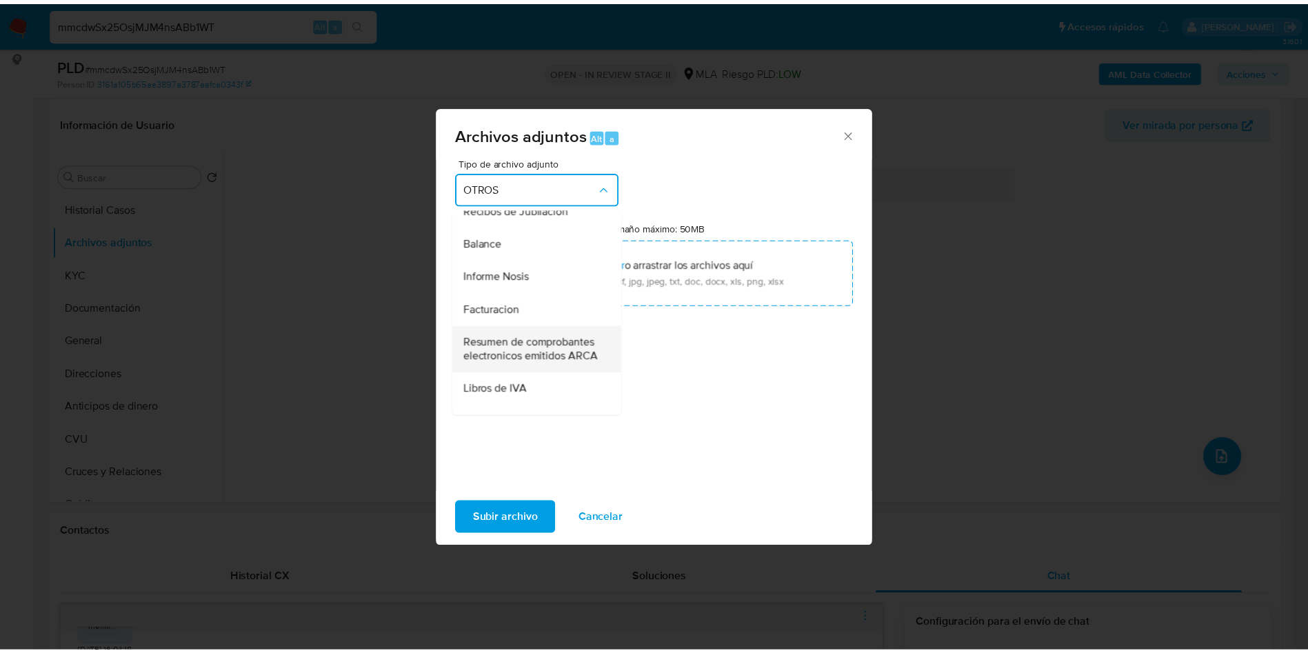
scroll to position [502, 0]
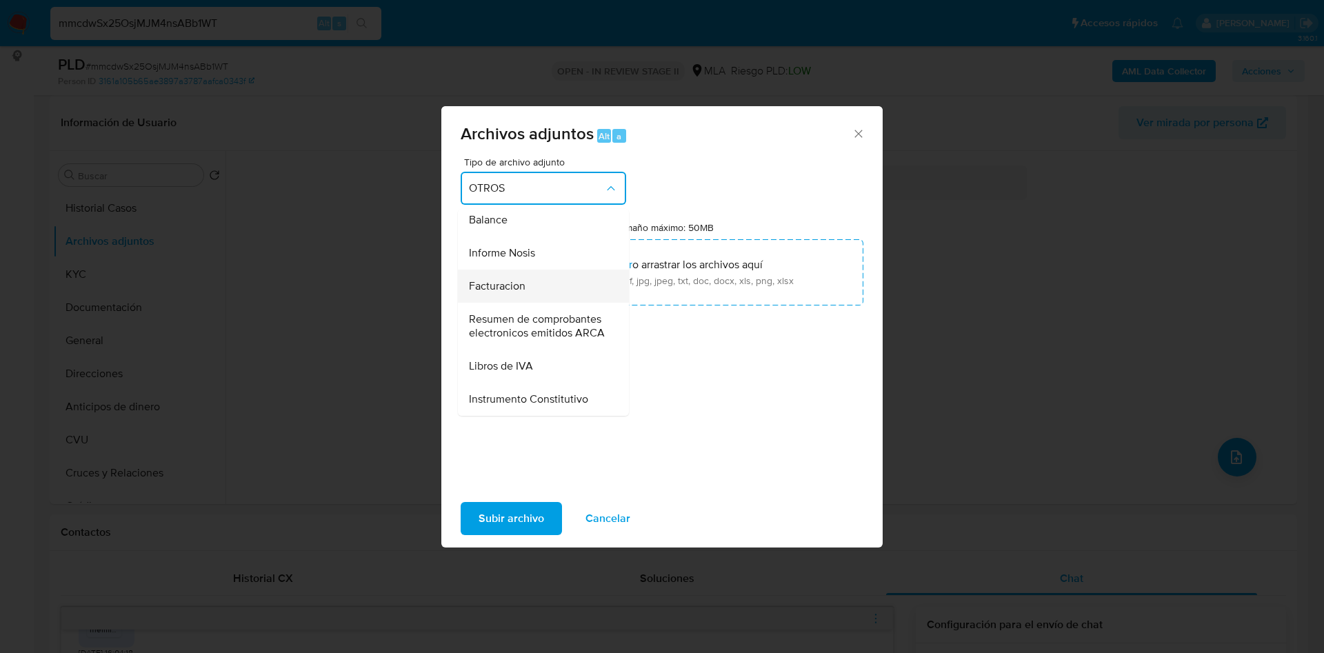
click at [502, 293] on span "Facturacion" at bounding box center [497, 286] width 57 height 14
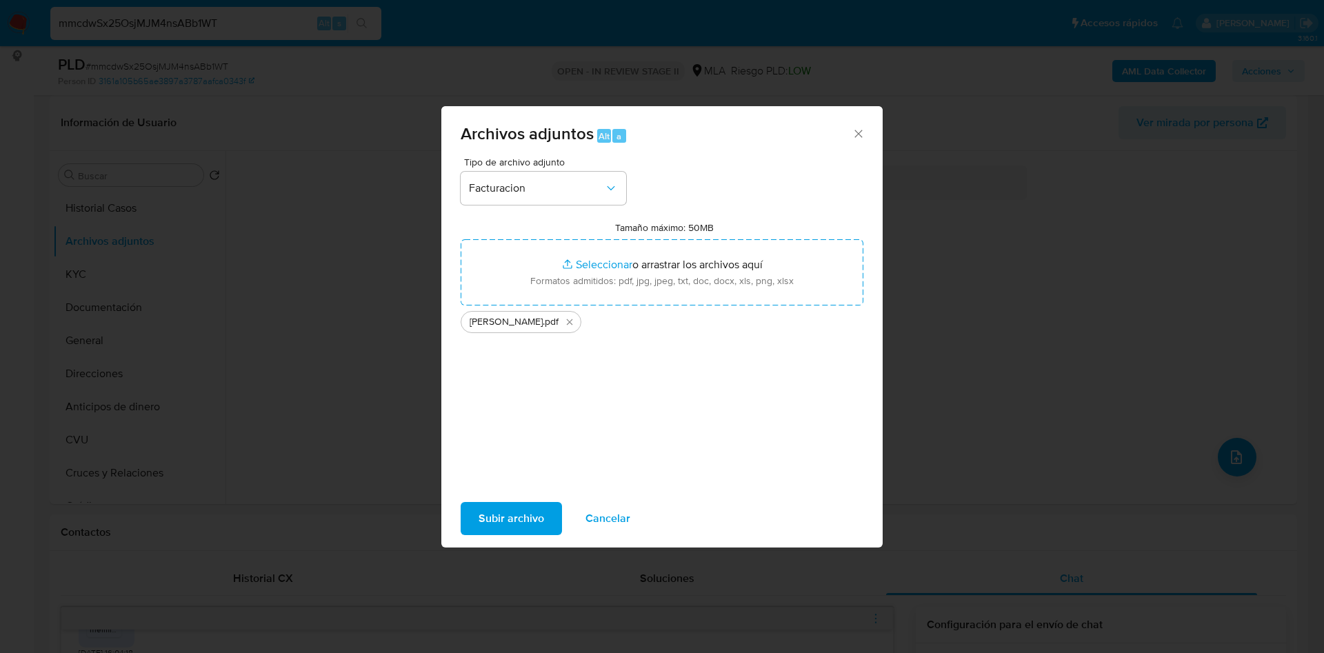
click at [521, 517] on span "Subir archivo" at bounding box center [511, 518] width 66 height 30
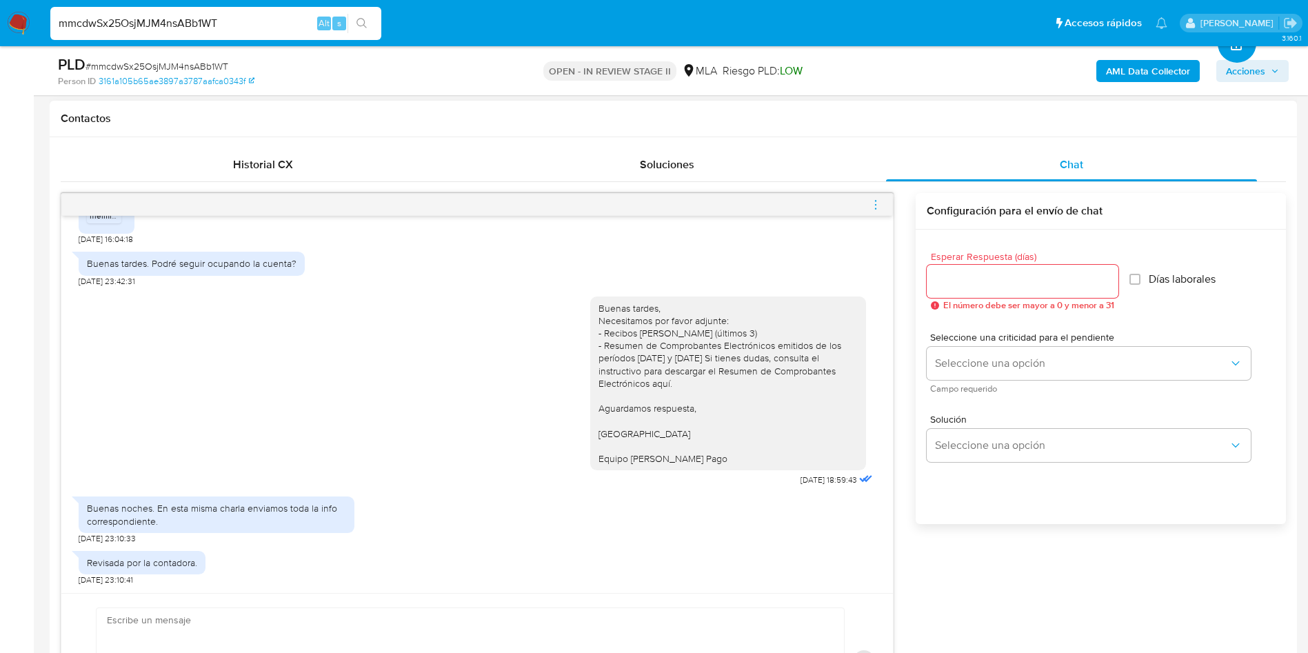
scroll to position [724, 0]
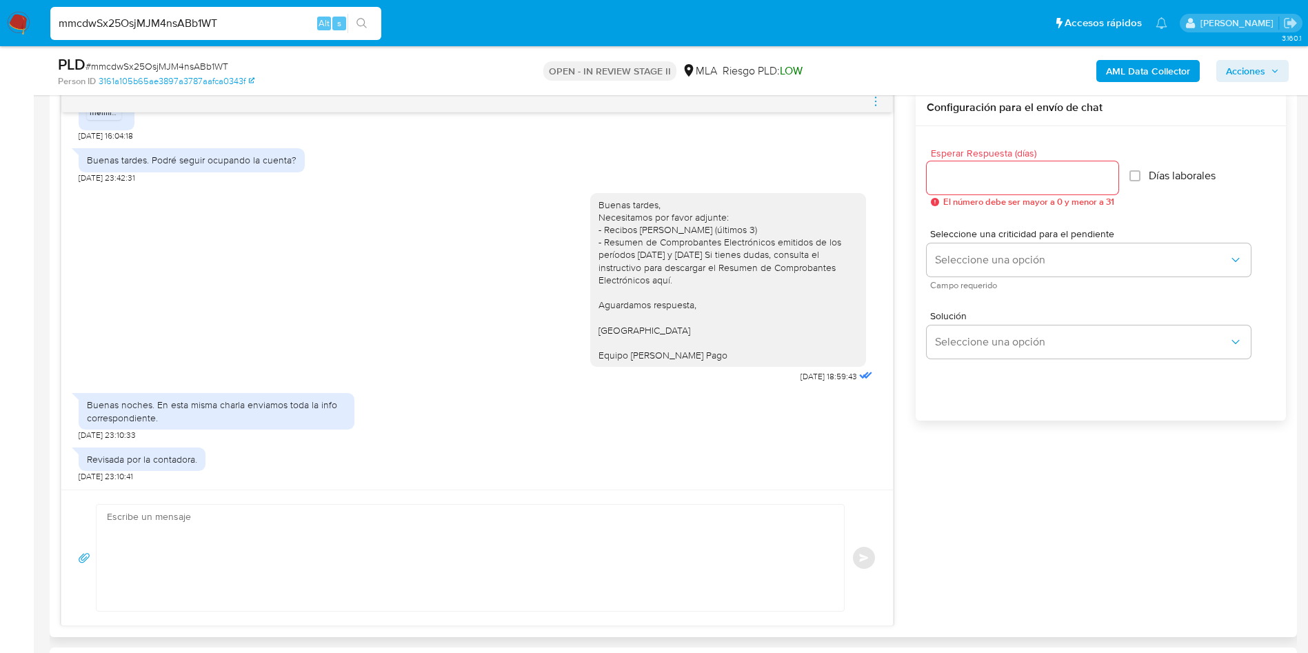
click at [223, 550] on textarea at bounding box center [467, 558] width 720 height 106
paste textarea "Hola Muchas gracias por la respuesta. Nos pondremos en contacto nuevamente en c…"
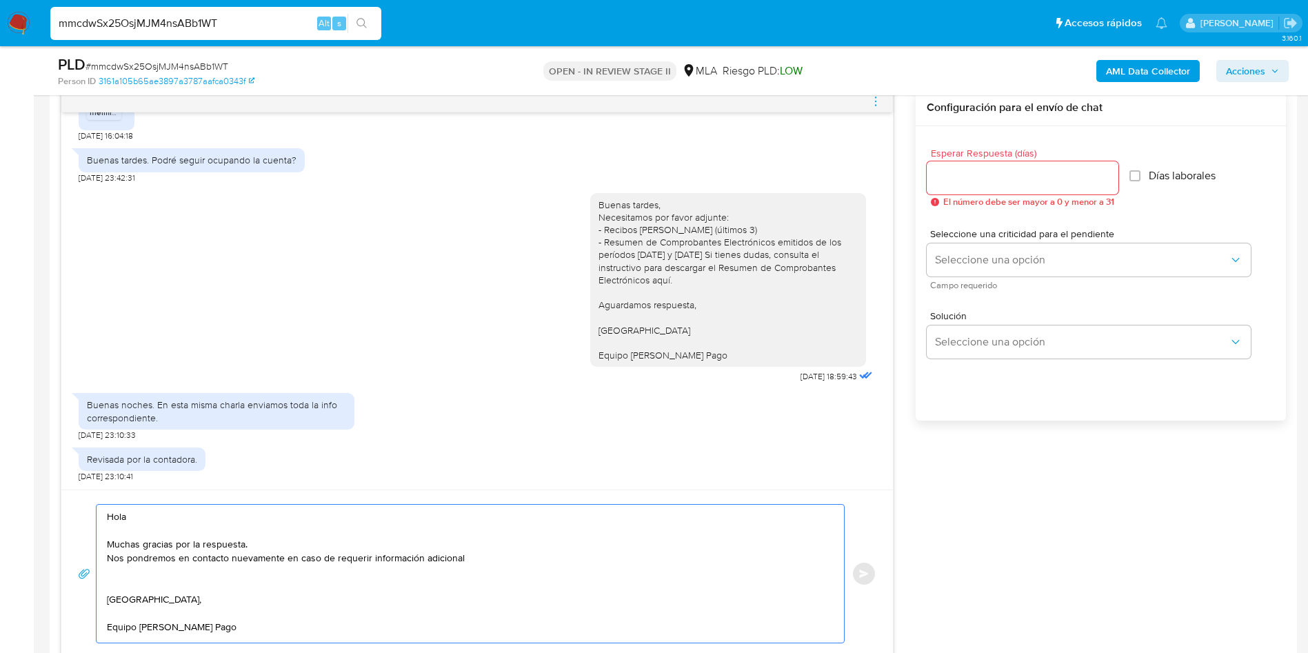
scroll to position [414, 0]
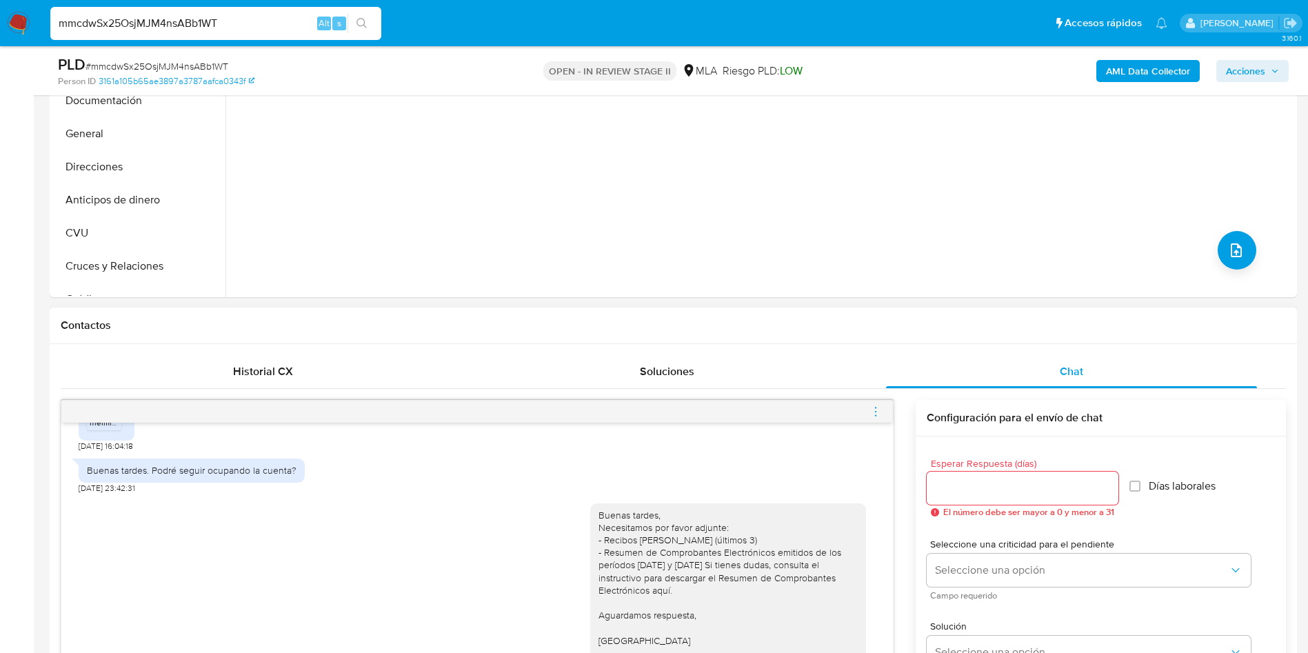
type textarea "Hola Muchas gracias por la respuesta. Nos pondremos en contacto nuevamente en c…"
click at [950, 472] on div at bounding box center [1023, 488] width 192 height 33
click at [949, 473] on div at bounding box center [1023, 488] width 192 height 33
click at [954, 483] on input "Esperar Respuesta (días)" at bounding box center [1023, 488] width 192 height 18
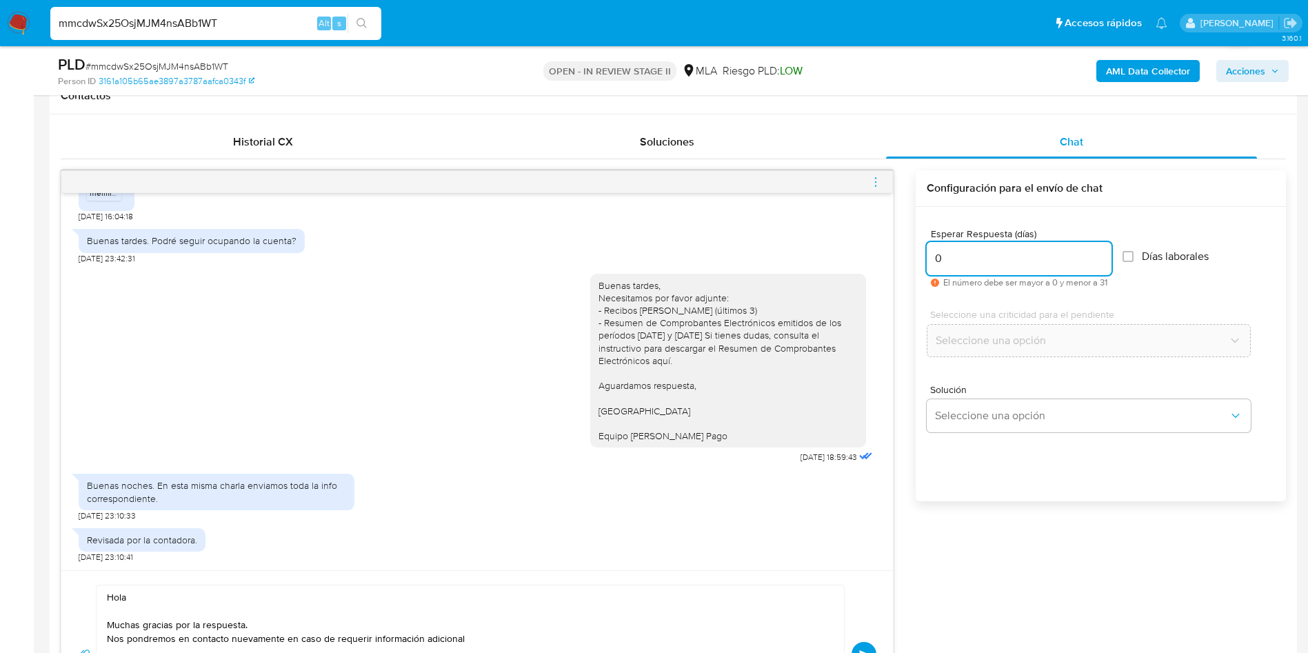
scroll to position [724, 0]
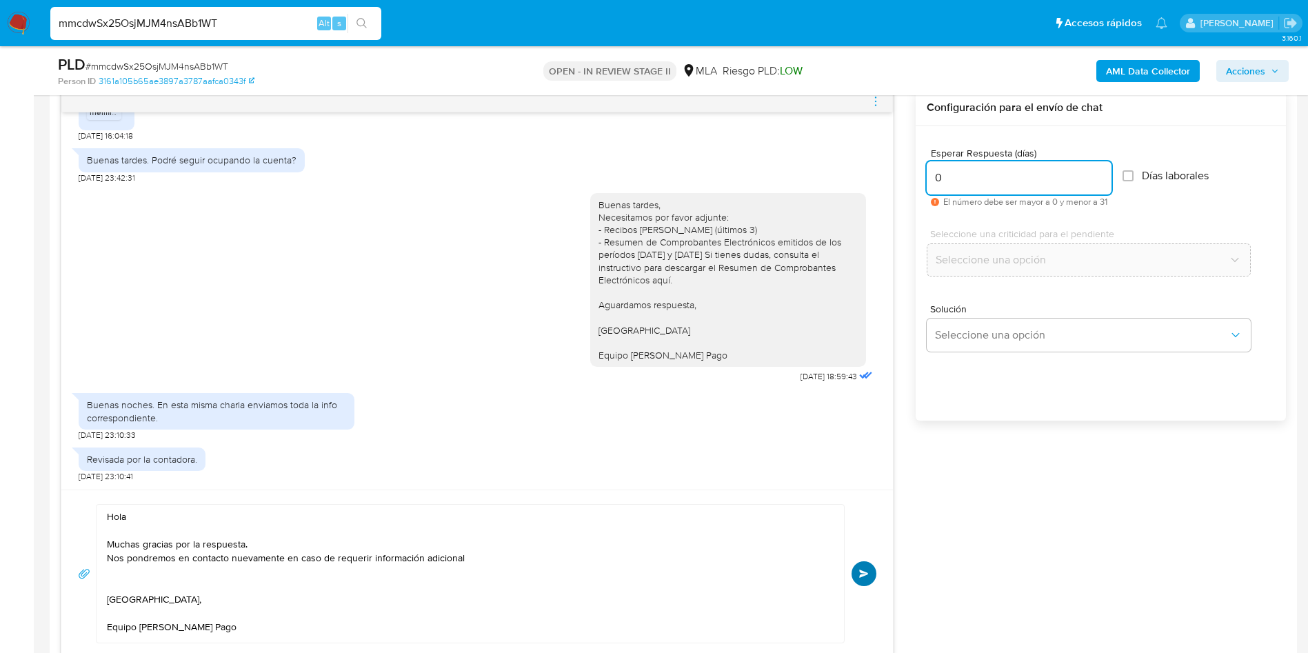
type input "0"
click at [865, 570] on span "Enviar" at bounding box center [864, 574] width 10 height 8
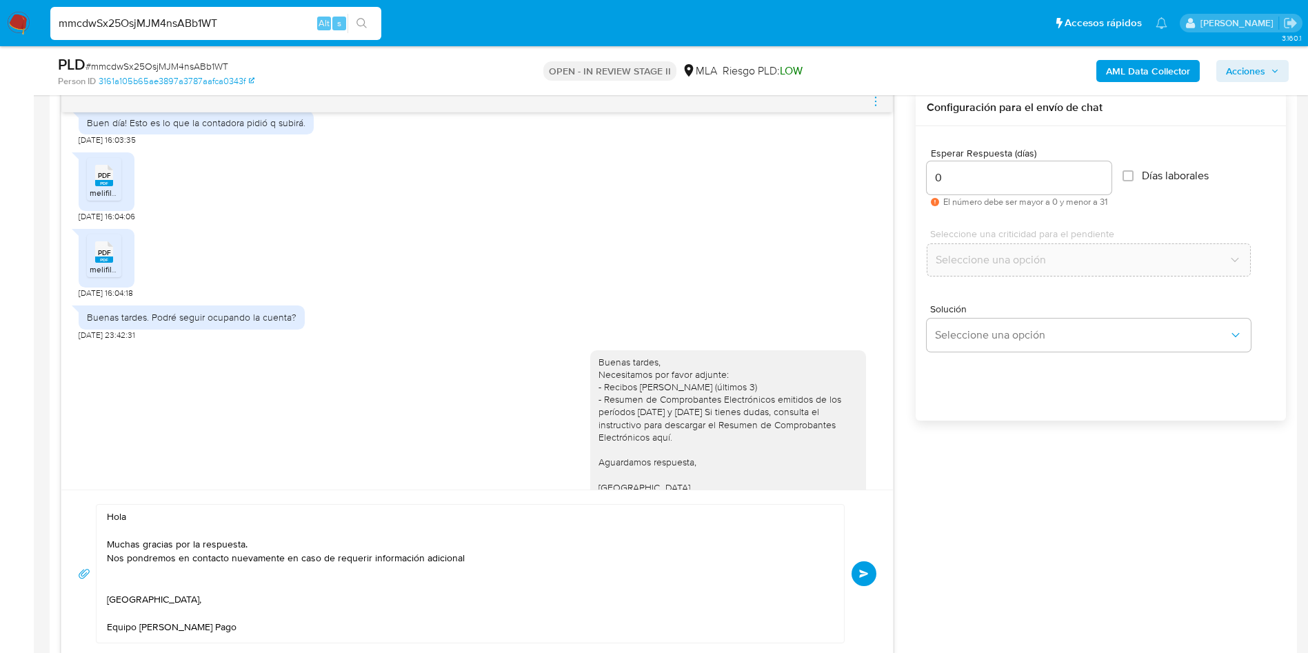
drag, startPoint x: 874, startPoint y: 99, endPoint x: 827, endPoint y: 87, distance: 48.3
click at [874, 98] on icon "menu-action" at bounding box center [875, 101] width 12 height 12
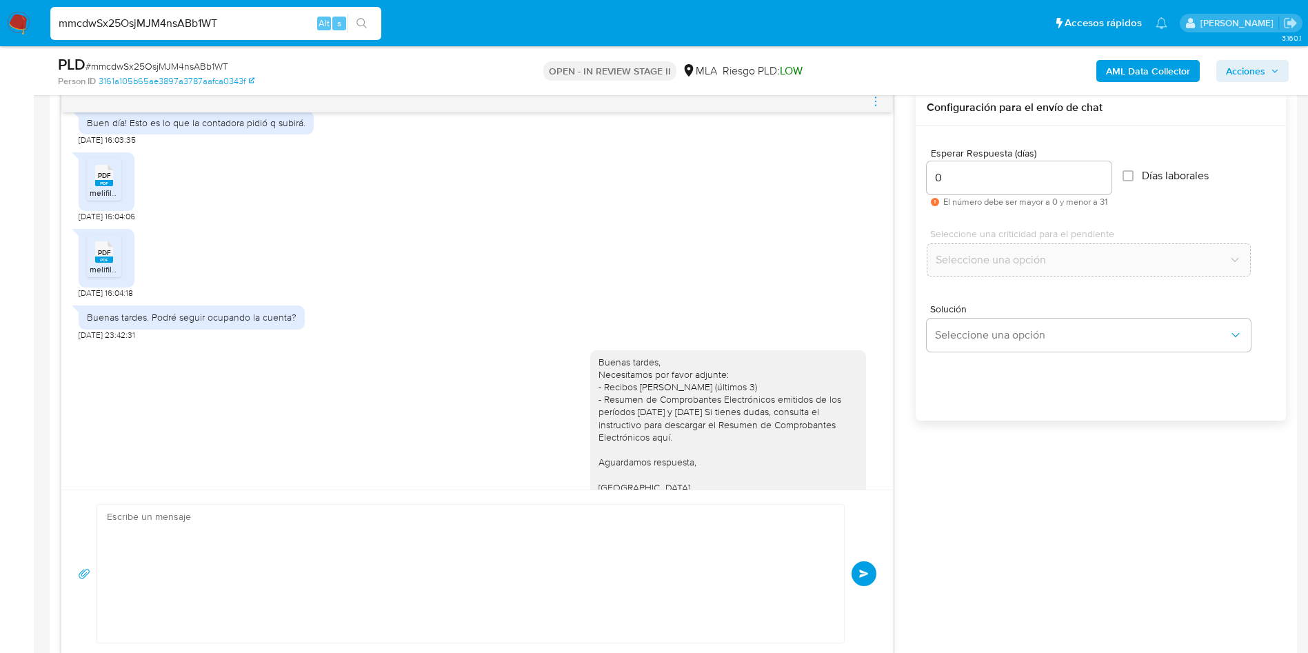
scroll to position [0, 0]
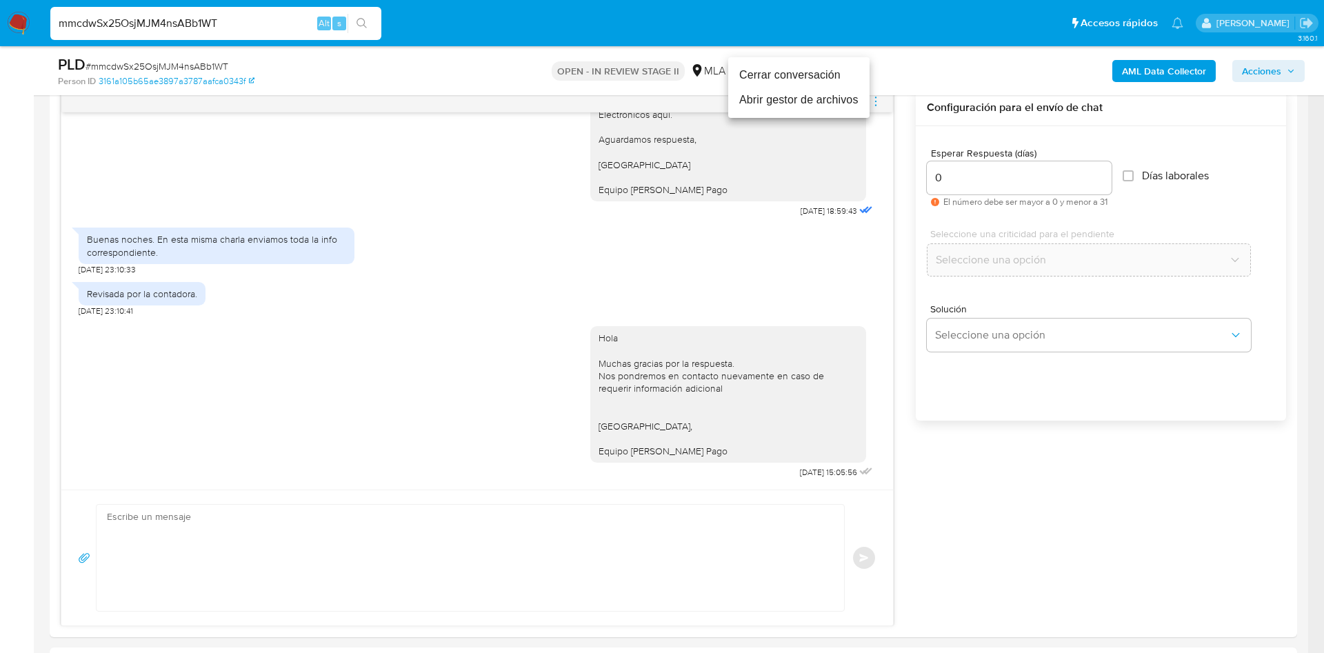
click at [756, 74] on li "Cerrar conversación" at bounding box center [798, 75] width 141 height 25
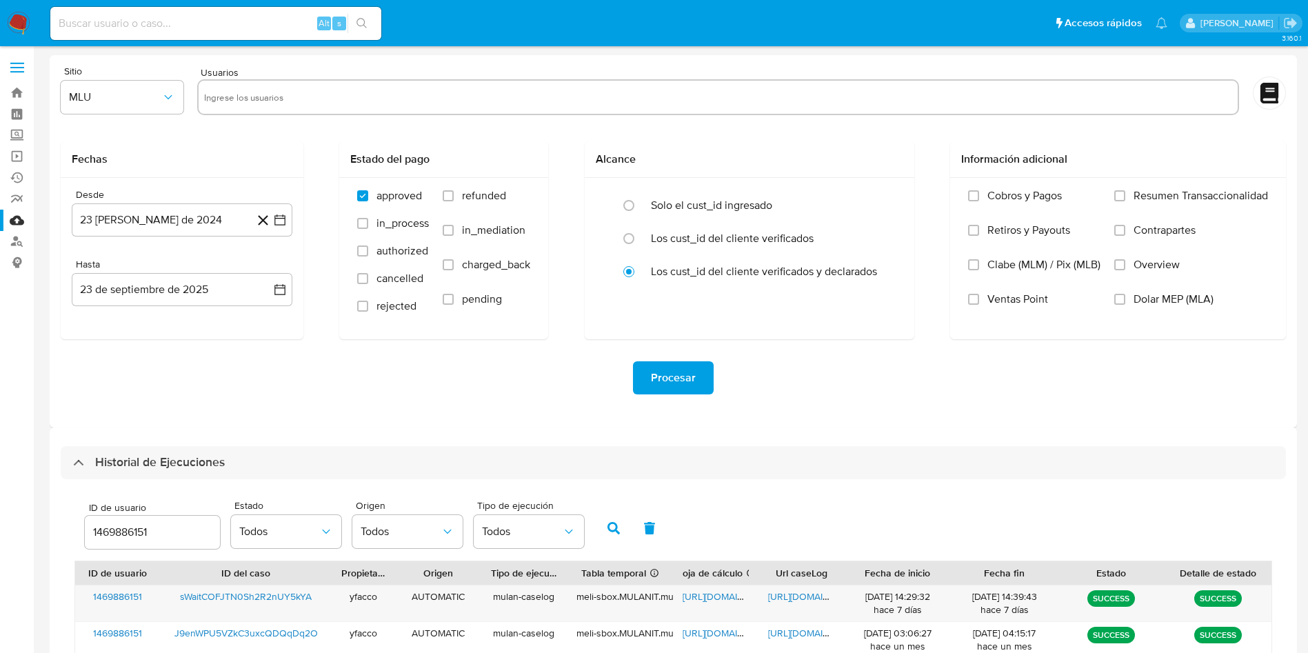
select select "10"
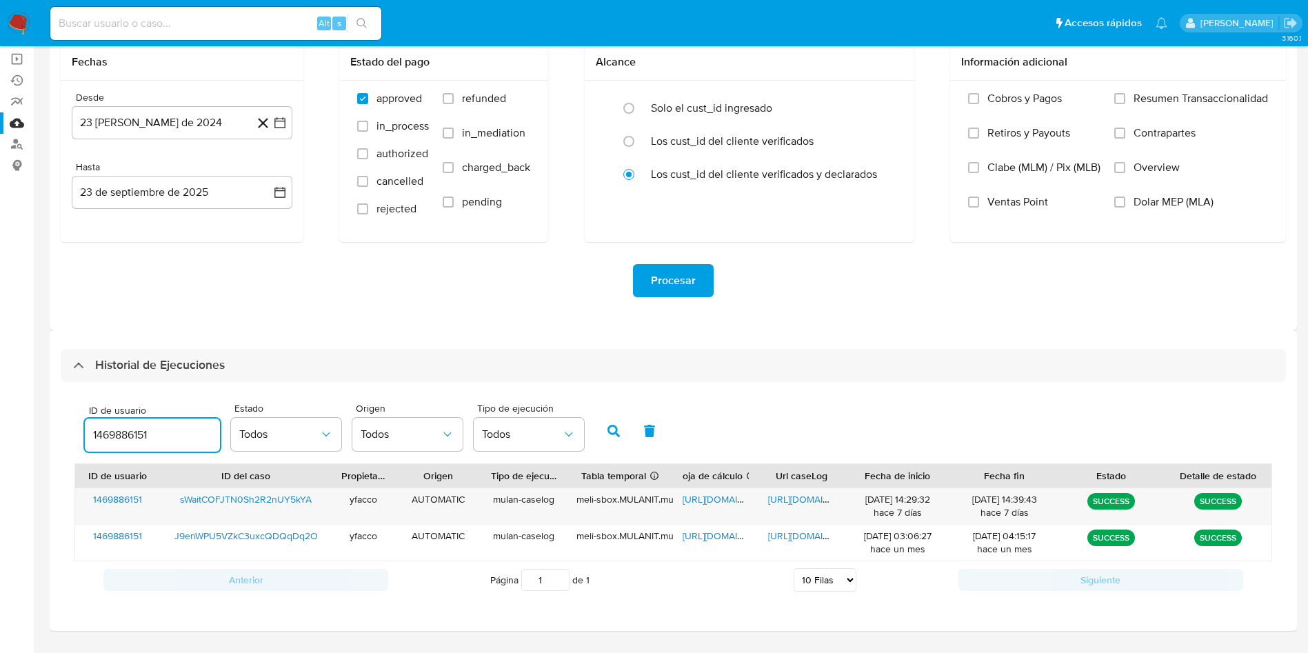
drag, startPoint x: 165, startPoint y: 431, endPoint x: 0, endPoint y: 345, distance: 185.6
click at [0, 416] on section "Bandeja Tablero Screening Búsqueda en Listas Watchlist Herramientas Operaciones…" at bounding box center [654, 296] width 1308 height 786
type input "1842741160"
click at [605, 432] on button "button" at bounding box center [614, 430] width 36 height 33
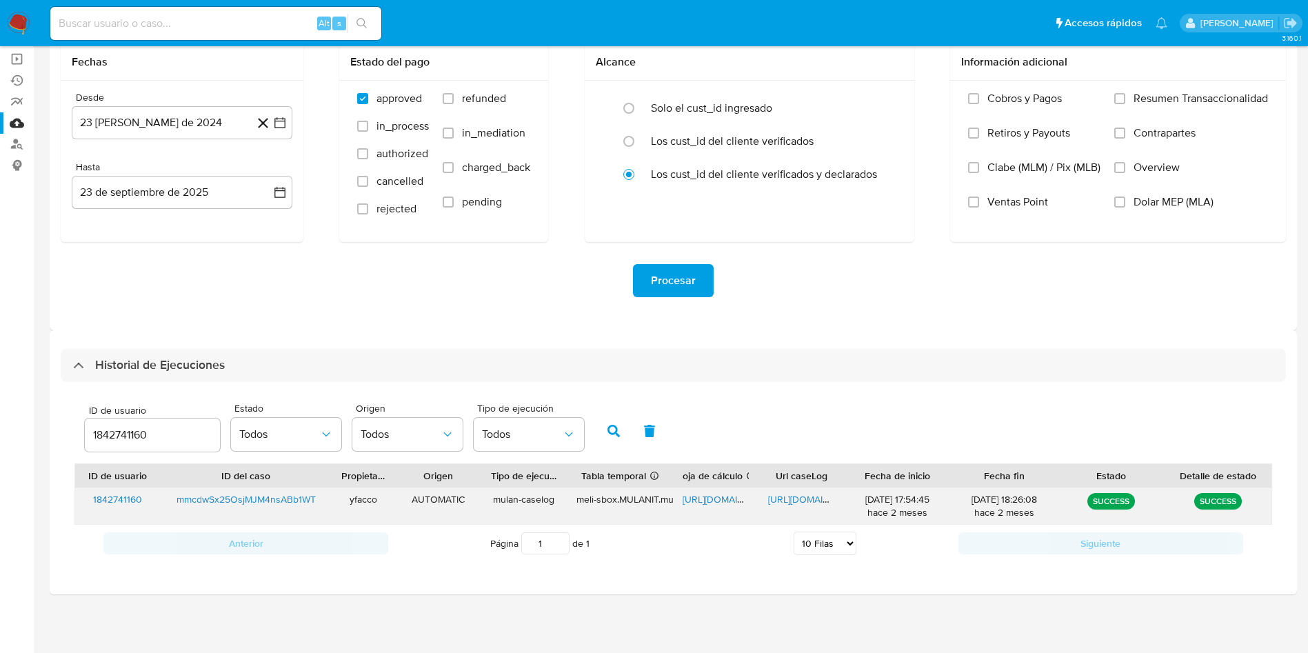
click at [807, 496] on span "https://docs.google.com/document/d/1TAdz7YD34XfGHf5REyo5VeJfTwHQZ64kkiHPY-phajI…" at bounding box center [815, 499] width 95 height 14
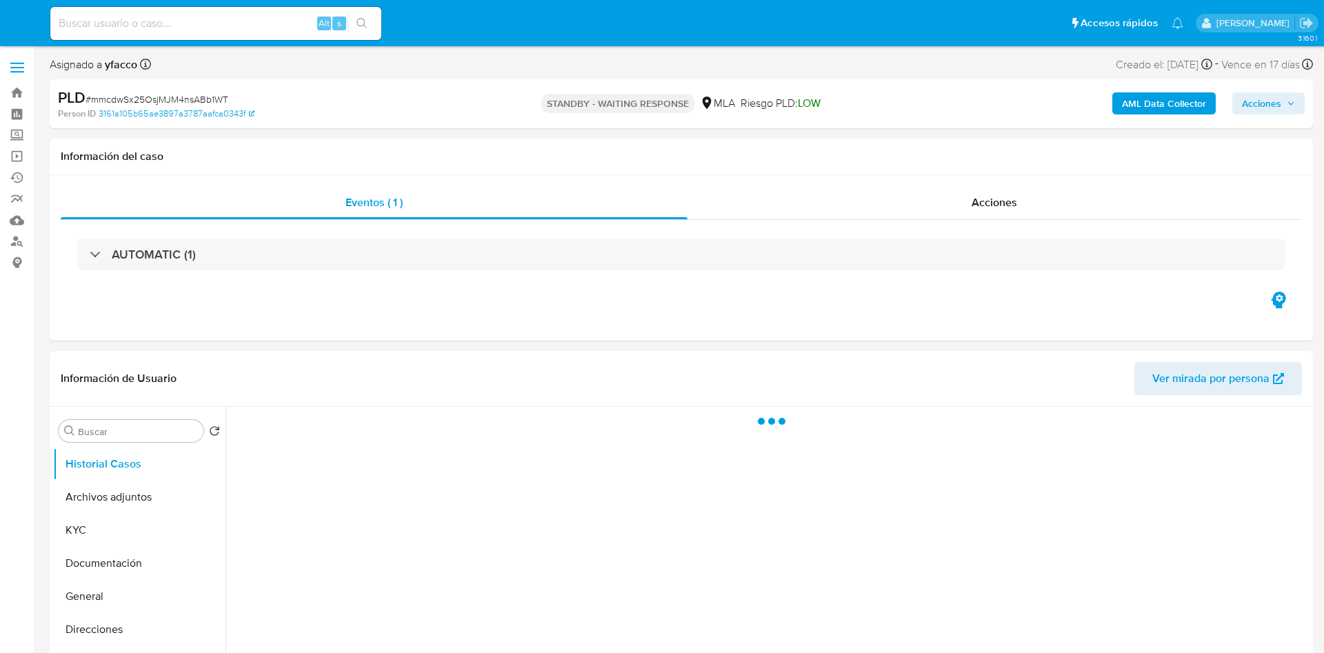
select select "10"
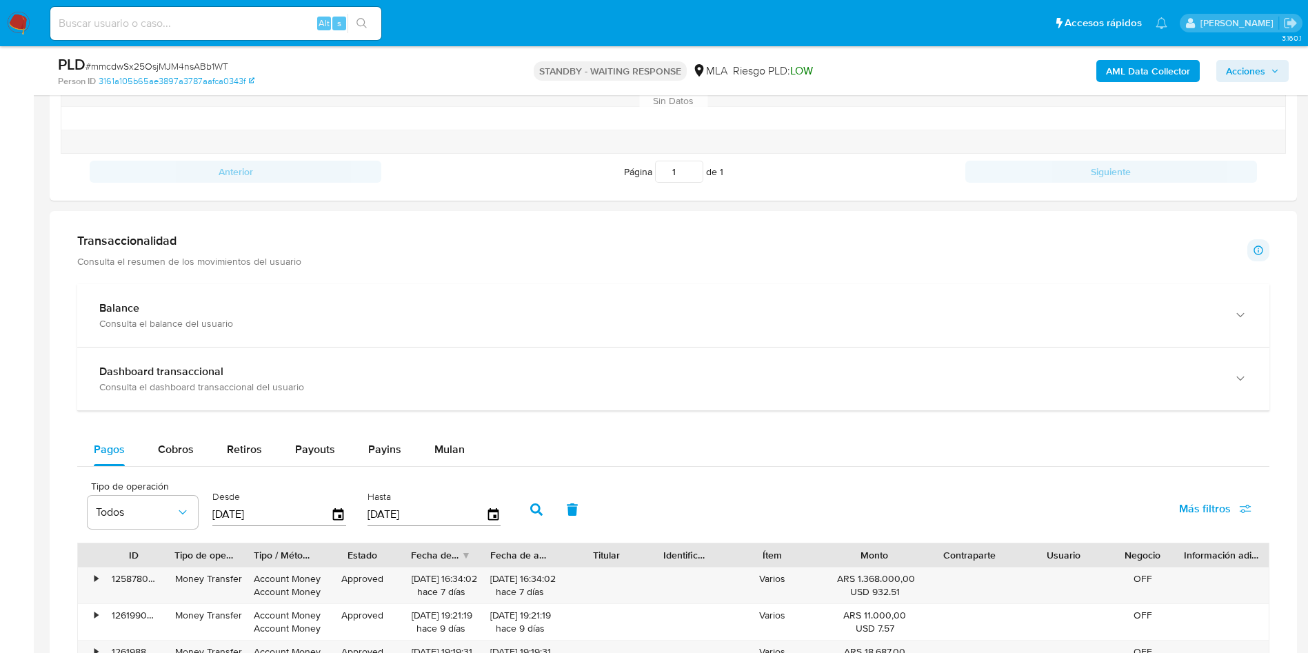
scroll to position [649, 0]
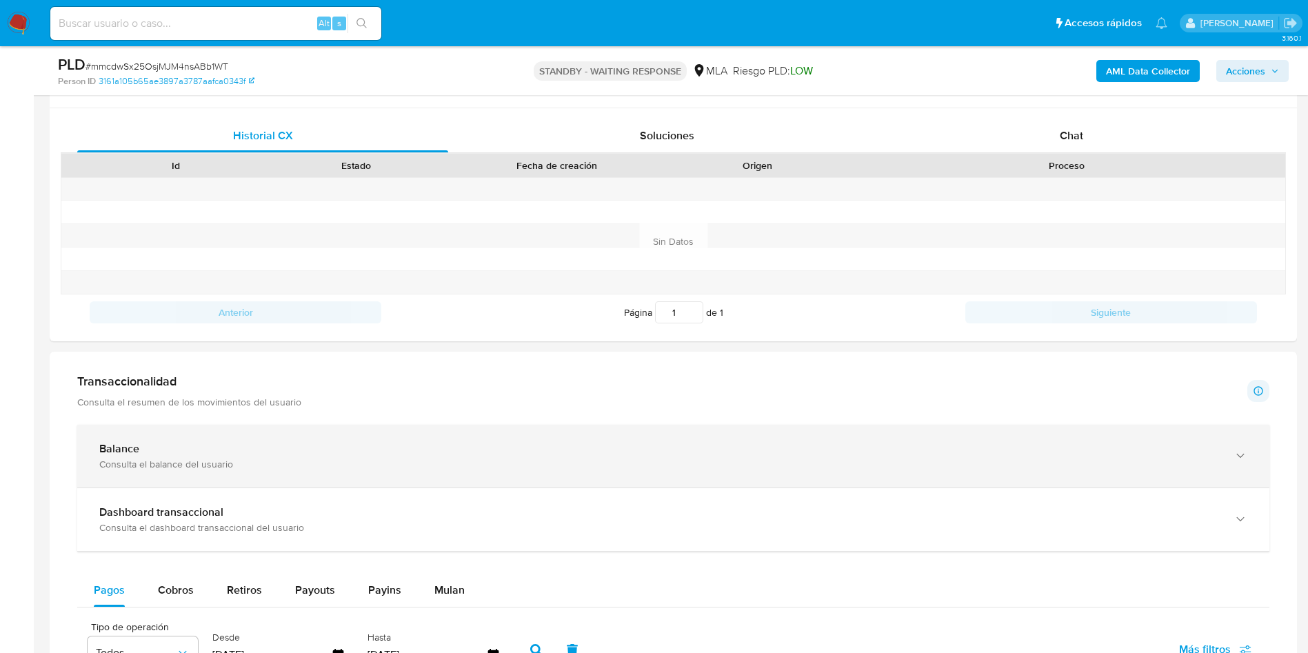
click at [170, 461] on div "Consulta el balance del usuario" at bounding box center [659, 464] width 1120 height 12
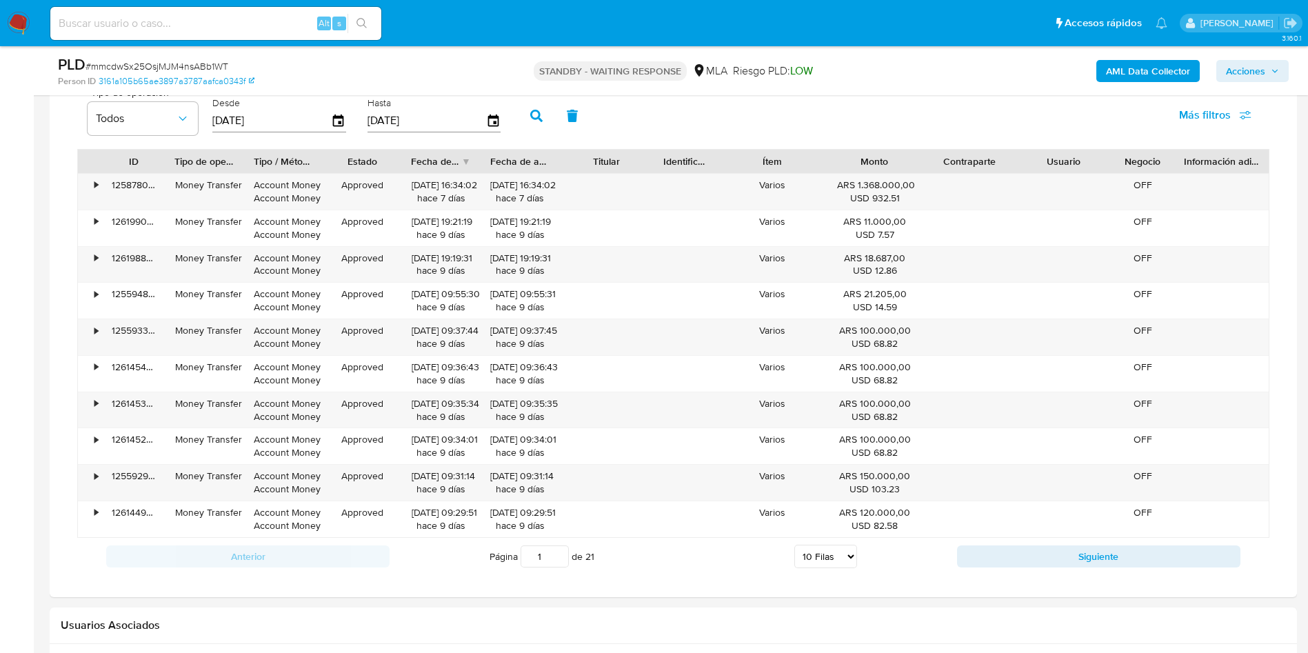
scroll to position [1477, 0]
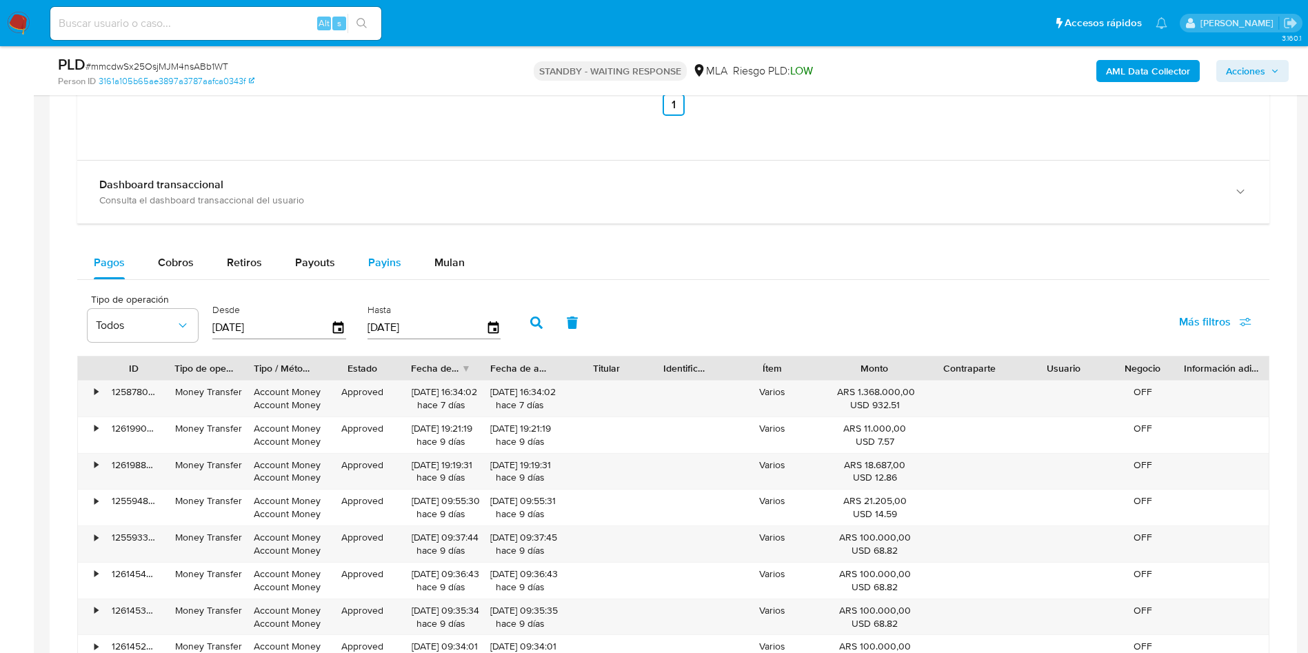
click at [368, 263] on span "Payins" at bounding box center [384, 262] width 33 height 16
select select "10"
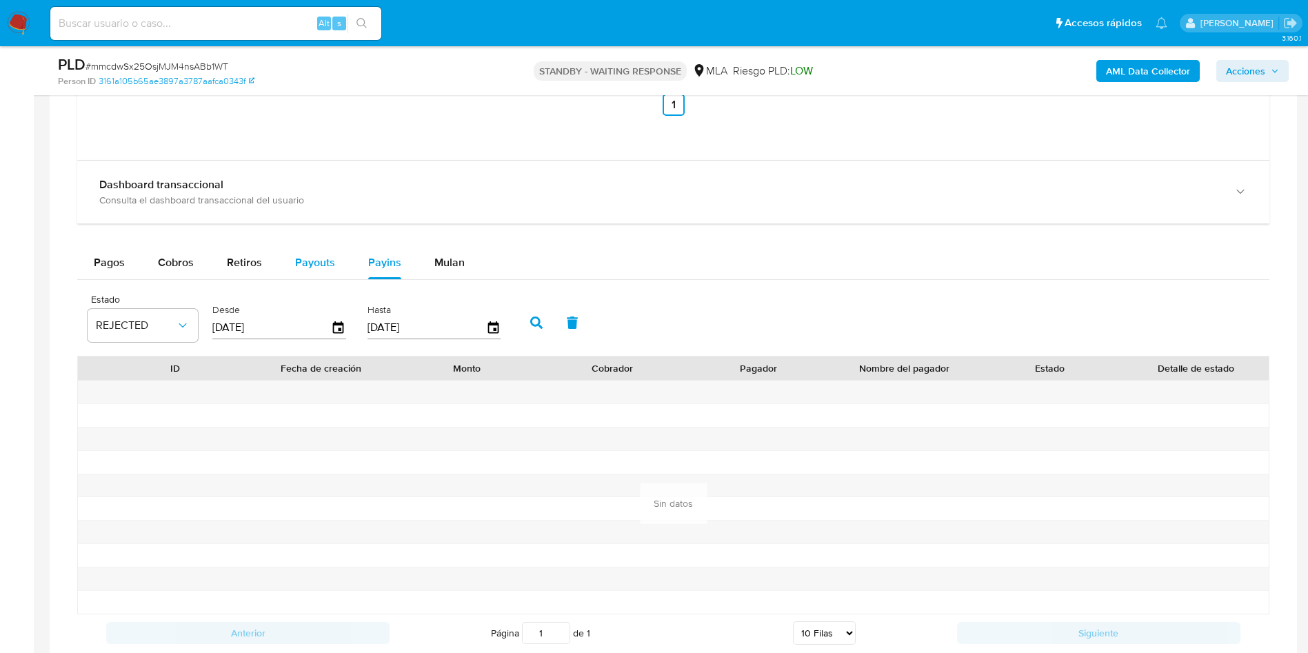
click at [314, 263] on span "Payouts" at bounding box center [315, 262] width 40 height 16
select select "10"
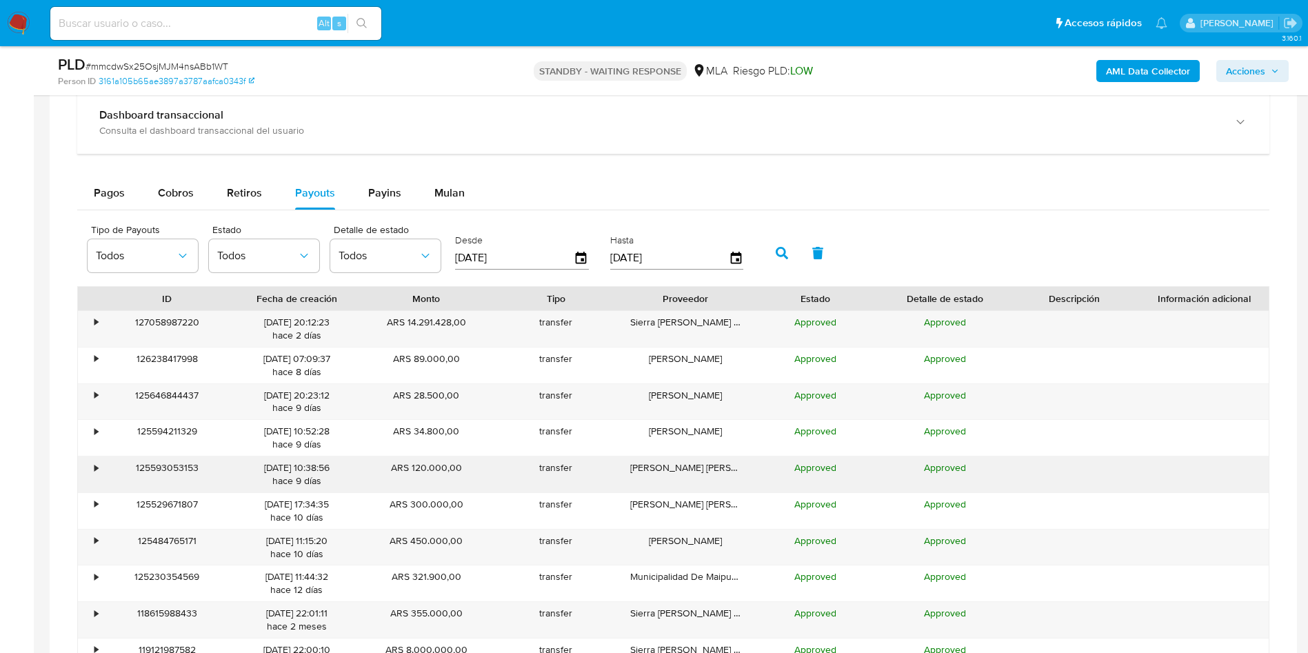
scroll to position [1580, 0]
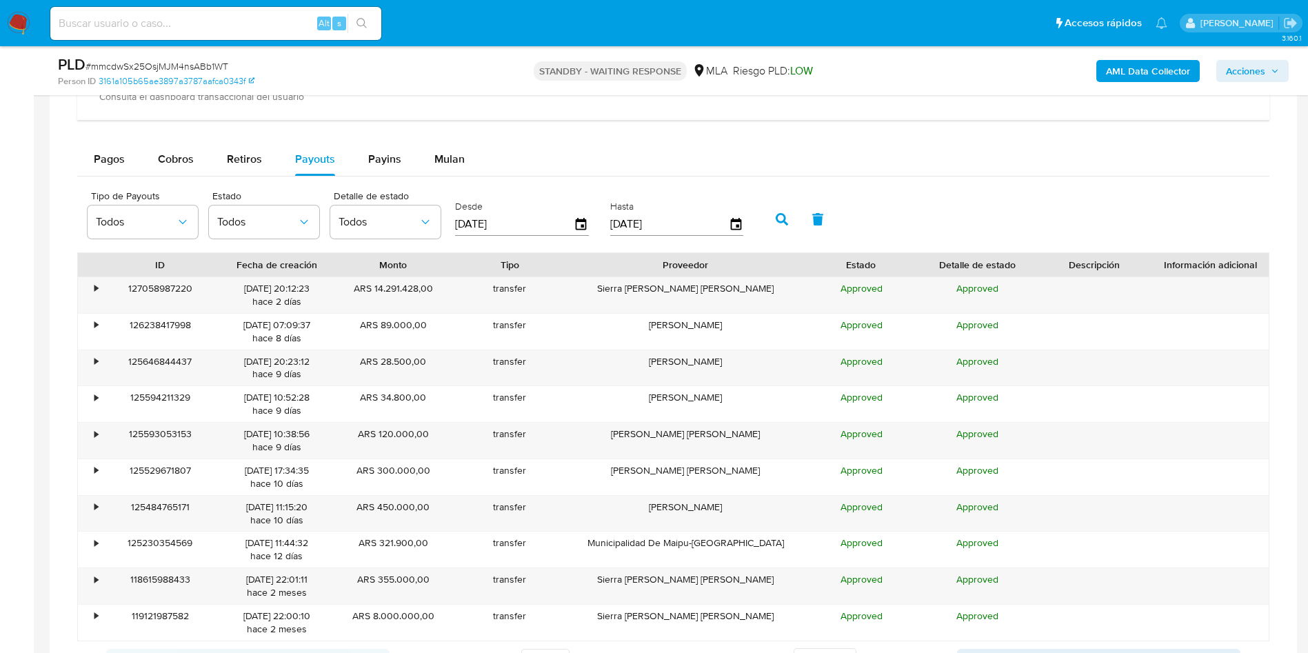
drag, startPoint x: 754, startPoint y: 265, endPoint x: 860, endPoint y: 267, distance: 105.5
click at [860, 267] on div "ID Fecha de creación Monto Tipo Proveedor Estado Detalle de estado Descripción …" at bounding box center [673, 264] width 1191 height 23
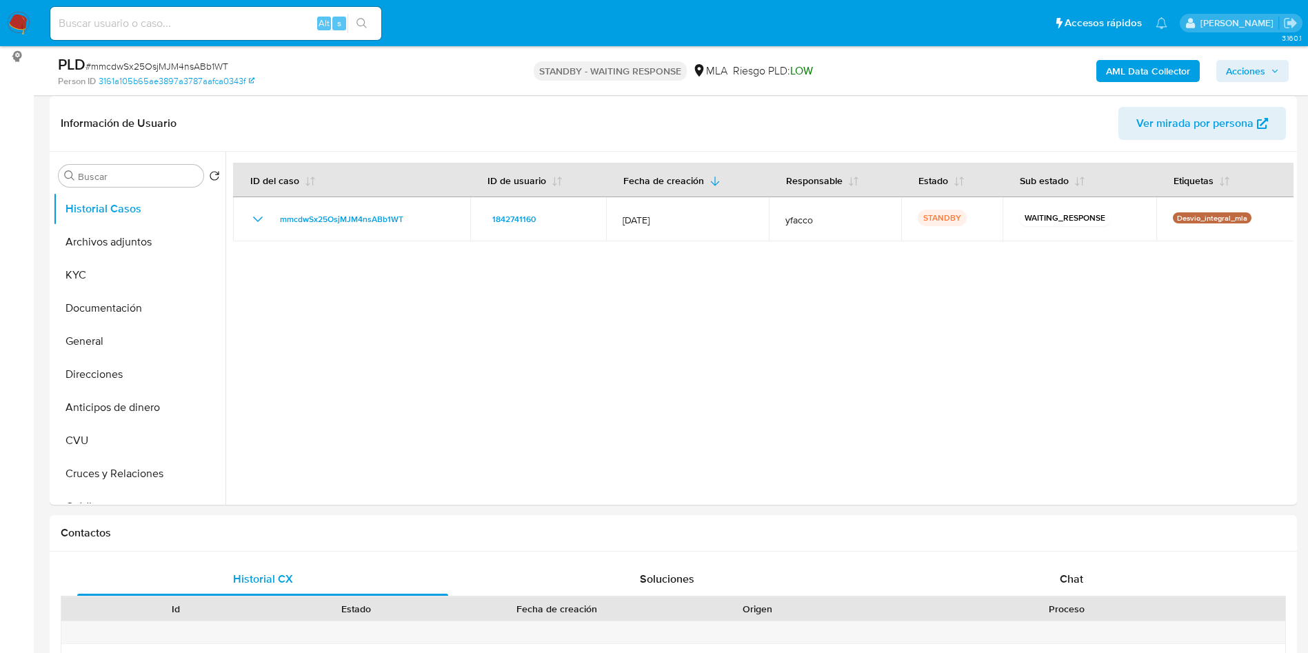
scroll to position [207, 0]
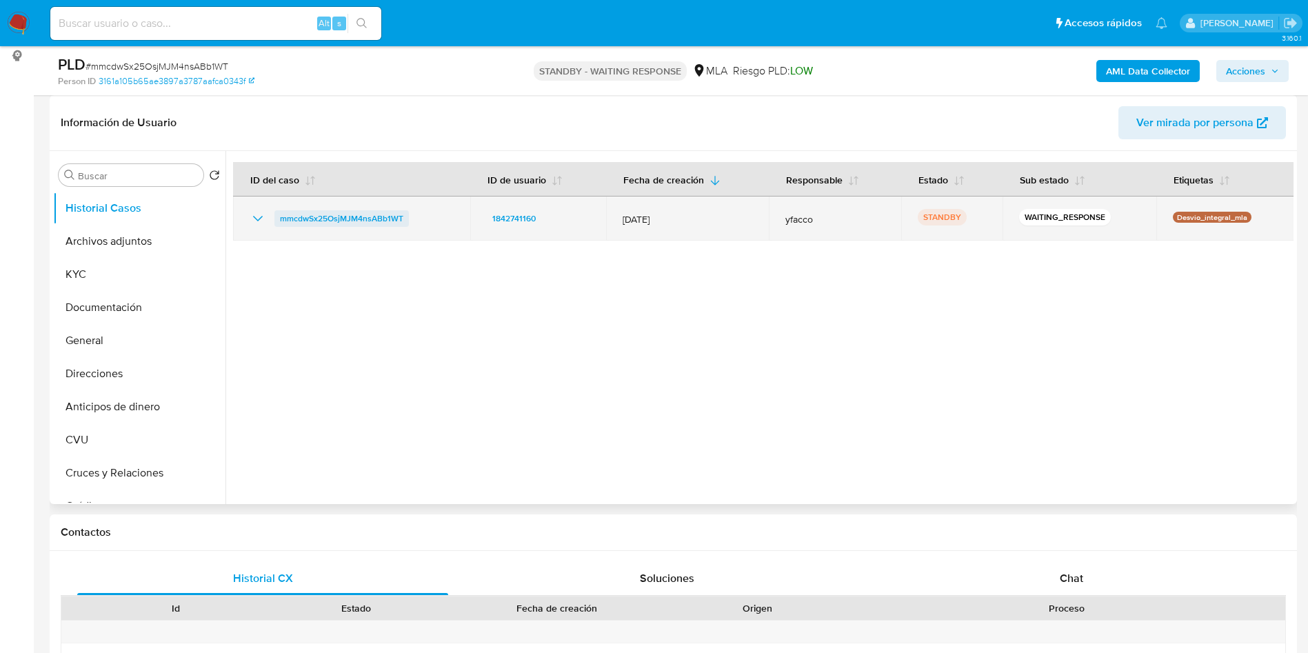
drag, startPoint x: 270, startPoint y: 217, endPoint x: 407, endPoint y: 219, distance: 137.2
click at [407, 219] on div "mmcdwSx25OsjMJM4nsABb1WT" at bounding box center [352, 218] width 204 height 17
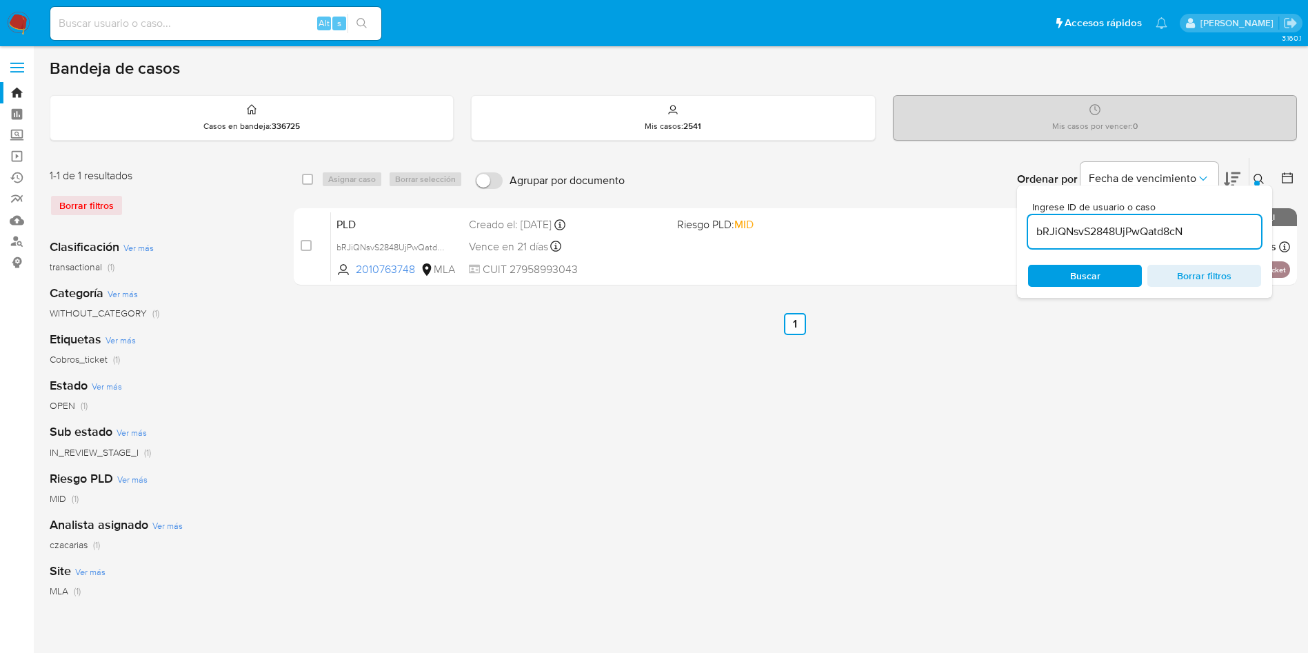
click at [1209, 234] on input "bRJiQNsvS2848UjPwQatd8cN" at bounding box center [1144, 232] width 233 height 18
paste input "mmcdwSx25OsjMJM4nsABb1WT"
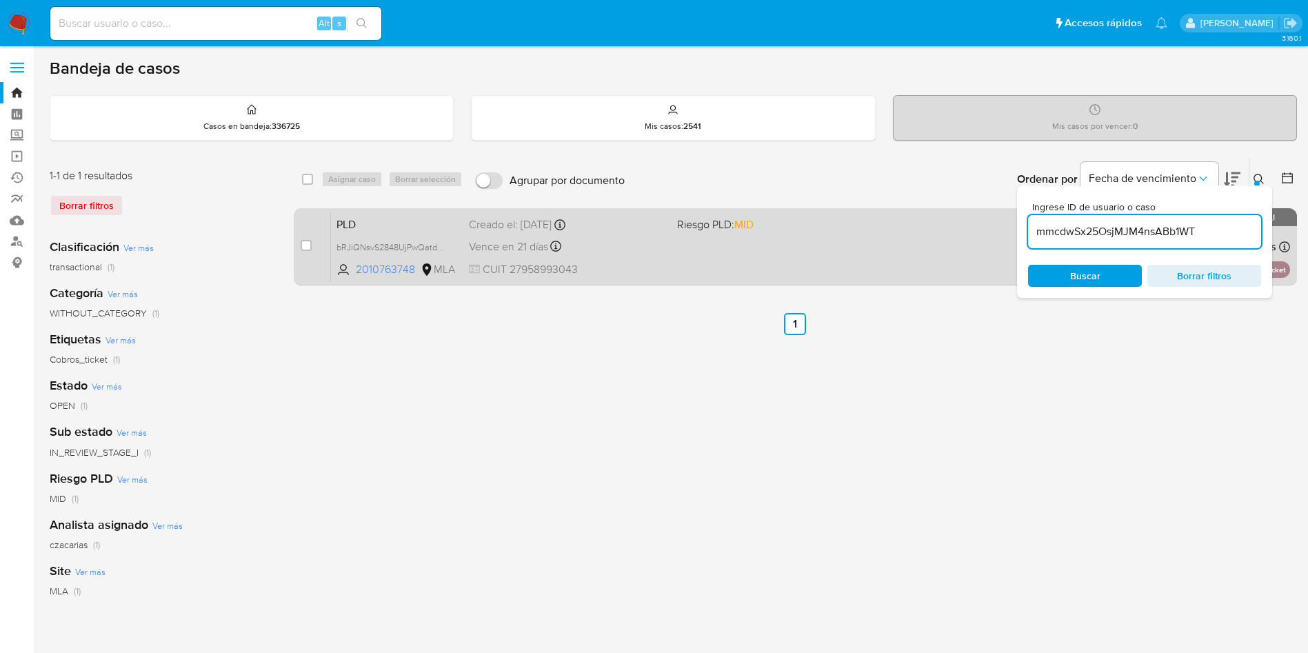
type input "mmcdwSx25OsjMJM4nsABb1WT"
click at [308, 245] on input "checkbox" at bounding box center [306, 245] width 11 height 11
checkbox input "true"
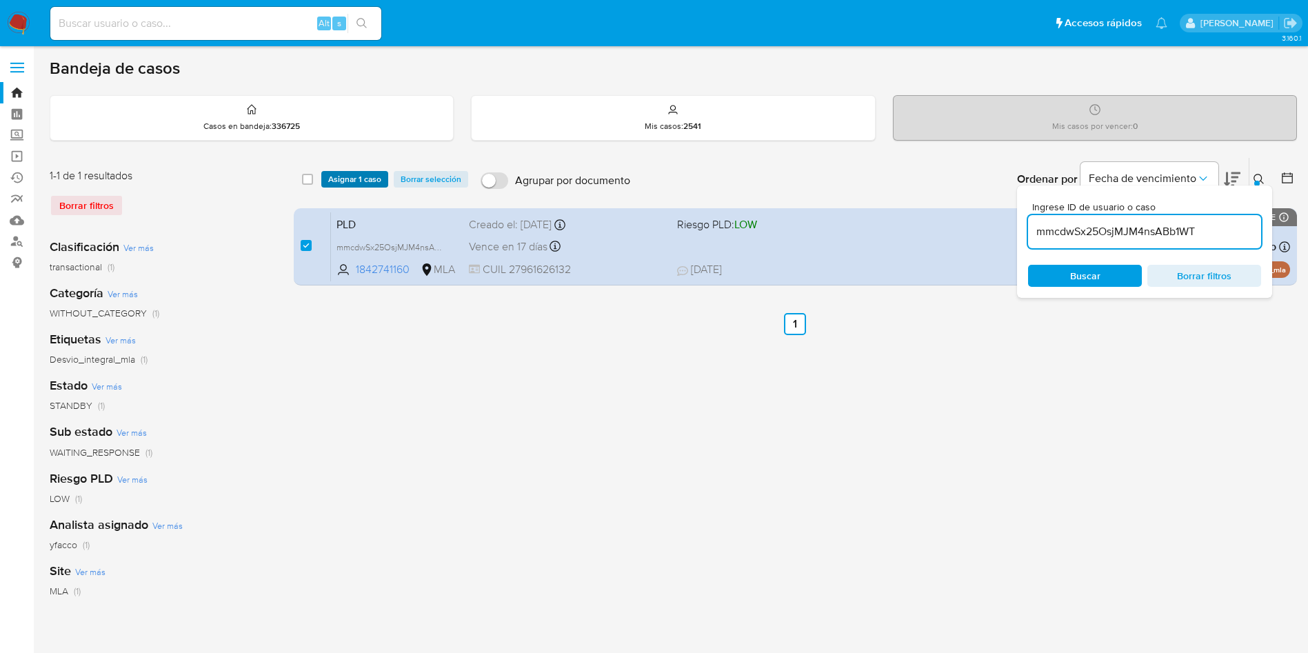
click at [341, 186] on span "Asignar 1 caso" at bounding box center [354, 179] width 53 height 14
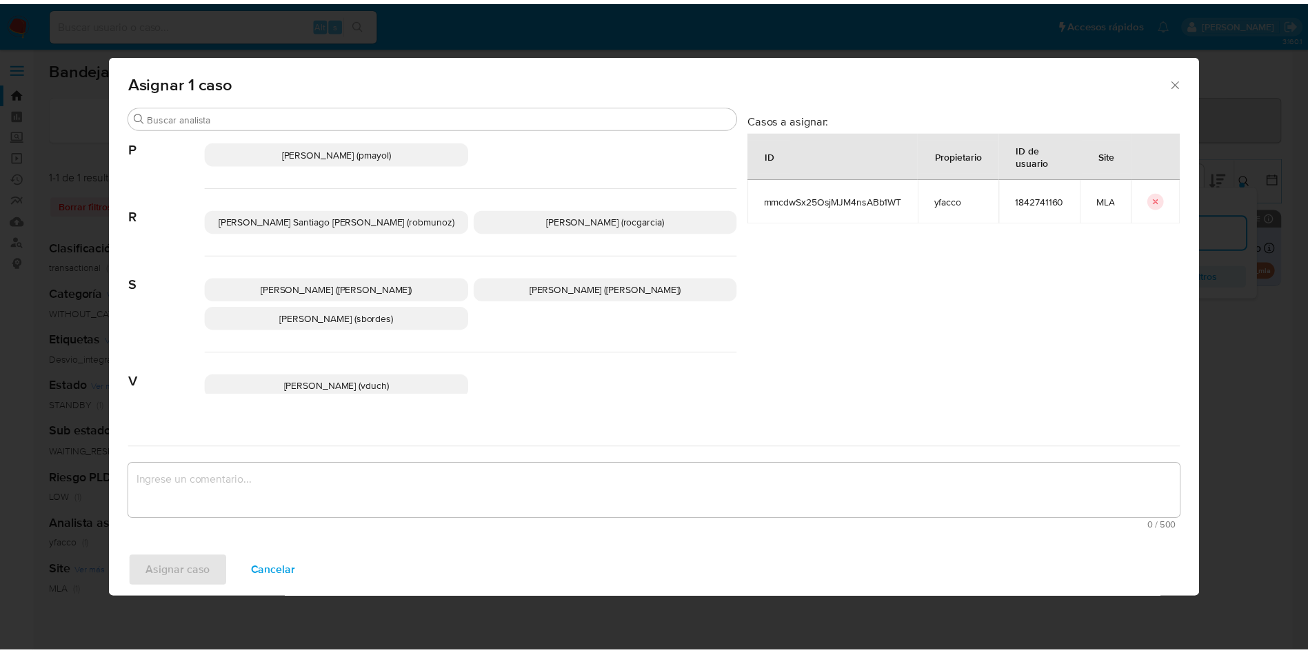
scroll to position [1232, 0]
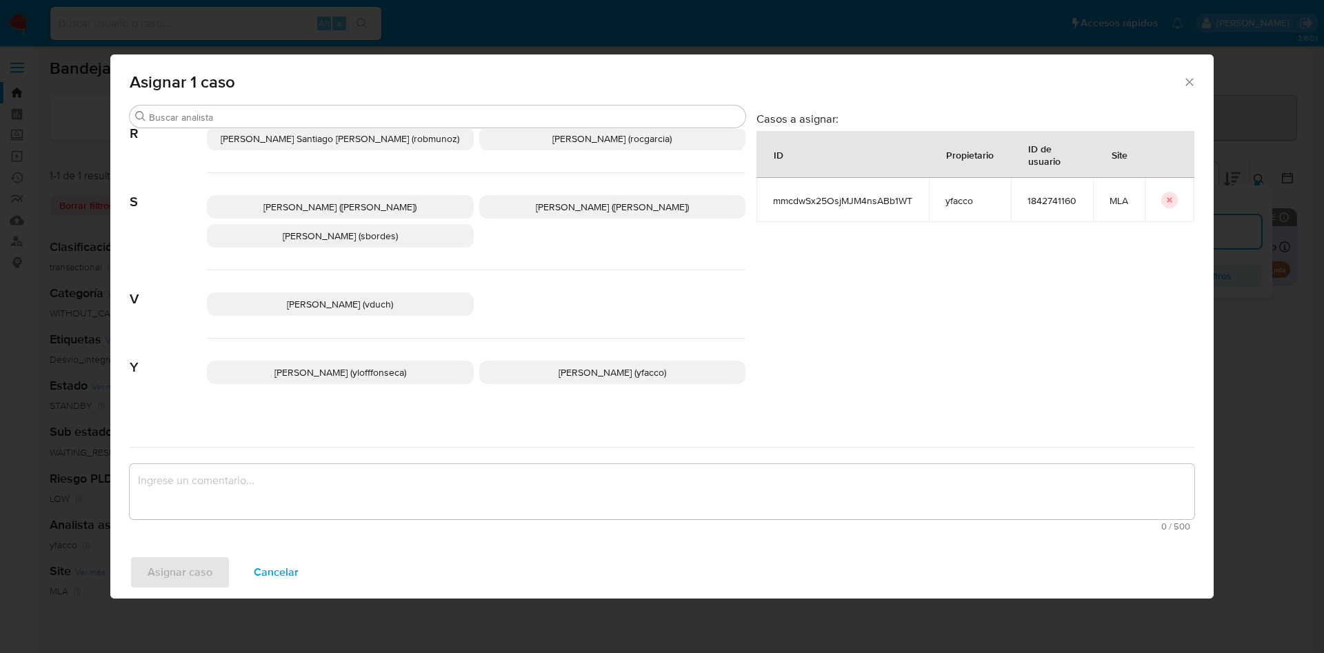
click at [530, 365] on p "[PERSON_NAME] (yfacco)" at bounding box center [612, 372] width 267 height 23
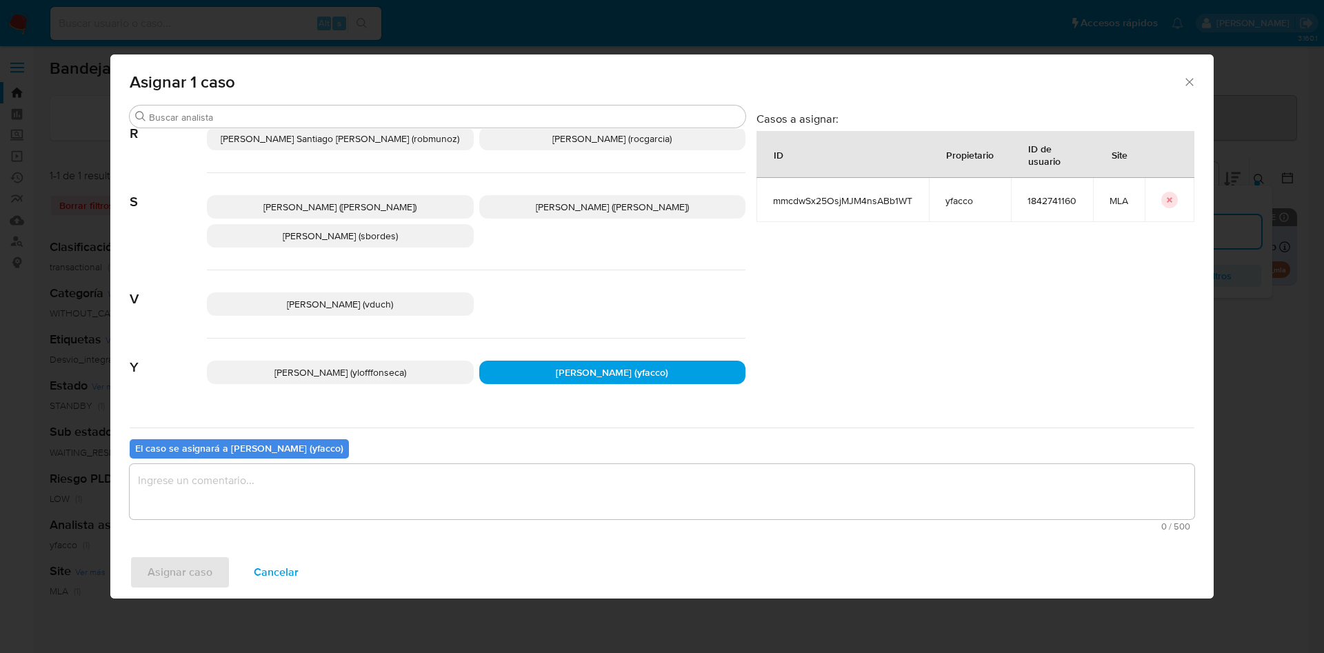
click at [419, 482] on textarea "assign-modal" at bounding box center [662, 491] width 1065 height 55
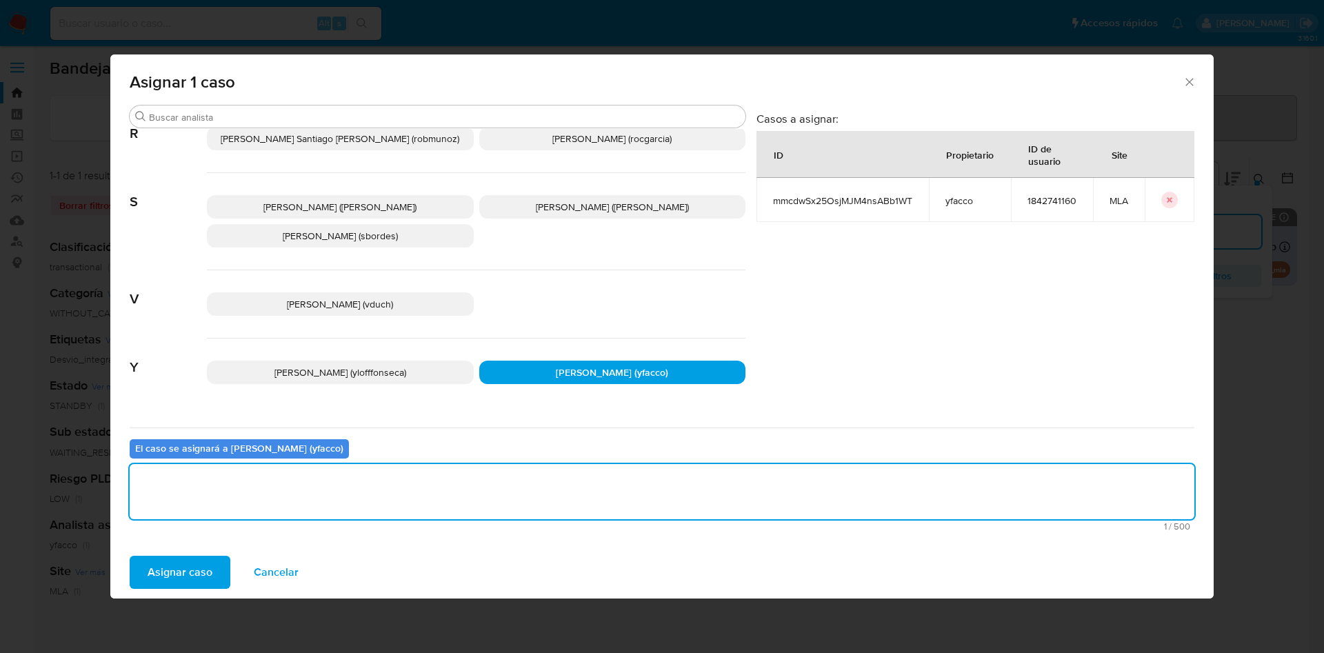
click at [210, 574] on span "Asignar caso" at bounding box center [180, 572] width 65 height 30
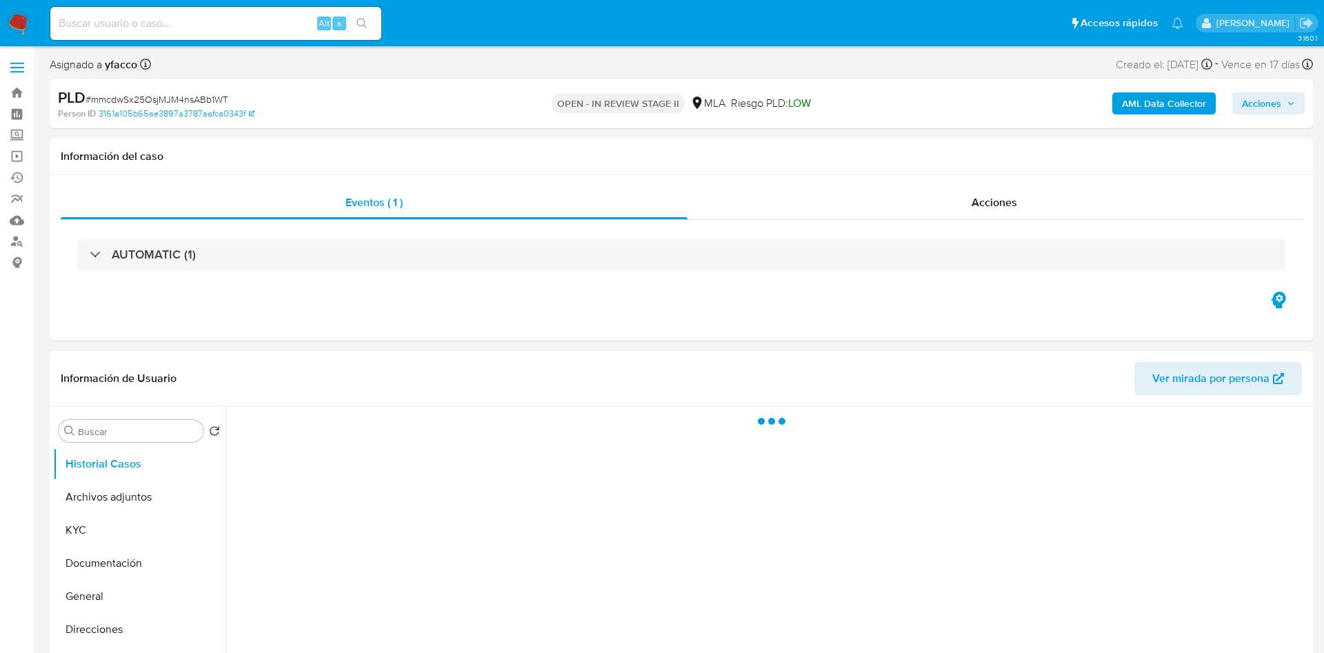
select select "10"
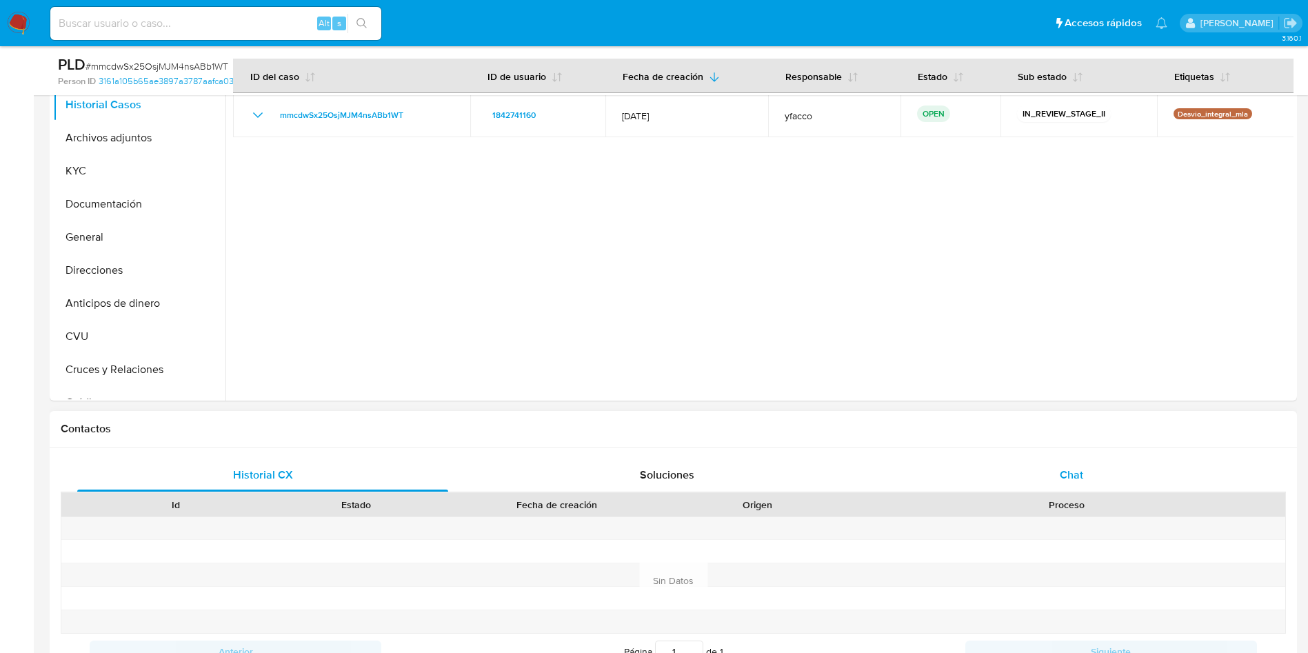
click at [1100, 462] on div "Chat" at bounding box center [1071, 475] width 371 height 33
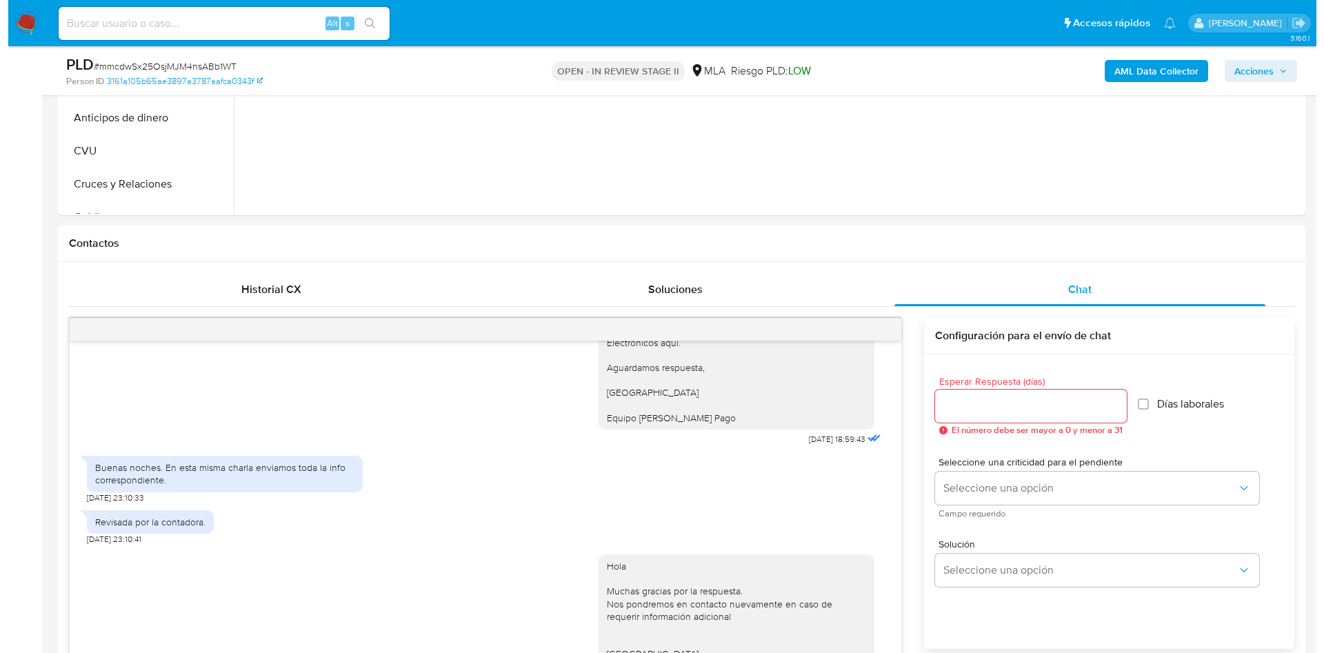
scroll to position [207, 0]
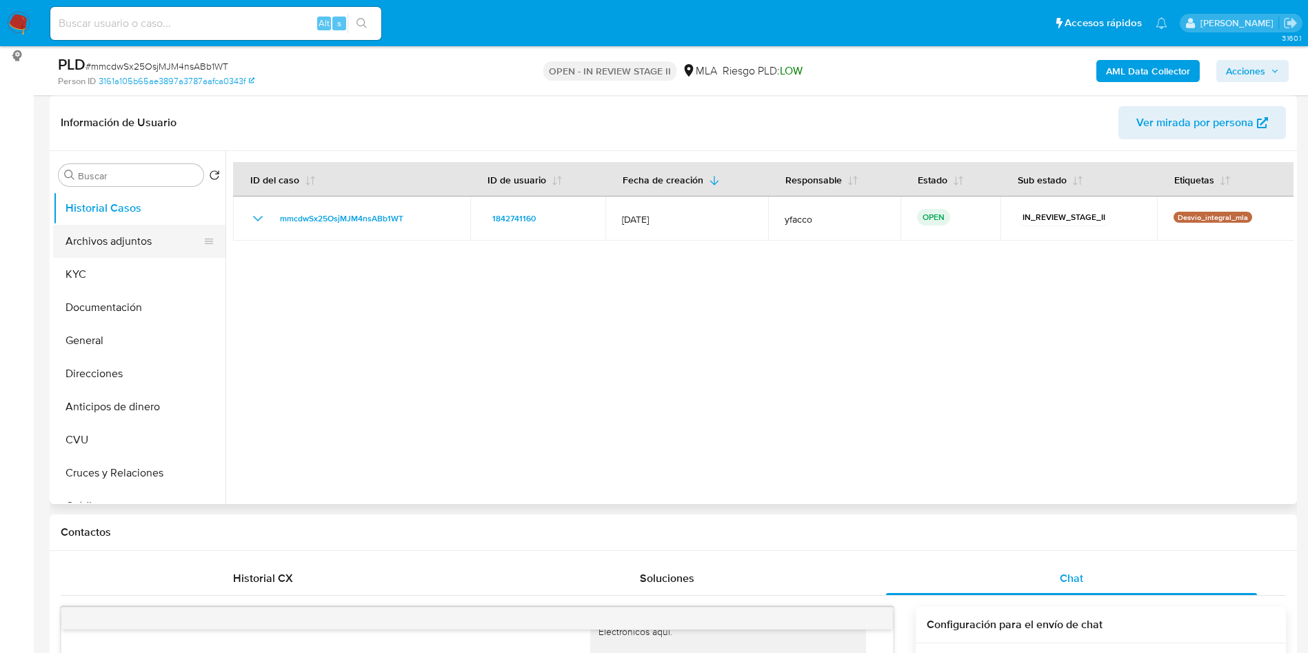
click at [119, 235] on button "Archivos adjuntos" at bounding box center [133, 241] width 161 height 33
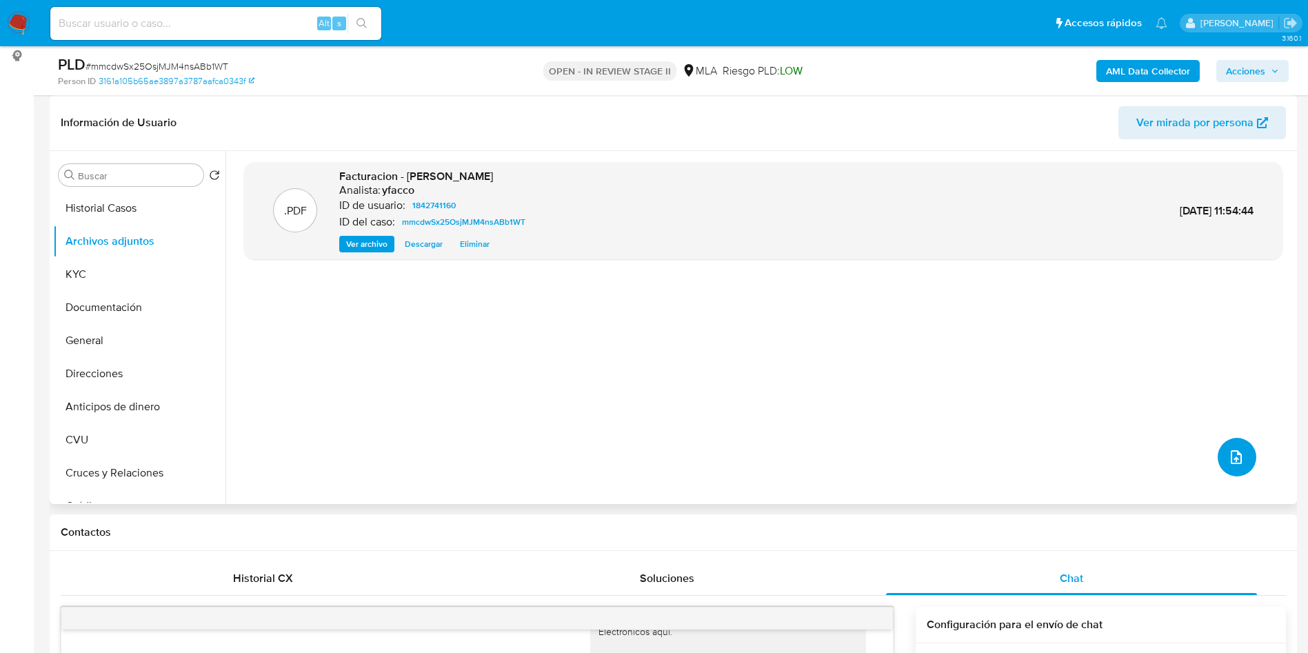
click at [1227, 466] on button "upload-file" at bounding box center [1237, 457] width 39 height 39
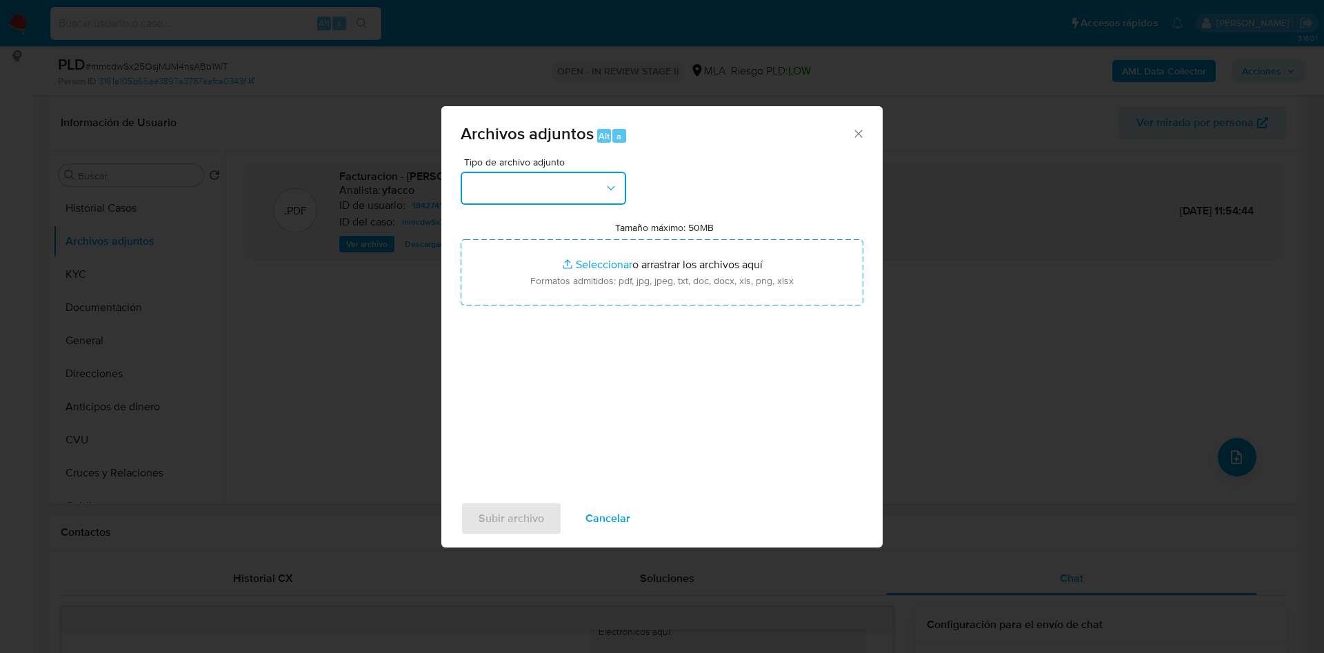
click at [547, 191] on button "button" at bounding box center [543, 188] width 165 height 33
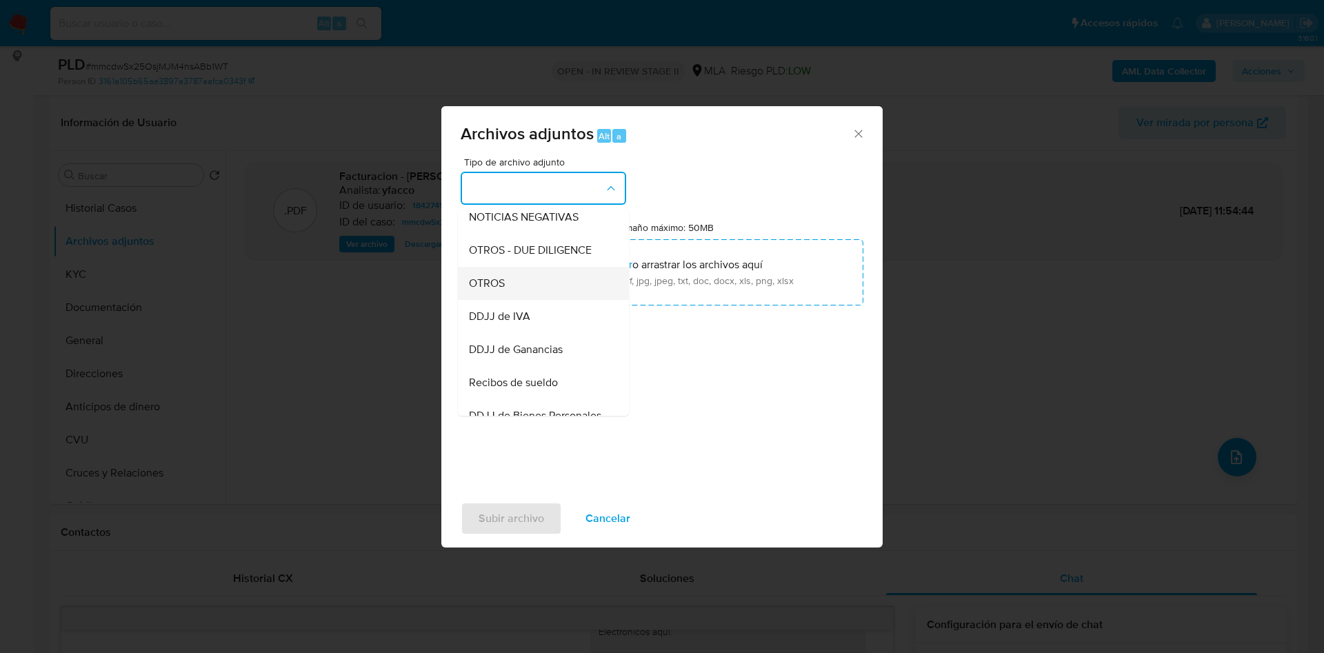
click at [503, 290] on span "OTROS" at bounding box center [487, 283] width 36 height 14
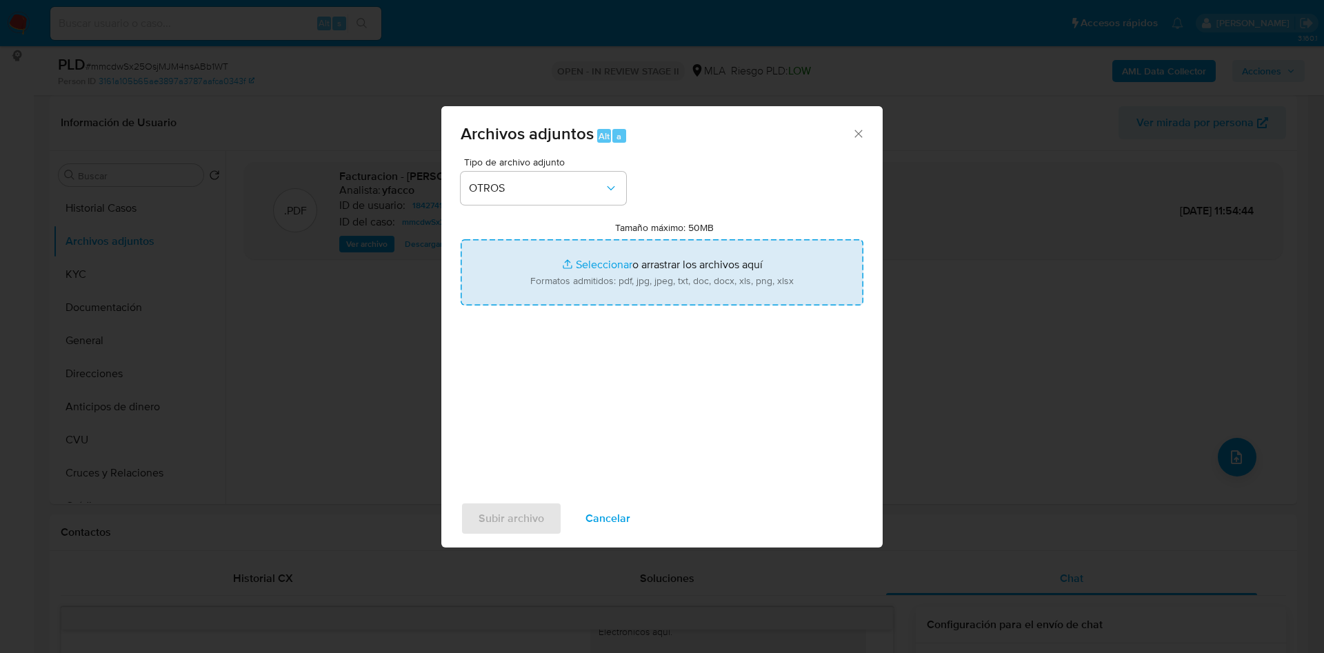
click at [609, 259] on input "Tamaño máximo: 50MB Seleccionar archivos" at bounding box center [662, 272] width 403 height 66
type input "C:\fakepath\Caselog mmcdwSx25OsjMJM4nsABb1WT_2025_07_17_17_25_46.docx"
click at [611, 265] on input "Tamaño máximo: 50MB Seleccionar archivos" at bounding box center [662, 272] width 403 height 66
type input "C:\fakepath\Movimientos 1842741160.xlsx"
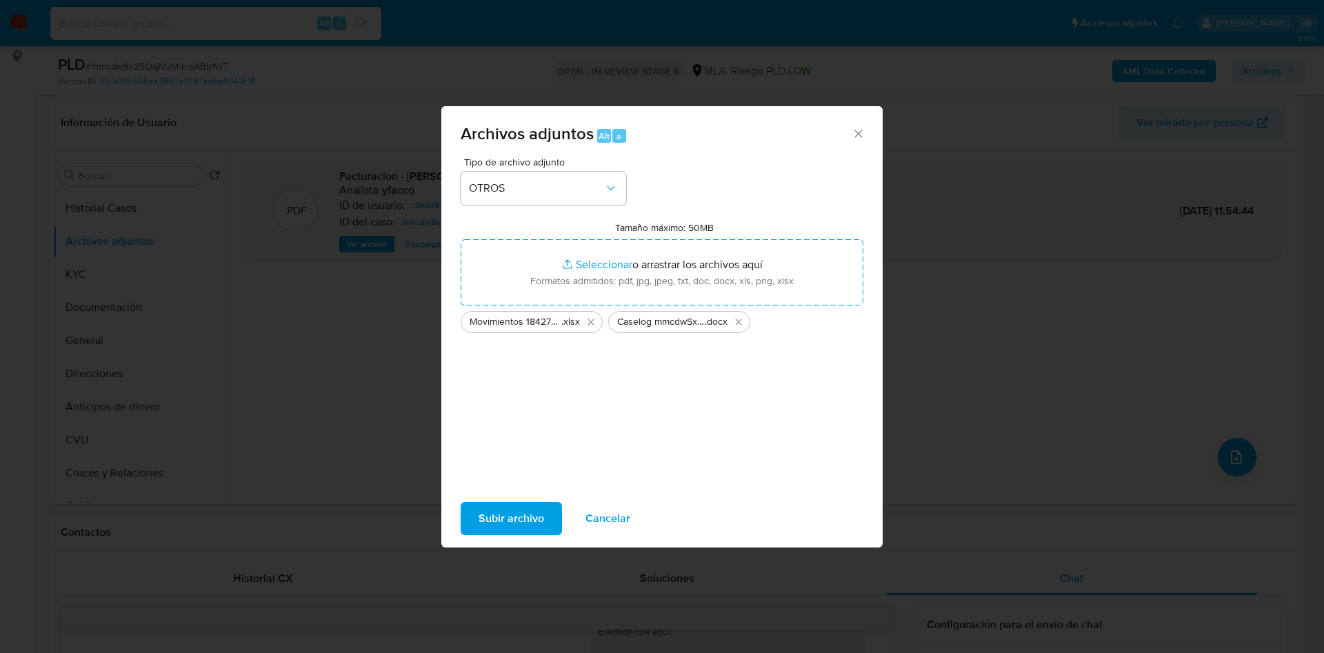
click at [543, 521] on span "Subir archivo" at bounding box center [511, 518] width 66 height 30
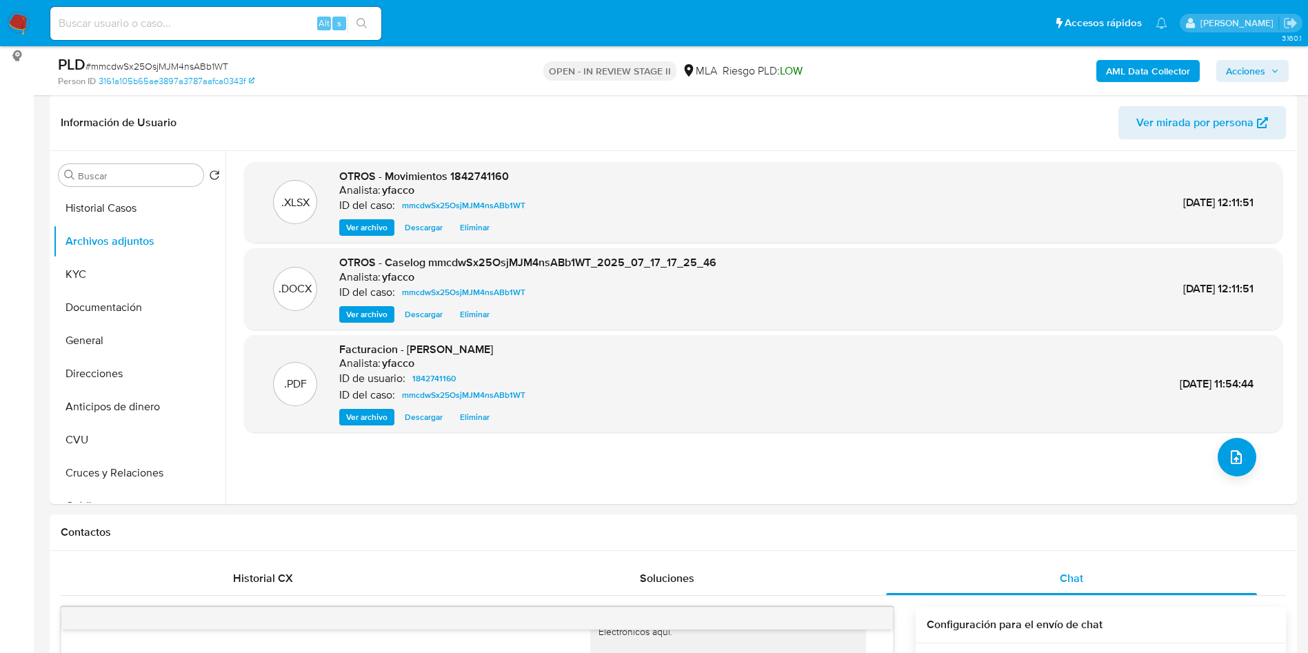
click at [1110, 63] on b "AML Data Collector" at bounding box center [1148, 71] width 84 height 22
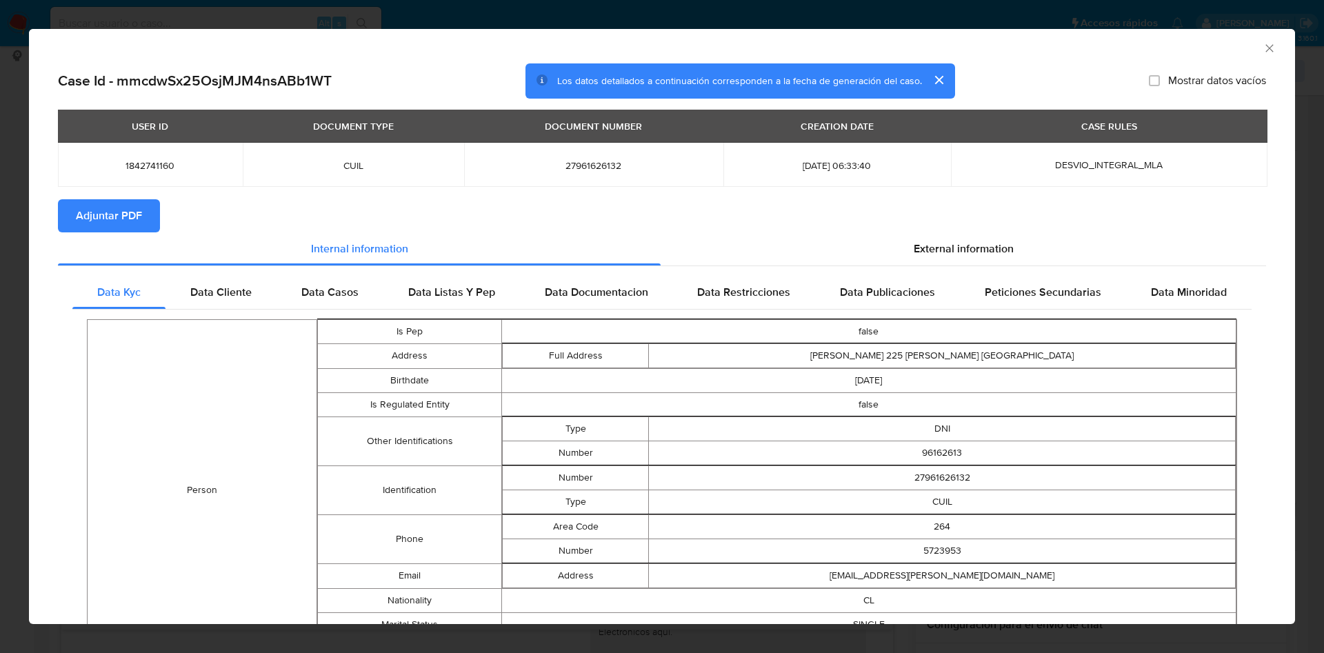
click at [92, 205] on span "Adjuntar PDF" at bounding box center [109, 216] width 66 height 30
click at [1265, 51] on icon "Cerrar ventana" at bounding box center [1269, 48] width 8 height 8
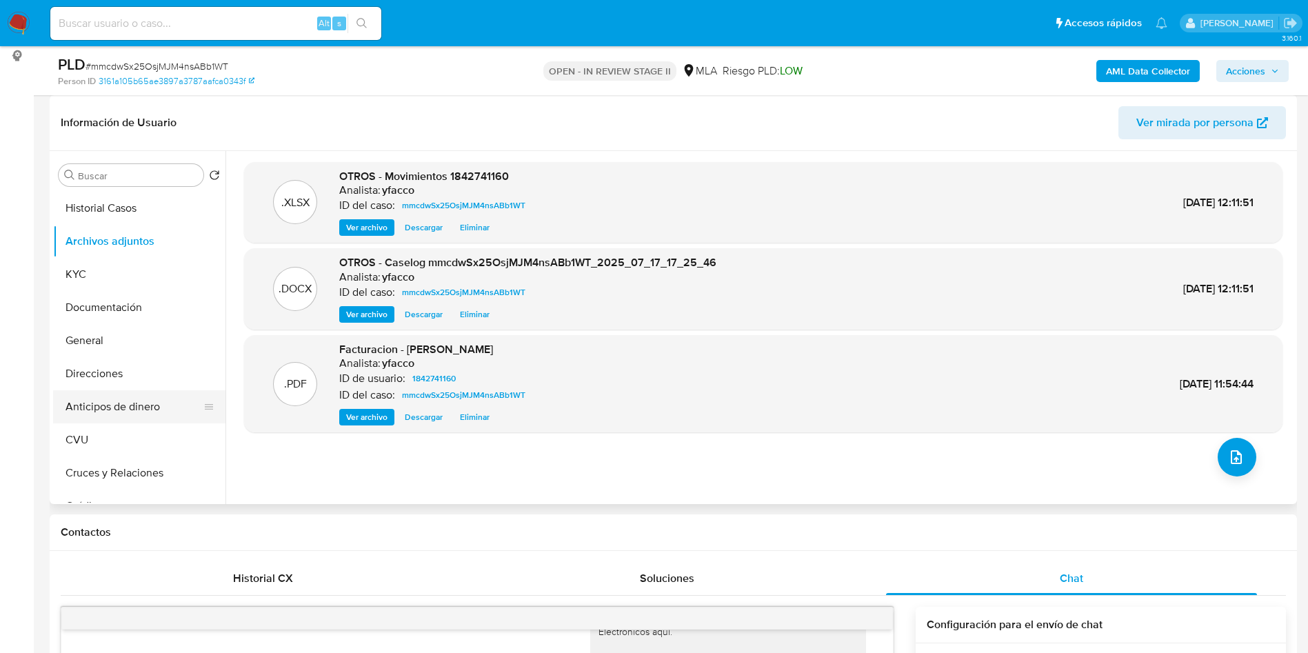
click at [118, 397] on button "Anticipos de dinero" at bounding box center [133, 406] width 161 height 33
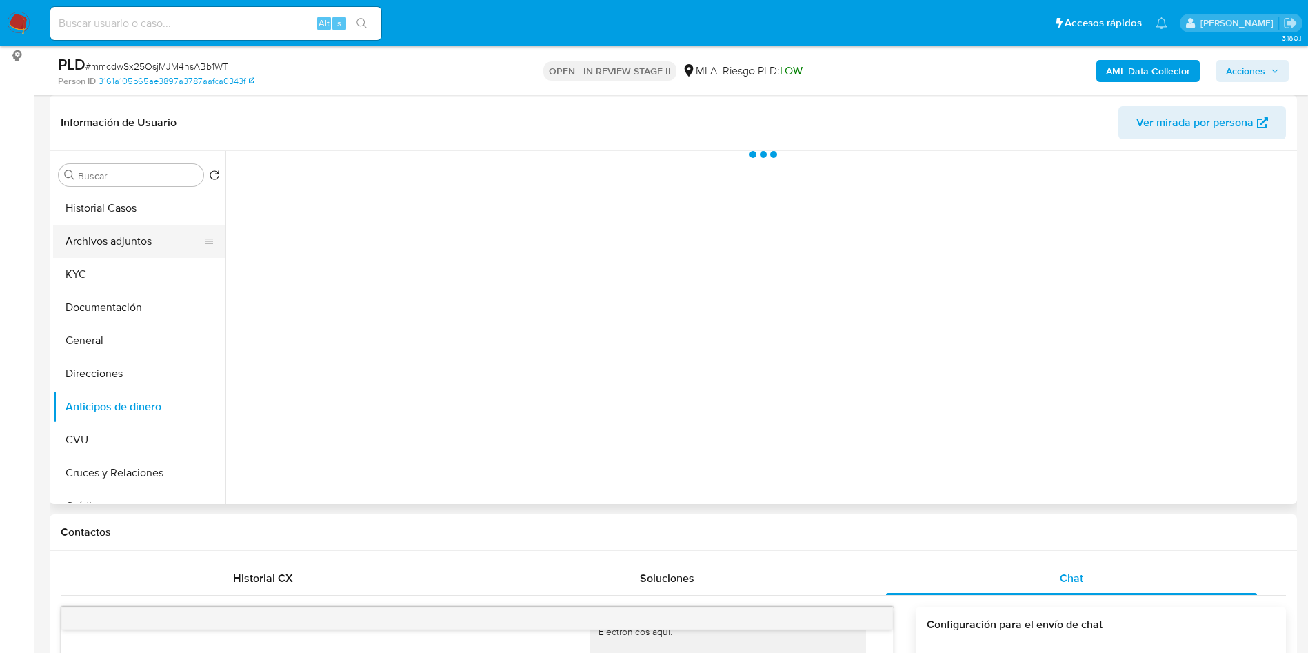
click at [132, 249] on button "Archivos adjuntos" at bounding box center [133, 241] width 161 height 33
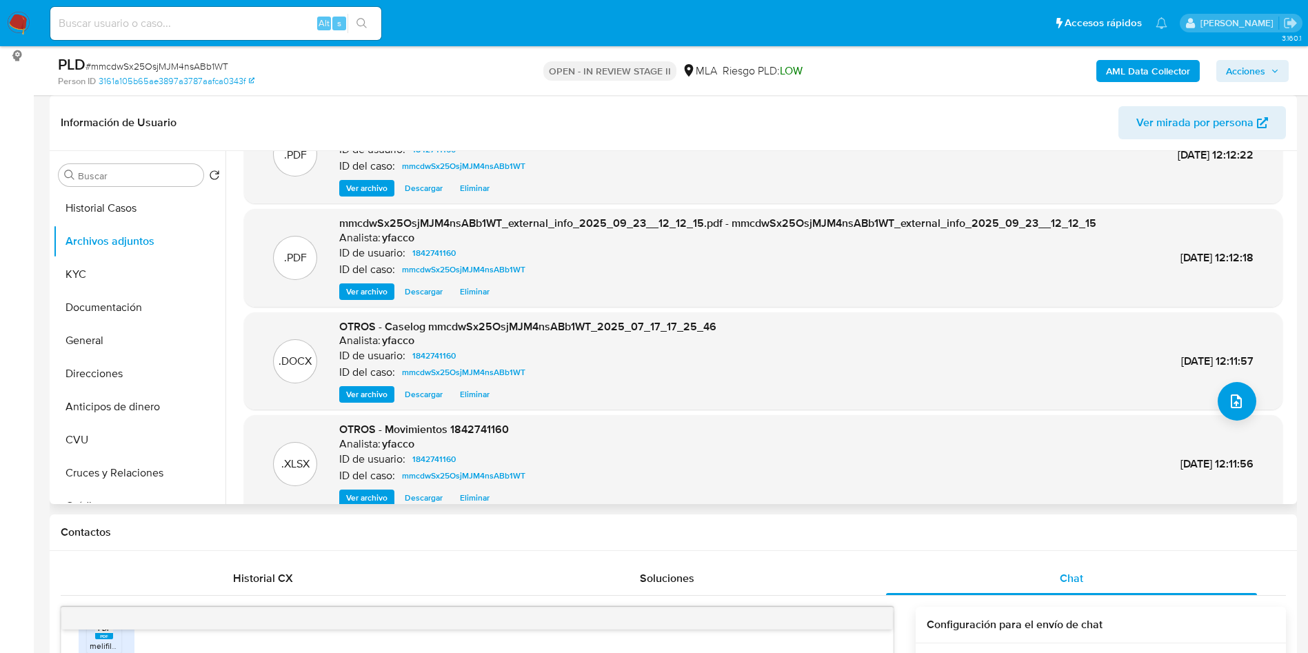
scroll to position [103, 0]
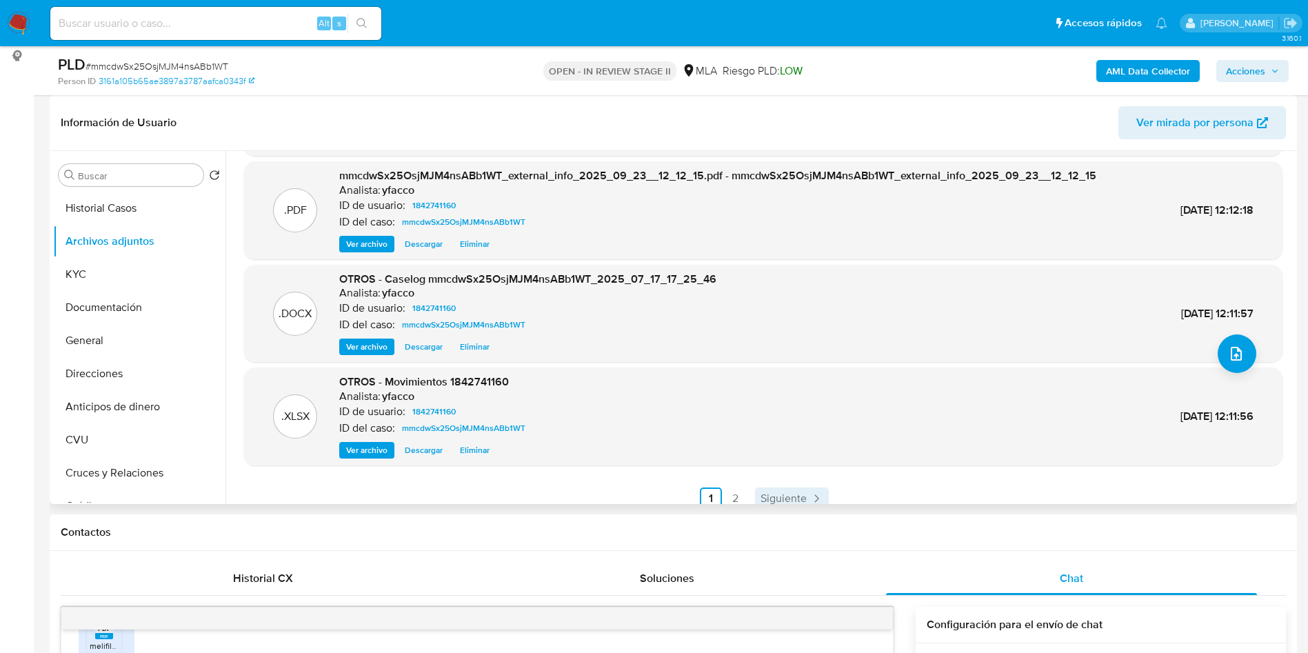
click at [772, 493] on span "Siguiente" at bounding box center [783, 498] width 46 height 11
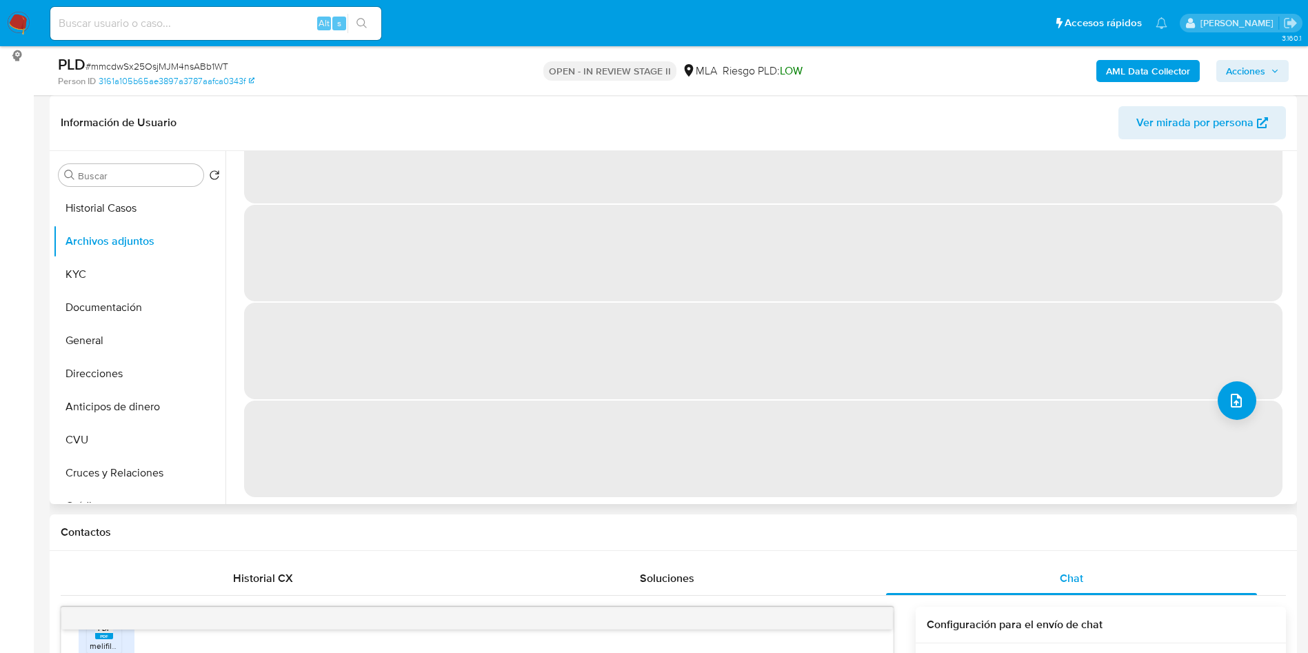
scroll to position [0, 0]
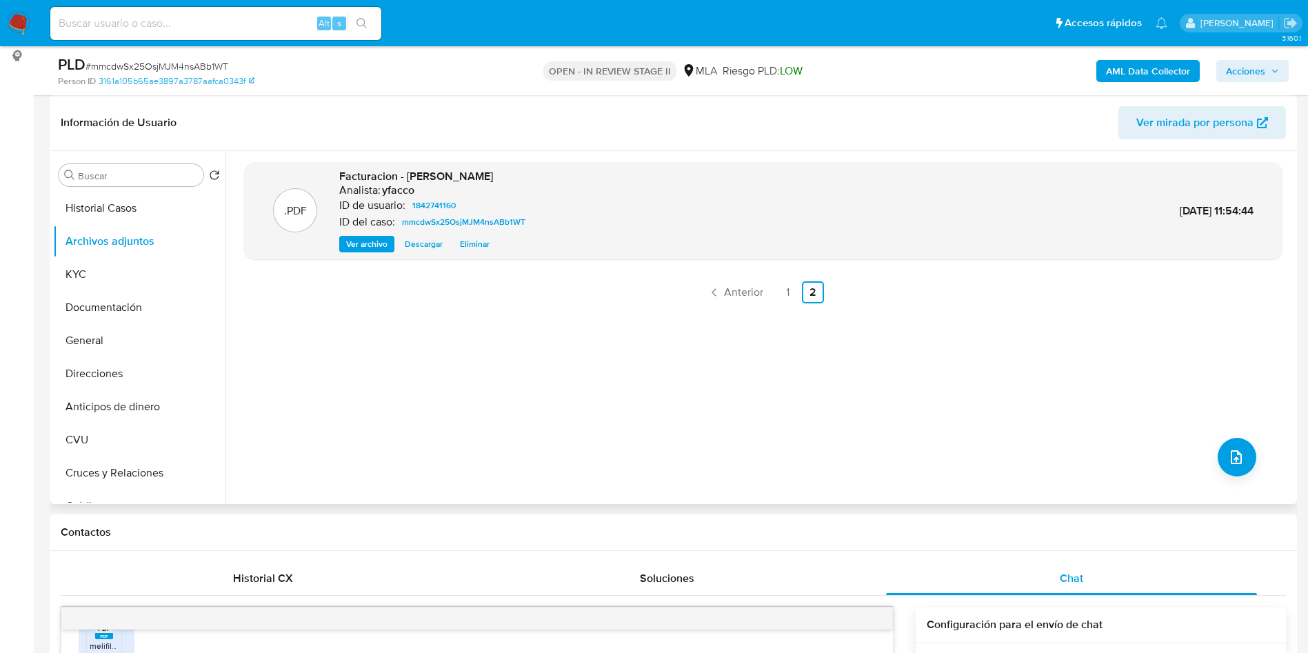
click at [1251, 74] on span "Acciones" at bounding box center [1245, 71] width 39 height 22
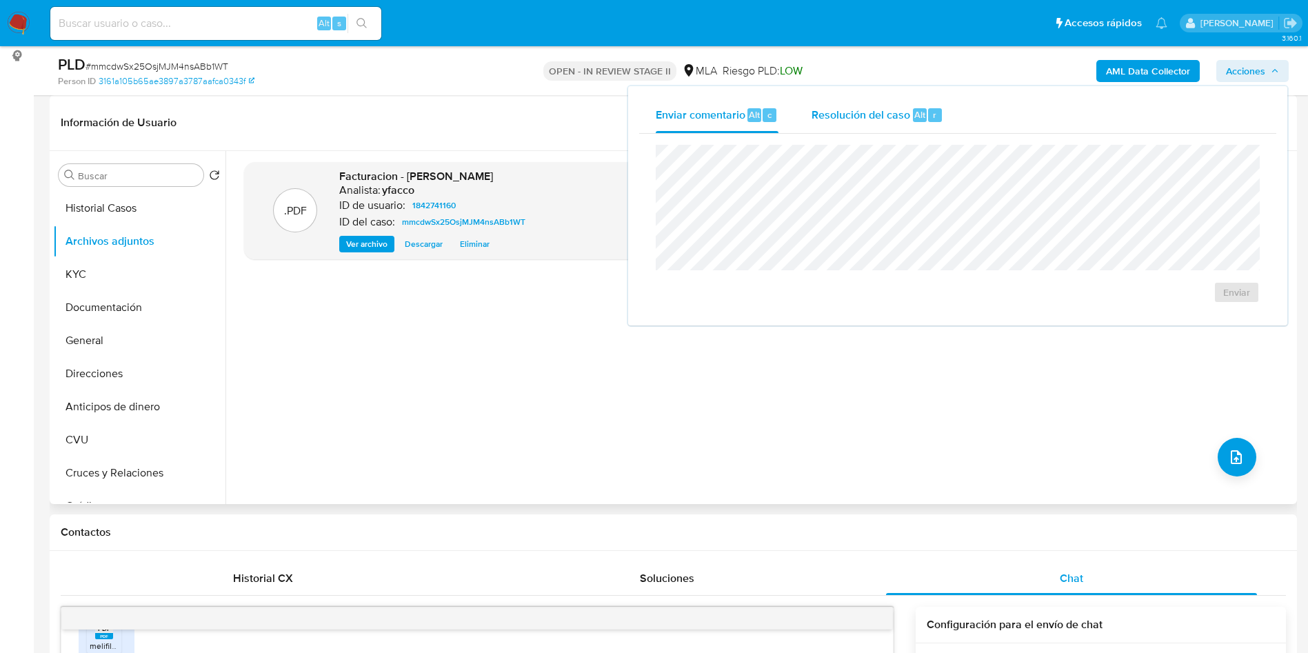
click at [869, 126] on div "Resolución del caso Alt r" at bounding box center [878, 115] width 132 height 36
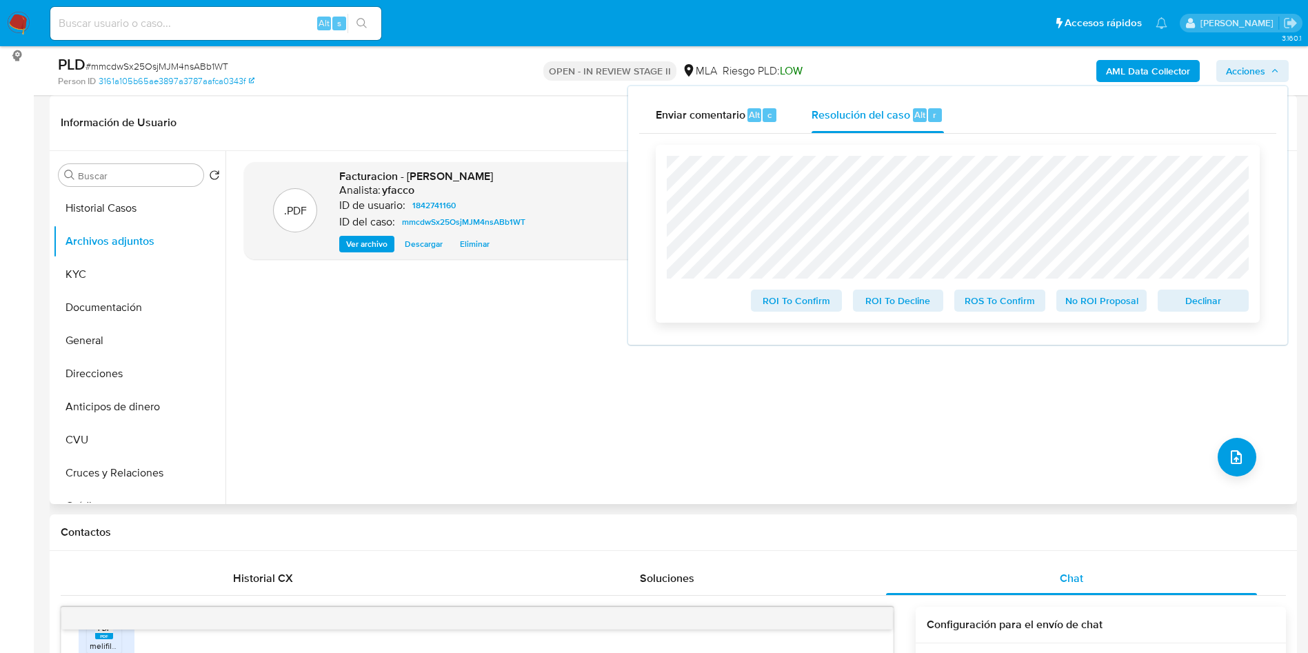
click at [1095, 298] on span "No ROI Proposal" at bounding box center [1102, 300] width 72 height 19
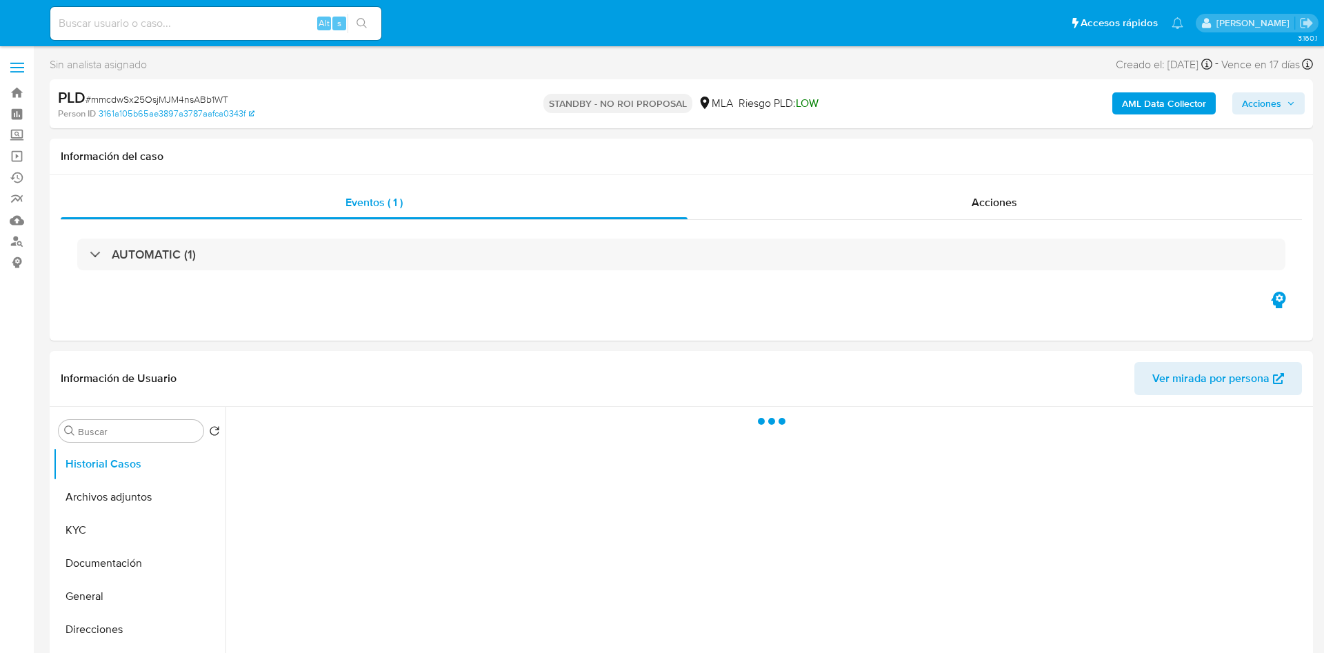
select select "10"
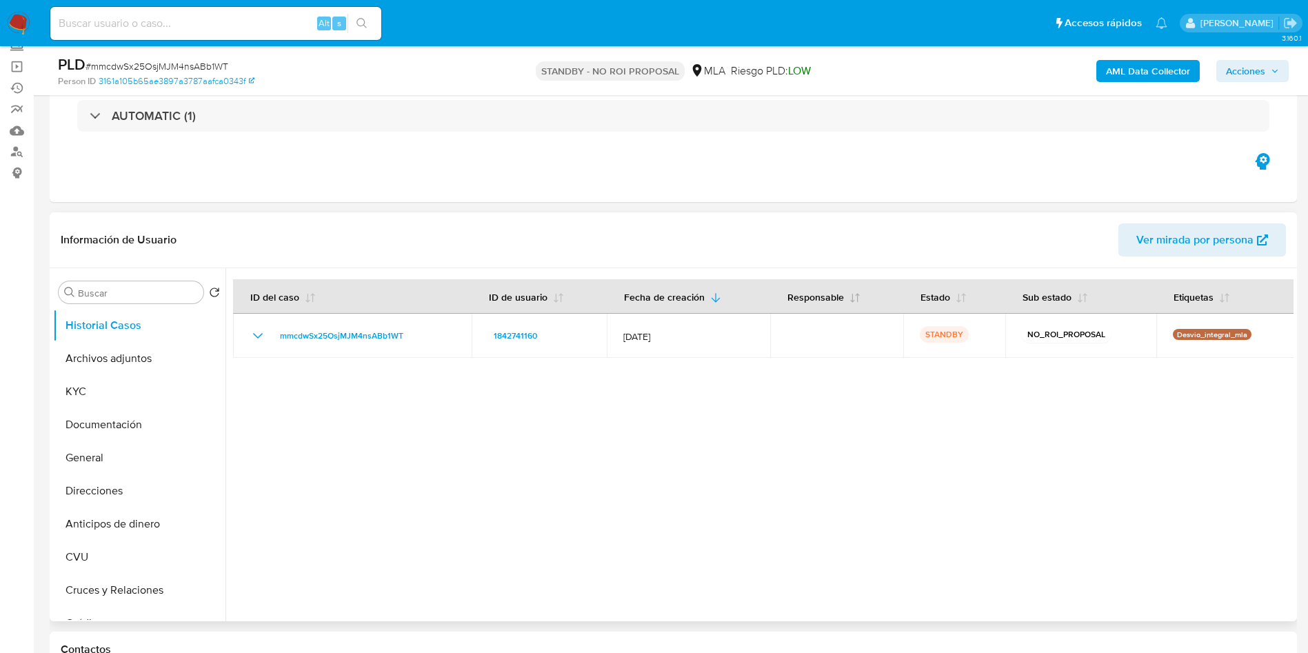
scroll to position [207, 0]
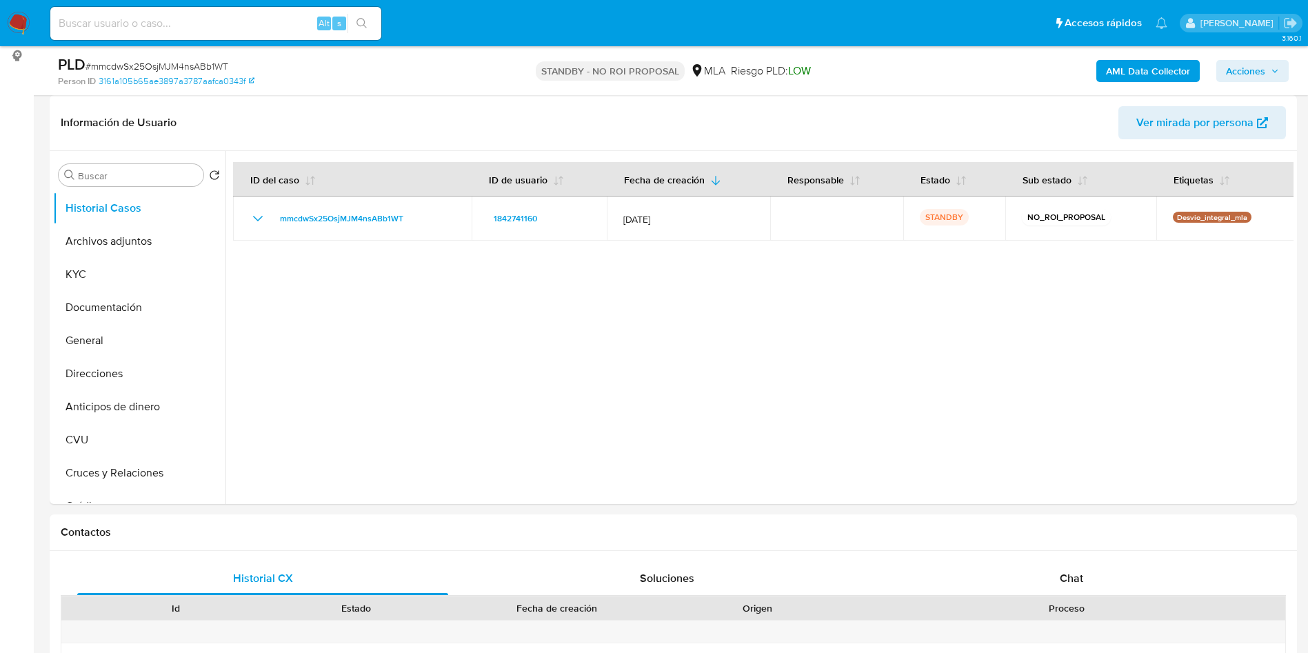
click at [152, 28] on input at bounding box center [215, 23] width 331 height 18
paste input "iH2zCkCOqGiDeme5E8qGj5xD"
type input "iH2zCkCOqGiDeme5E8qGj5xD"
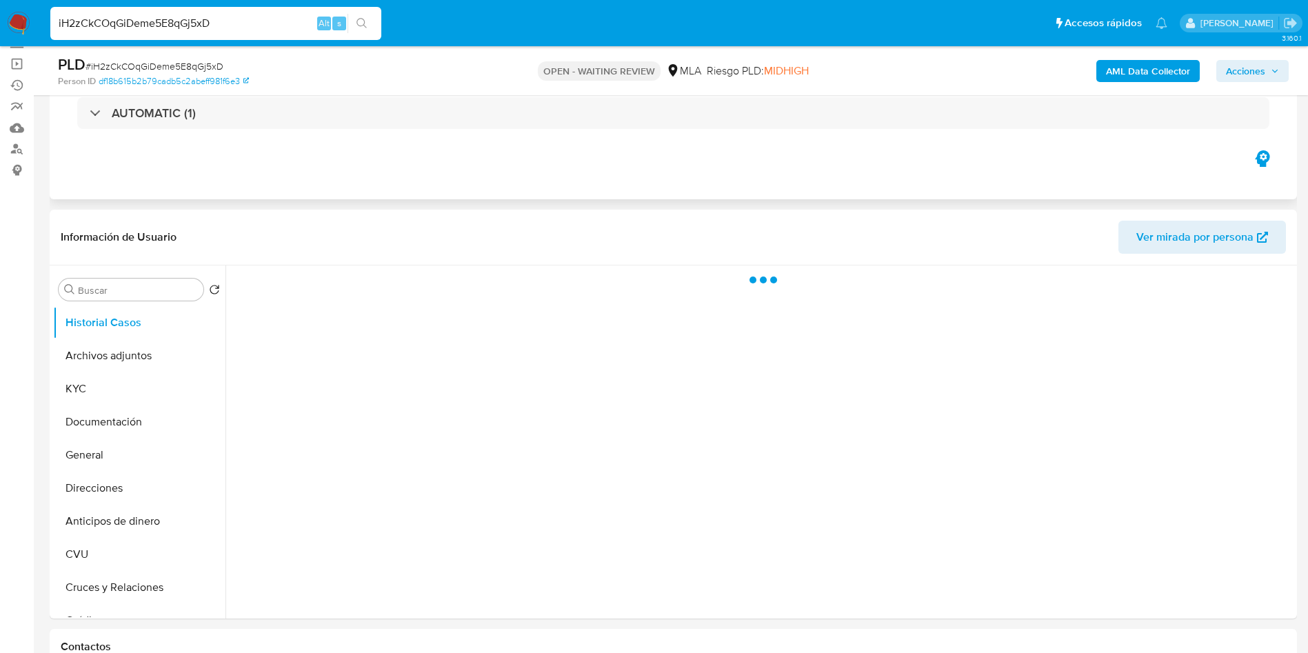
scroll to position [207, 0]
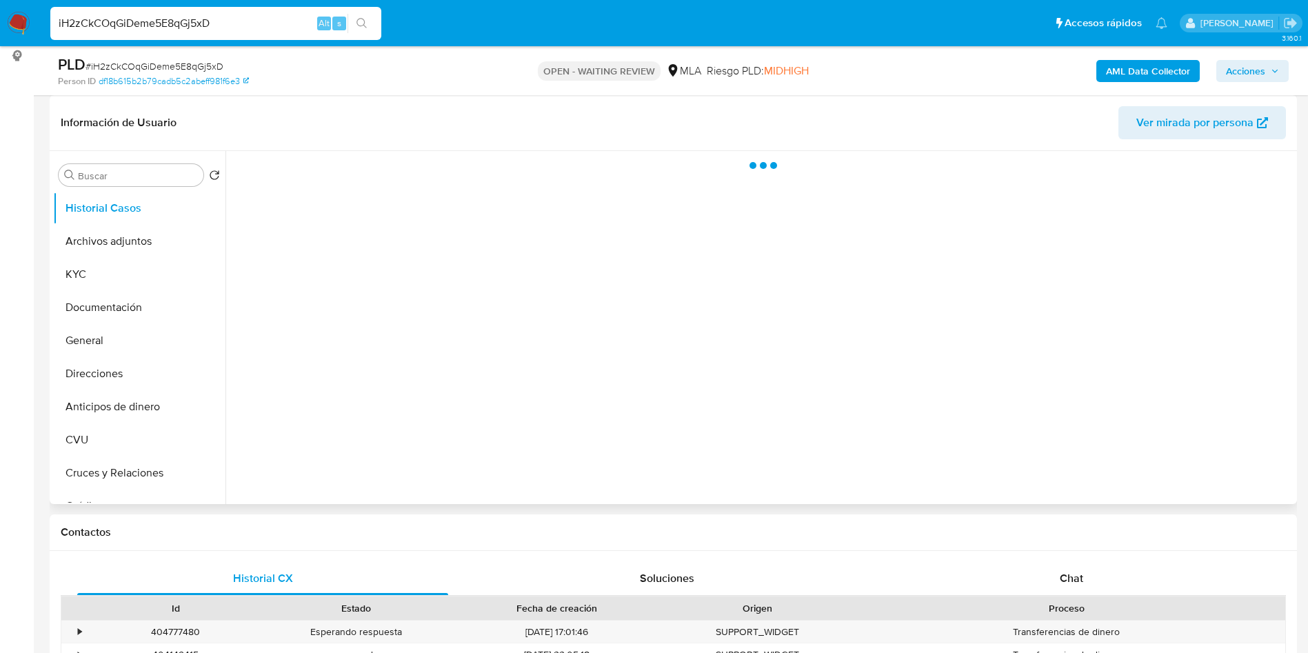
select select "10"
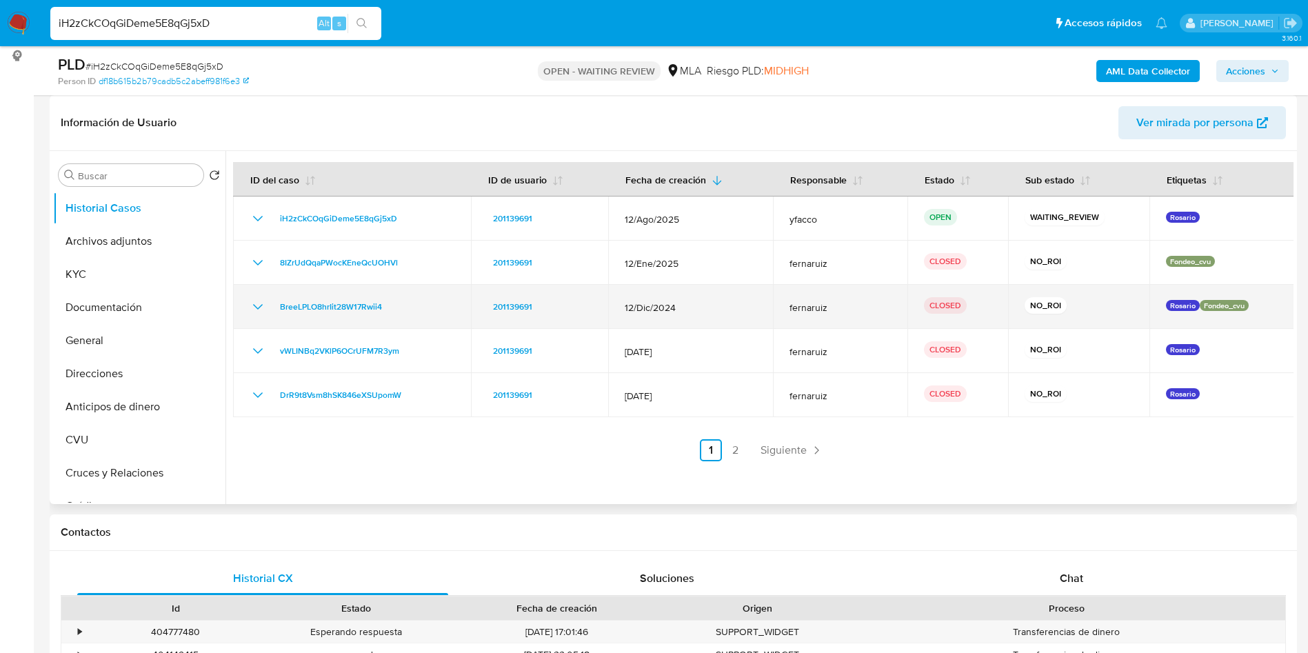
scroll to position [310, 0]
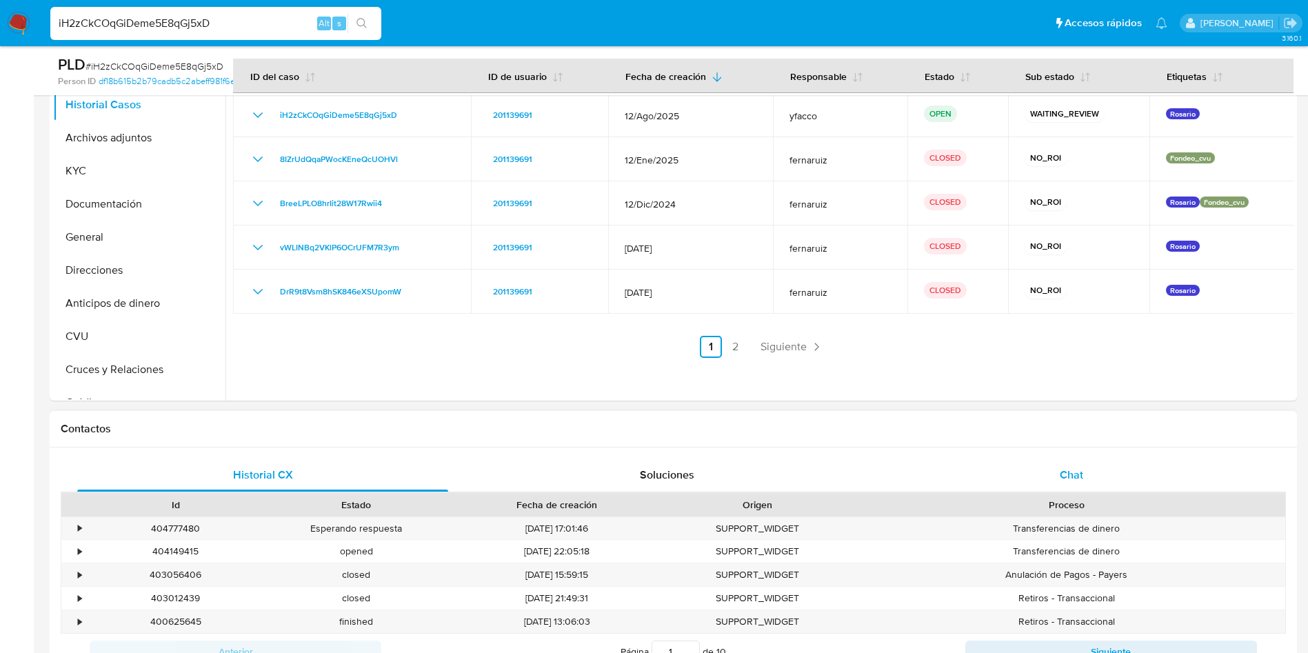
click at [1047, 464] on div "Chat" at bounding box center [1071, 475] width 371 height 33
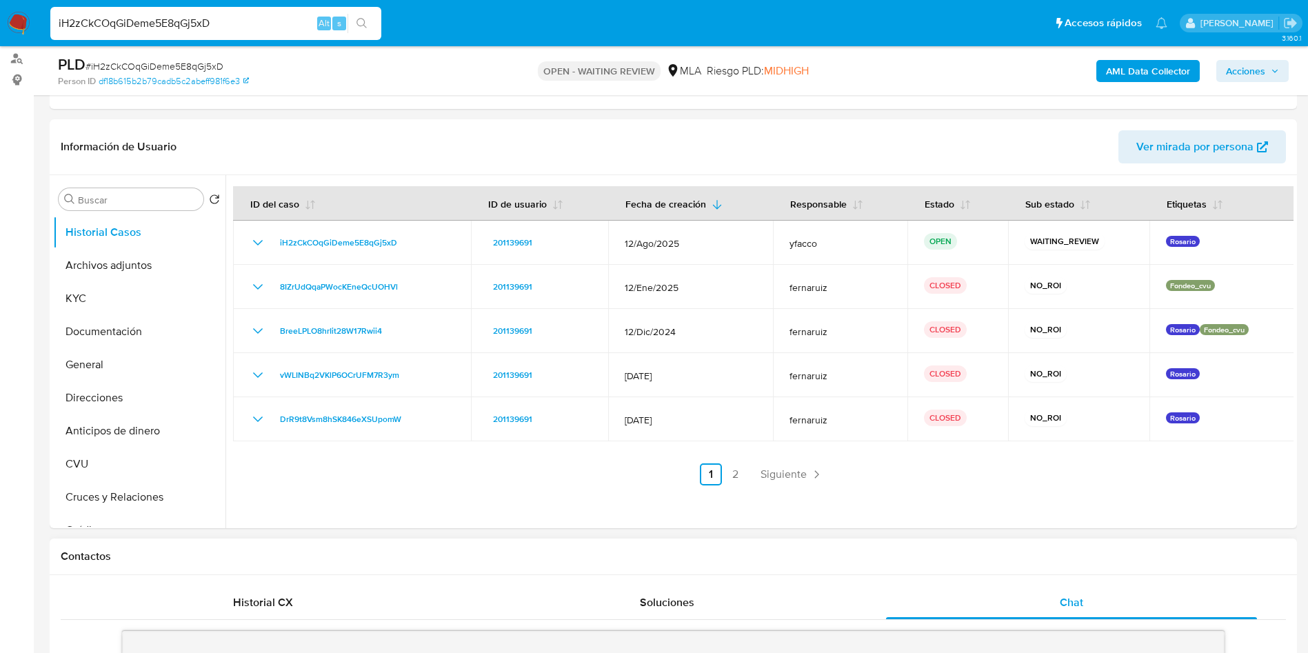
scroll to position [103, 0]
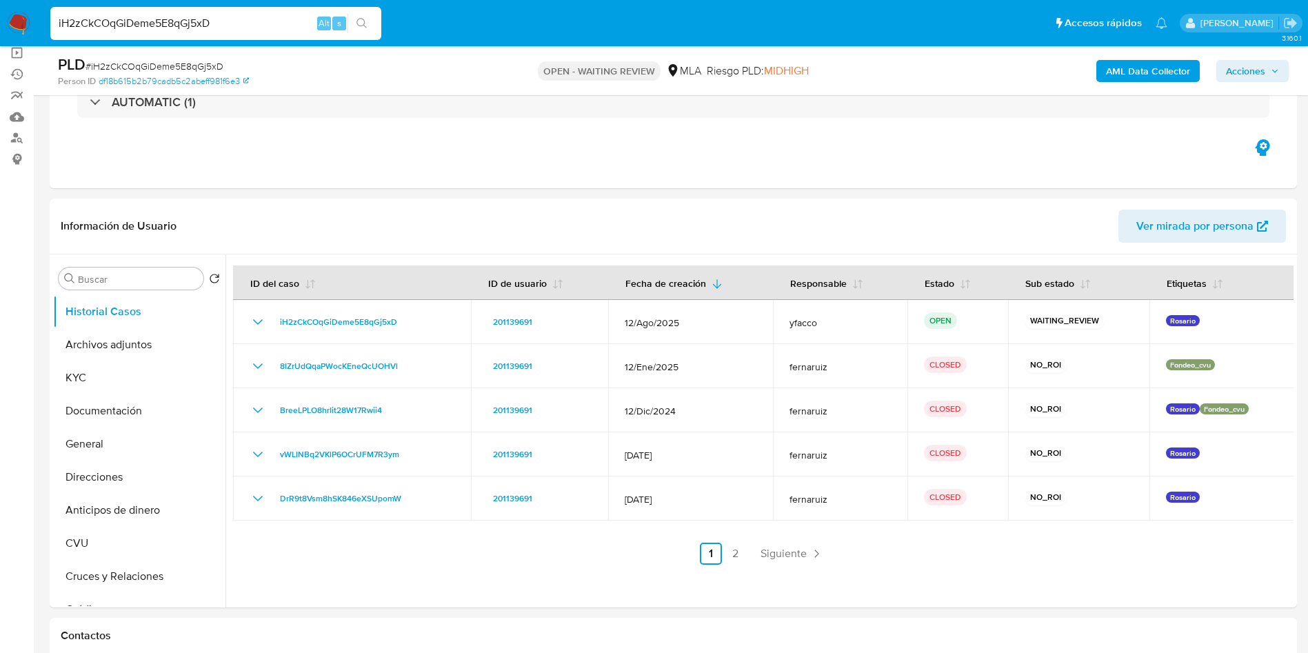
click at [266, 18] on input "iH2zCkCOqGiDeme5E8qGj5xD" at bounding box center [215, 23] width 331 height 18
paste input "Ul7wfagvIjrIeST2cEkw4iEU"
type input "Ul7wfagvIjrIeST2cEkw4iEU"
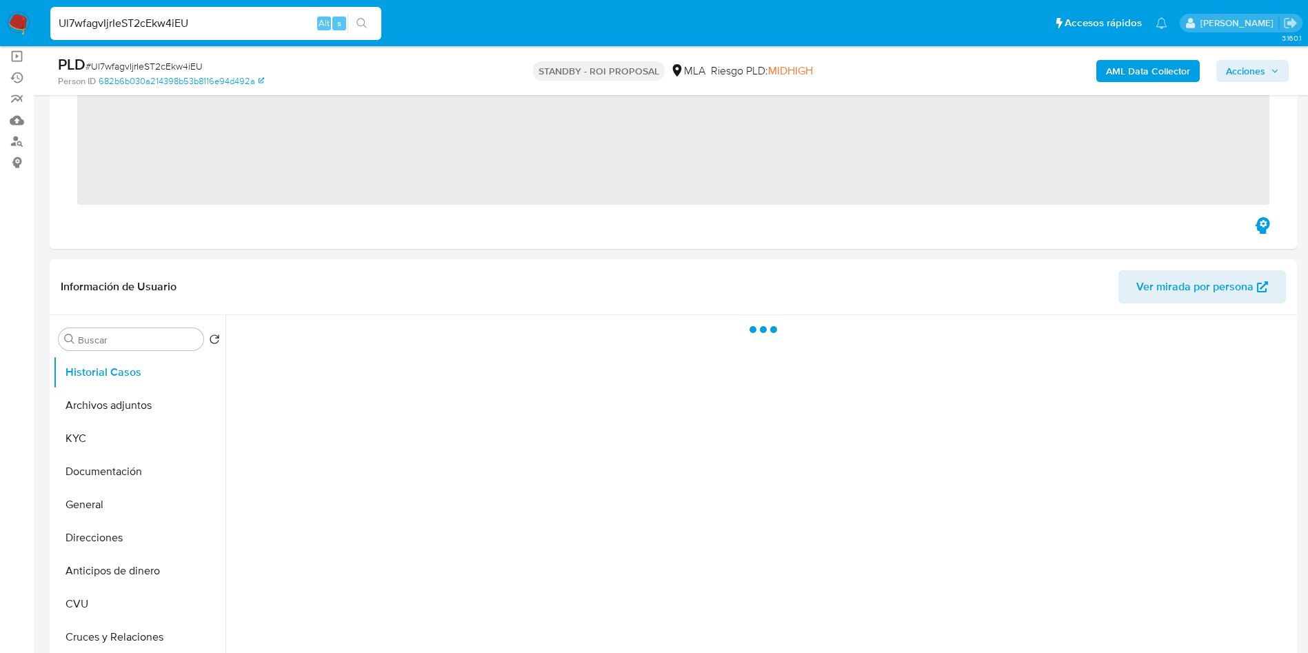
scroll to position [103, 0]
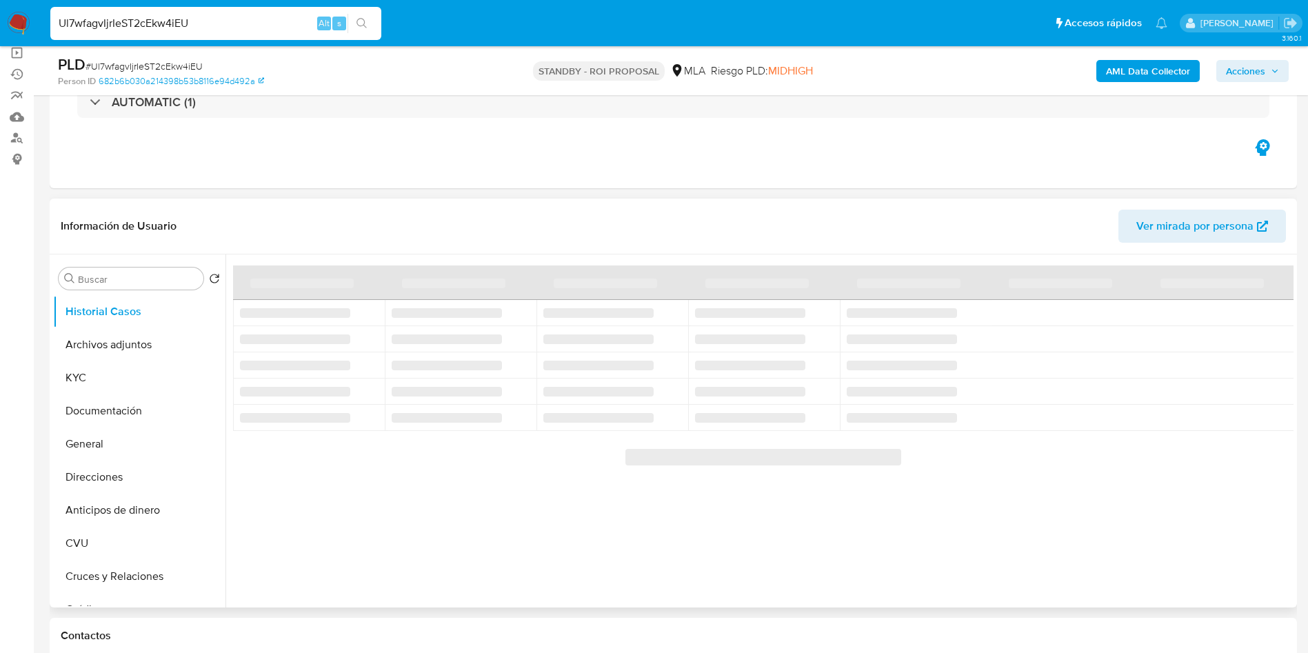
select select "10"
